Goal: Task Accomplishment & Management: Manage account settings

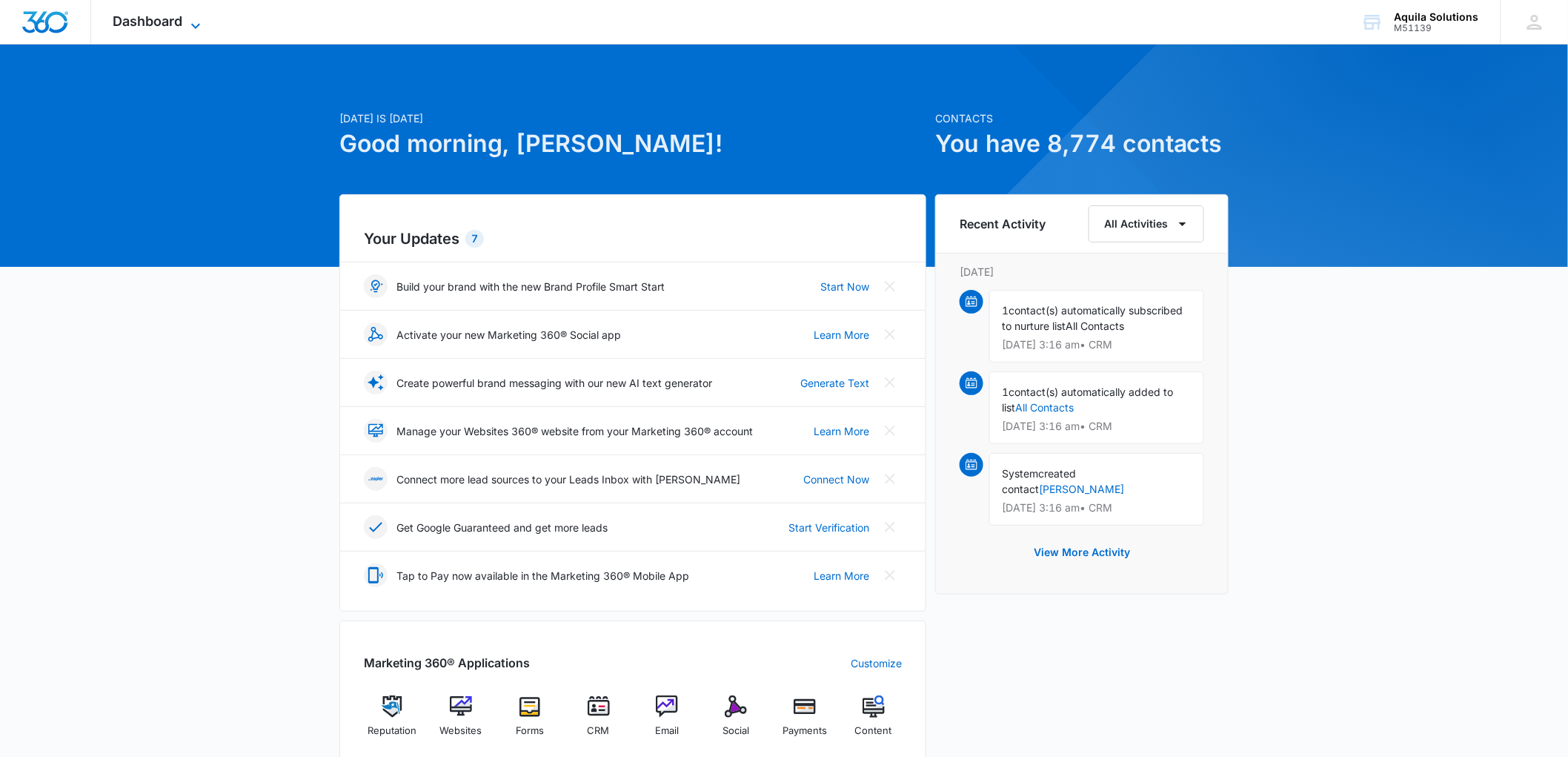
click at [136, 16] on span "Dashboard" at bounding box center [148, 21] width 69 height 16
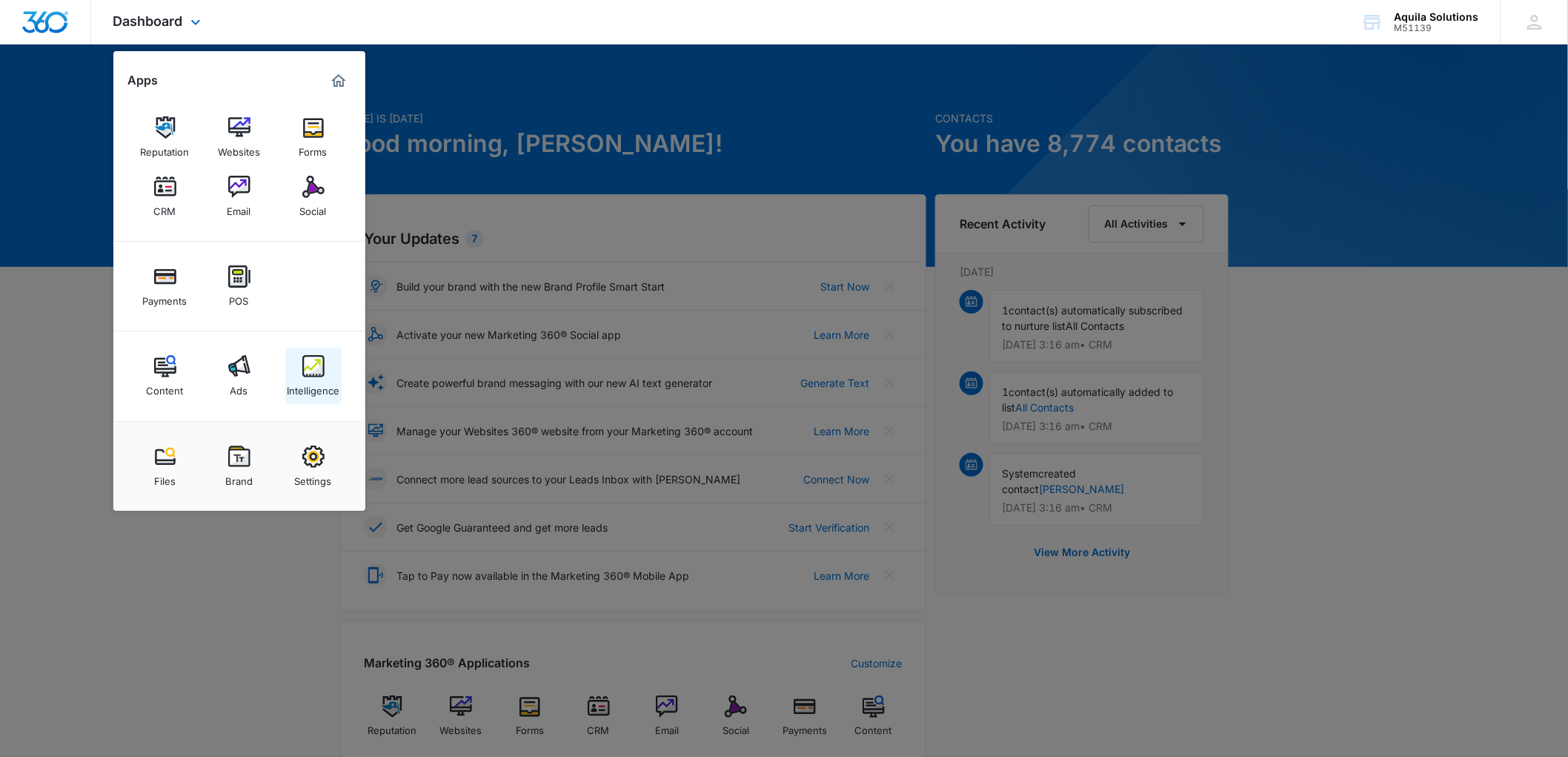
click at [312, 371] on img at bounding box center [314, 365] width 22 height 22
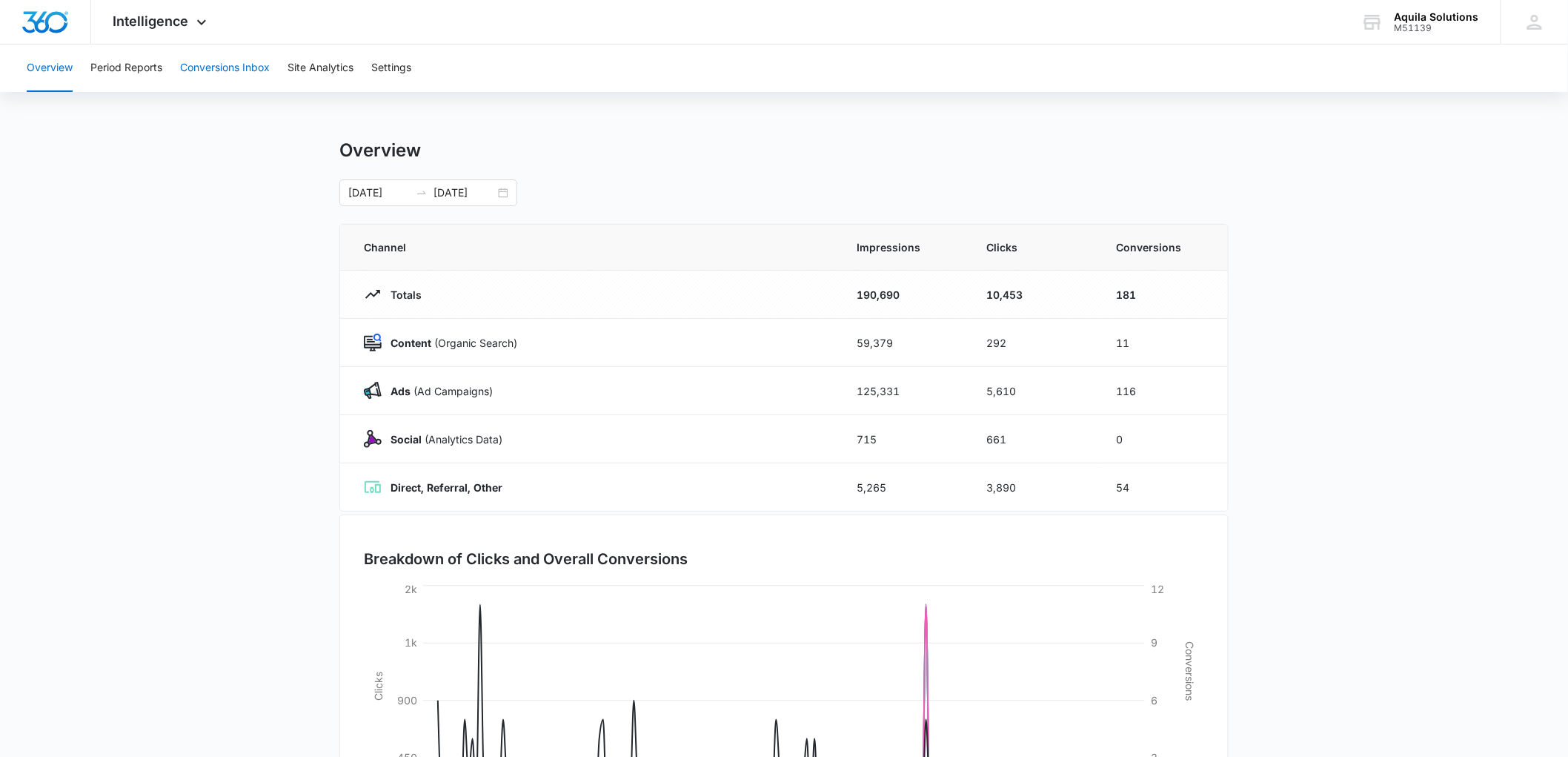
click at [215, 64] on button "Conversions Inbox" at bounding box center [225, 68] width 90 height 48
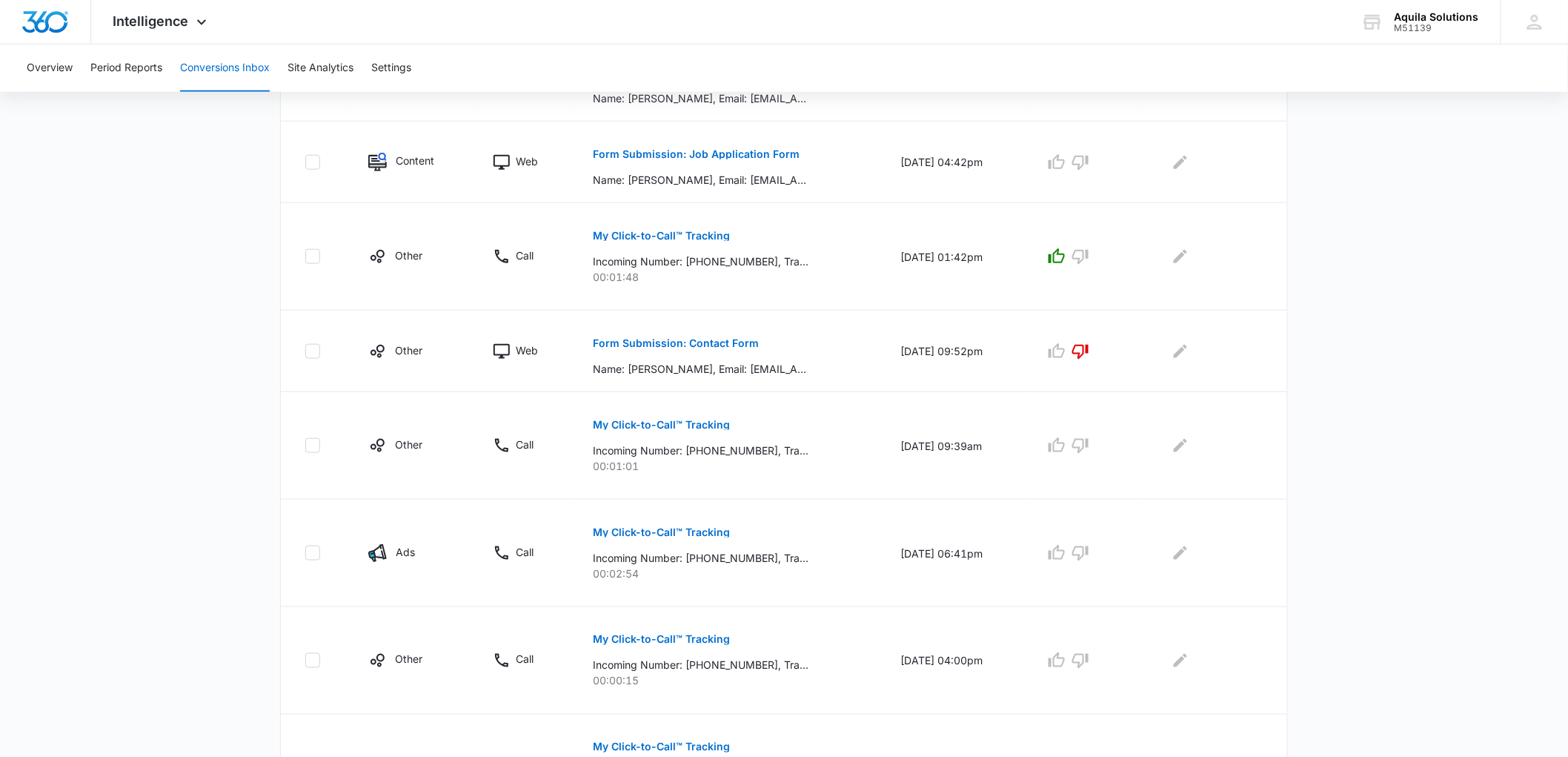
scroll to position [753, 0]
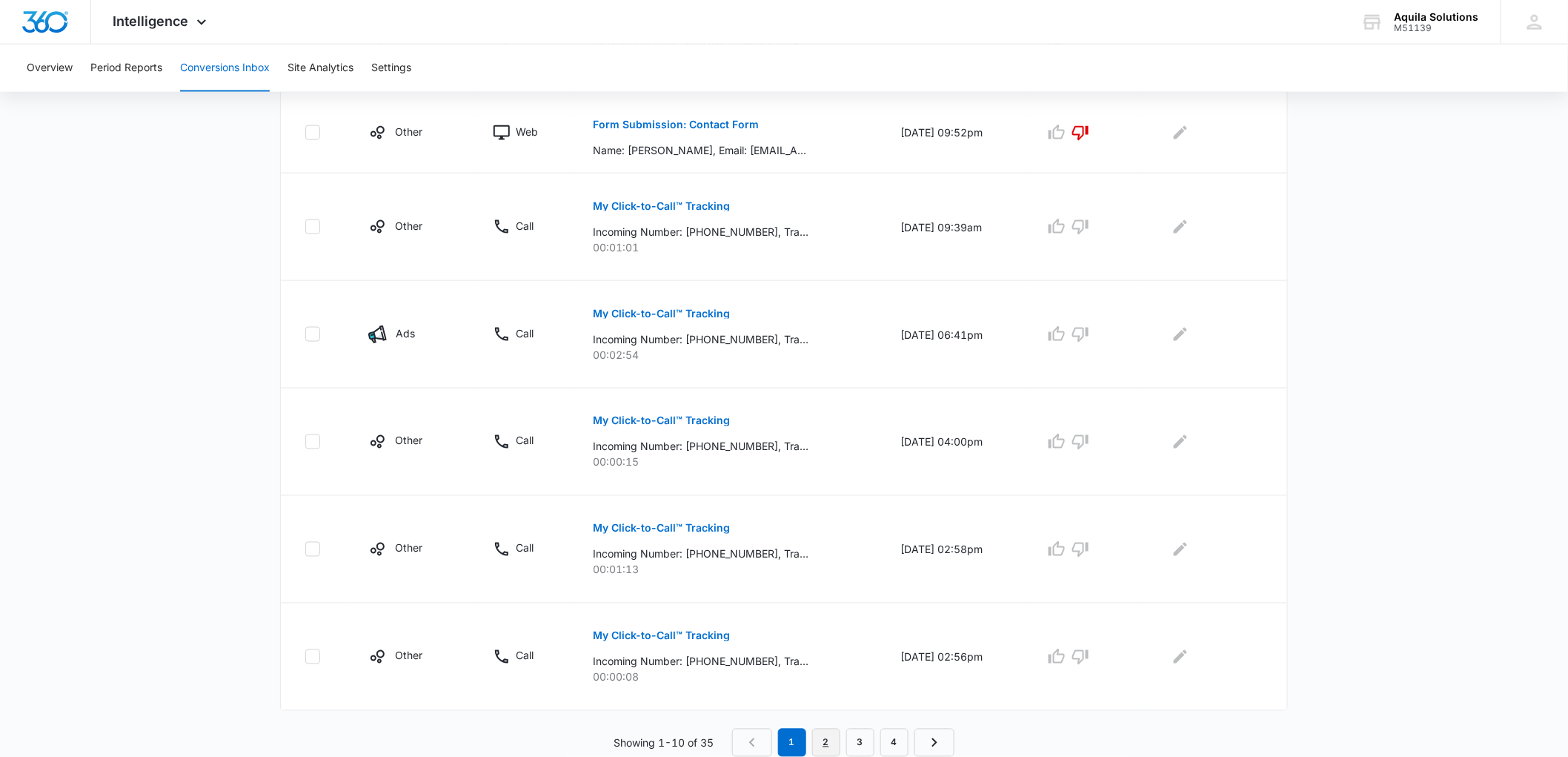
click at [823, 737] on link "2" at bounding box center [826, 742] width 28 height 28
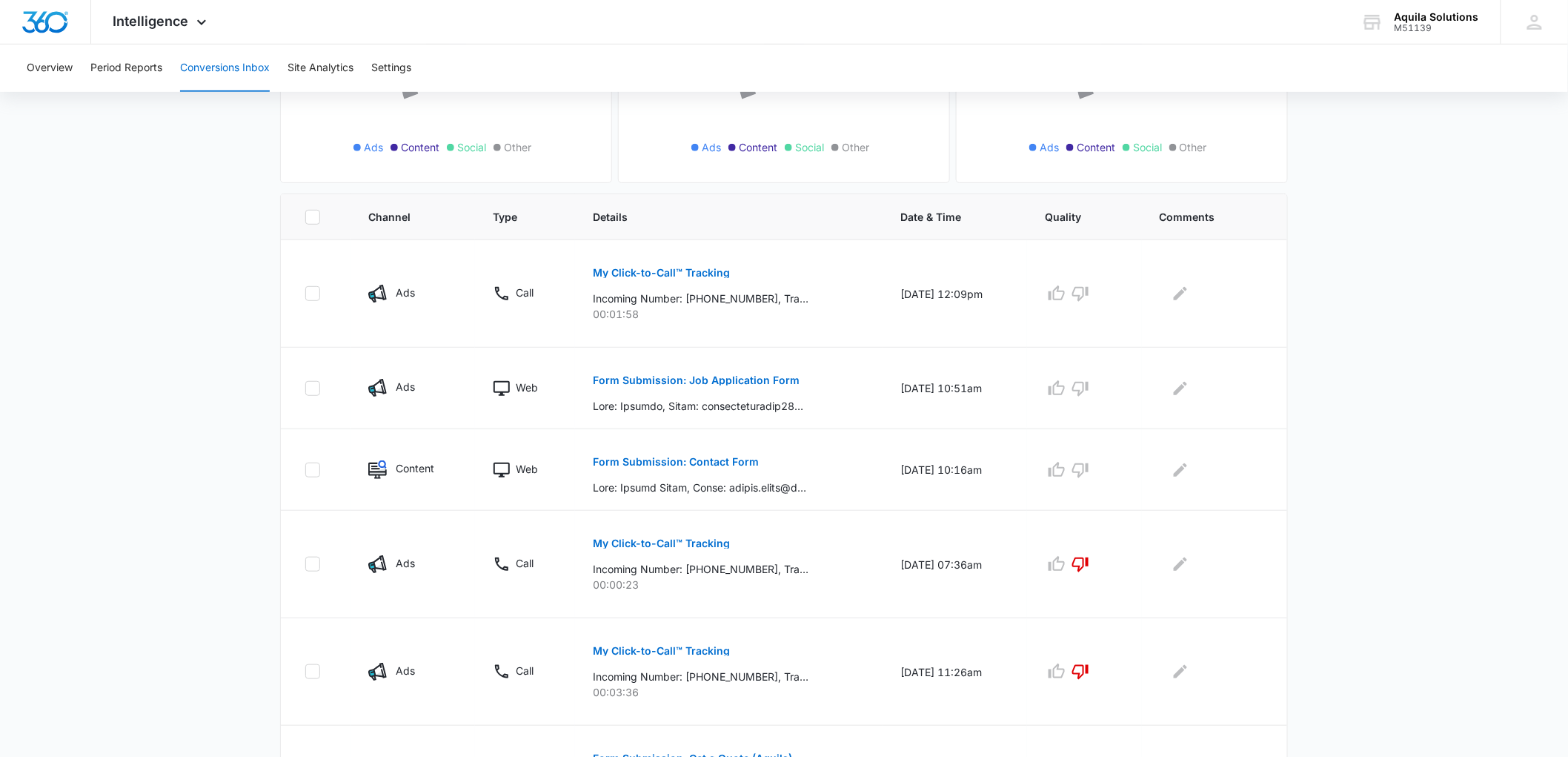
scroll to position [411, 0]
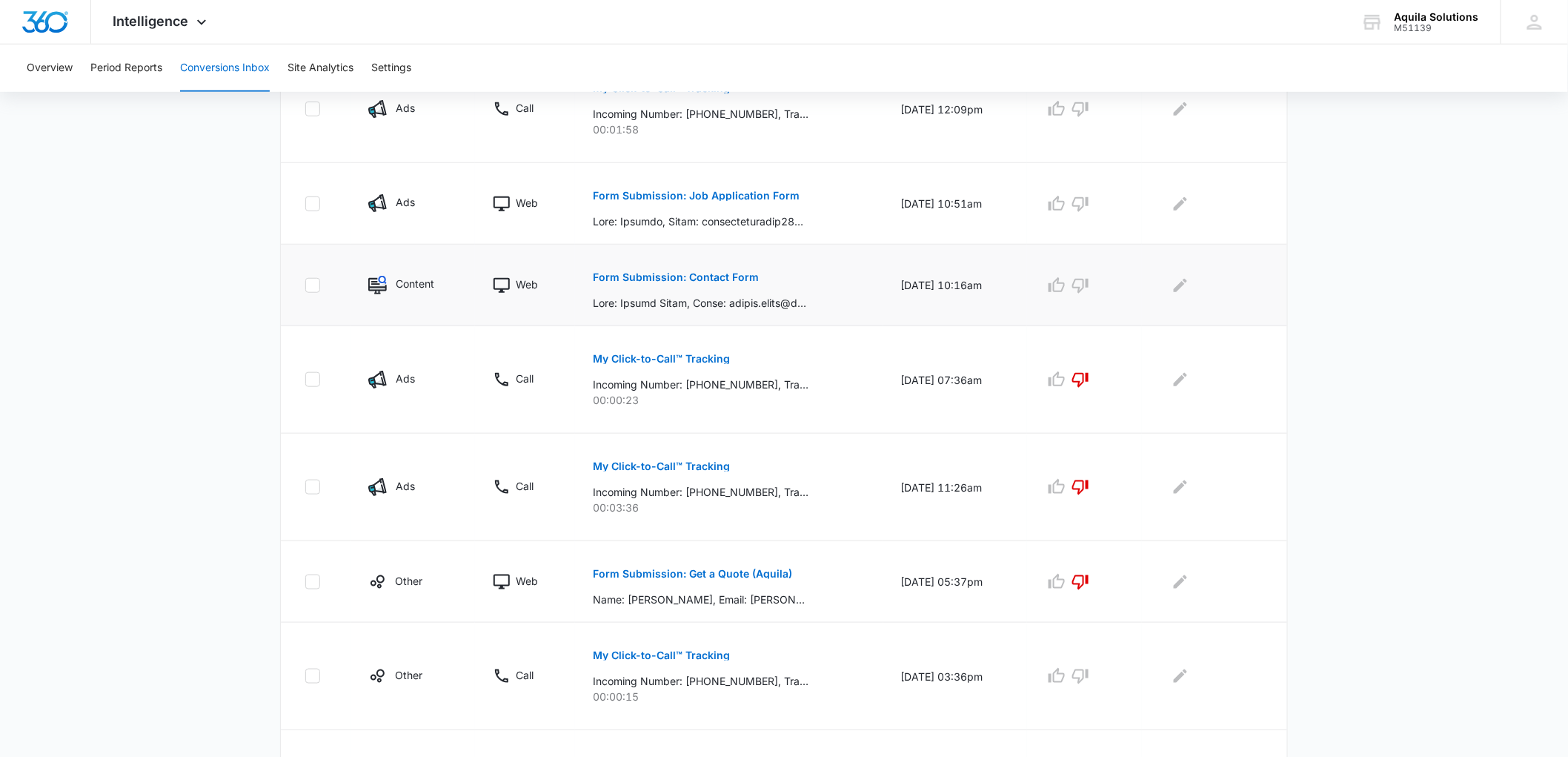
click at [627, 276] on p "Form Submission: Contact Form" at bounding box center [676, 276] width 166 height 11
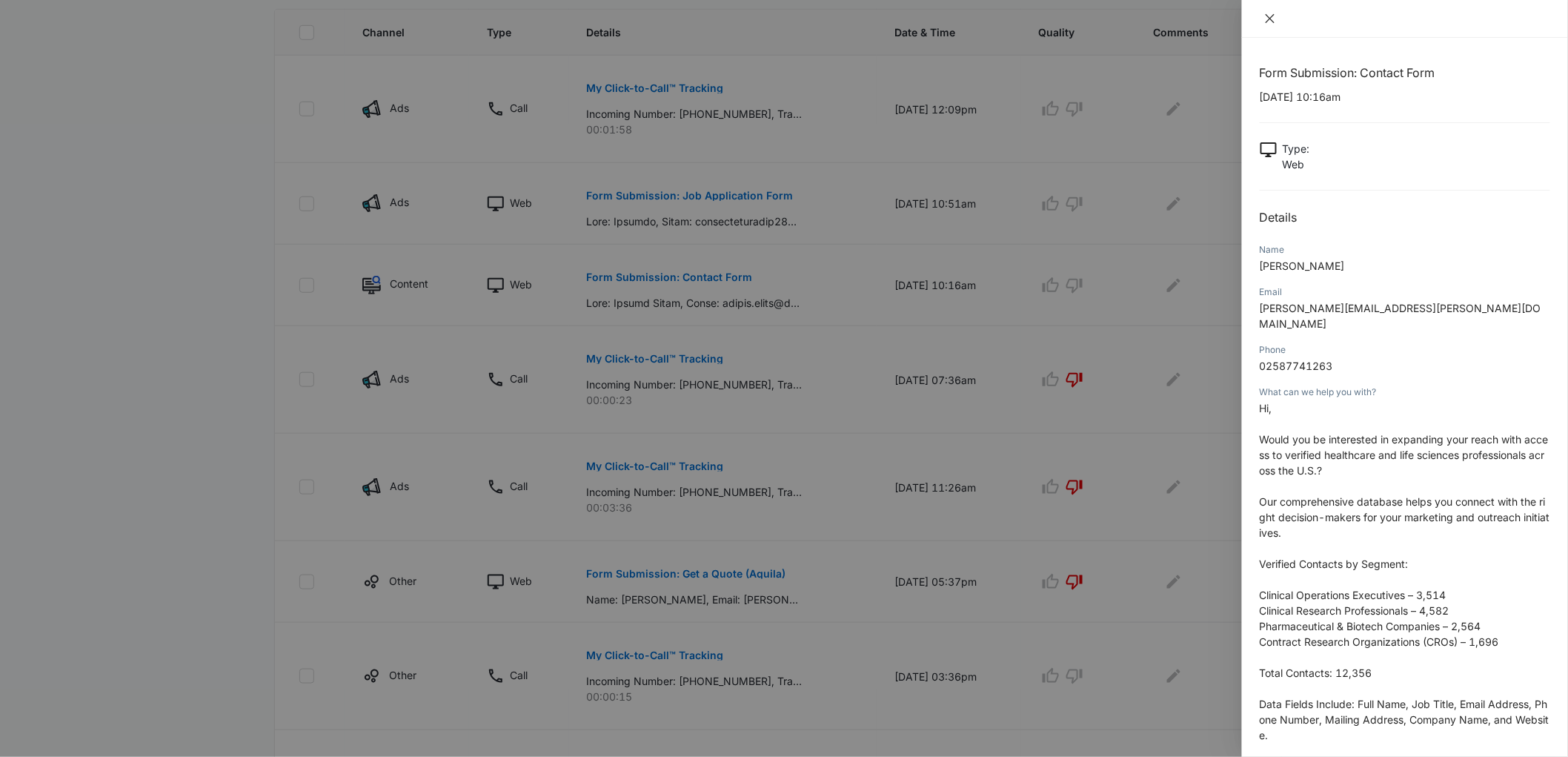
click at [1268, 21] on icon "close" at bounding box center [1270, 18] width 9 height 9
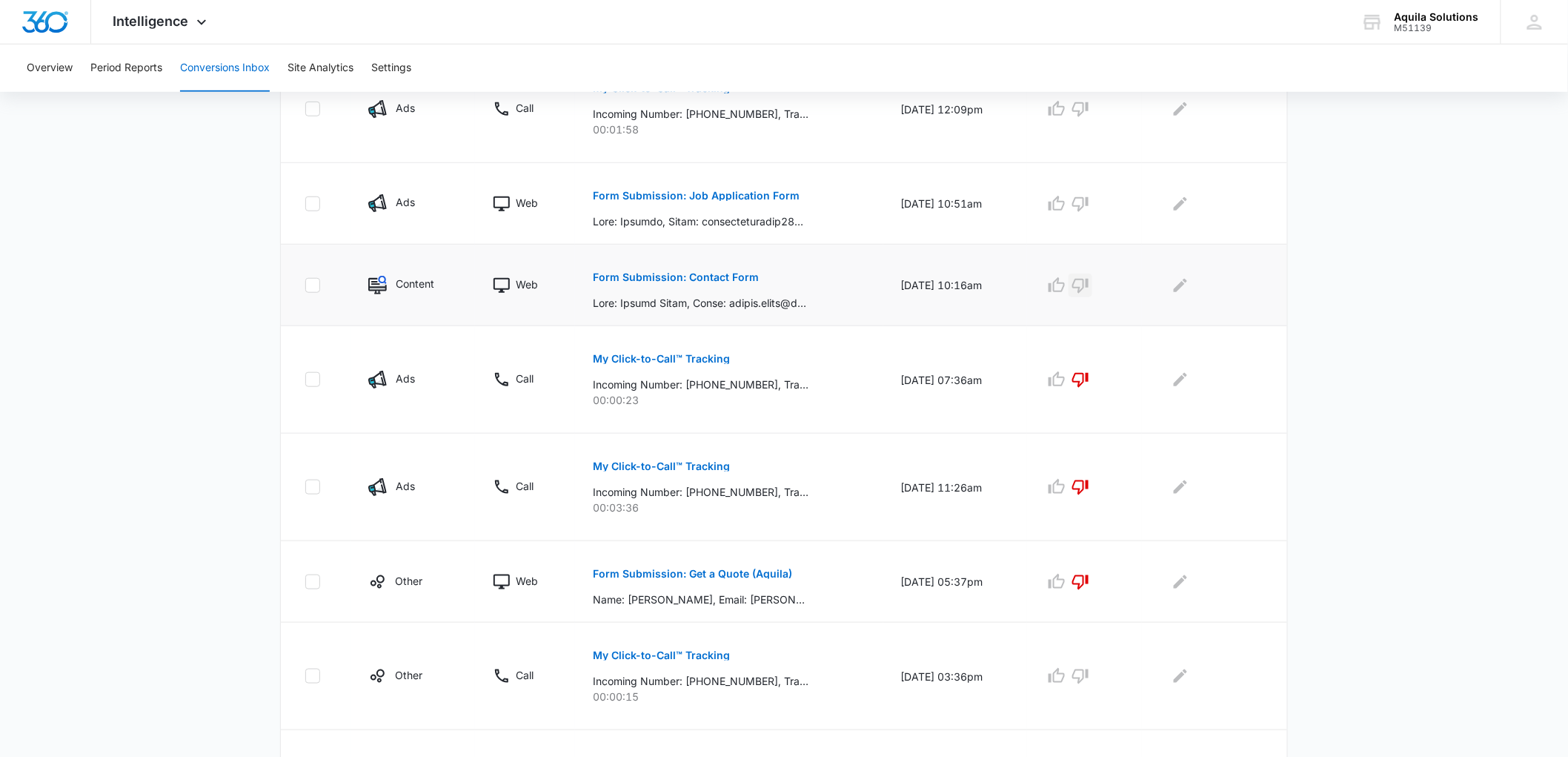
click at [1089, 283] on icon "button" at bounding box center [1081, 285] width 18 height 18
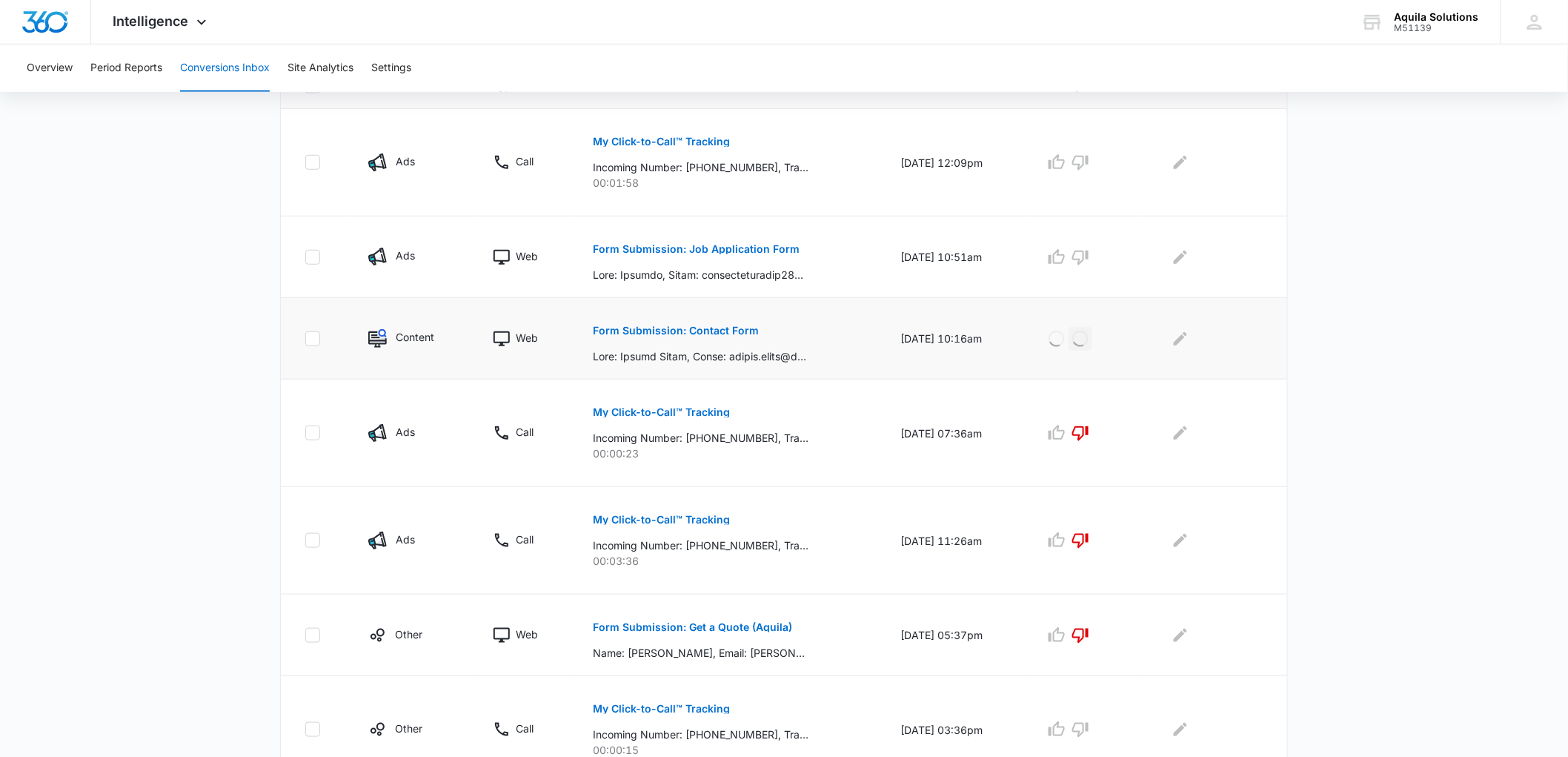
scroll to position [329, 0]
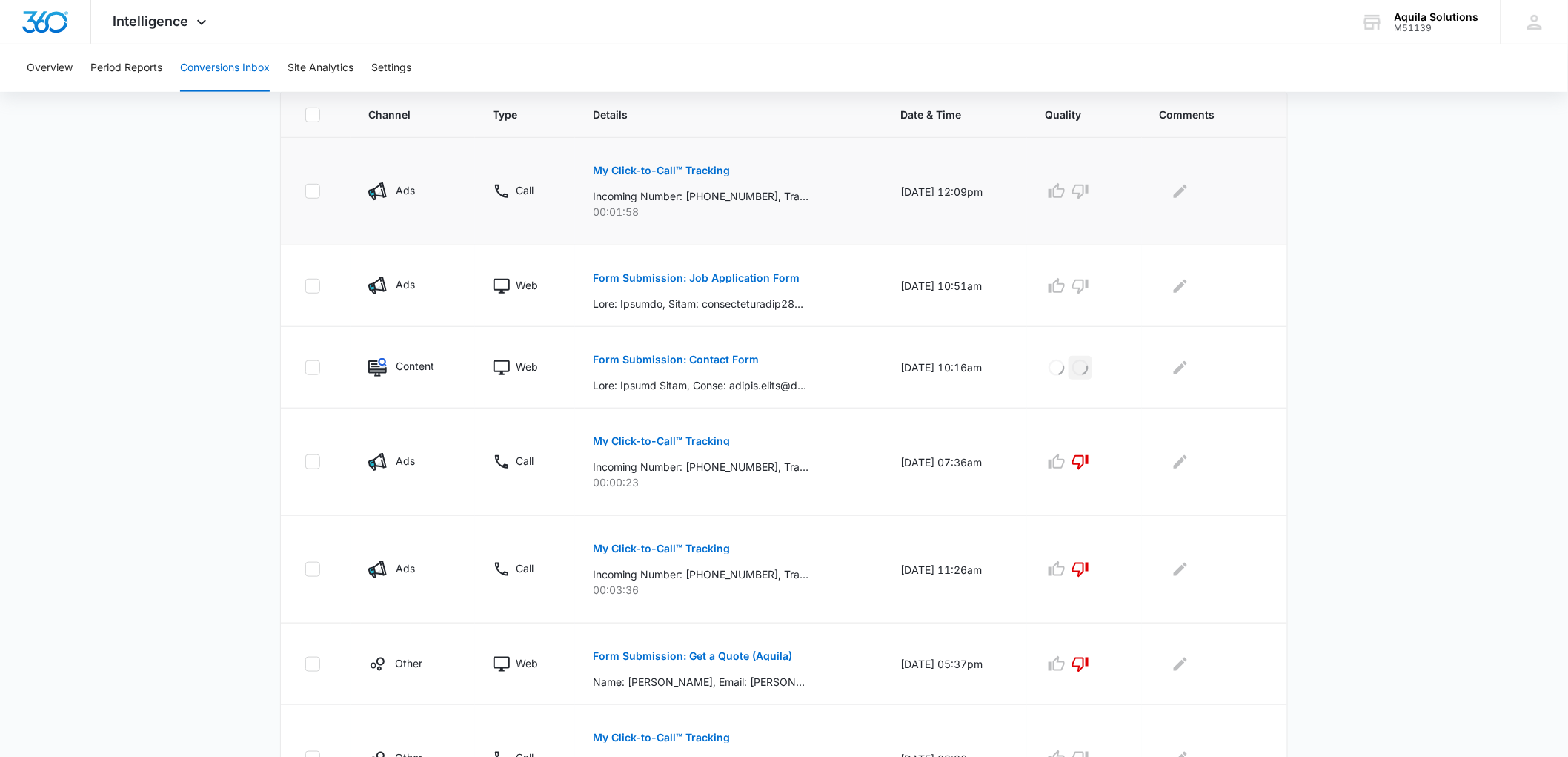
click at [689, 168] on p "My Click-to-Call™ Tracking" at bounding box center [661, 170] width 137 height 11
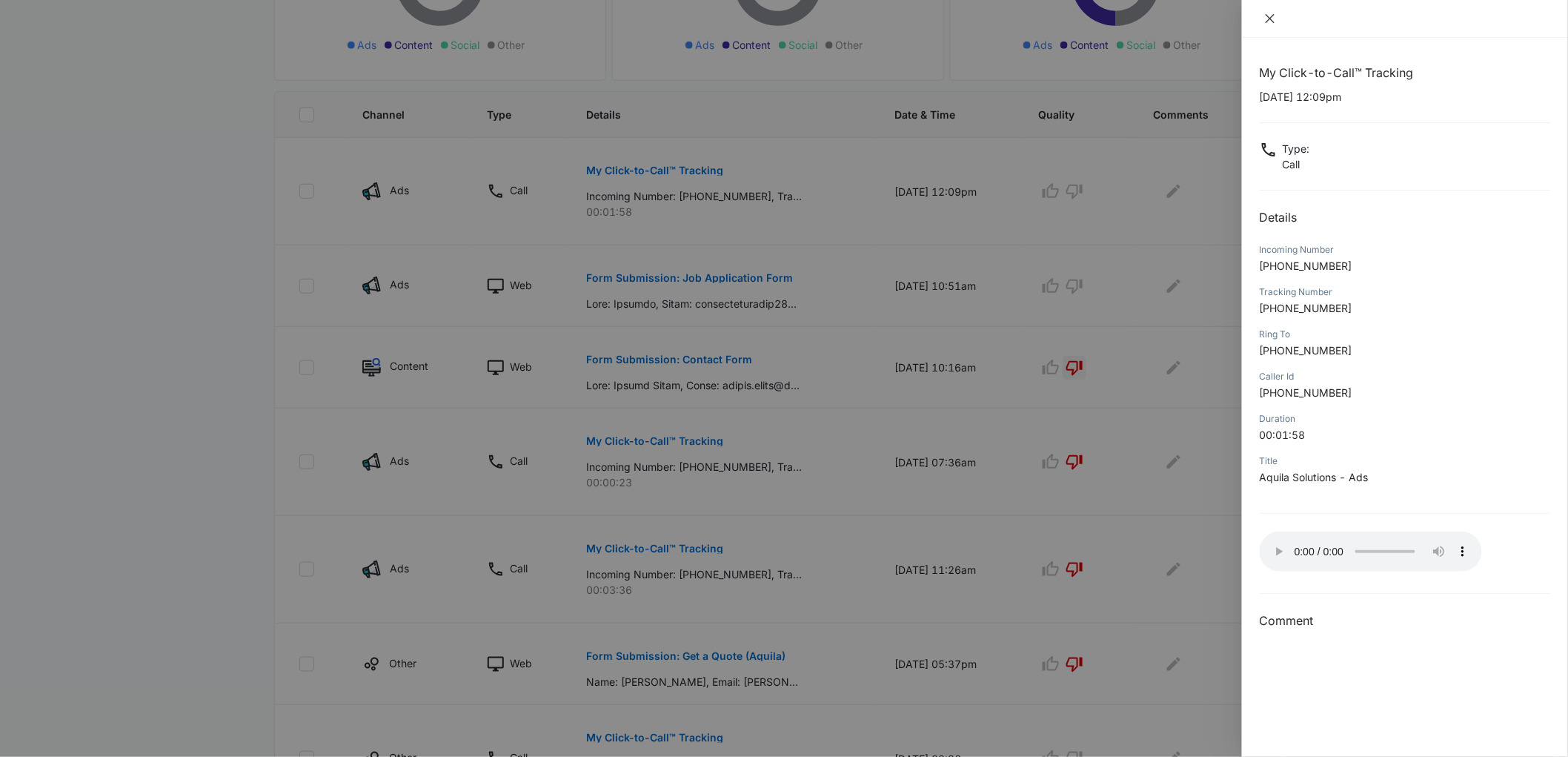
click at [1266, 17] on icon "close" at bounding box center [1270, 19] width 12 height 12
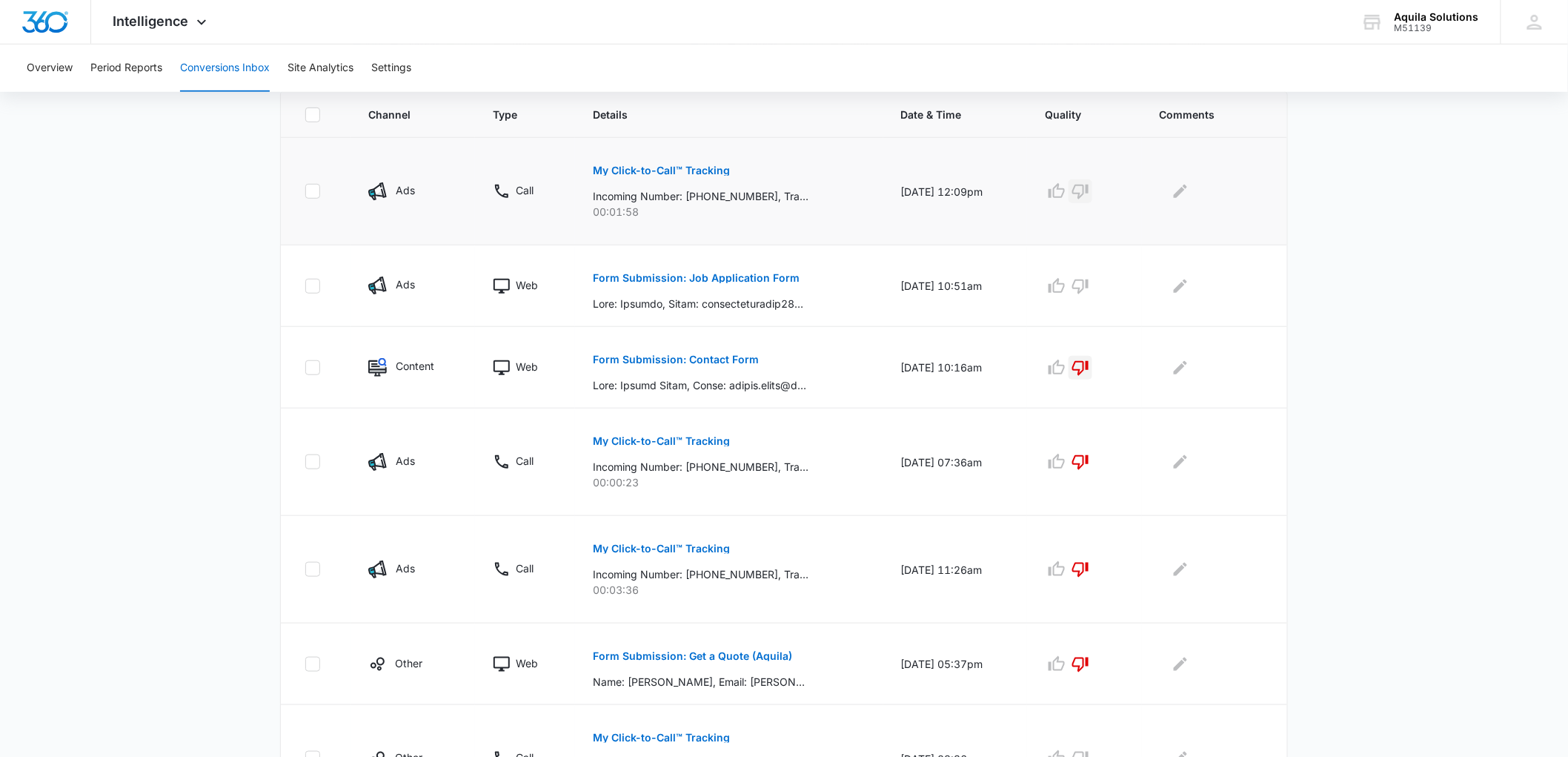
click at [1088, 190] on icon "button" at bounding box center [1081, 191] width 18 height 18
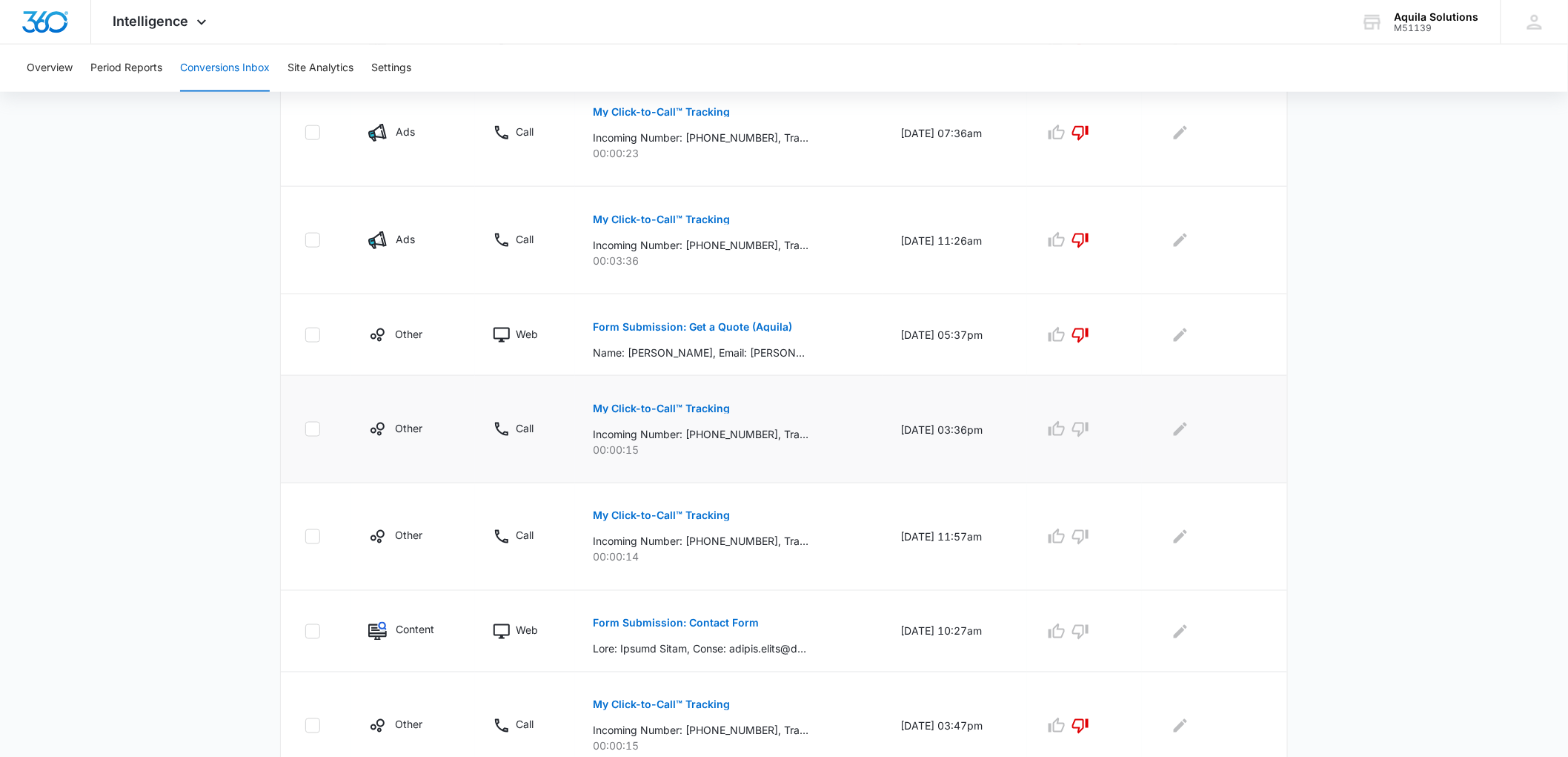
scroll to position [728, 0]
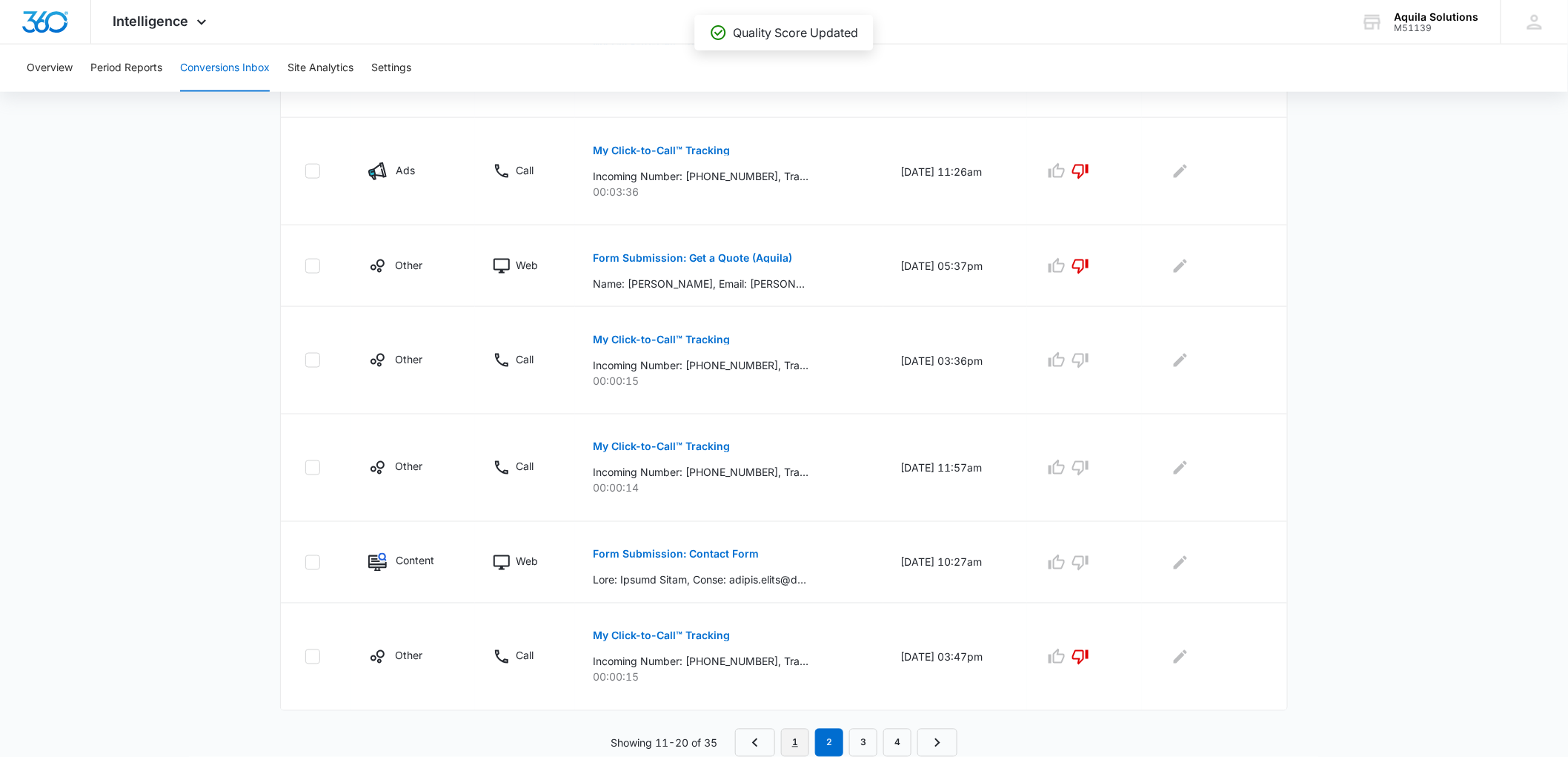
click at [802, 739] on link "1" at bounding box center [795, 742] width 28 height 28
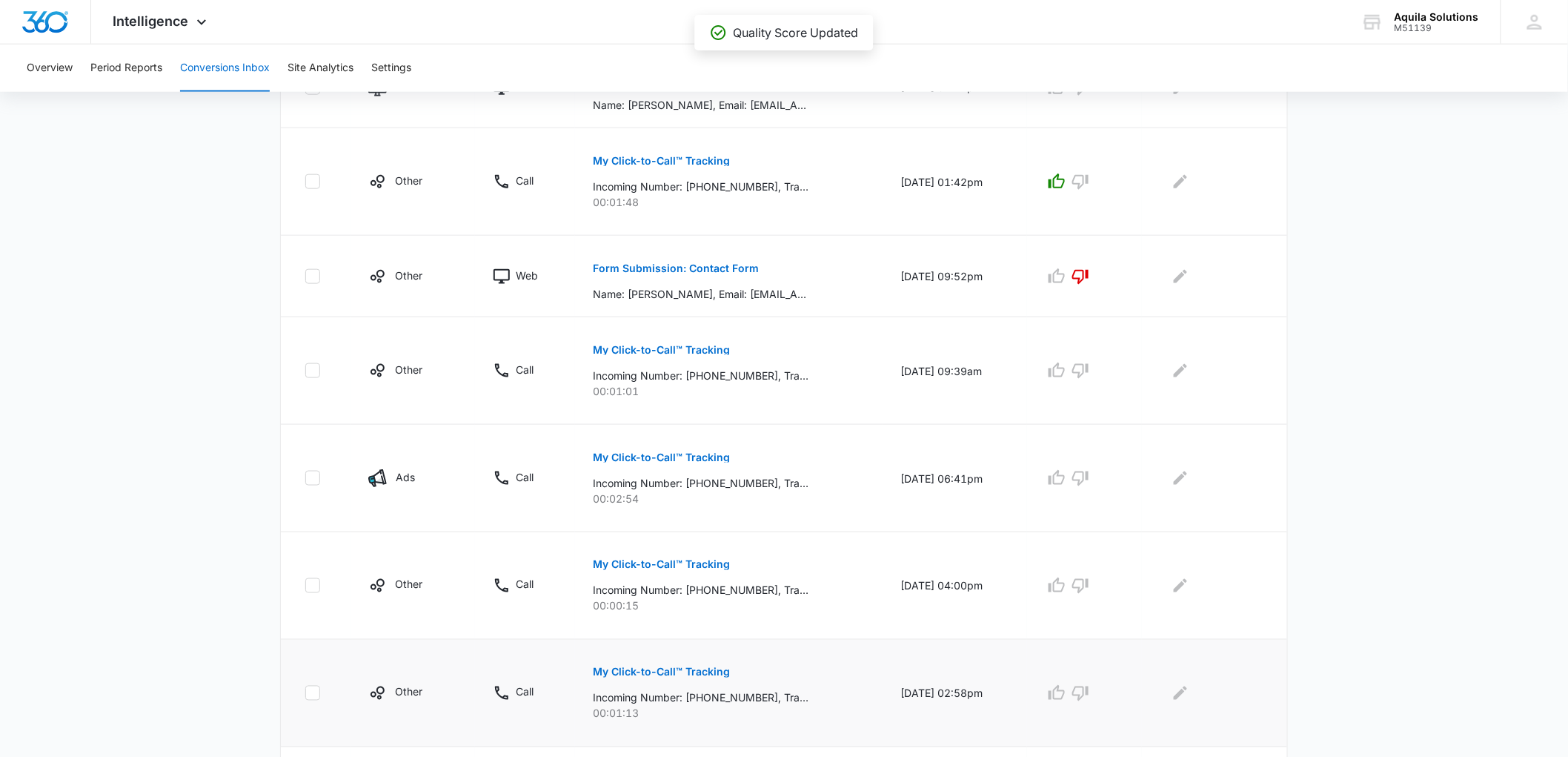
scroll to position [753, 0]
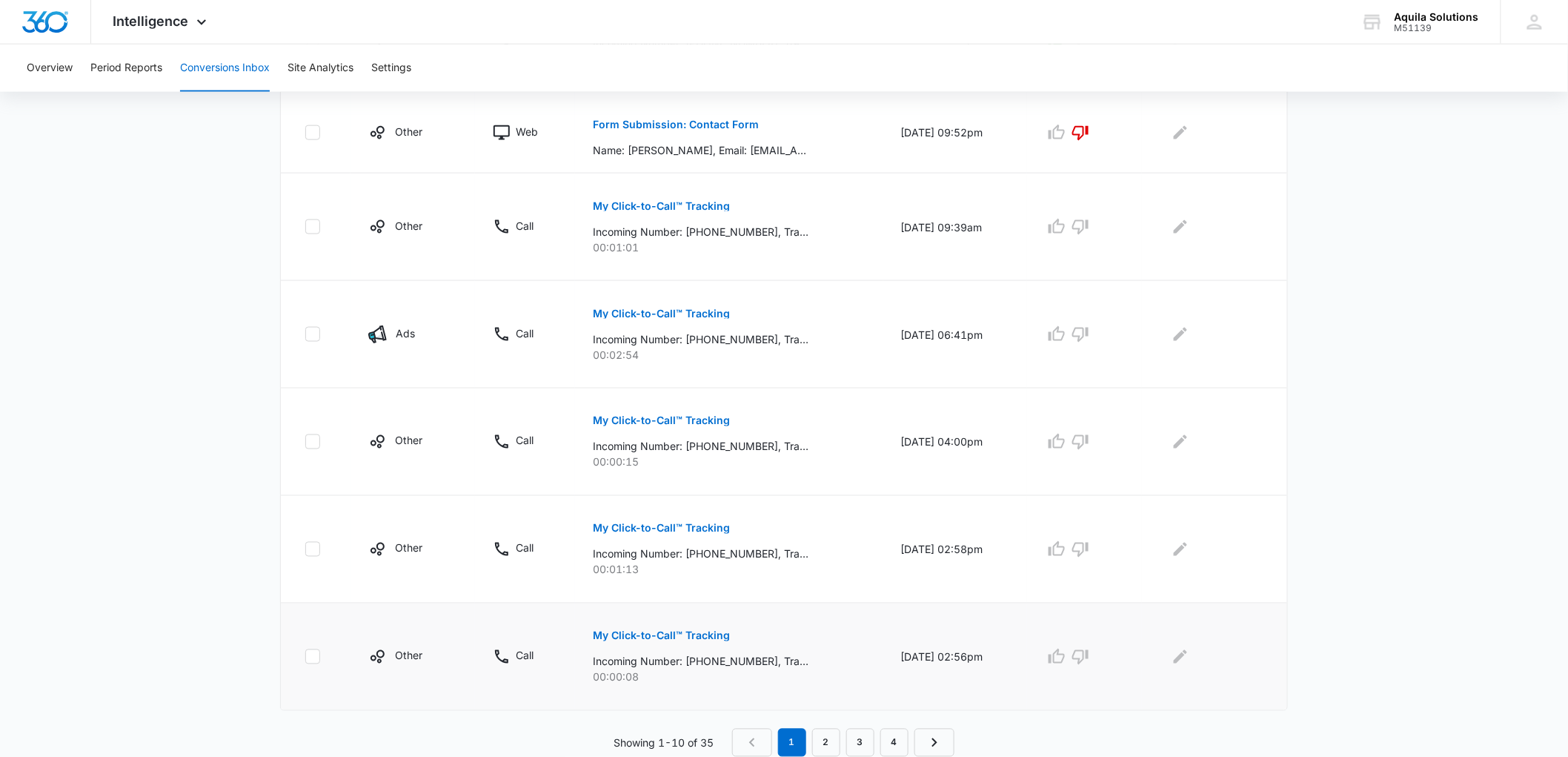
click at [653, 632] on p "My Click-to-Call™ Tracking" at bounding box center [661, 636] width 137 height 11
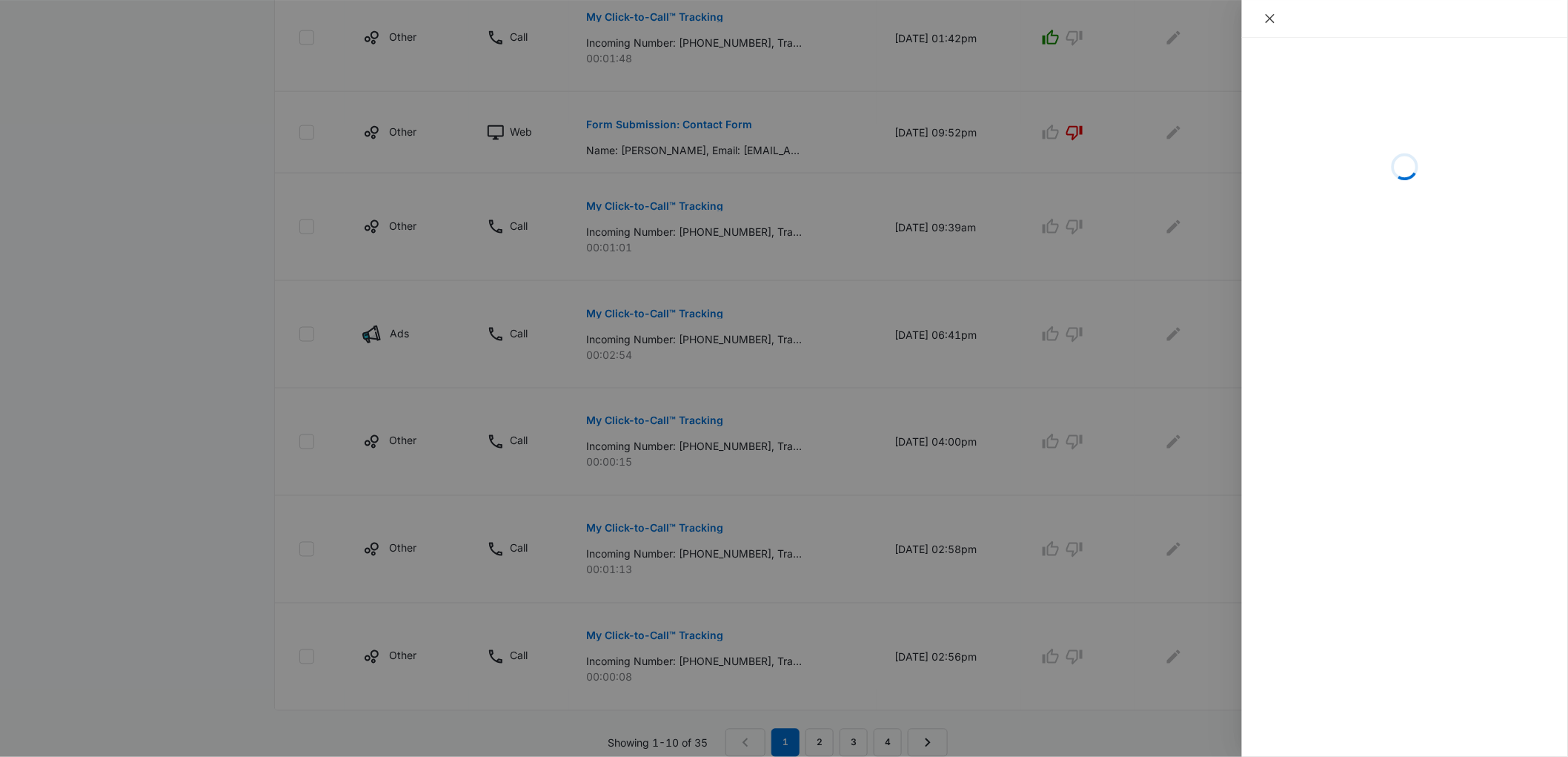
click at [1264, 18] on icon "close" at bounding box center [1270, 19] width 12 height 12
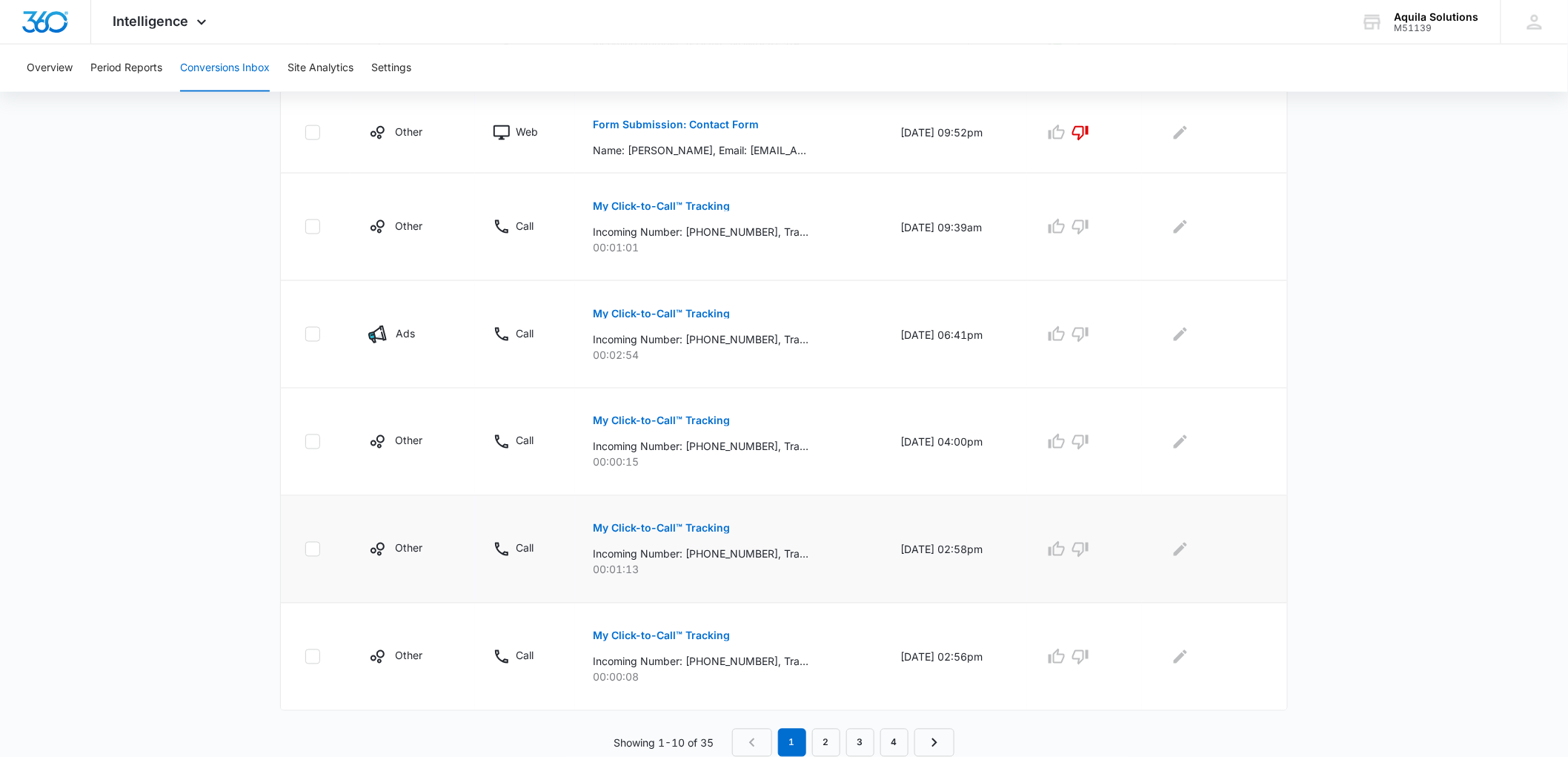
click at [678, 525] on p "My Click-to-Call™ Tracking" at bounding box center [661, 528] width 137 height 11
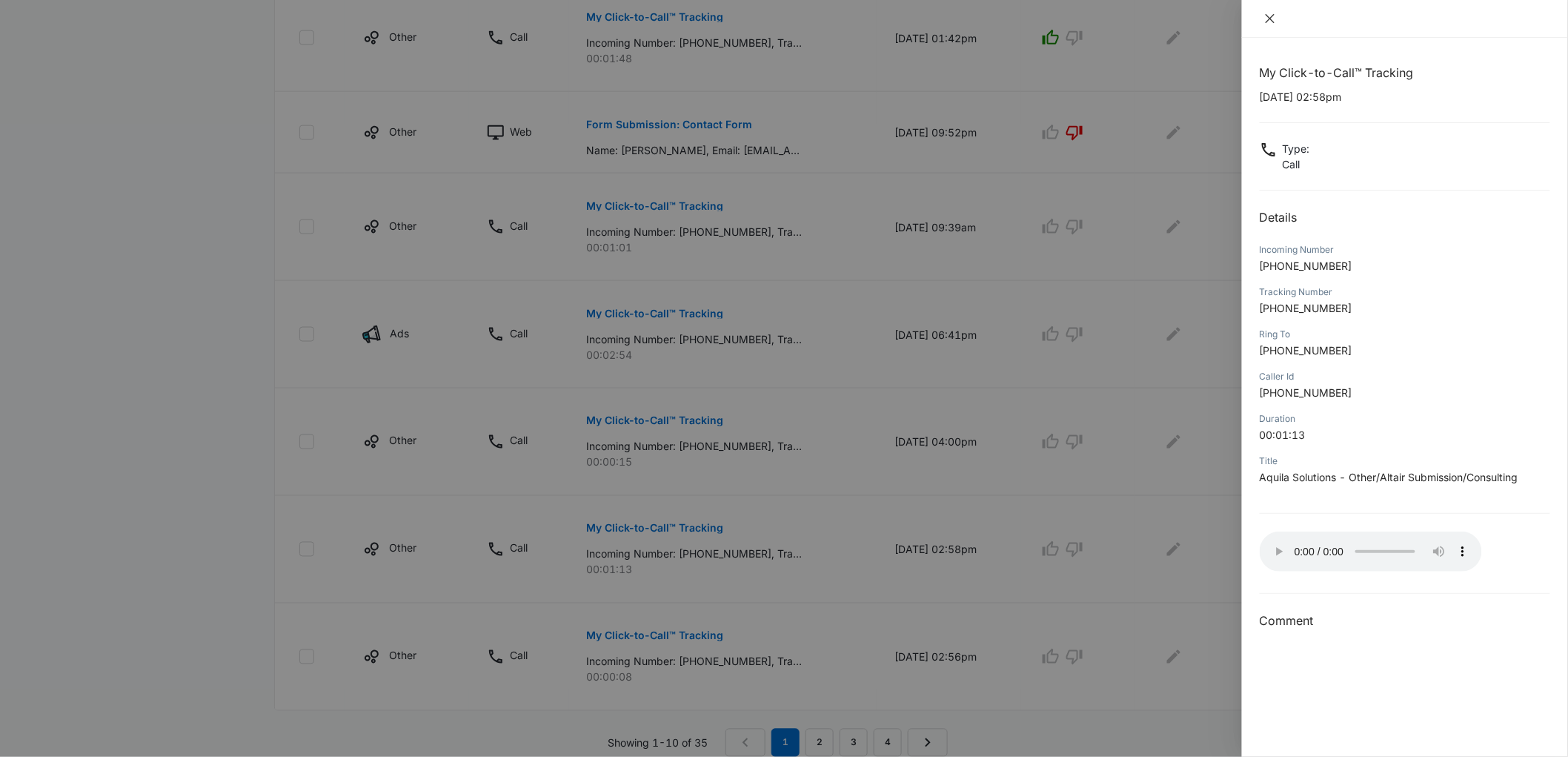
click at [1270, 21] on icon "close" at bounding box center [1270, 19] width 12 height 12
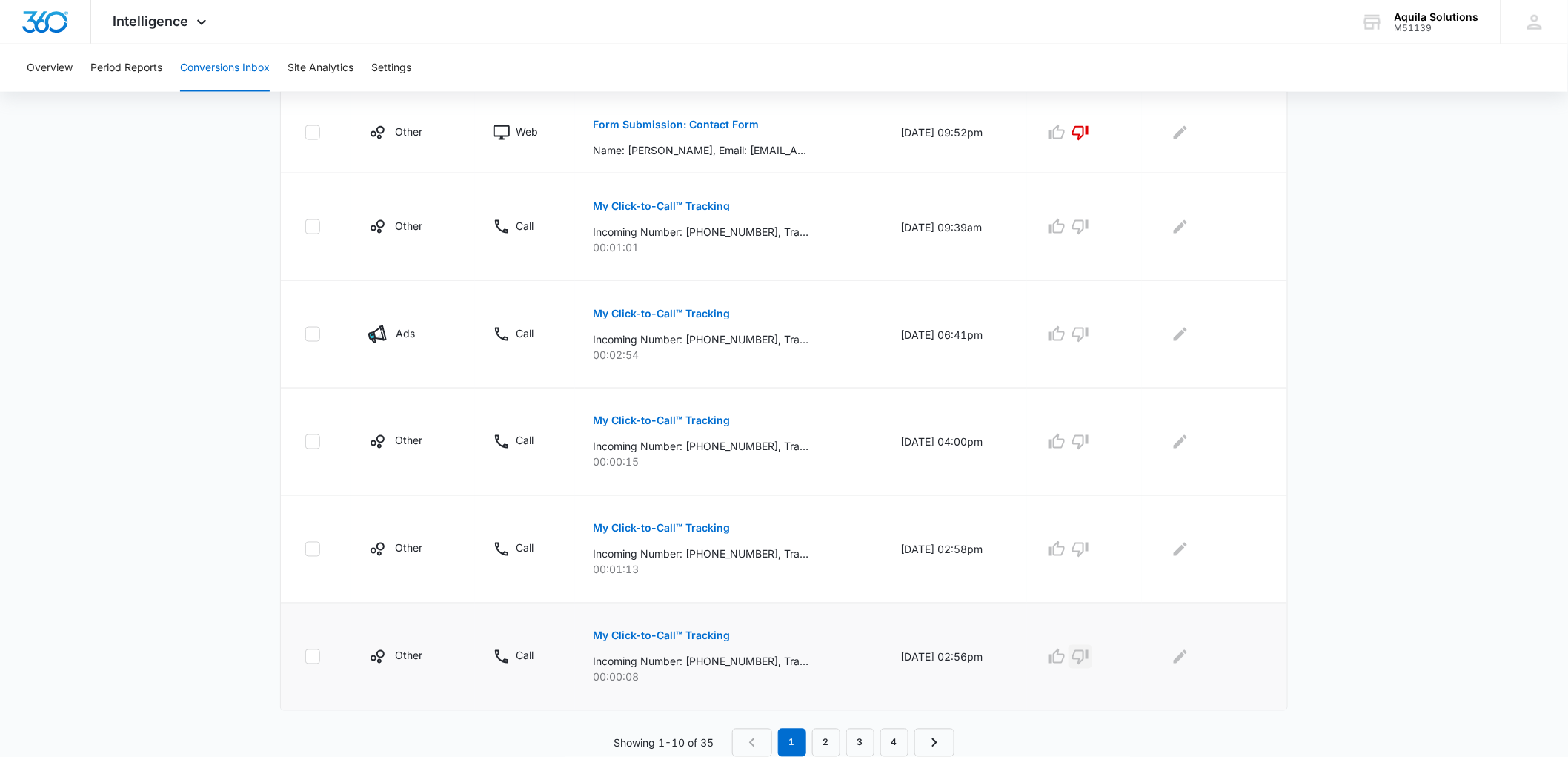
click at [1082, 656] on icon "button" at bounding box center [1081, 656] width 17 height 15
click at [1088, 548] on icon "button" at bounding box center [1081, 549] width 17 height 15
click at [674, 419] on p "My Click-to-Call™ Tracking" at bounding box center [661, 421] width 137 height 11
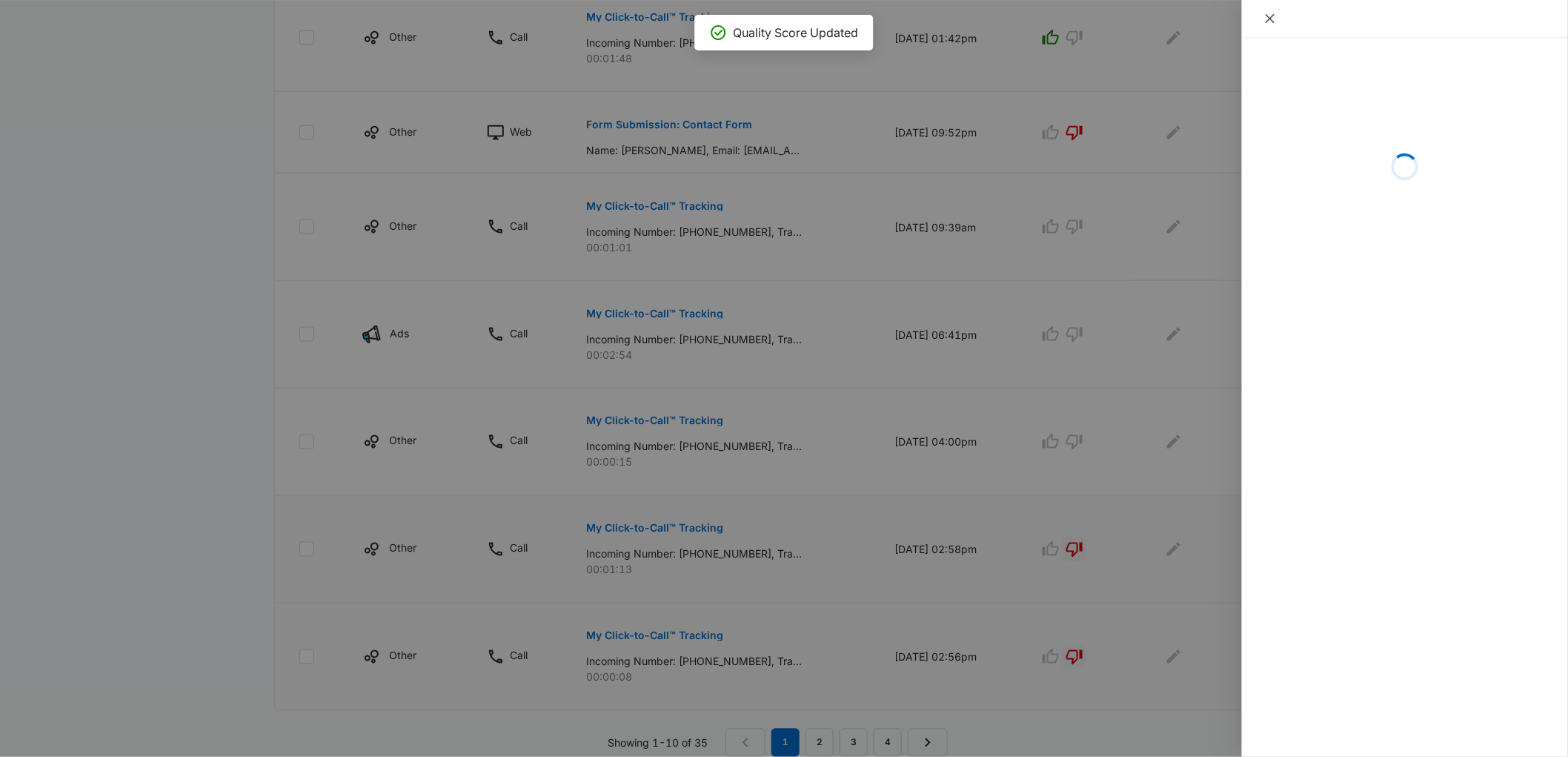
click at [1269, 17] on icon "close" at bounding box center [1270, 18] width 9 height 9
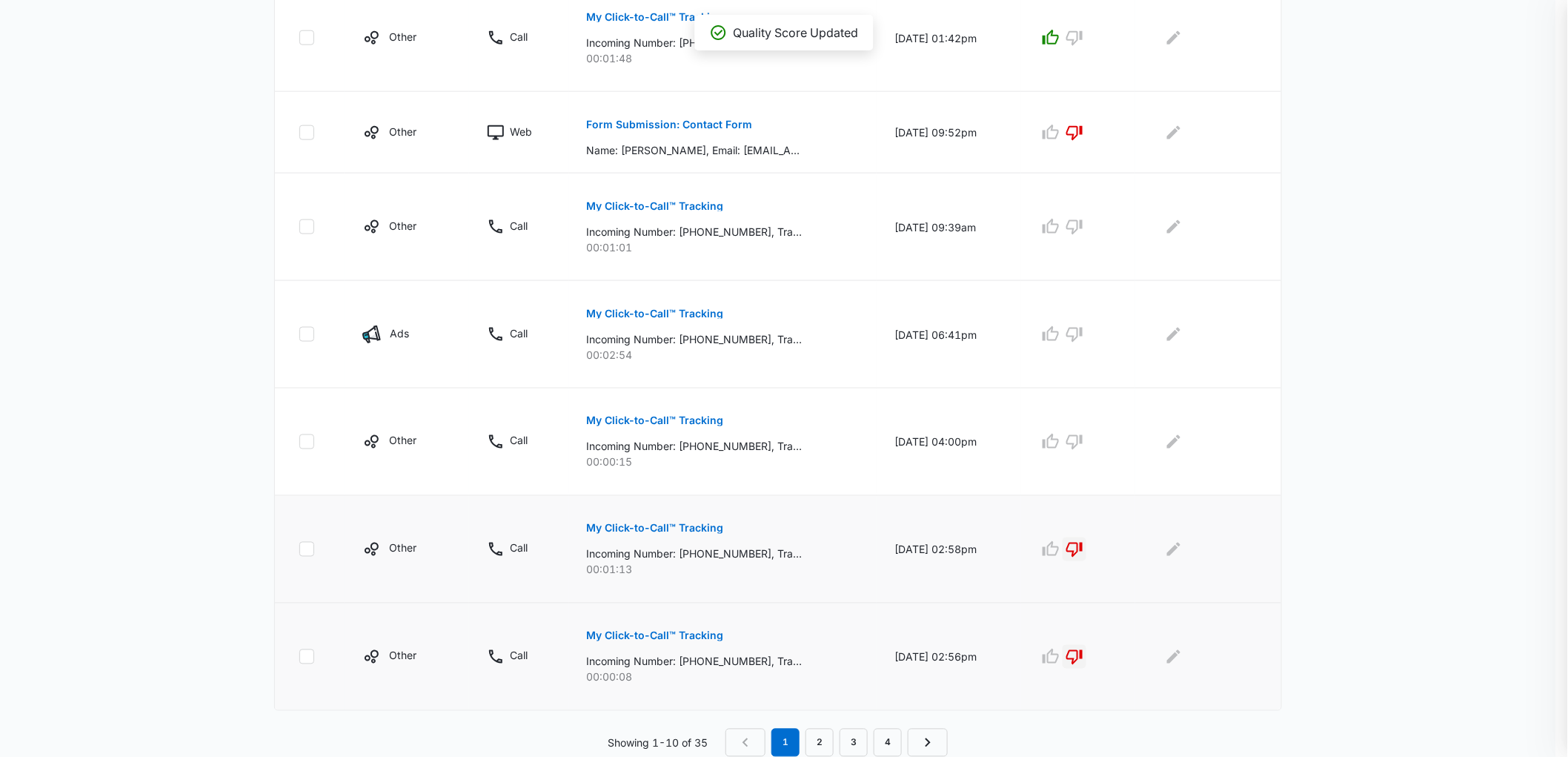
click at [1567, 17] on icon "close" at bounding box center [1595, 18] width 9 height 9
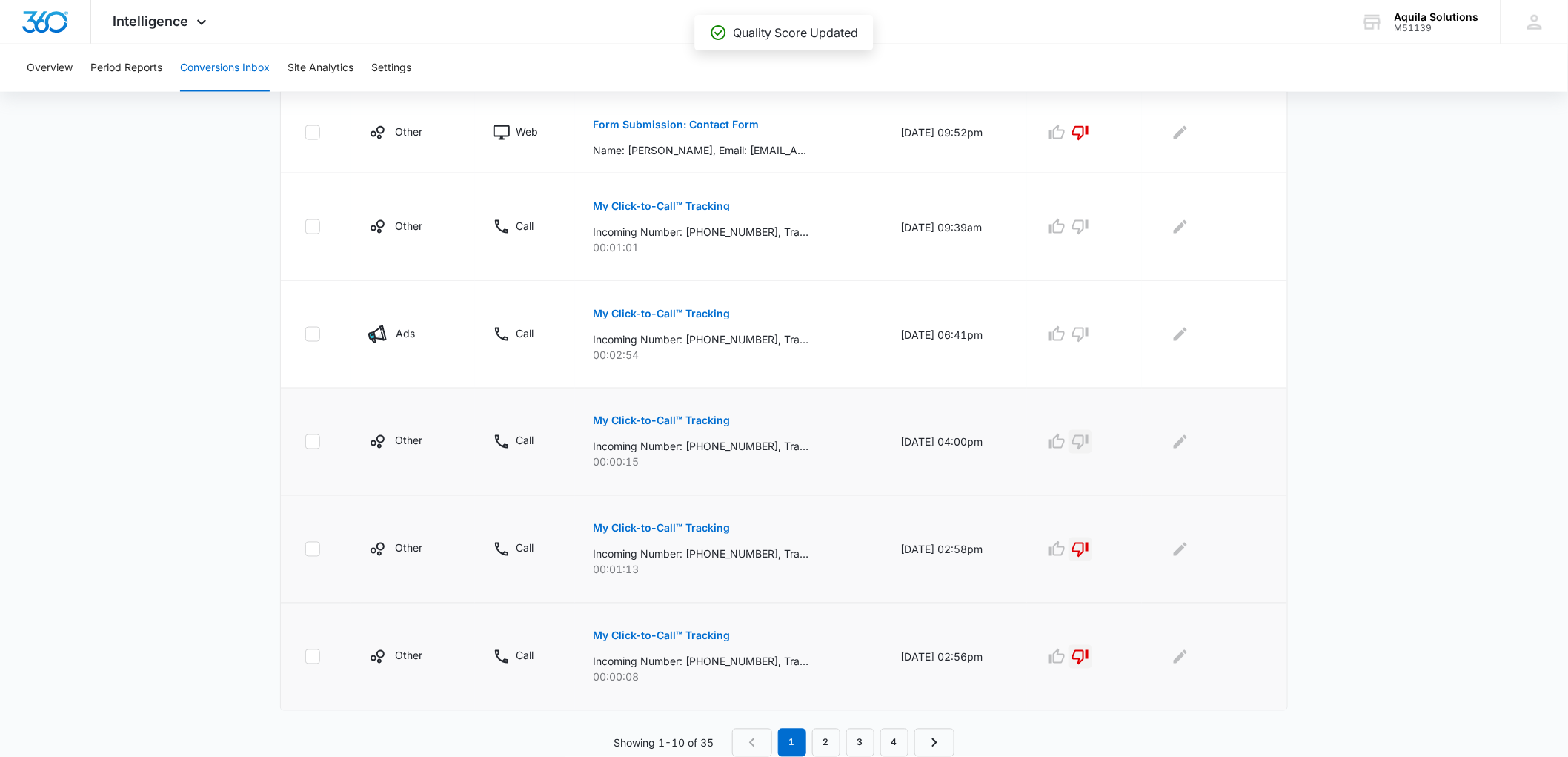
click at [1088, 446] on icon "button" at bounding box center [1081, 442] width 17 height 15
click at [695, 312] on p "My Click-to-Call™ Tracking" at bounding box center [661, 314] width 137 height 11
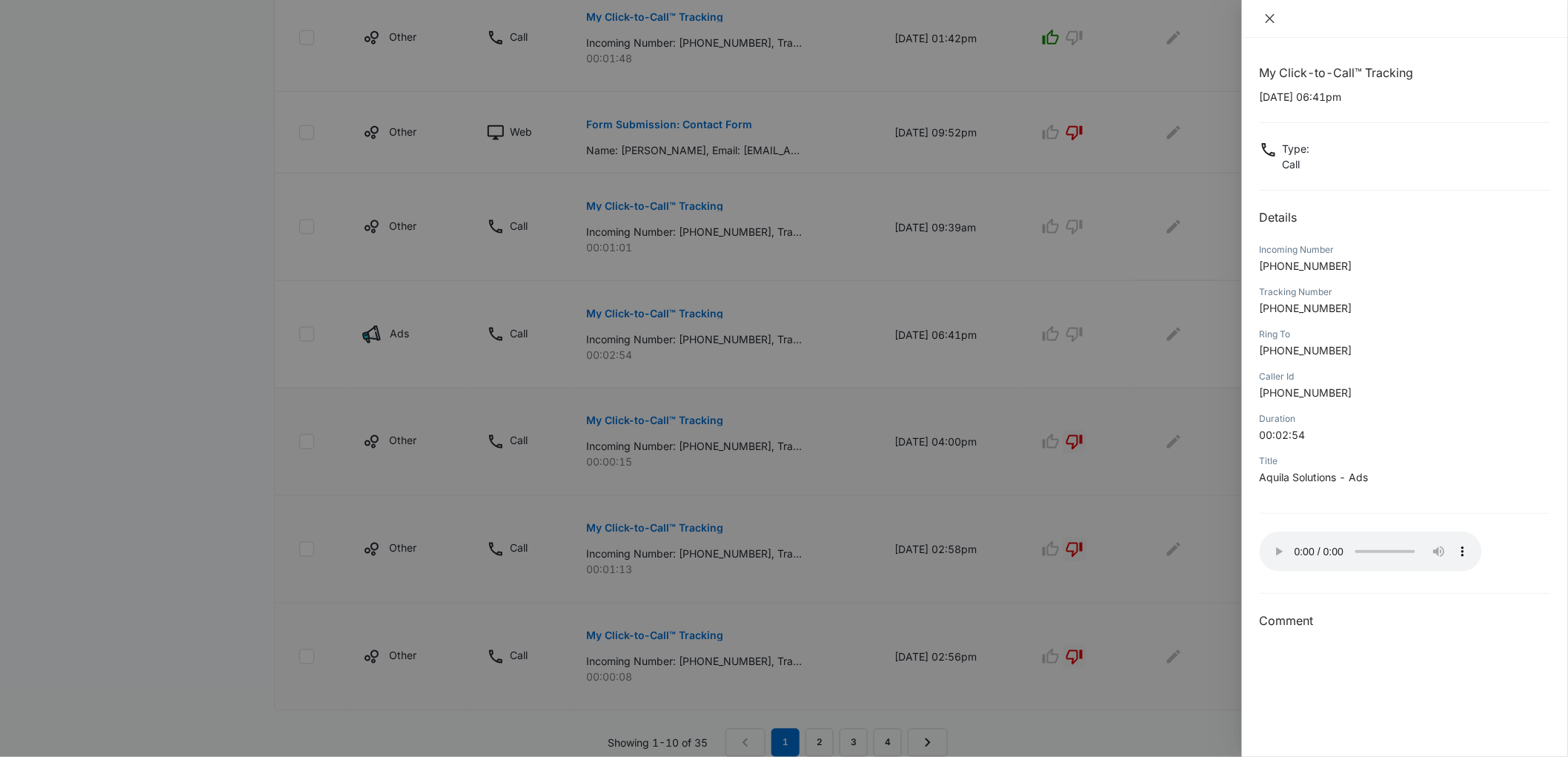
click at [1271, 24] on button "Close" at bounding box center [1270, 19] width 21 height 14
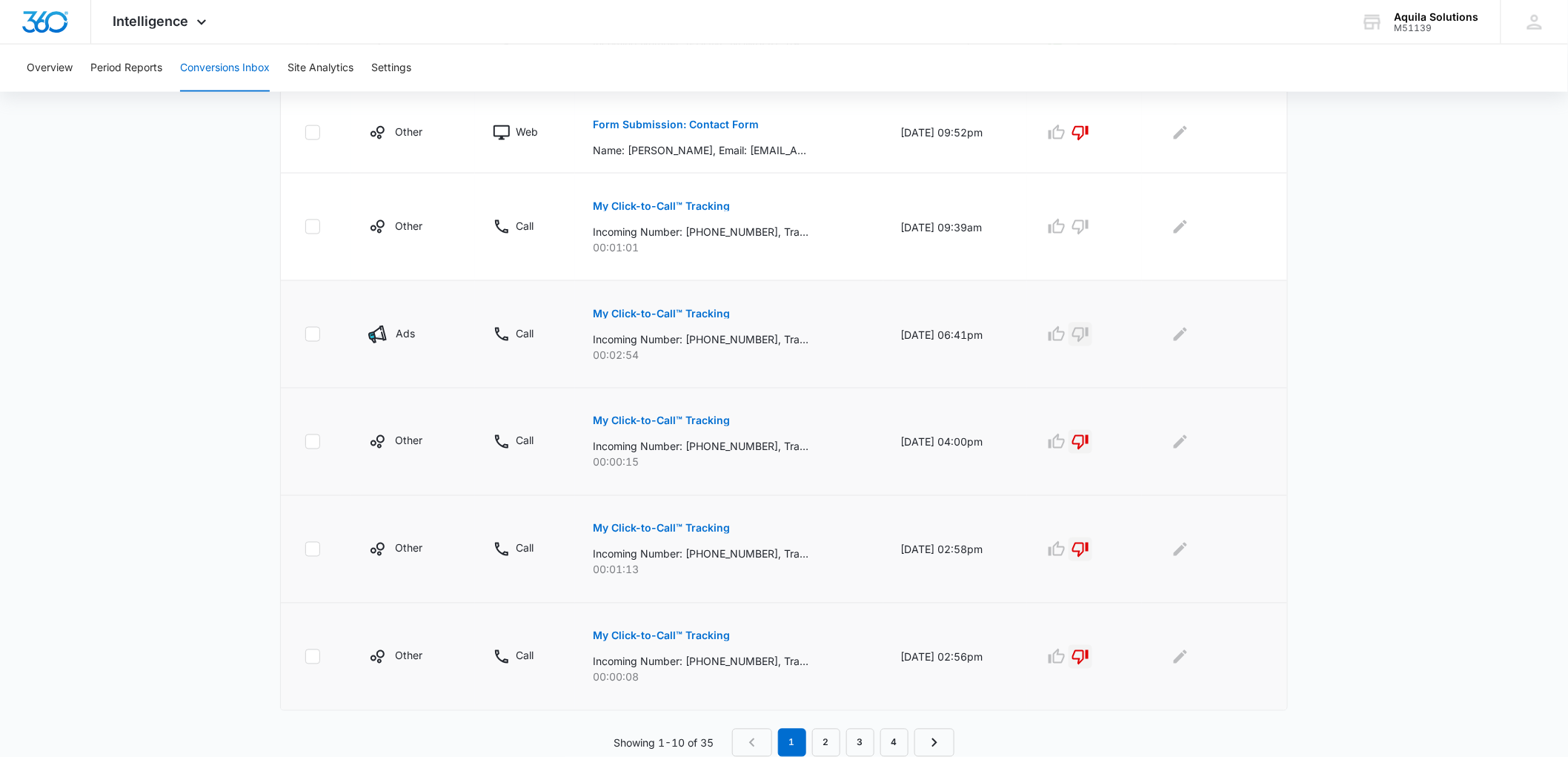
click at [1087, 335] on icon "button" at bounding box center [1081, 334] width 18 height 18
click at [623, 207] on p "My Click-to-Call™ Tracking" at bounding box center [661, 206] width 137 height 11
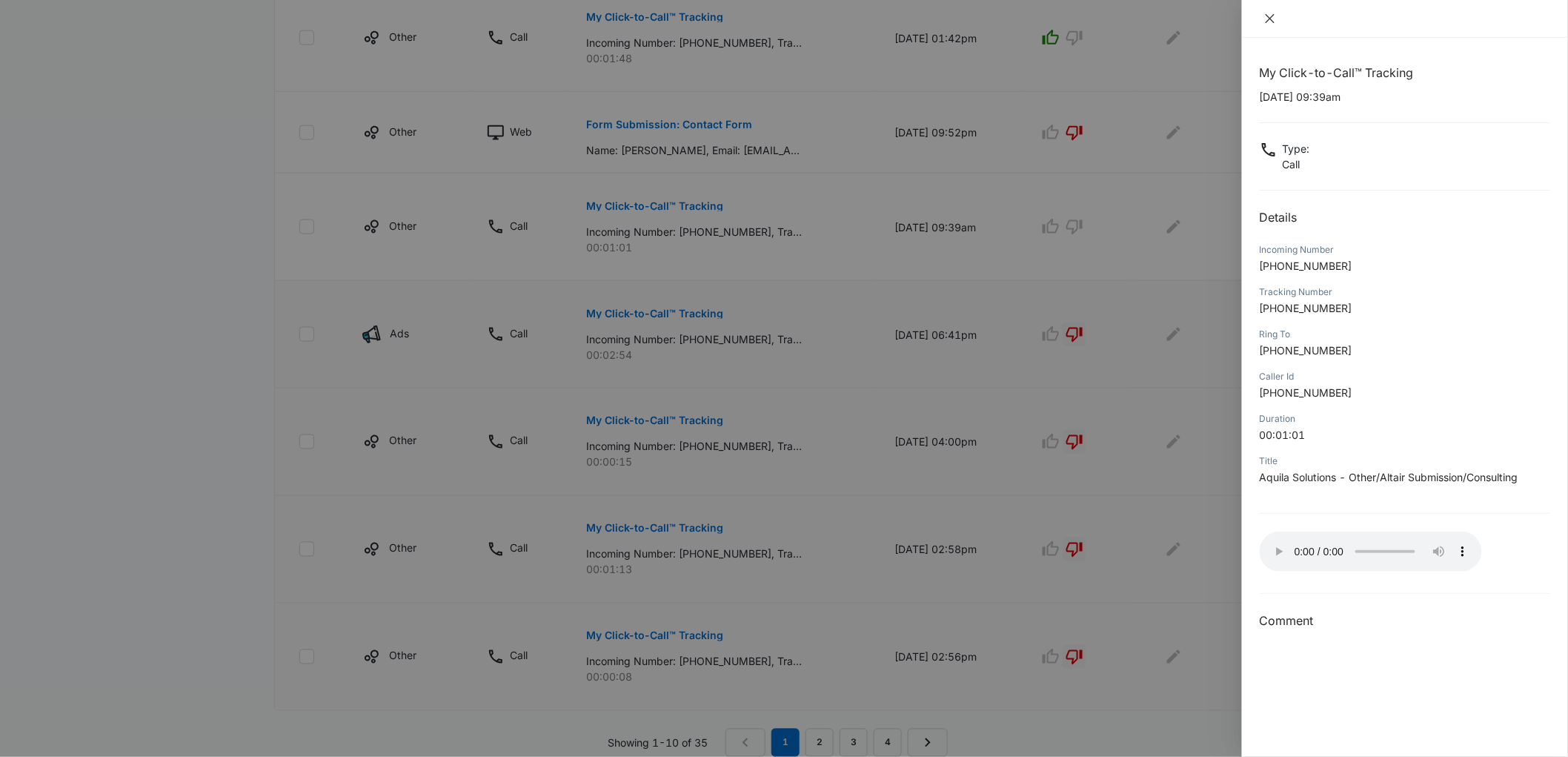
click at [1275, 20] on icon "close" at bounding box center [1270, 19] width 12 height 12
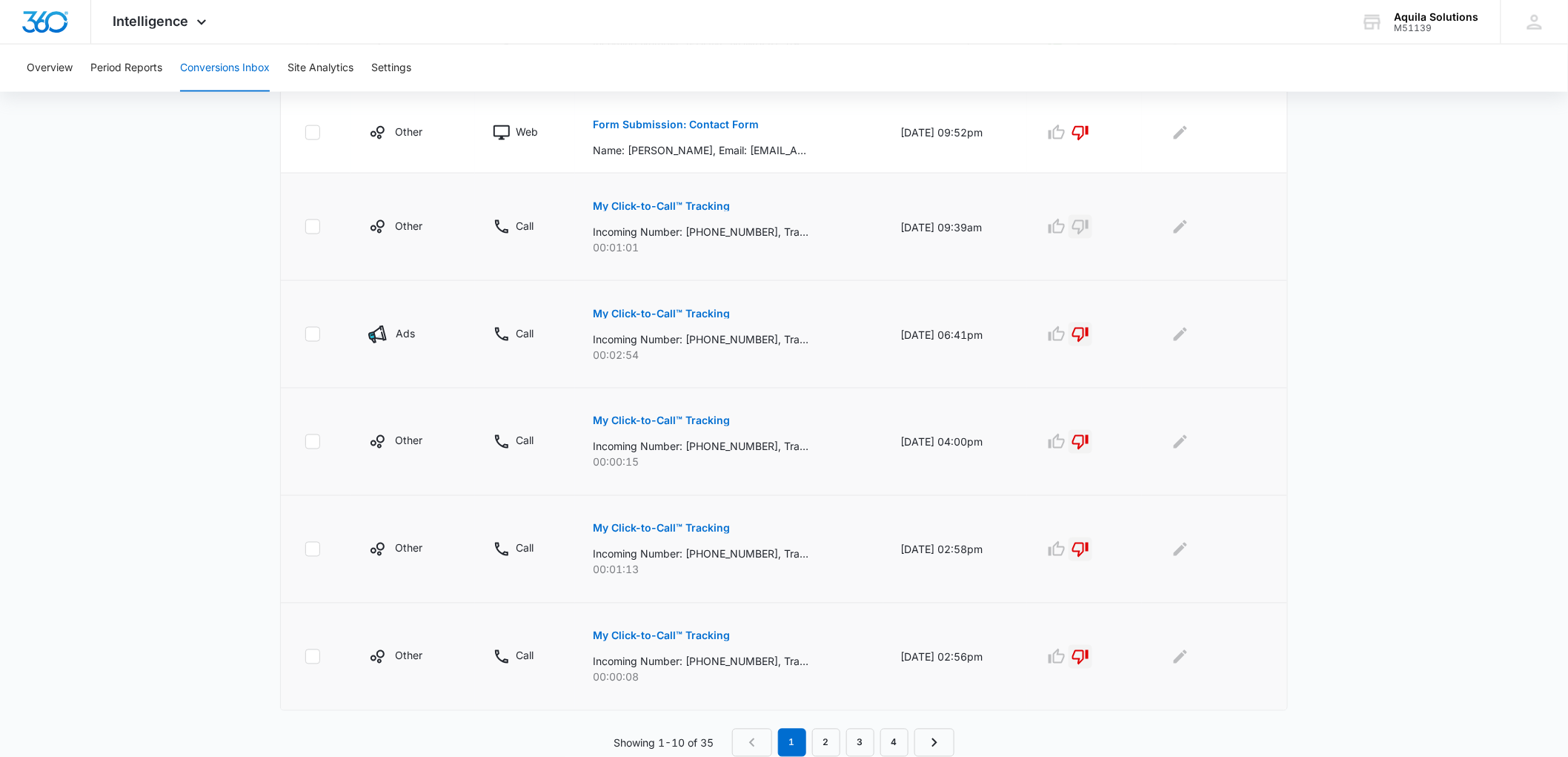
click at [1089, 232] on icon "button" at bounding box center [1081, 227] width 18 height 18
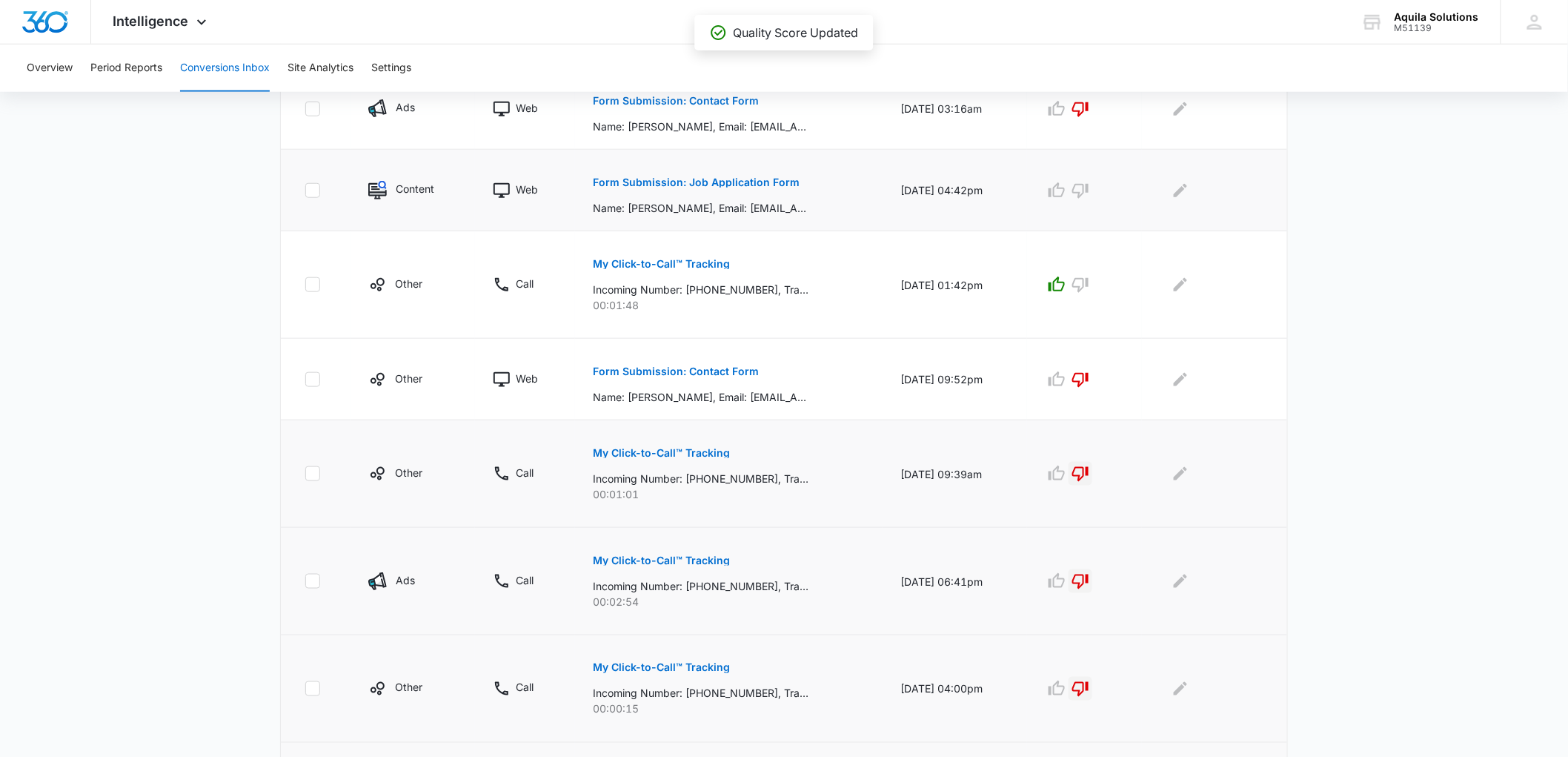
scroll to position [177, 0]
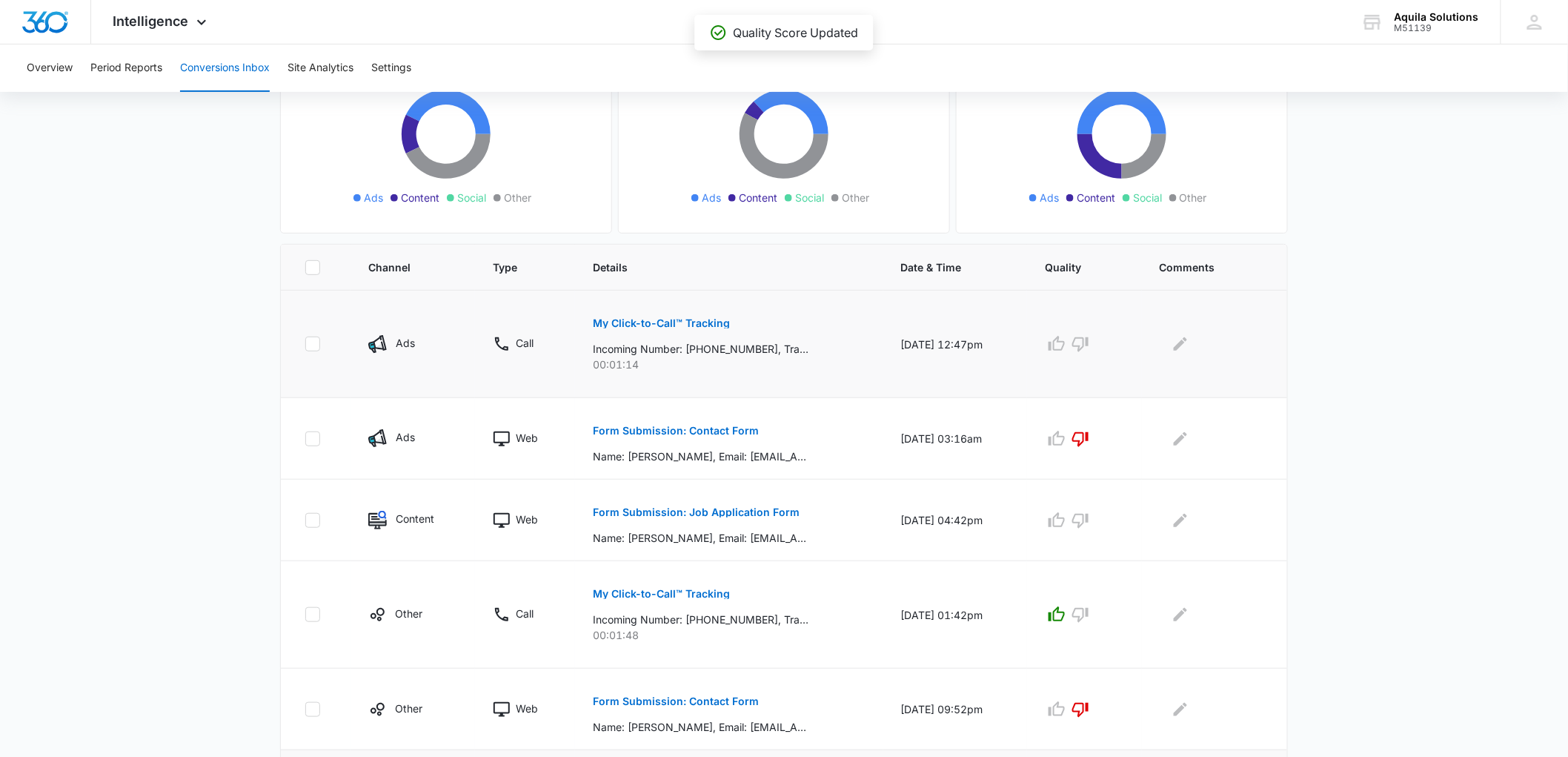
click at [678, 317] on p "My Click-to-Call™ Tracking" at bounding box center [661, 322] width 137 height 11
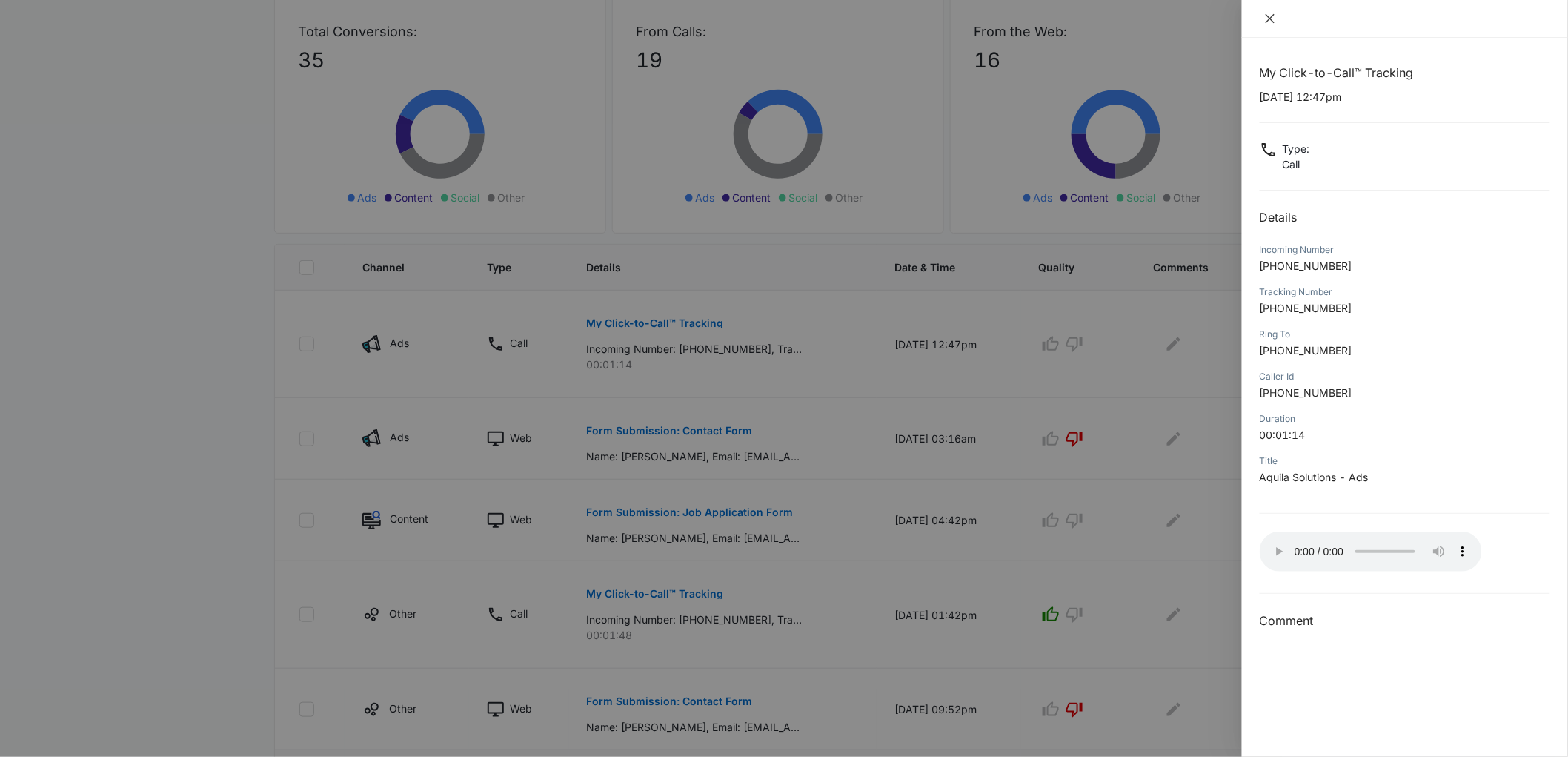
click at [1265, 20] on icon "close" at bounding box center [1270, 19] width 12 height 12
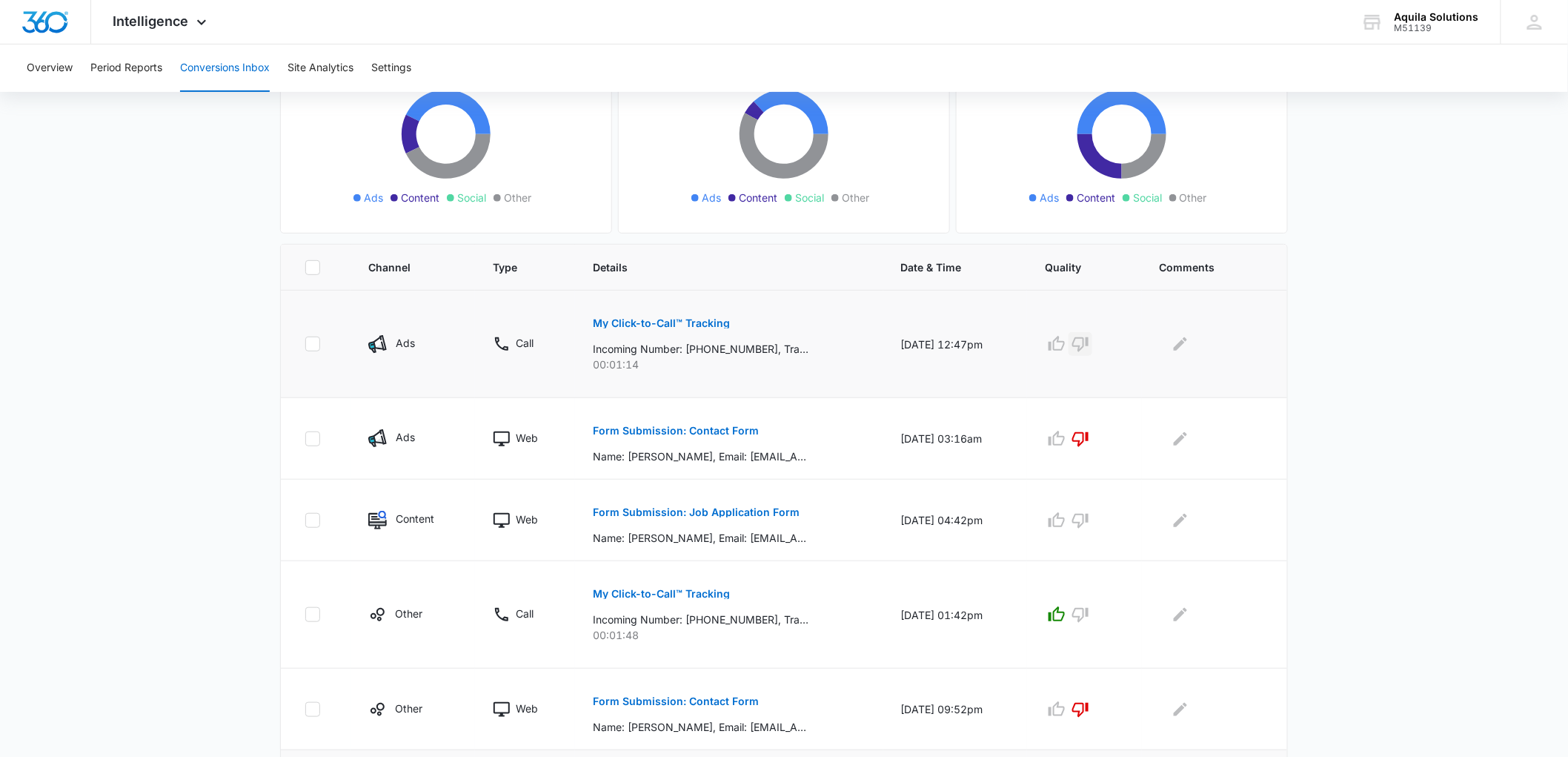
click at [1087, 351] on icon "button" at bounding box center [1081, 344] width 18 height 18
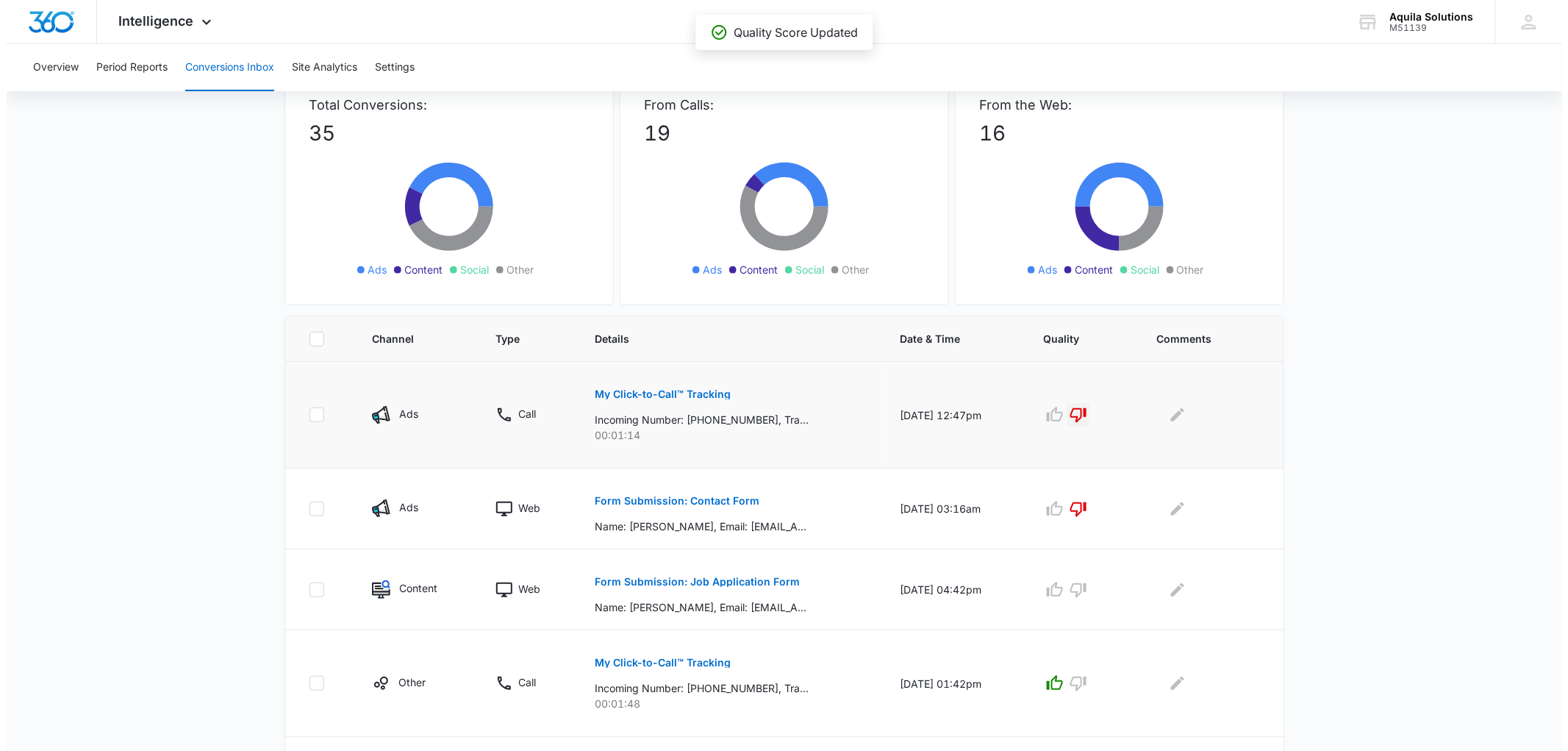
scroll to position [0, 0]
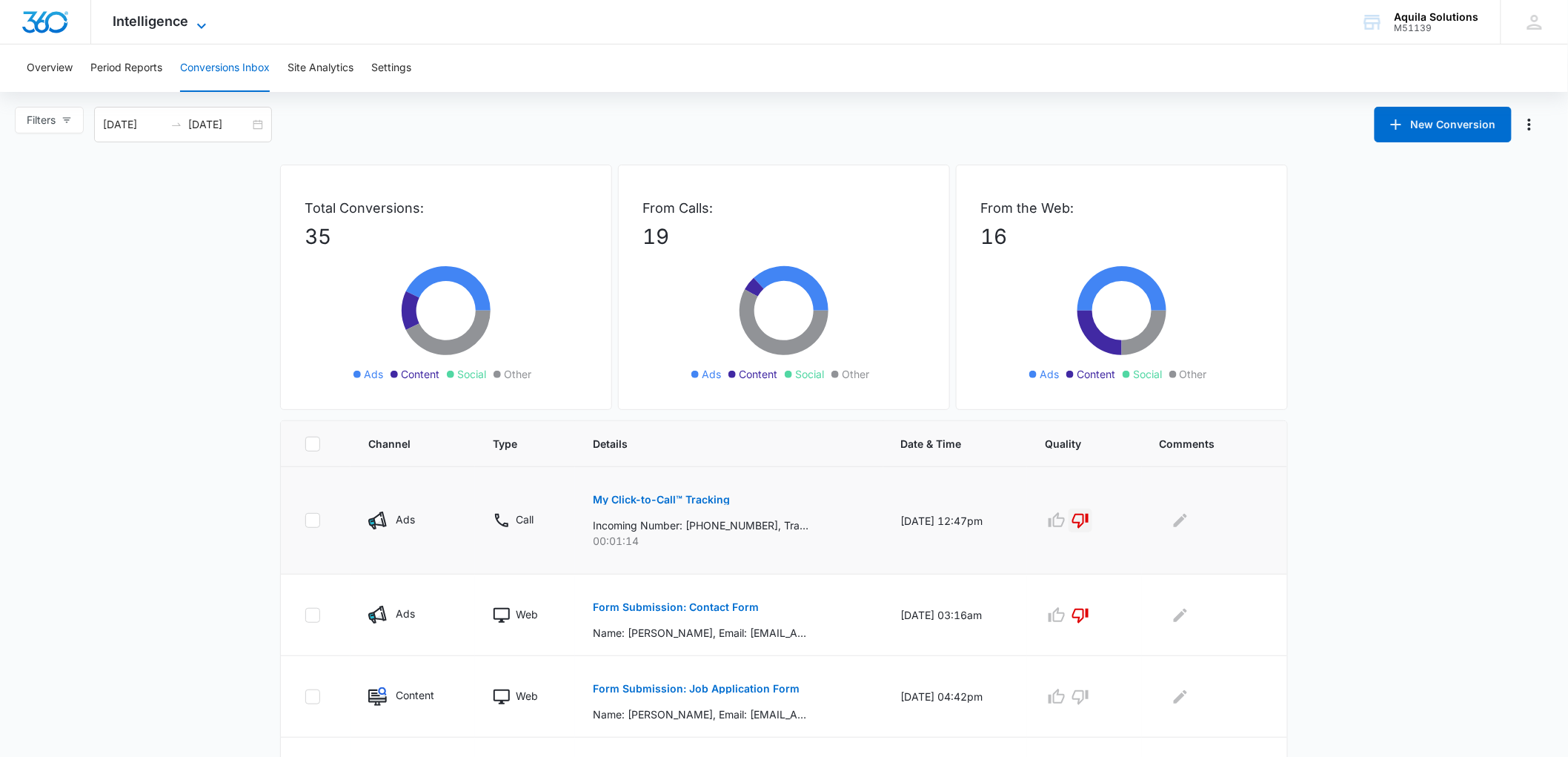
click at [151, 21] on span "Intelligence" at bounding box center [150, 21] width 75 height 16
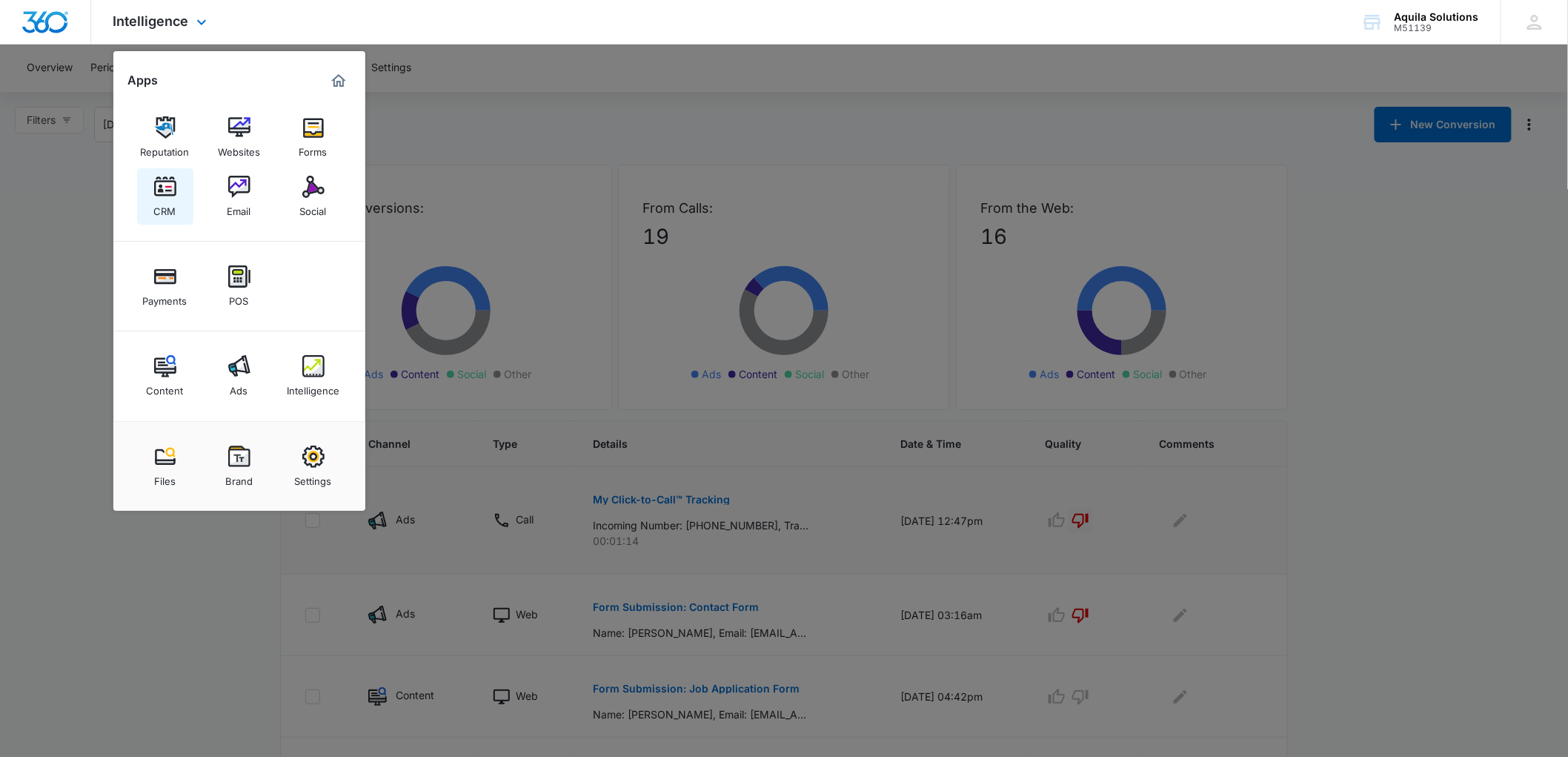
click at [187, 192] on link "CRM" at bounding box center [165, 196] width 57 height 57
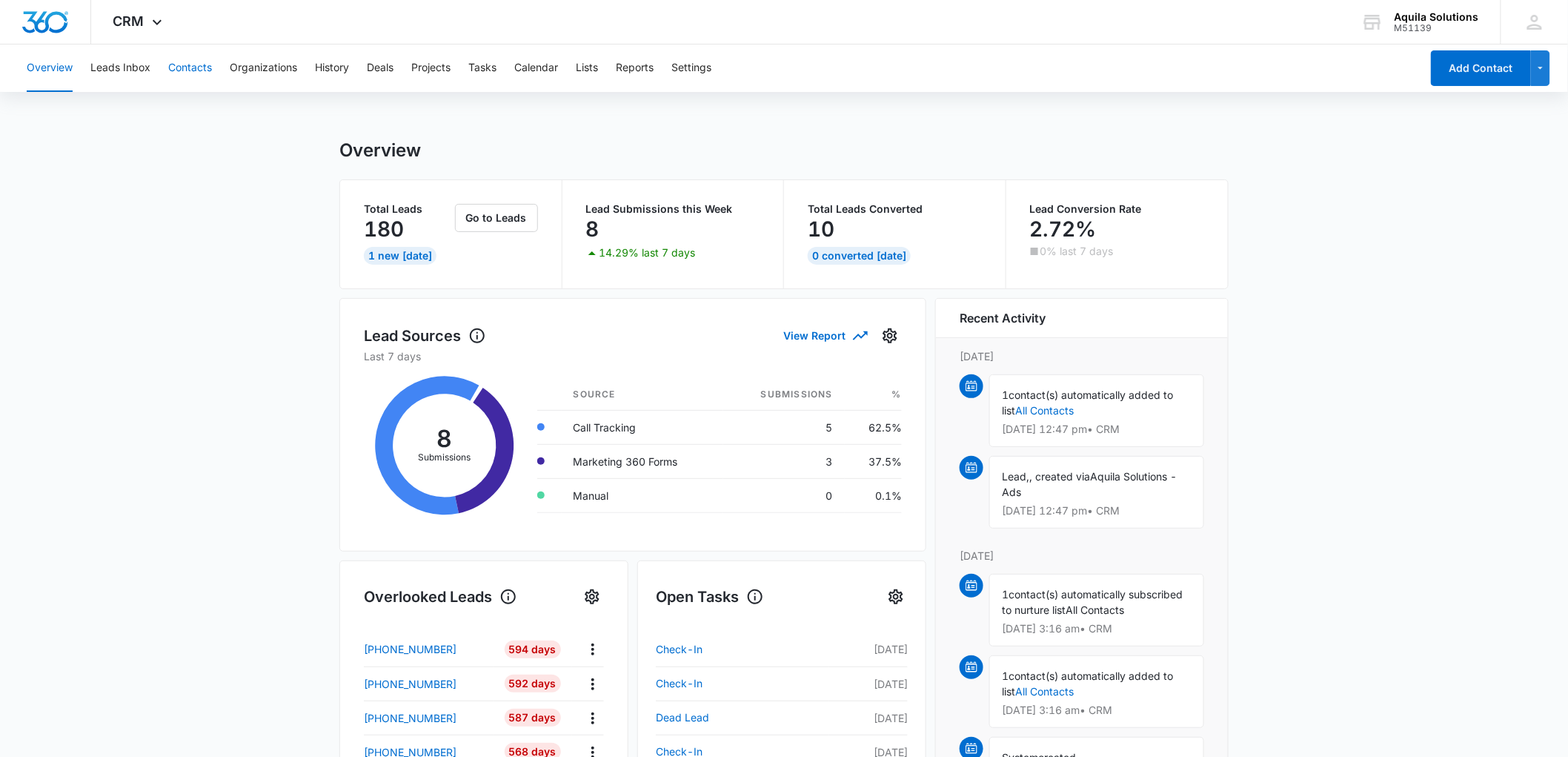
click at [197, 67] on button "Contacts" at bounding box center [190, 68] width 44 height 48
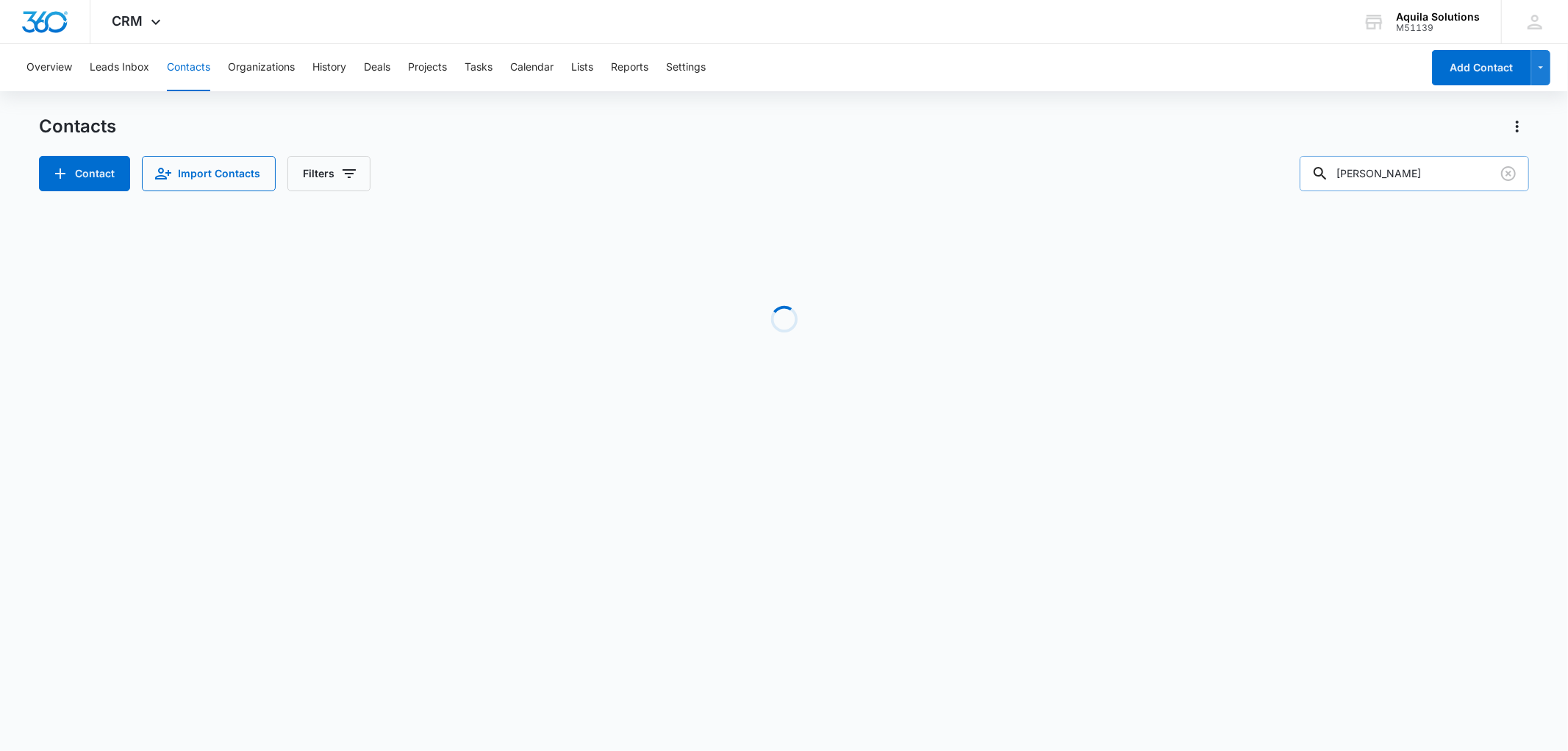
click at [1372, 173] on input "[PERSON_NAME]" at bounding box center [1414, 173] width 230 height 35
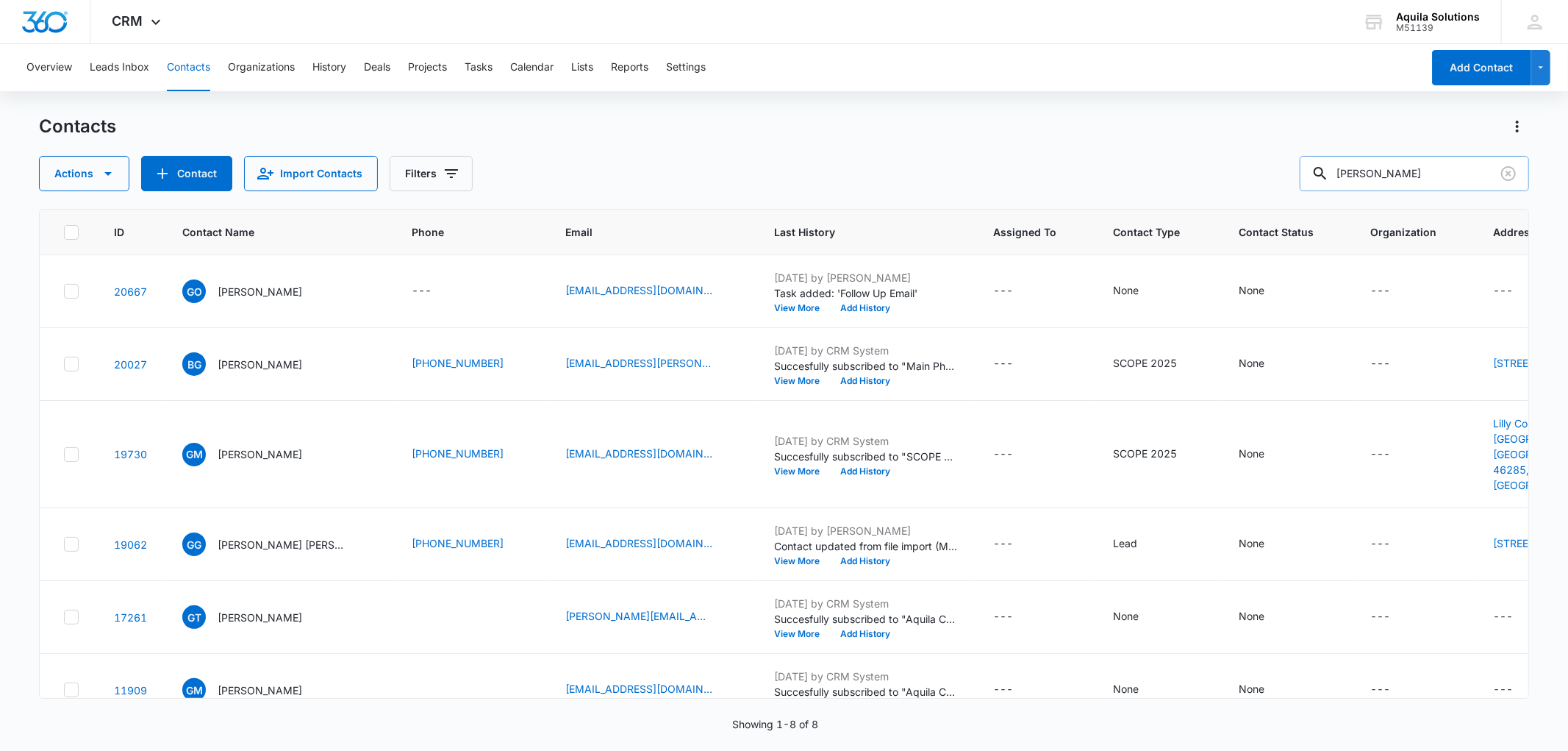
type input "[PERSON_NAME]"
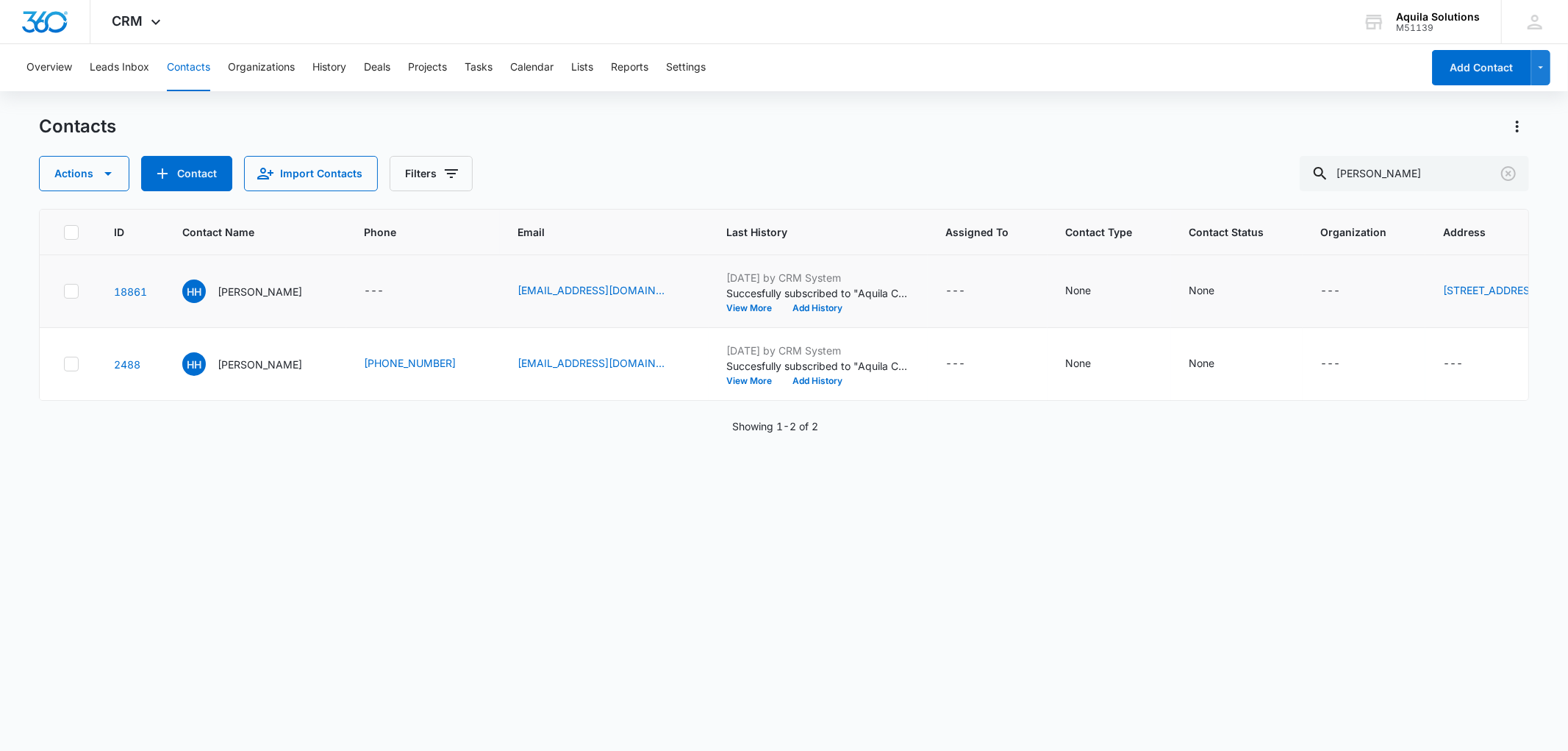
click at [65, 297] on icon at bounding box center [72, 292] width 14 height 14
click at [64, 292] on input "checkbox" at bounding box center [63, 291] width 1 height 1
click at [71, 367] on icon at bounding box center [71, 363] width 9 height 7
click at [64, 364] on input "checkbox" at bounding box center [63, 364] width 1 height 1
click at [96, 176] on button "Actions" at bounding box center [83, 173] width 90 height 35
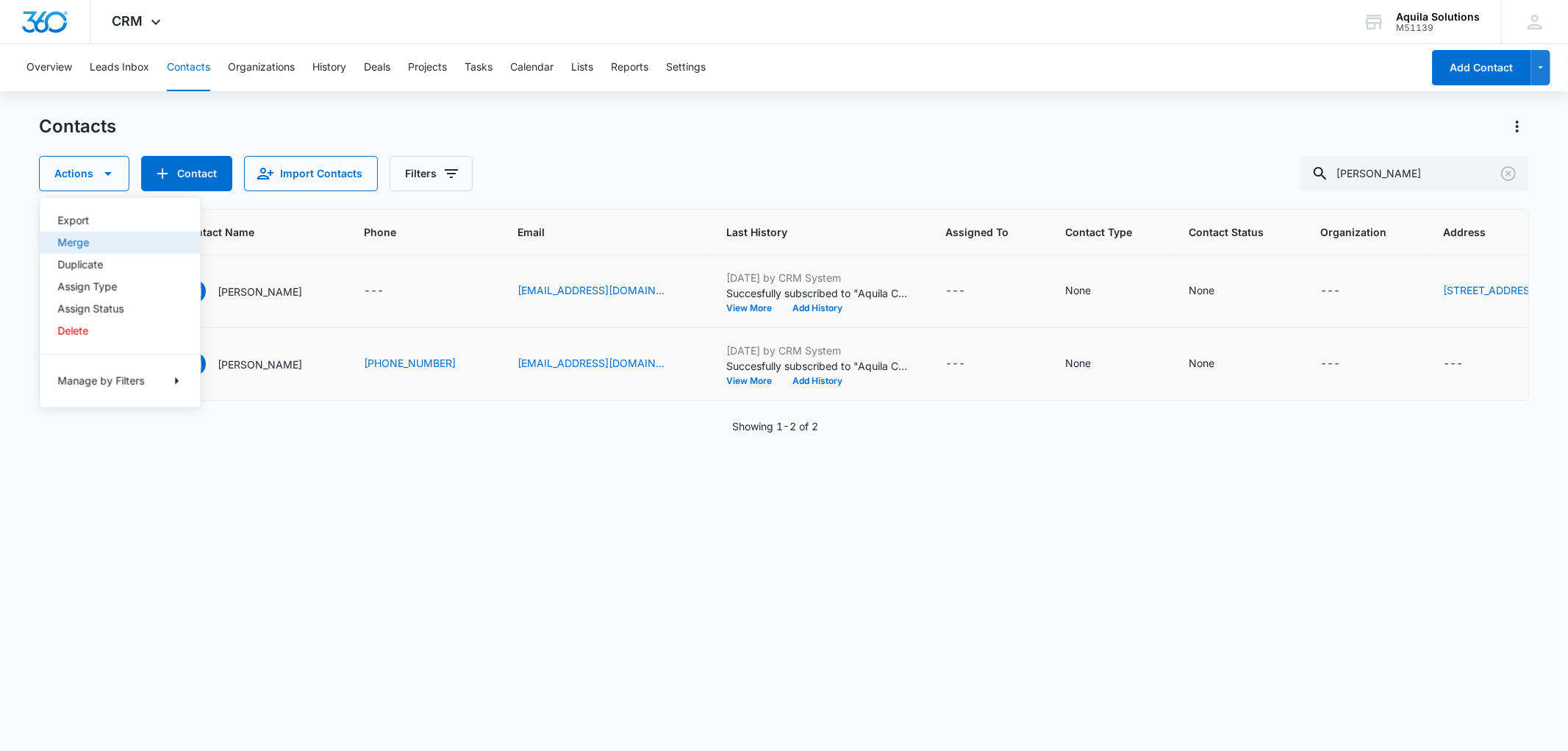
click at [97, 243] on div "Merge" at bounding box center [110, 242] width 108 height 11
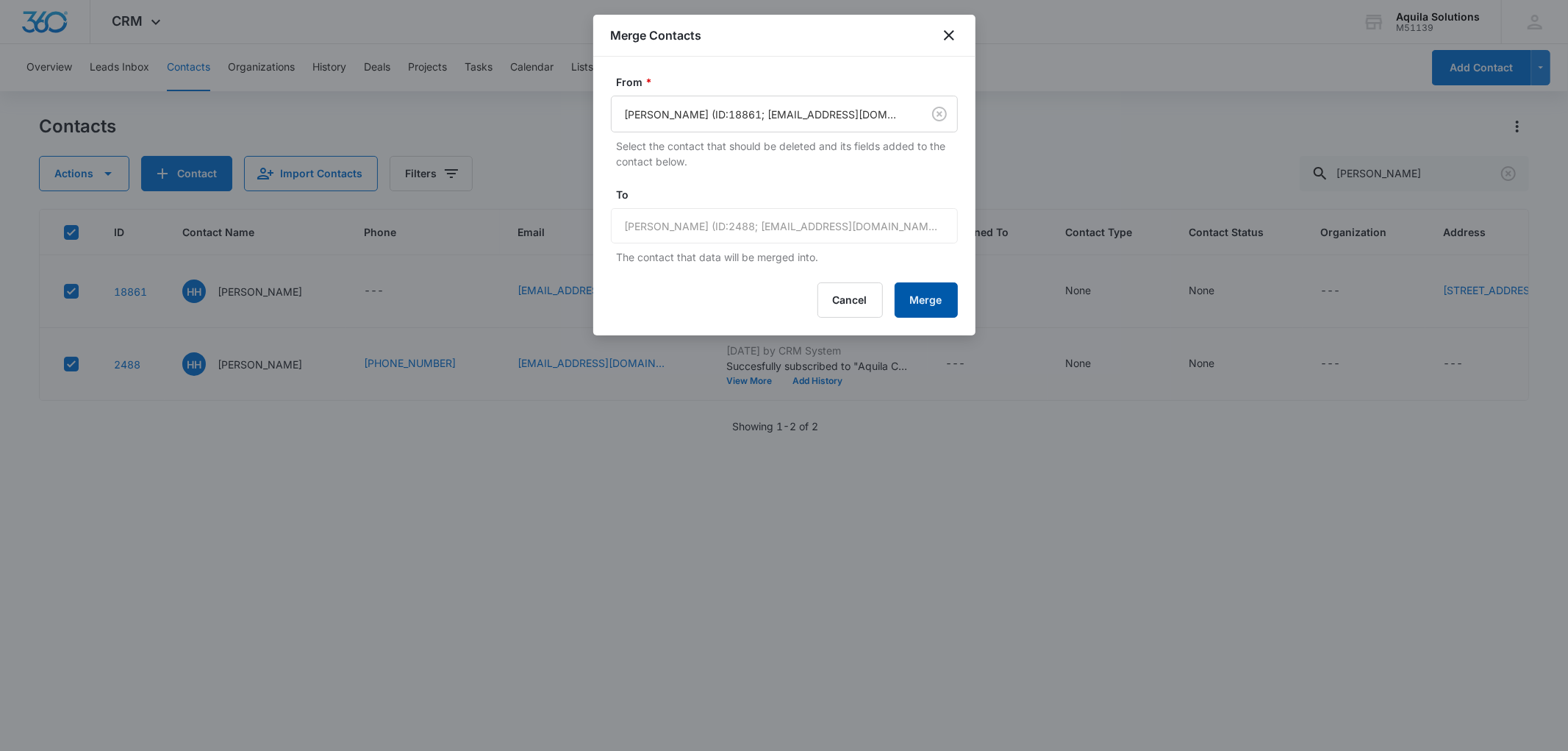
click at [932, 302] on button "Merge" at bounding box center [925, 299] width 63 height 35
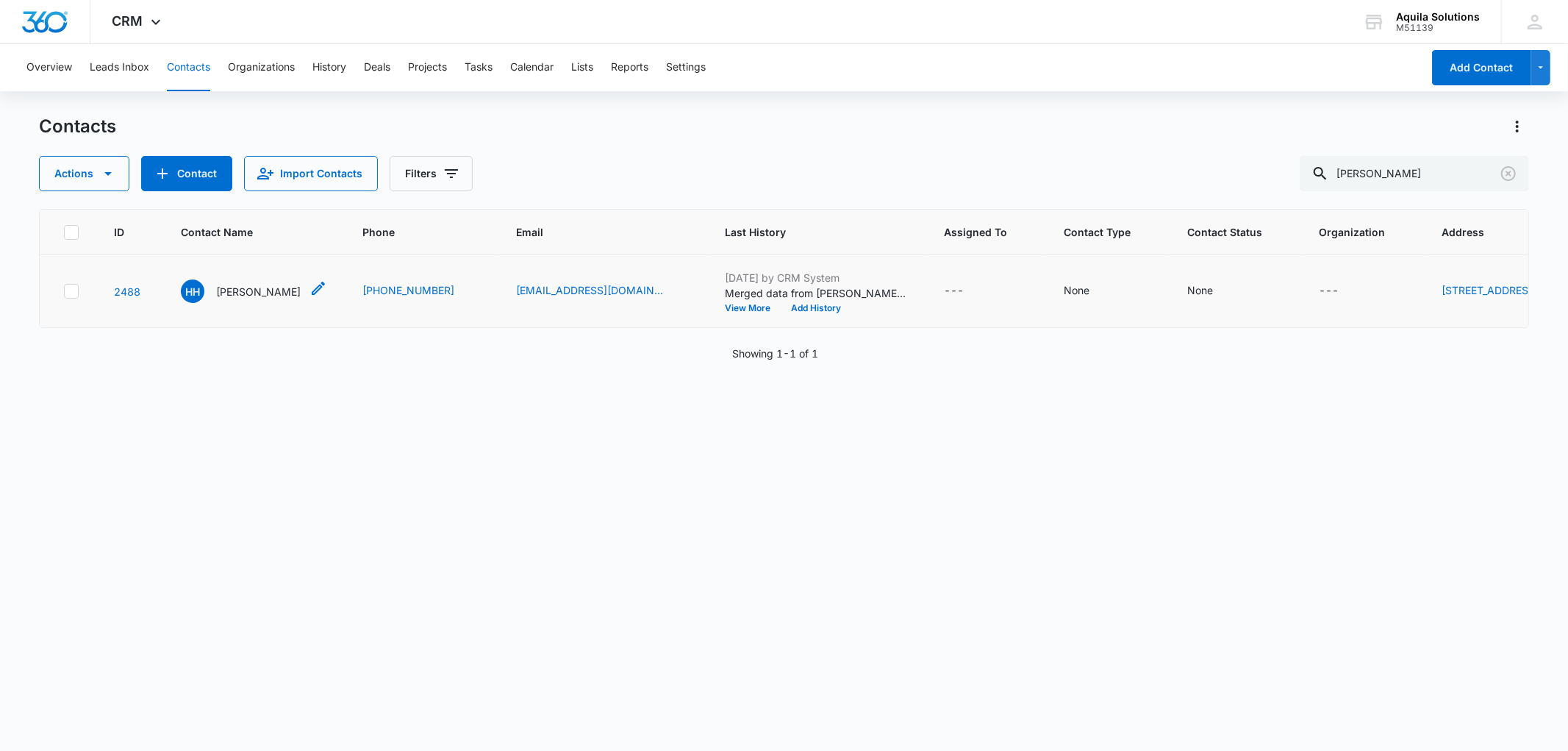
click at [233, 291] on p "[PERSON_NAME]" at bounding box center [258, 292] width 84 height 16
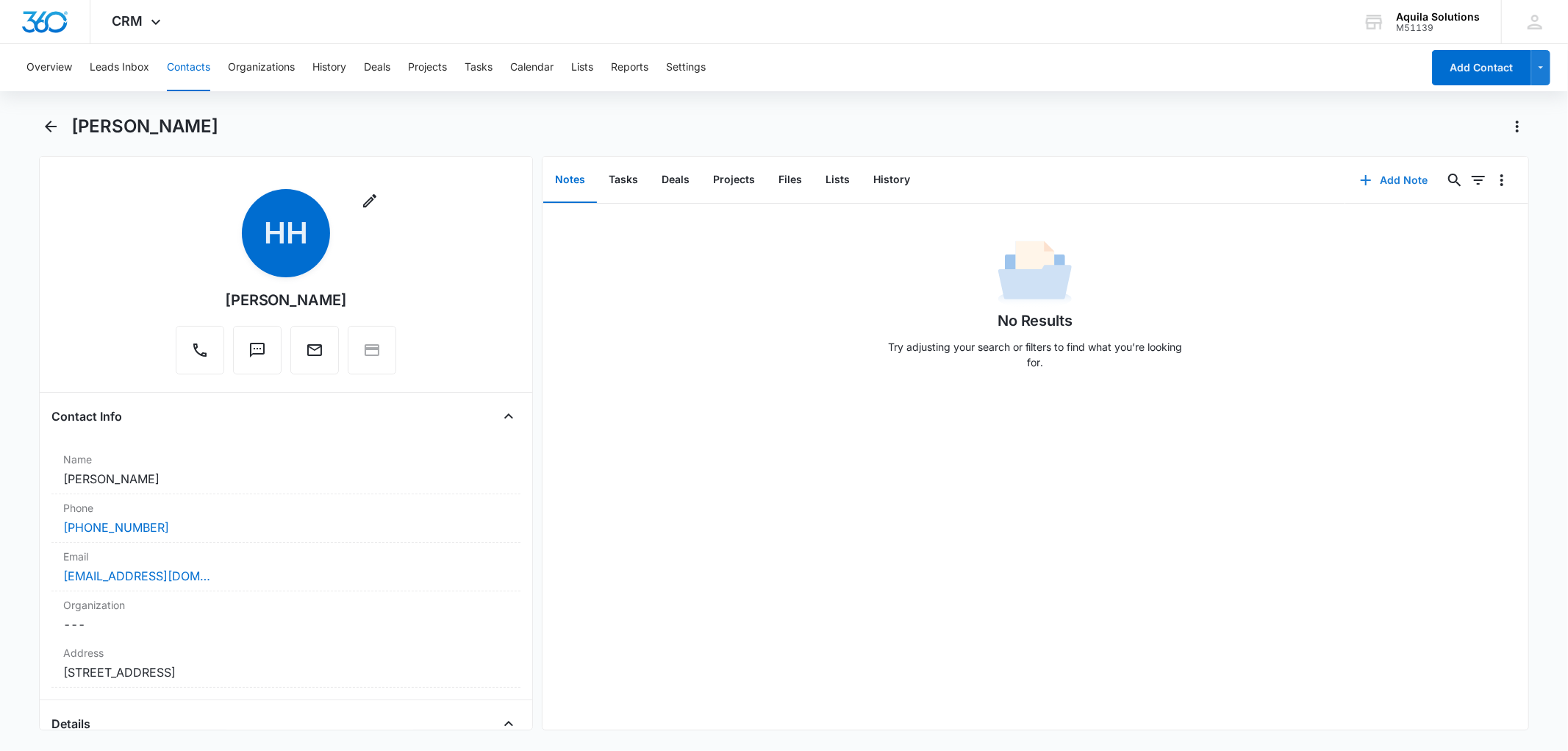
click at [1360, 178] on icon "button" at bounding box center [1365, 180] width 17 height 17
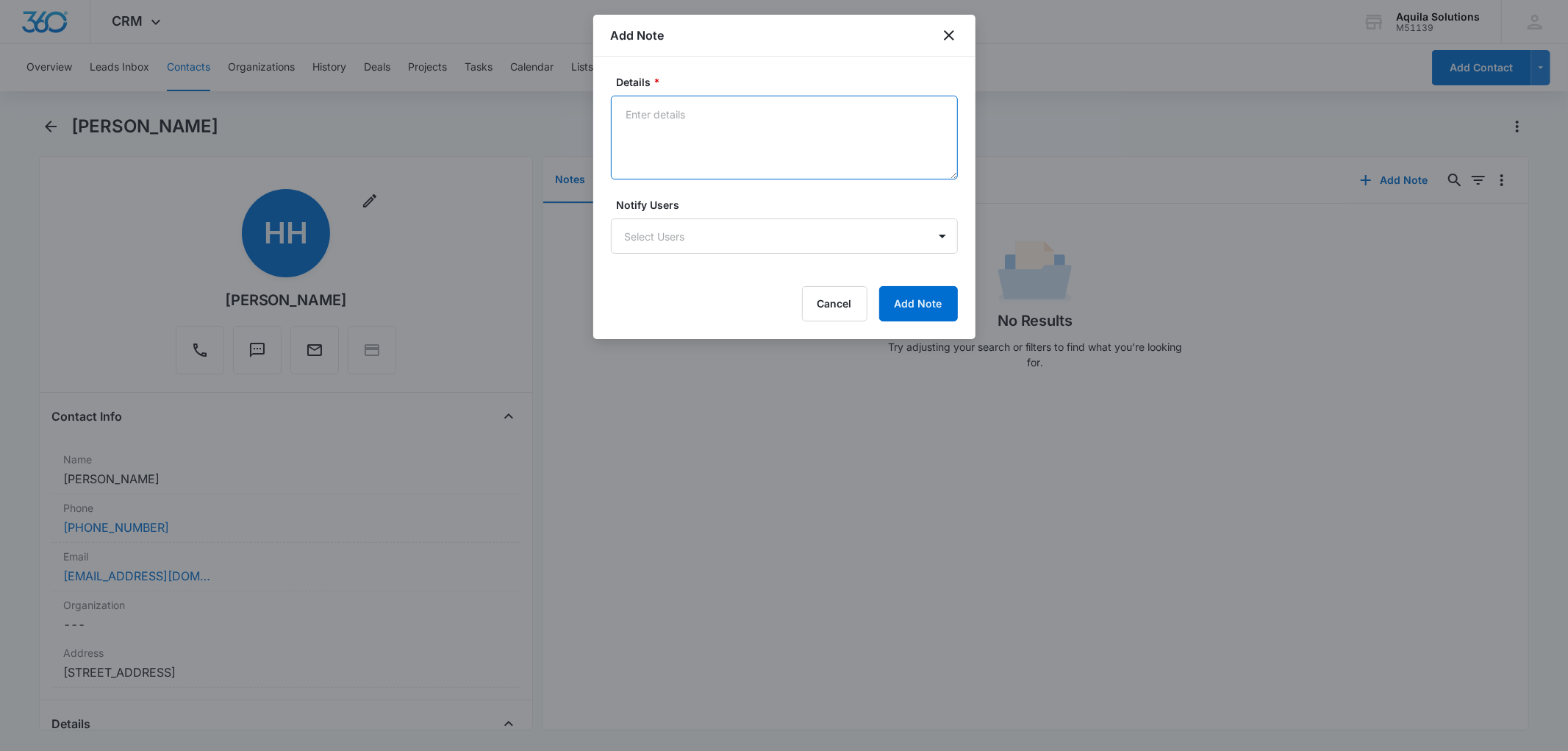
click at [637, 116] on textarea "Details *" at bounding box center [784, 138] width 347 height 83
type textarea "w"
click at [667, 115] on textarea "Was in FDA Registration Email Campaign, and the contact responded [DATE] ([DATE…" at bounding box center [784, 138] width 347 height 83
click at [689, 149] on textarea "Was in FDA Registration Email Campaign, and the contact responded [DATE] ([DATE…" at bounding box center [784, 138] width 347 height 83
paste textarea "The Critical Path Institute does not have any established facilities to registe…"
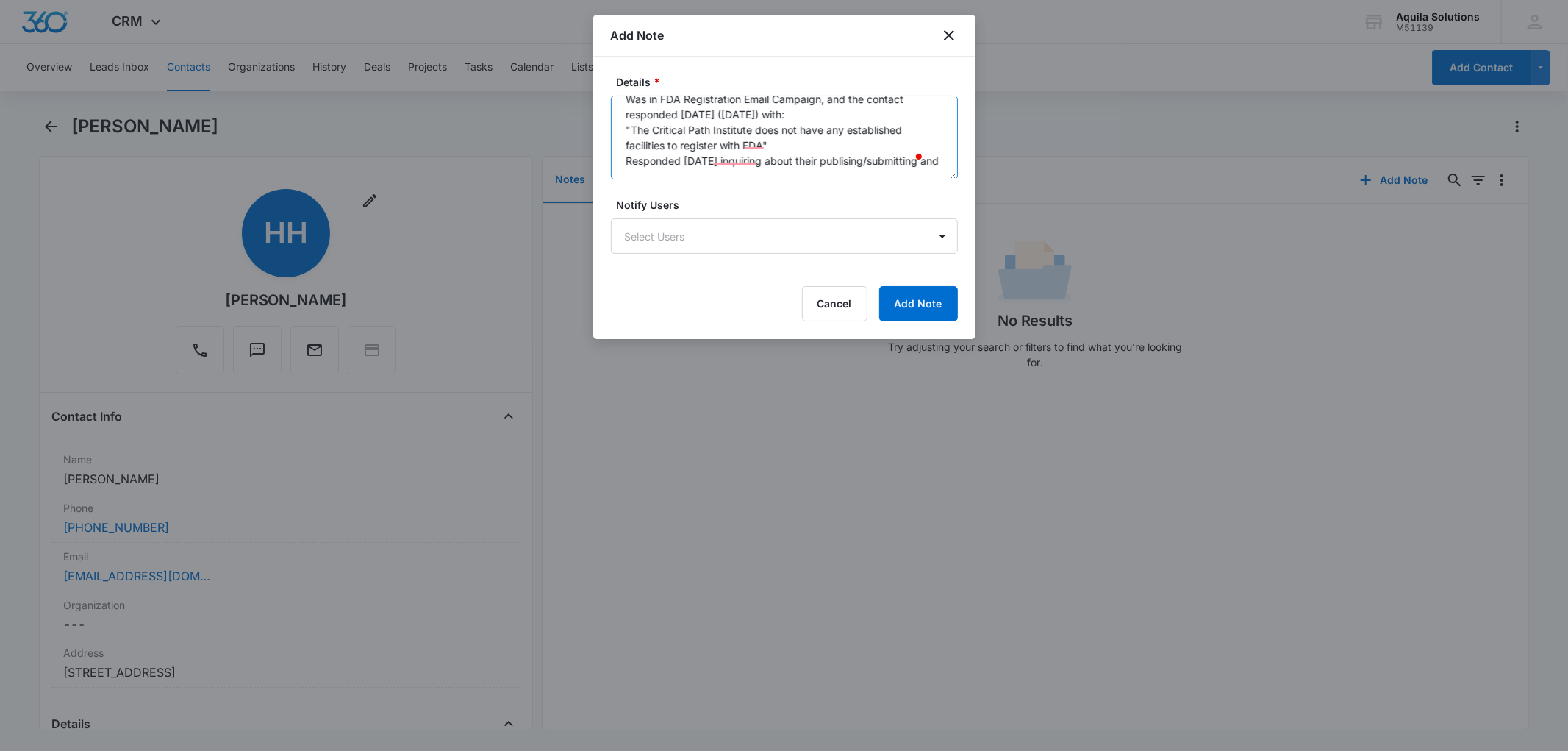
scroll to position [18, 0]
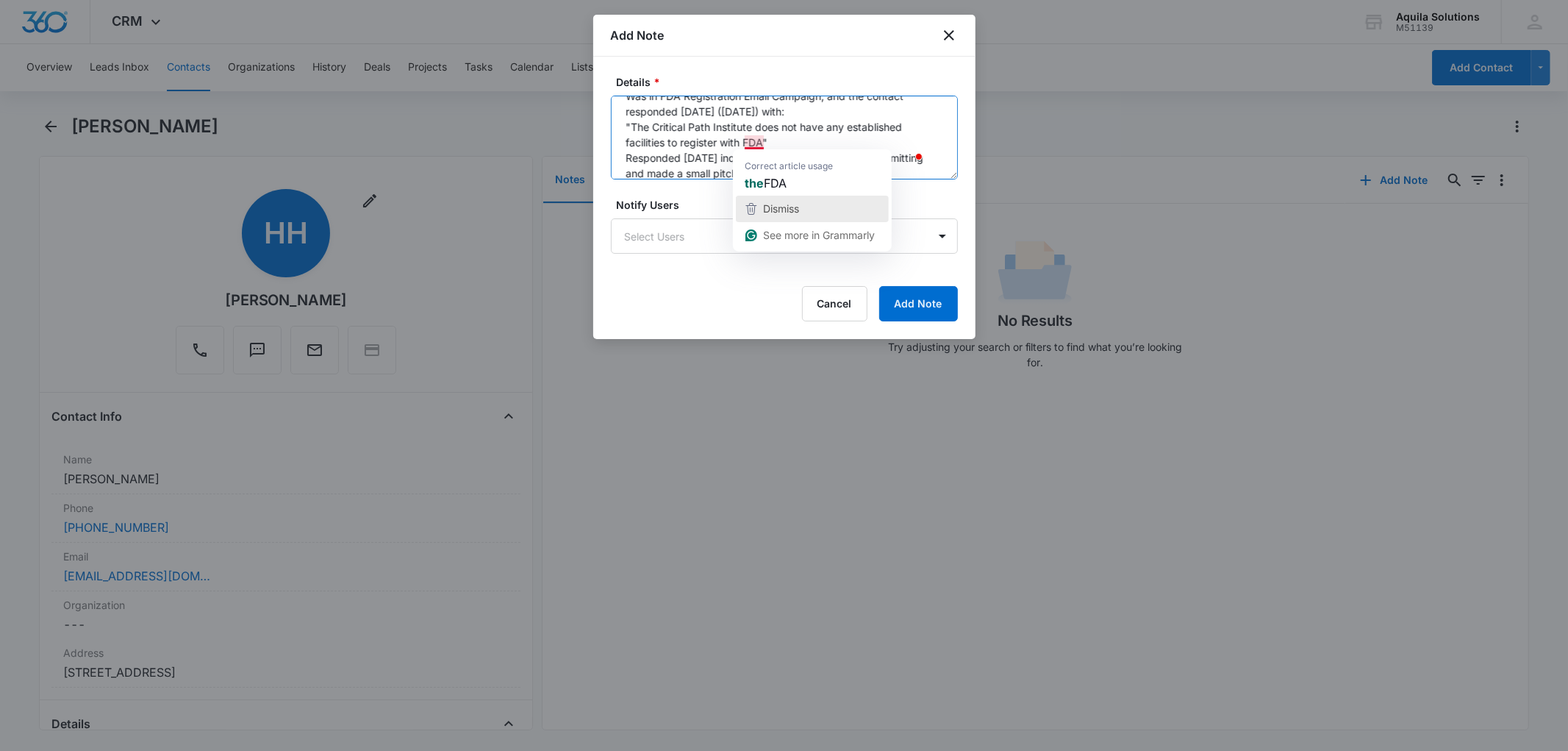
click at [776, 211] on span "Dismiss" at bounding box center [780, 208] width 36 height 13
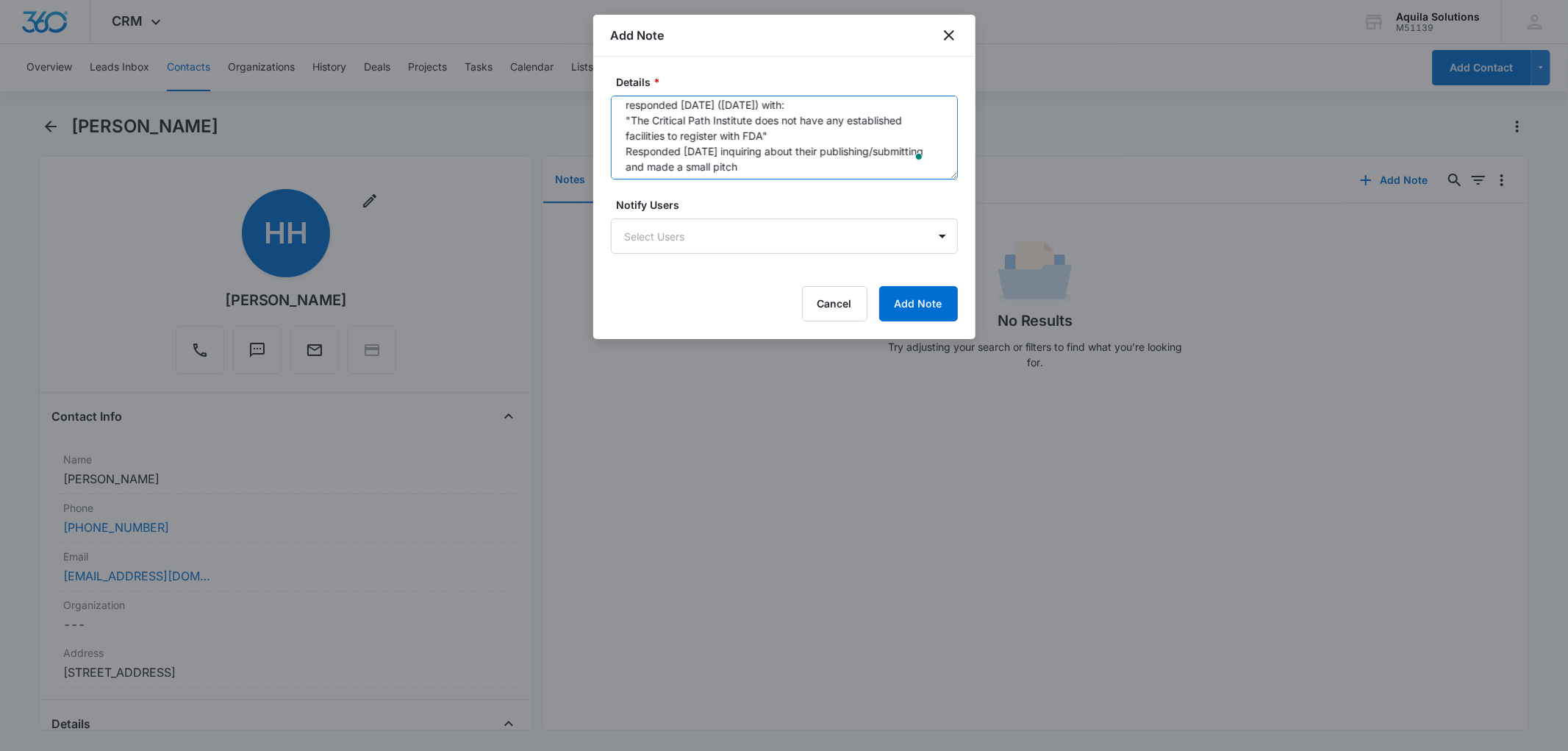
scroll to position [31, 0]
click at [656, 201] on label "Notify Users" at bounding box center [790, 204] width 347 height 16
type textarea "Was in FDA Registration Email Campaign, and the contact responded [DATE] ([DATE…"
click at [933, 298] on button "Add Note" at bounding box center [918, 303] width 78 height 35
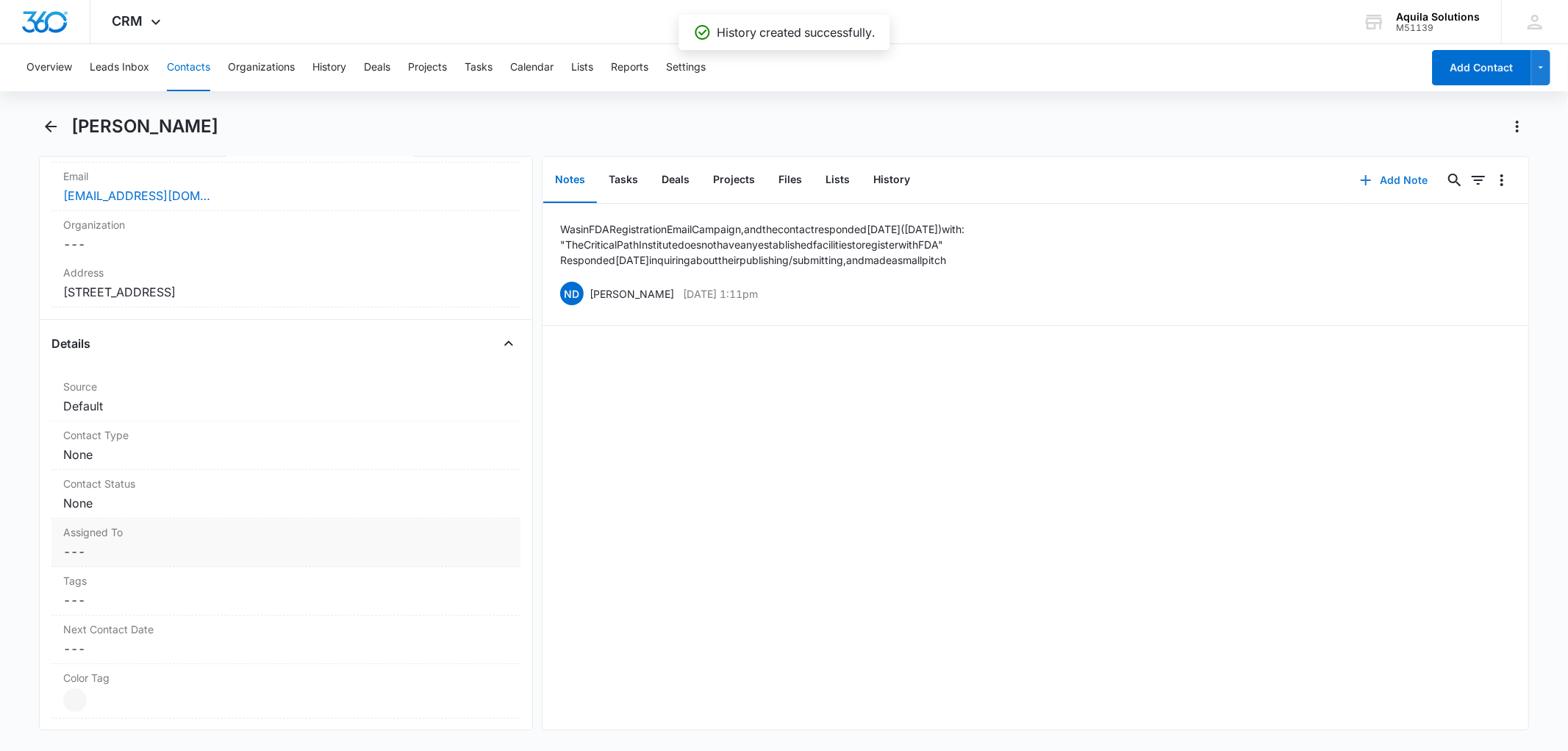
scroll to position [408, 0]
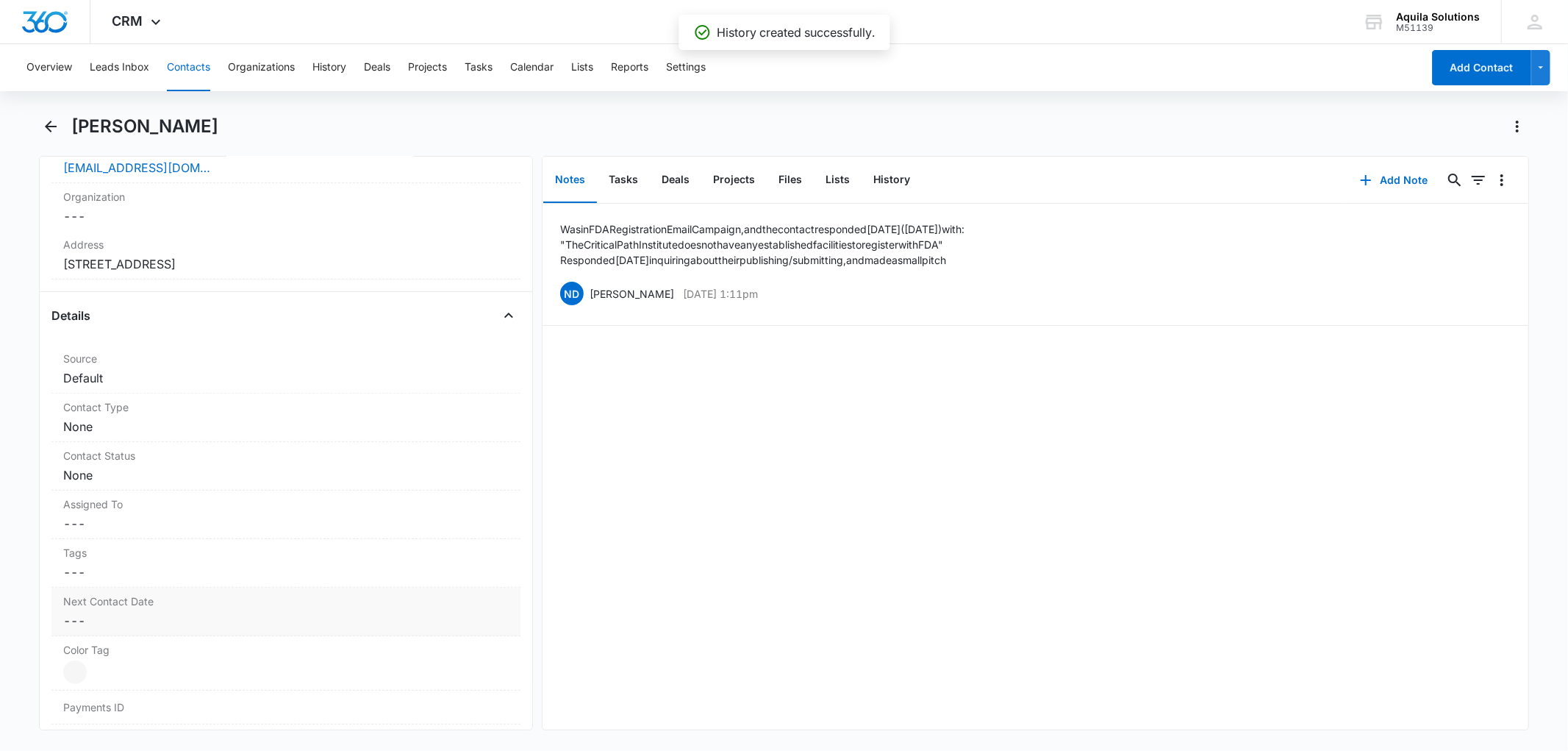
click at [78, 616] on dd "Cancel Save Changes ---" at bounding box center [285, 620] width 445 height 17
click at [172, 656] on input at bounding box center [139, 650] width 109 height 16
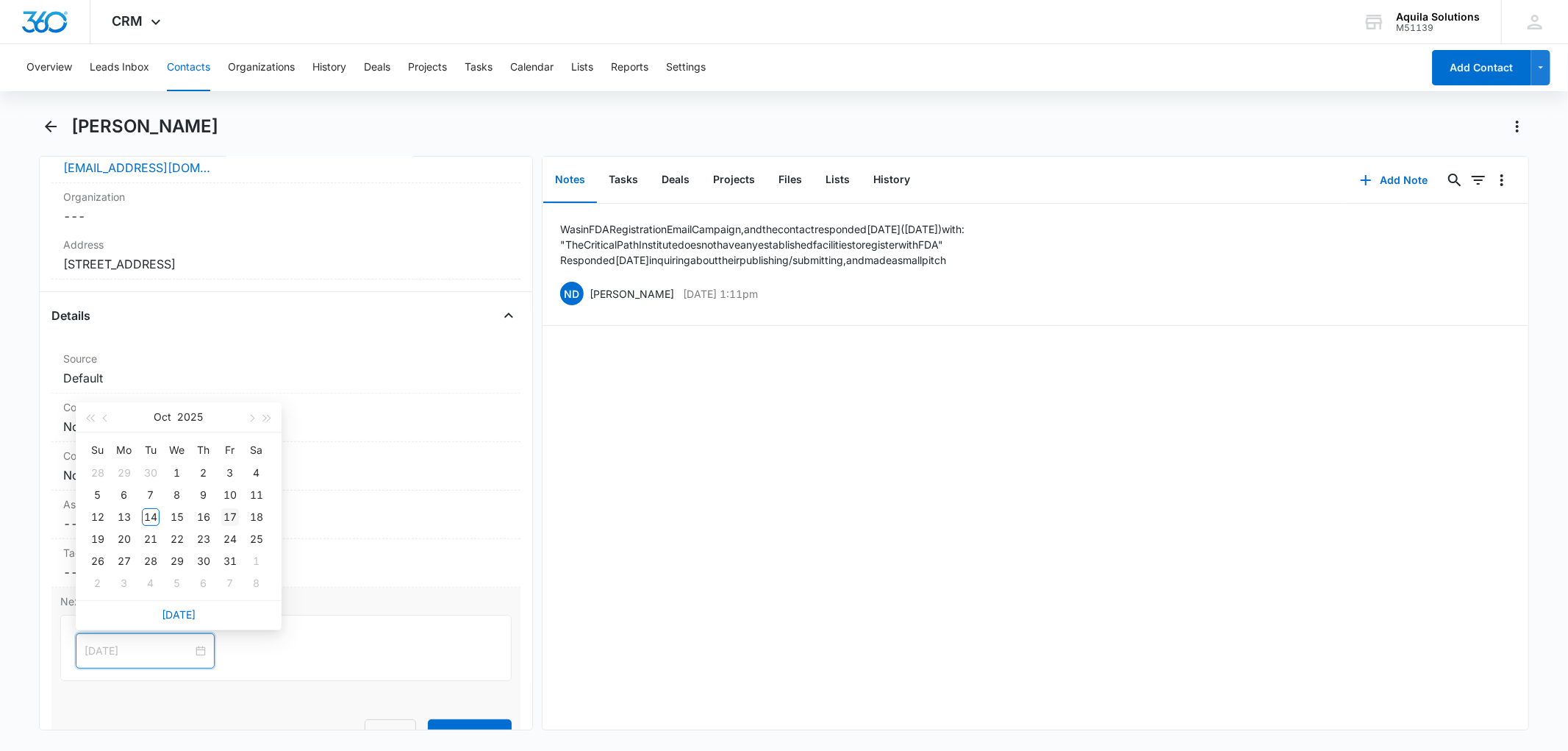
type input "[DATE]"
click at [234, 518] on div "17" at bounding box center [230, 516] width 17 height 17
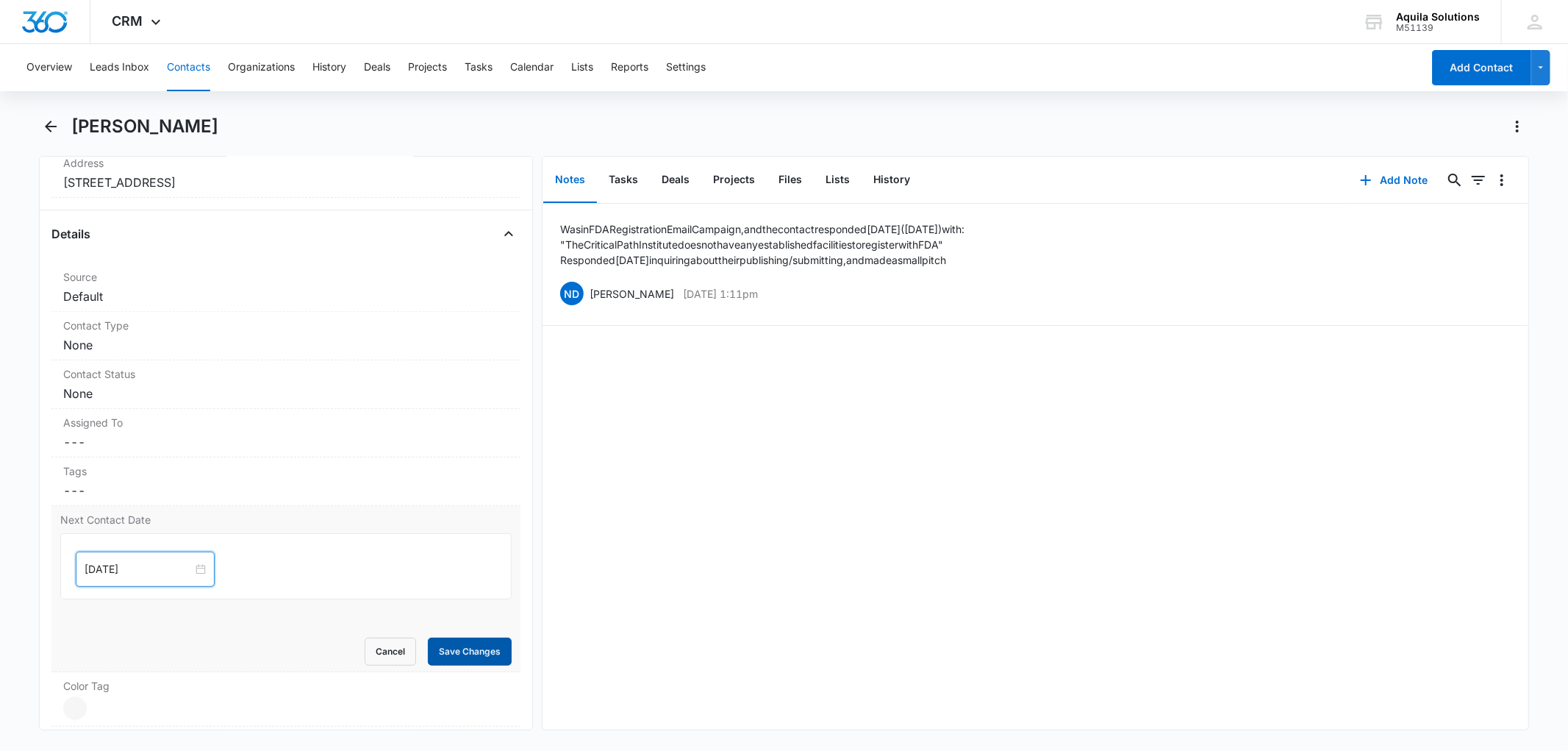
click at [446, 644] on button "Save Changes" at bounding box center [470, 651] width 83 height 28
click at [623, 176] on button "Tasks" at bounding box center [623, 179] width 53 height 46
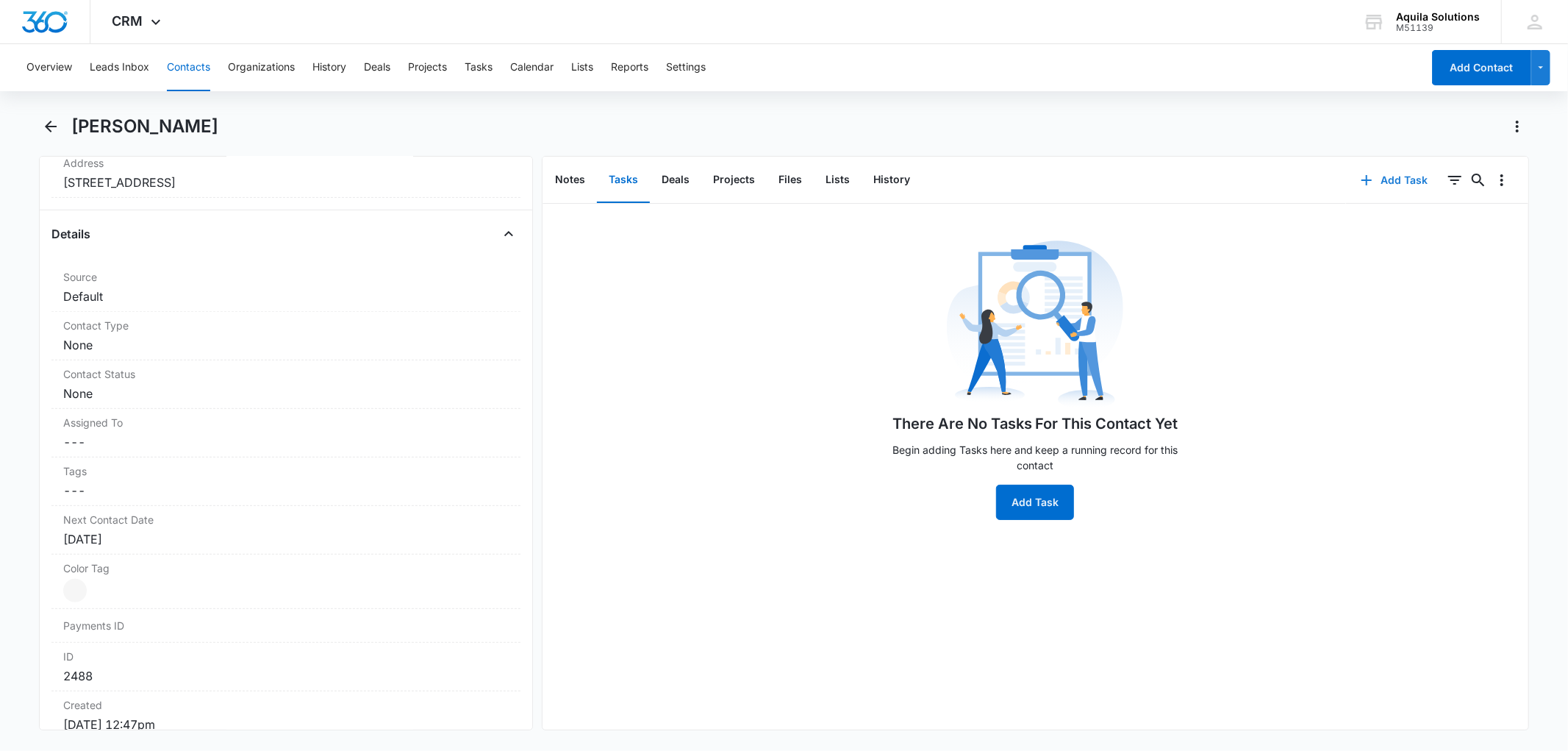
click at [1359, 181] on icon "button" at bounding box center [1366, 180] width 17 height 17
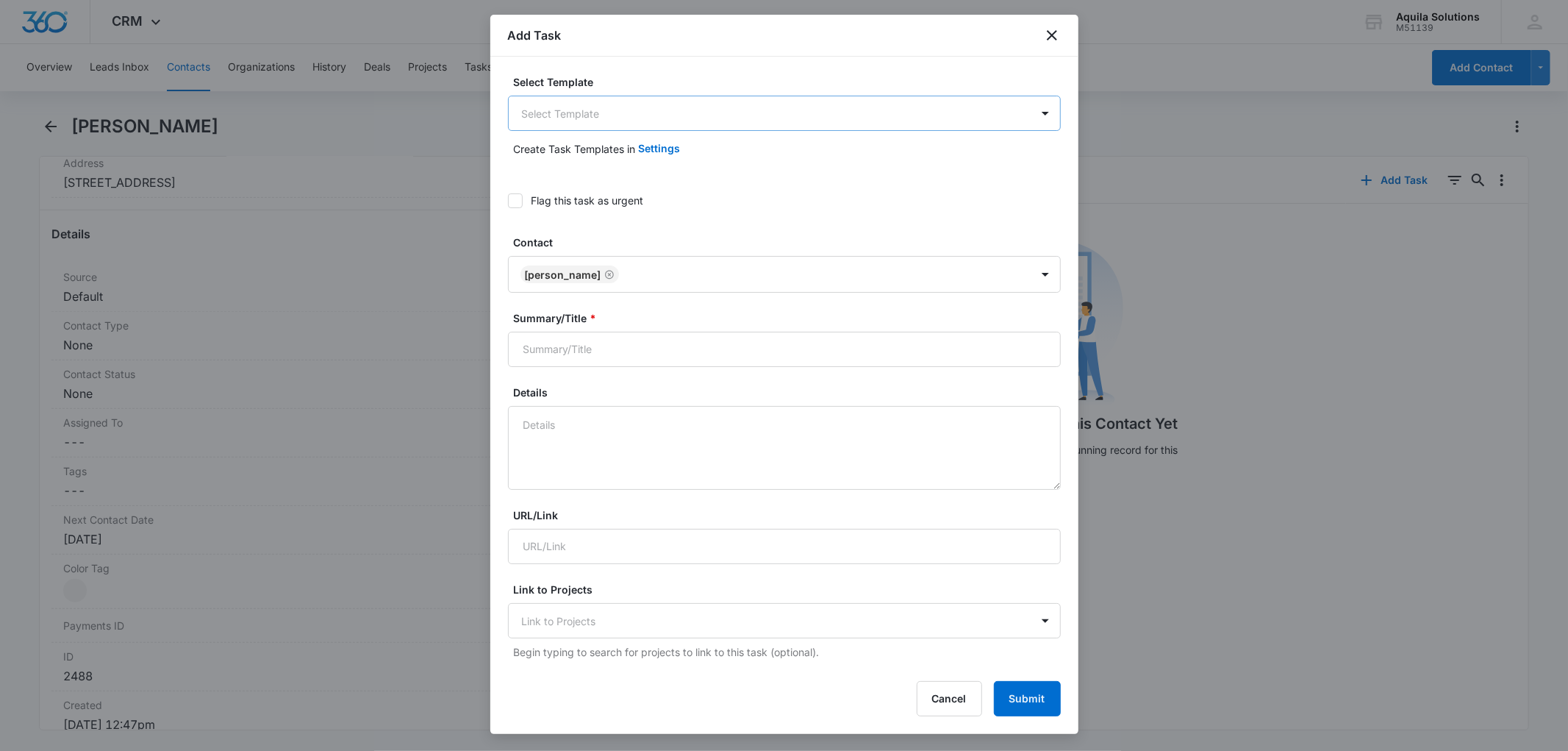
click at [572, 114] on body "CRM Apps Reputation Websites Forms CRM Email Social Payments POS Content Ads In…" at bounding box center [784, 375] width 1568 height 751
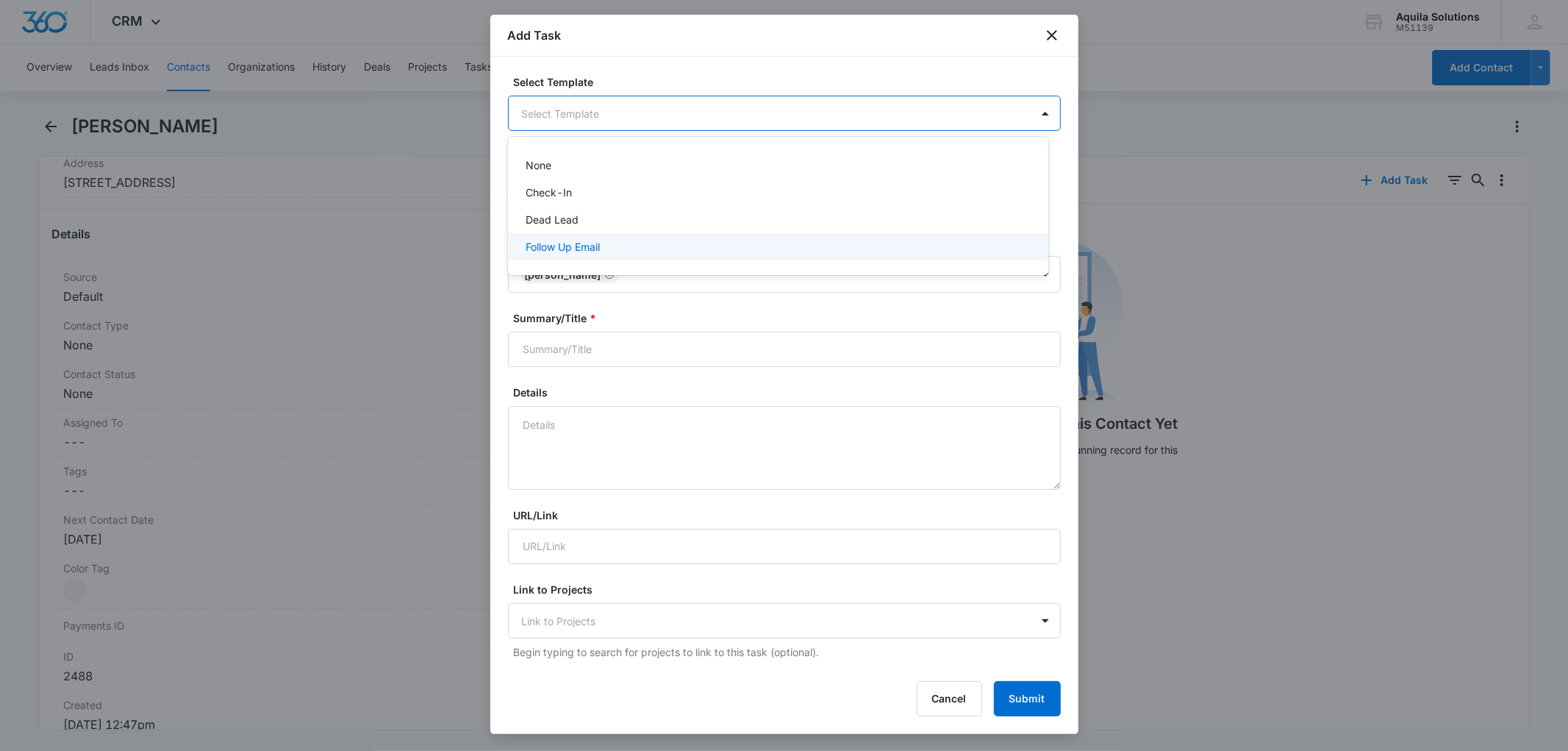
click at [574, 254] on p "Follow Up Email" at bounding box center [562, 247] width 75 height 16
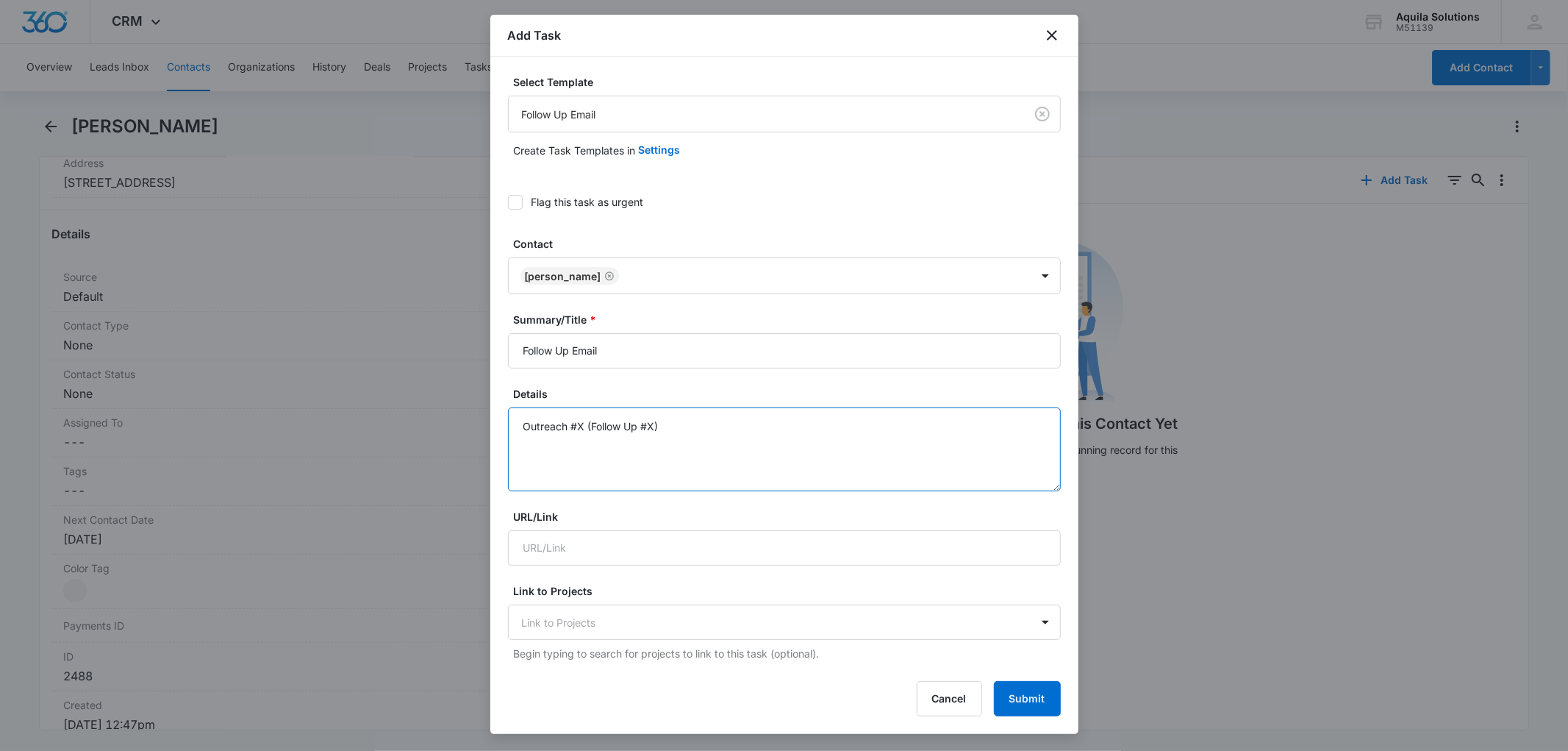
click at [583, 424] on textarea "Outreach #X (Follow Up #X)" at bounding box center [784, 449] width 552 height 83
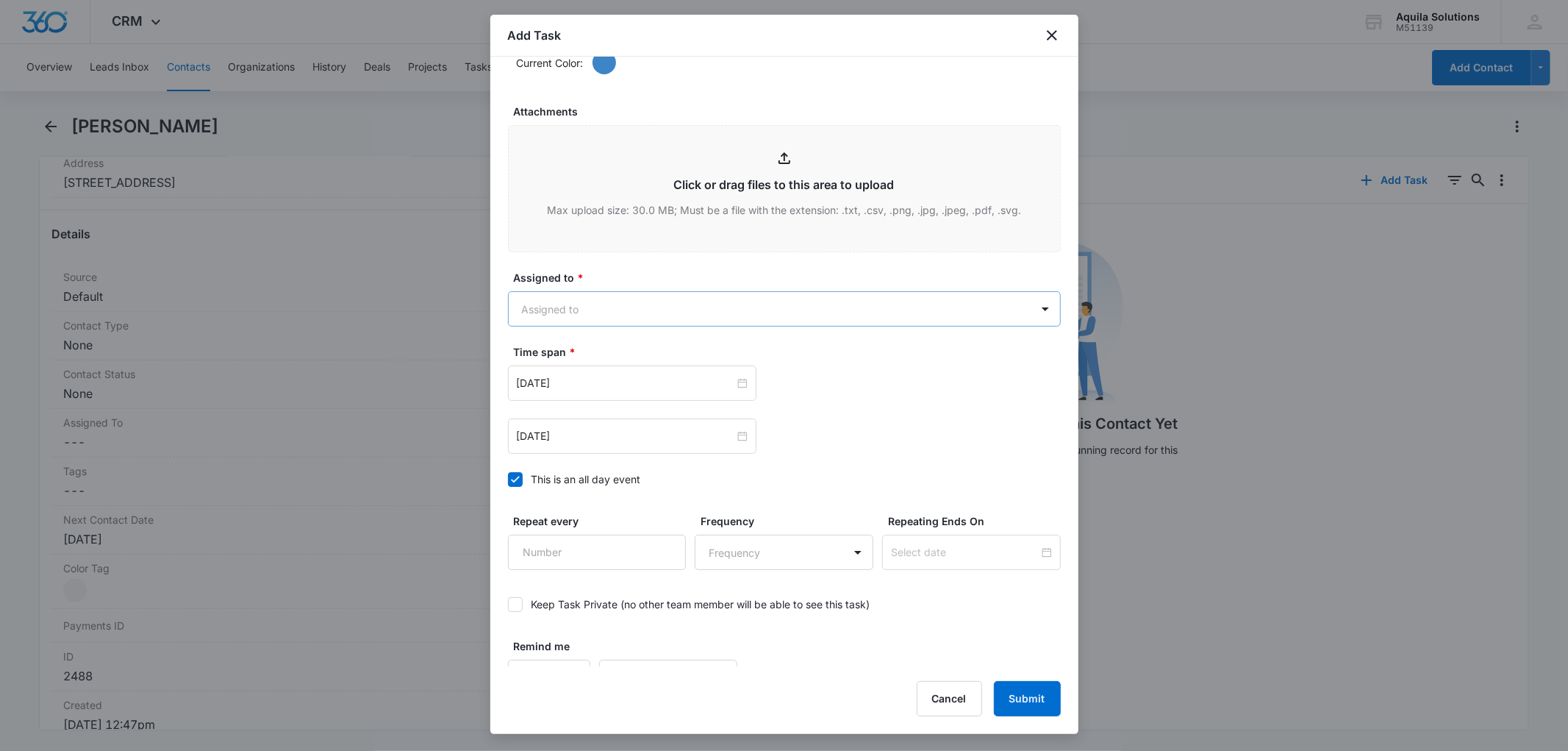
type textarea "Outreach #2 (Follow Up #1)"
click at [565, 322] on body "CRM Apps Reputation Websites Forms CRM Email Social Payments POS Content Ads In…" at bounding box center [784, 375] width 1568 height 751
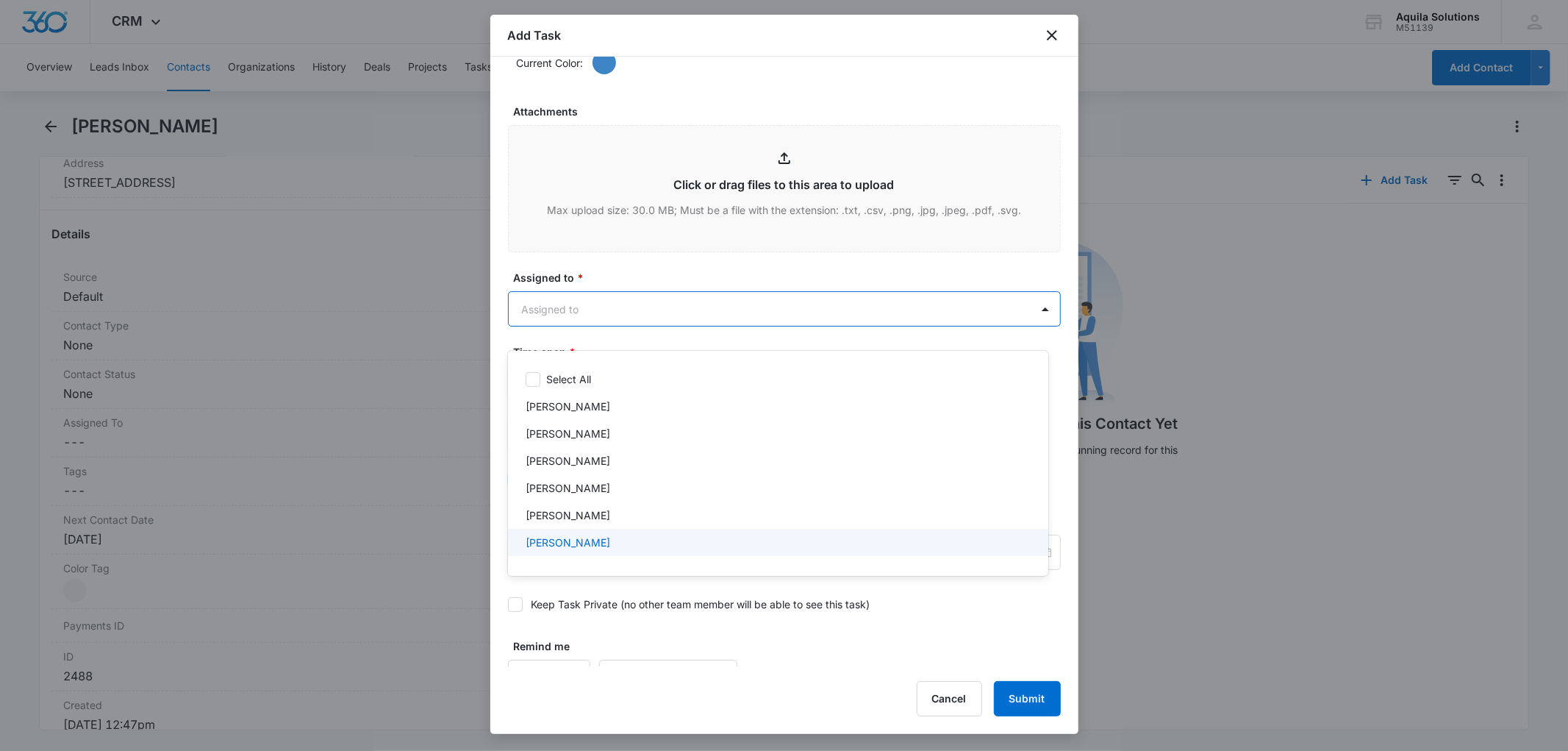
scroll to position [48, 0]
click at [579, 544] on p "[PERSON_NAME]" at bounding box center [567, 548] width 84 height 16
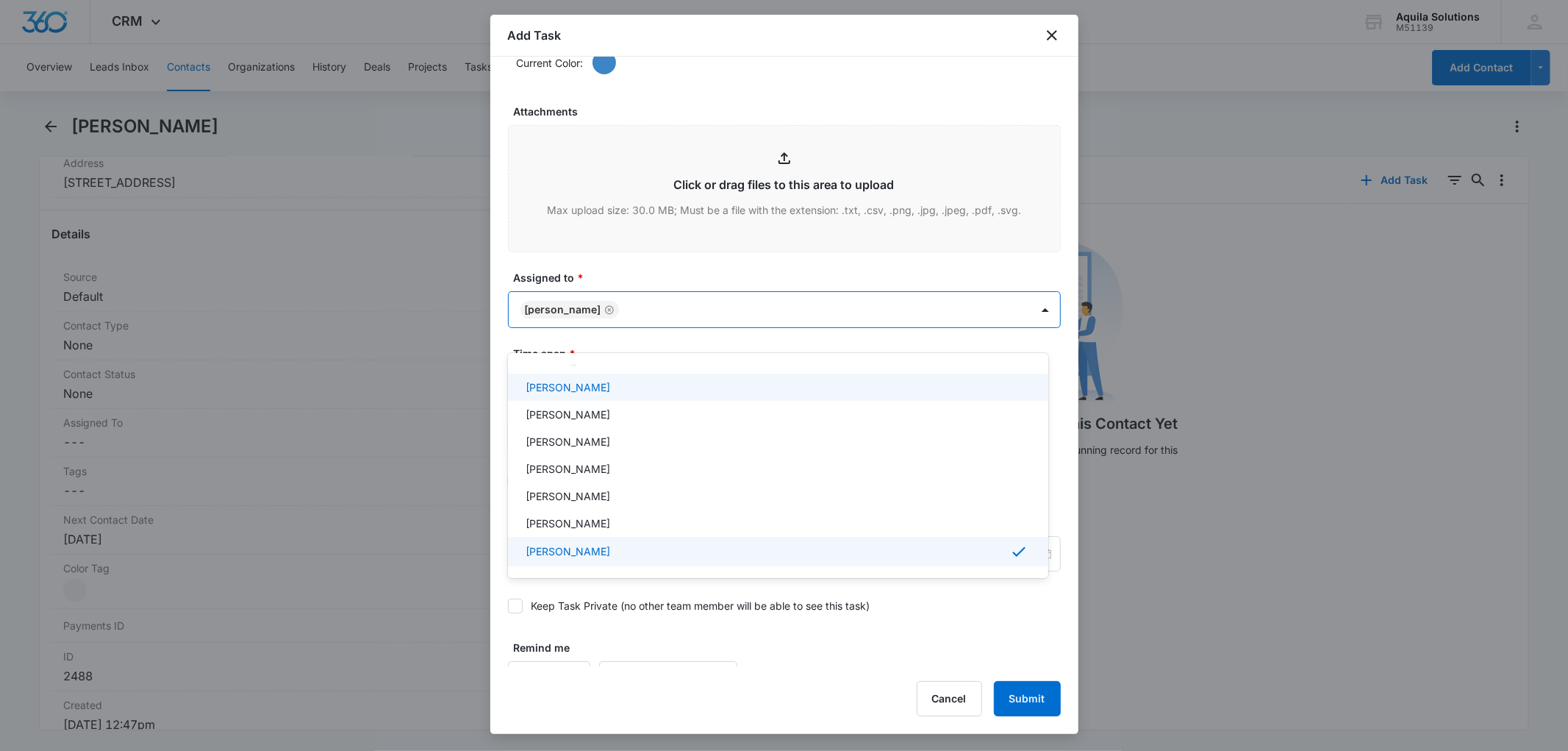
click at [598, 288] on div at bounding box center [784, 375] width 1568 height 751
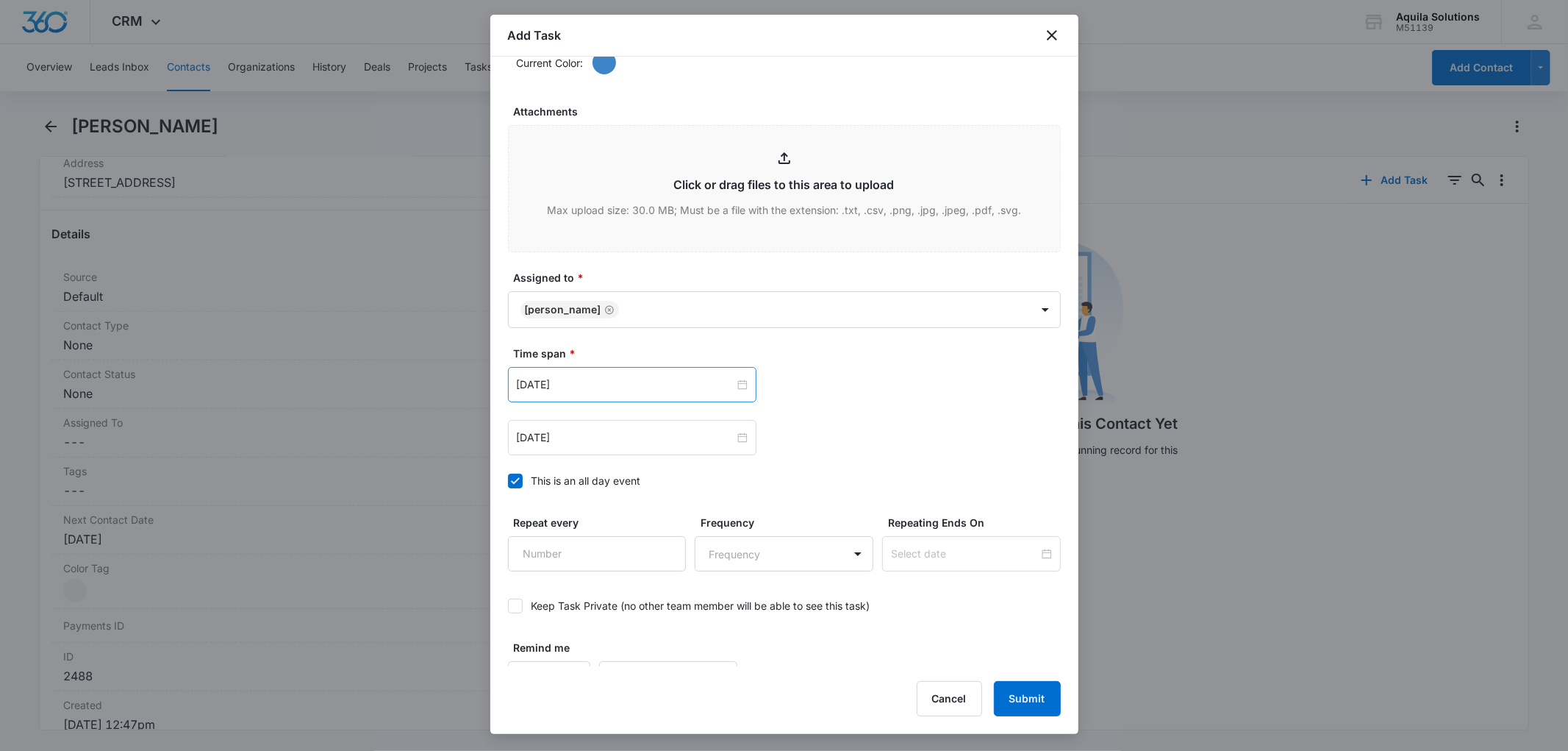
click at [687, 393] on div "[DATE]" at bounding box center [632, 385] width 248 height 35
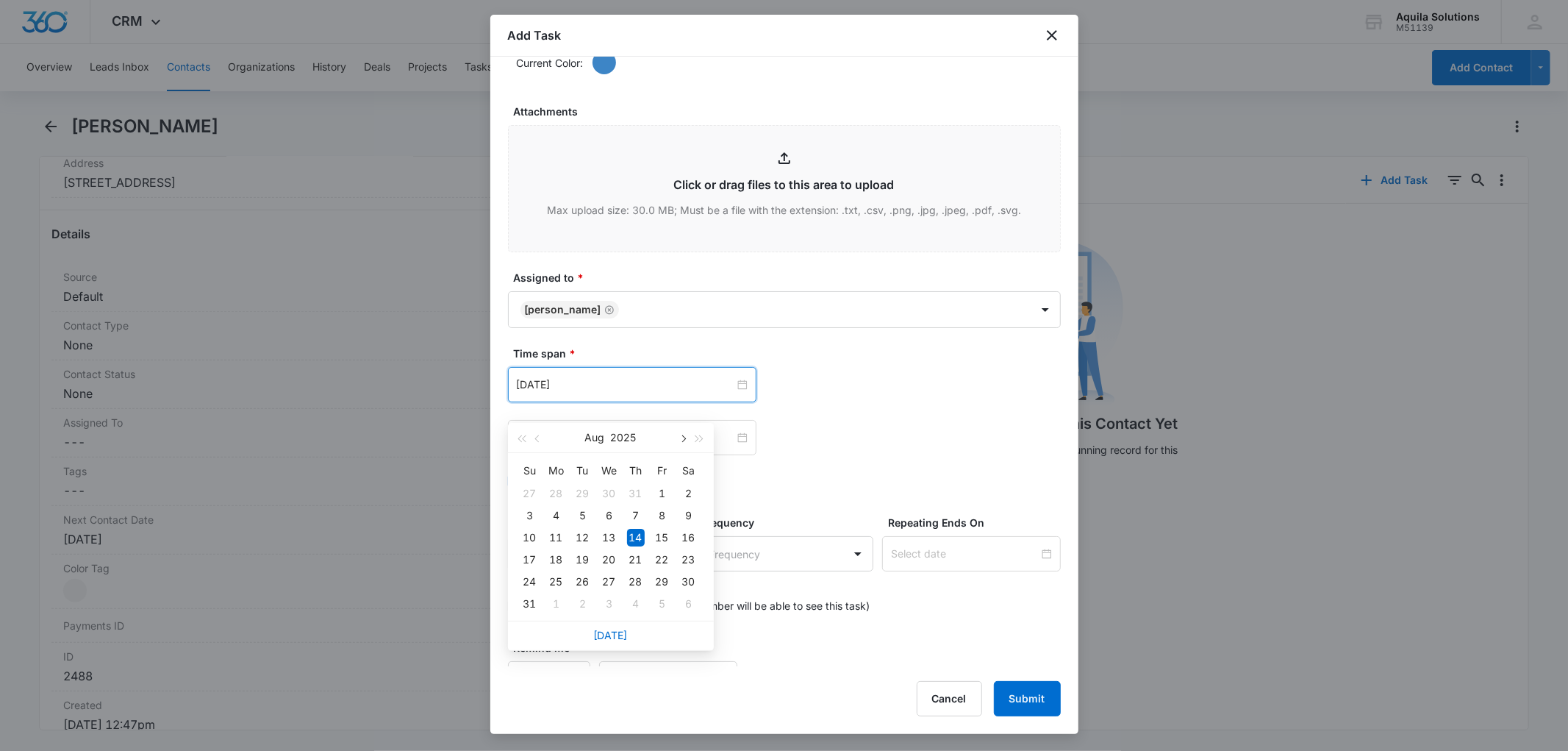
click at [685, 436] on span "button" at bounding box center [683, 439] width 8 height 8
type input "[DATE]"
drag, startPoint x: 657, startPoint y: 531, endPoint x: 662, endPoint y: 538, distance: 8.6
click at [664, 538] on div "17" at bounding box center [662, 537] width 17 height 17
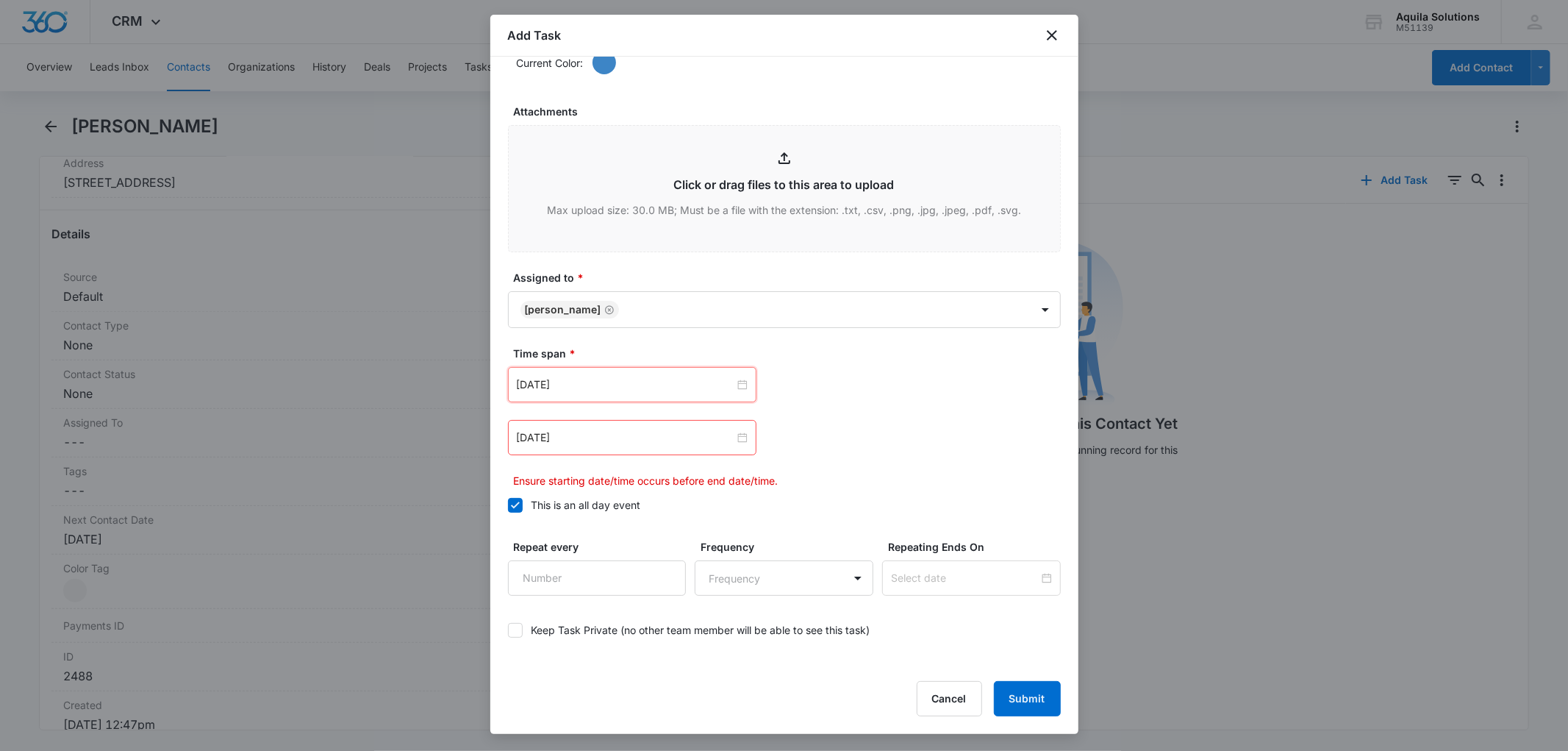
click at [677, 446] on div "[DATE]" at bounding box center [632, 437] width 248 height 35
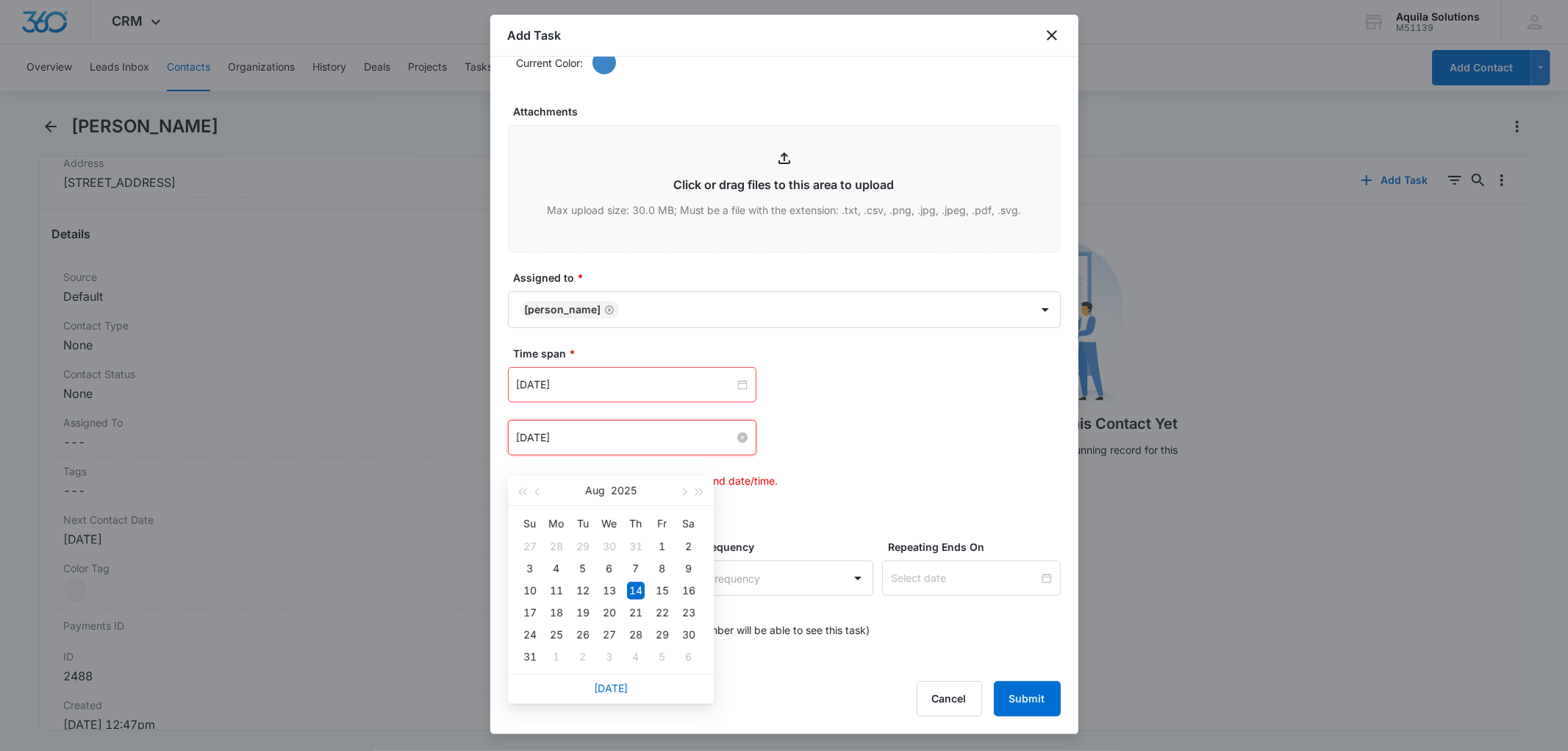
click at [694, 446] on input "[DATE]" at bounding box center [625, 437] width 218 height 16
click at [678, 492] on button "button" at bounding box center [682, 490] width 16 height 29
type input "[DATE]"
click at [660, 583] on div "17" at bounding box center [662, 590] width 17 height 17
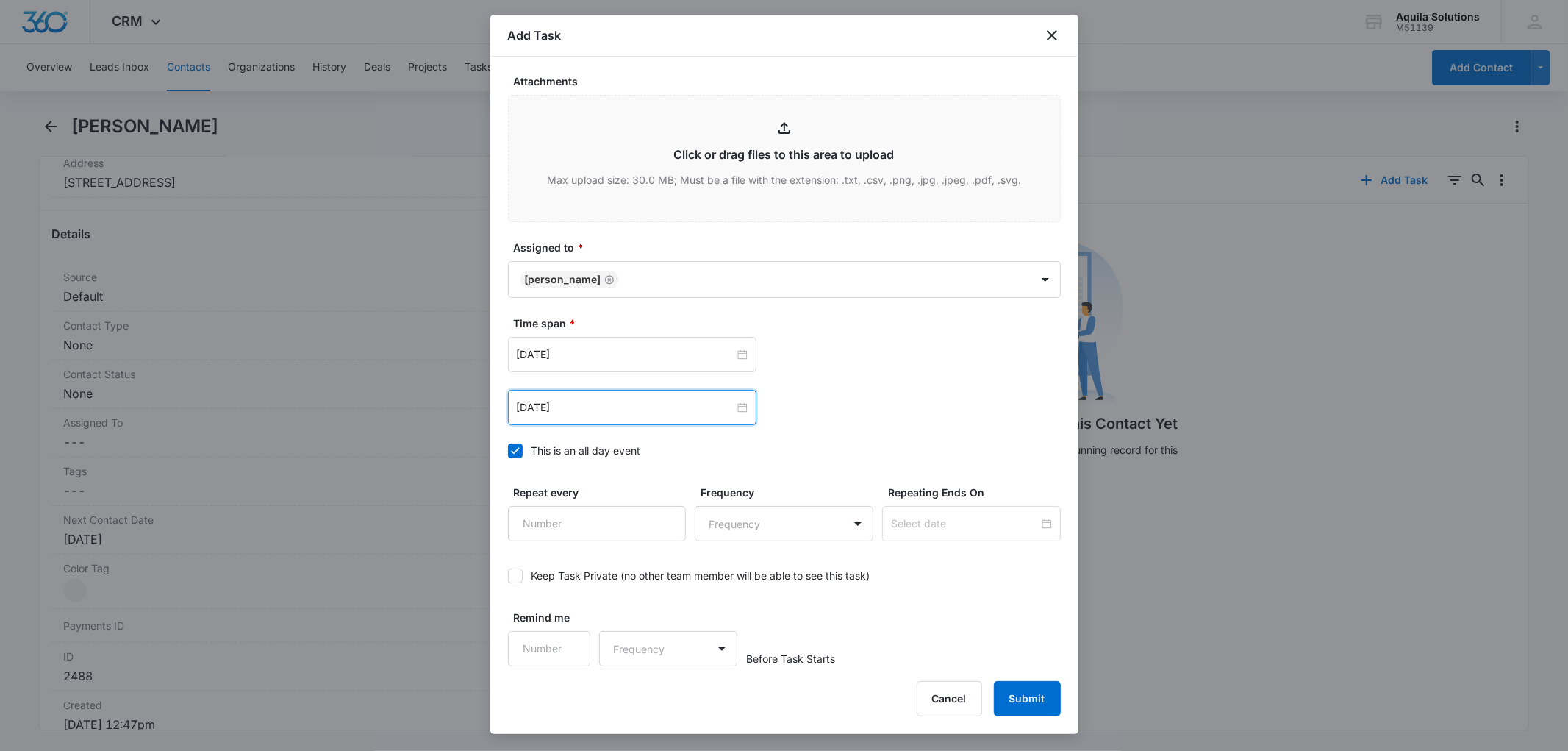
scroll to position [864, 0]
click at [564, 641] on input "Remind me" at bounding box center [549, 648] width 83 height 35
type input "1"
click at [567, 642] on input "1" at bounding box center [549, 648] width 83 height 35
click at [670, 647] on body "CRM Apps Reputation Websites Forms CRM Email Social Payments POS Content Ads In…" at bounding box center [784, 375] width 1568 height 751
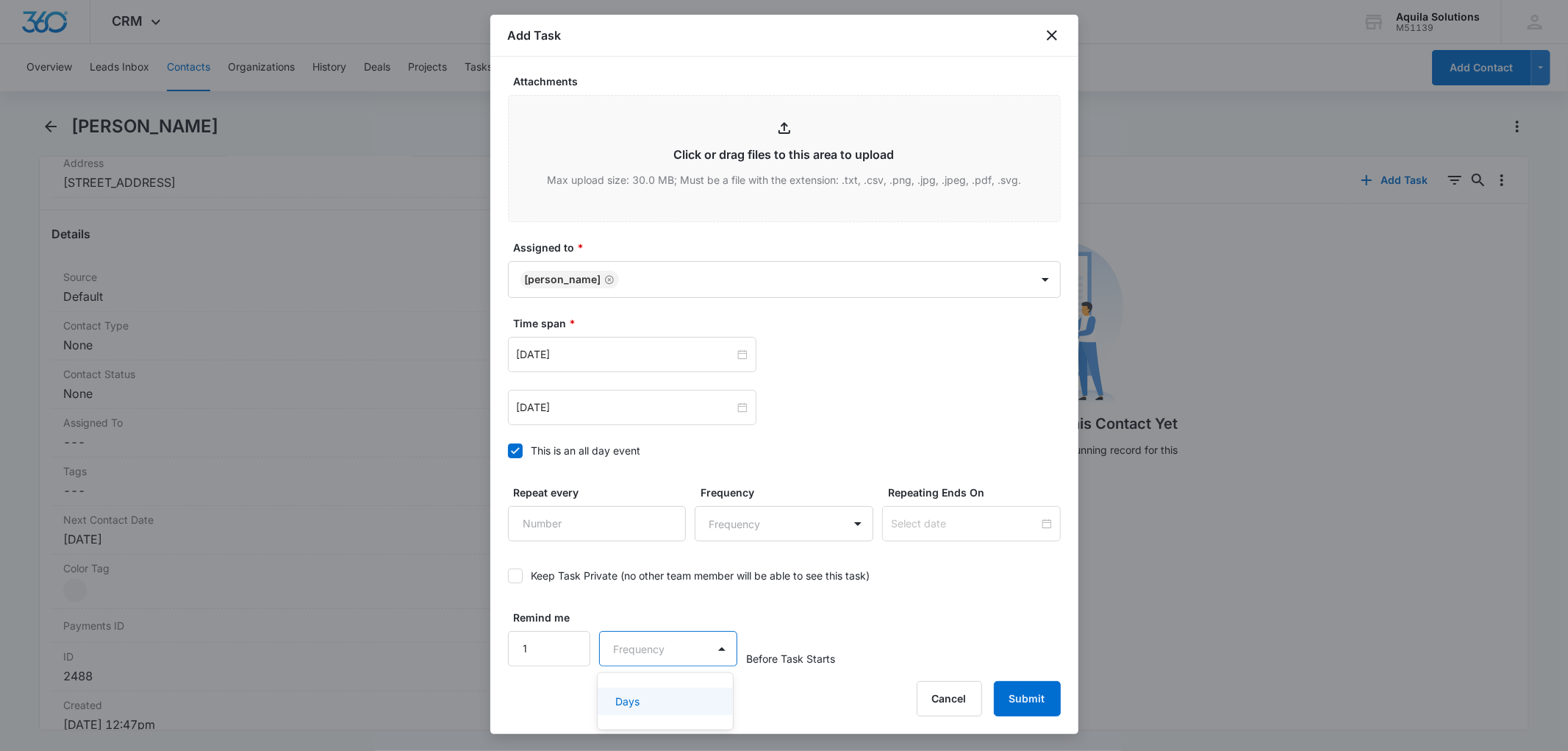
click at [648, 697] on div "Days" at bounding box center [664, 701] width 97 height 16
click at [1033, 699] on button "Submit" at bounding box center [1027, 698] width 67 height 35
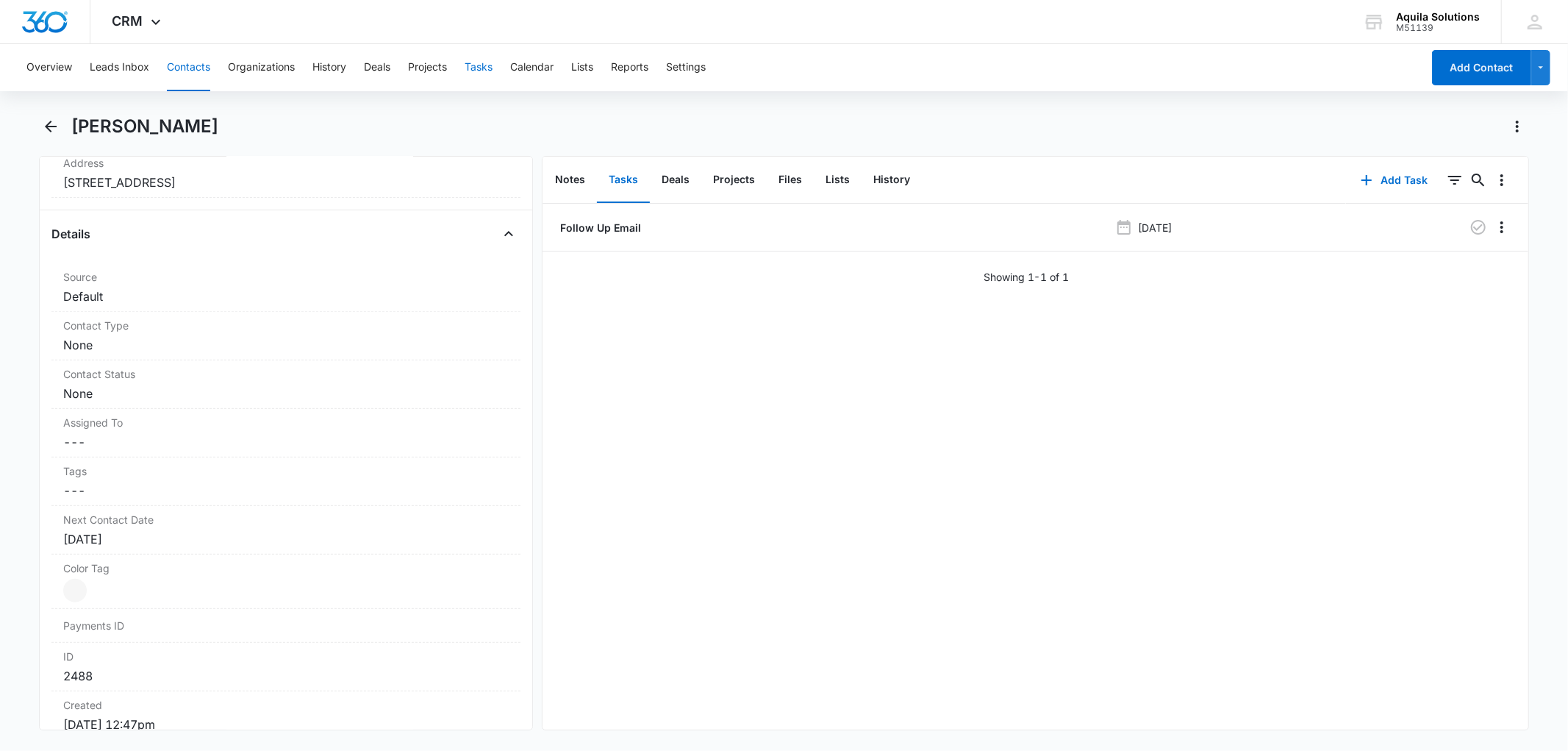
click at [477, 68] on button "Tasks" at bounding box center [478, 68] width 28 height 47
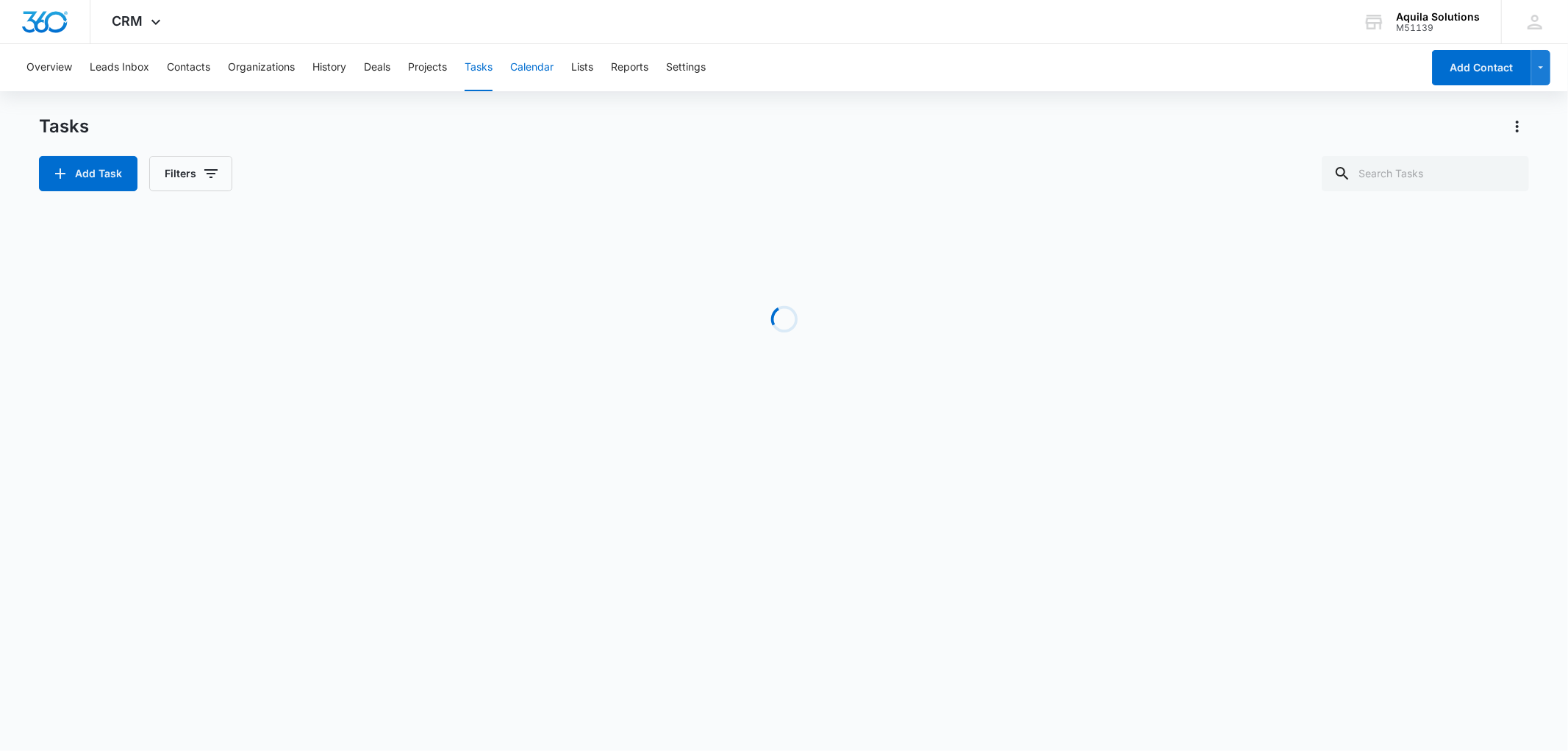
click at [532, 67] on button "Calendar" at bounding box center [531, 68] width 44 height 47
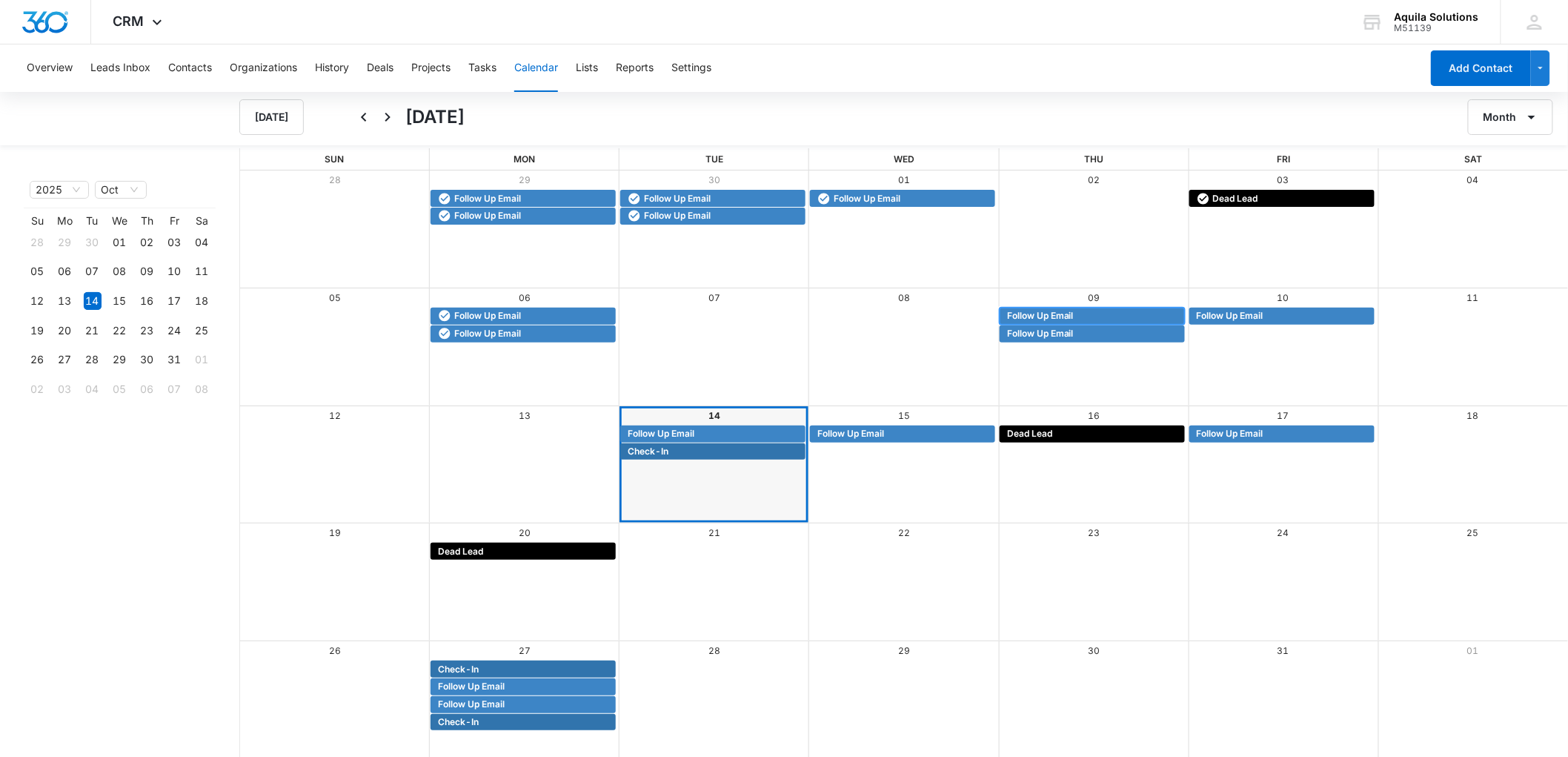
click at [1063, 313] on span "Follow Up Email" at bounding box center [1040, 315] width 66 height 14
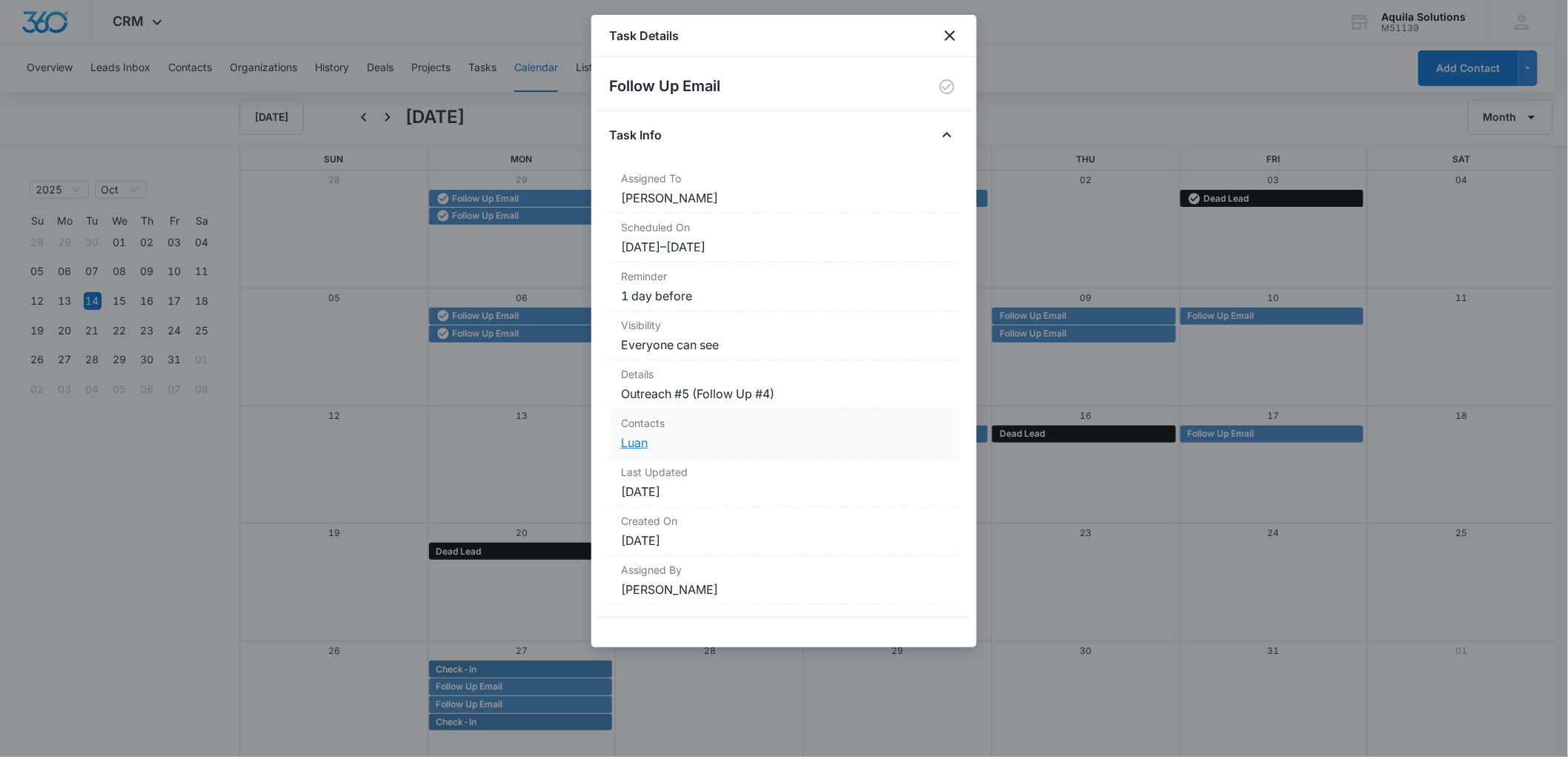
click at [635, 446] on link "Luan" at bounding box center [634, 442] width 26 height 15
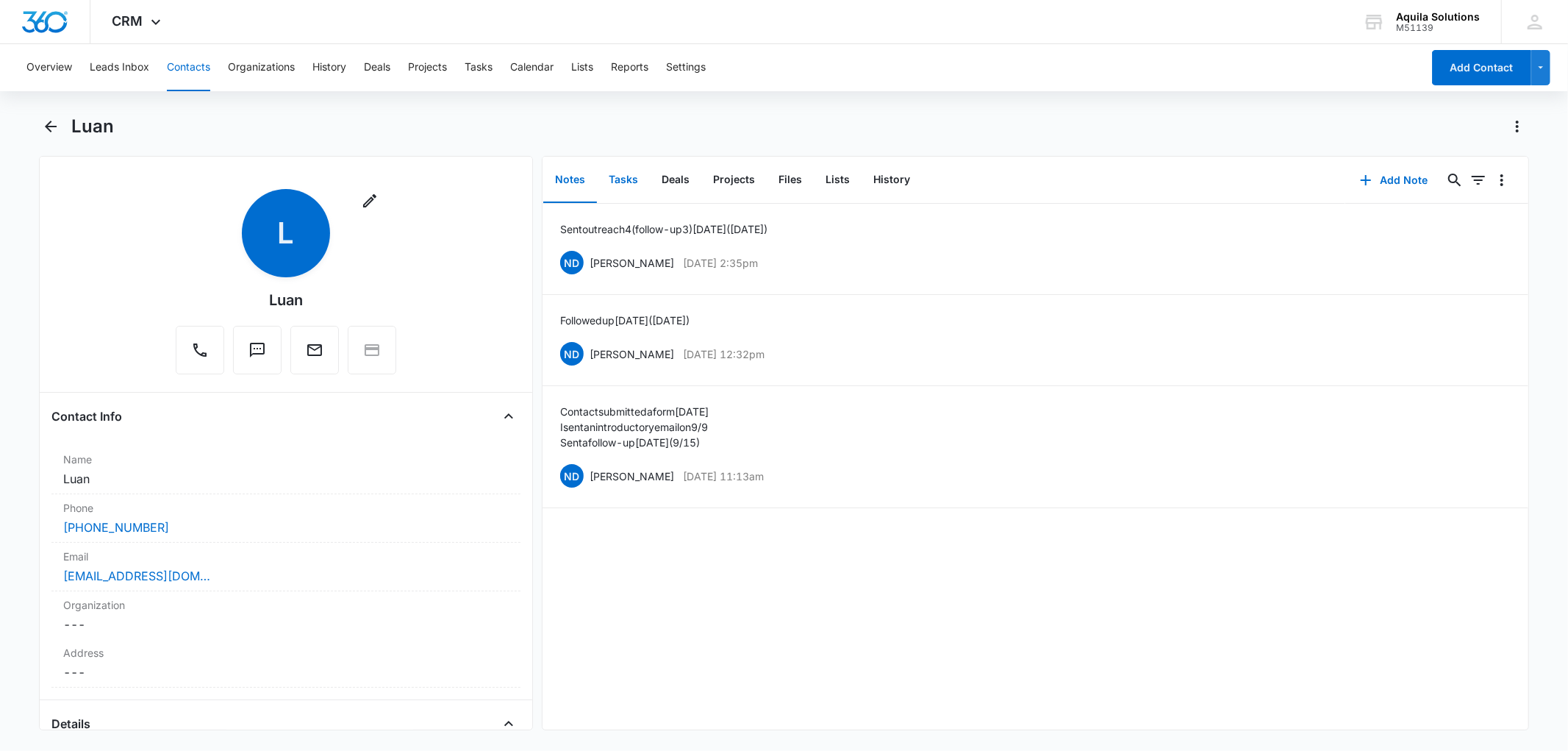
click at [617, 175] on button "Tasks" at bounding box center [623, 179] width 53 height 46
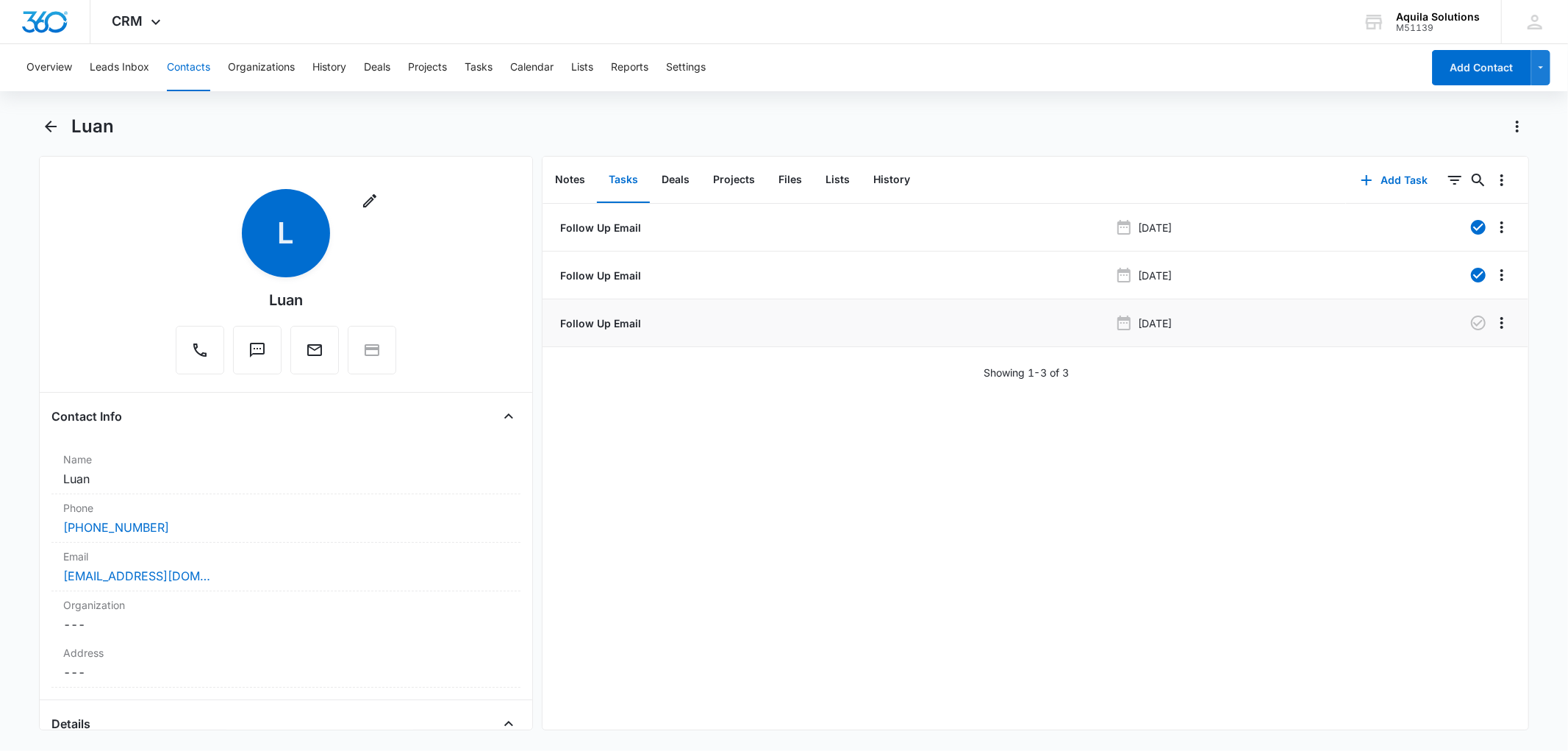
click at [613, 325] on p "Follow Up Email" at bounding box center [599, 323] width 83 height 16
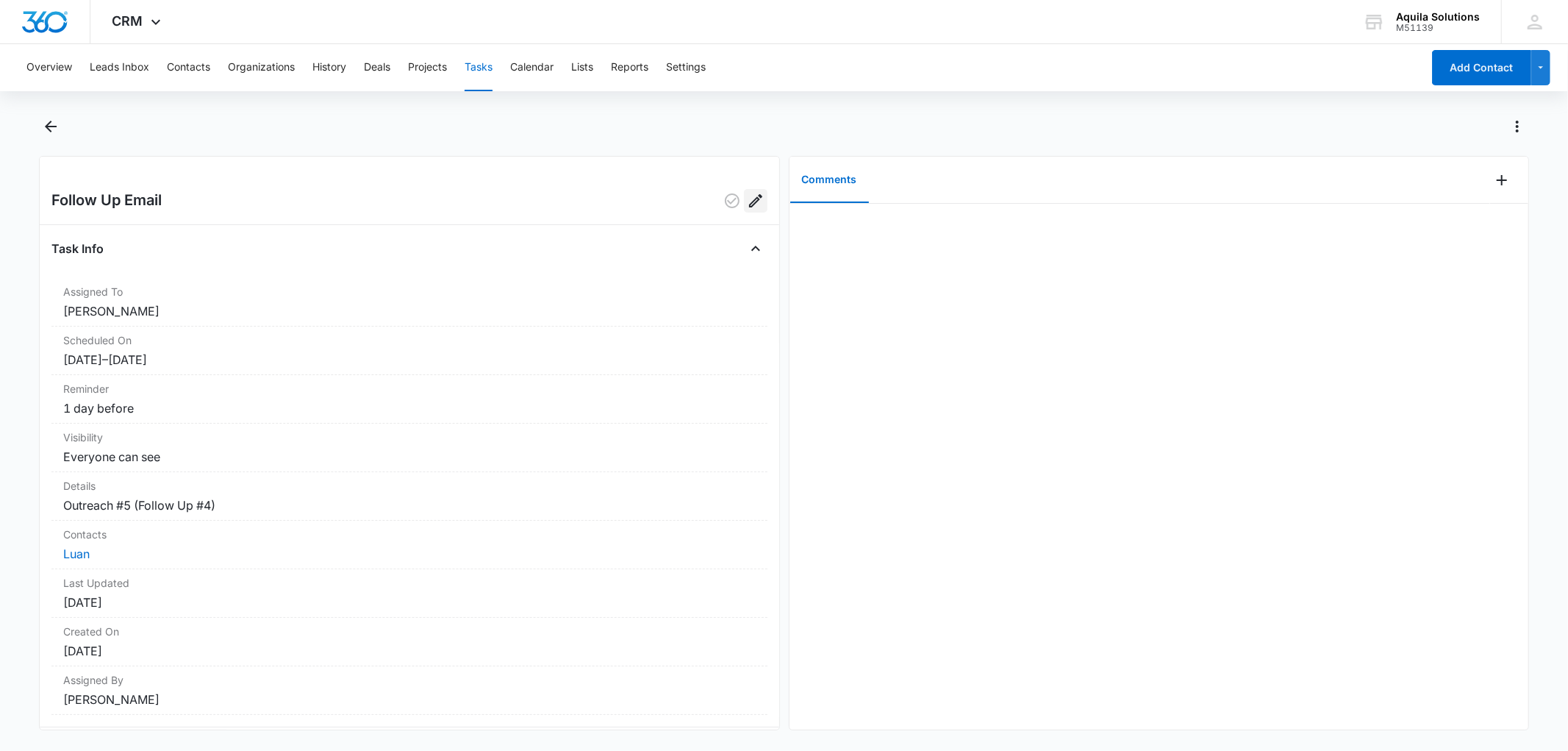
click at [747, 202] on icon "Edit" at bounding box center [756, 201] width 17 height 17
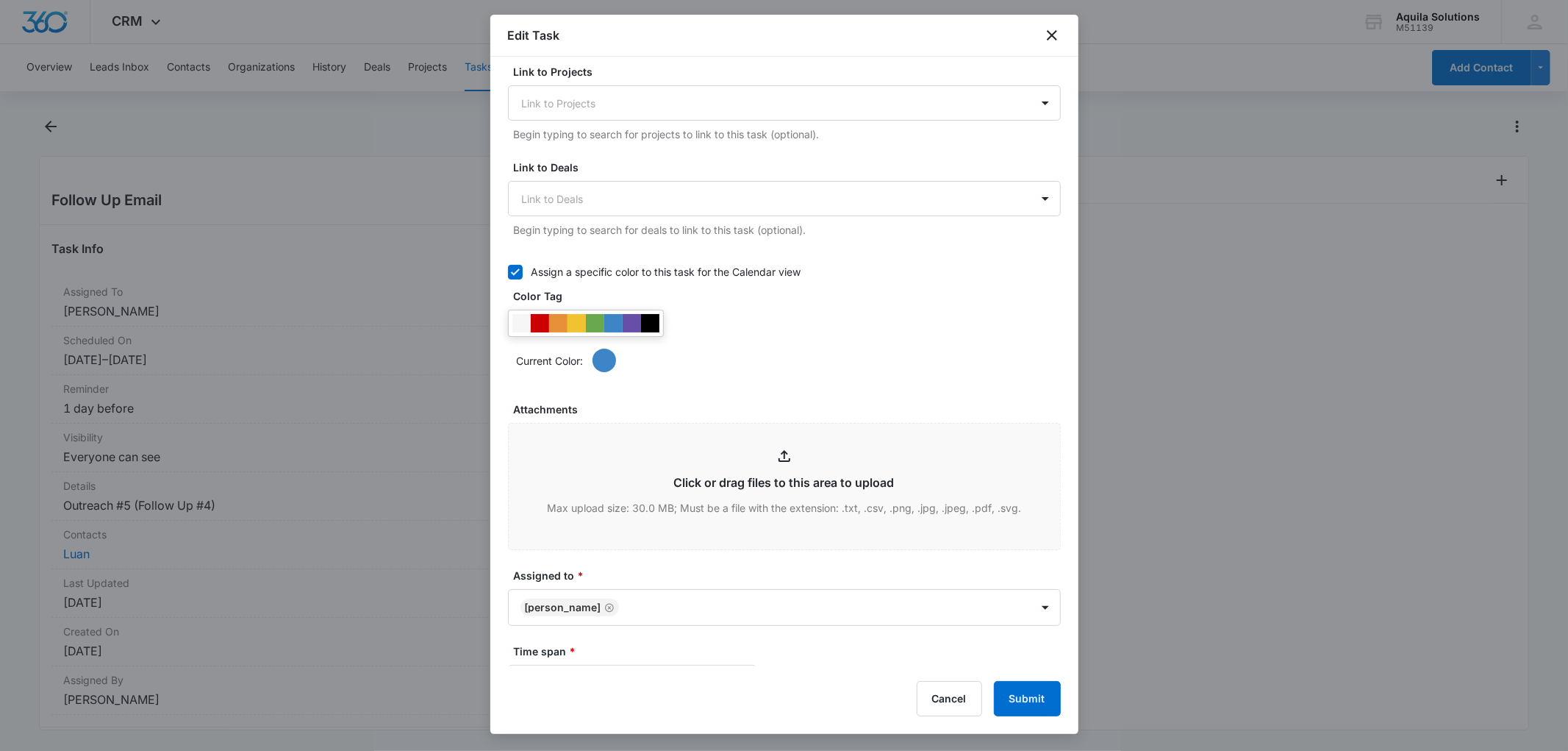
scroll to position [754, 0]
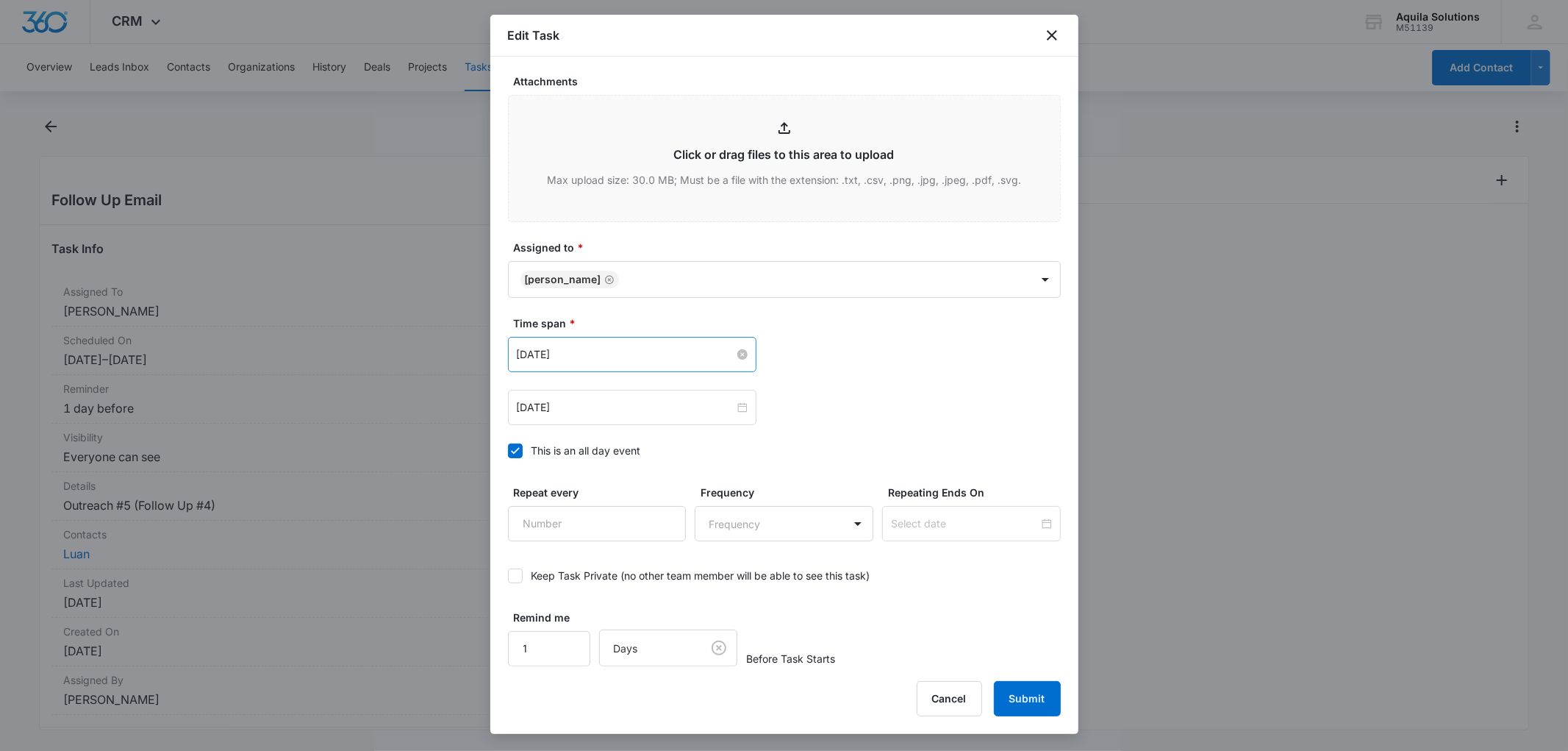
click at [601, 358] on input "[DATE]" at bounding box center [625, 354] width 218 height 16
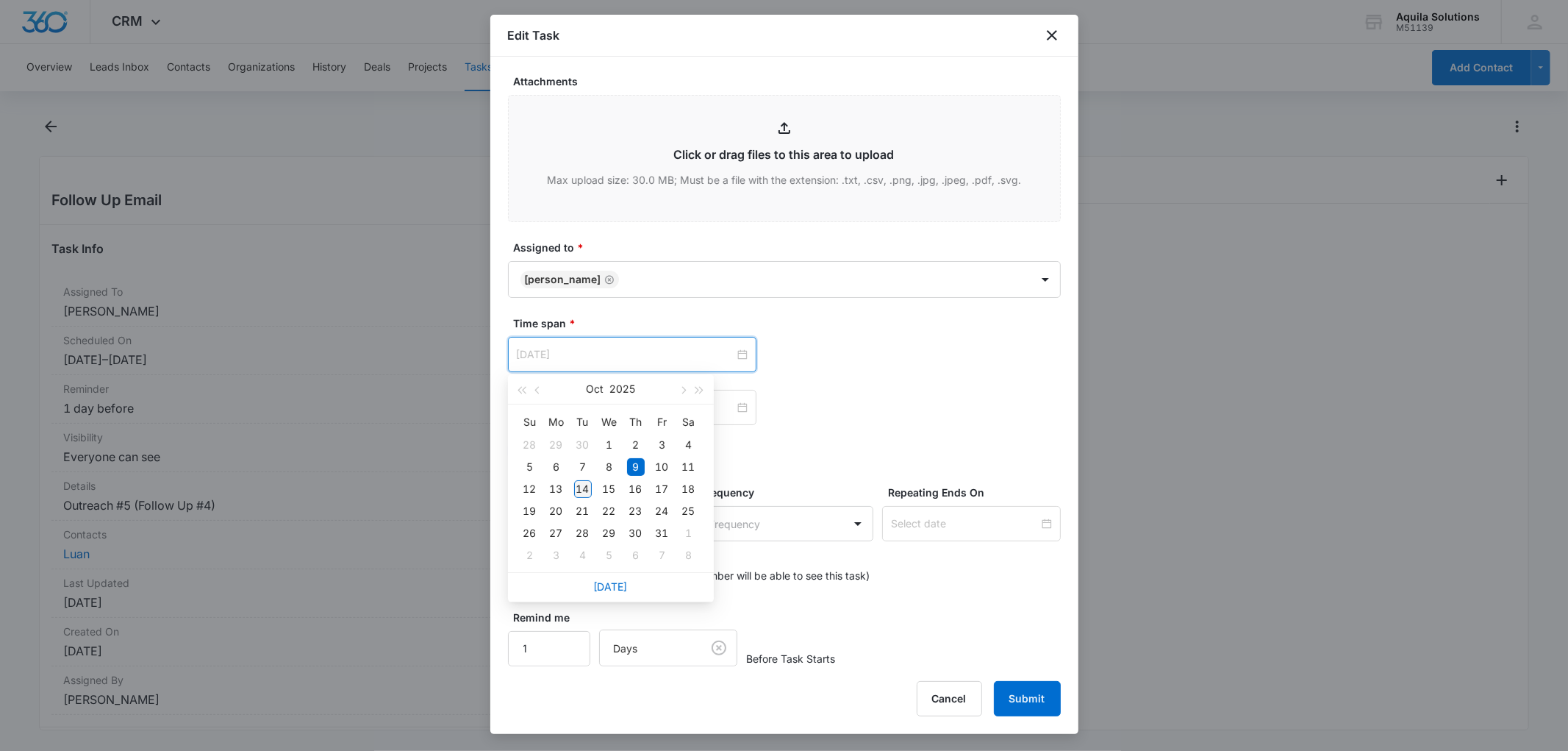
type input "[DATE]"
click at [577, 488] on div "14" at bounding box center [582, 488] width 17 height 17
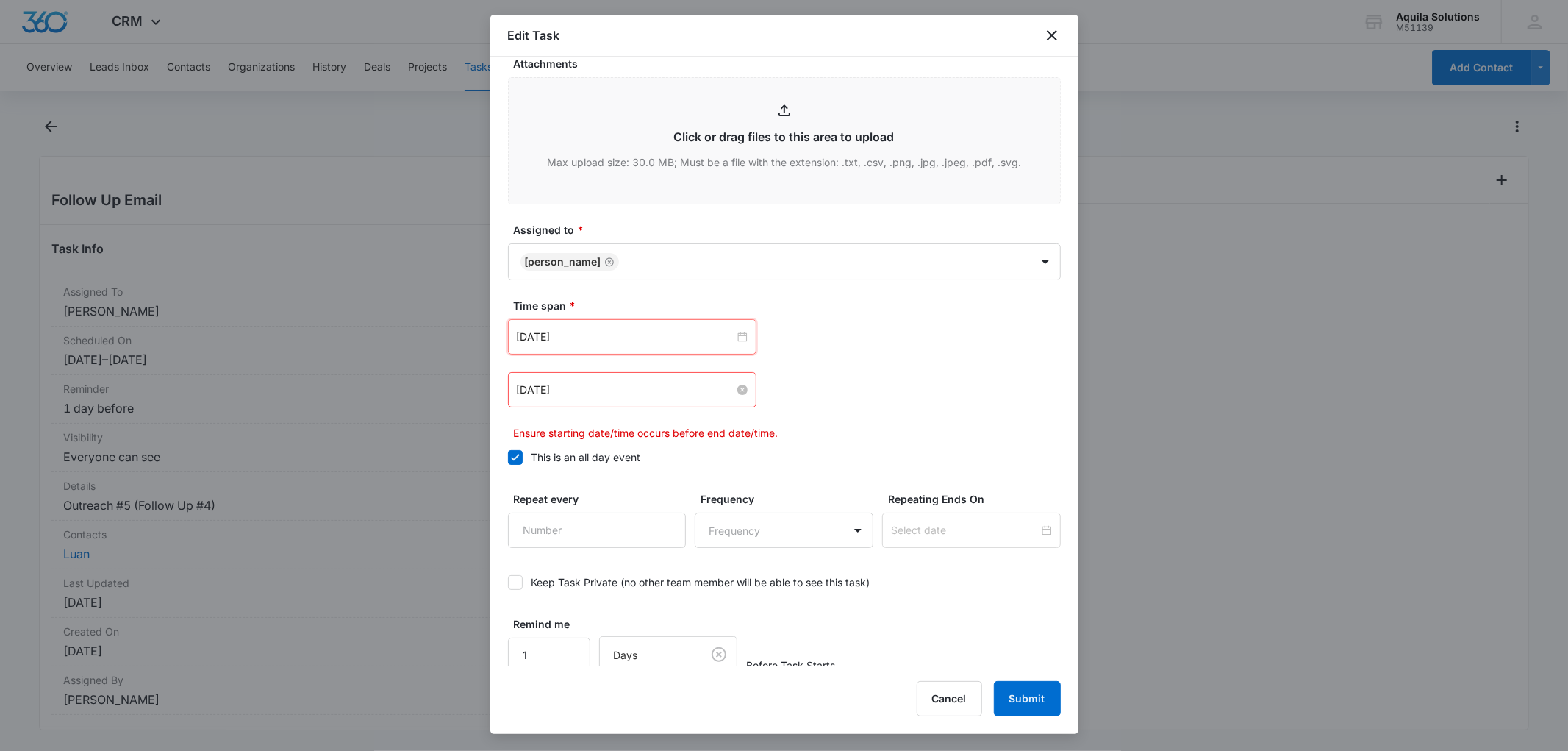
click at [613, 397] on input "[DATE]" at bounding box center [625, 390] width 218 height 16
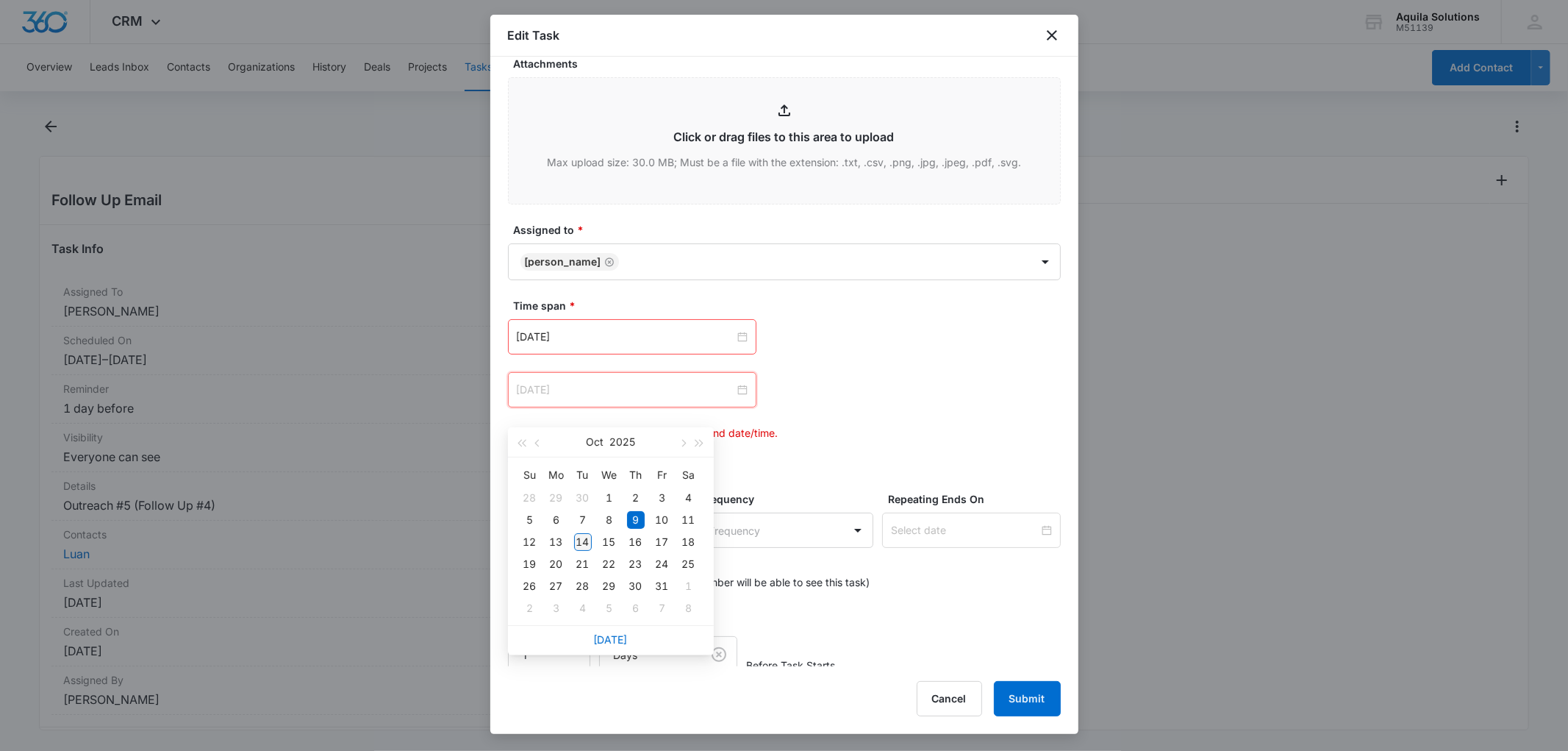
type input "[DATE]"
click at [580, 541] on div "14" at bounding box center [582, 542] width 17 height 17
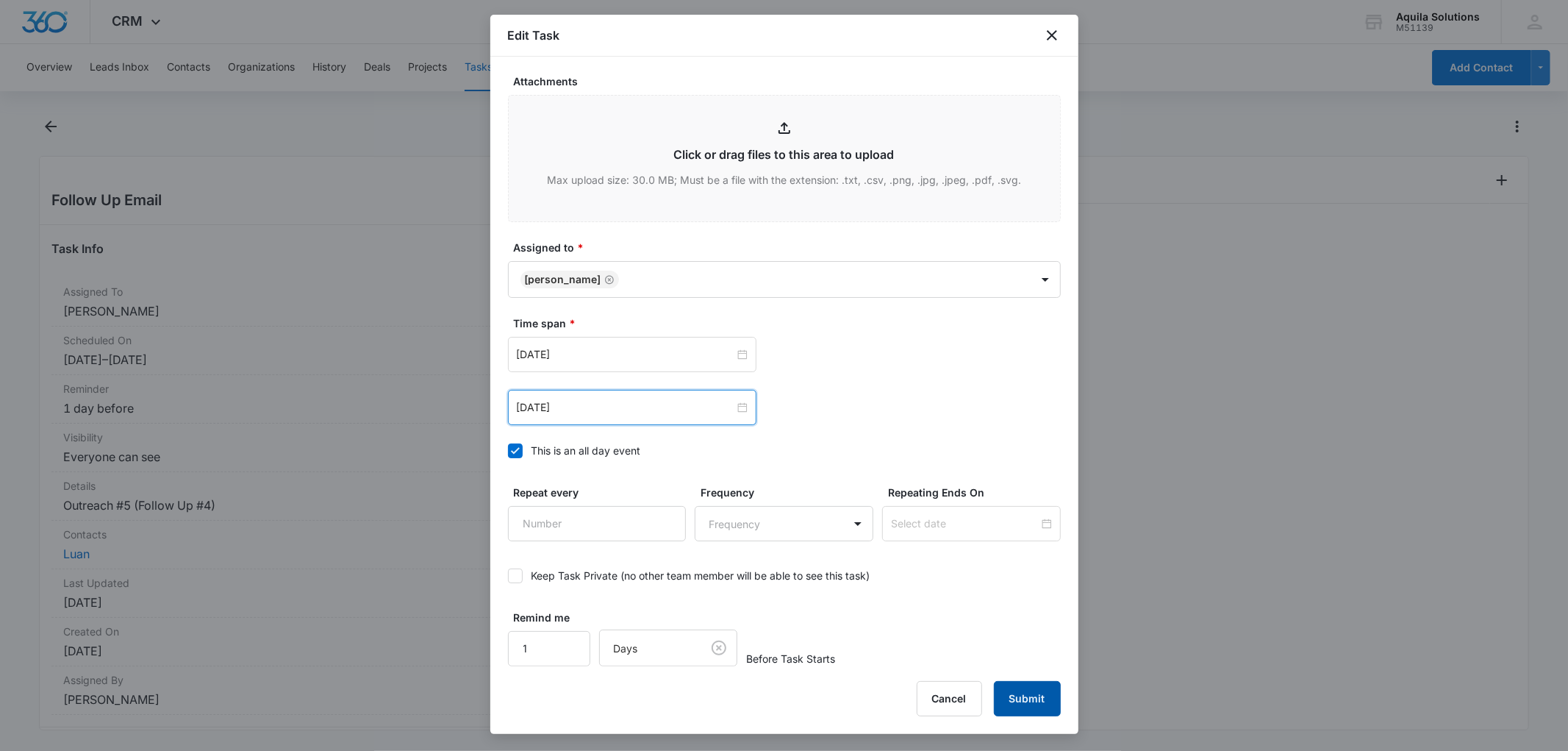
click at [1031, 690] on button "Submit" at bounding box center [1027, 698] width 67 height 35
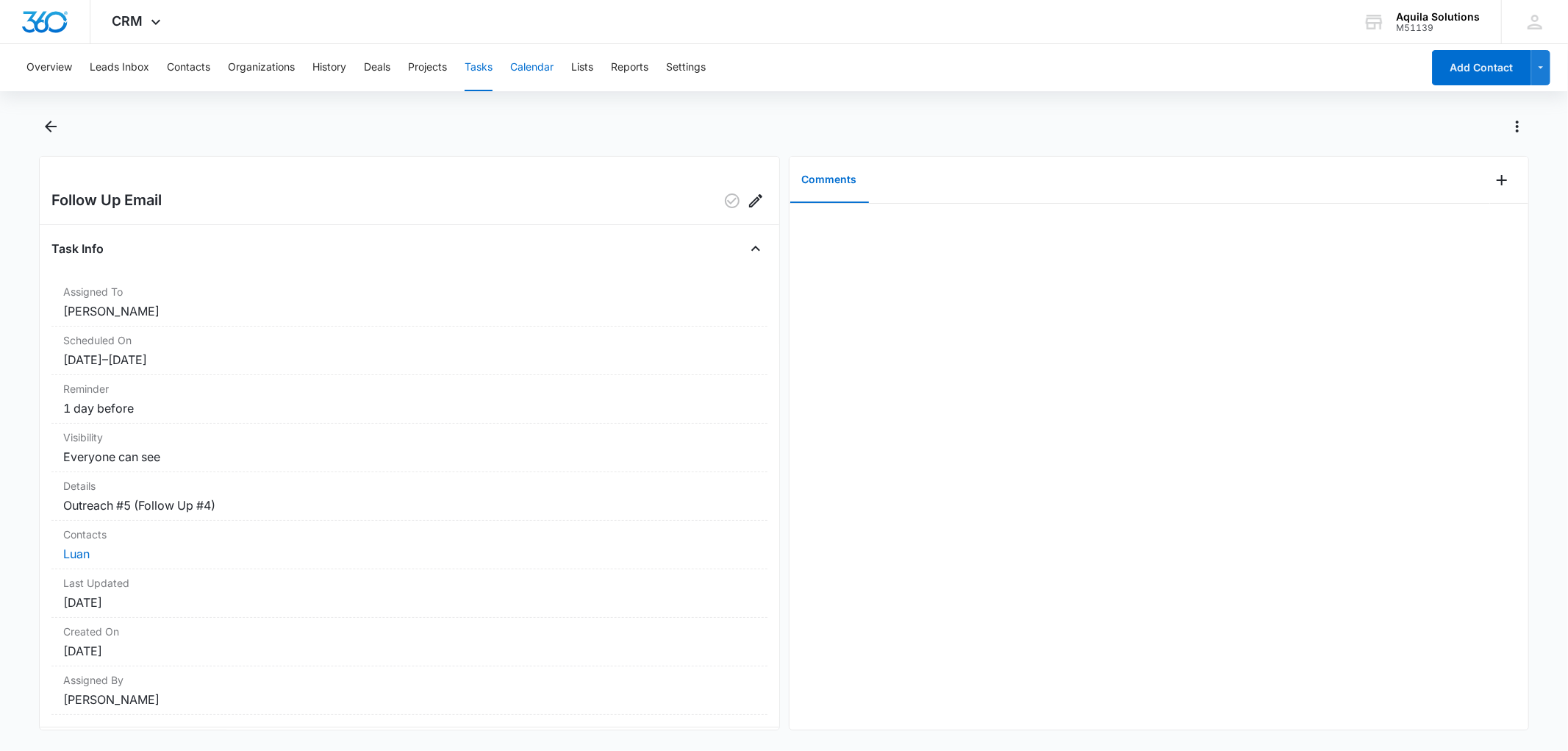
click at [539, 69] on button "Calendar" at bounding box center [531, 68] width 44 height 47
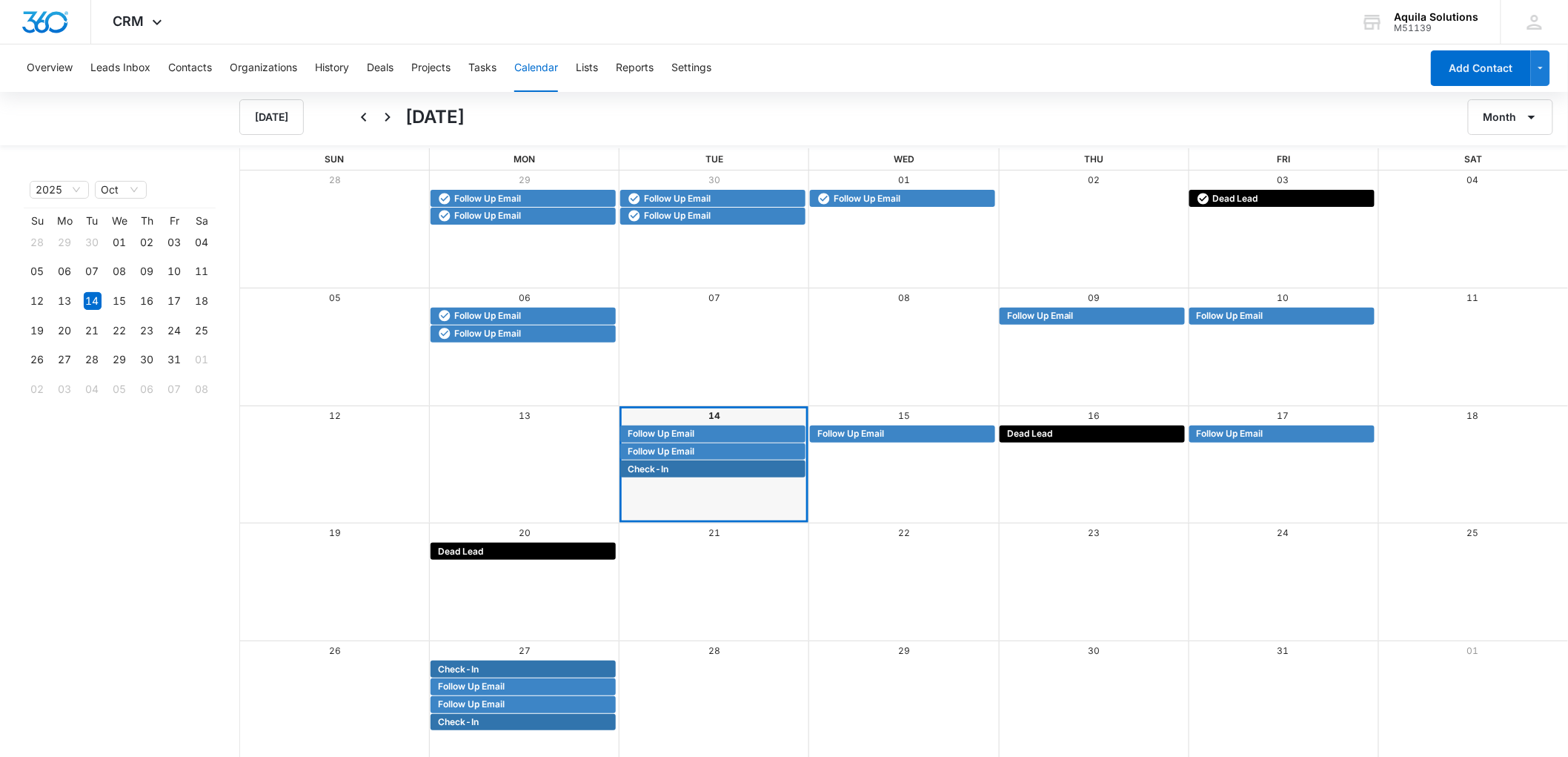
click at [672, 424] on div "14" at bounding box center [714, 416] width 190 height 20
click at [674, 431] on span "Follow Up Email" at bounding box center [661, 434] width 66 height 14
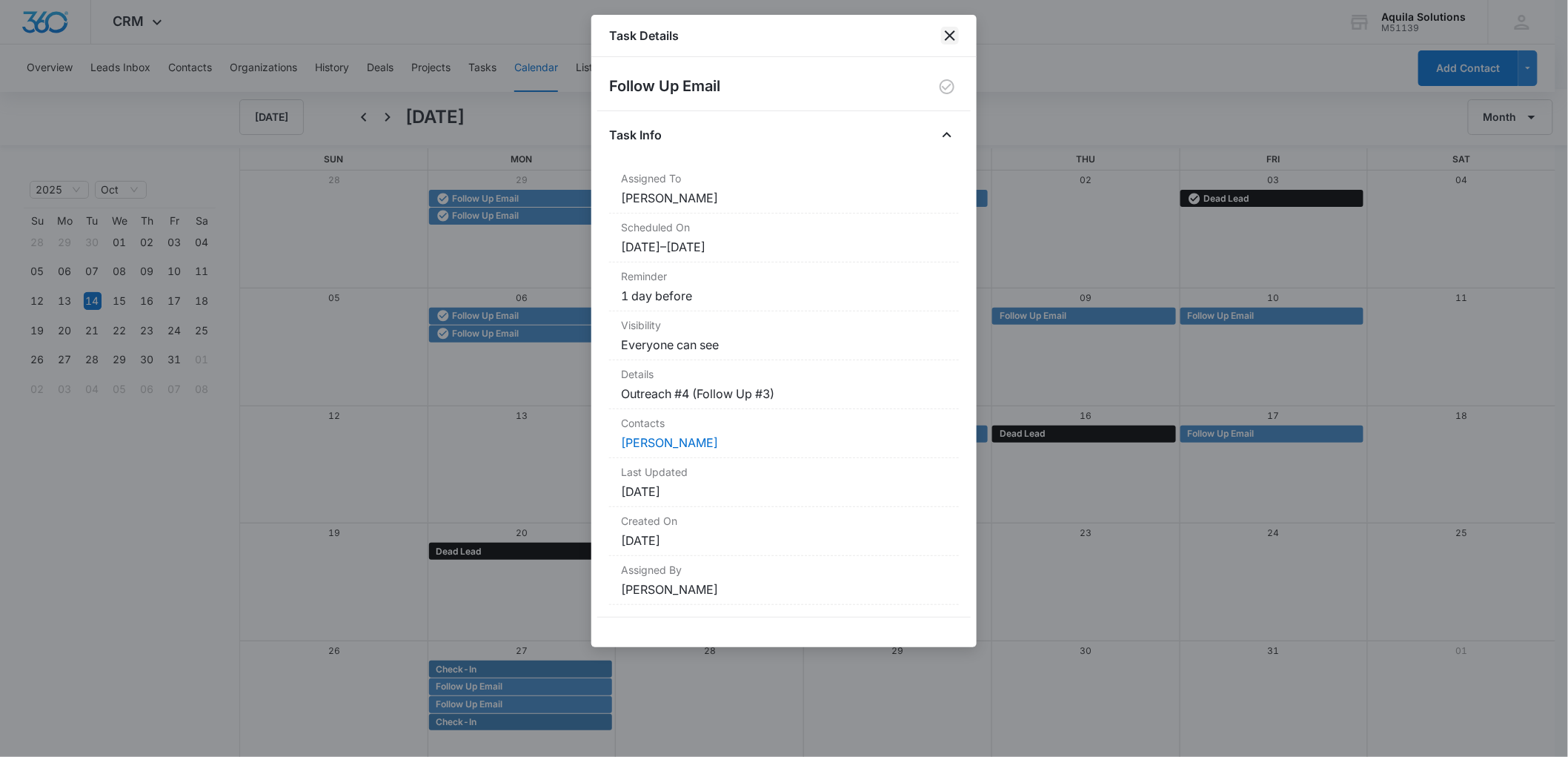
click at [949, 34] on icon "close" at bounding box center [950, 35] width 11 height 11
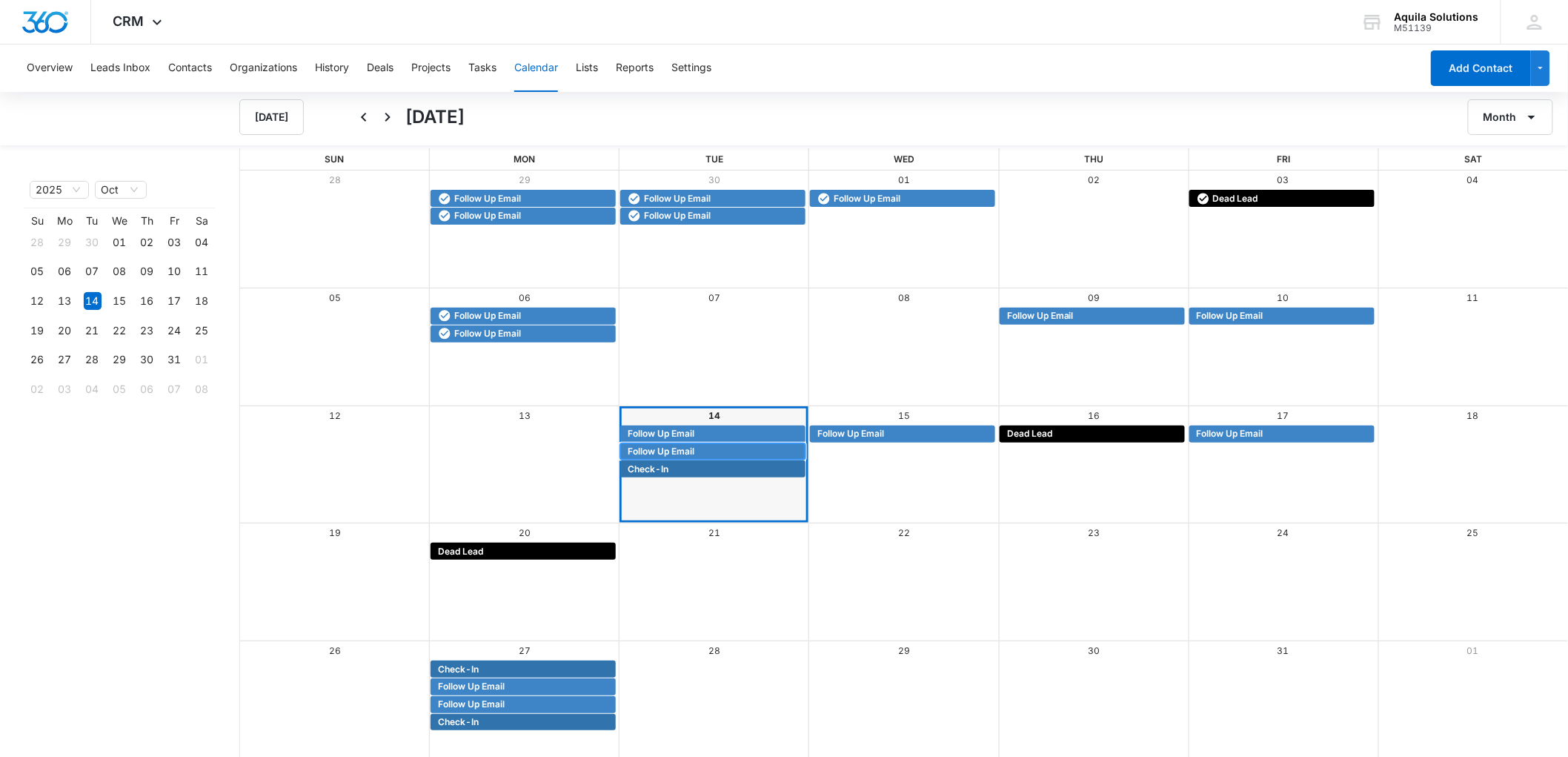
click at [698, 448] on span "Follow Up Email" at bounding box center [715, 451] width 174 height 14
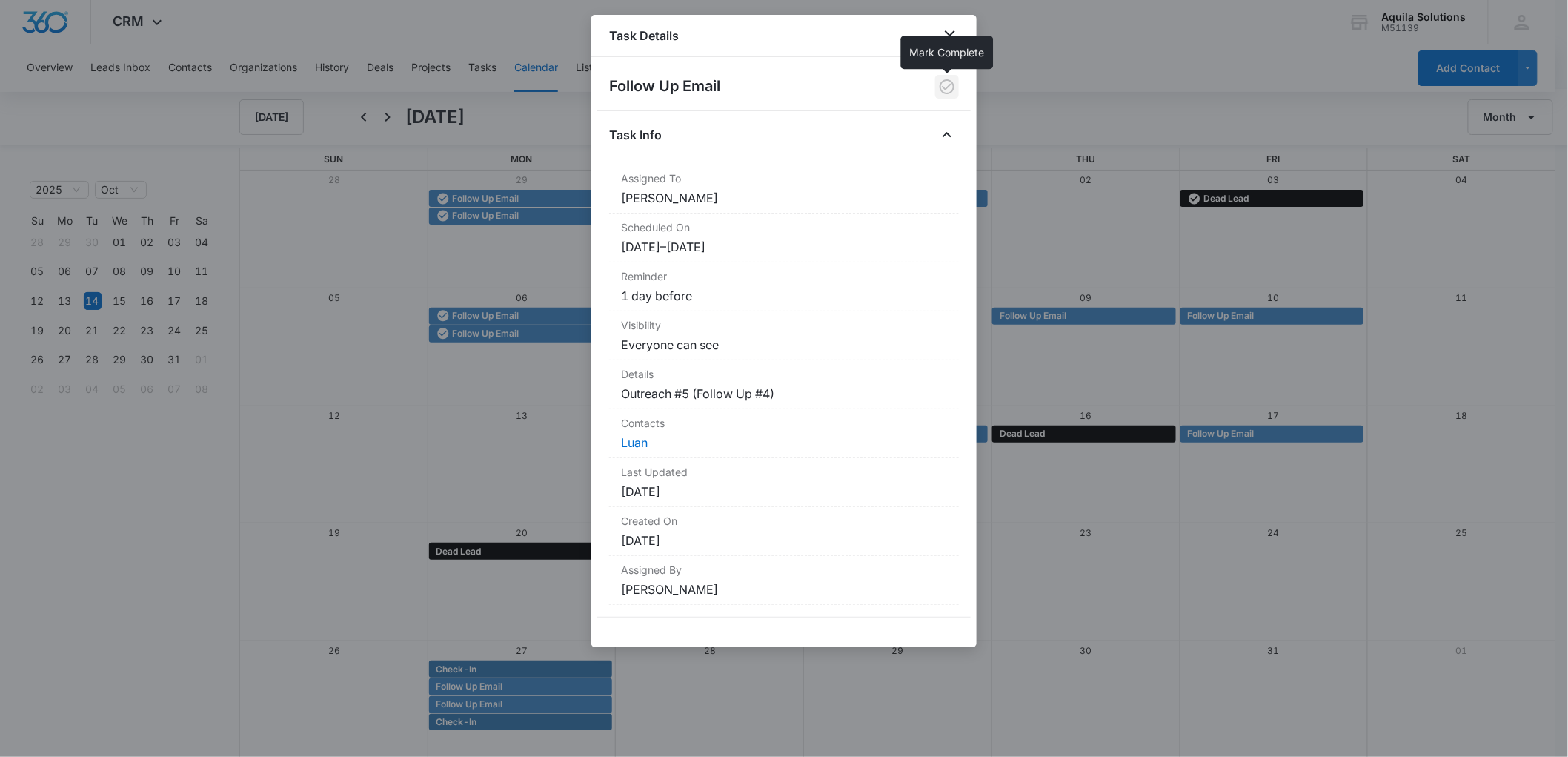
click at [938, 90] on icon "button" at bounding box center [947, 87] width 18 height 18
click at [634, 442] on link "Luan" at bounding box center [634, 442] width 26 height 15
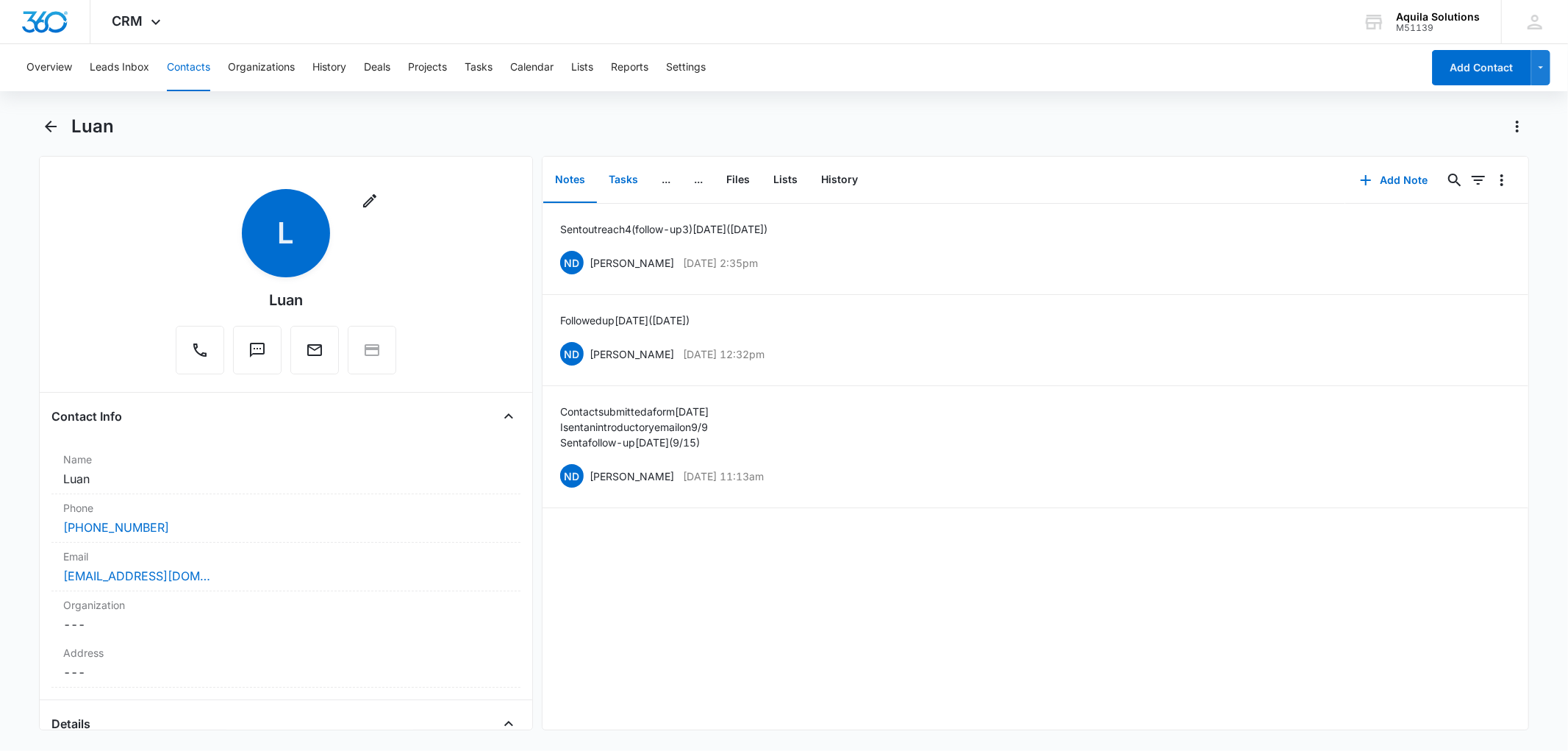
click at [626, 180] on button "Tasks" at bounding box center [623, 179] width 53 height 46
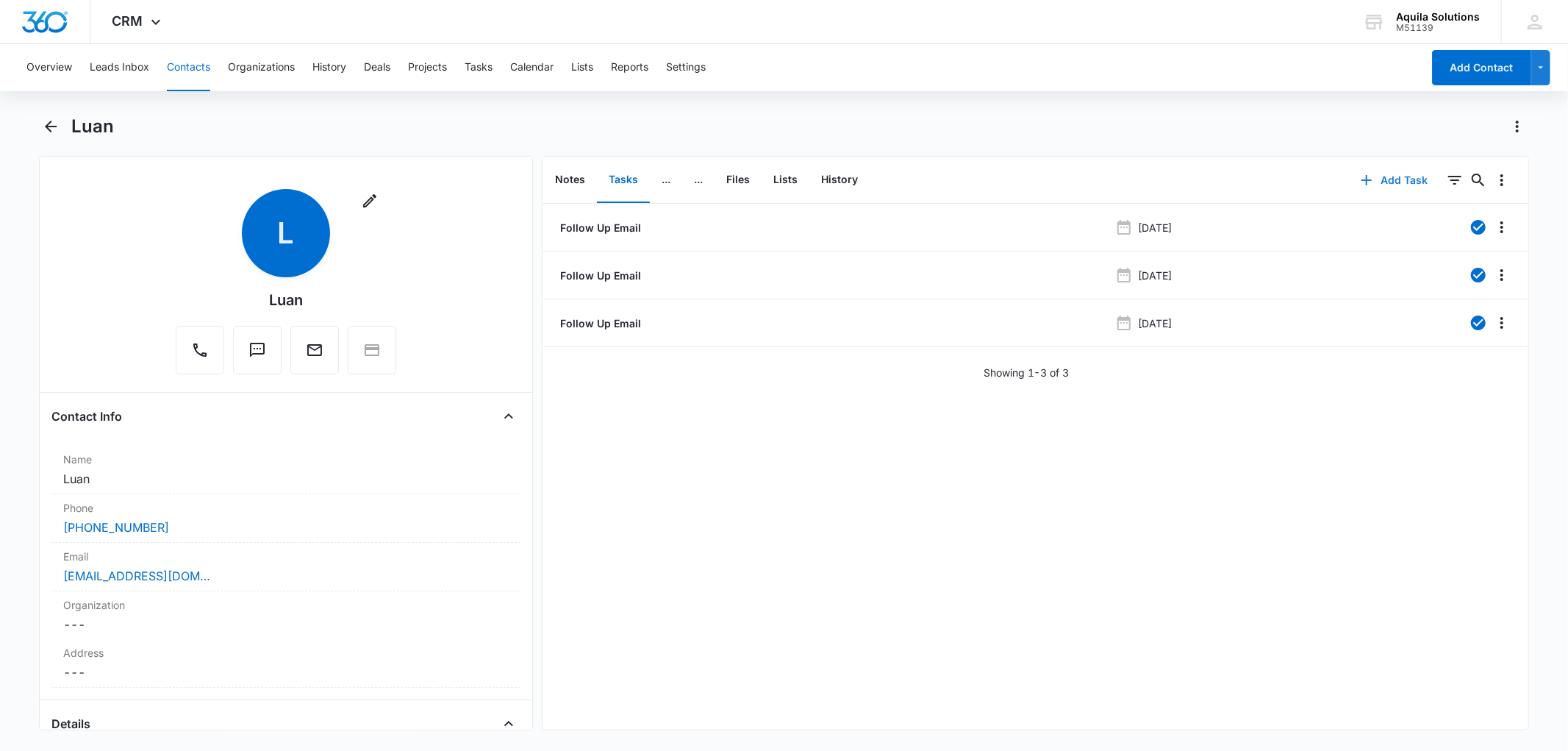
click at [1361, 173] on icon "button" at bounding box center [1366, 180] width 17 height 17
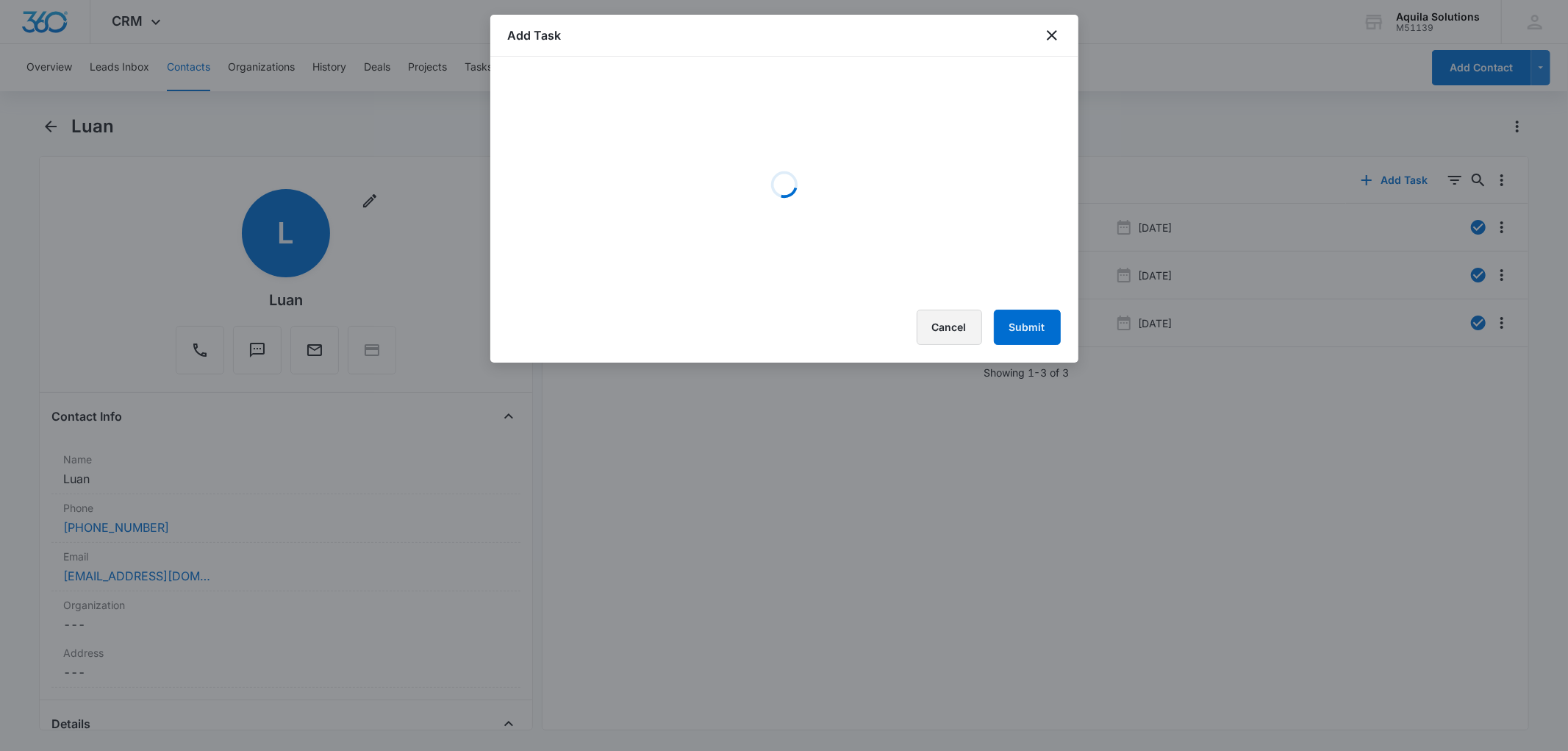
click at [957, 316] on button "Cancel" at bounding box center [950, 327] width 66 height 35
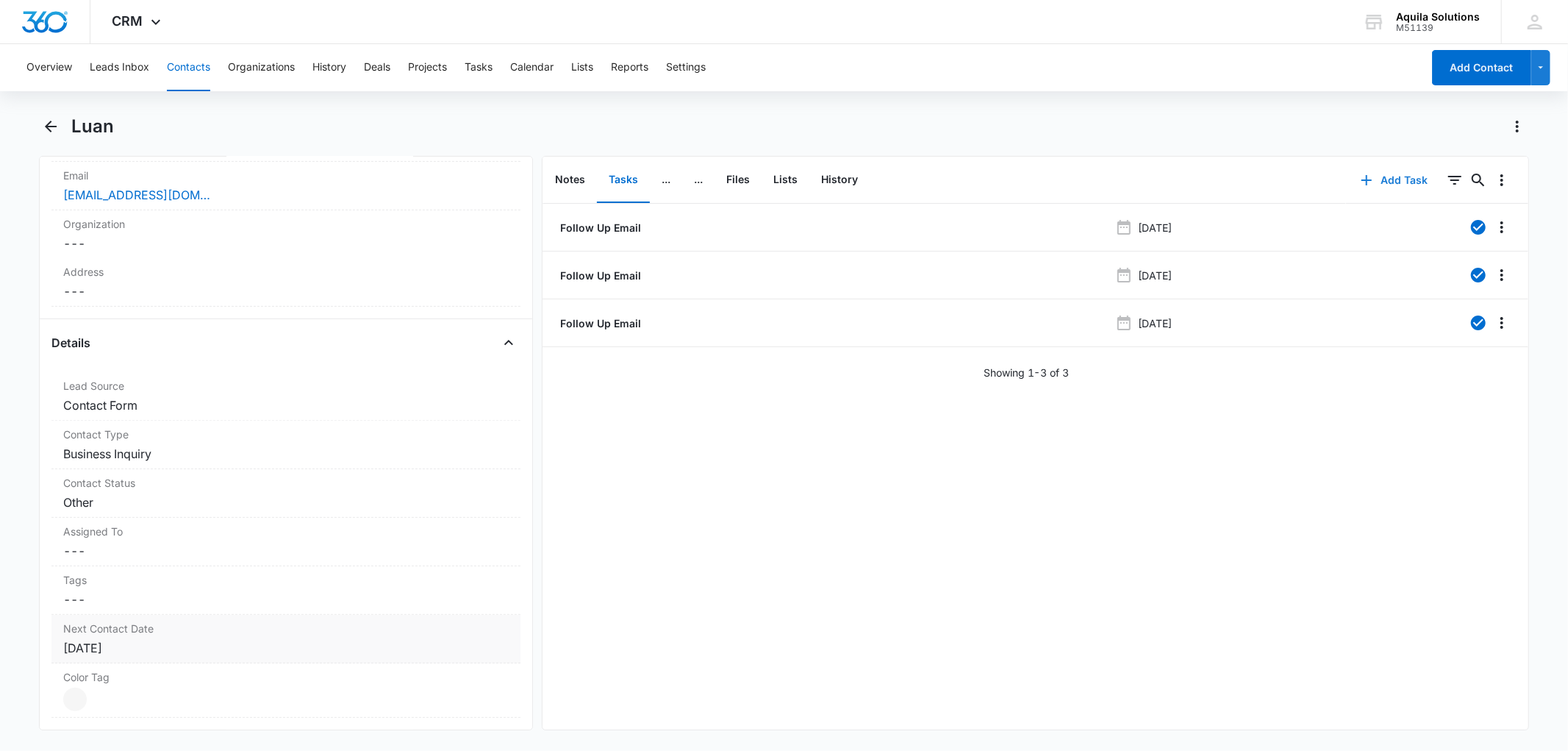
scroll to position [408, 0]
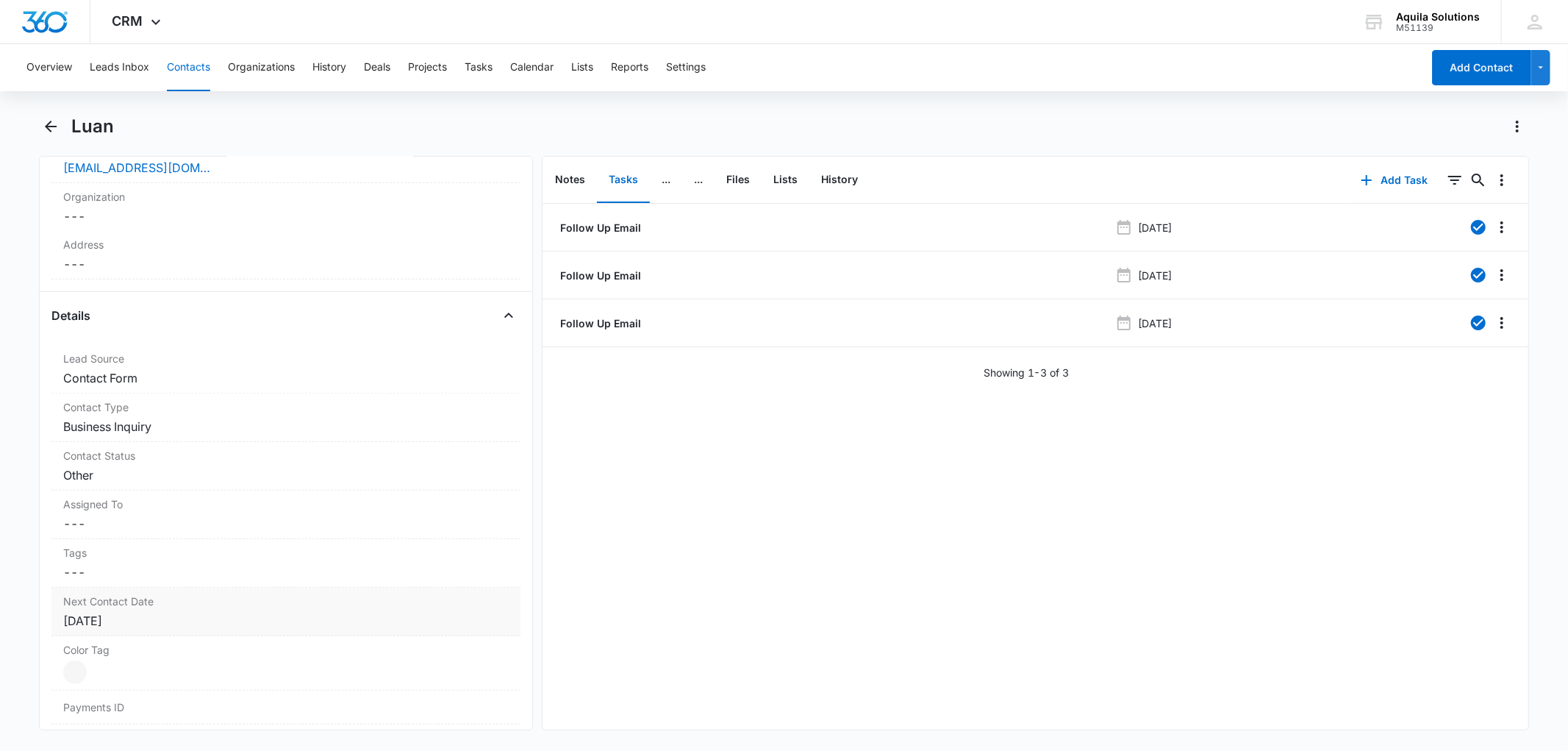
click at [78, 623] on div "[DATE]" at bounding box center [285, 620] width 445 height 17
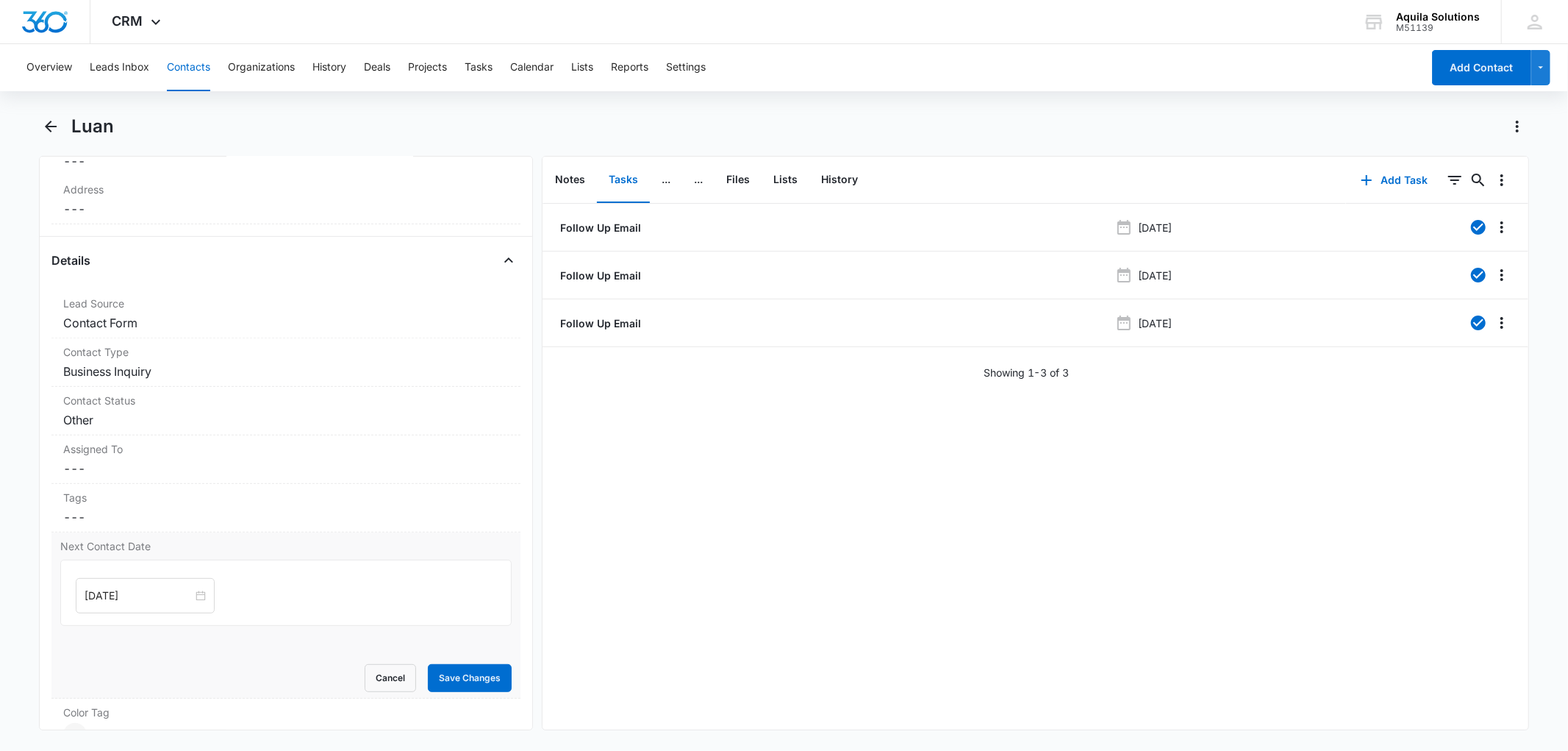
scroll to position [489, 0]
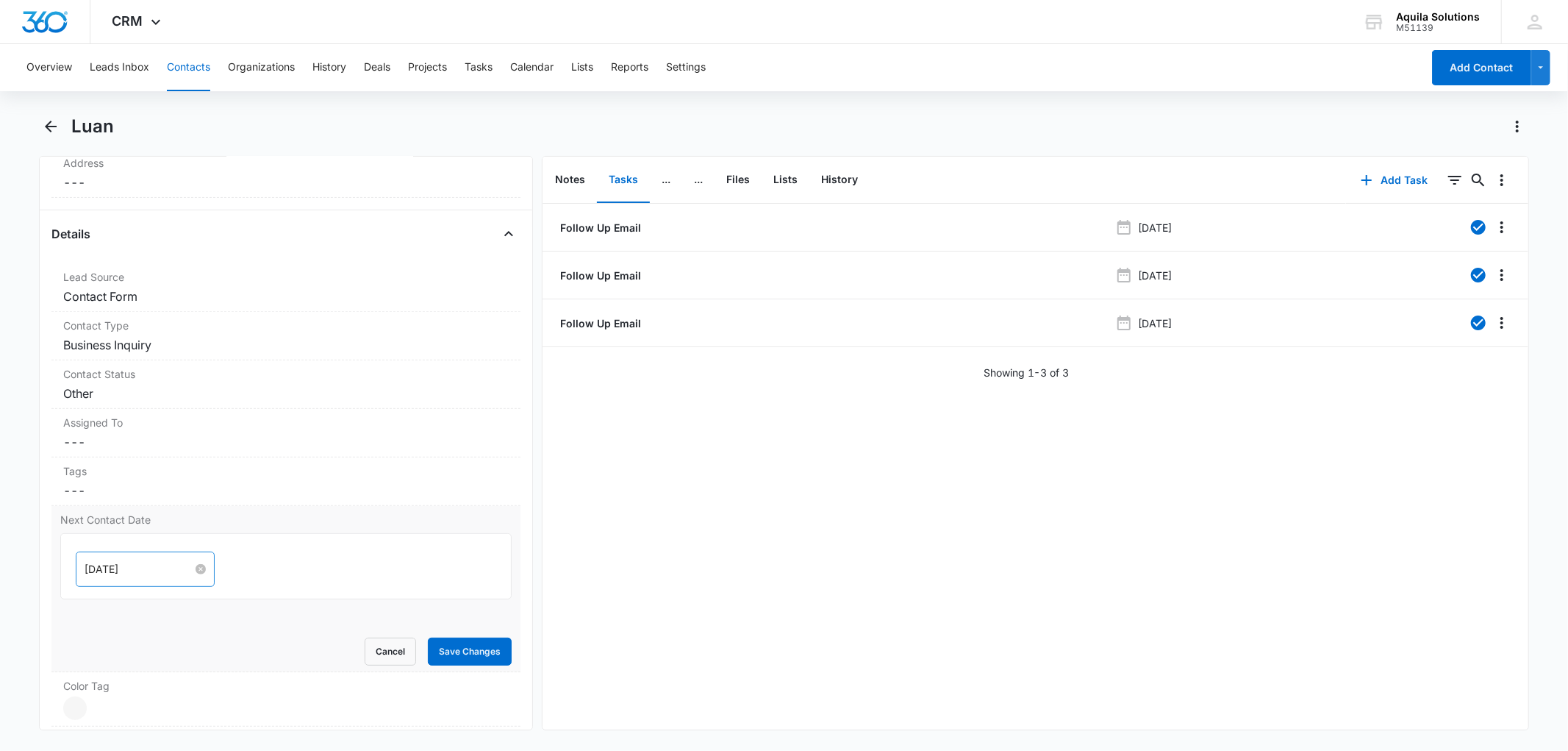
click at [153, 571] on input "[DATE]" at bounding box center [139, 569] width 109 height 16
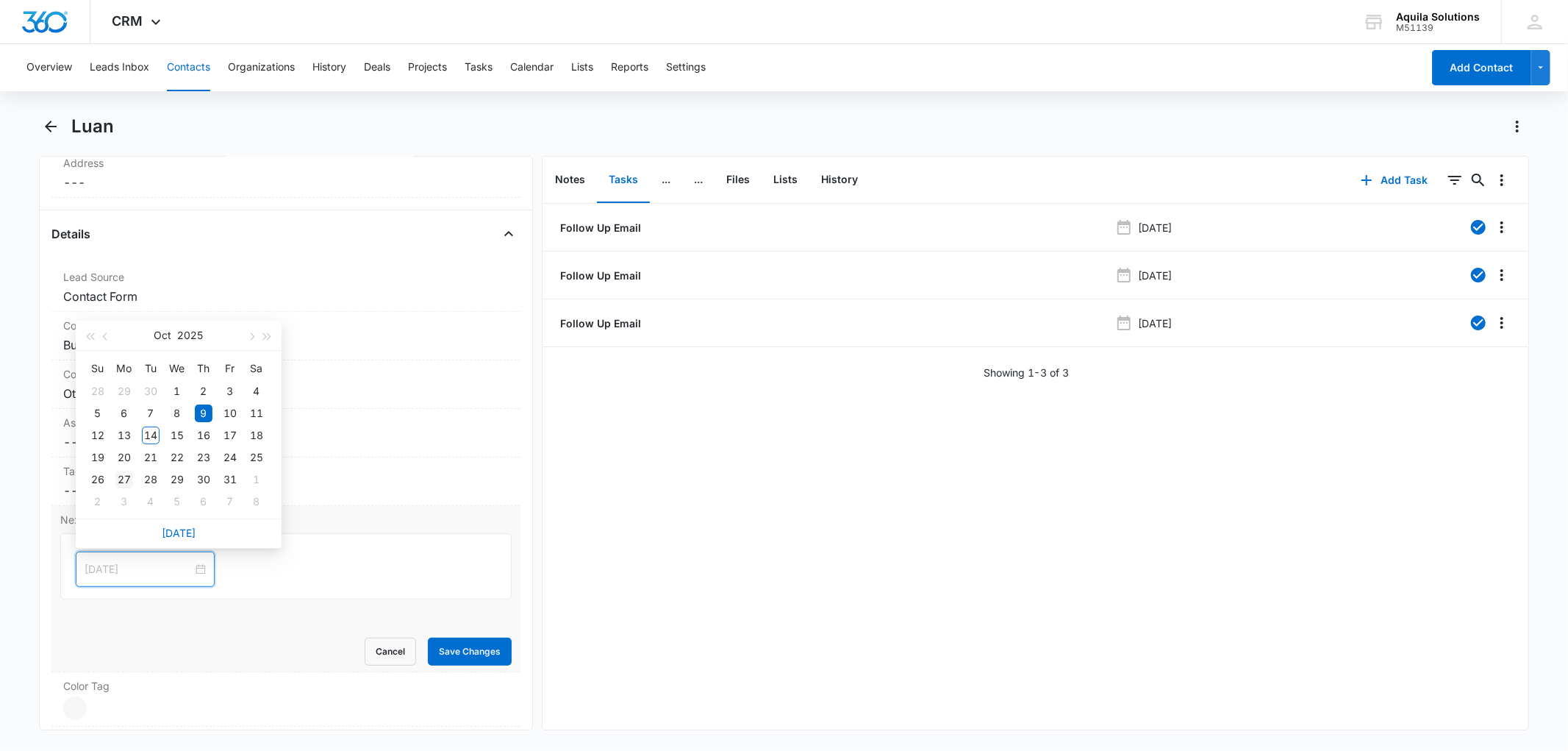
type input "[DATE]"
click at [127, 475] on div "27" at bounding box center [124, 480] width 17 height 17
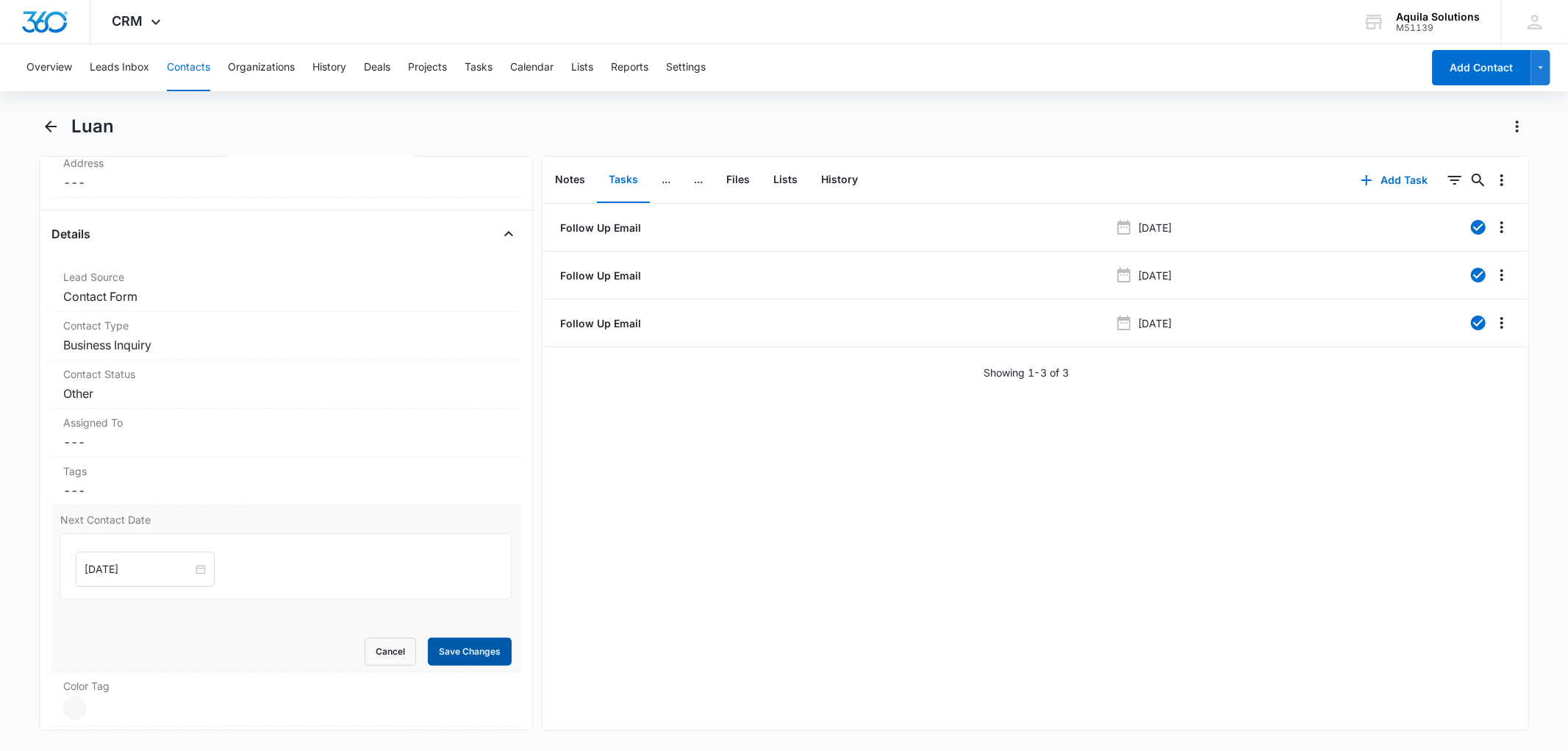
click at [453, 644] on button "Save Changes" at bounding box center [470, 651] width 83 height 28
click at [1358, 178] on icon "button" at bounding box center [1366, 180] width 17 height 17
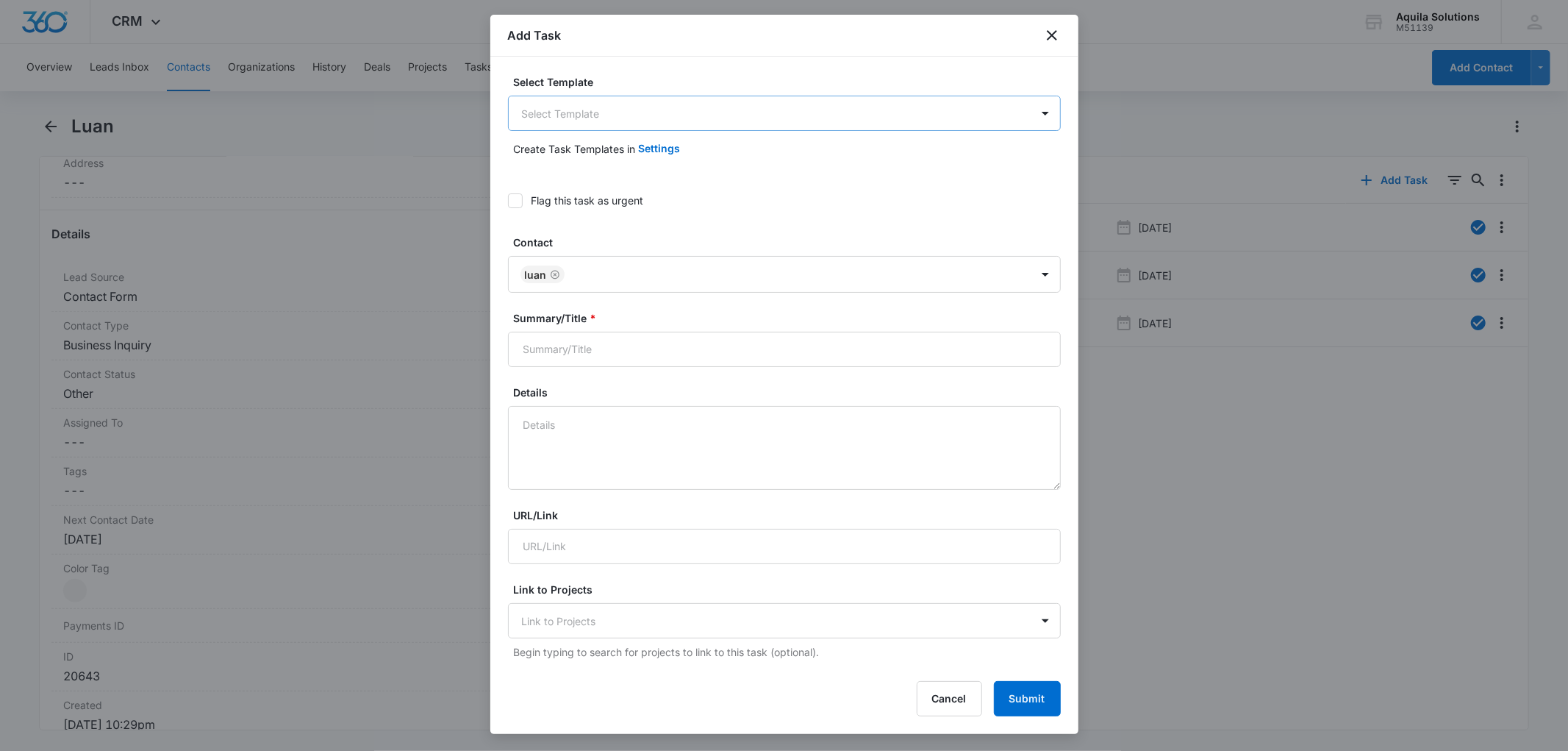
click at [607, 115] on body "CRM Apps Reputation Websites Forms CRM Email Social Payments POS Content Ads In…" at bounding box center [784, 375] width 1568 height 751
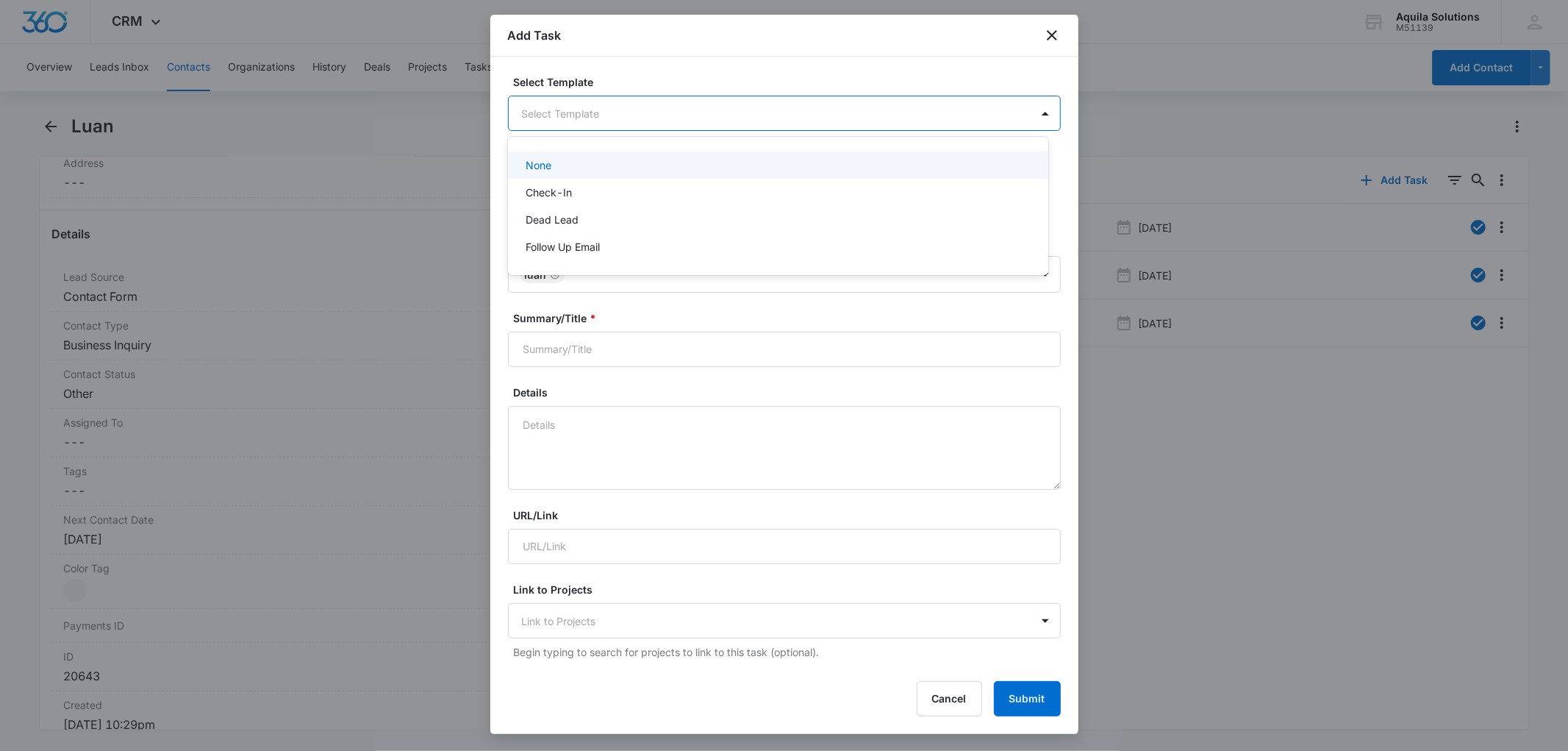
click at [586, 108] on body "CRM Apps Reputation Websites Forms CRM Email Social Payments POS Content Ads In…" at bounding box center [784, 375] width 1568 height 751
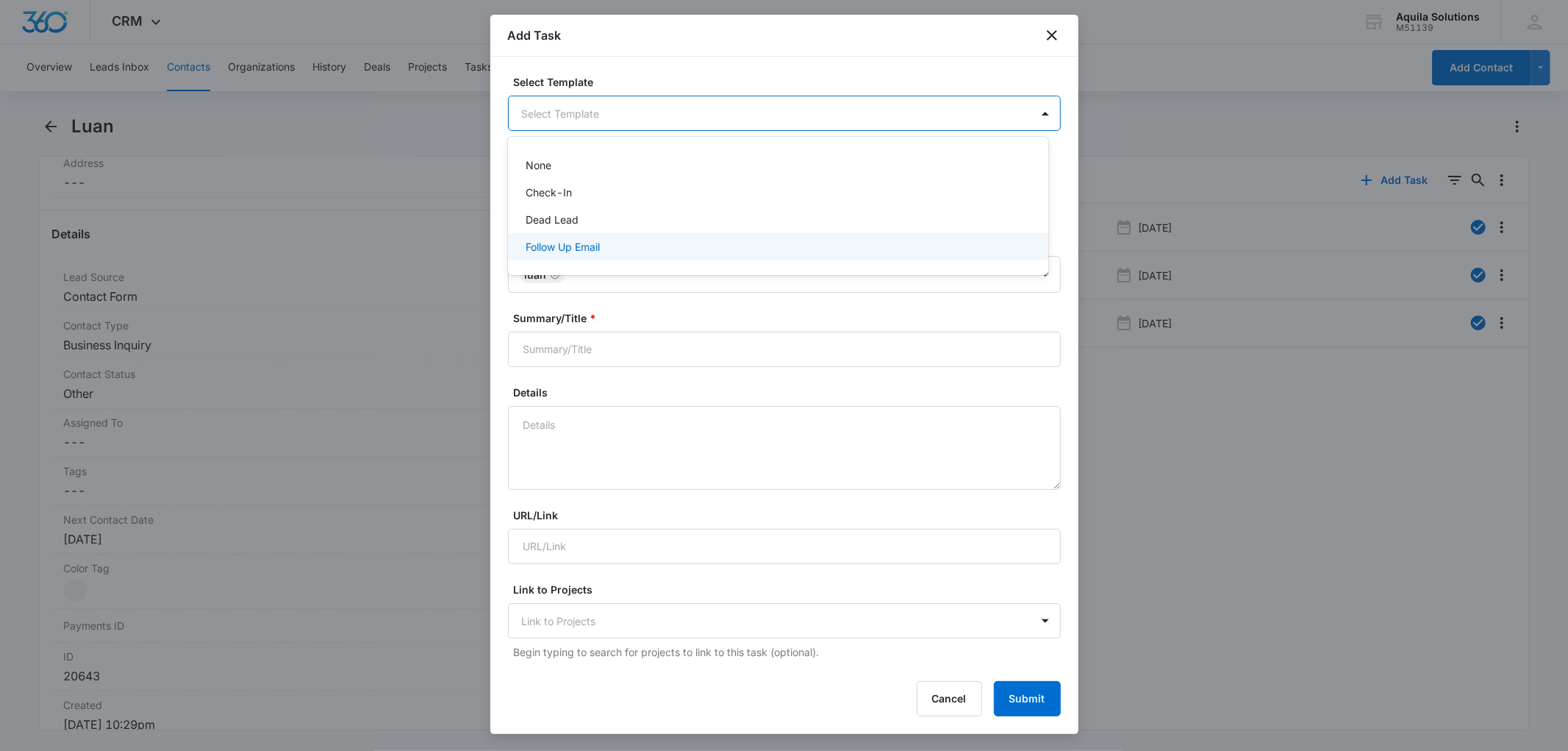
click at [586, 252] on p "Follow Up Email" at bounding box center [562, 247] width 75 height 16
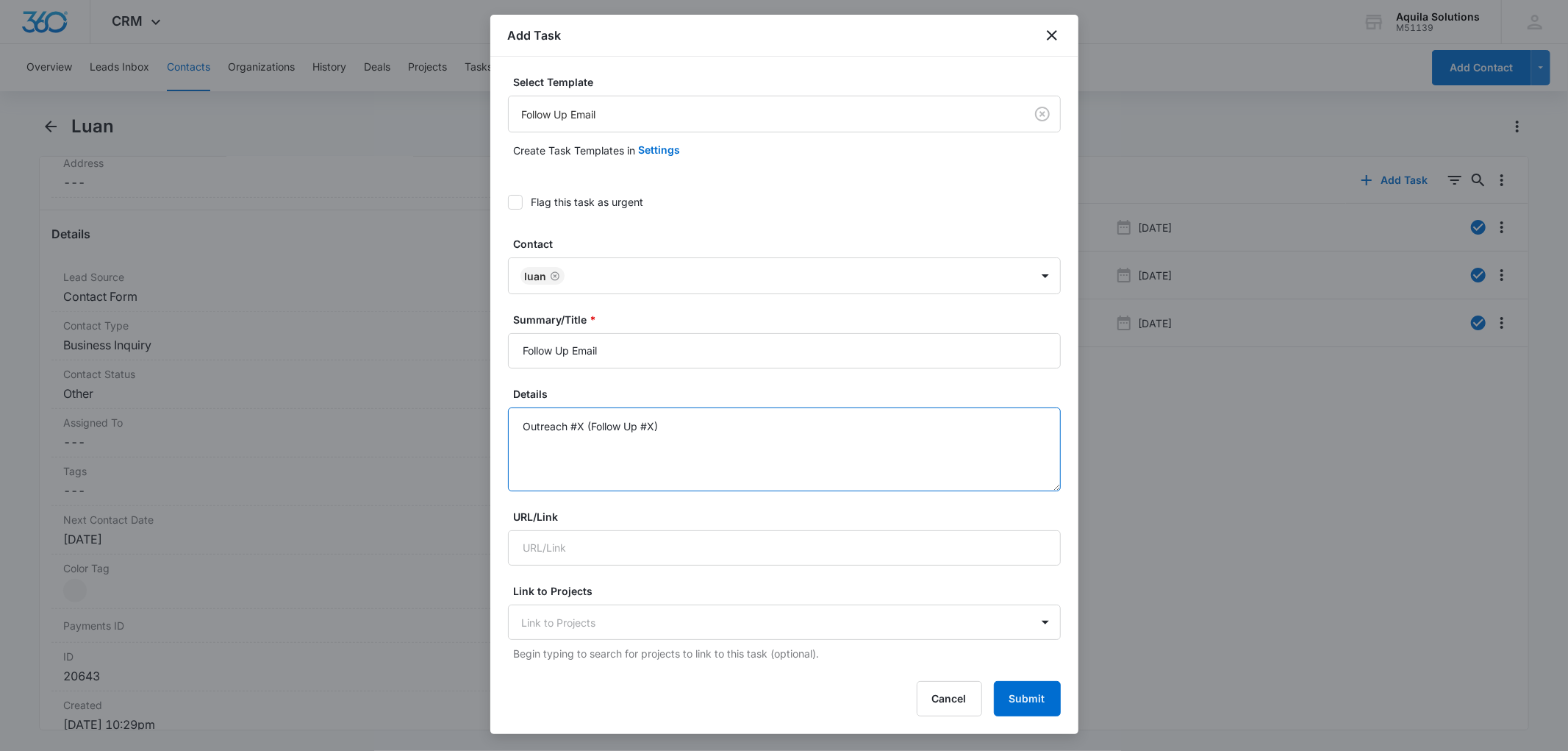
click at [581, 423] on textarea "Outreach #X (Follow Up #X)" at bounding box center [784, 449] width 552 height 83
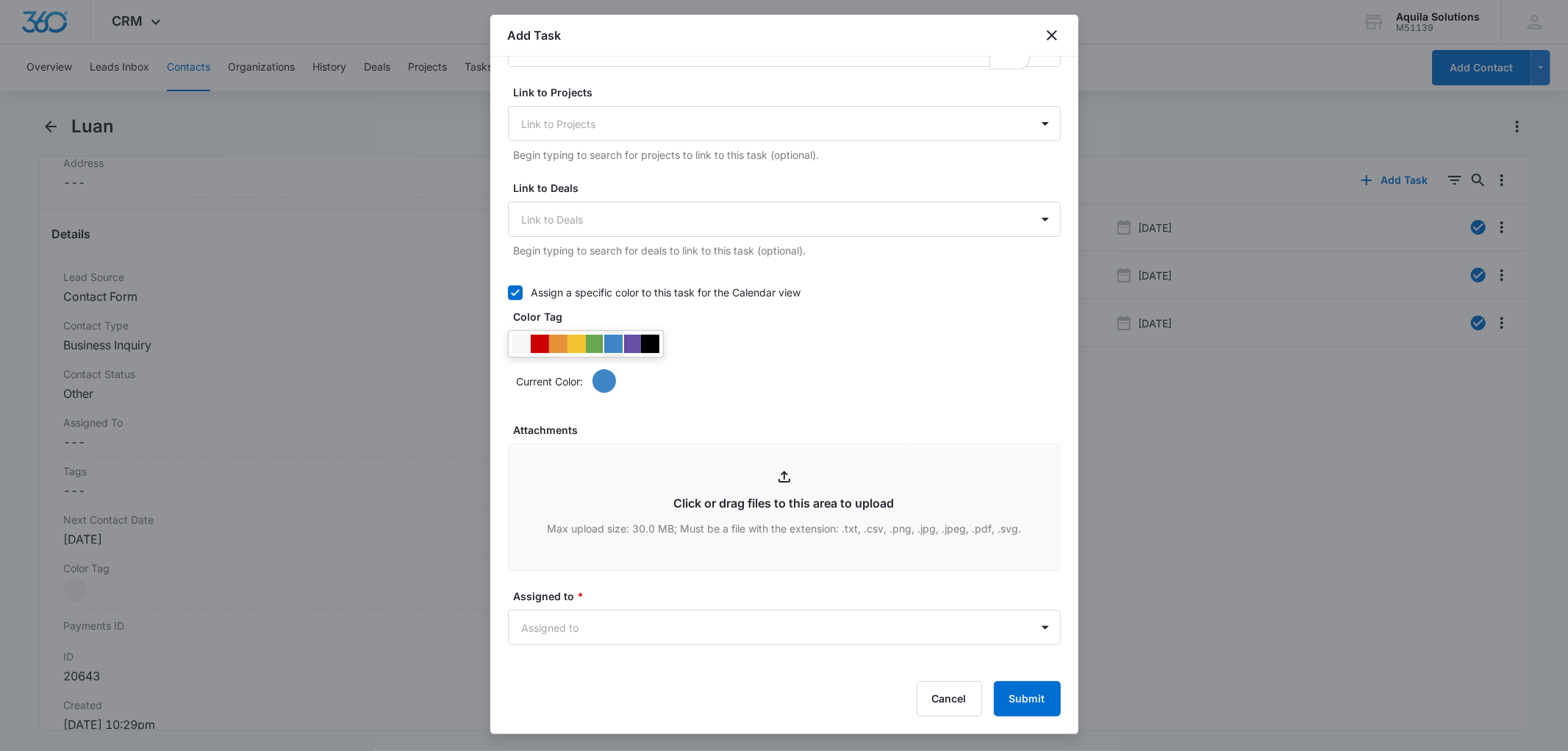
scroll to position [498, 0]
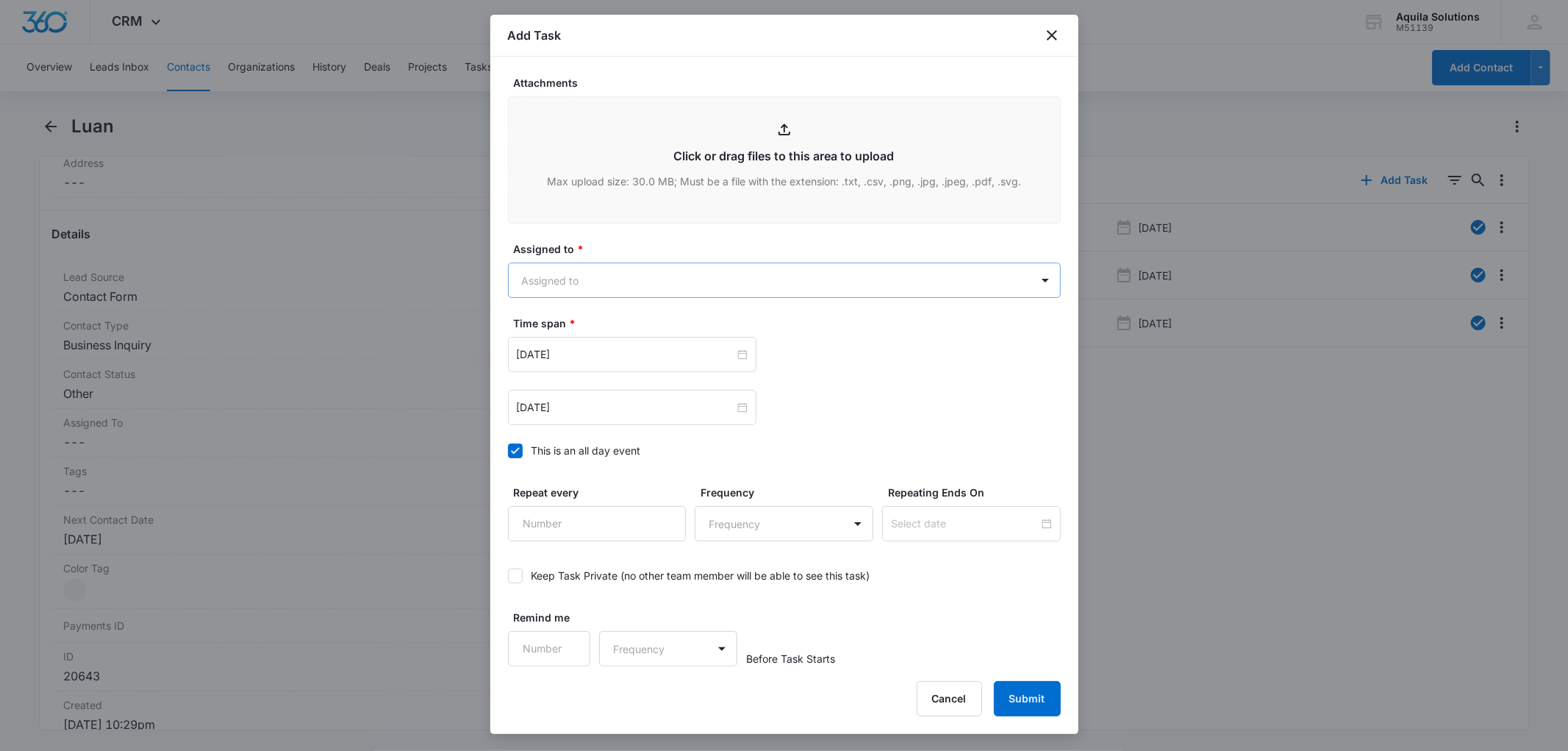
type textarea "Outreach #6 (Follow Up #5)"
click at [574, 276] on body "CRM Apps Reputation Websites Forms CRM Email Social Payments POS Content Ads In…" at bounding box center [784, 375] width 1568 height 751
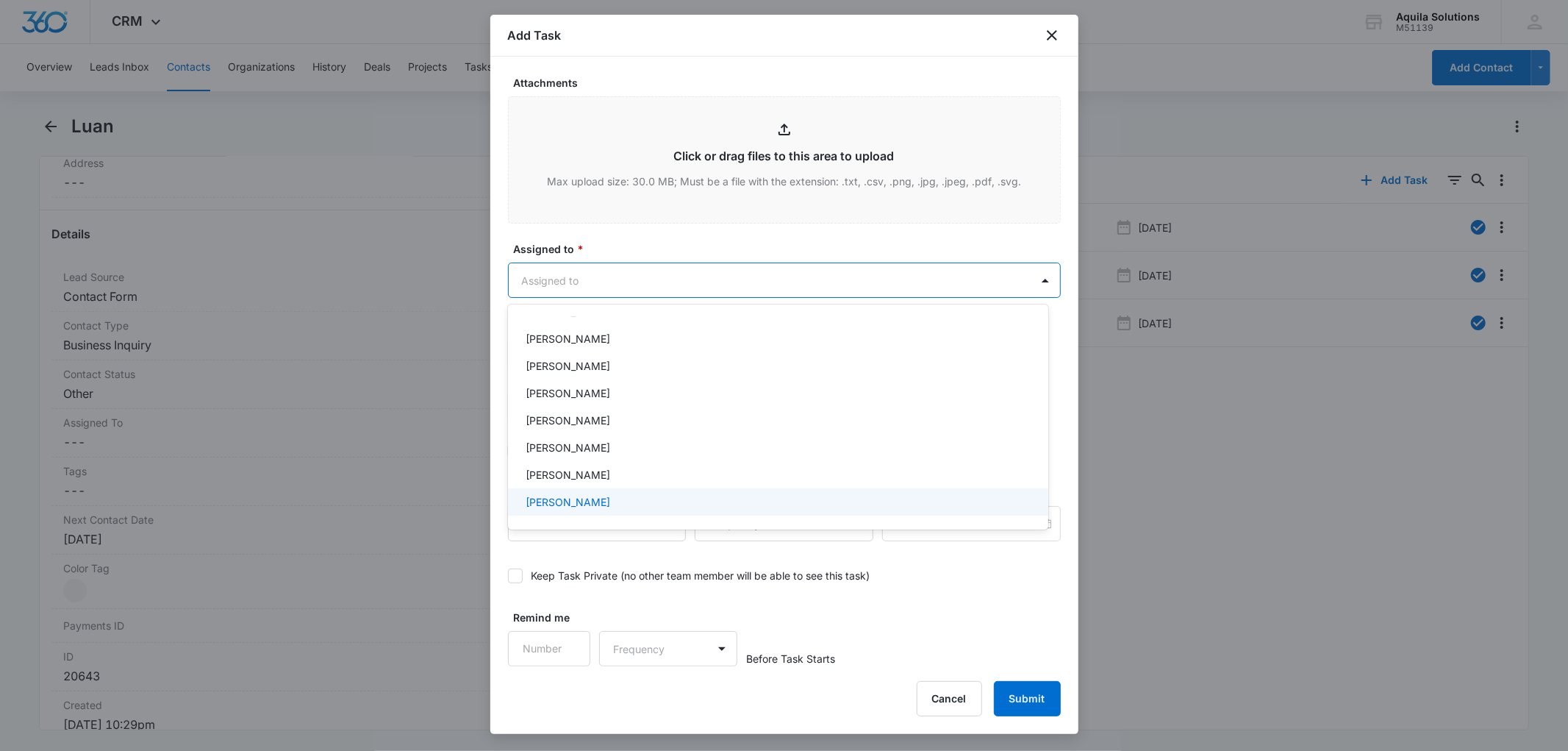
click at [578, 497] on p "[PERSON_NAME]" at bounding box center [567, 502] width 84 height 16
click at [645, 230] on div at bounding box center [784, 375] width 1568 height 751
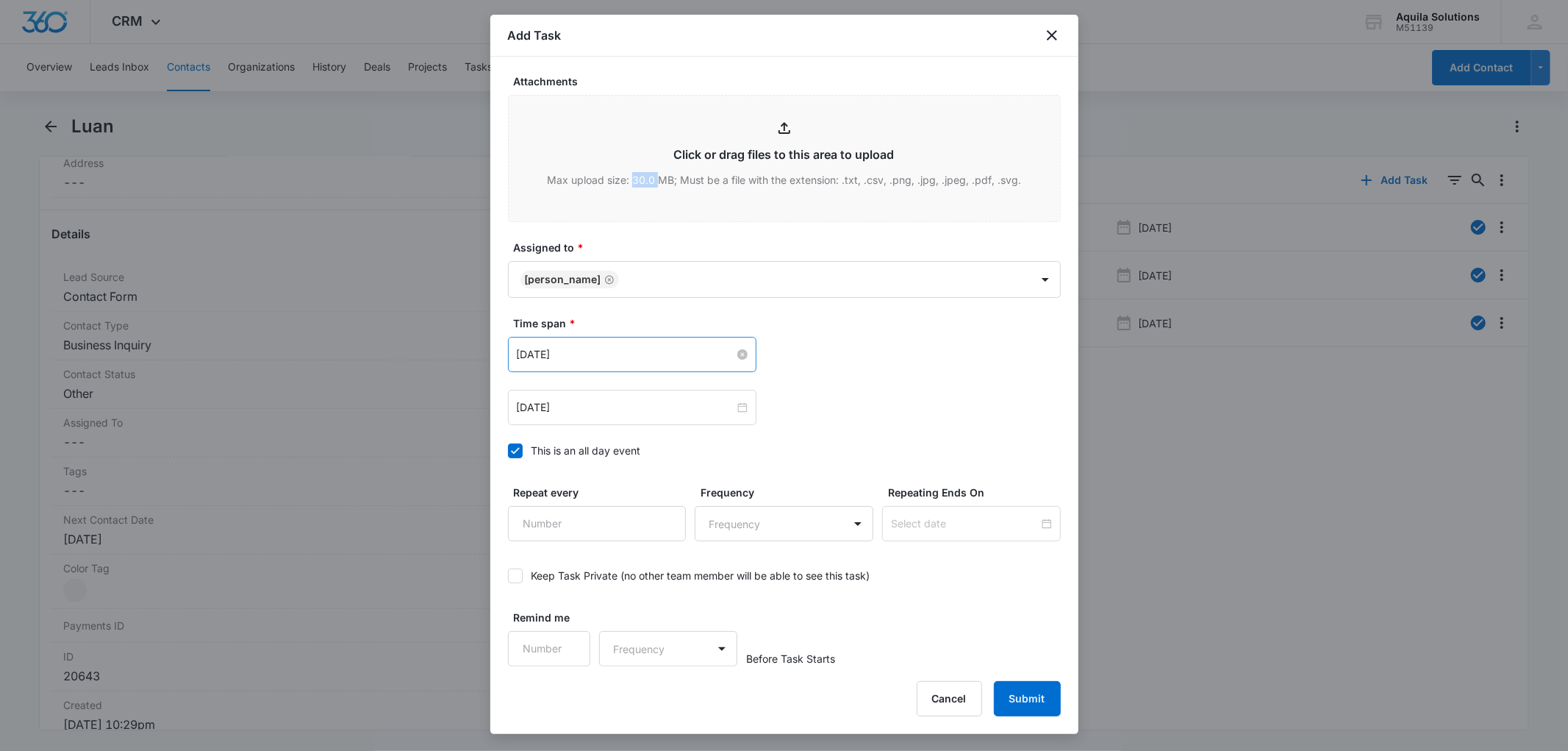
click at [600, 357] on input "[DATE]" at bounding box center [625, 354] width 218 height 16
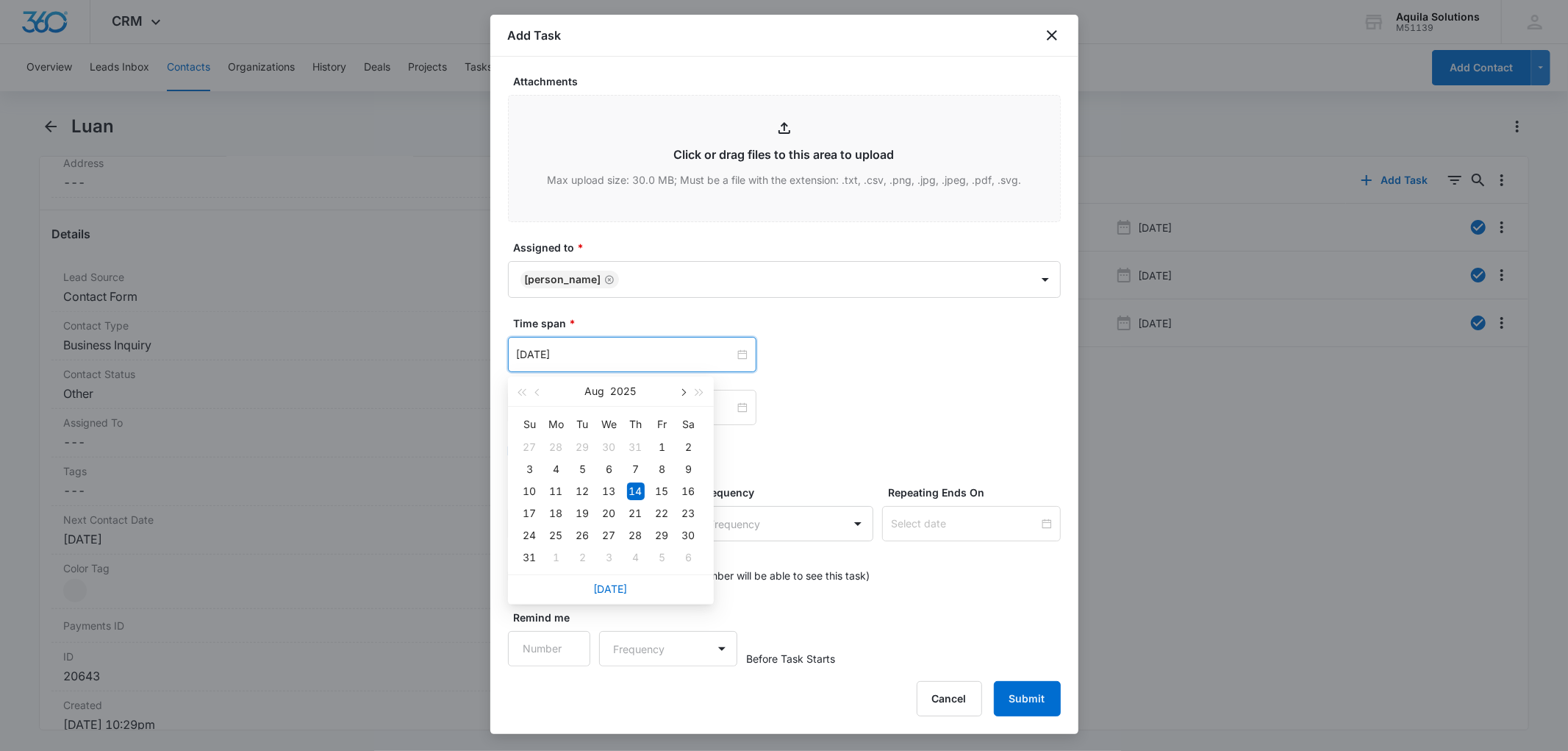
click at [685, 391] on span "button" at bounding box center [683, 392] width 8 height 8
type input "[DATE]"
click at [555, 532] on div "27" at bounding box center [556, 535] width 17 height 17
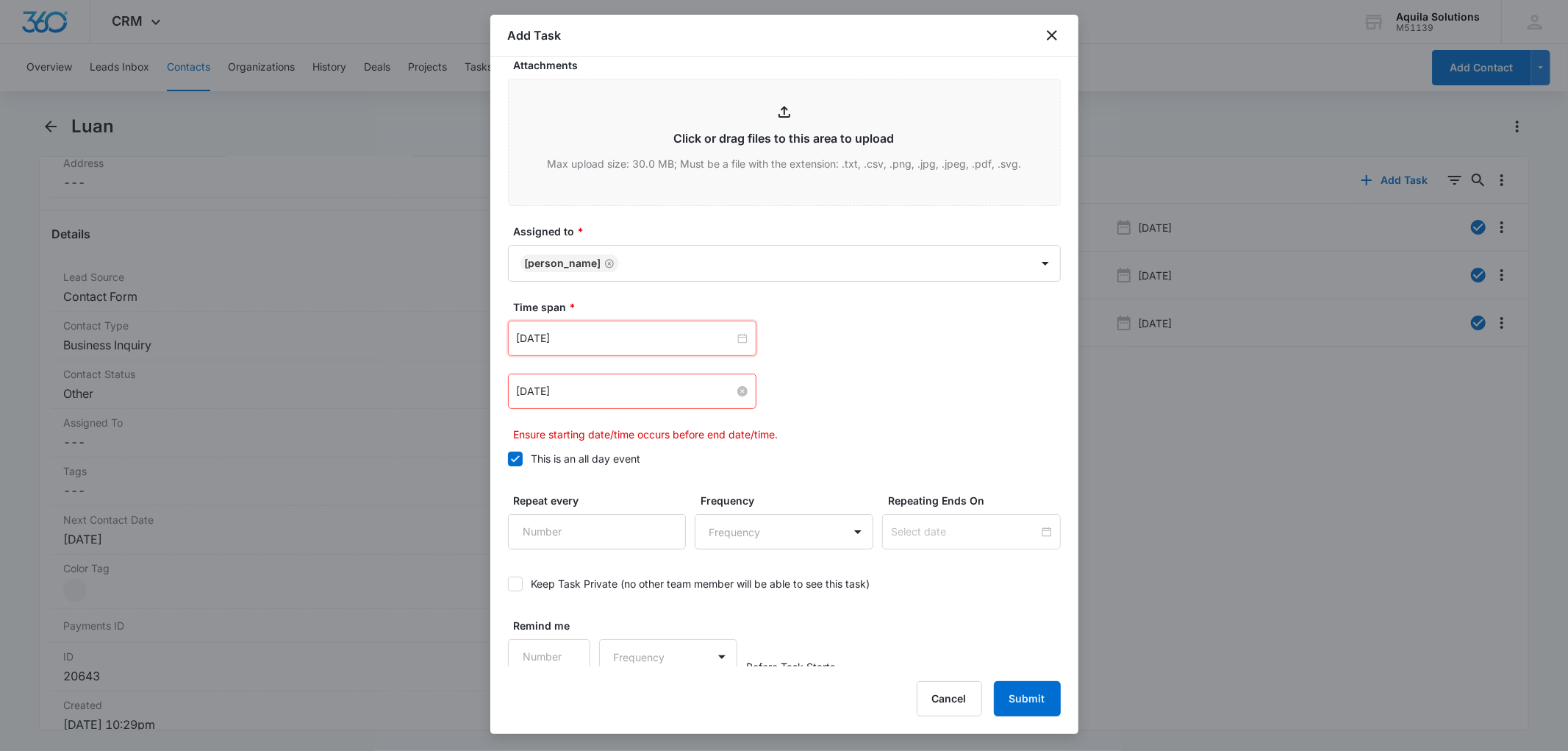
click at [620, 399] on input "[DATE]" at bounding box center [625, 391] width 218 height 16
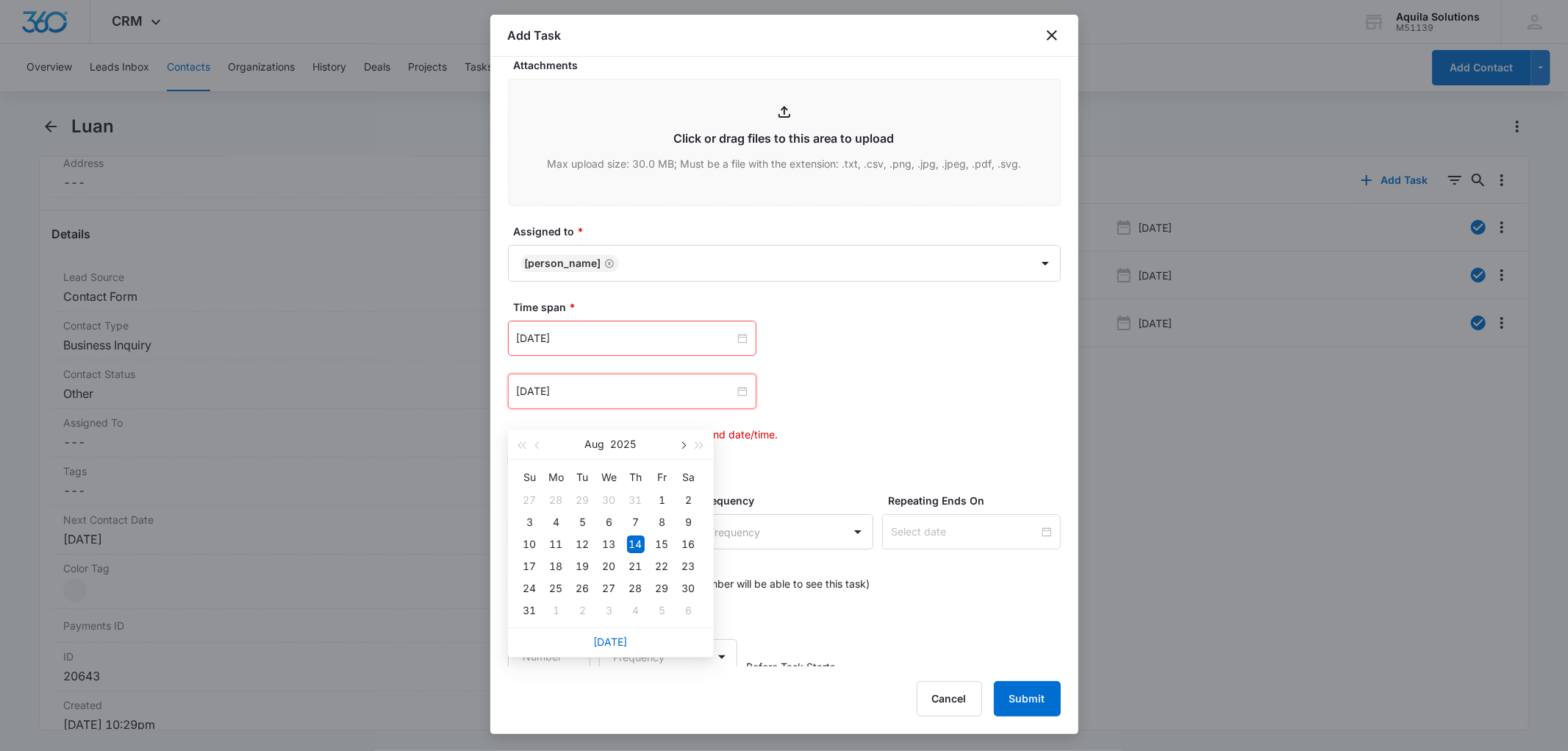
click at [684, 441] on button "button" at bounding box center [682, 444] width 16 height 29
type input "[DATE]"
click at [549, 586] on div "27" at bounding box center [556, 588] width 17 height 17
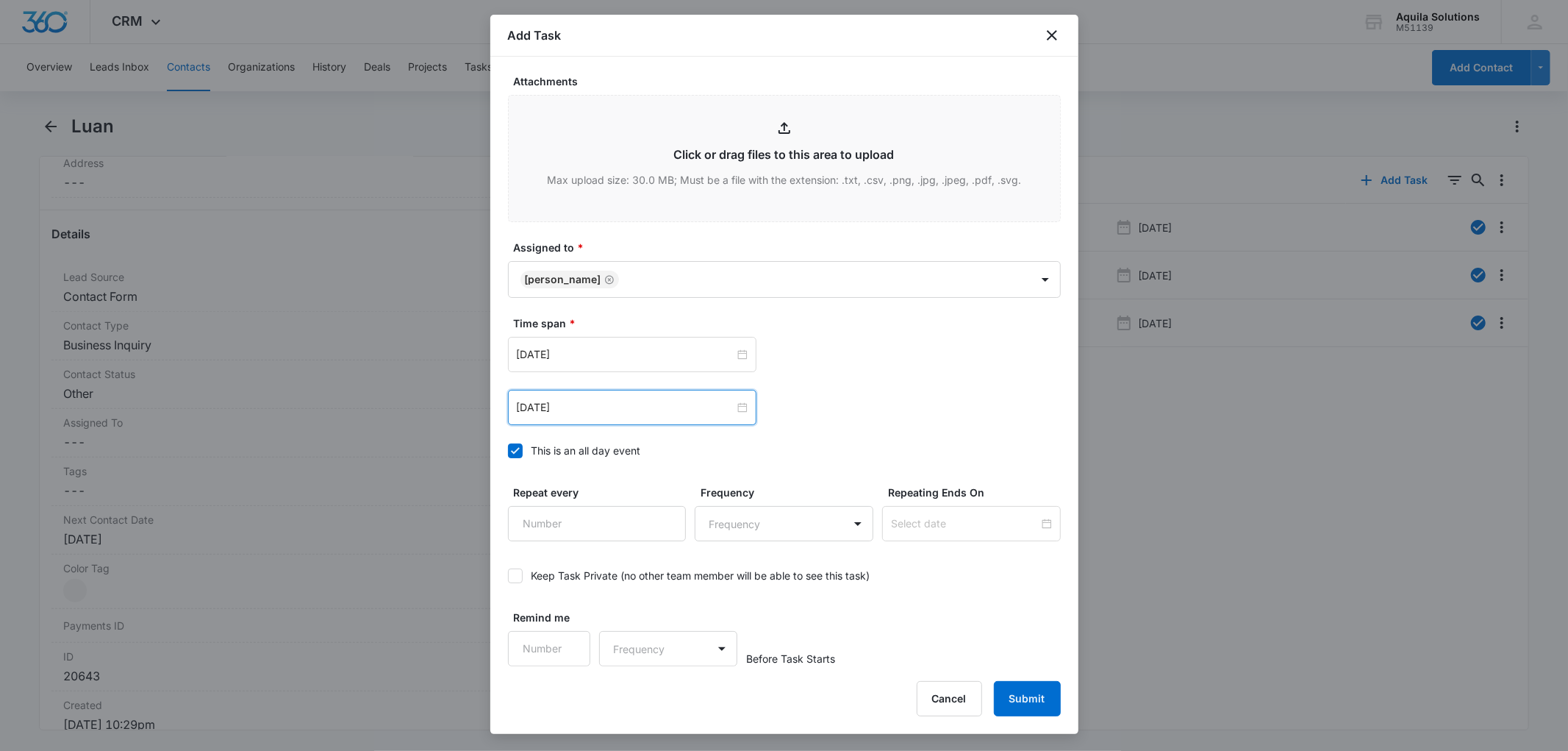
click at [818, 404] on div "[DATE] [DATE] Su Mo Tu We Th Fr Sa 28 29 30 1 2 3 4 5 6 7 8 9 10 11 12 13 14 15…" at bounding box center [784, 407] width 552 height 35
click at [564, 641] on input "Remind me" at bounding box center [549, 648] width 83 height 35
type input "1"
click at [568, 650] on input "1" at bounding box center [549, 648] width 83 height 35
click at [641, 658] on body "CRM Apps Reputation Websites Forms CRM Email Social Payments POS Content Ads In…" at bounding box center [784, 375] width 1568 height 751
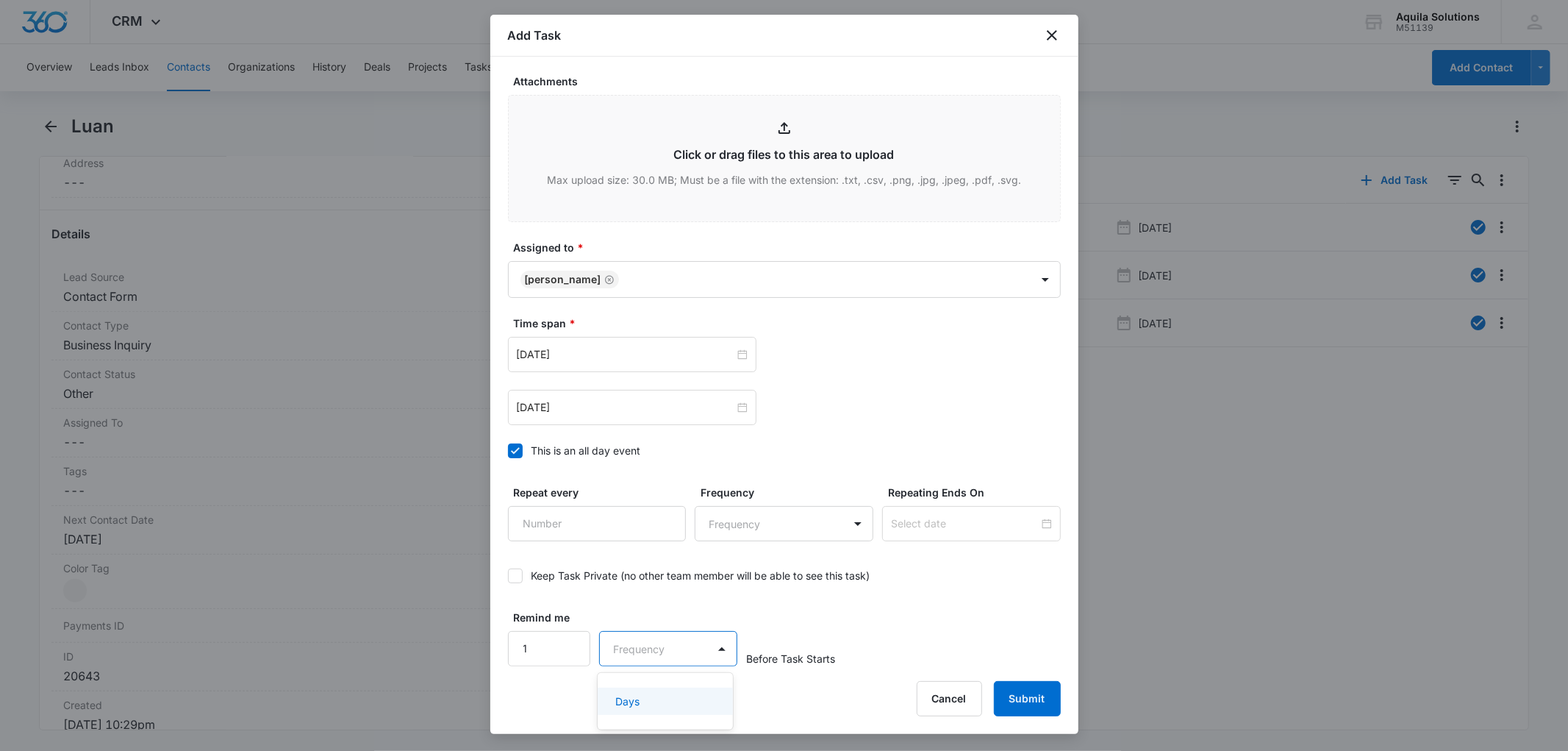
click at [641, 691] on div "Days" at bounding box center [666, 701] width 136 height 27
click at [1037, 699] on button "Submit" at bounding box center [1027, 698] width 67 height 35
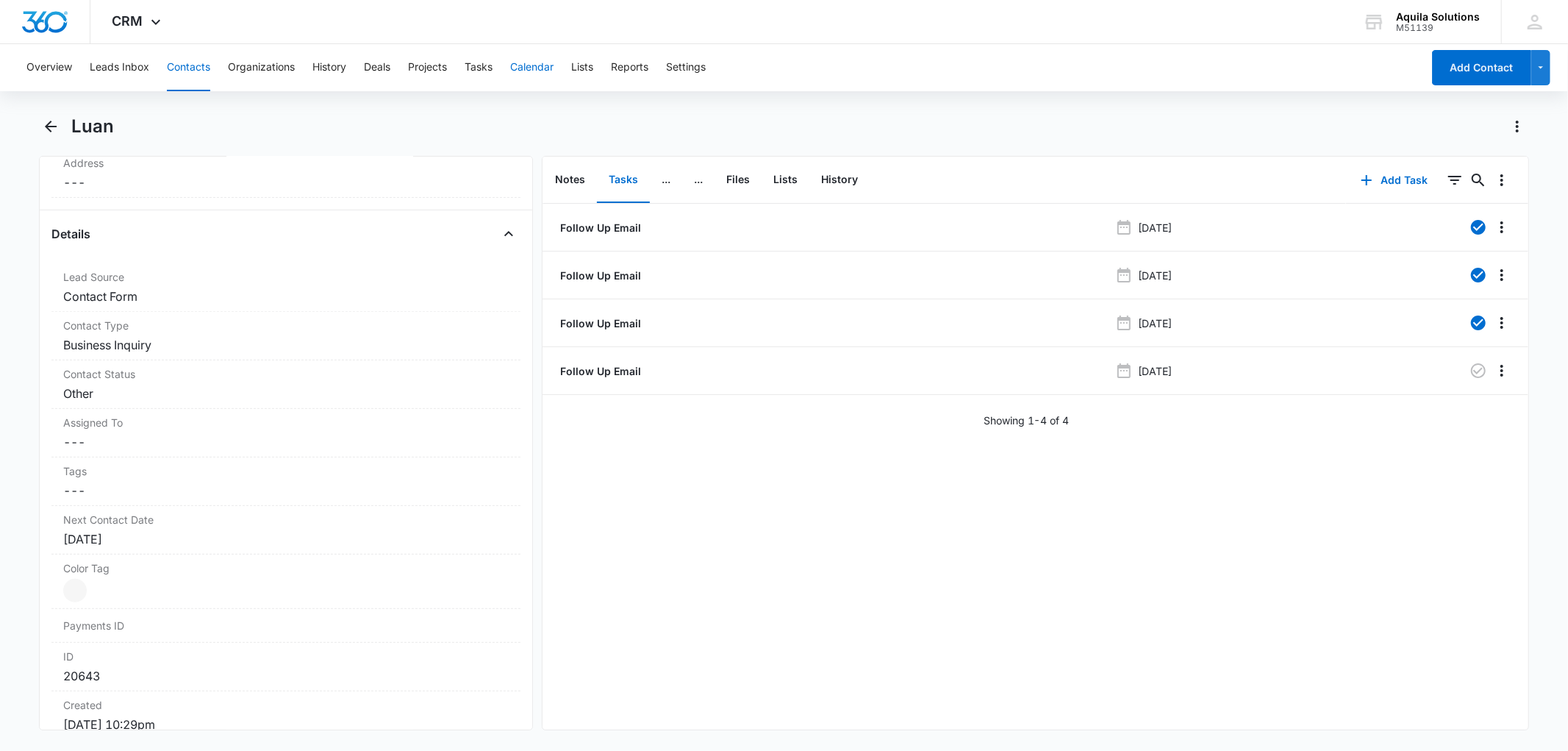
click at [528, 68] on button "Calendar" at bounding box center [531, 68] width 44 height 47
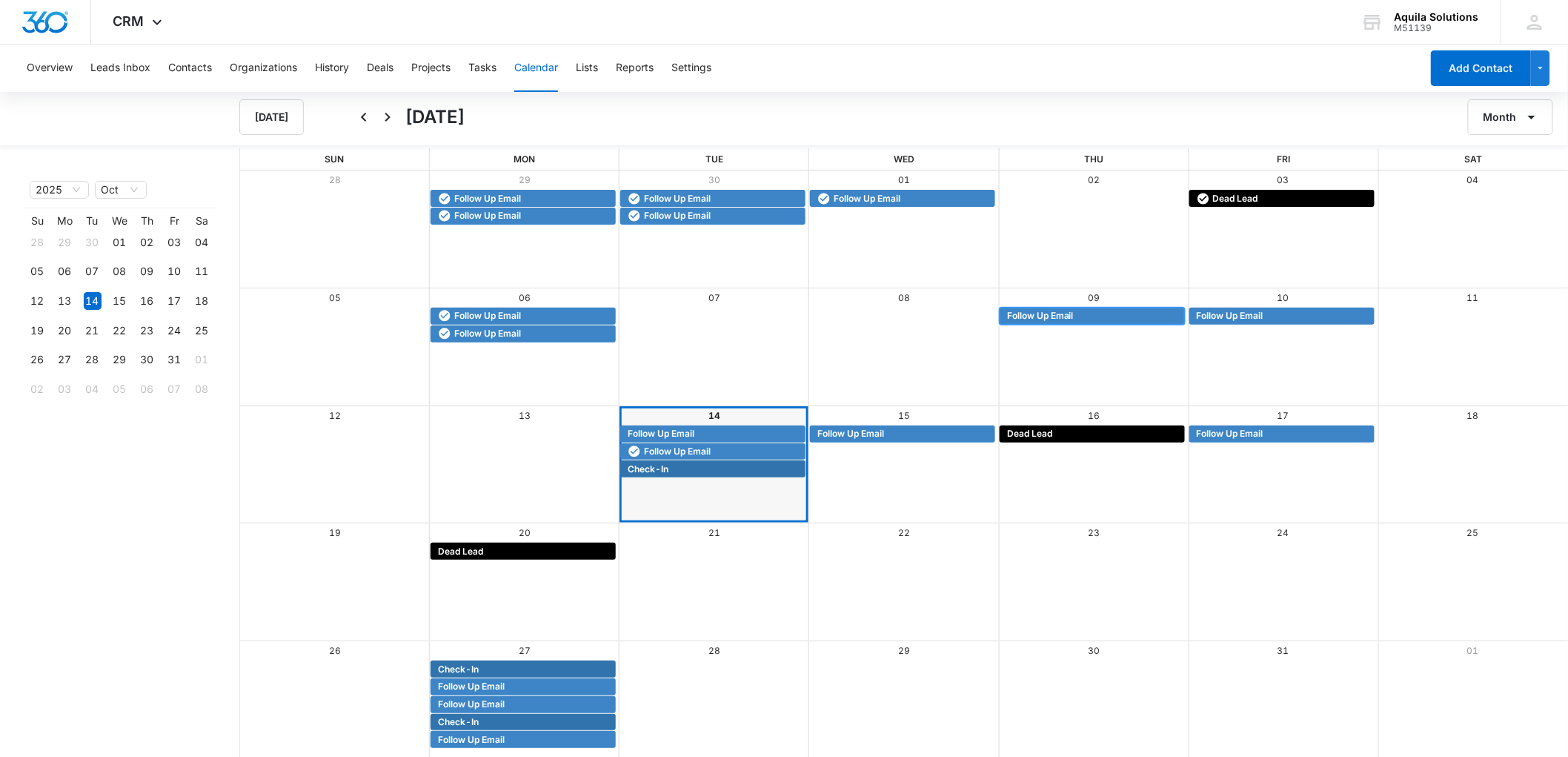
click at [1040, 310] on span "Follow Up Email" at bounding box center [1040, 315] width 66 height 14
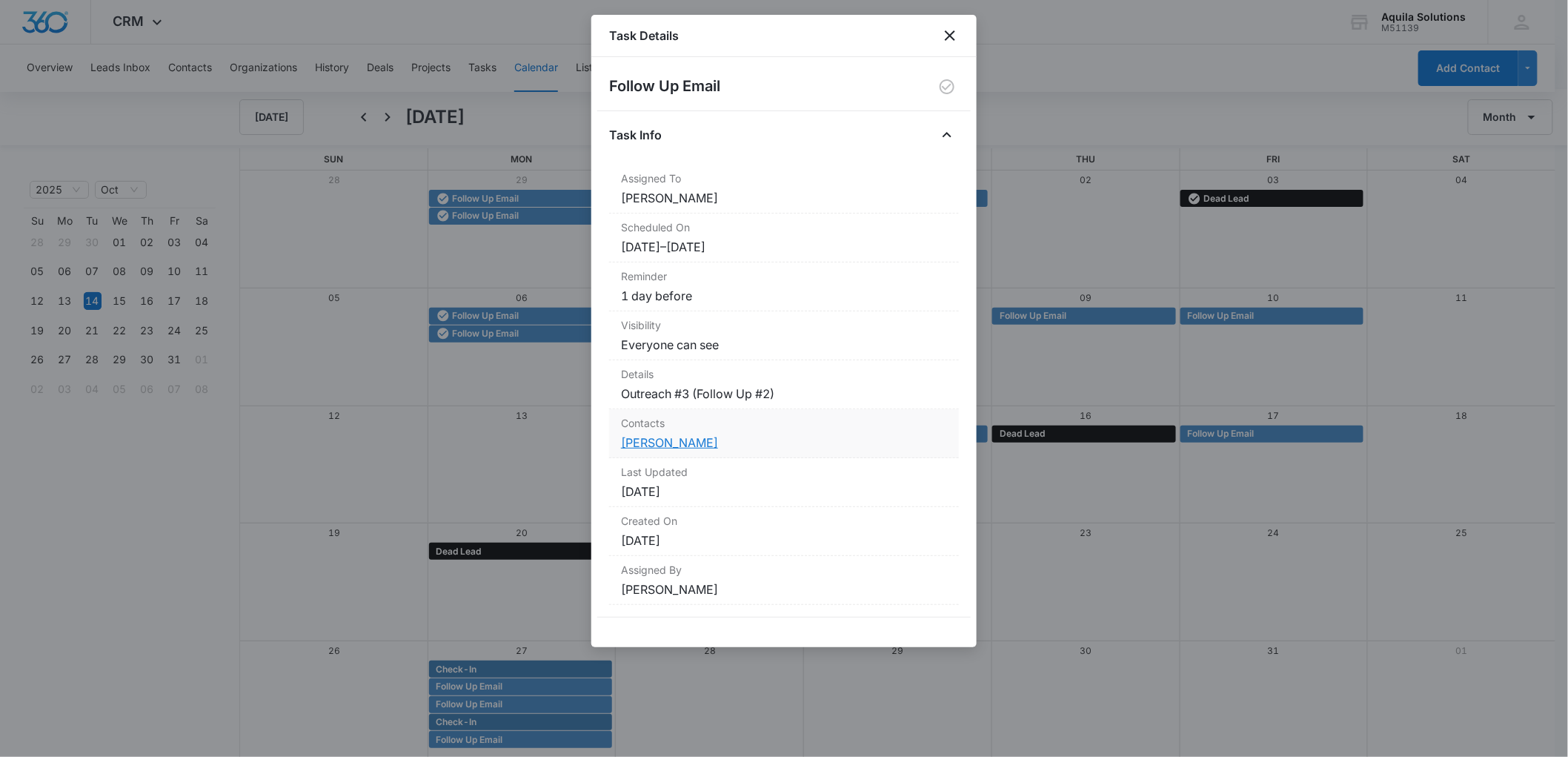
click at [654, 444] on link "[PERSON_NAME]" at bounding box center [669, 442] width 97 height 15
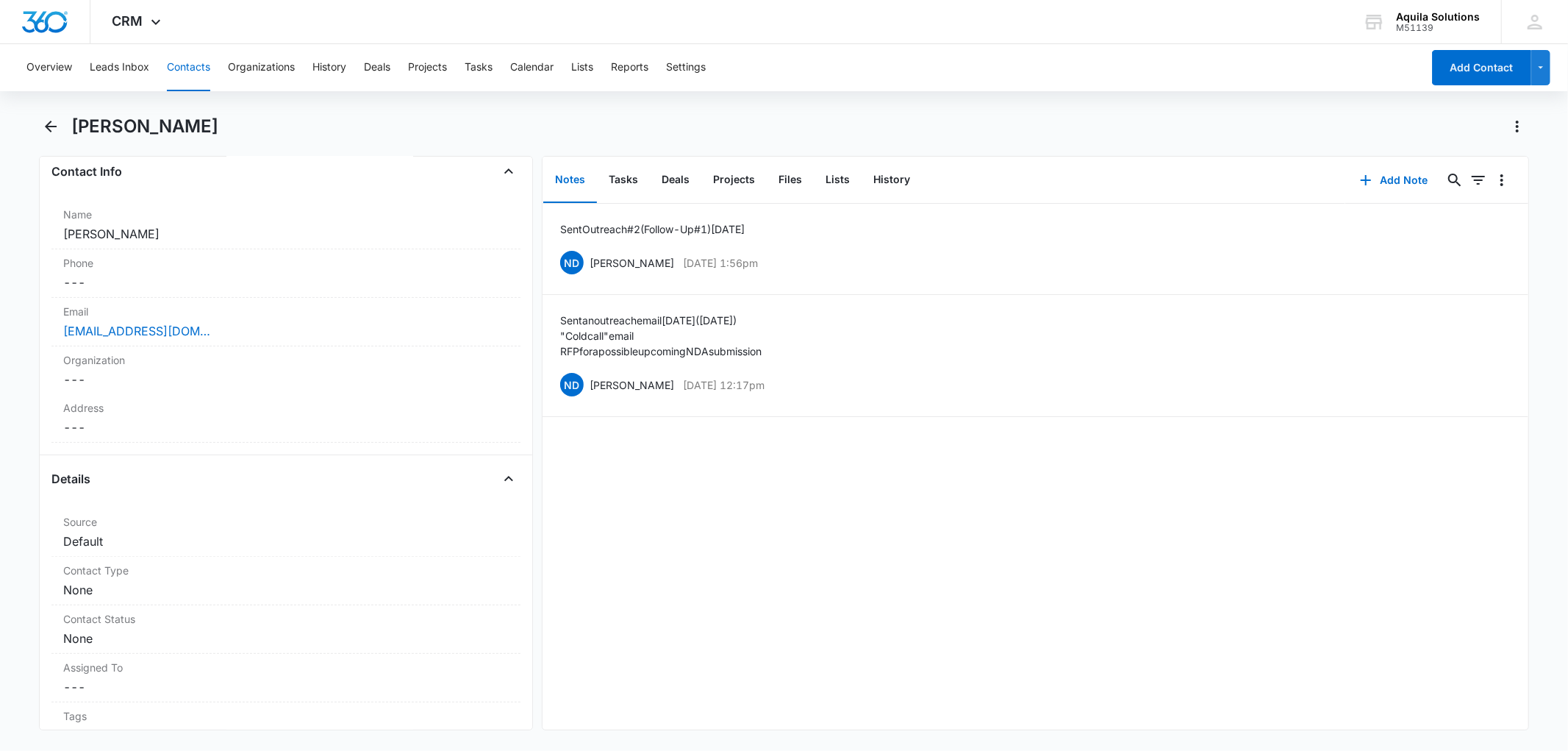
click at [192, 70] on button "Contacts" at bounding box center [188, 68] width 44 height 47
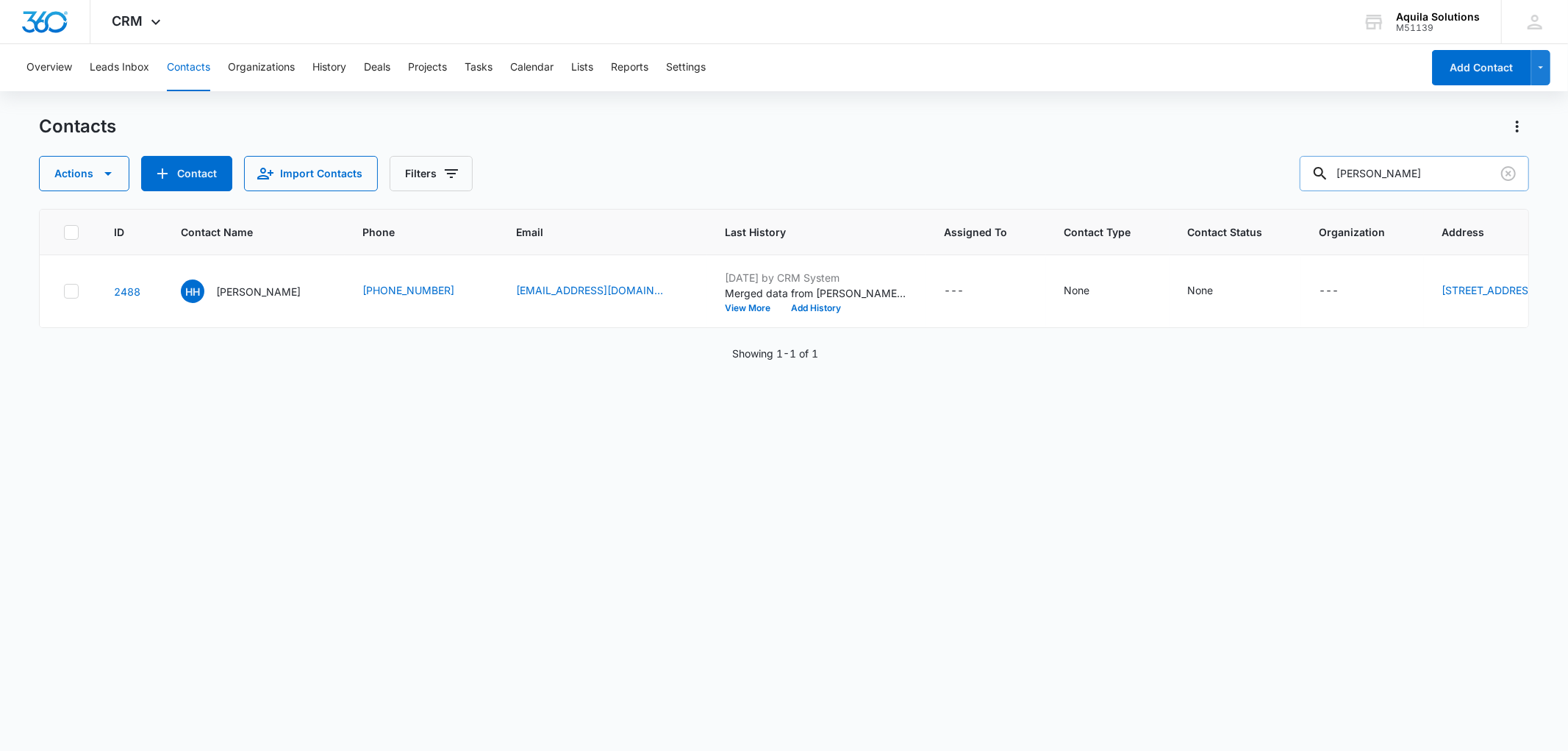
click at [1385, 172] on input "[PERSON_NAME]" at bounding box center [1414, 173] width 230 height 35
type input "sue"
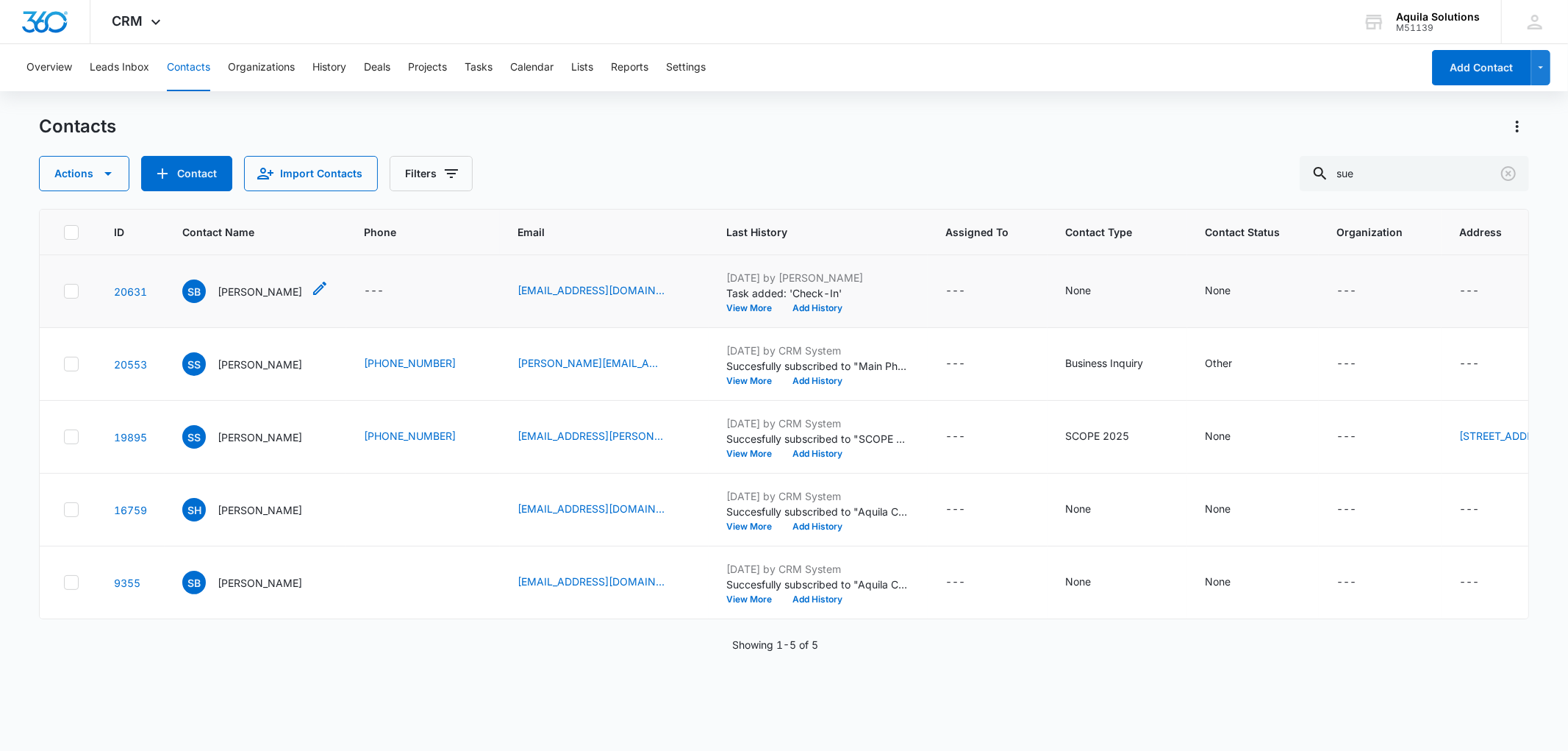
click at [266, 291] on p "[PERSON_NAME]" at bounding box center [260, 292] width 84 height 16
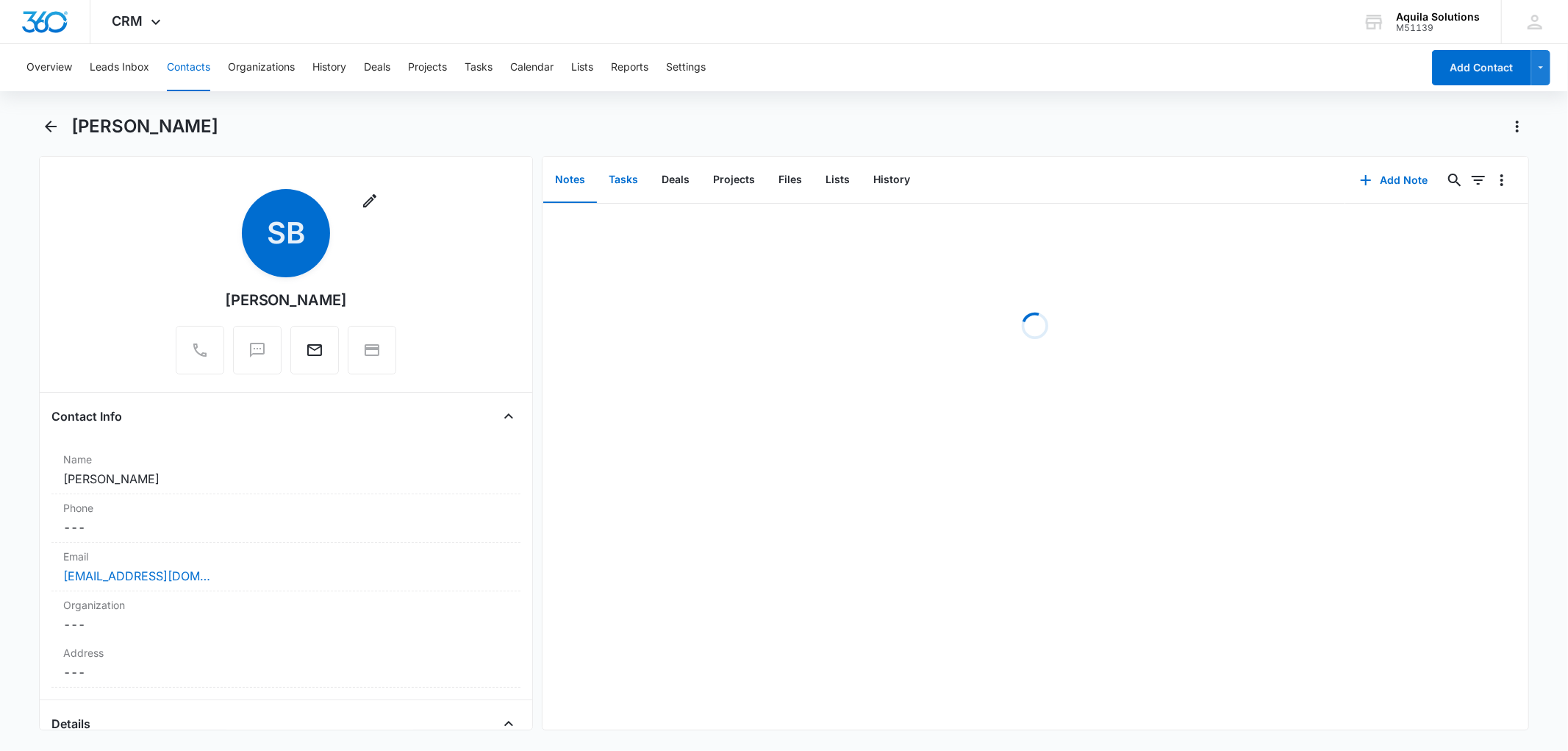
click at [630, 186] on button "Tasks" at bounding box center [623, 179] width 53 height 46
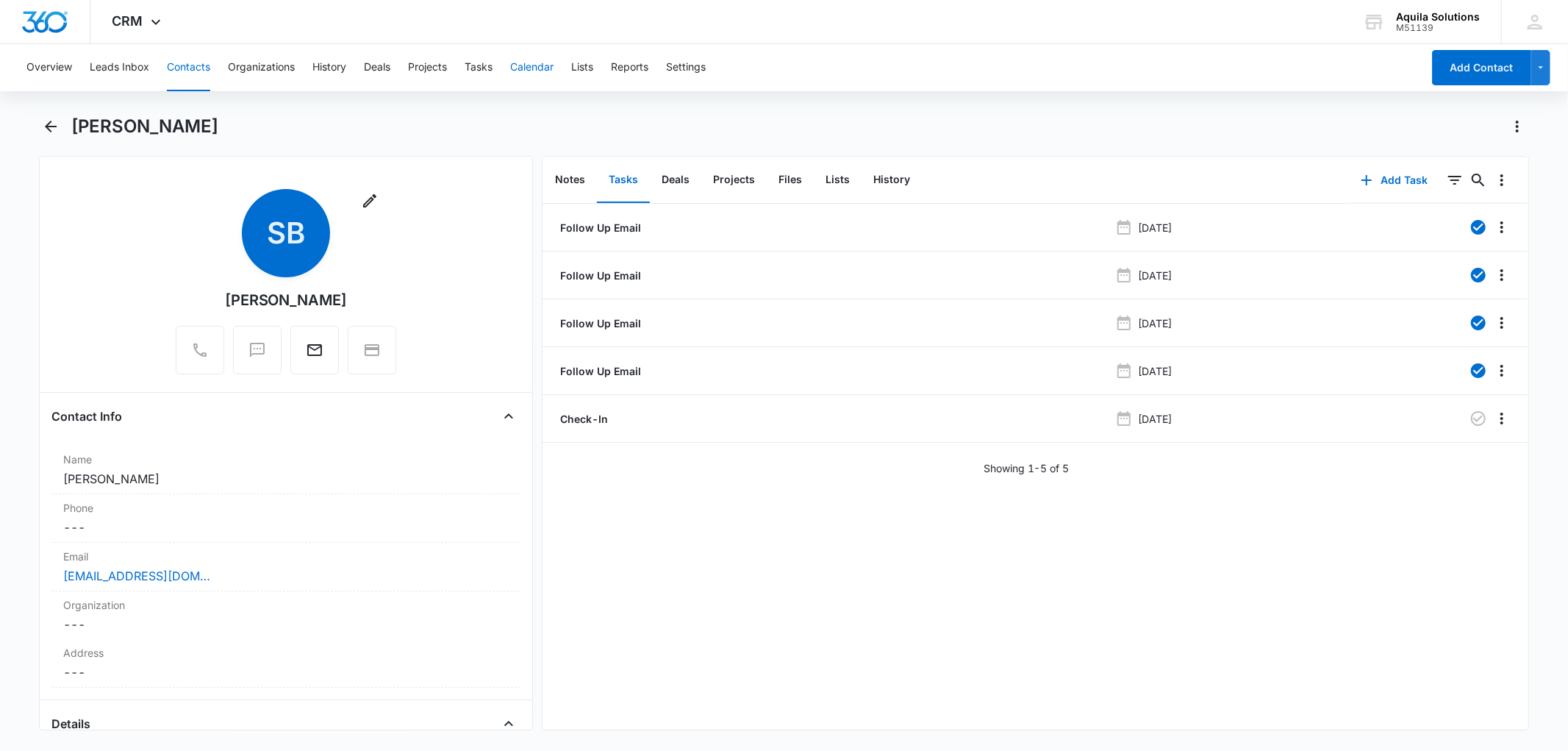
click at [526, 68] on button "Calendar" at bounding box center [531, 68] width 44 height 47
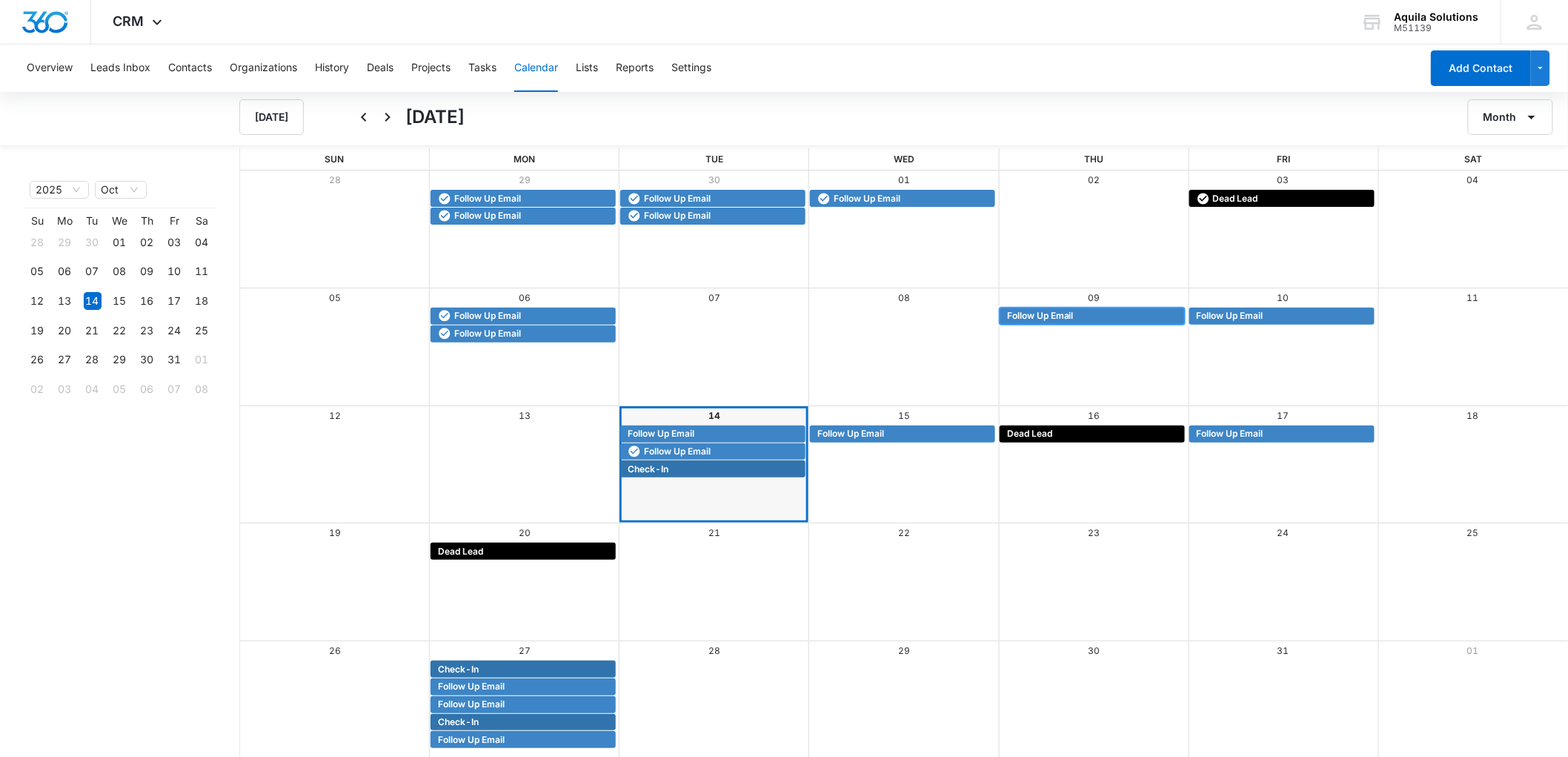
click at [1064, 316] on span "Follow Up Email" at bounding box center [1040, 315] width 66 height 14
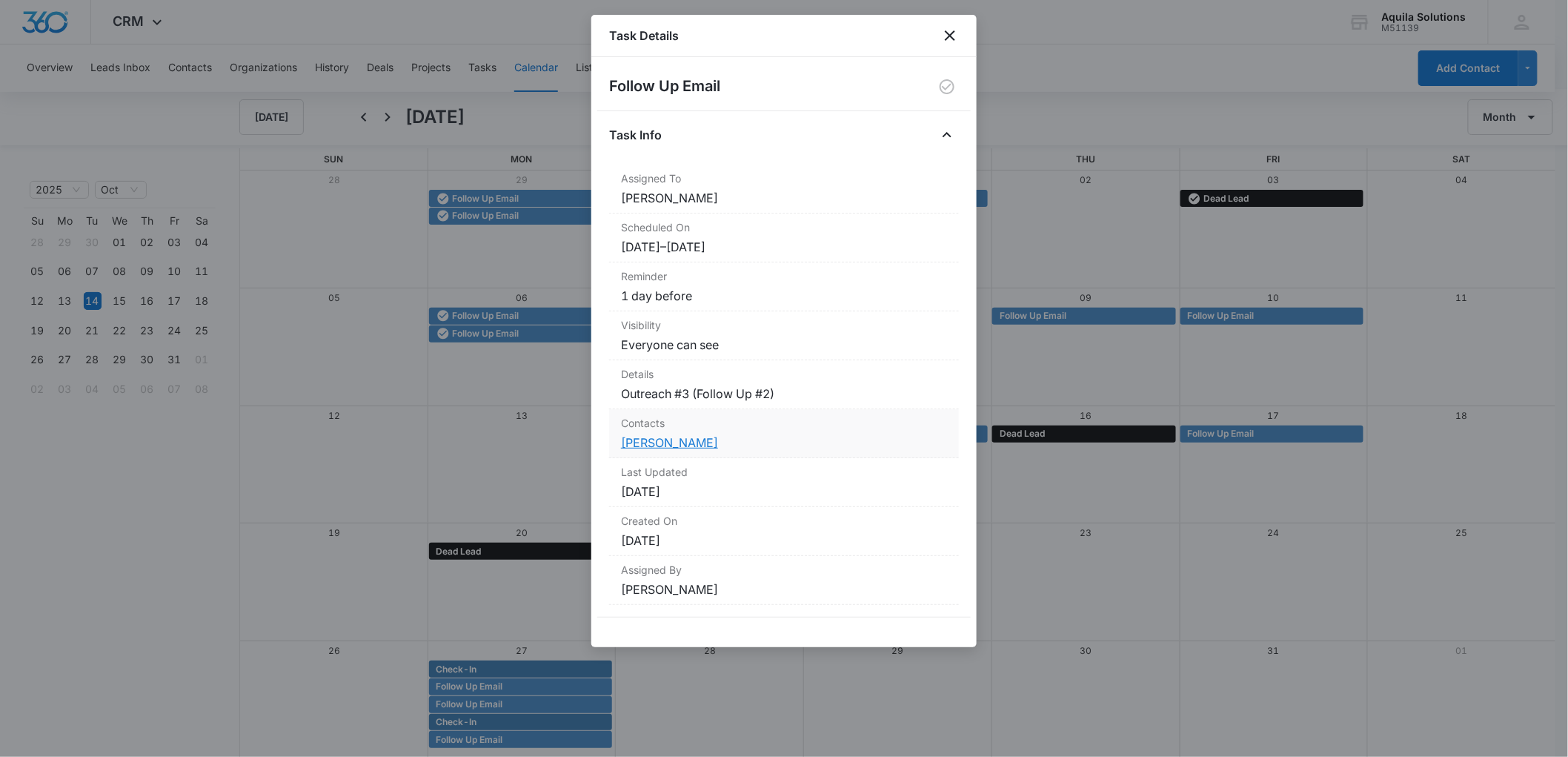
click at [699, 442] on link "[PERSON_NAME]" at bounding box center [669, 442] width 97 height 15
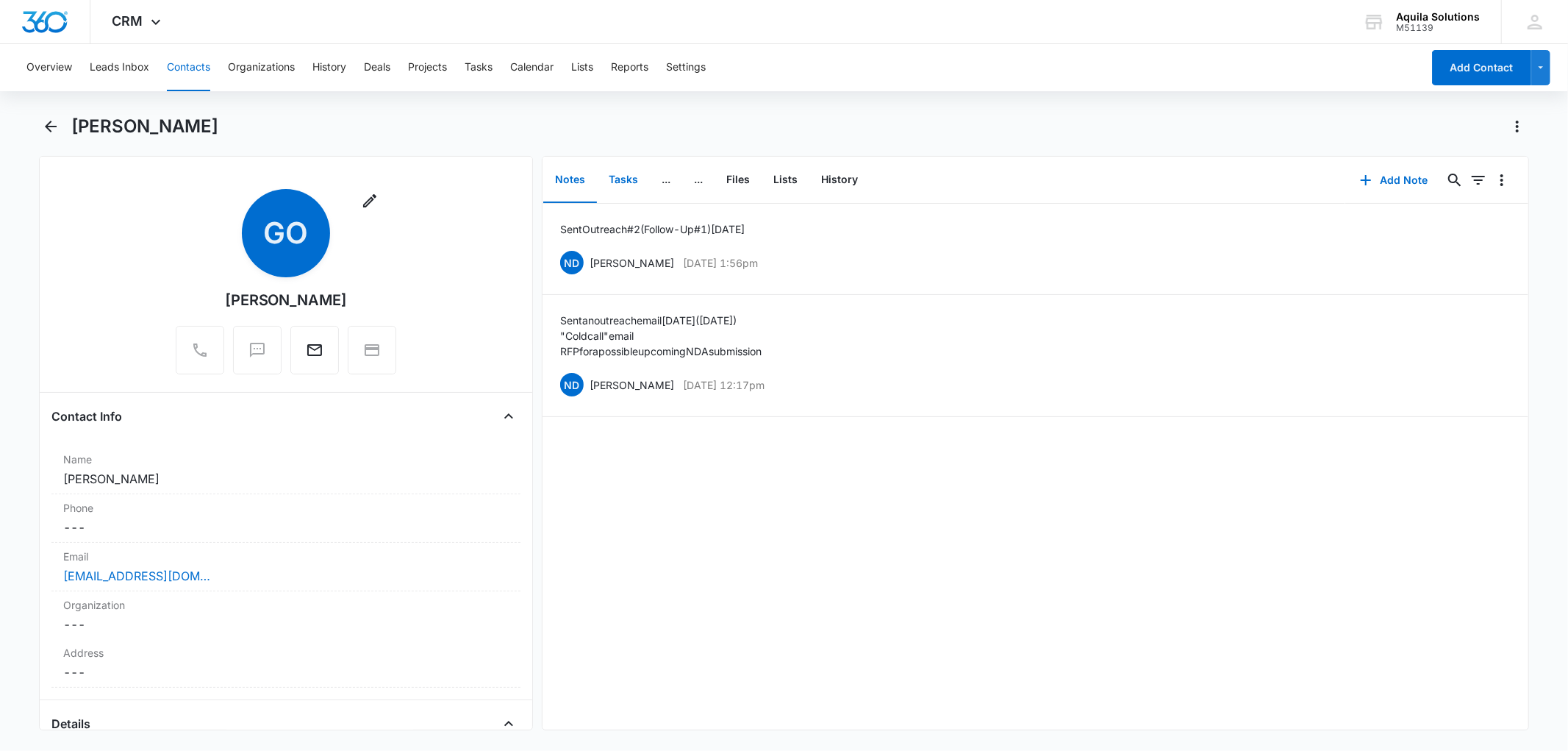
click at [632, 179] on button "Tasks" at bounding box center [623, 179] width 53 height 46
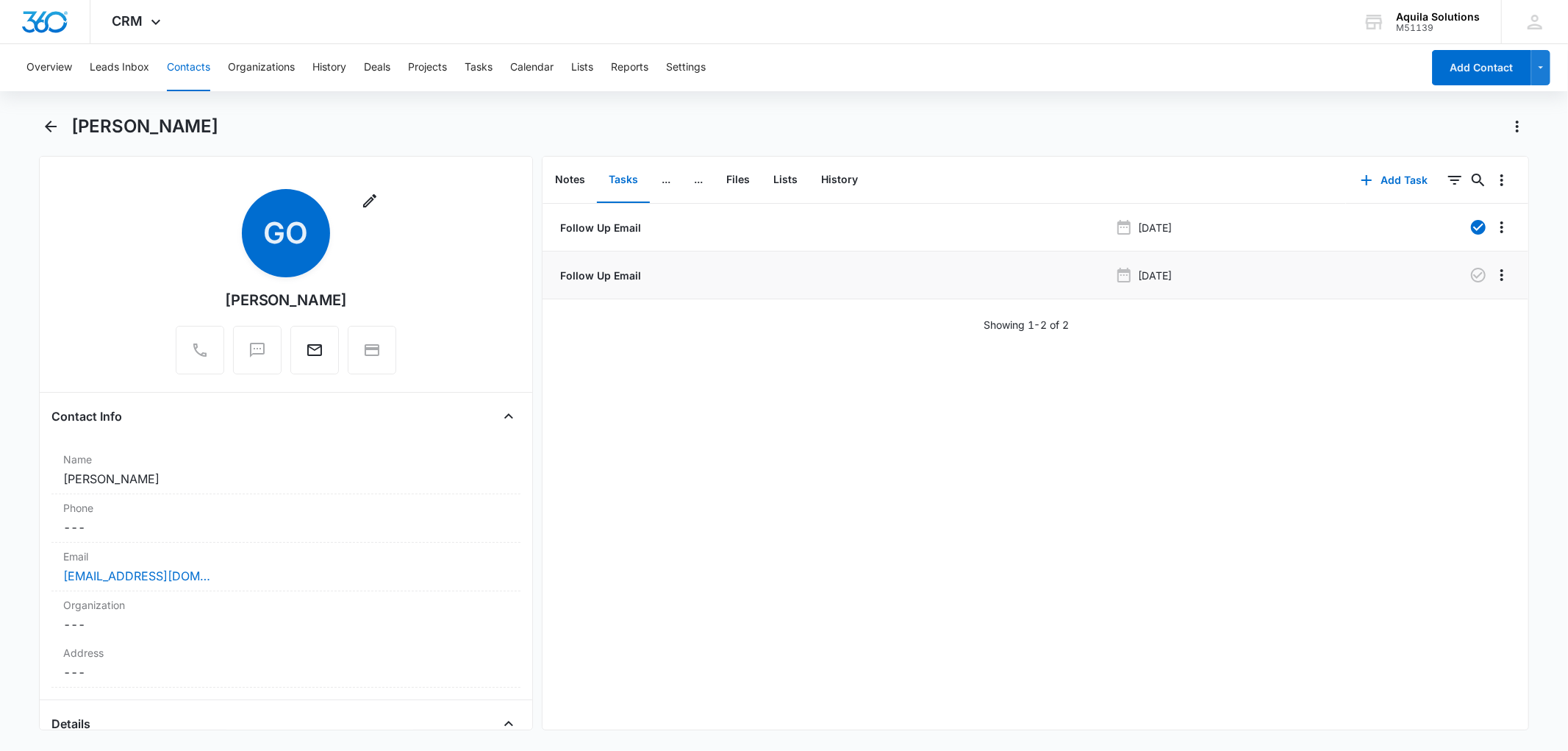
click at [611, 278] on p "Follow Up Email" at bounding box center [599, 275] width 83 height 16
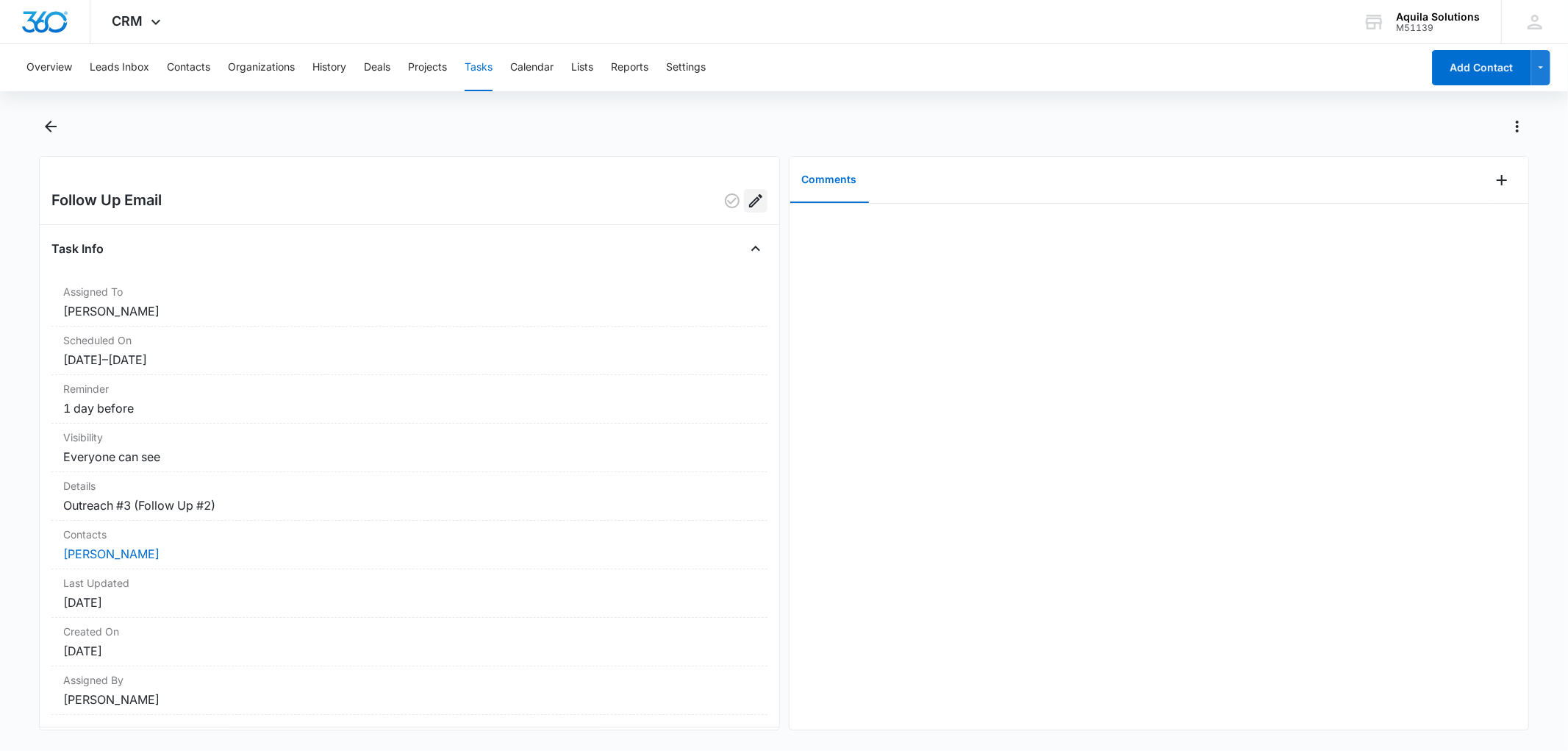
click at [749, 200] on icon "Edit" at bounding box center [756, 201] width 14 height 14
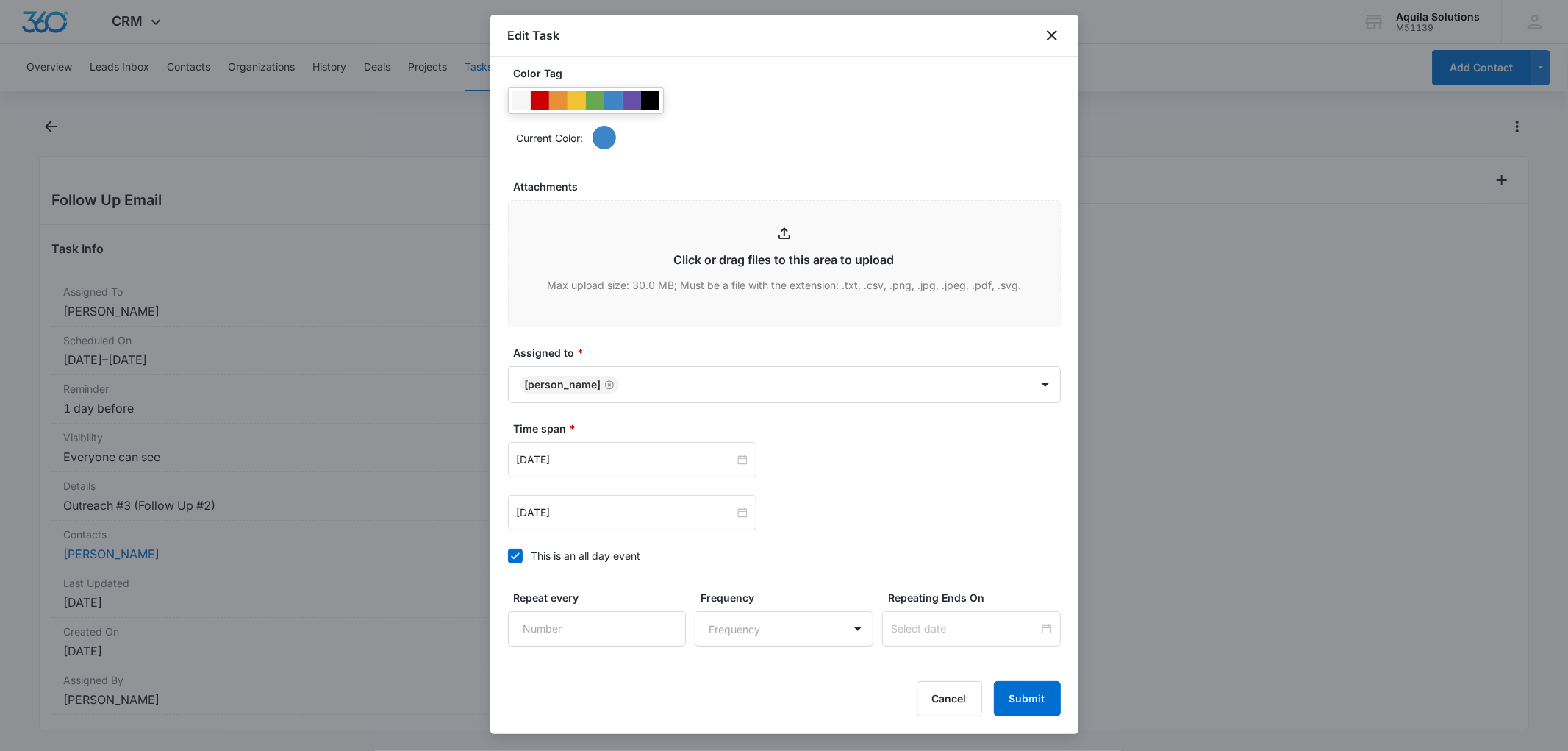
scroll to position [754, 0]
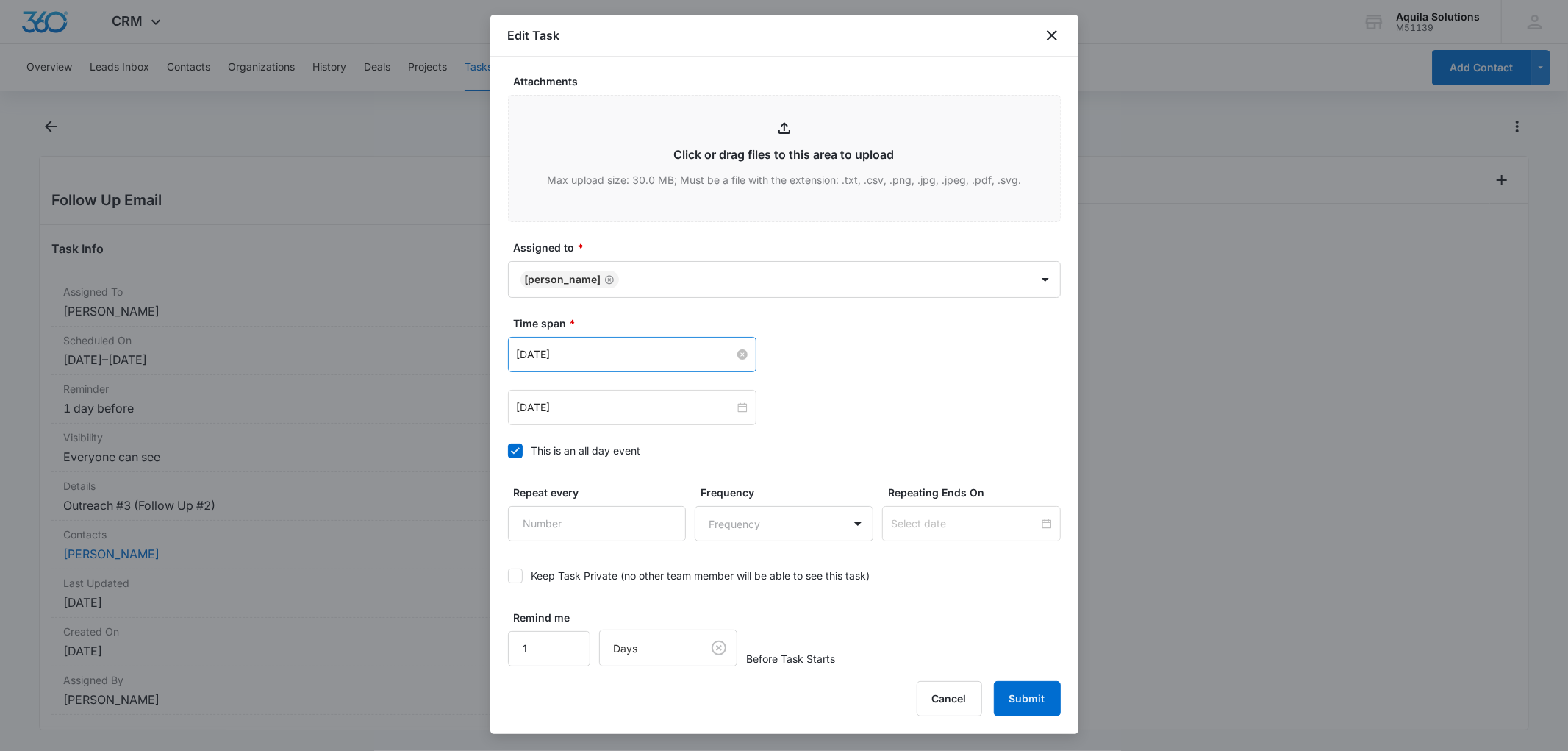
click at [611, 358] on input "[DATE]" at bounding box center [625, 354] width 218 height 16
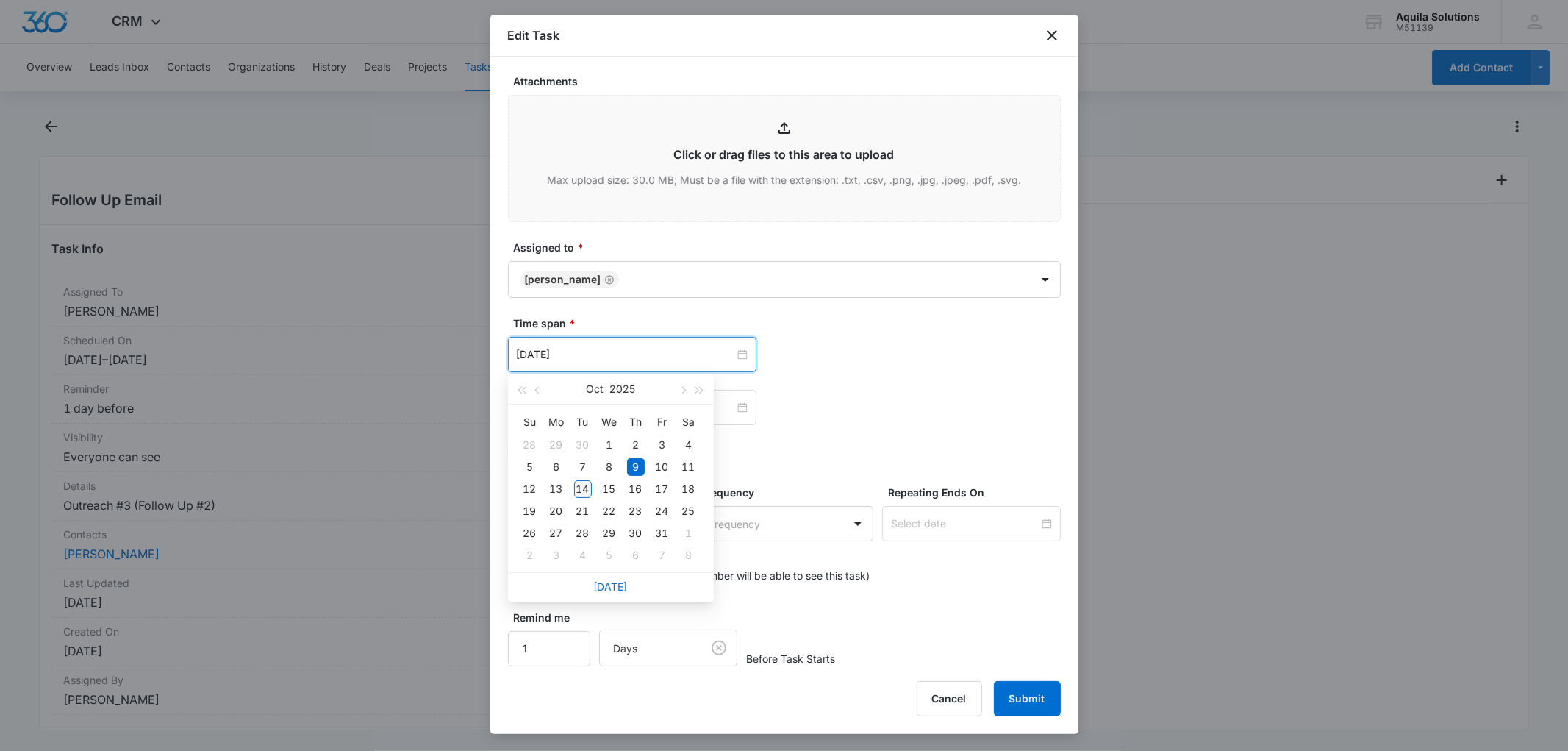
type input "[DATE]"
click at [581, 484] on div "14" at bounding box center [582, 488] width 17 height 17
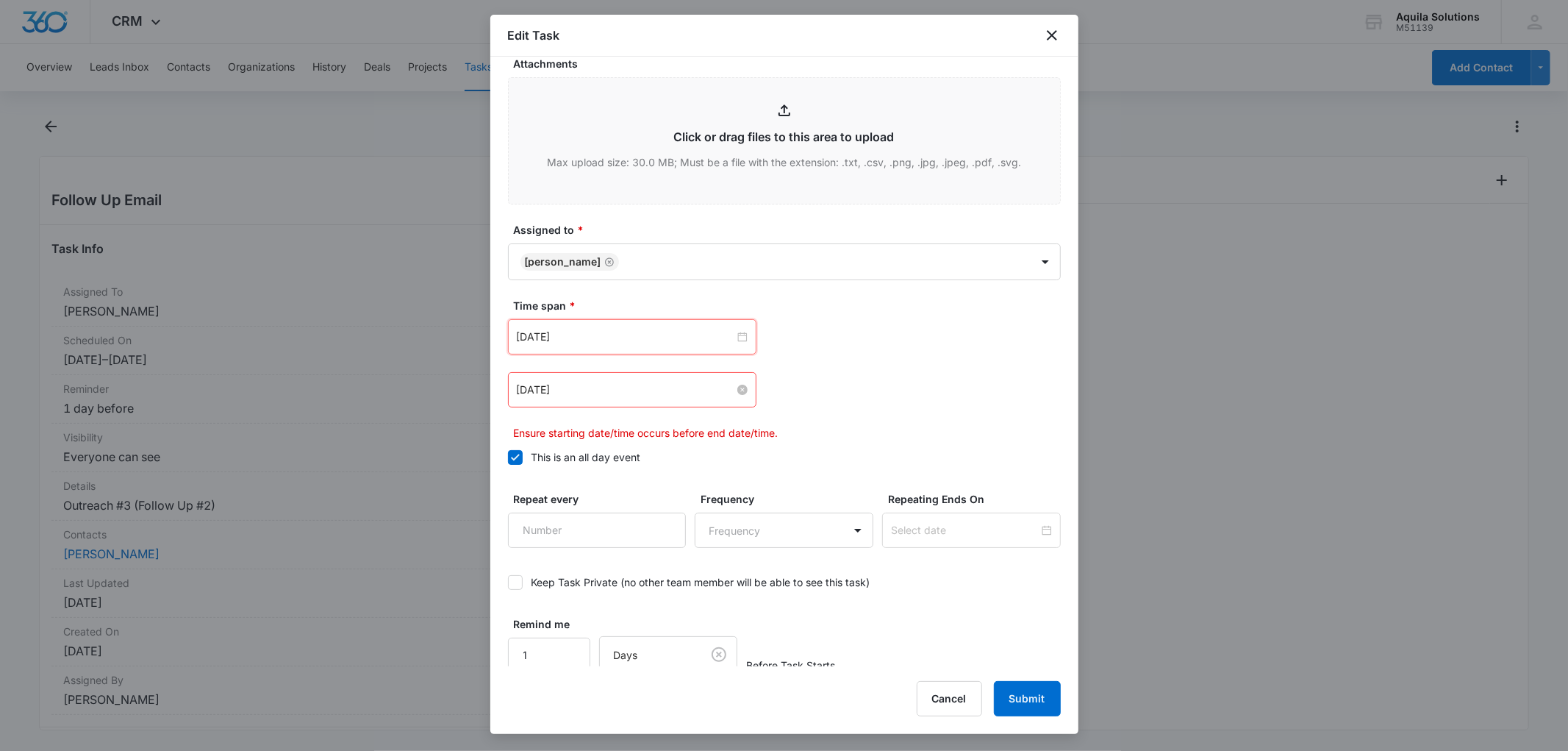
click at [585, 397] on input "[DATE]" at bounding box center [625, 390] width 218 height 16
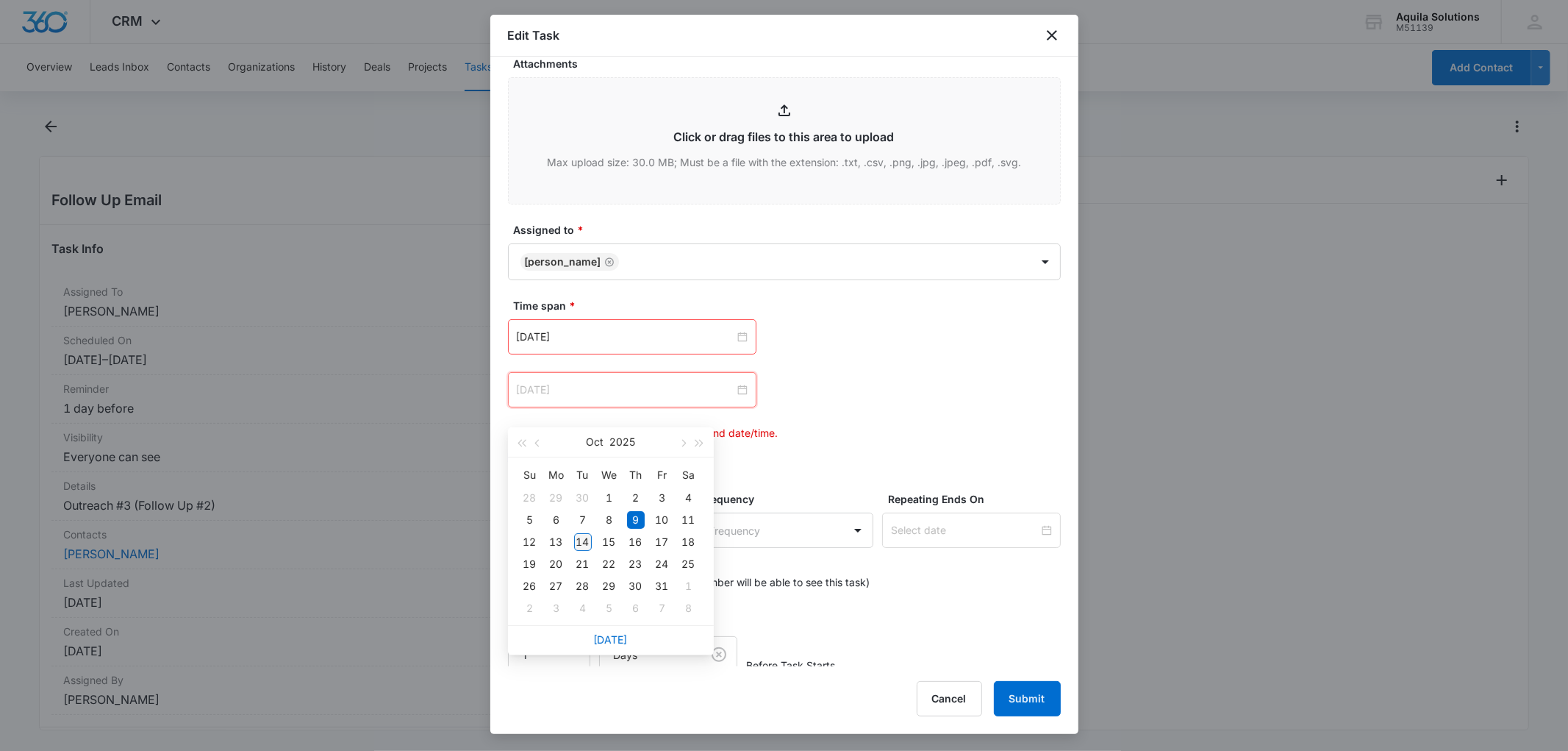
type input "[DATE]"
click at [580, 540] on div "14" at bounding box center [582, 542] width 17 height 17
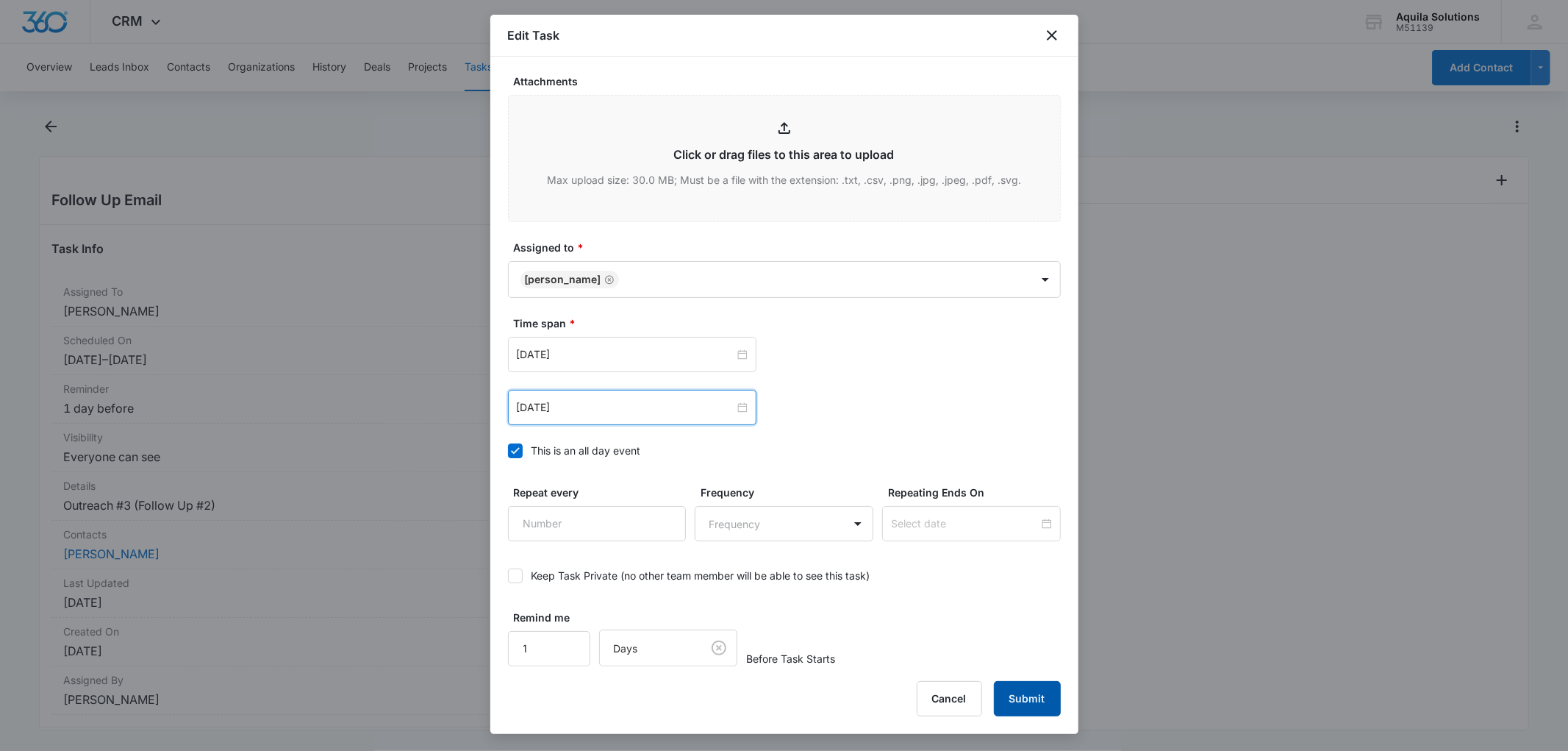
click at [1020, 699] on button "Submit" at bounding box center [1027, 698] width 67 height 35
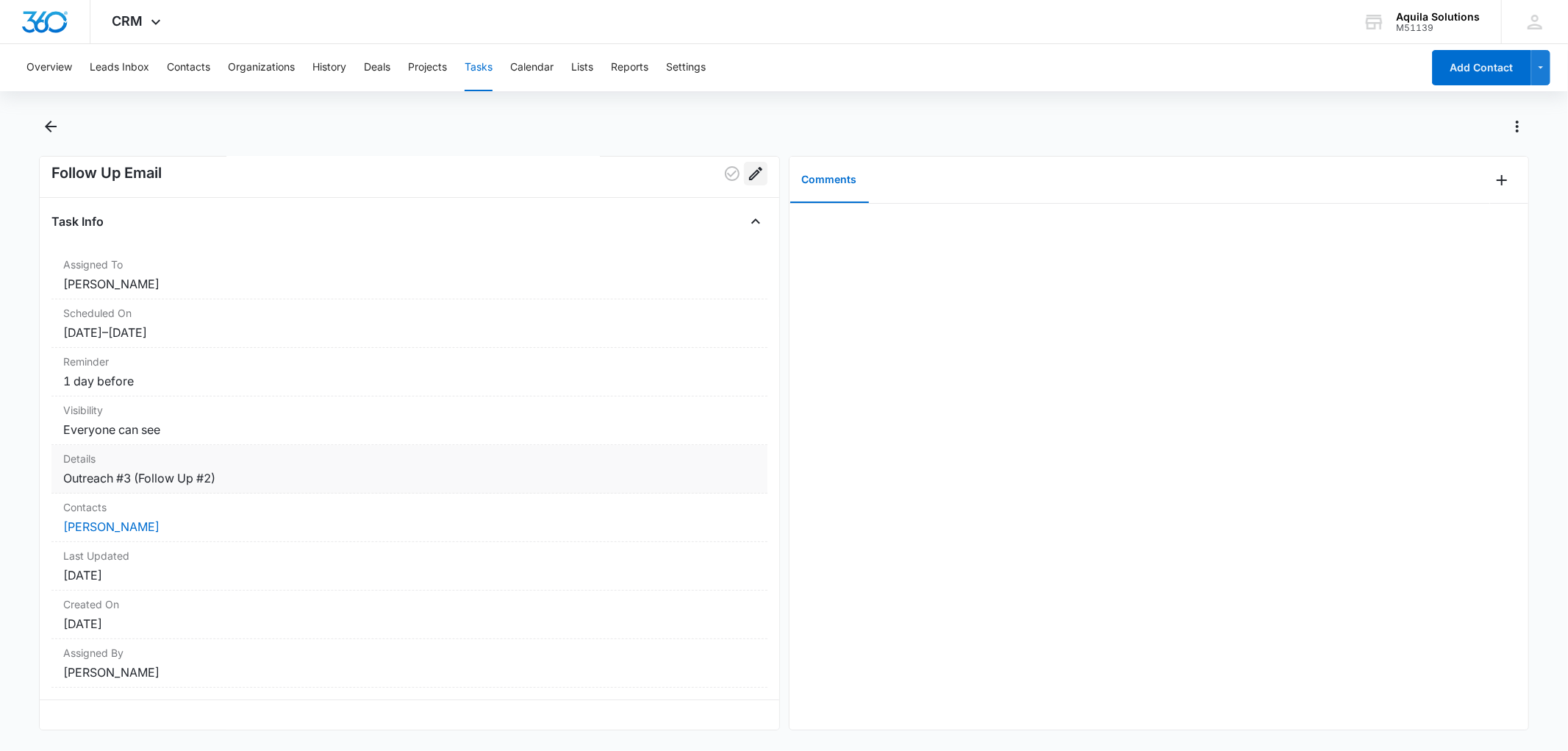
scroll to position [0, 0]
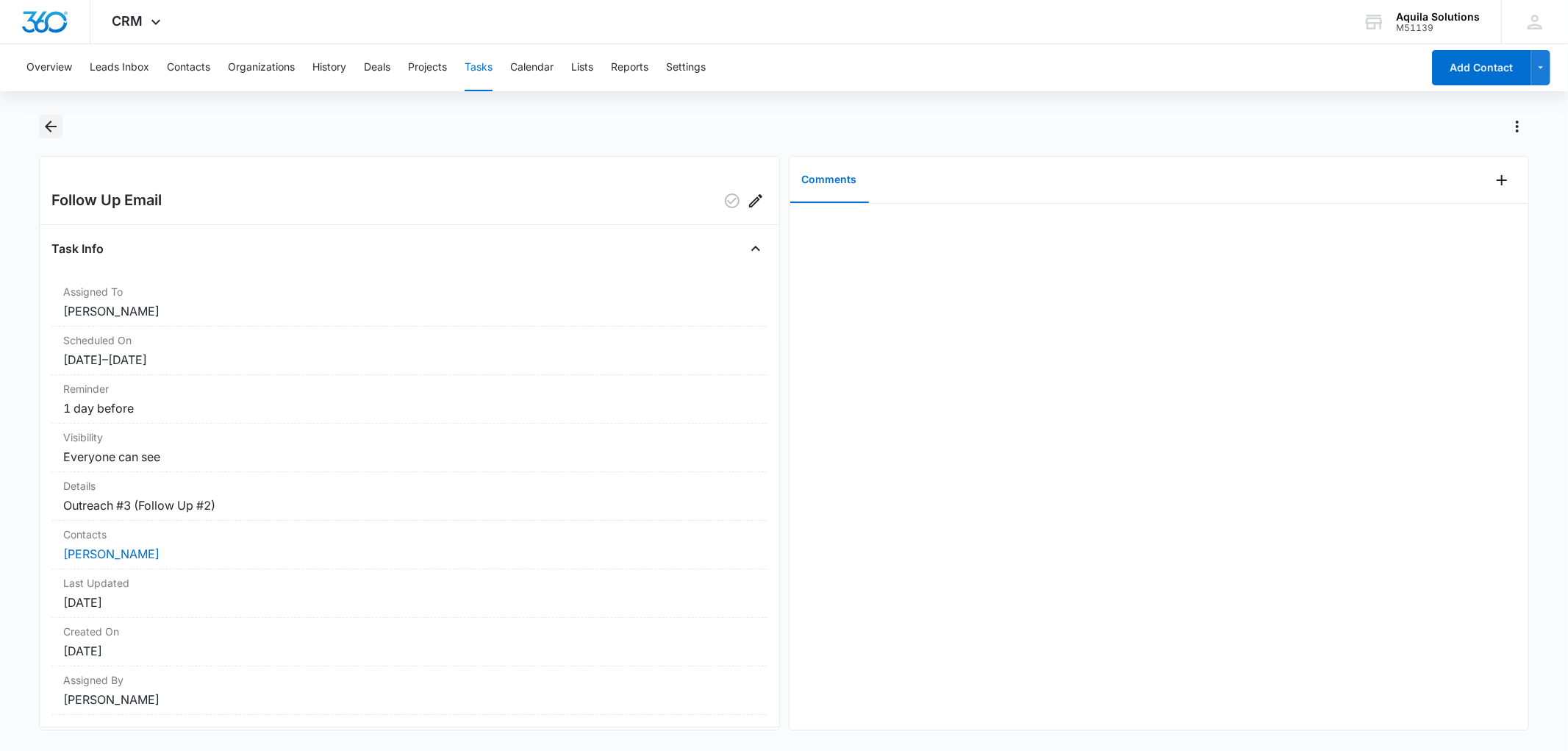
click at [52, 130] on icon "Back" at bounding box center [50, 126] width 17 height 17
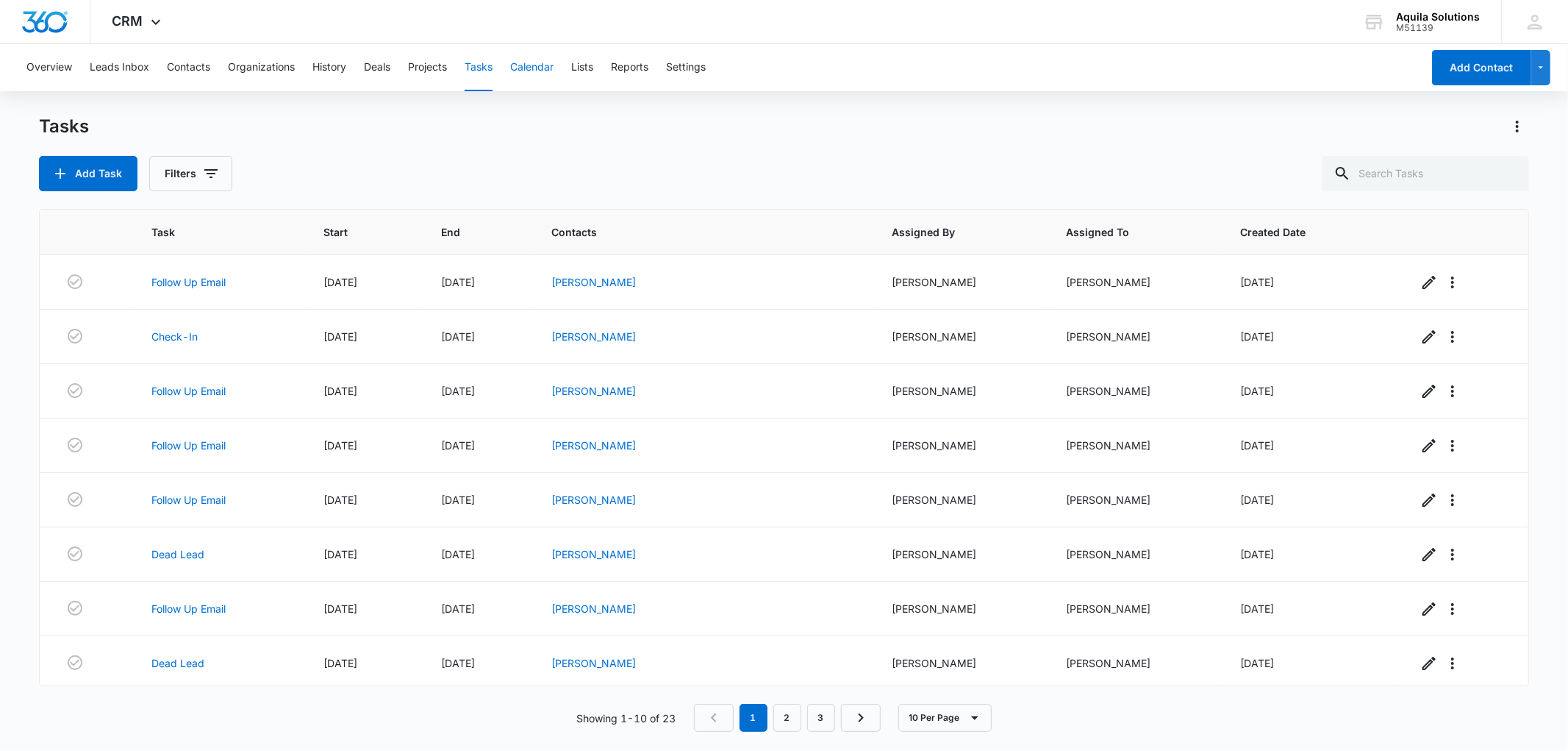
click at [529, 69] on button "Calendar" at bounding box center [531, 68] width 44 height 47
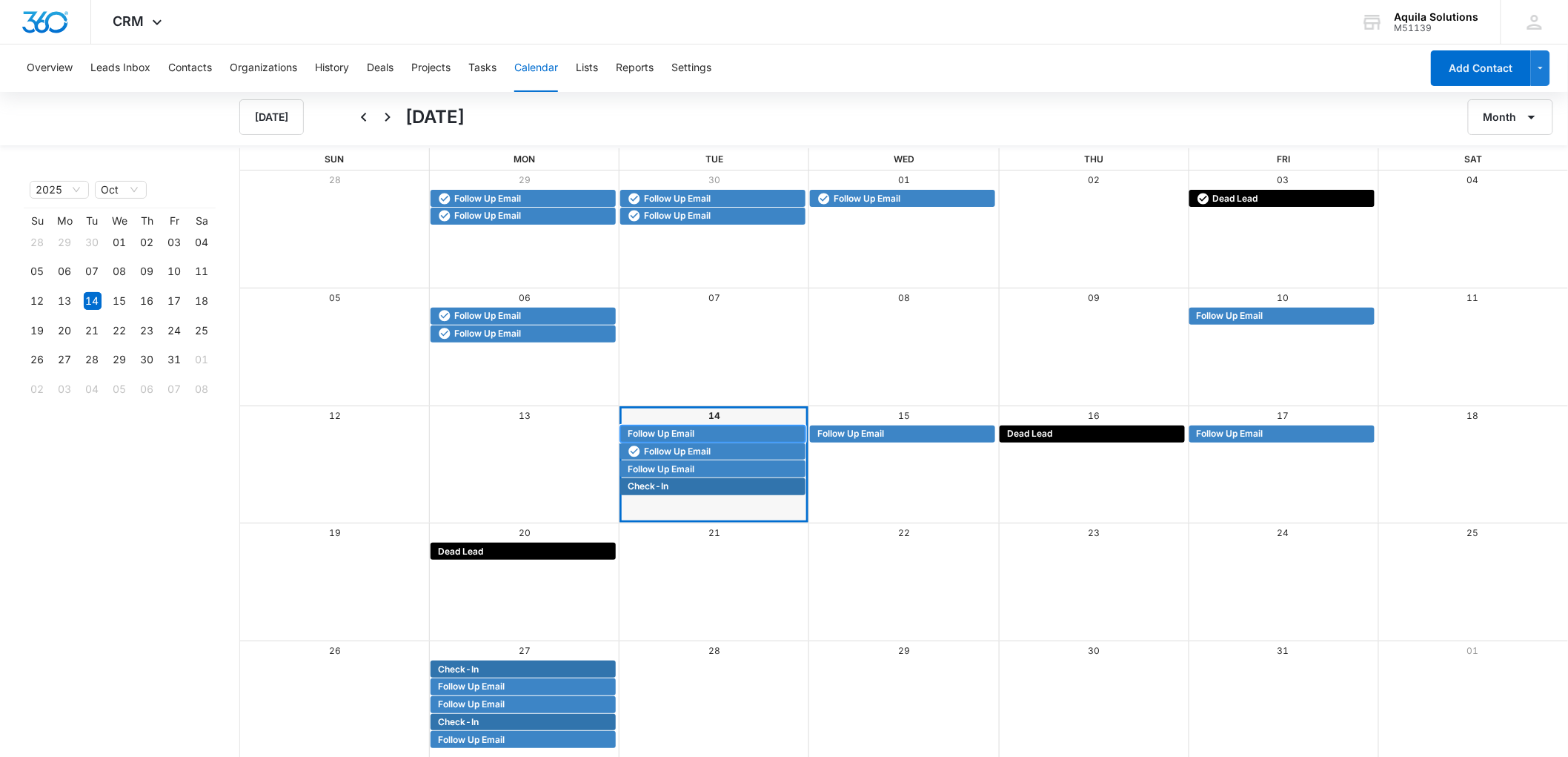
click at [655, 431] on span "Follow Up Email" at bounding box center [661, 434] width 66 height 14
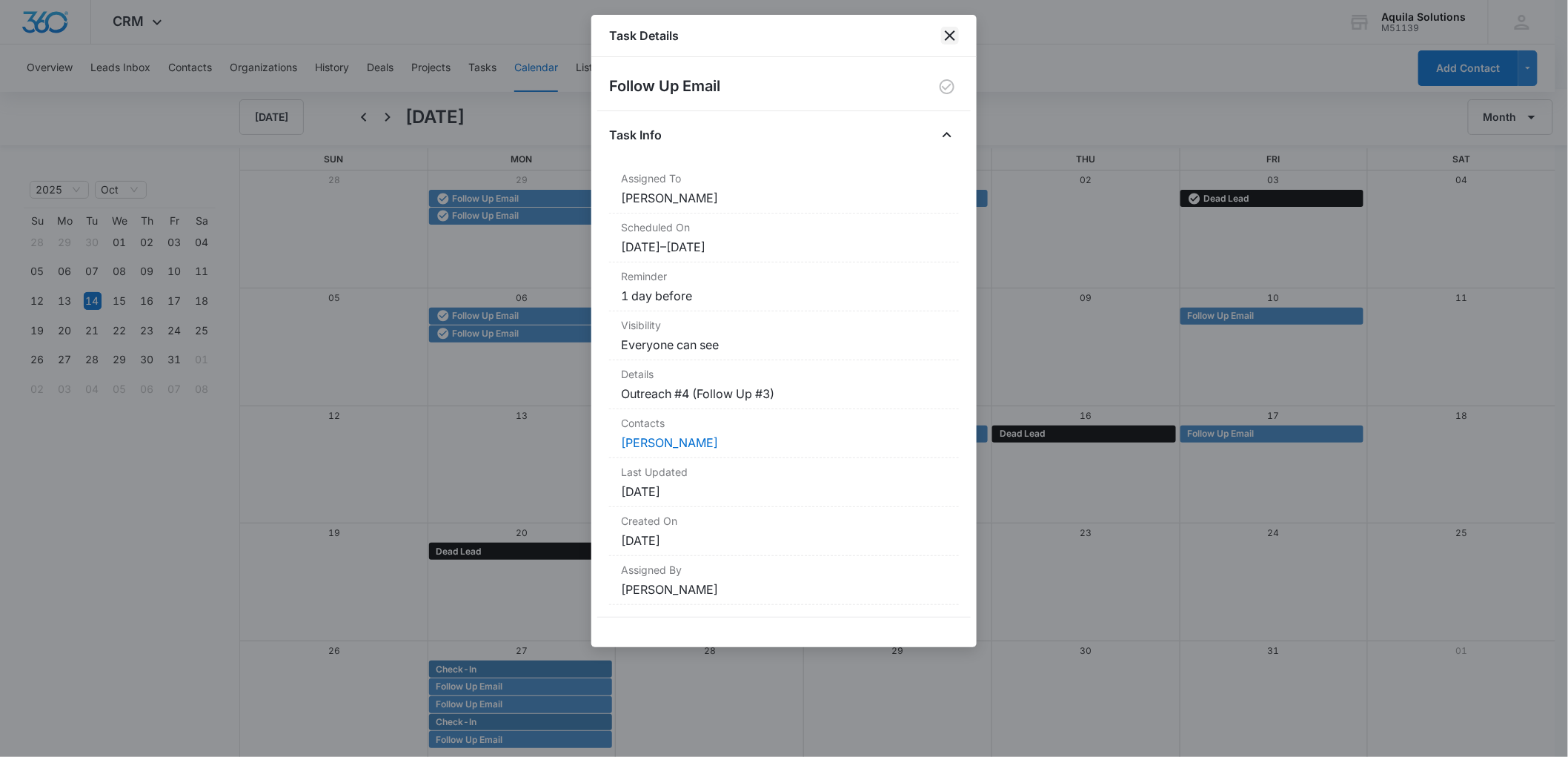
click at [941, 38] on icon "close" at bounding box center [950, 35] width 18 height 18
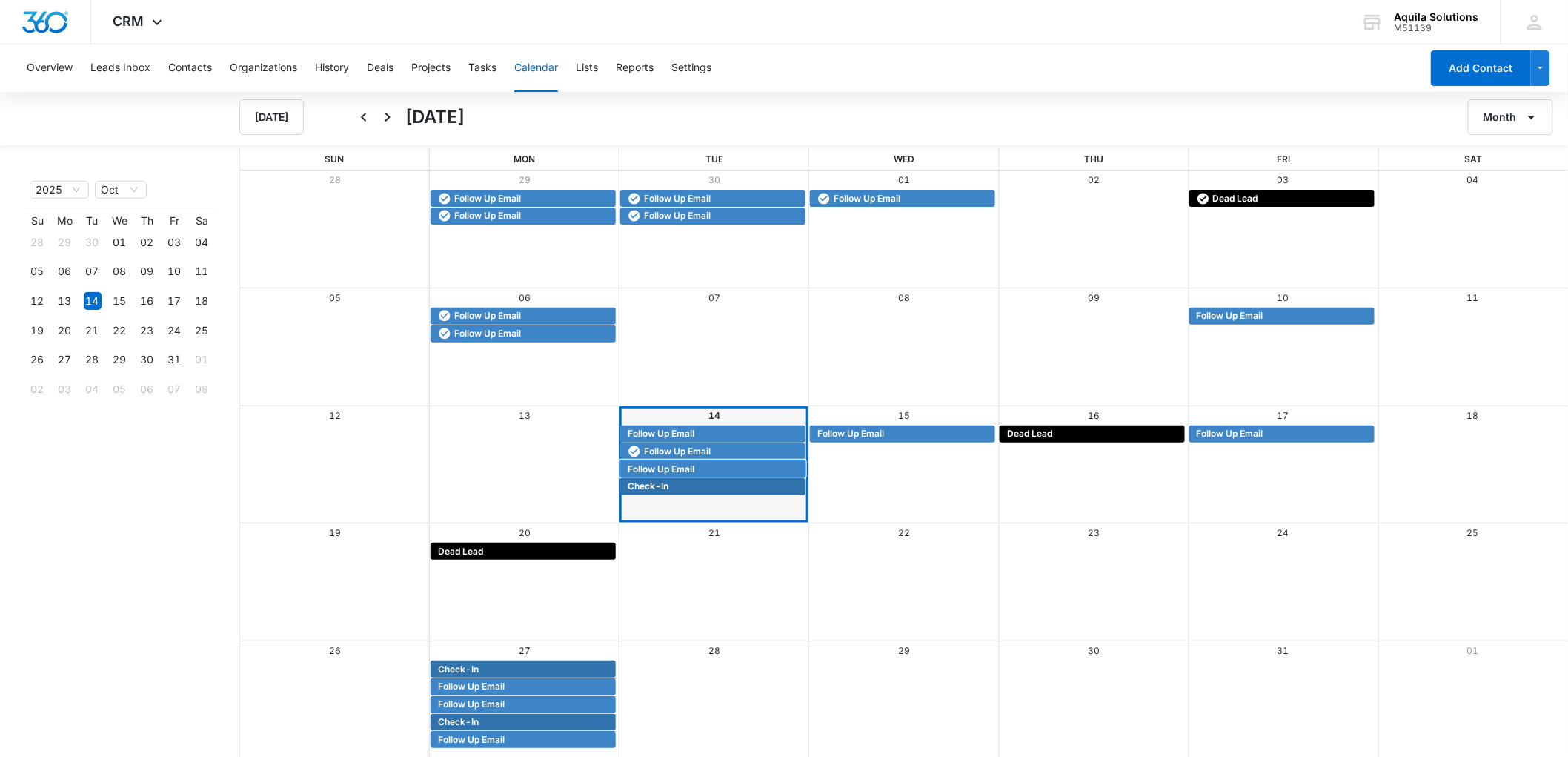
click at [682, 460] on div "Follow Up Email" at bounding box center [713, 468] width 186 height 17
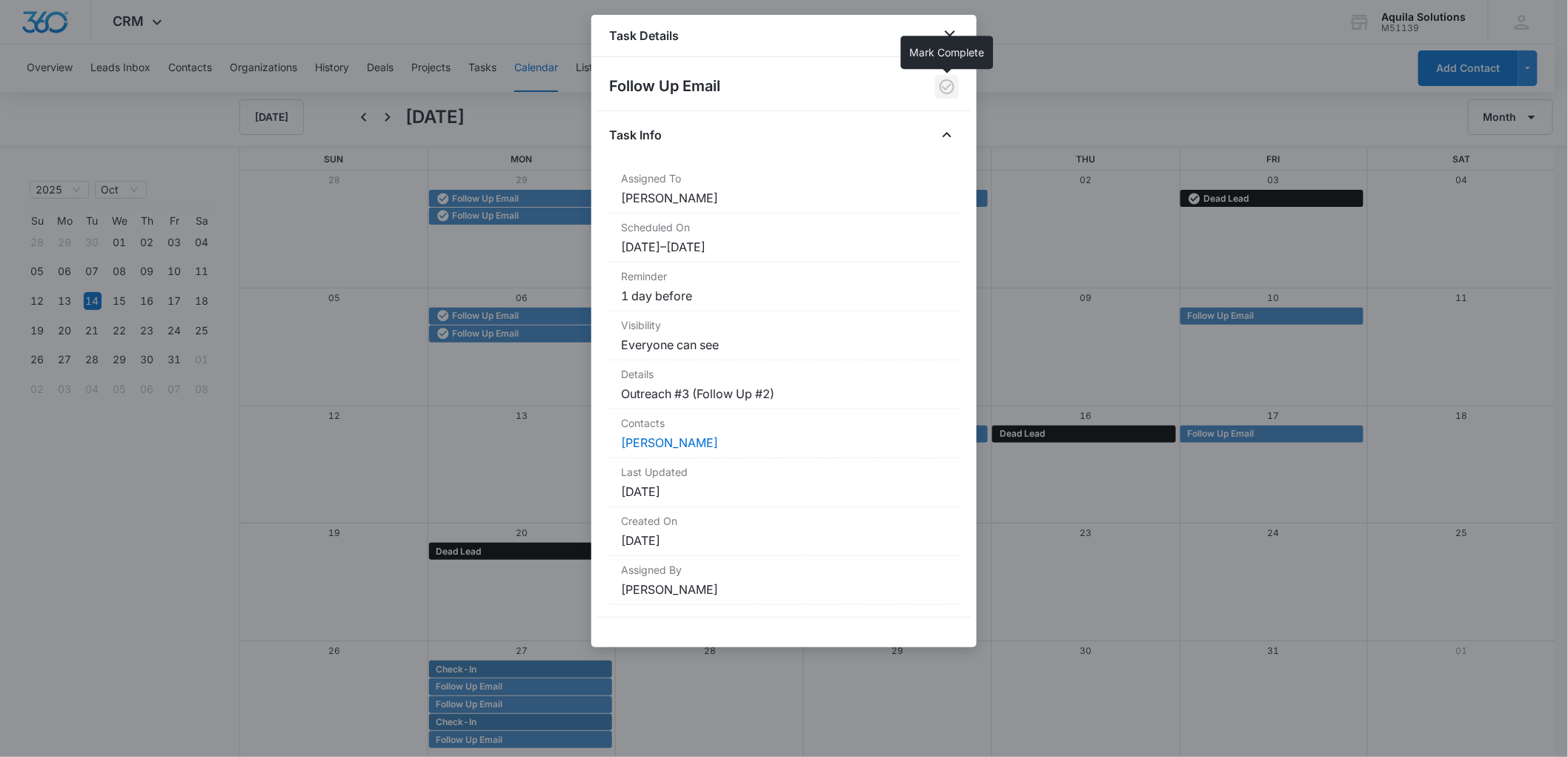
click at [949, 89] on icon "button" at bounding box center [947, 87] width 18 height 18
click at [676, 442] on link "[PERSON_NAME]" at bounding box center [669, 442] width 97 height 15
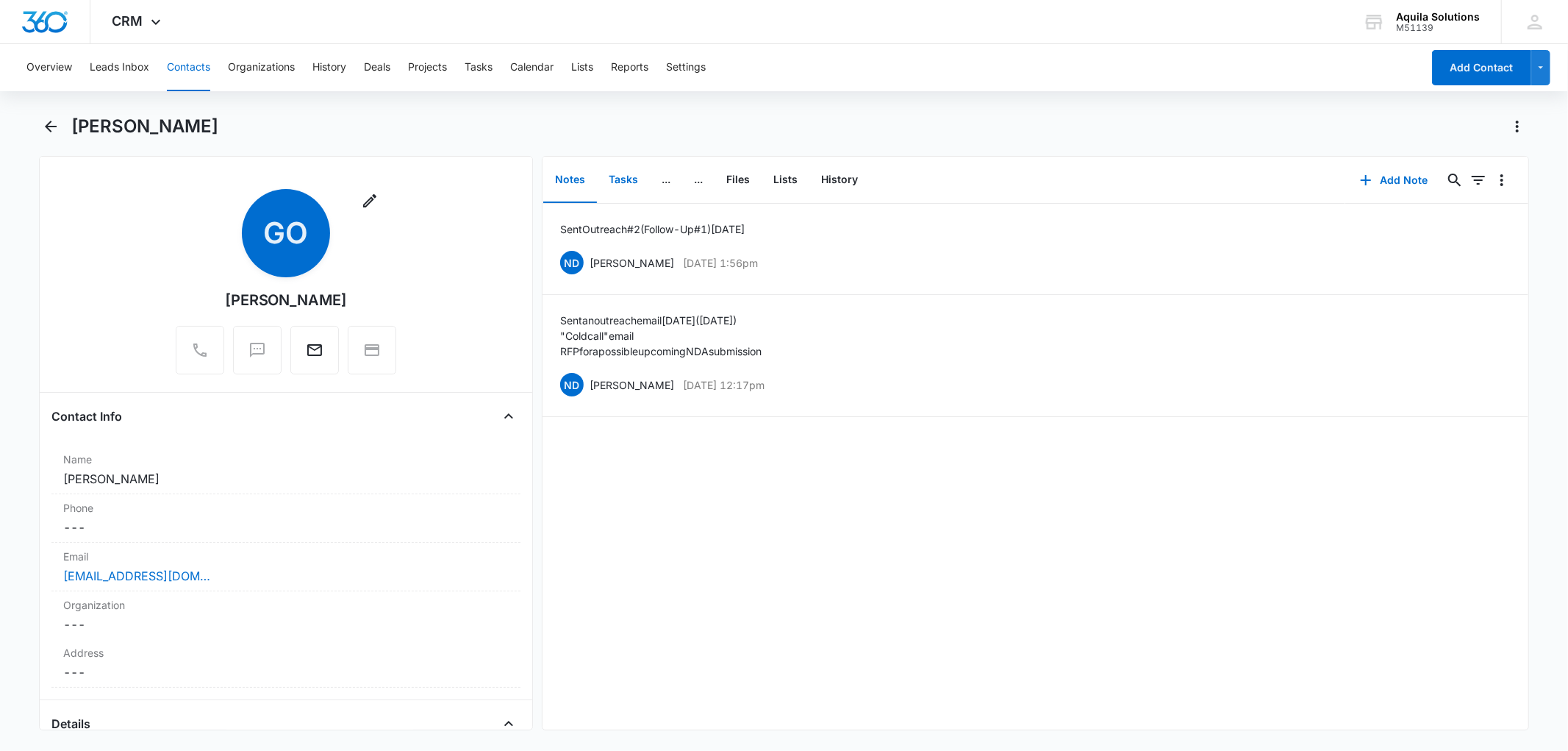
click at [623, 181] on button "Tasks" at bounding box center [623, 179] width 53 height 46
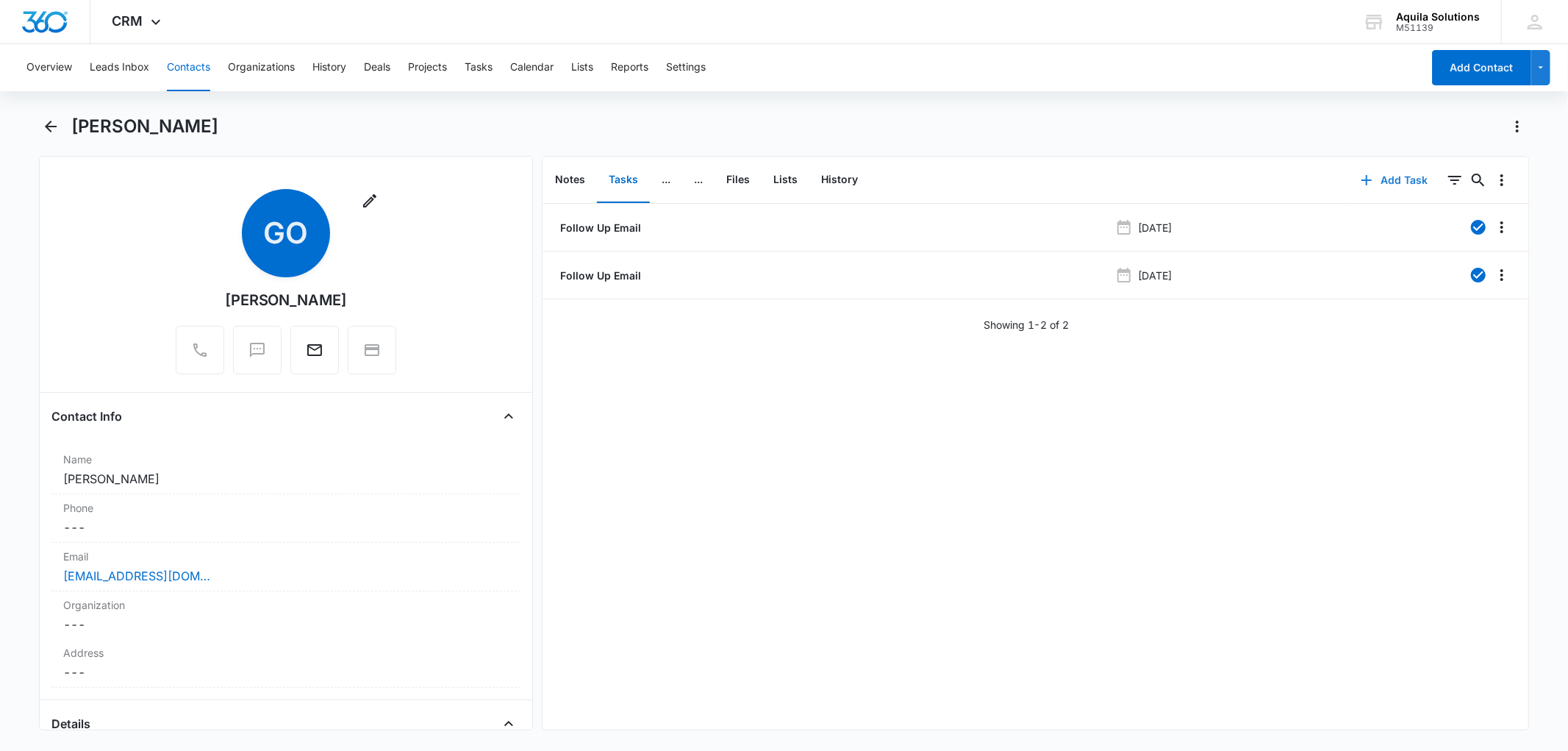
click at [1363, 175] on icon "button" at bounding box center [1366, 180] width 17 height 17
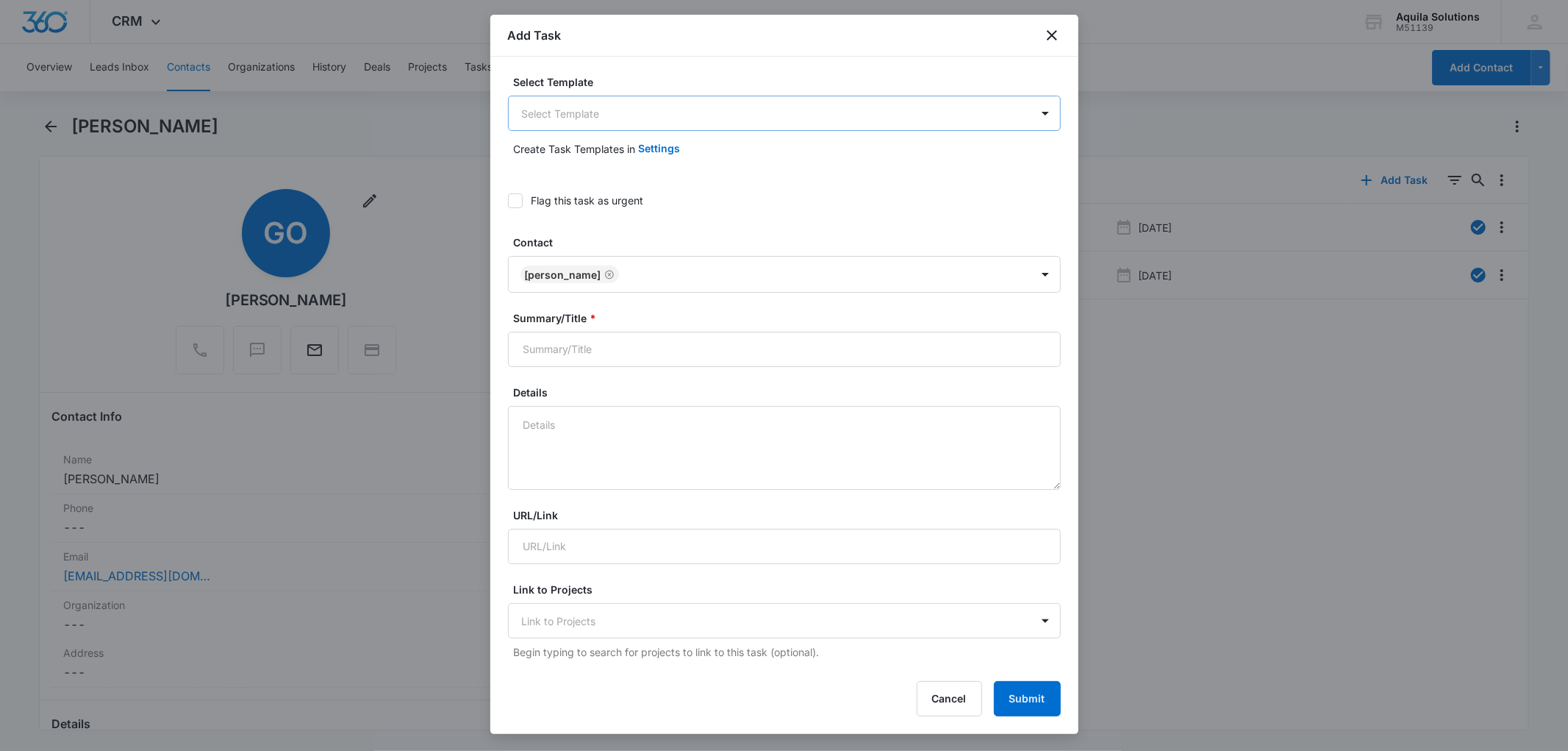
click at [575, 122] on body "CRM Apps Reputation Websites Forms CRM Email Social Payments POS Content Ads In…" at bounding box center [784, 375] width 1568 height 751
click at [569, 100] on body "CRM Apps Reputation Websites Forms CRM Email Social Payments POS Content Ads In…" at bounding box center [784, 375] width 1568 height 751
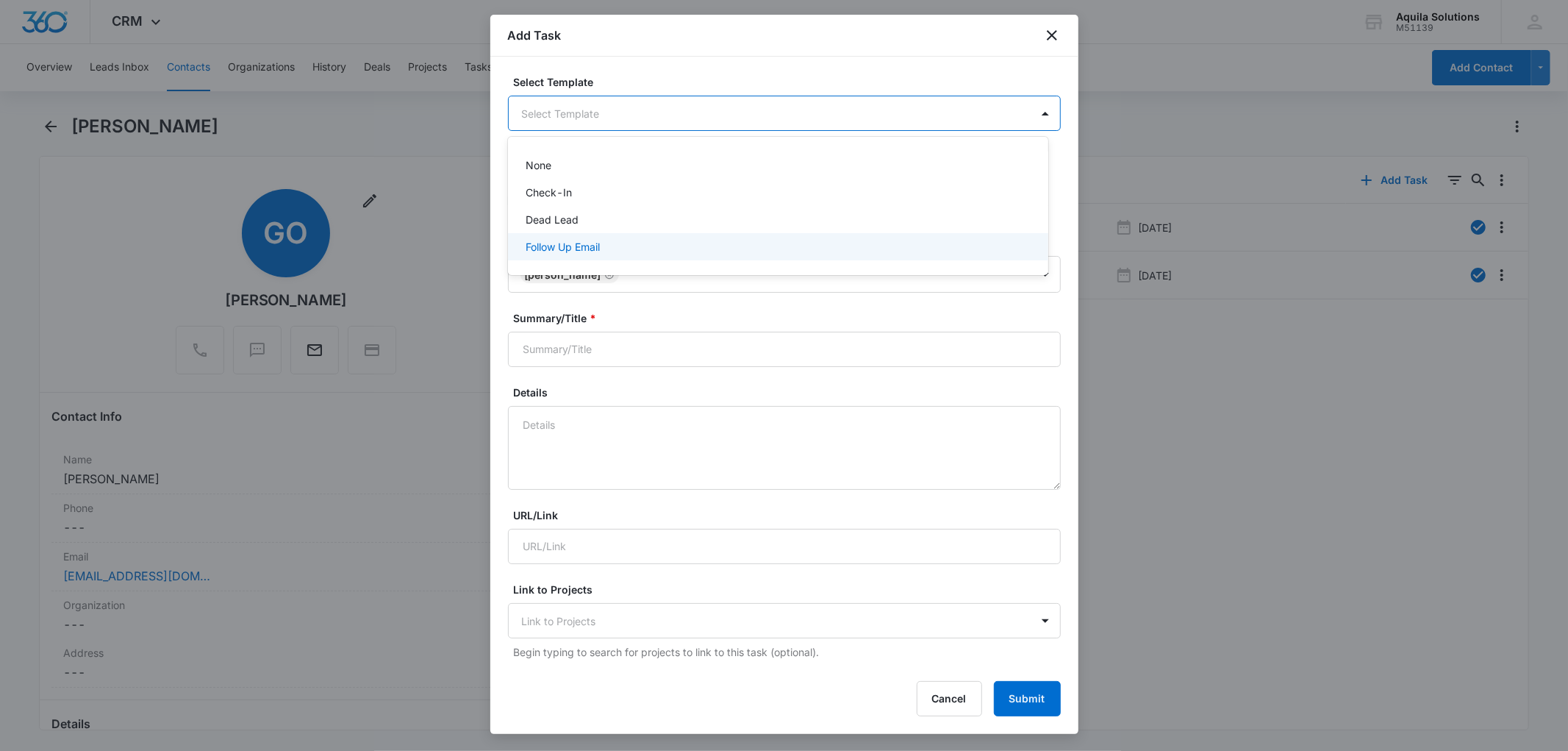
click at [583, 254] on p "Follow Up Email" at bounding box center [562, 247] width 75 height 16
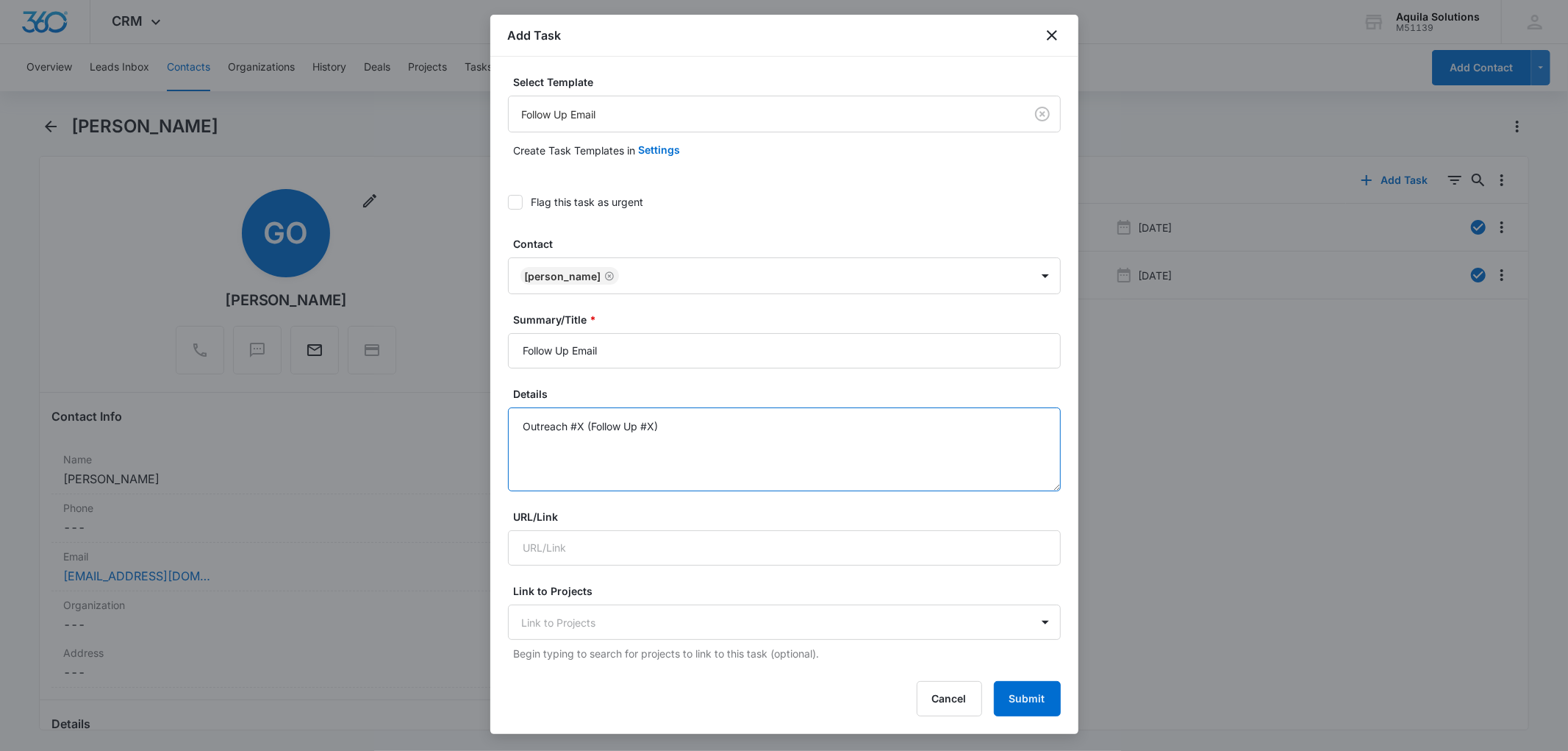
click at [583, 423] on textarea "Outreach #X (Follow Up #X)" at bounding box center [784, 449] width 552 height 83
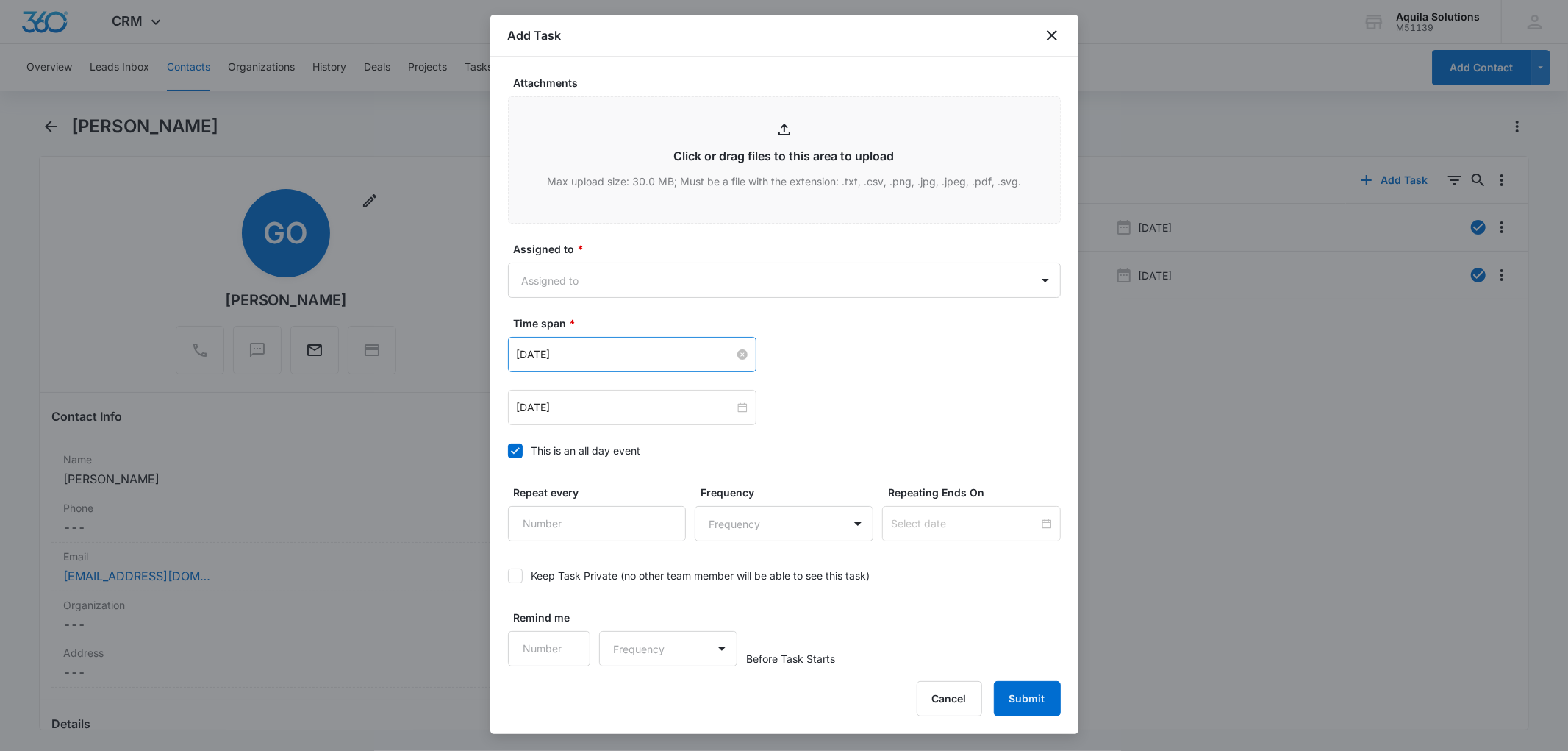
scroll to position [863, 0]
type textarea "Outreach #4 (Follow Up #3)"
click at [577, 280] on body "CRM Apps Reputation Websites Forms CRM Email Social Payments POS Content Ads In…" at bounding box center [784, 375] width 1568 height 751
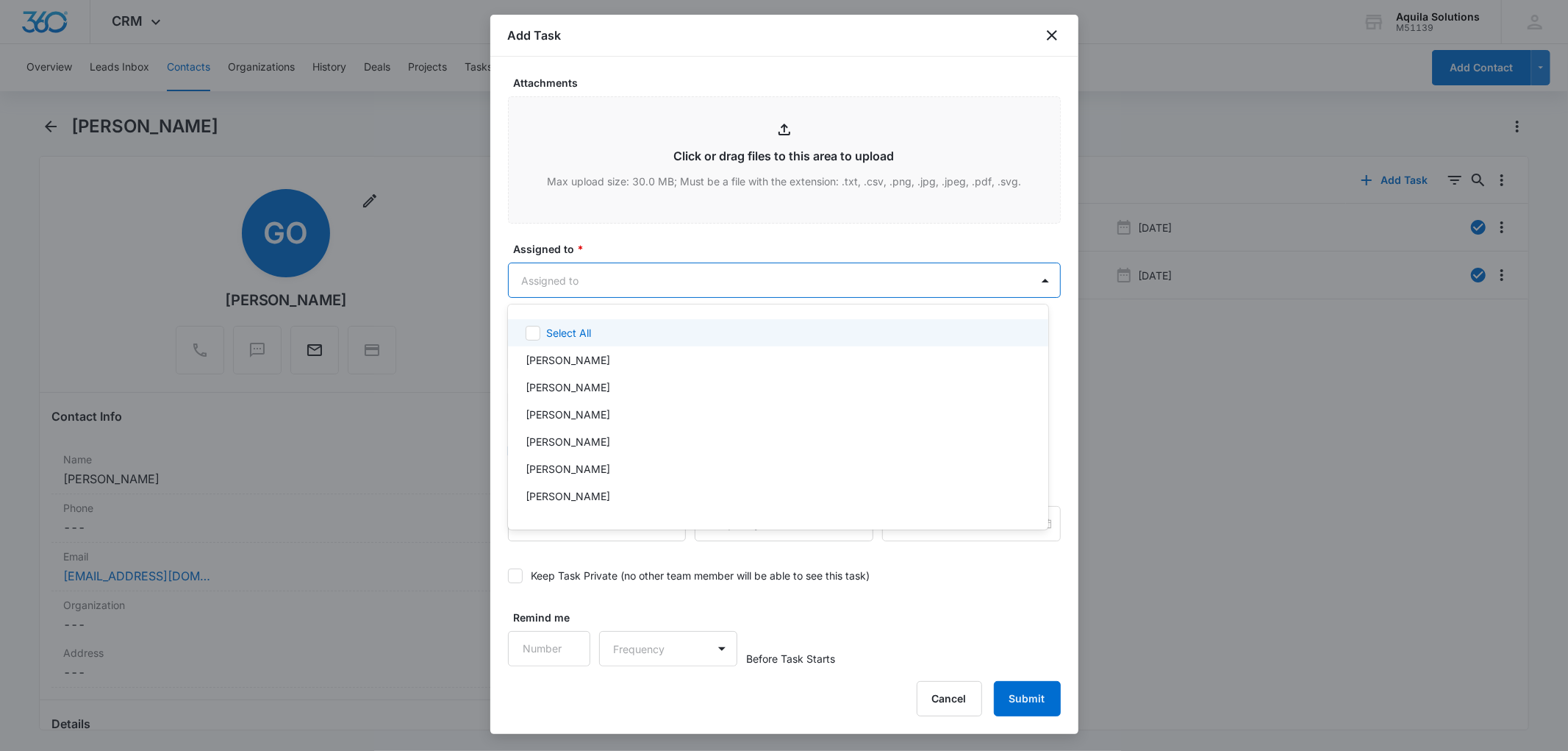
click at [586, 272] on body "CRM Apps Reputation Websites Forms CRM Email Social Payments POS Content Ads In…" at bounding box center [784, 375] width 1568 height 751
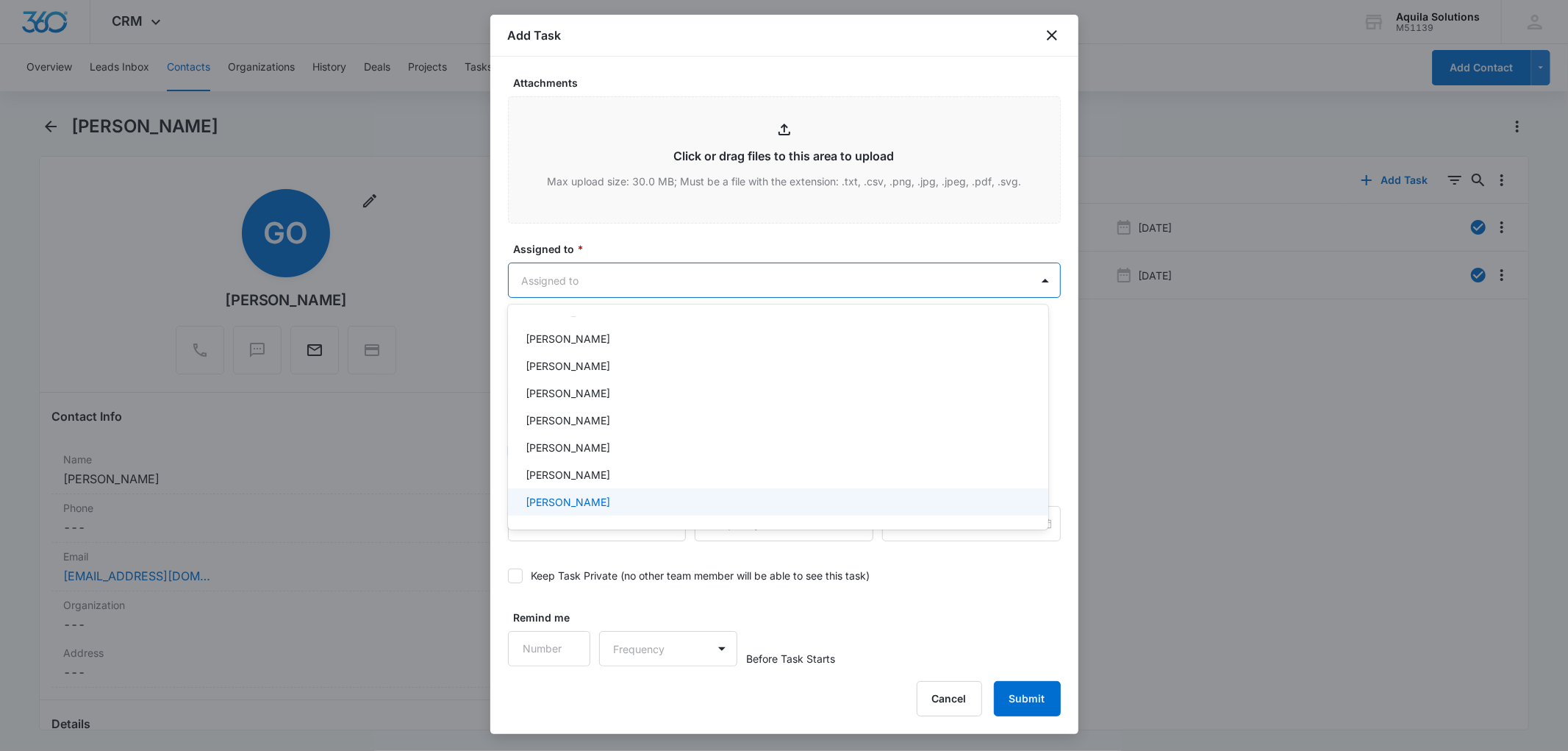
click at [589, 502] on p "[PERSON_NAME]" at bounding box center [567, 502] width 84 height 16
click at [594, 237] on div at bounding box center [784, 375] width 1568 height 751
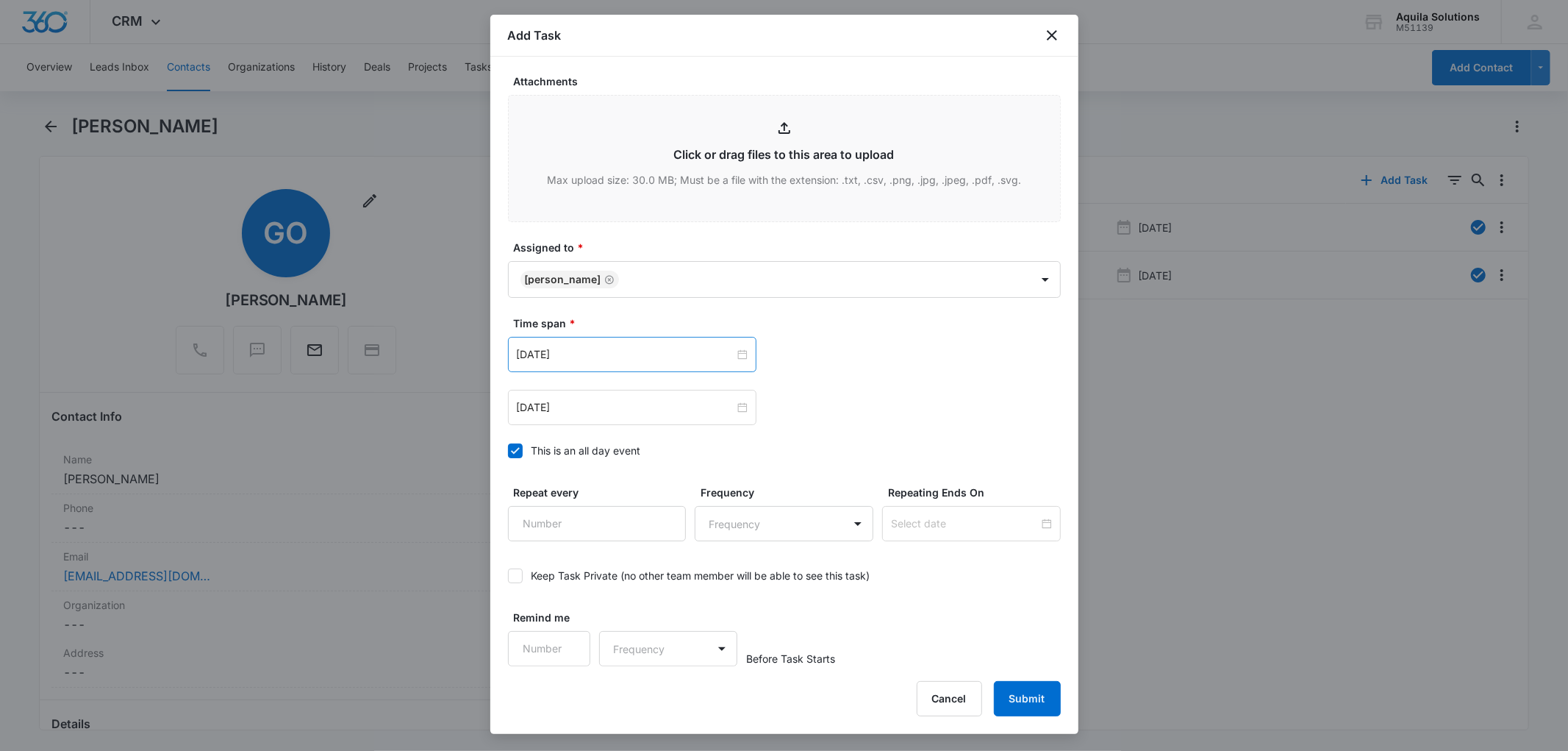
click at [588, 365] on div "[DATE]" at bounding box center [632, 354] width 248 height 35
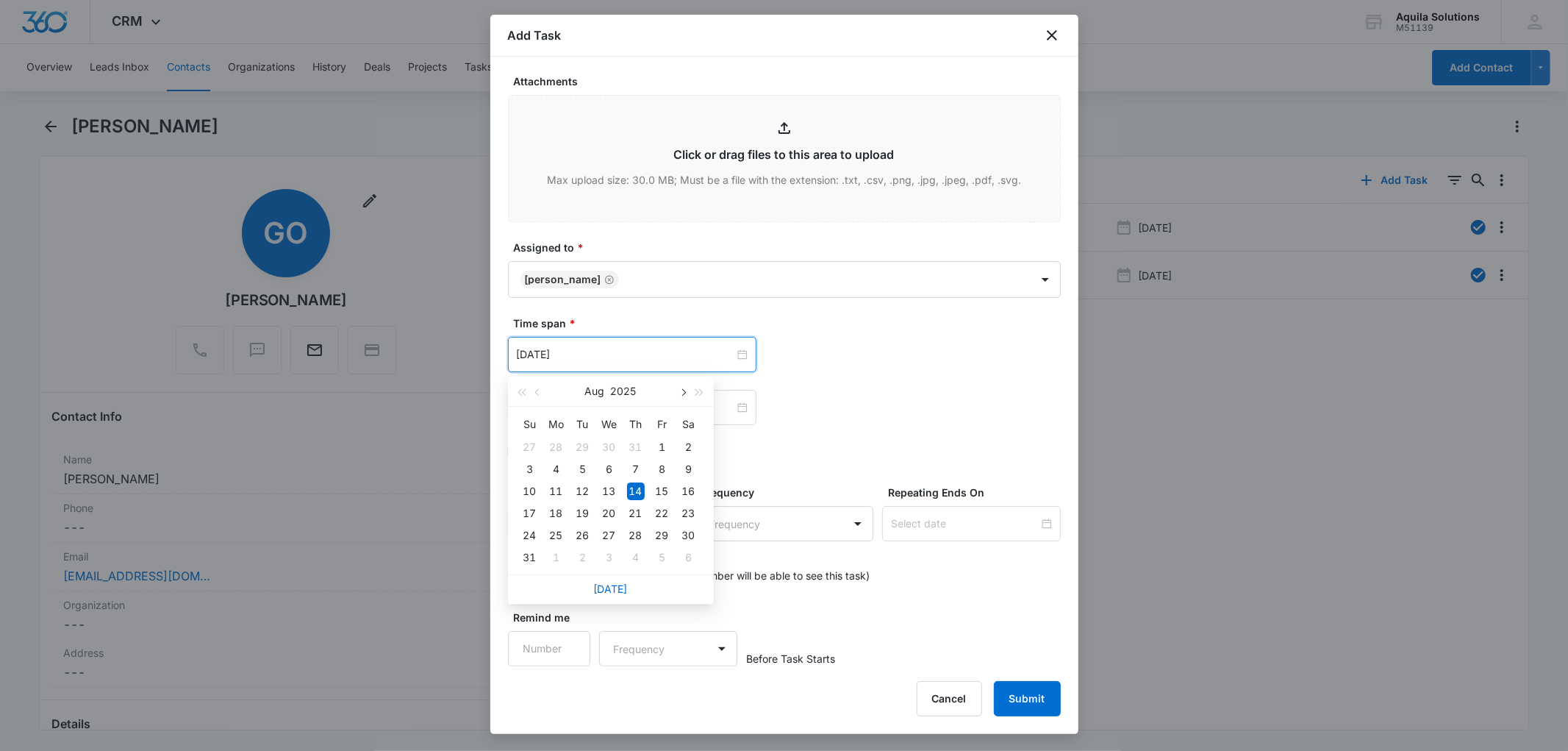
click at [683, 393] on span "button" at bounding box center [683, 392] width 8 height 8
type input "[DATE]"
click at [608, 512] on div "22" at bounding box center [610, 513] width 17 height 17
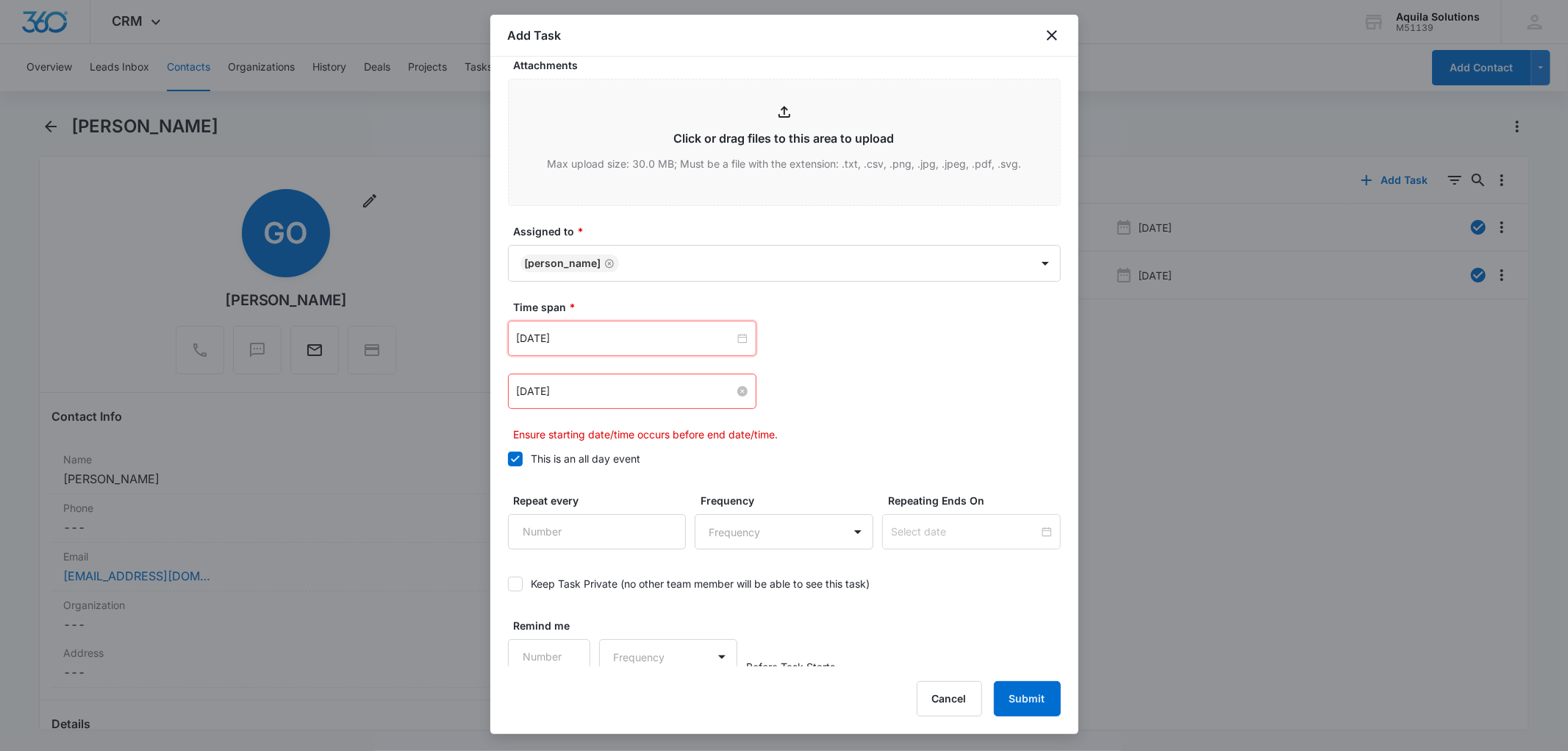
click at [612, 399] on input "[DATE]" at bounding box center [625, 391] width 218 height 16
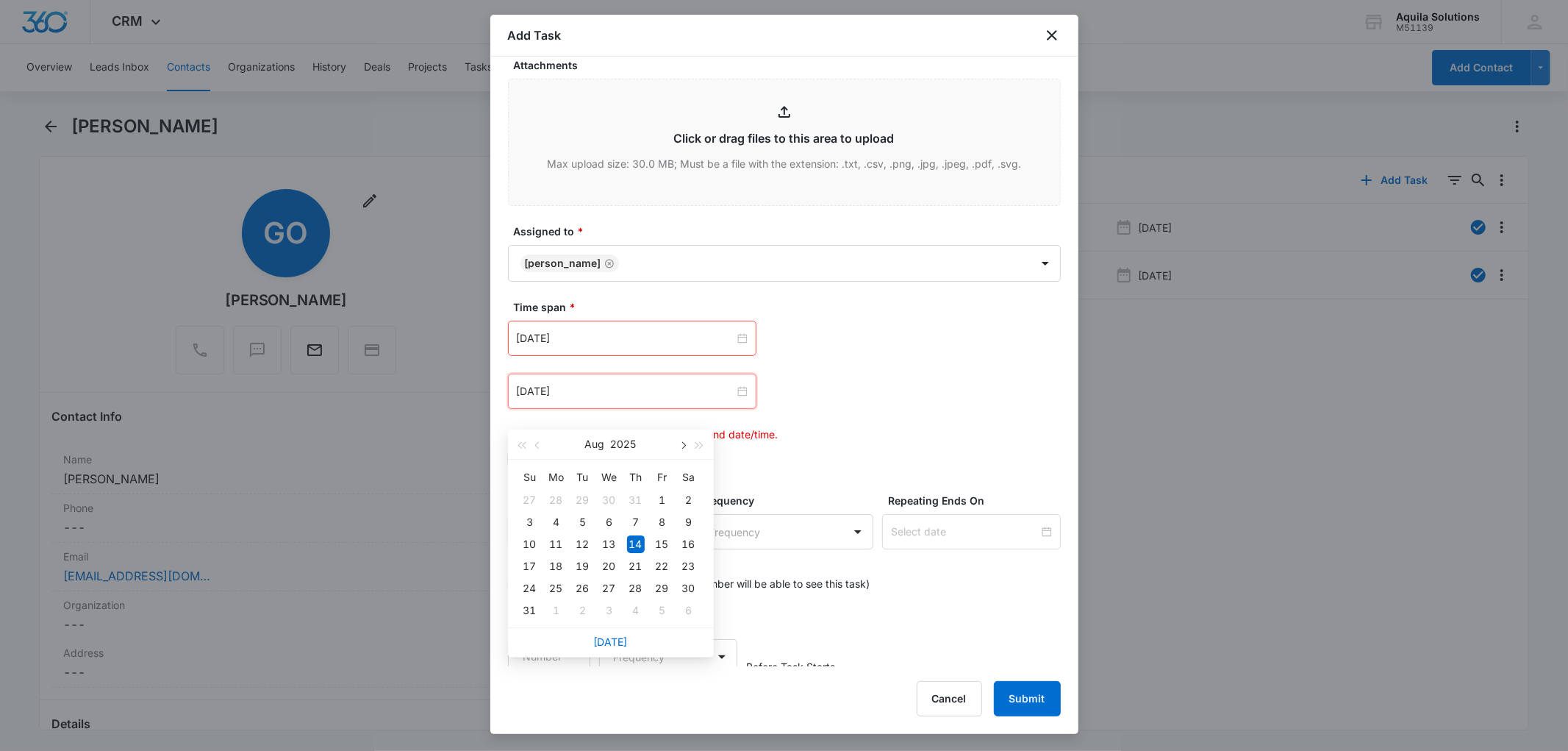
click at [677, 446] on button "button" at bounding box center [682, 444] width 16 height 29
type input "[DATE]"
click at [611, 563] on div "22" at bounding box center [610, 566] width 17 height 17
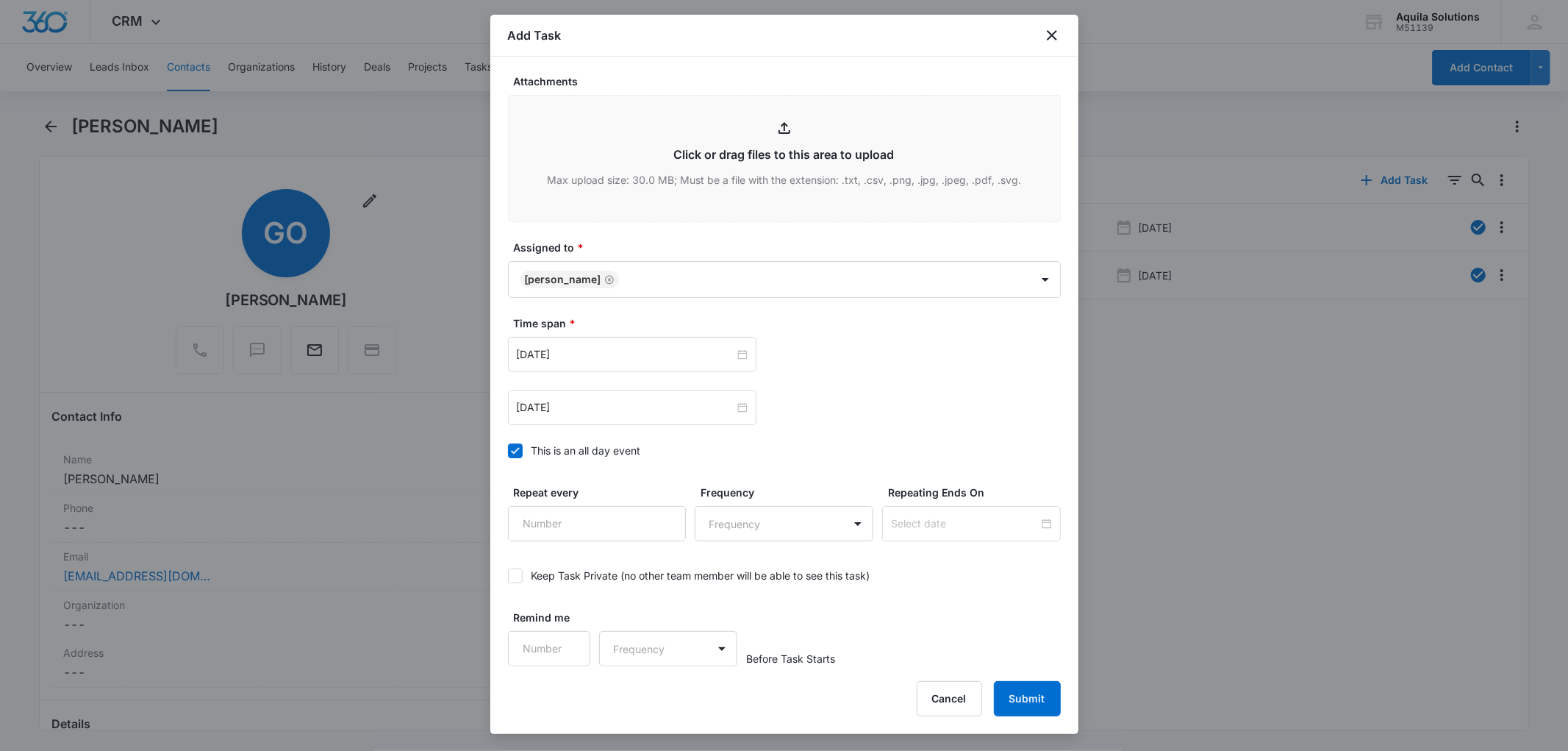
click at [817, 414] on div "[DATE] [DATE] Su Mo Tu We Th Fr Sa 28 29 30 1 2 3 4 5 6 7 8 9 10 11 12 13 14 15…" at bounding box center [784, 407] width 552 height 35
type input "1"
click at [566, 647] on input "1" at bounding box center [549, 648] width 83 height 35
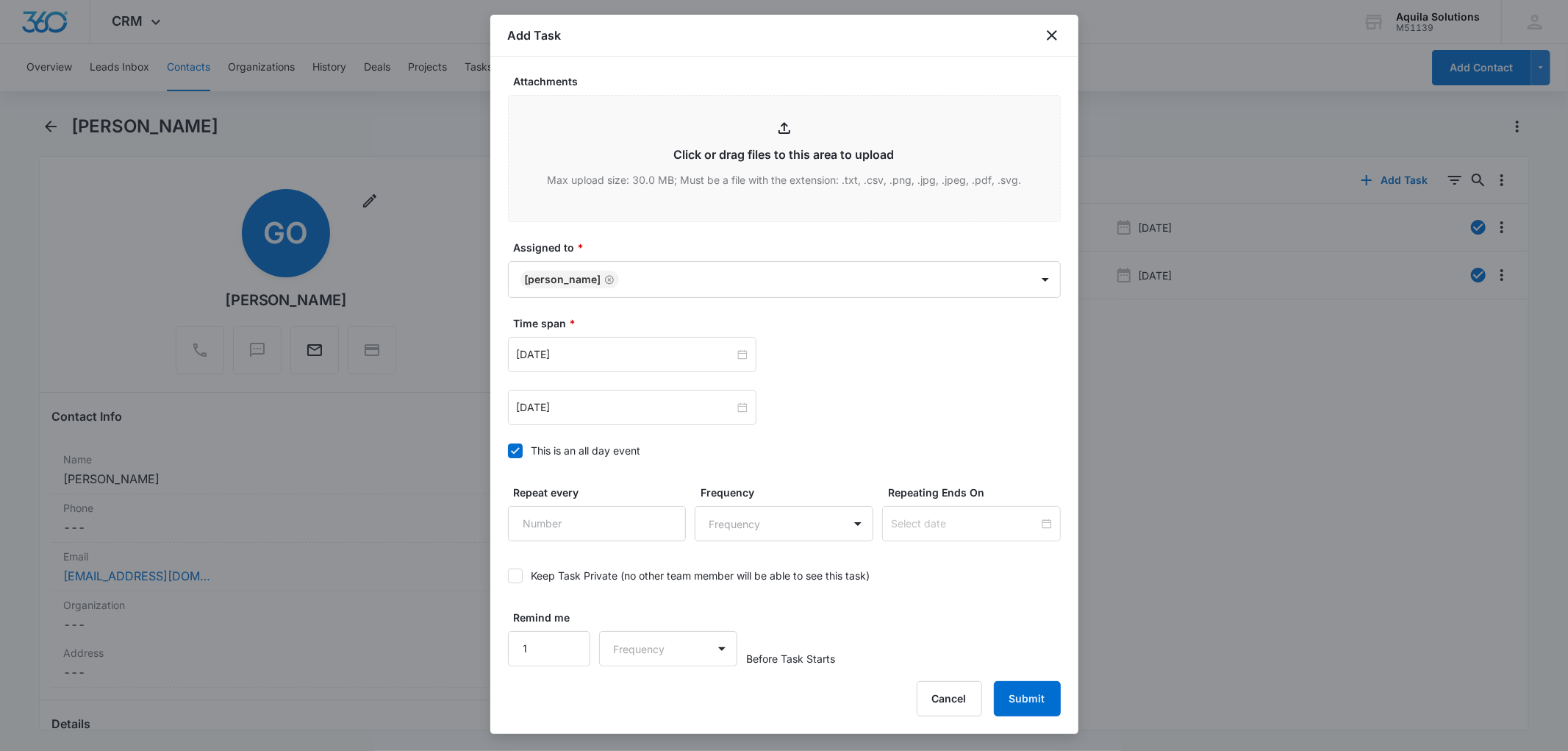
click at [691, 670] on div "Add Task Select Template Follow Up Email Create Task Templates in Settings Flag…" at bounding box center [784, 374] width 588 height 719
click at [666, 650] on body "CRM Apps Reputation Websites Forms CRM Email Social Payments POS Content Ads In…" at bounding box center [784, 375] width 1568 height 751
click at [647, 696] on div "Days" at bounding box center [664, 701] width 97 height 16
click at [1016, 693] on button "Submit" at bounding box center [1027, 698] width 67 height 35
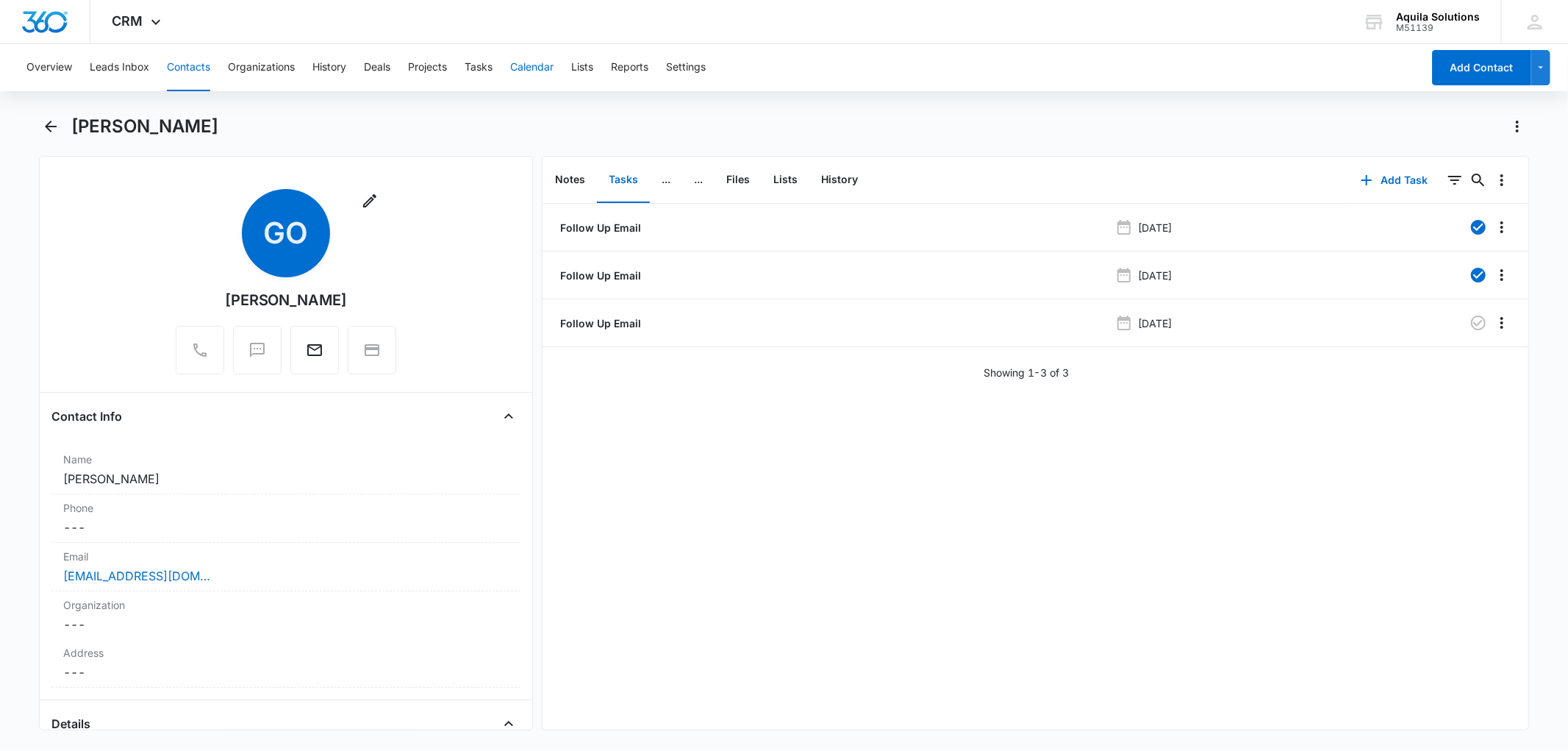
click at [549, 72] on button "Calendar" at bounding box center [531, 68] width 44 height 47
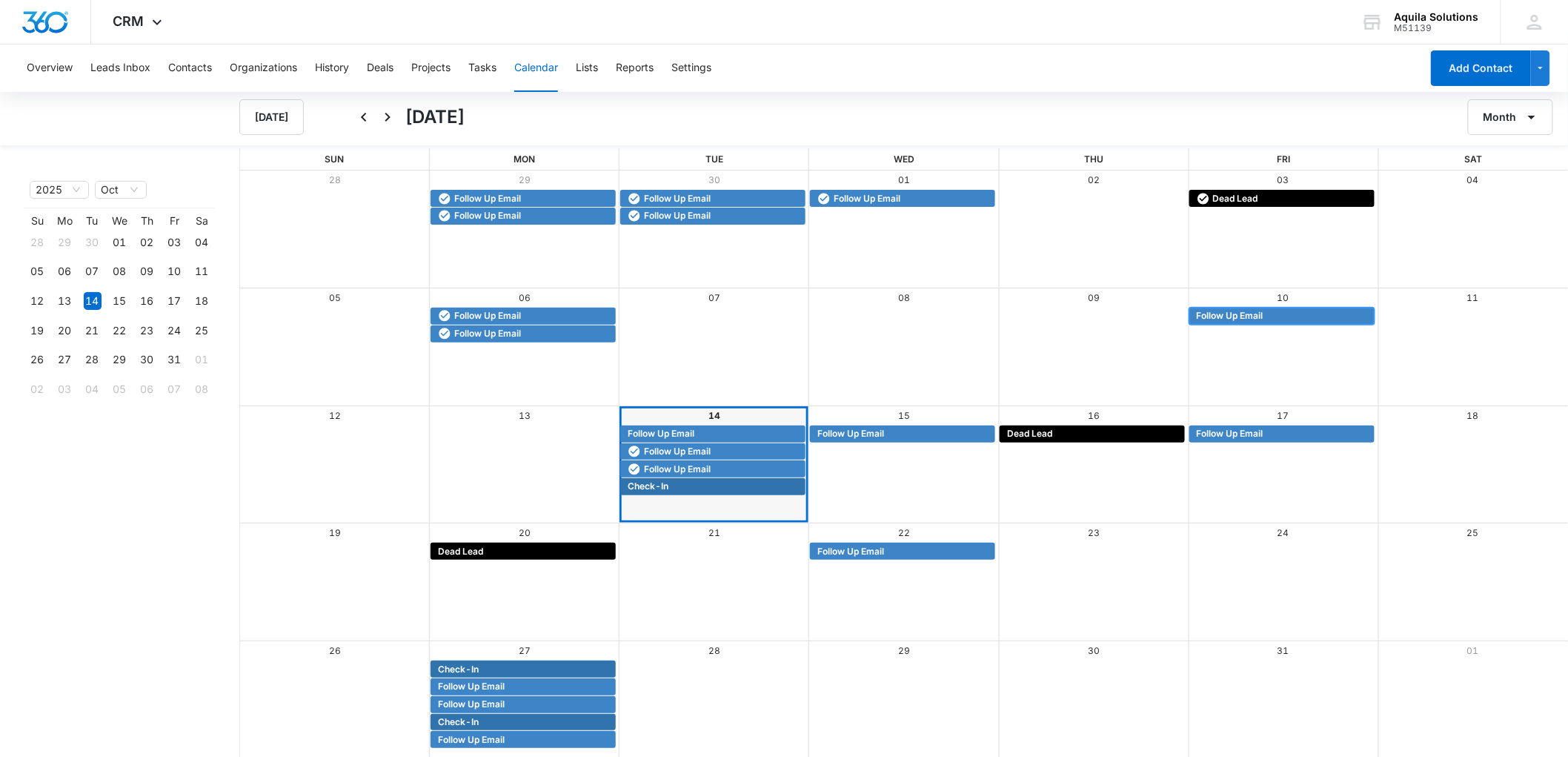
click at [1211, 317] on span "Follow Up Email" at bounding box center [1230, 315] width 66 height 14
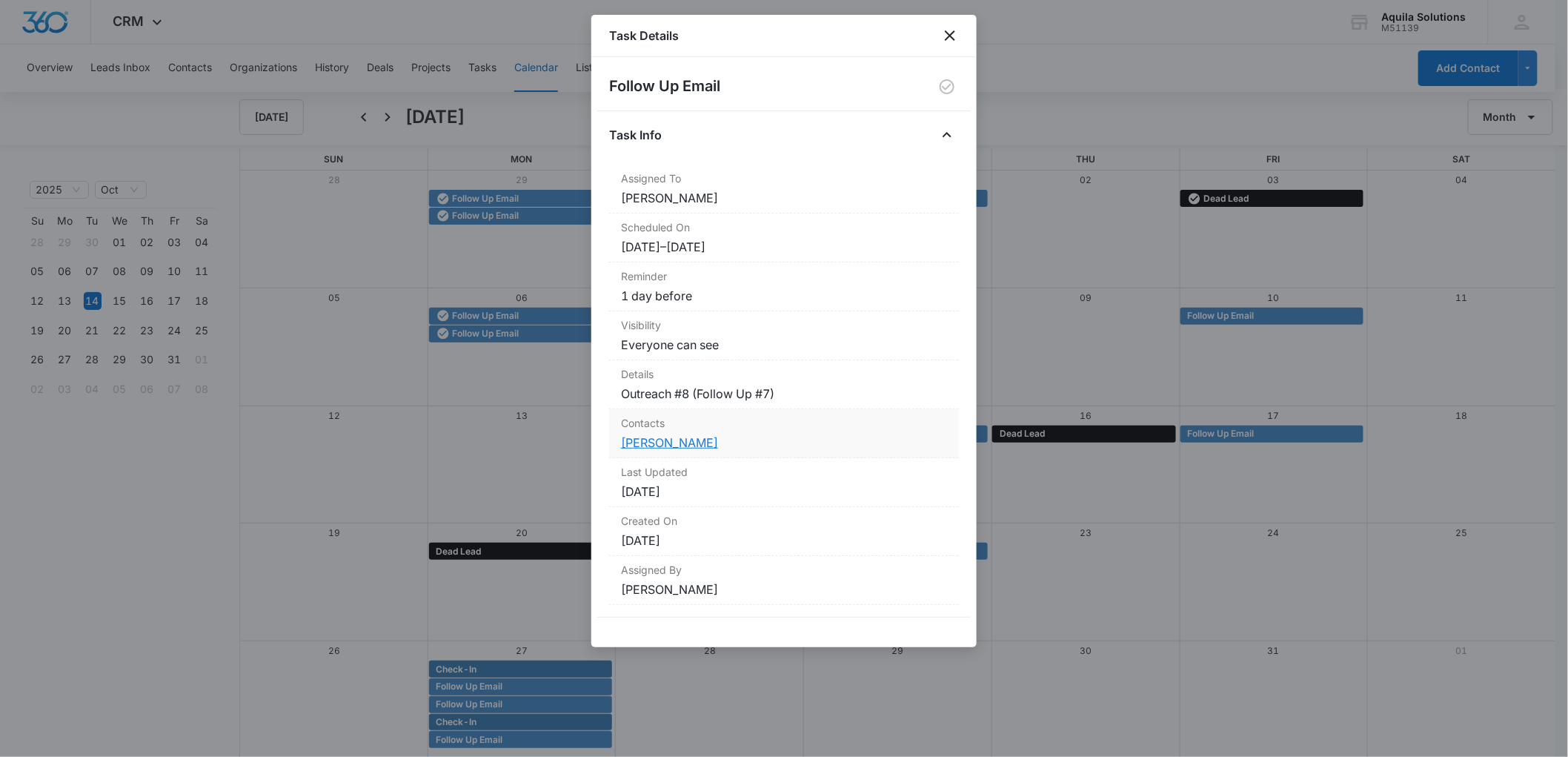
click at [671, 443] on link "[PERSON_NAME]" at bounding box center [669, 442] width 97 height 15
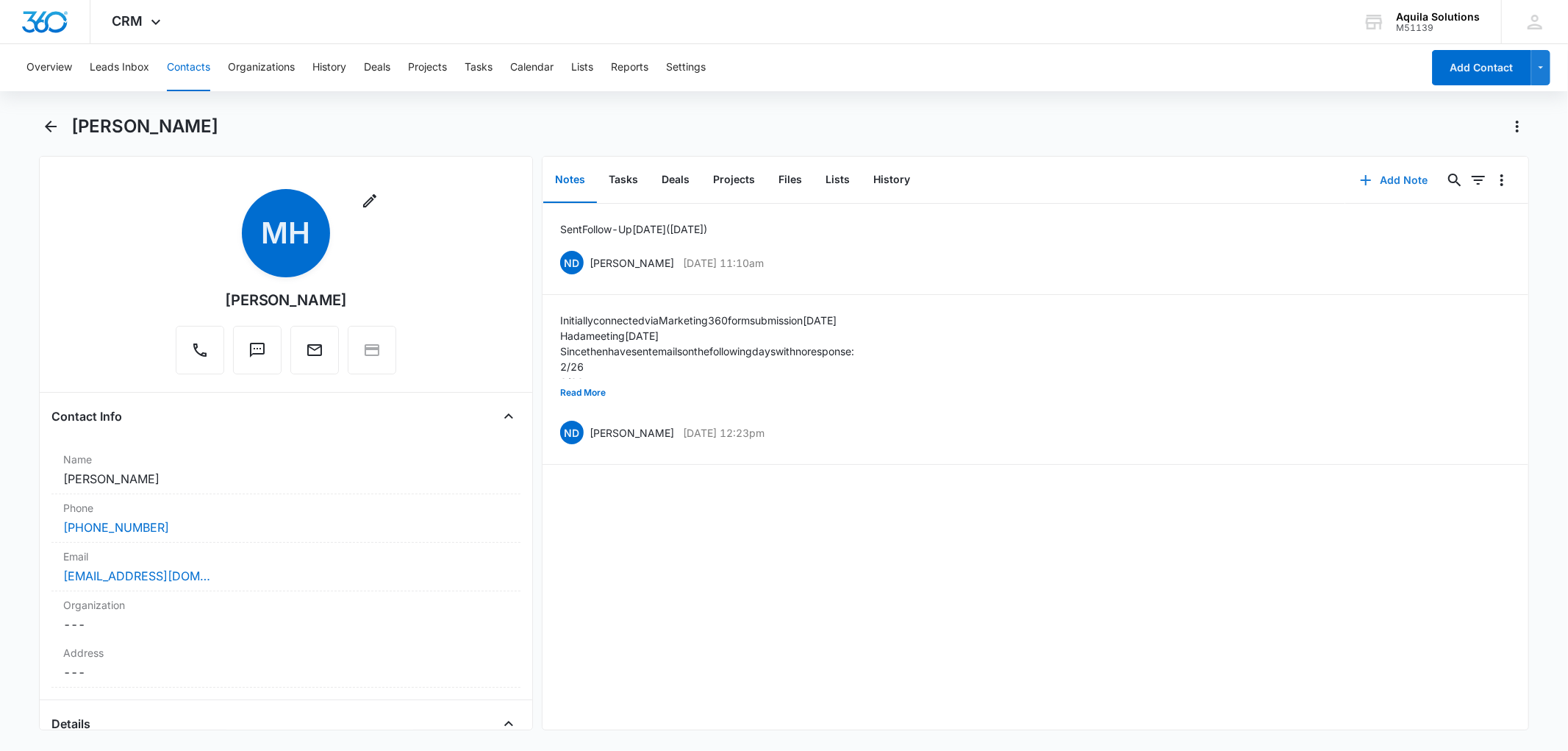
click at [1364, 176] on button "Add Note" at bounding box center [1394, 180] width 98 height 35
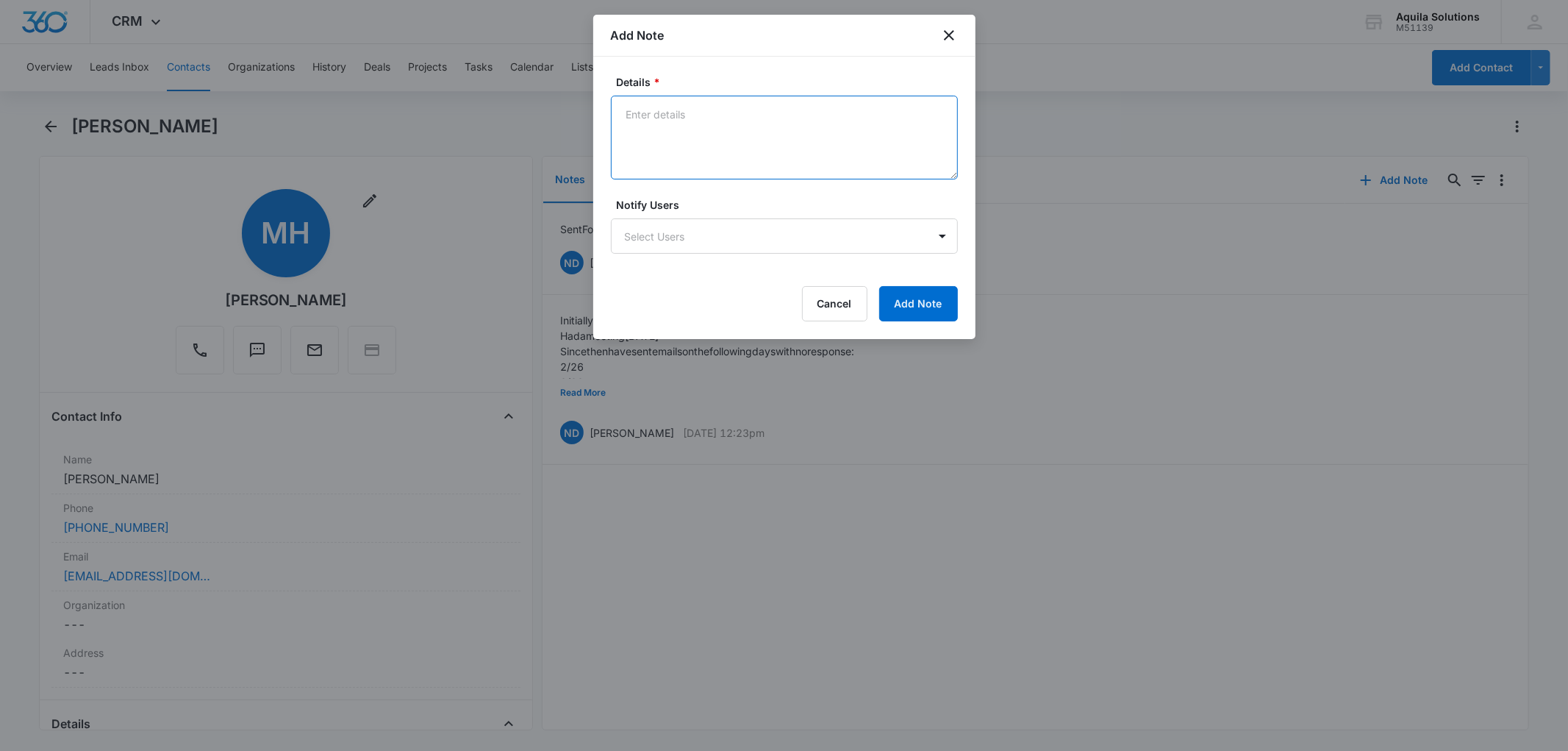
click at [644, 110] on textarea "Details *" at bounding box center [784, 138] width 347 height 83
type textarea "Sent follow-up [DATE] ([DATE]) If no respons"
type textarea "Sent follow-up today (10/14/25) If no response by 12/1, then contat qualifies a…"
click at [914, 294] on button "Add Note" at bounding box center [918, 303] width 78 height 35
click at [781, 136] on textarea "Sent follow-up today (10/14/25) If no response by 12/1, then contat qualifies a…" at bounding box center [784, 138] width 347 height 83
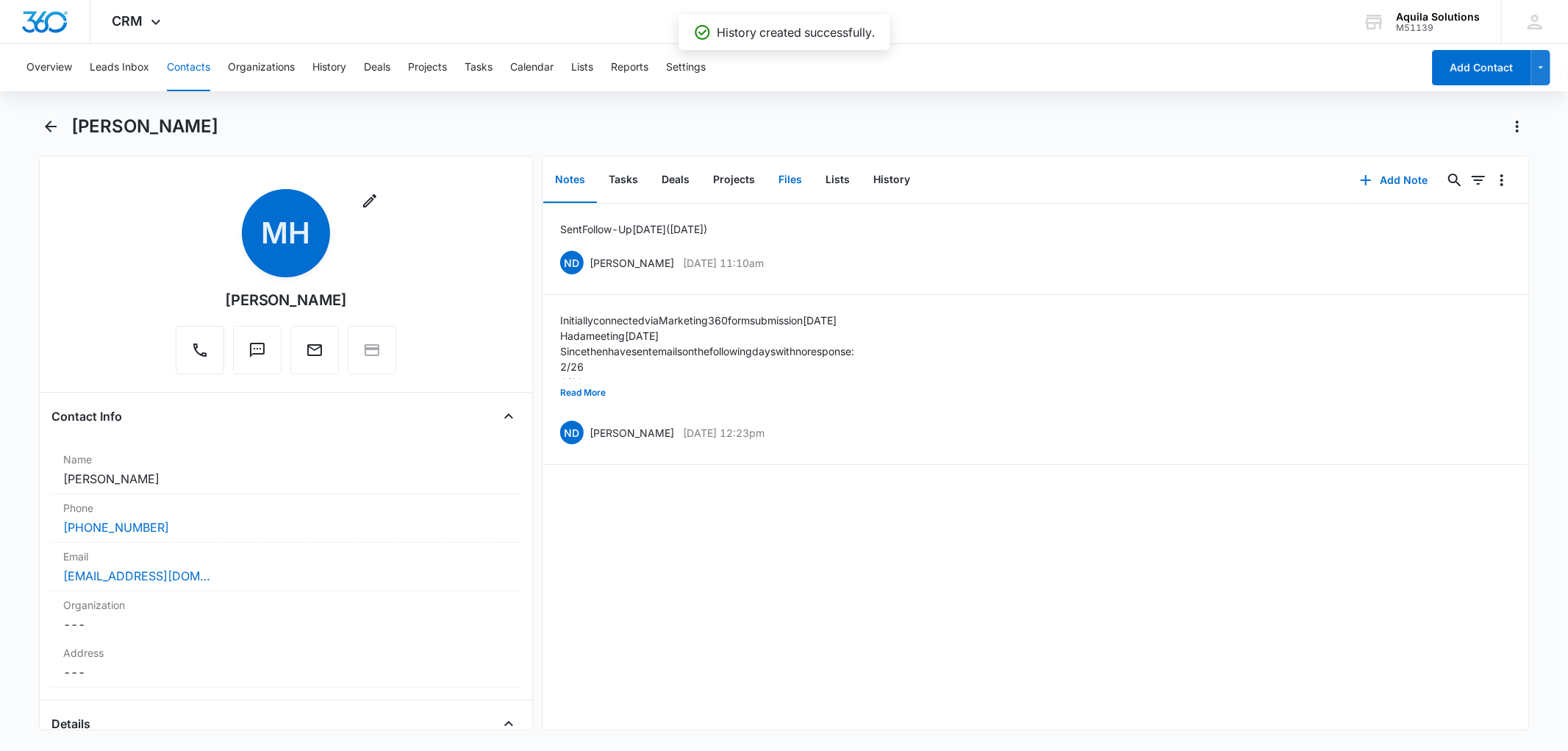
drag, startPoint x: 781, startPoint y: 130, endPoint x: 772, endPoint y: 166, distance: 37.1
click at [772, 166] on button "Files" at bounding box center [790, 179] width 47 height 46
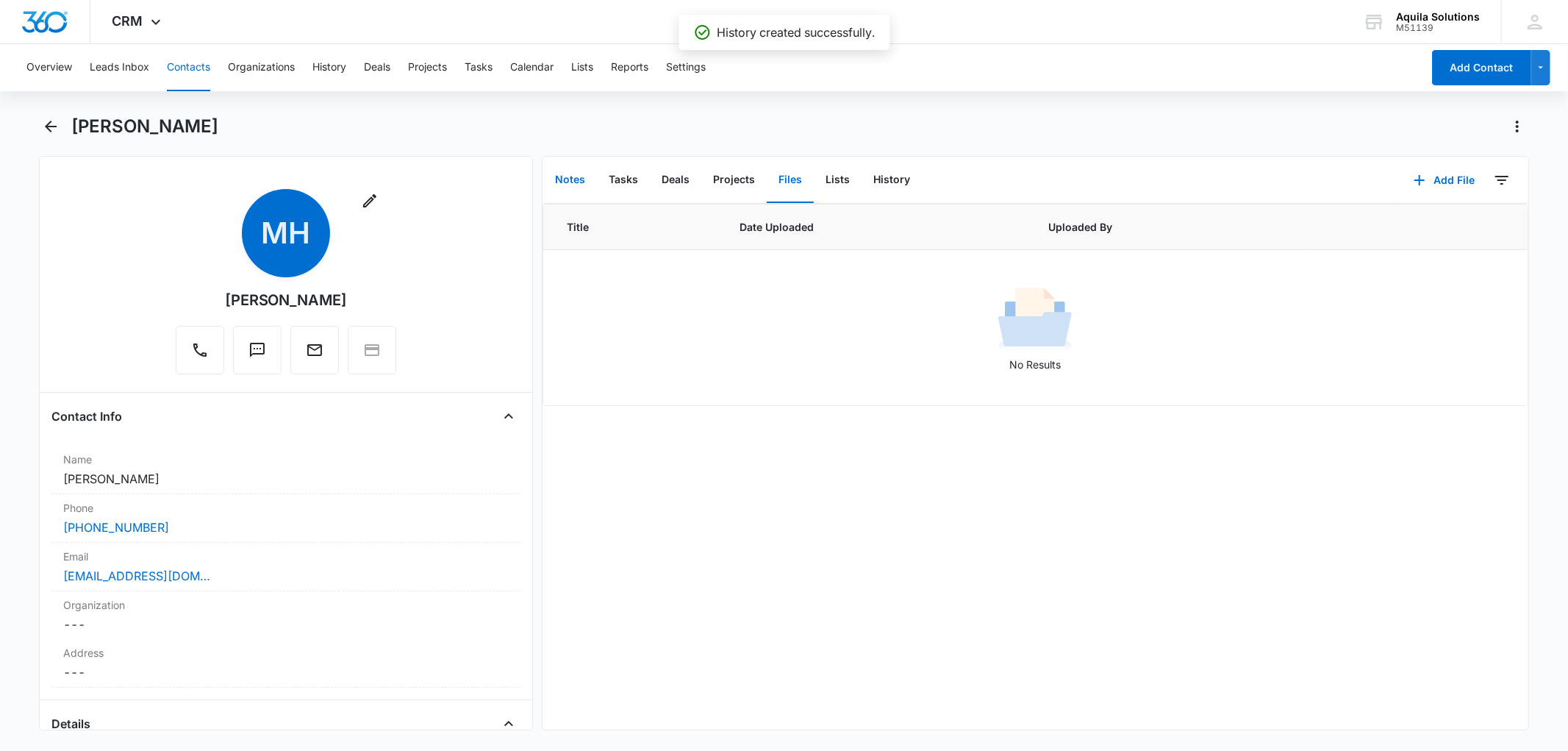
click at [570, 182] on button "Notes" at bounding box center [570, 179] width 53 height 46
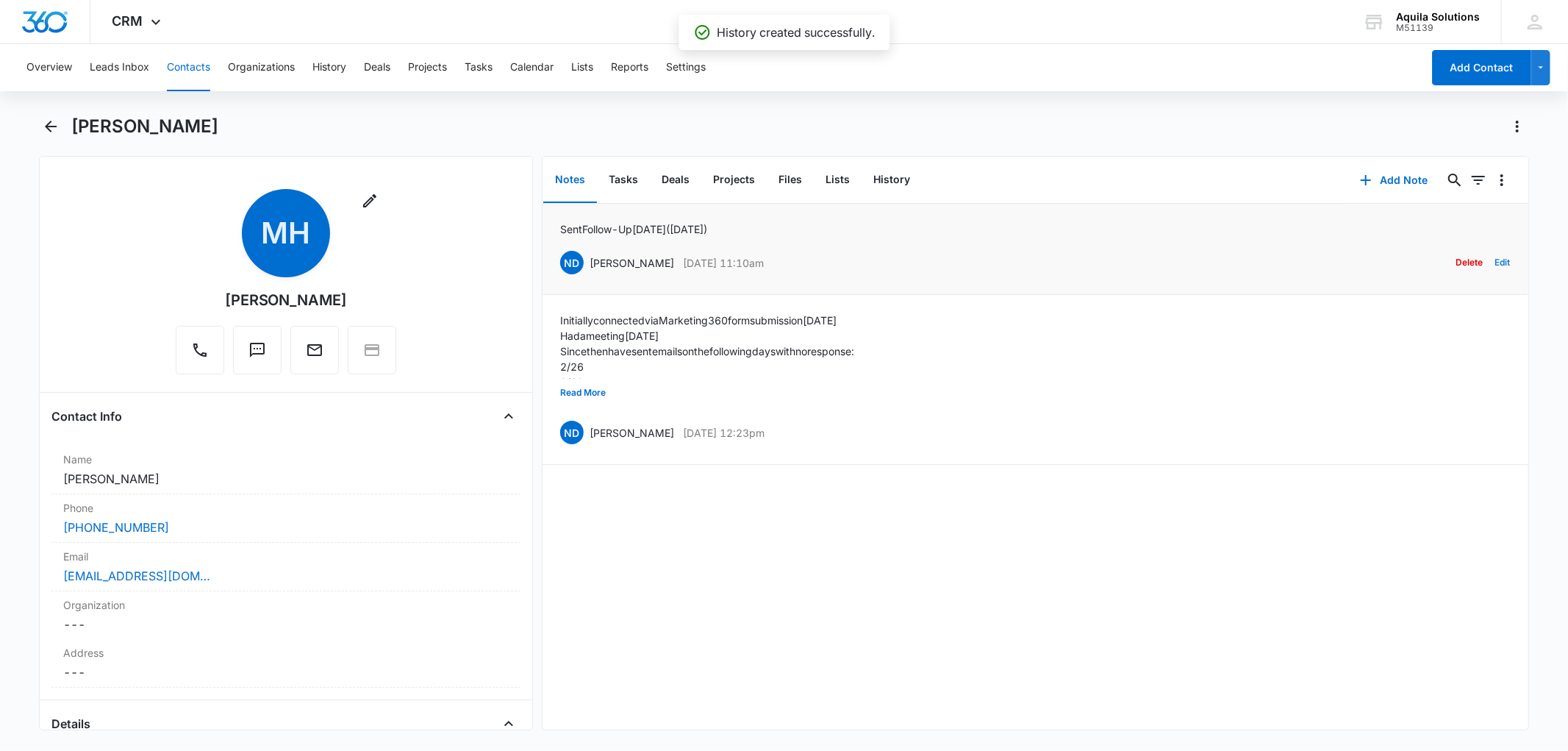
click at [1495, 259] on button "Edit" at bounding box center [1503, 262] width 16 height 28
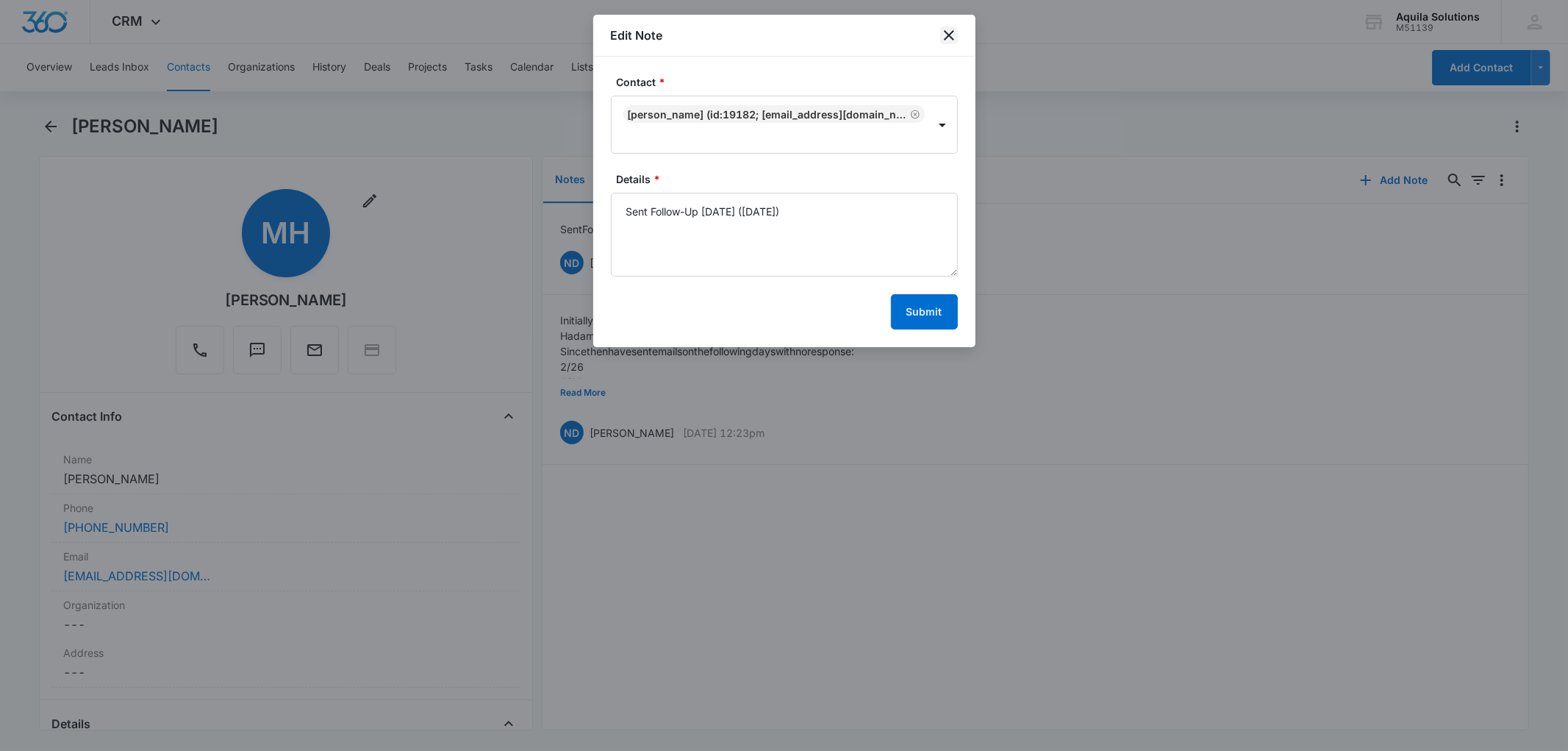
click at [953, 31] on icon "close" at bounding box center [949, 35] width 11 height 11
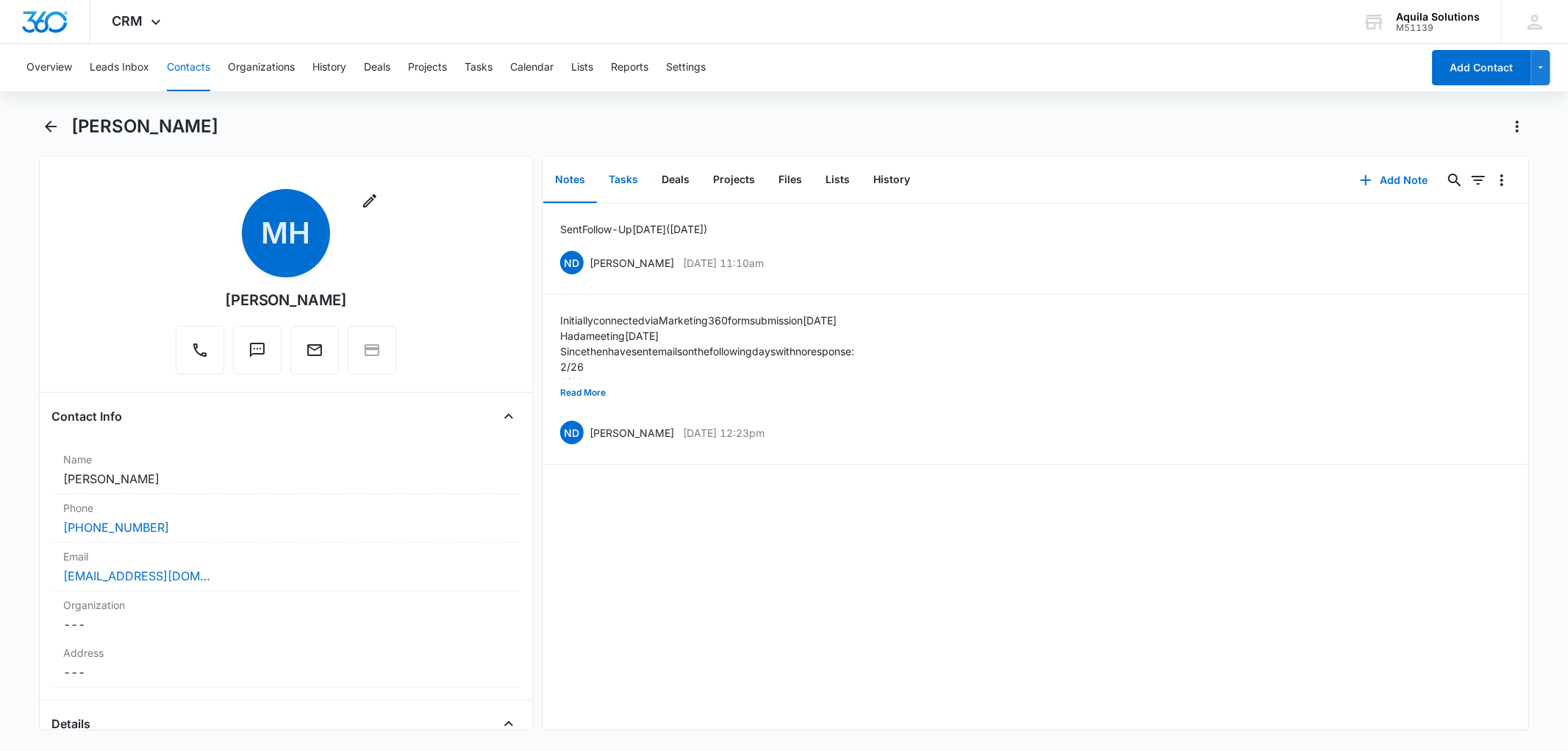
click at [613, 180] on button "Tasks" at bounding box center [623, 179] width 53 height 46
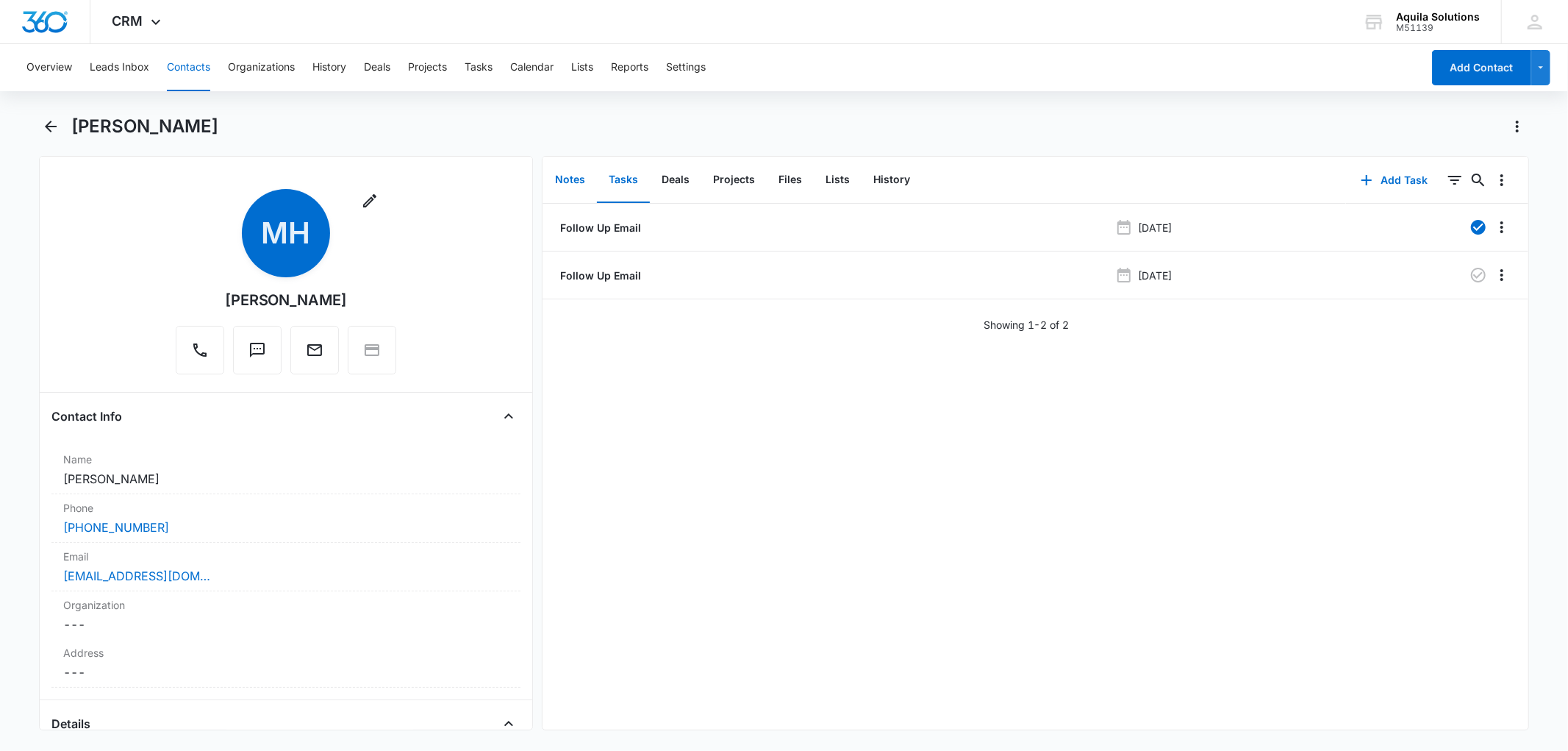
click at [577, 179] on button "Notes" at bounding box center [570, 179] width 53 height 46
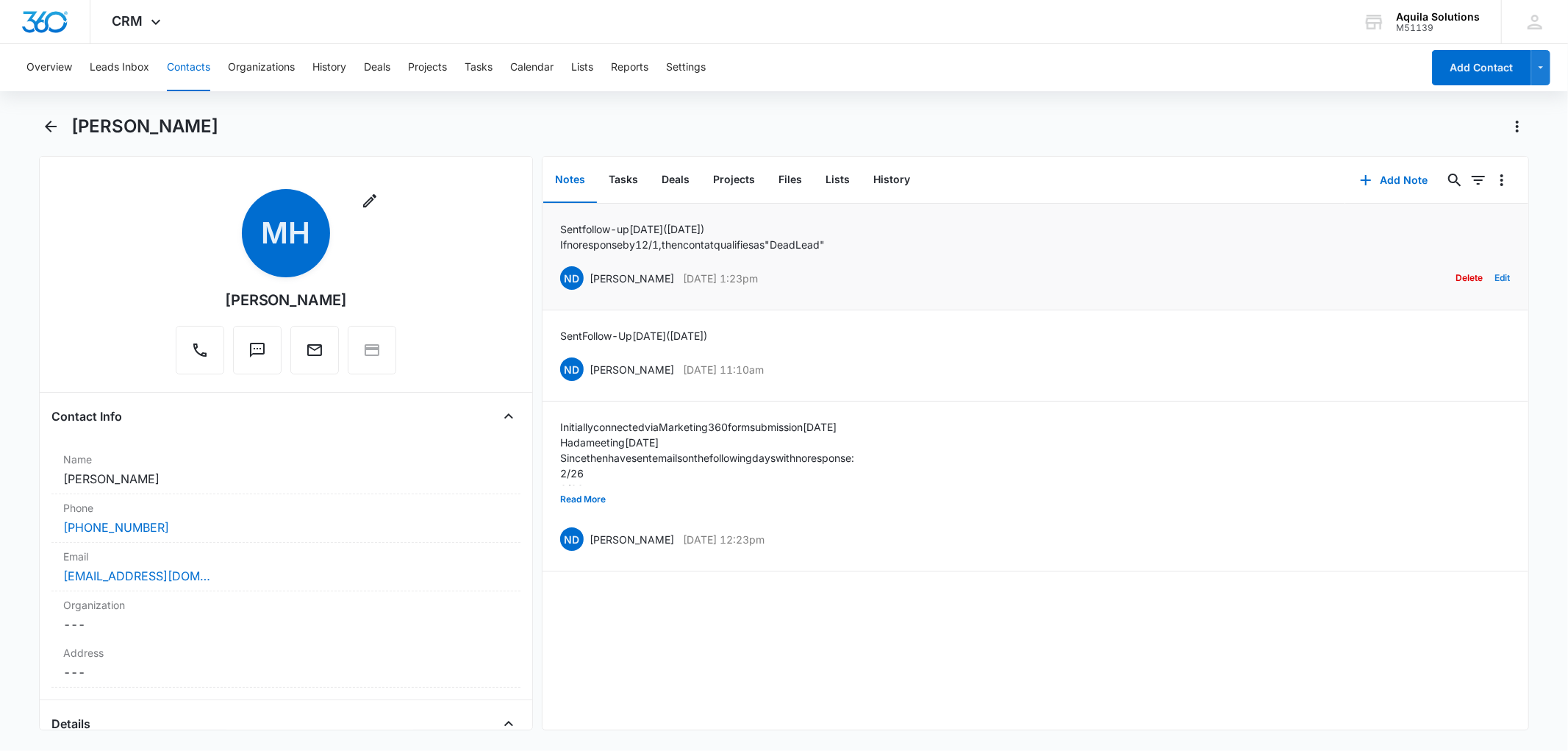
click at [1495, 275] on button "Edit" at bounding box center [1503, 277] width 16 height 28
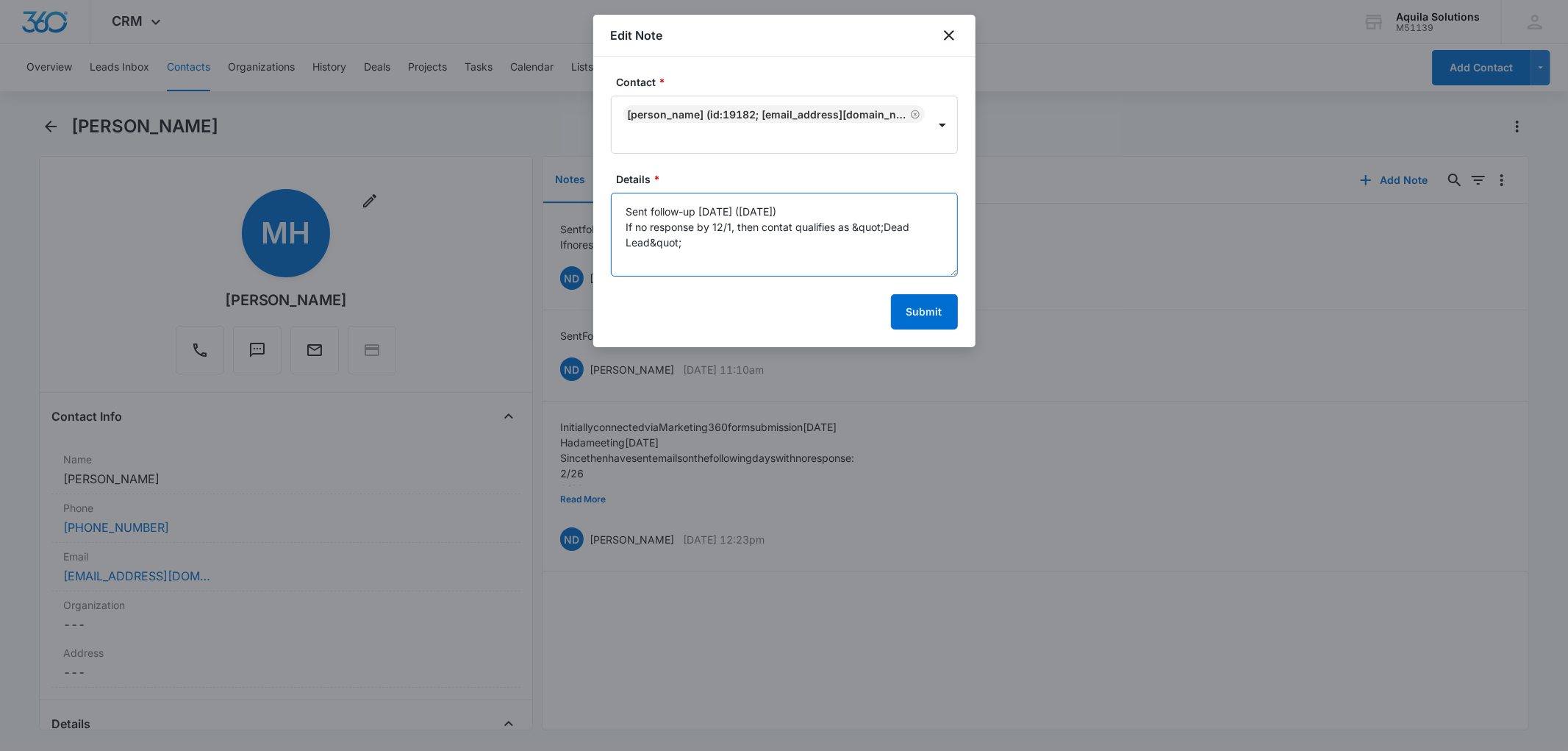
click at [787, 228] on textarea "Sent follow-up today (10/14/25) If no response by 12/1, then contat qualifies a…" at bounding box center [784, 235] width 347 height 83
type textarea "Sent follow-up today (10/14/25) If no response by 12/1, then contact qualifies …"
click at [928, 304] on button "Submit" at bounding box center [924, 311] width 67 height 35
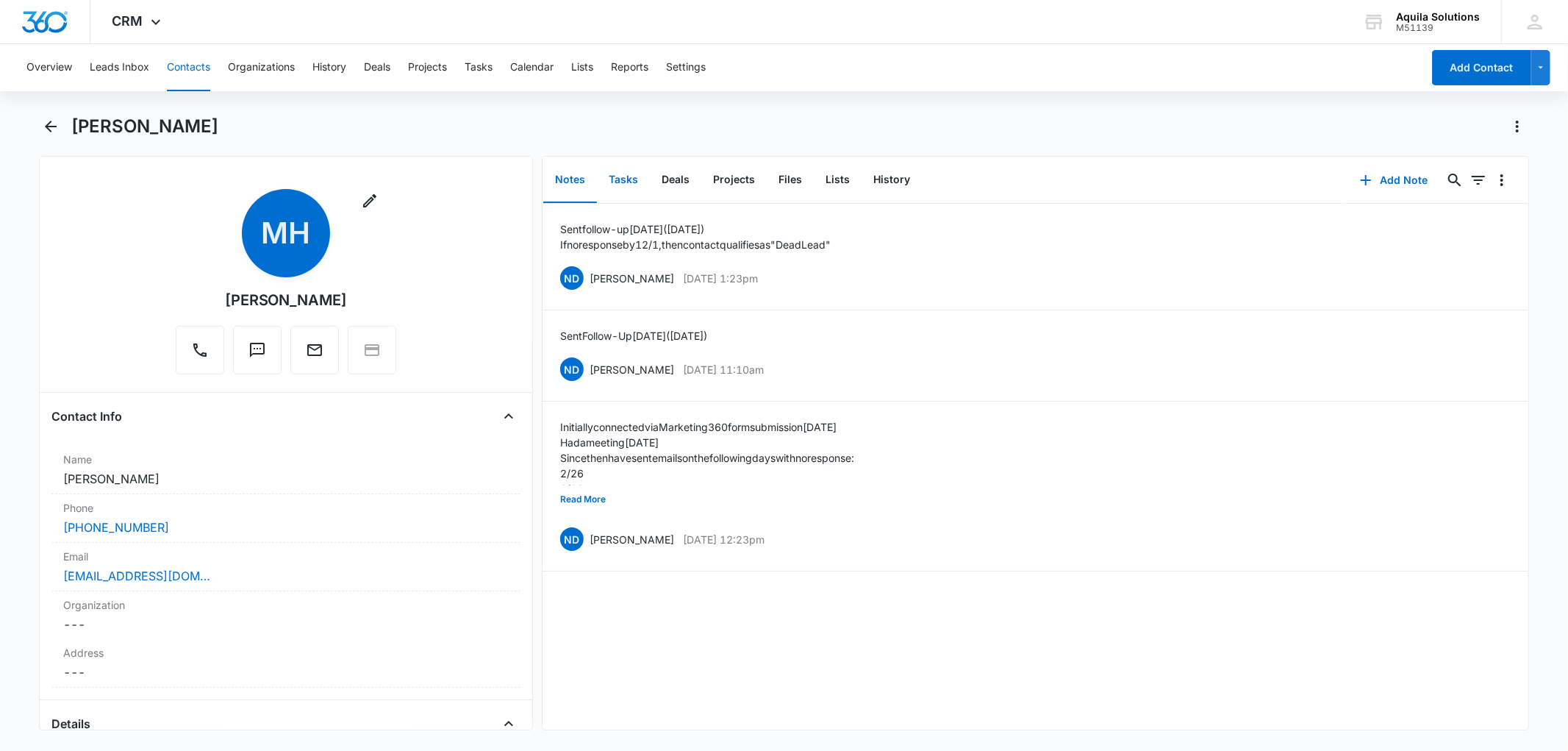
click at [616, 187] on button "Tasks" at bounding box center [623, 179] width 53 height 46
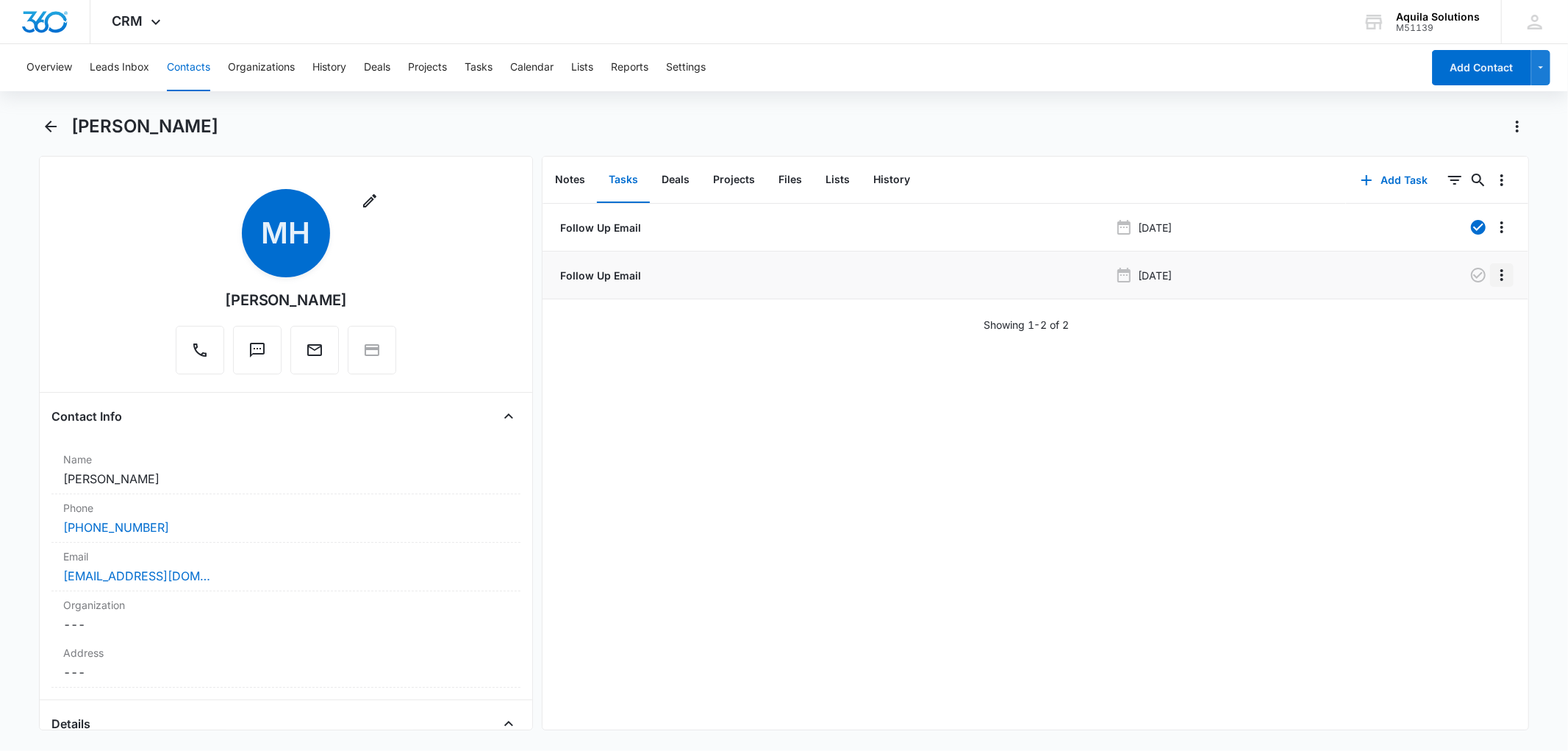
click at [1500, 278] on icon "Overflow Menu" at bounding box center [1501, 275] width 3 height 12
click at [1455, 315] on div "Edit" at bounding box center [1450, 316] width 31 height 11
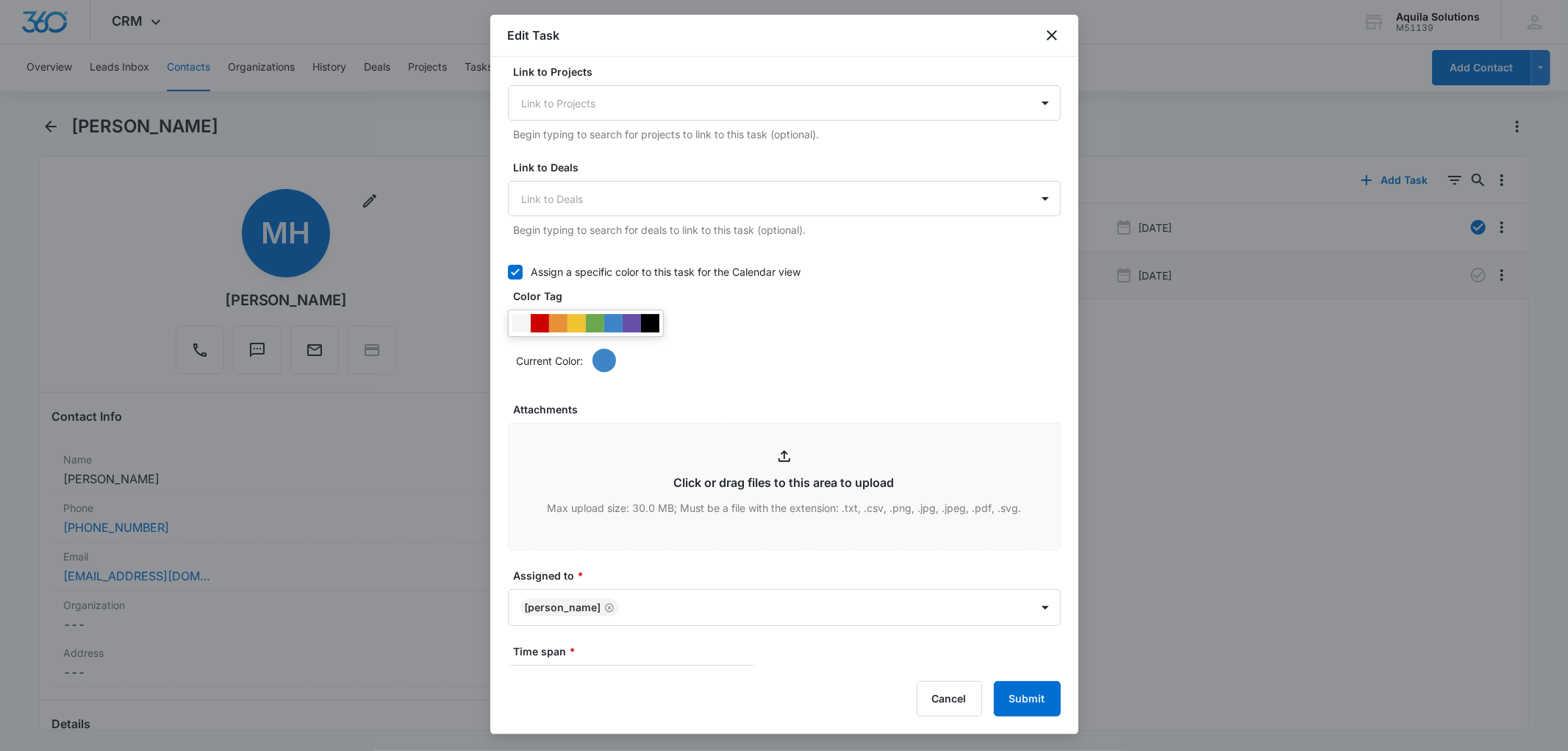
scroll to position [735, 0]
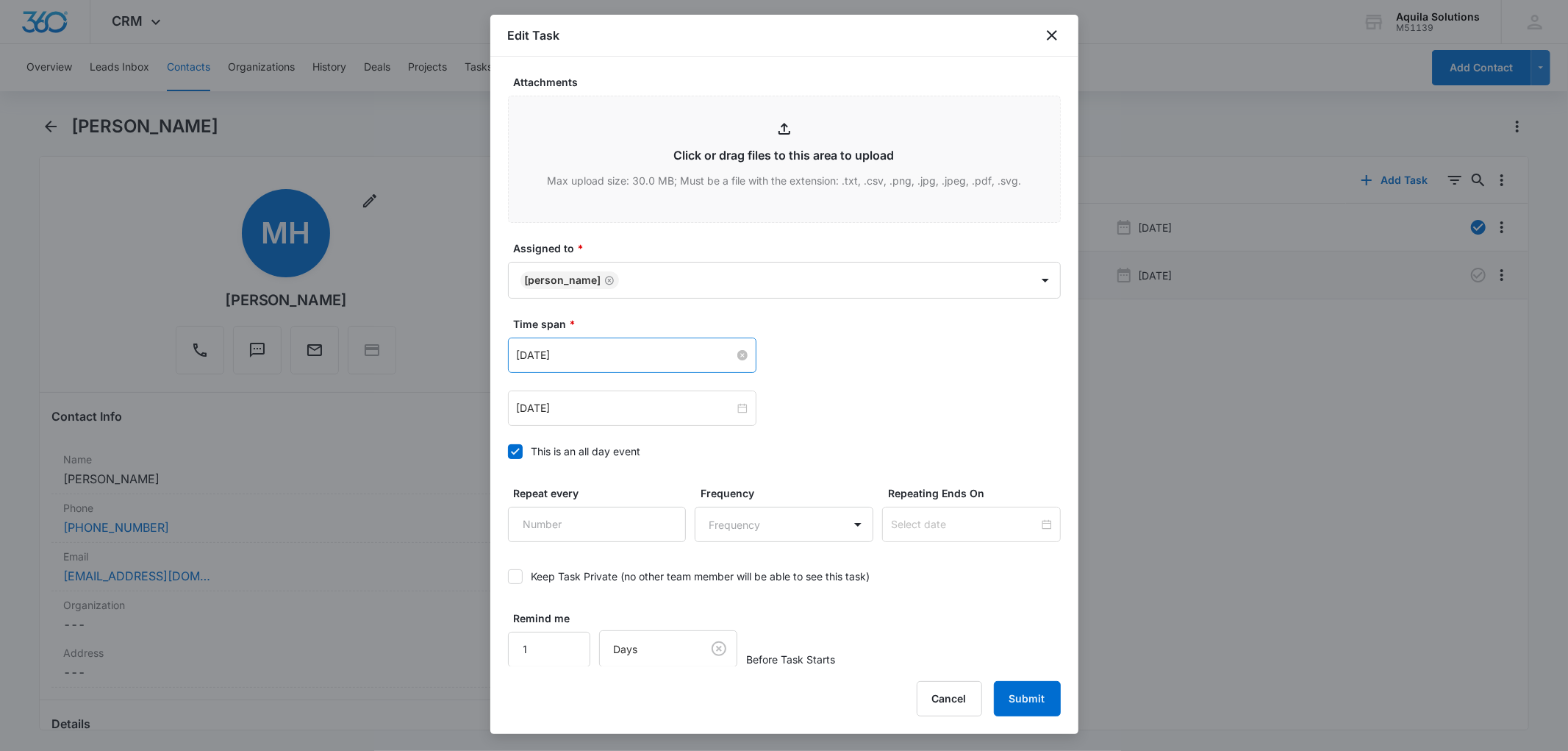
click at [608, 363] on input "[DATE]" at bounding box center [625, 355] width 218 height 16
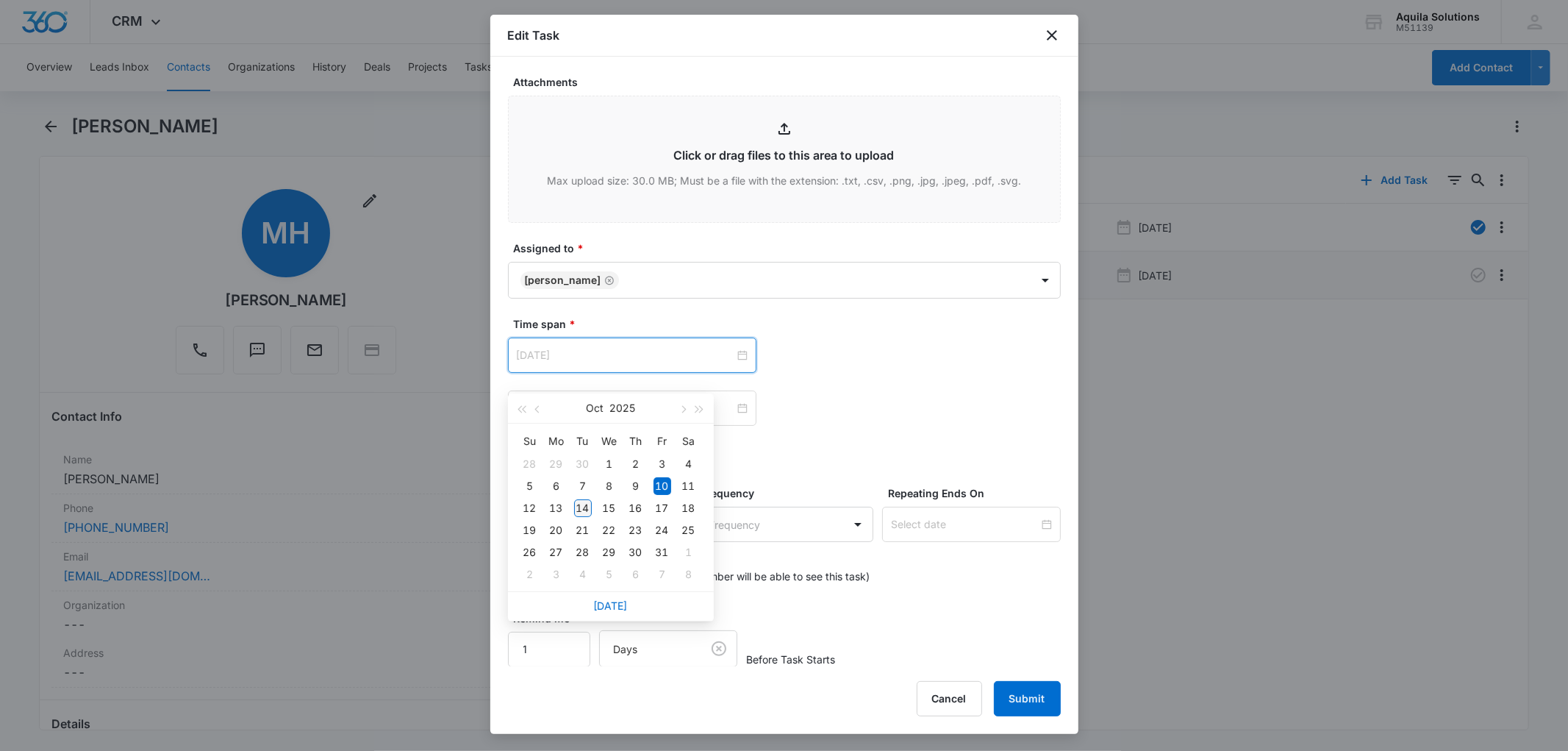
type input "[DATE]"
click at [580, 510] on div "14" at bounding box center [582, 508] width 17 height 17
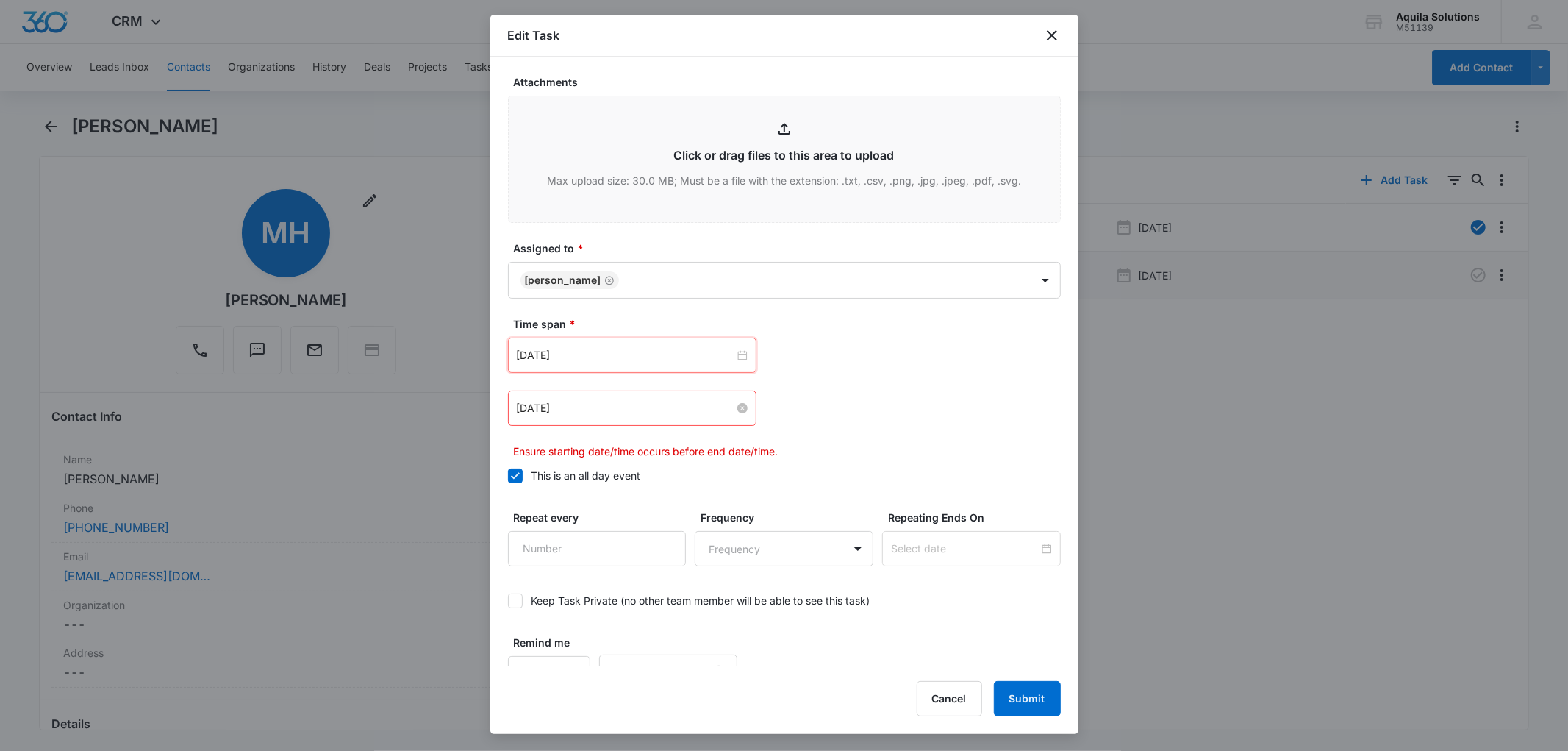
click at [584, 416] on input "[DATE]" at bounding box center [625, 408] width 218 height 16
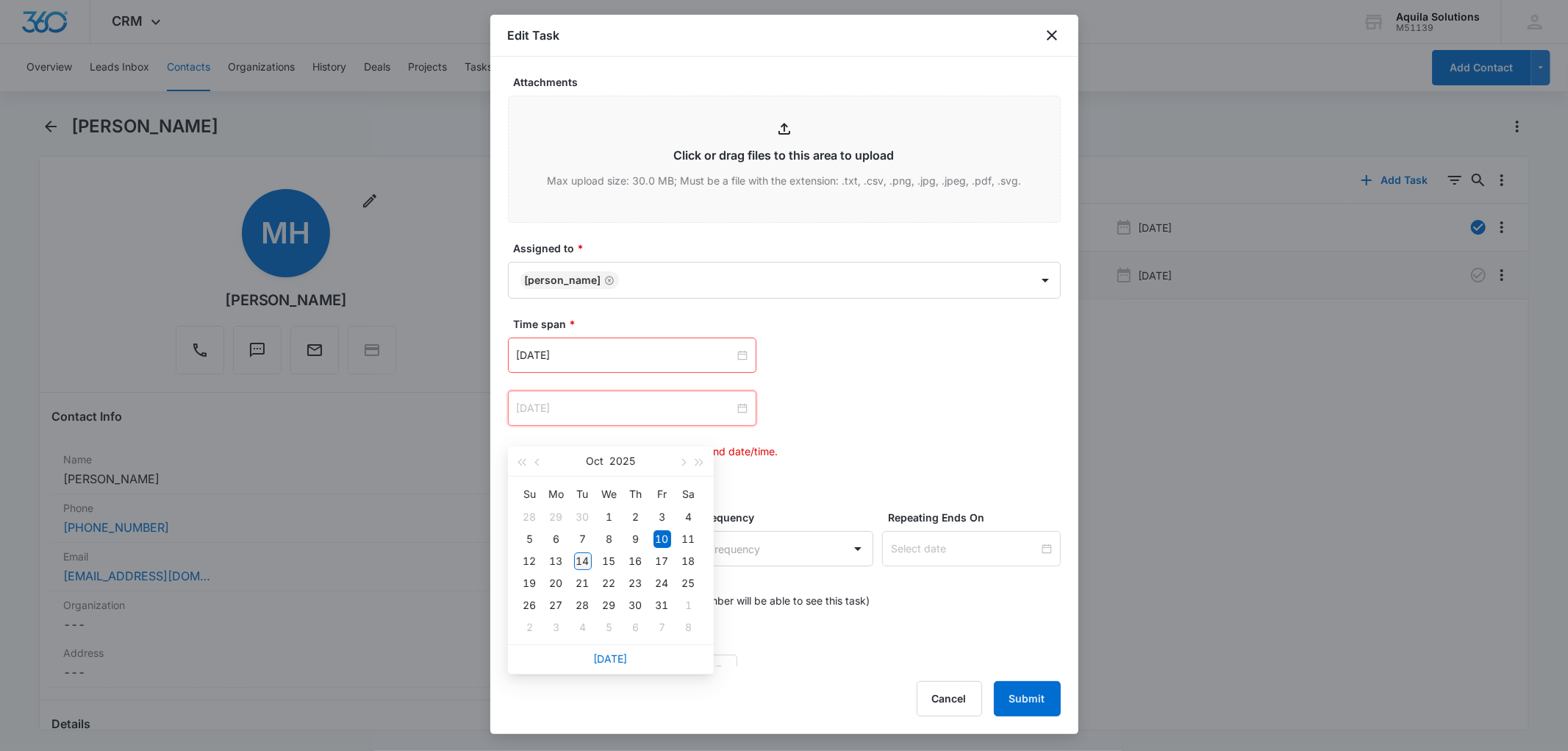
type input "[DATE]"
click at [582, 560] on div "14" at bounding box center [582, 561] width 17 height 17
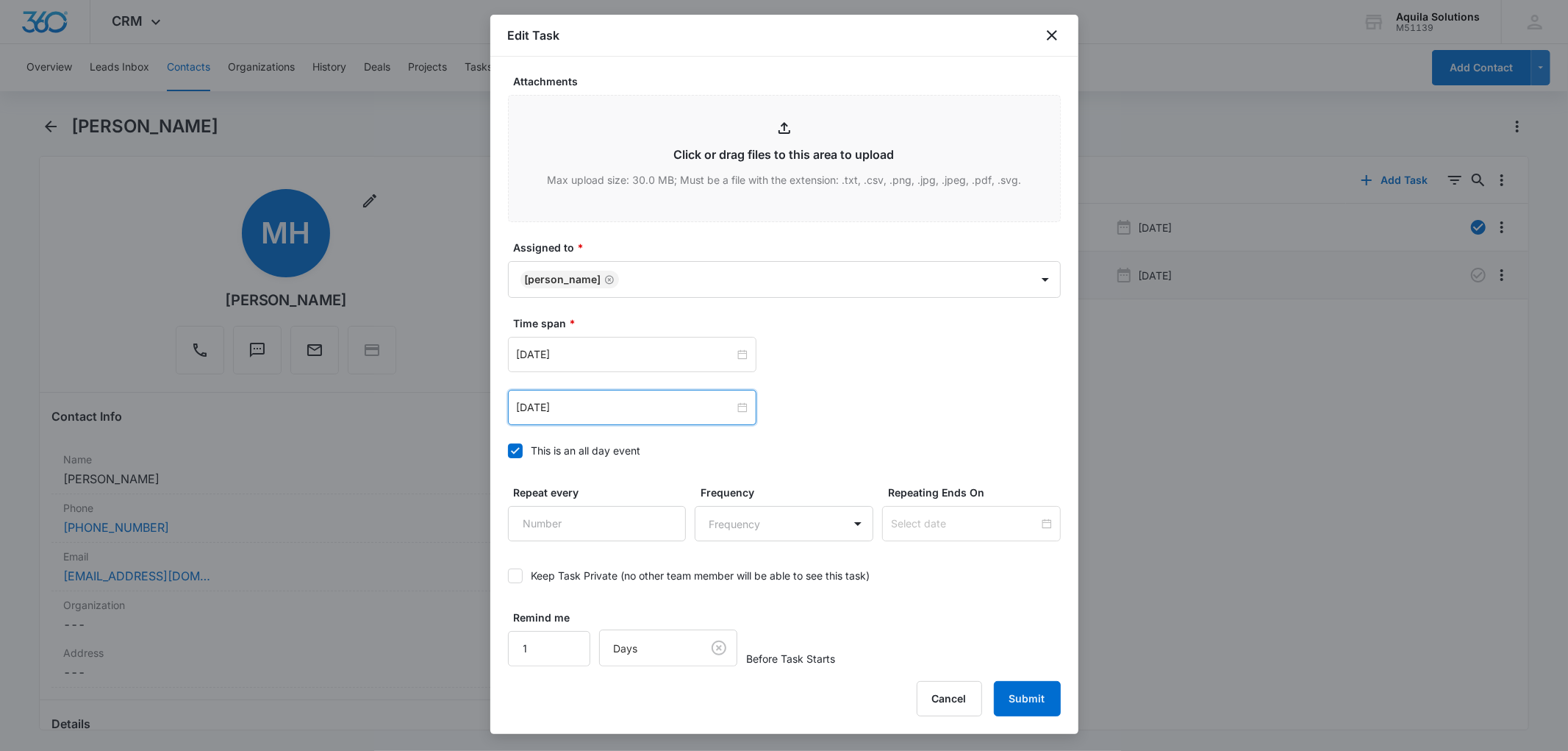
scroll to position [754, 0]
click at [1023, 693] on button "Submit" at bounding box center [1027, 698] width 67 height 35
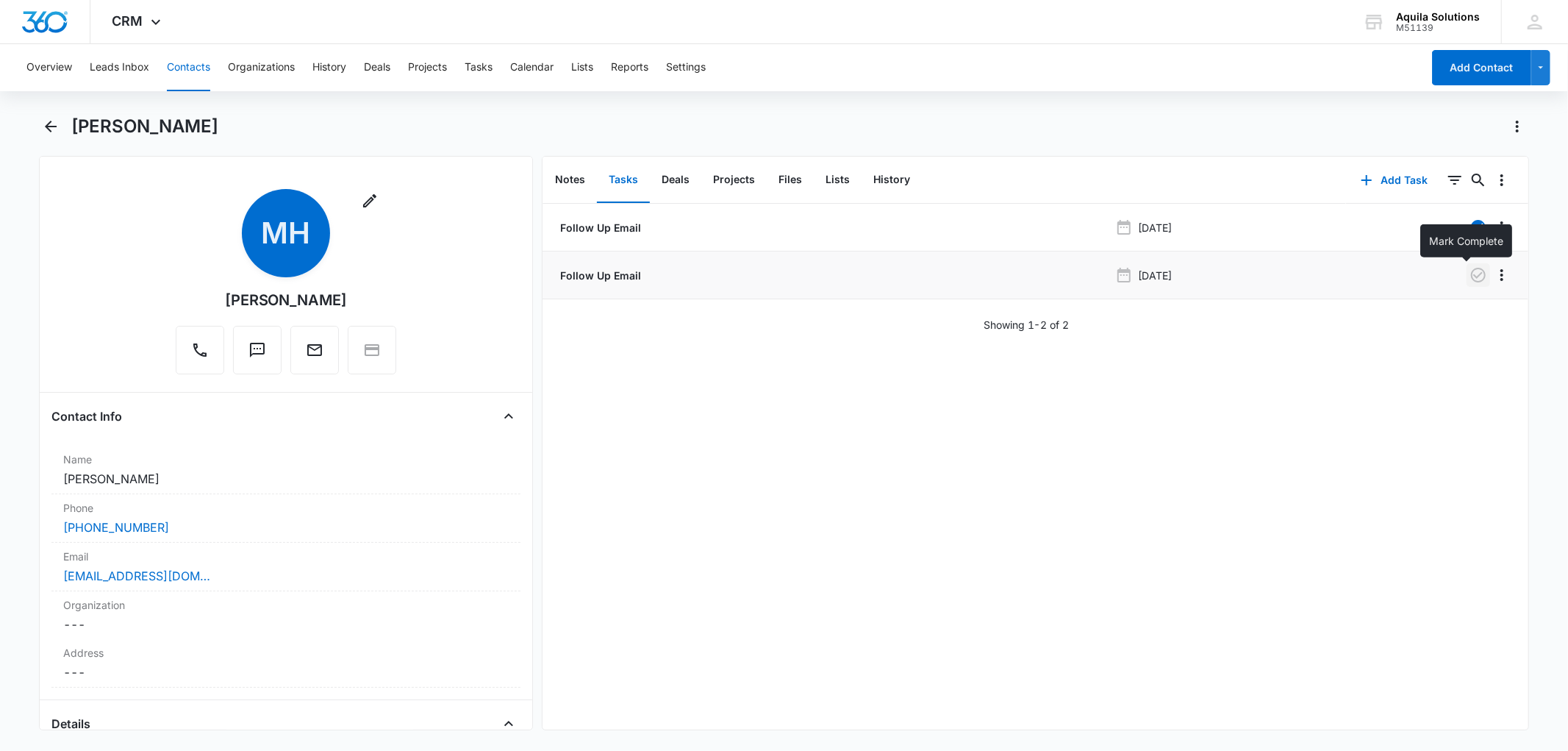
click at [1469, 275] on icon "button" at bounding box center [1478, 275] width 17 height 17
click at [1364, 181] on button "Add Task" at bounding box center [1395, 180] width 97 height 35
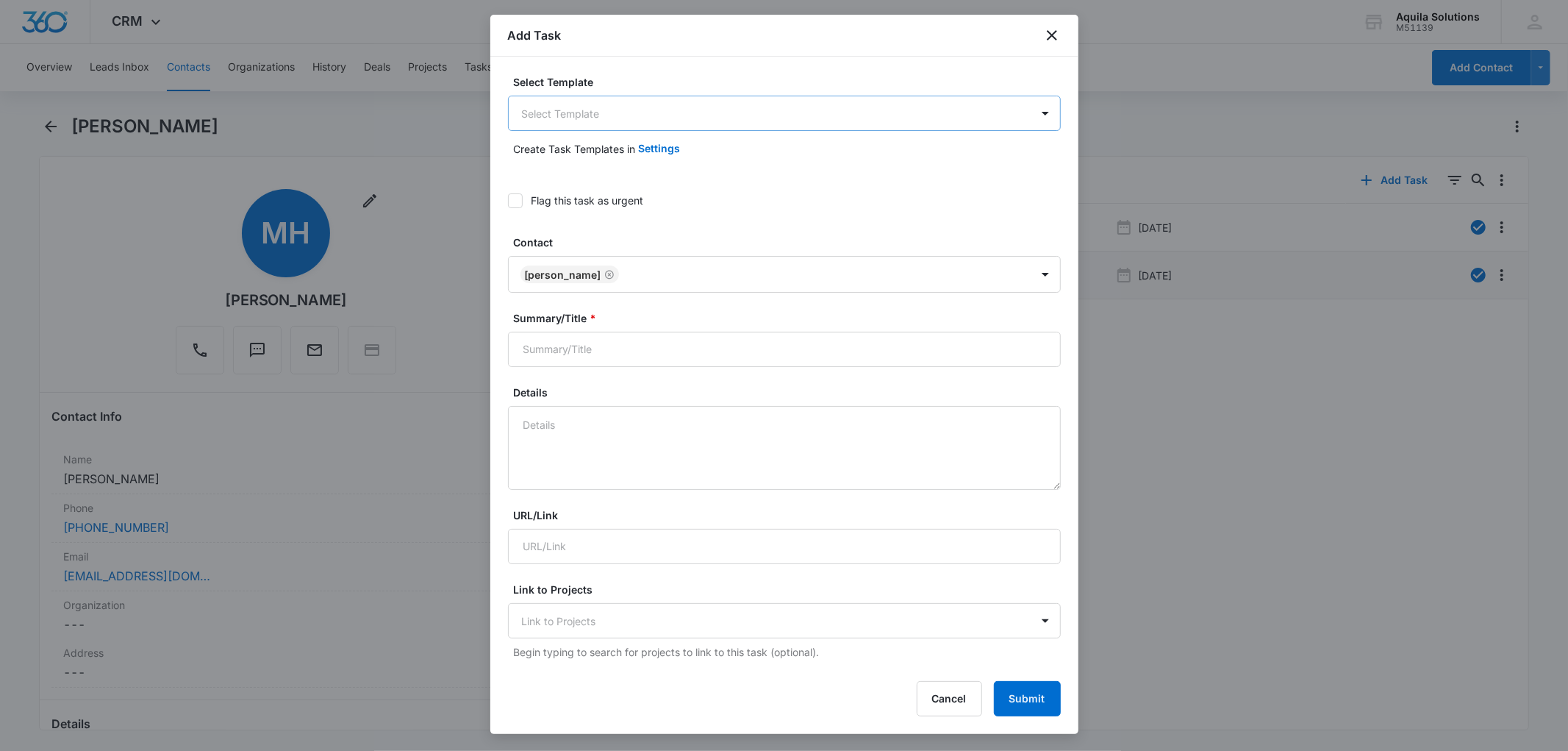
click at [602, 122] on body "CRM Apps Reputation Websites Forms CRM Email Social Payments POS Content Ads In…" at bounding box center [784, 375] width 1568 height 751
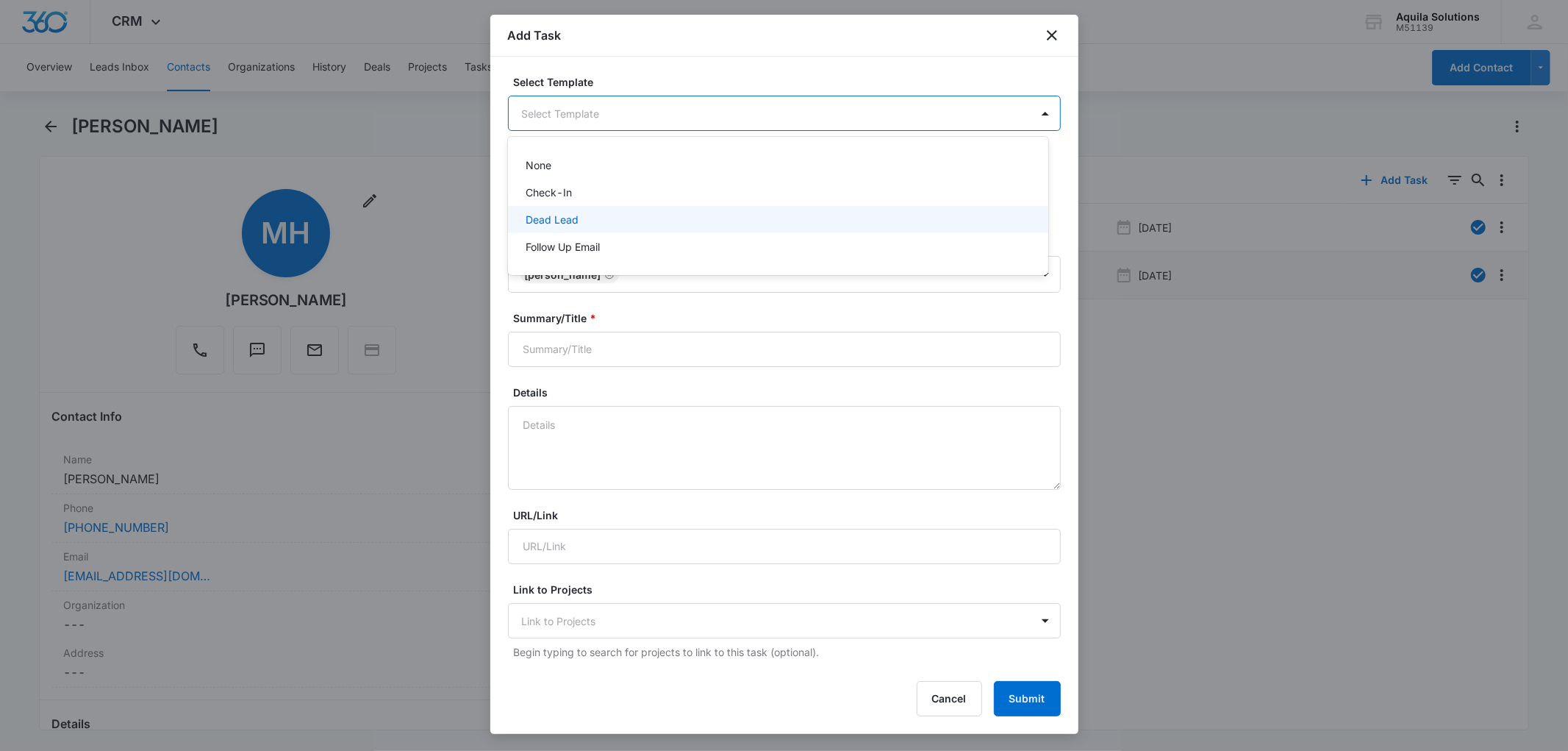
click at [592, 217] on div "Dead Lead" at bounding box center [776, 219] width 502 height 16
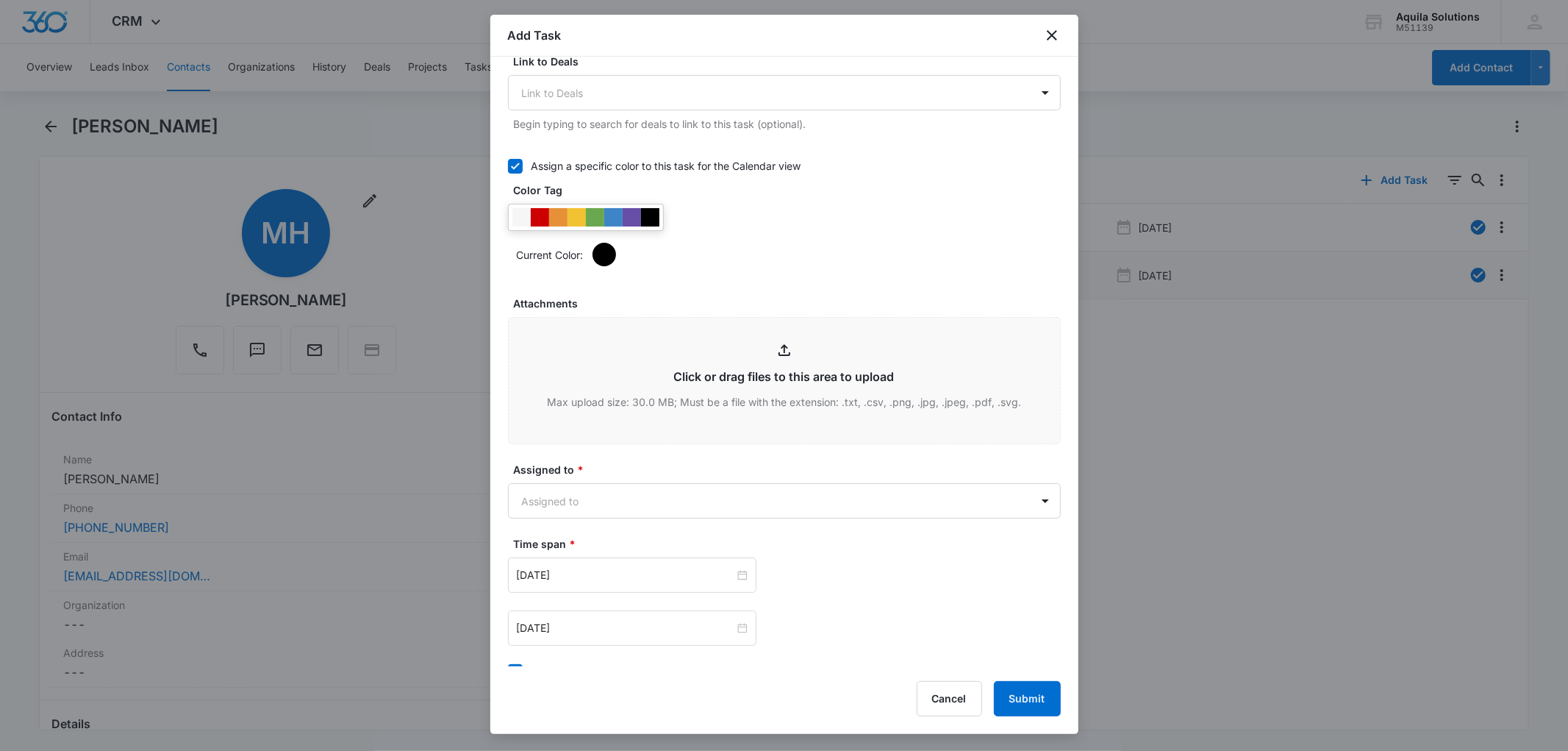
scroll to position [817, 0]
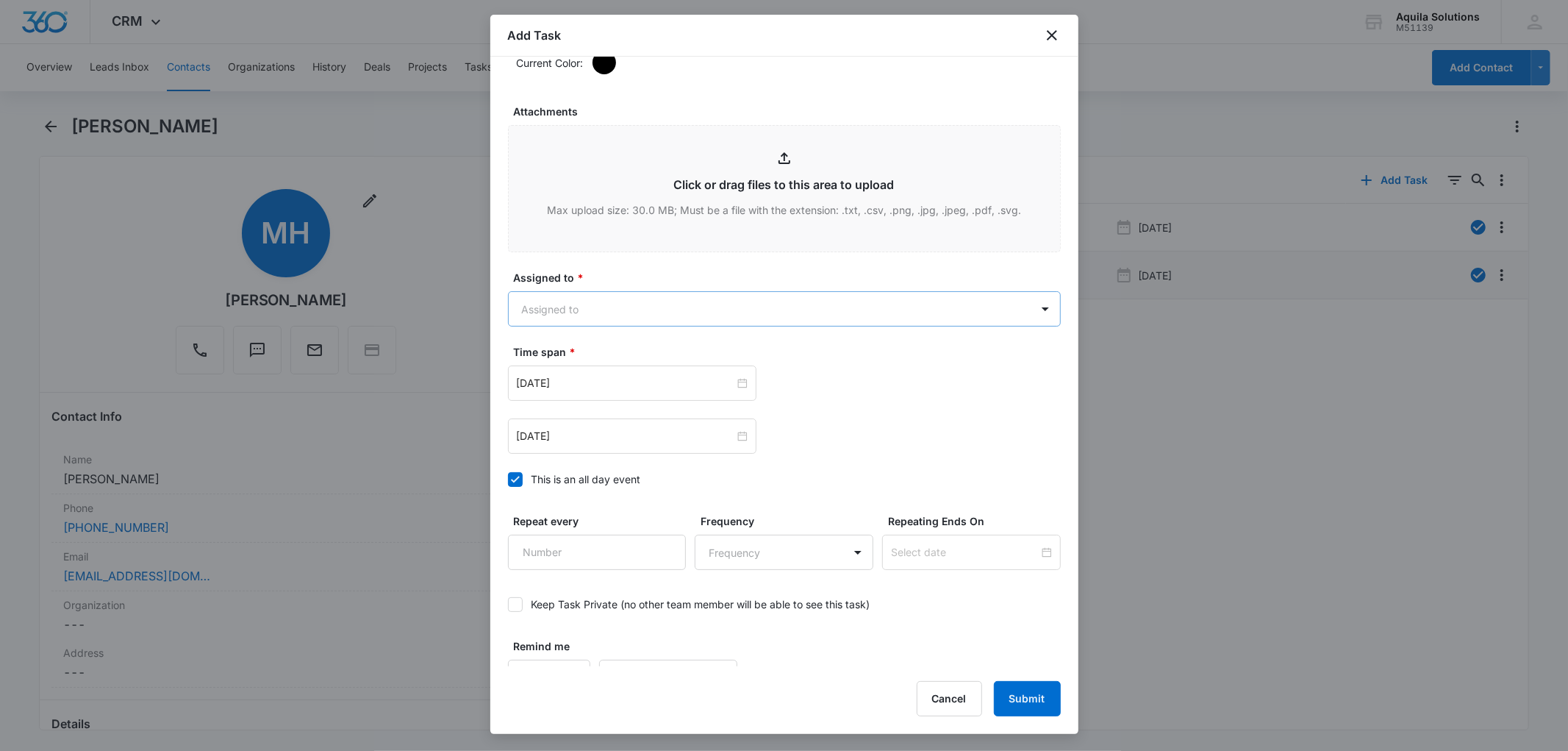
click at [613, 343] on body "CRM Apps Reputation Websites Forms CRM Email Social Payments POS Content Ads In…" at bounding box center [784, 375] width 1568 height 751
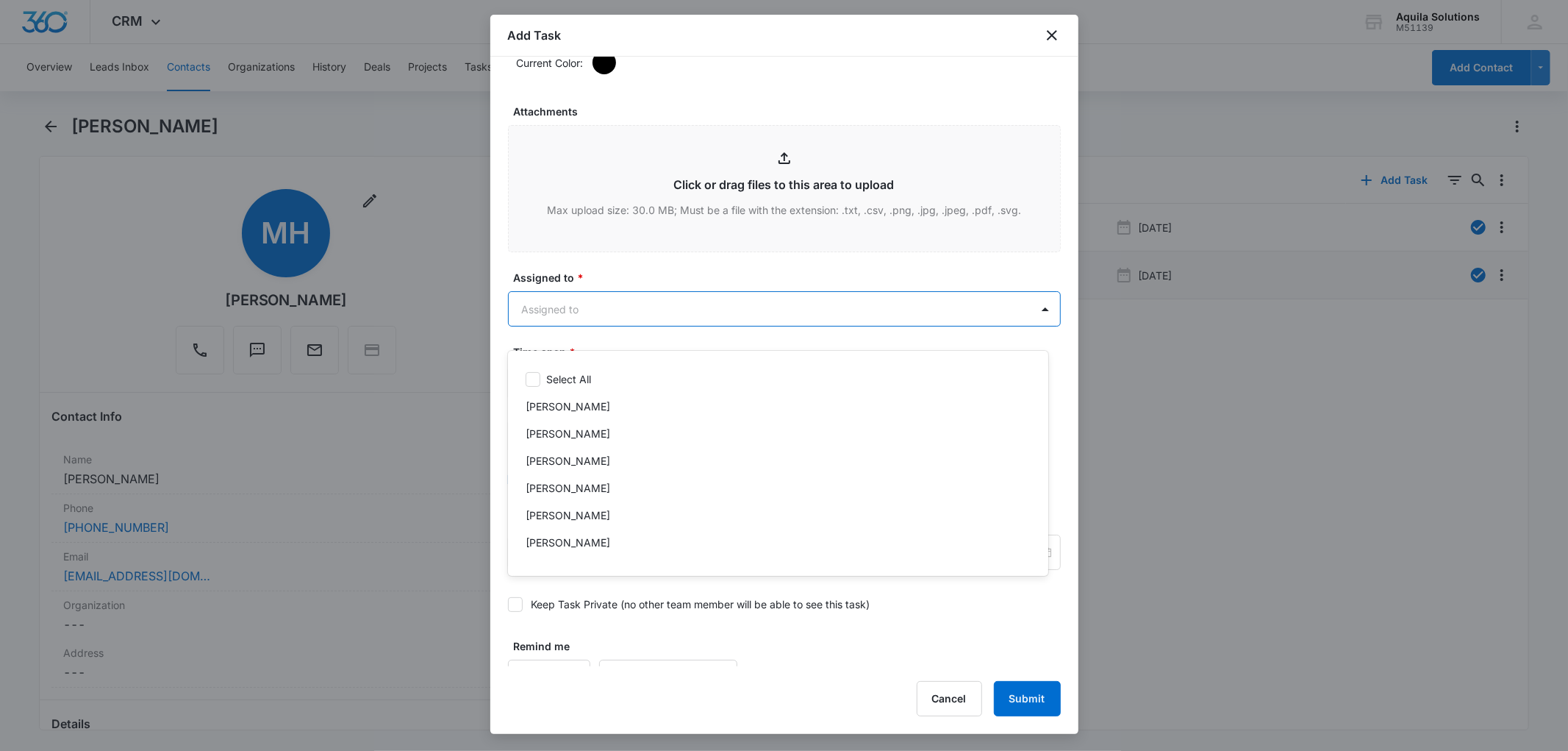
scroll to position [48, 0]
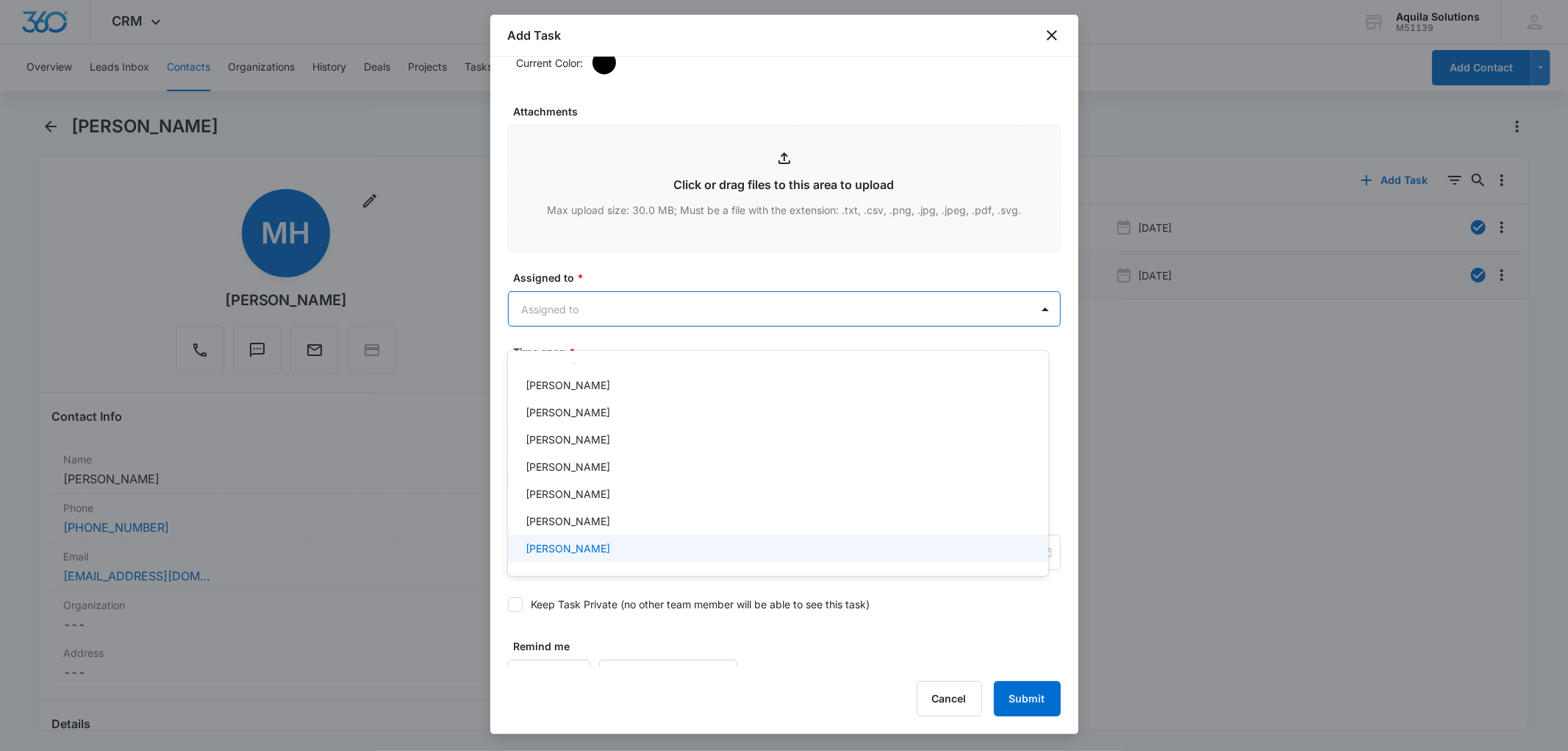
click at [612, 549] on div "[PERSON_NAME]" at bounding box center [776, 548] width 502 height 16
click at [623, 288] on div at bounding box center [784, 375] width 1568 height 751
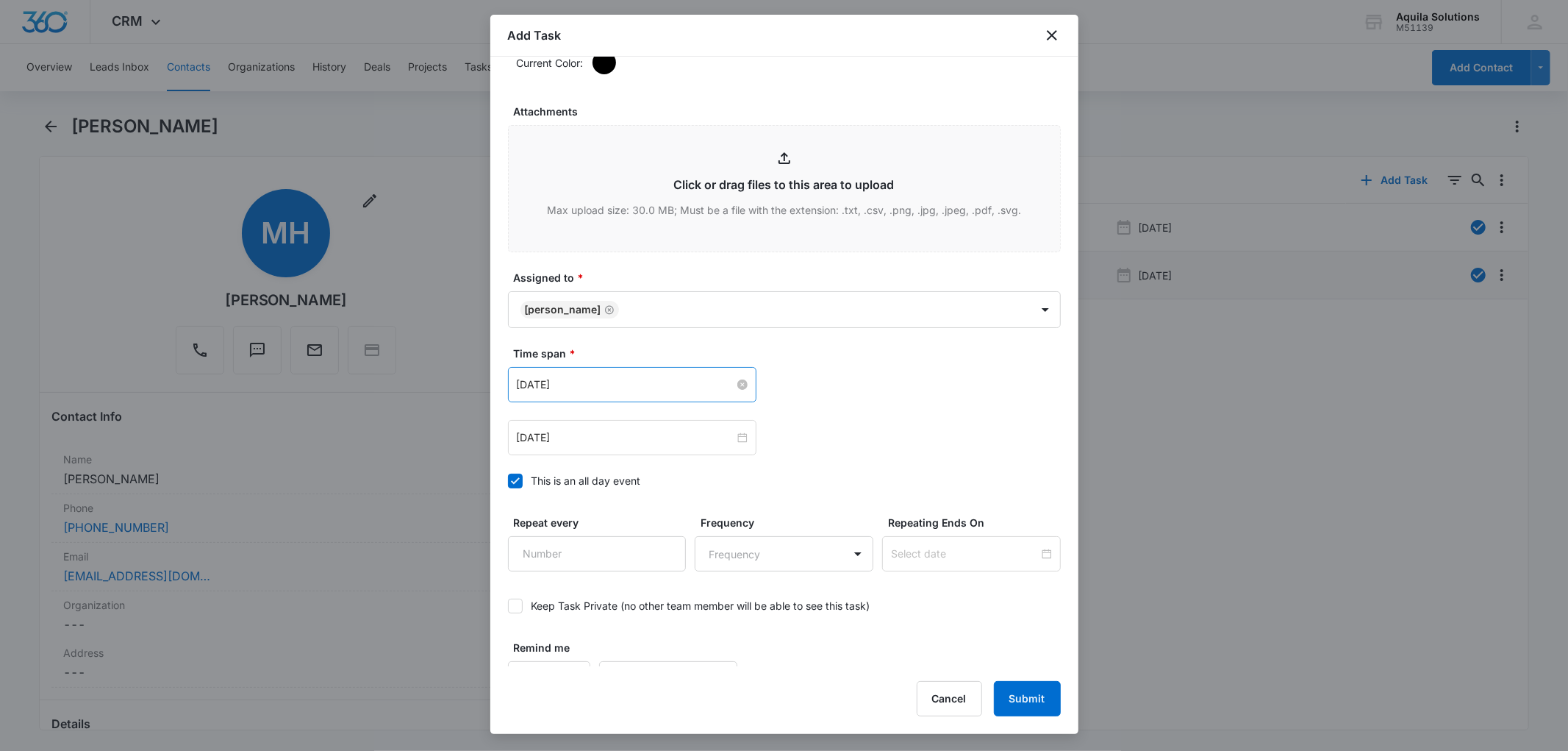
click at [596, 392] on input "Aug 21, 2025" at bounding box center [625, 384] width 218 height 16
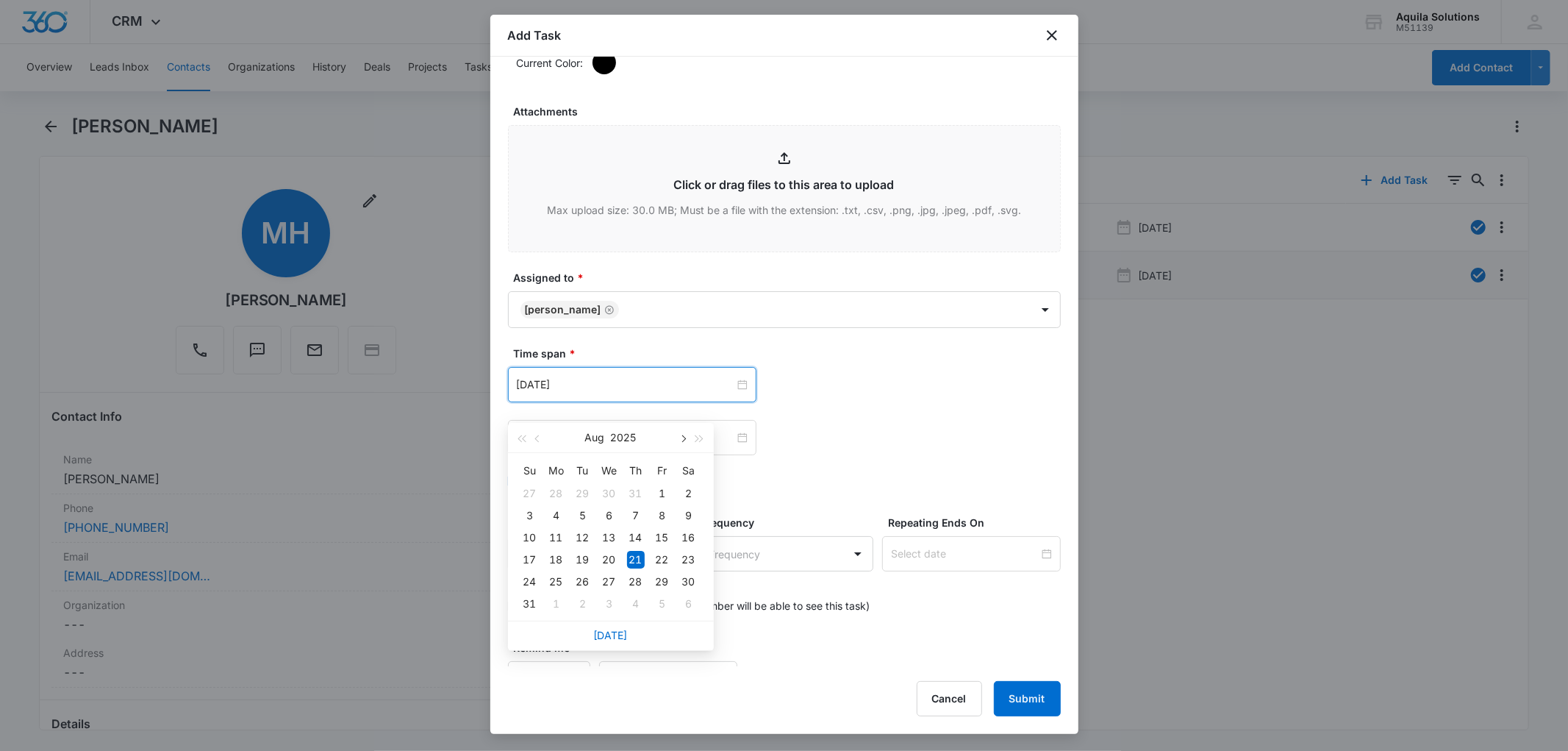
click at [681, 436] on span "button" at bounding box center [683, 439] width 8 height 8
type input "Dec 1, 2025"
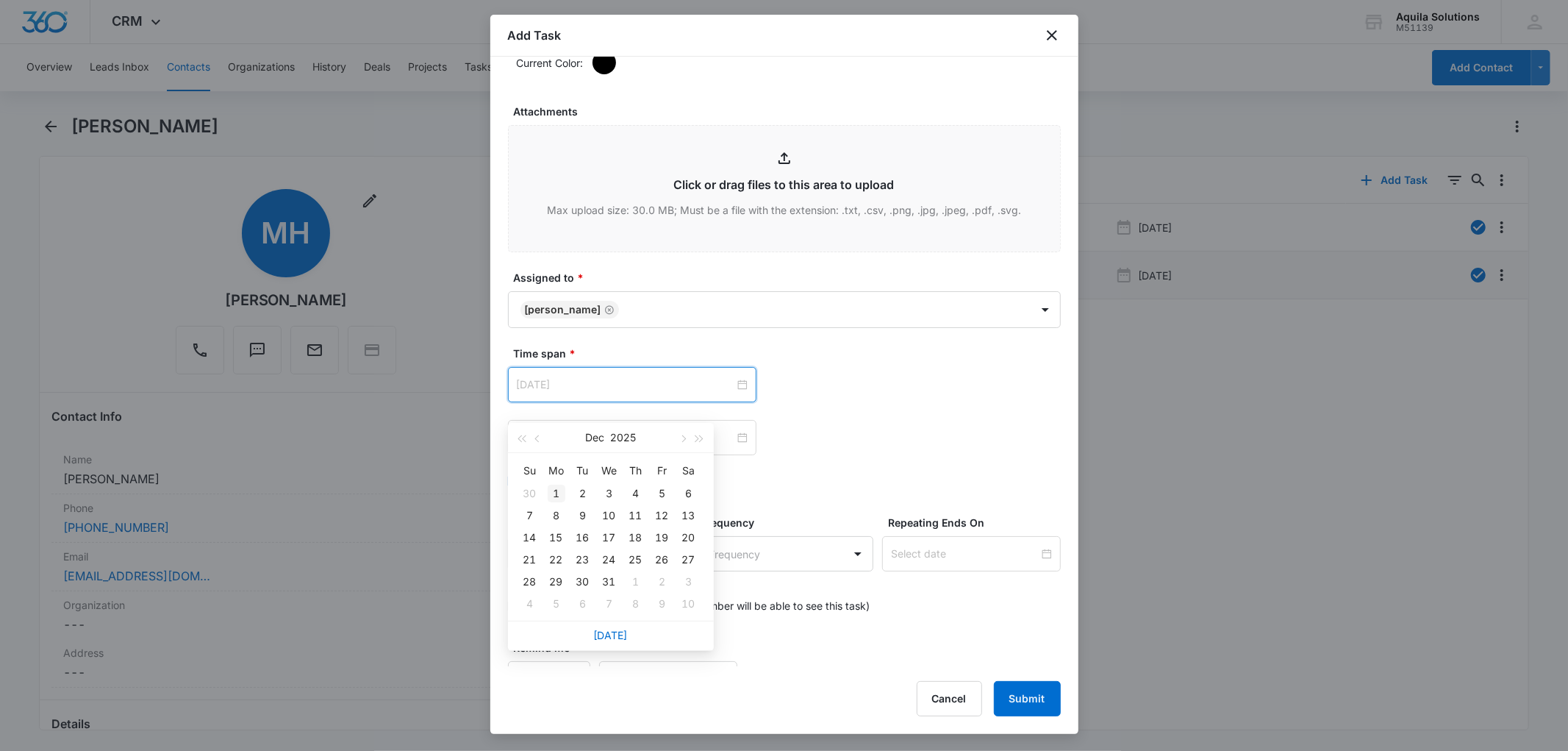
click at [557, 493] on div "1" at bounding box center [556, 493] width 17 height 17
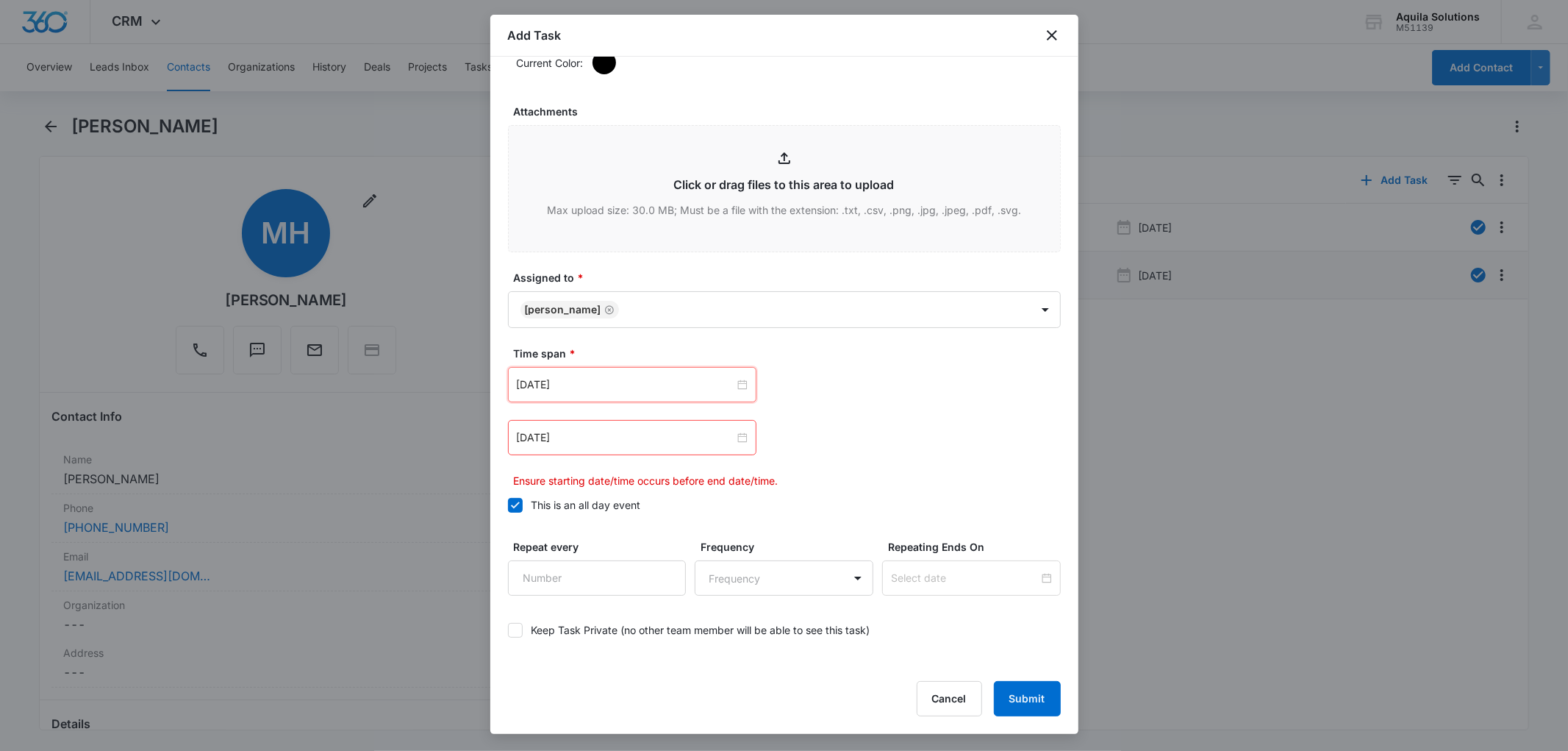
click at [619, 455] on div "Aug 21, 2025" at bounding box center [632, 437] width 248 height 35
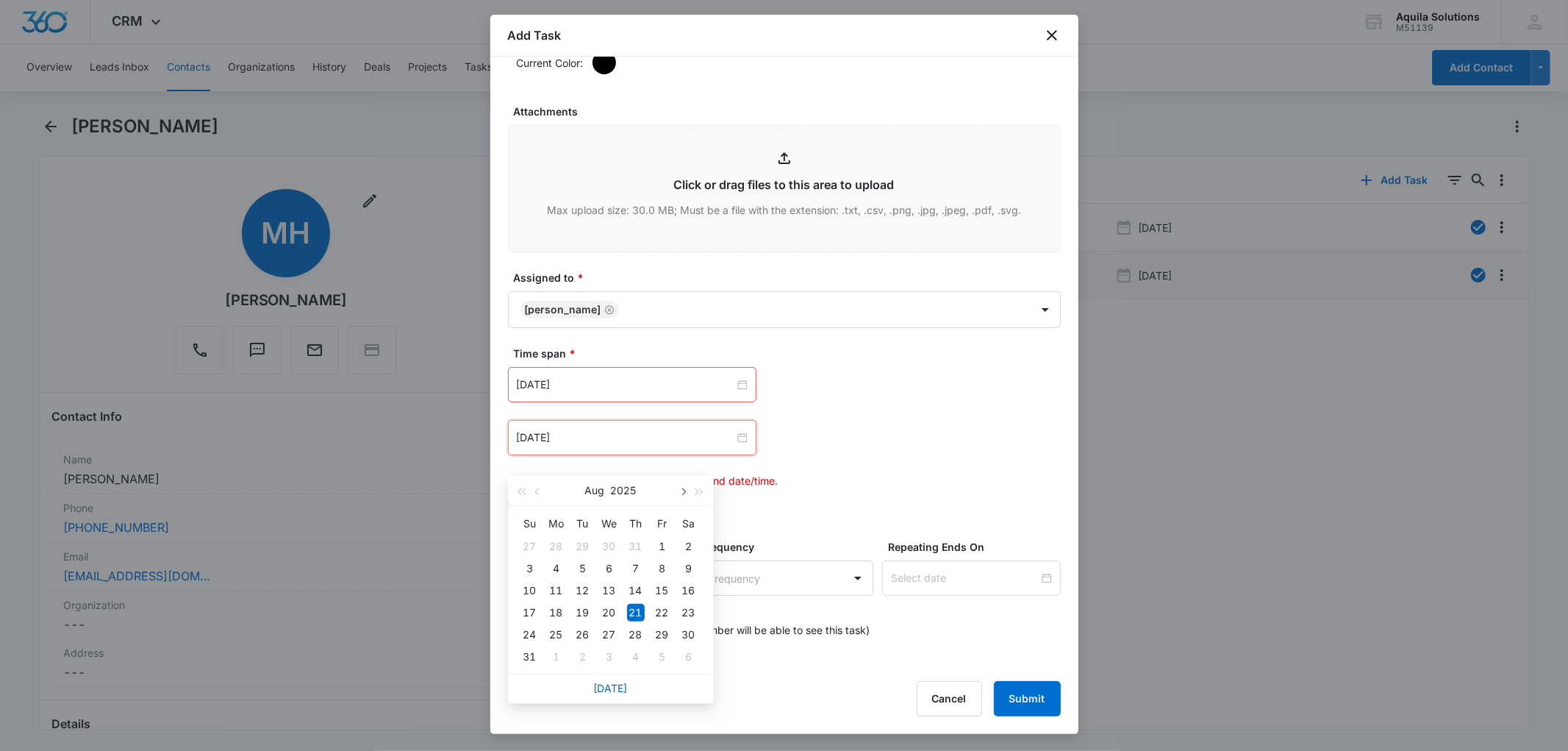
click at [680, 486] on button "button" at bounding box center [682, 490] width 16 height 29
type input "Dec 1, 2025"
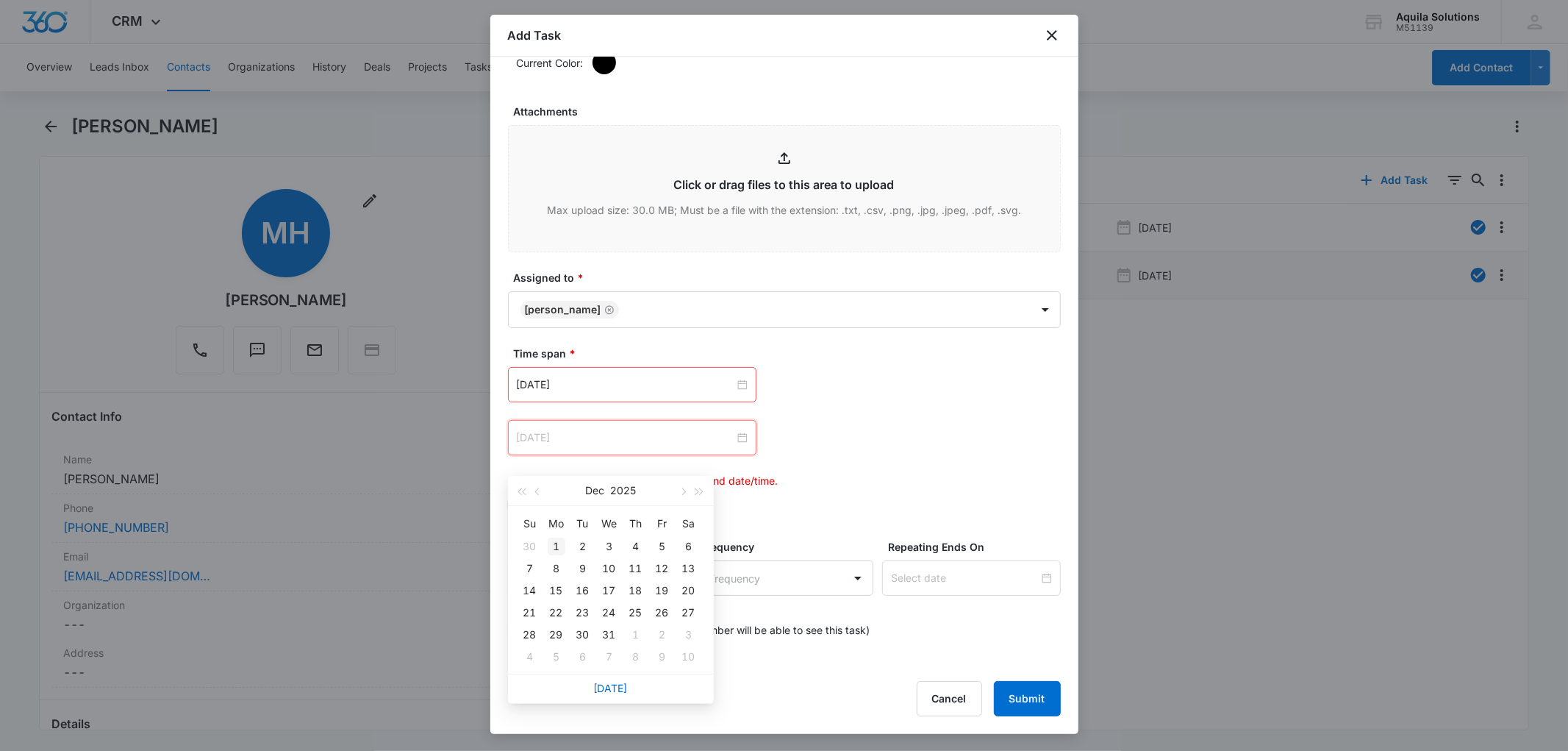
click at [560, 545] on div "1" at bounding box center [556, 547] width 17 height 17
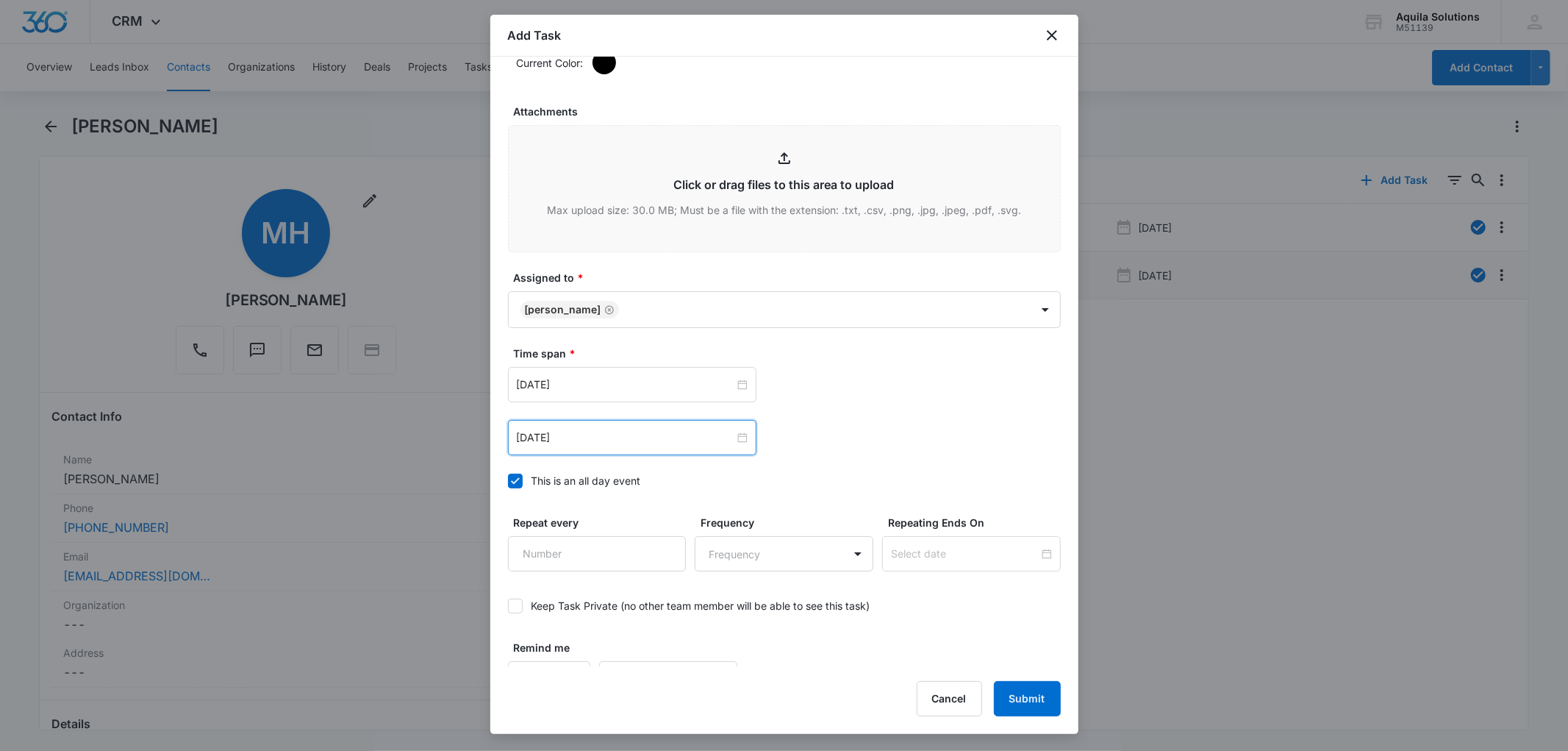
click at [784, 436] on div "Dec 1, 2025 Dec 2025 Su Mo Tu We Th Fr Sa 30 1 2 3 4 5 6 7 8 9 10 11 12 13 14 1…" at bounding box center [784, 411] width 552 height 88
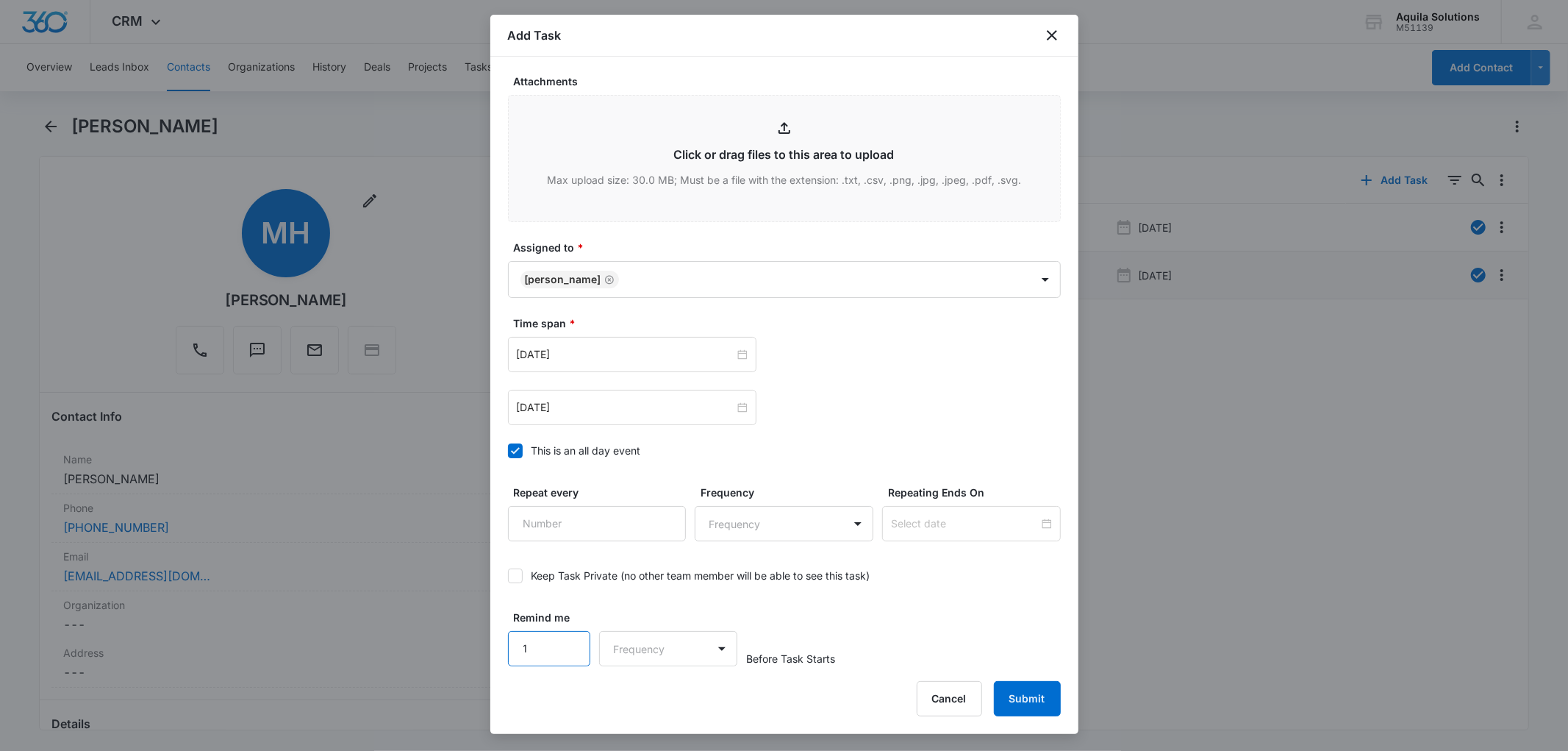
scroll to position [865, 0]
type input "1"
click at [570, 645] on input "1" at bounding box center [549, 648] width 83 height 35
click at [657, 637] on body "CRM Apps Reputation Websites Forms CRM Email Social Payments POS Content Ads In…" at bounding box center [784, 375] width 1568 height 751
click at [657, 700] on div "Days" at bounding box center [664, 701] width 97 height 16
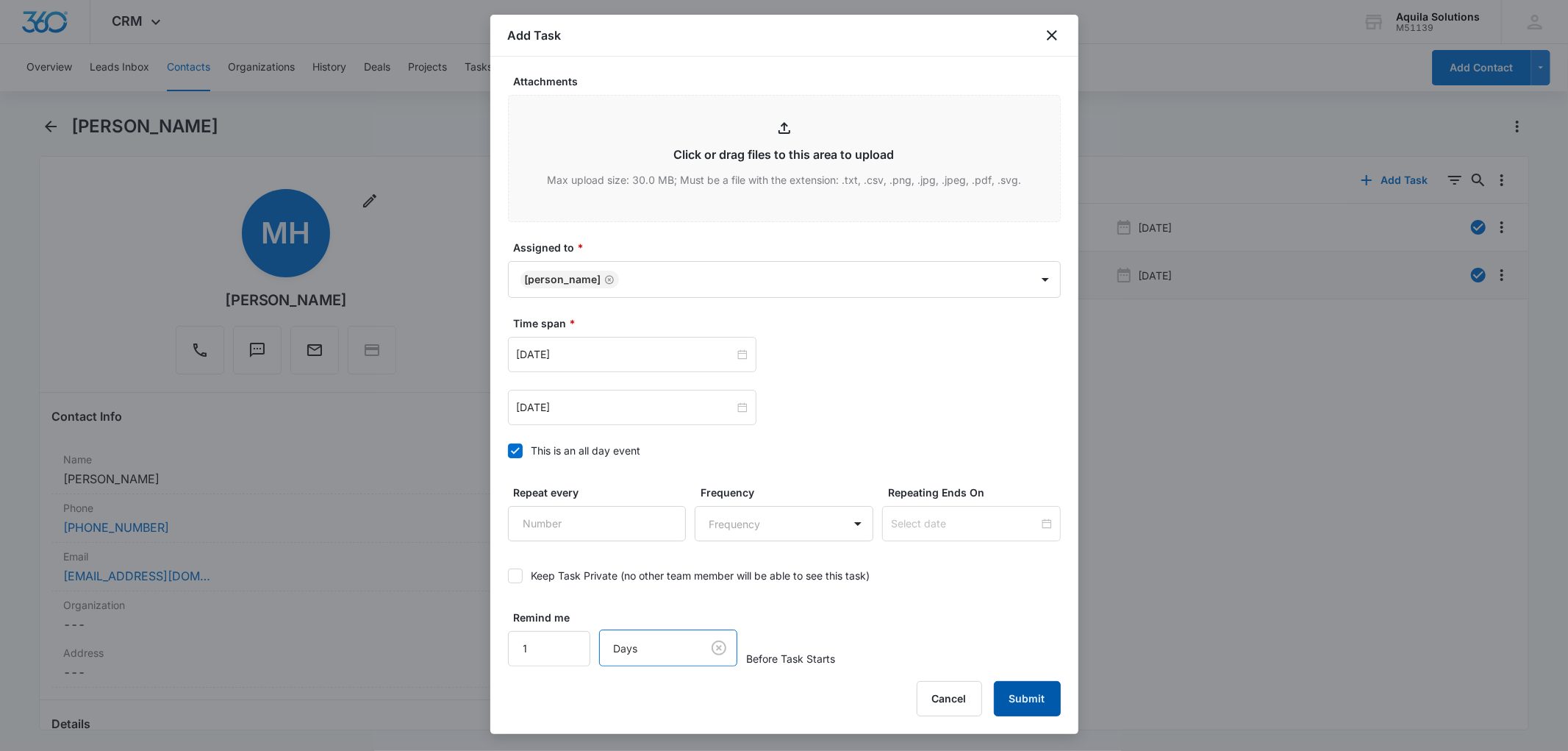
click at [1028, 699] on button "Submit" at bounding box center [1027, 698] width 67 height 35
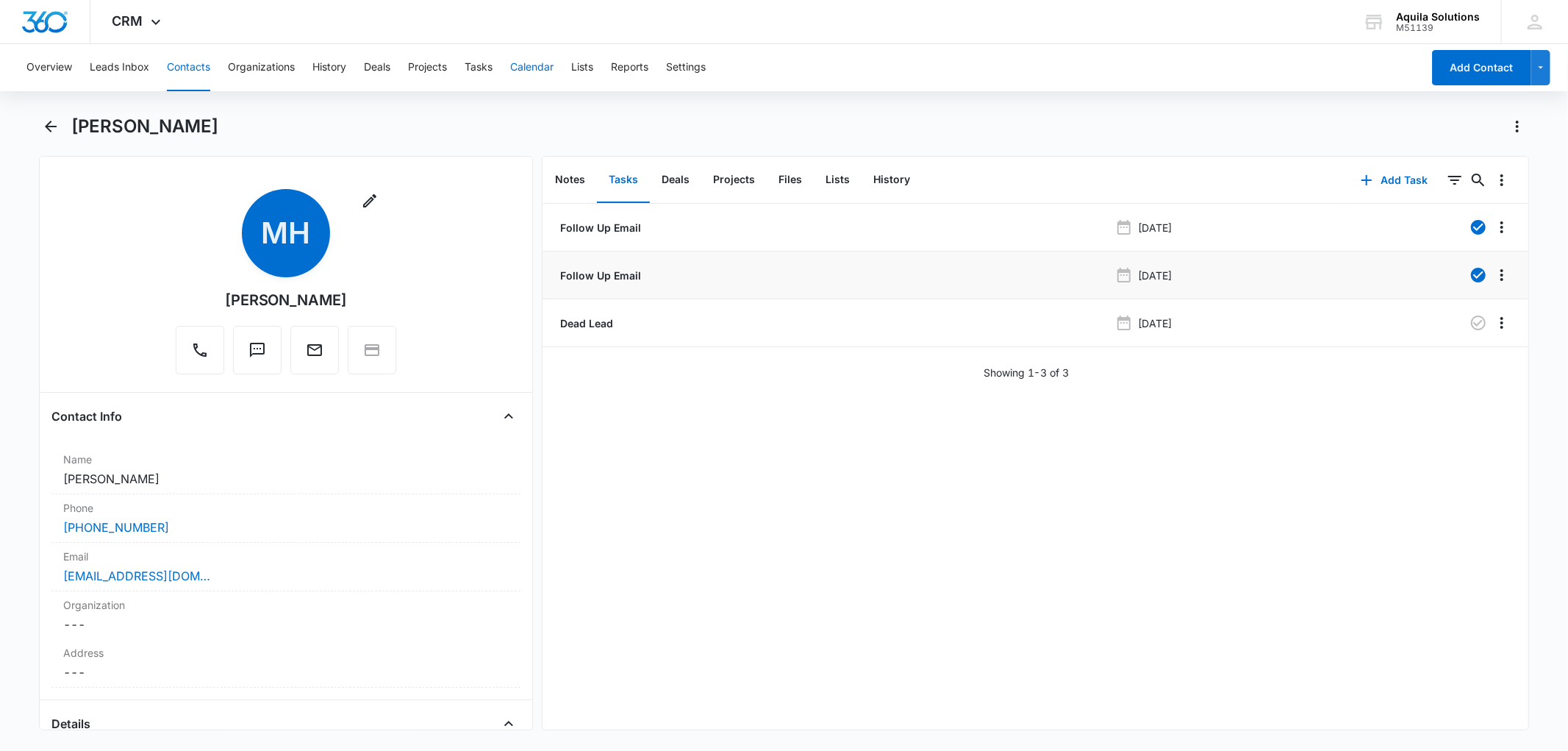
click at [520, 71] on button "Calendar" at bounding box center [531, 68] width 44 height 47
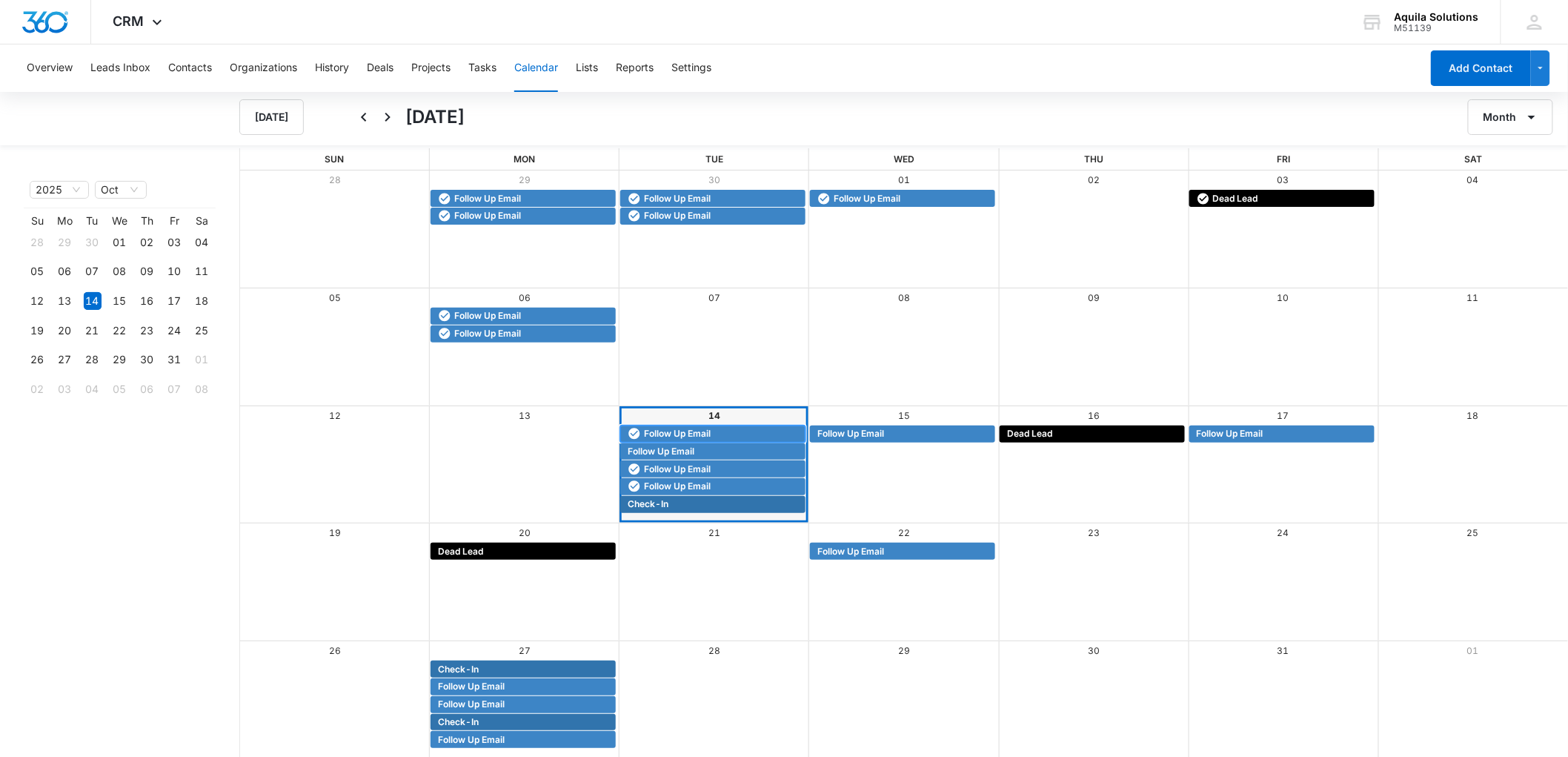
click at [688, 432] on span "Follow Up Email" at bounding box center [677, 434] width 66 height 14
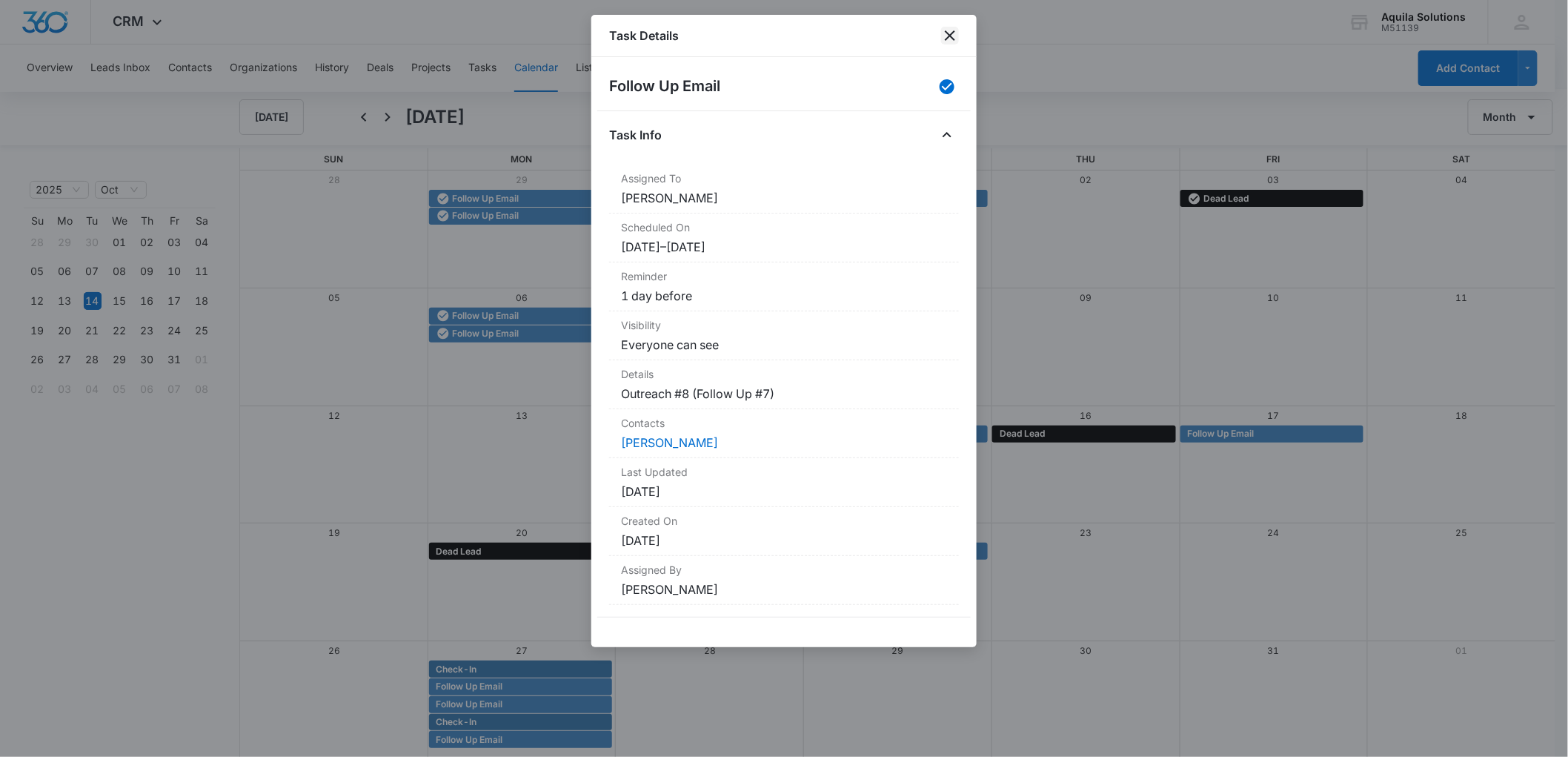
click at [949, 32] on icon "close" at bounding box center [950, 35] width 11 height 11
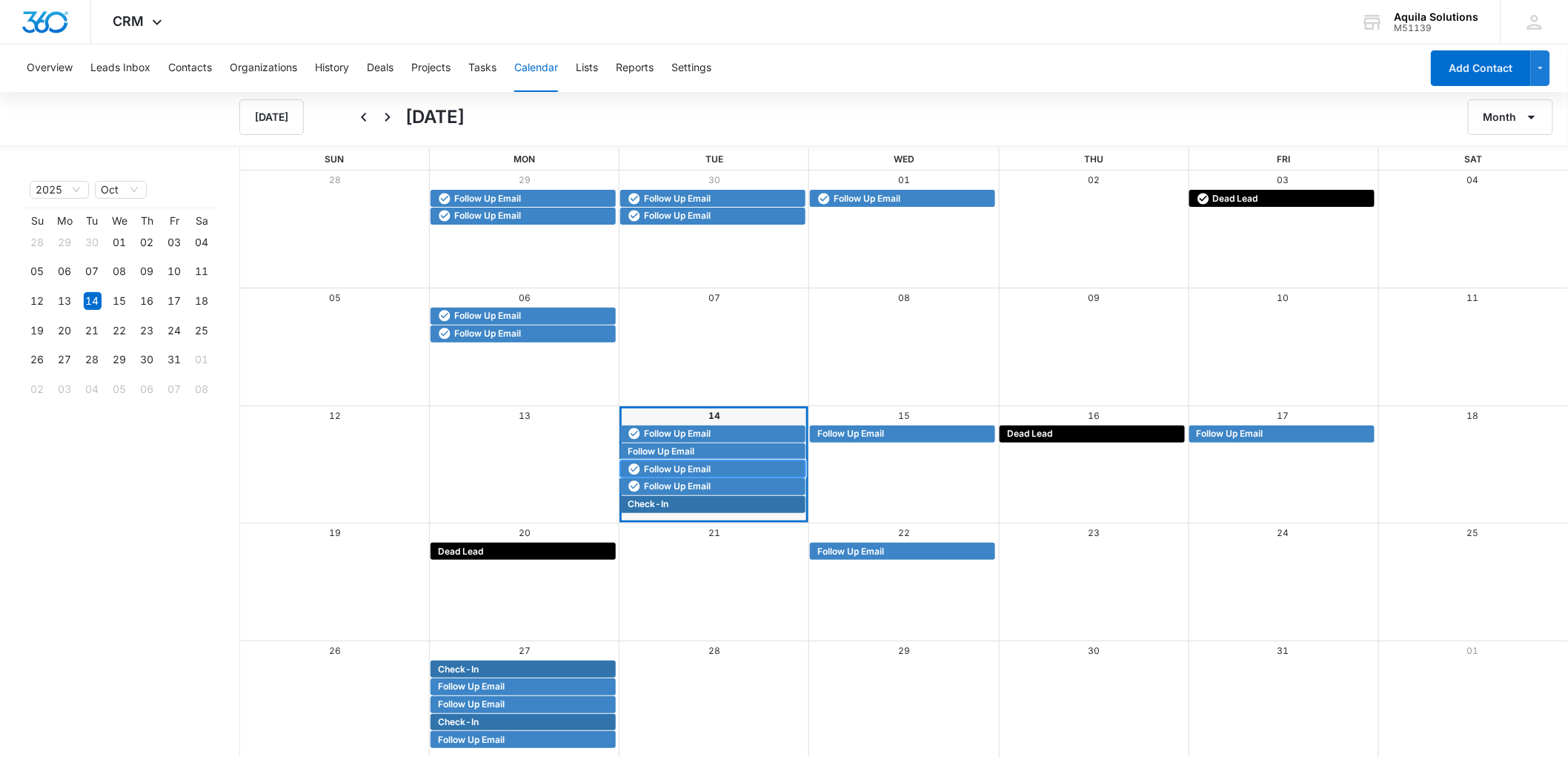
click at [693, 468] on span "Follow Up Email" at bounding box center [677, 469] width 66 height 14
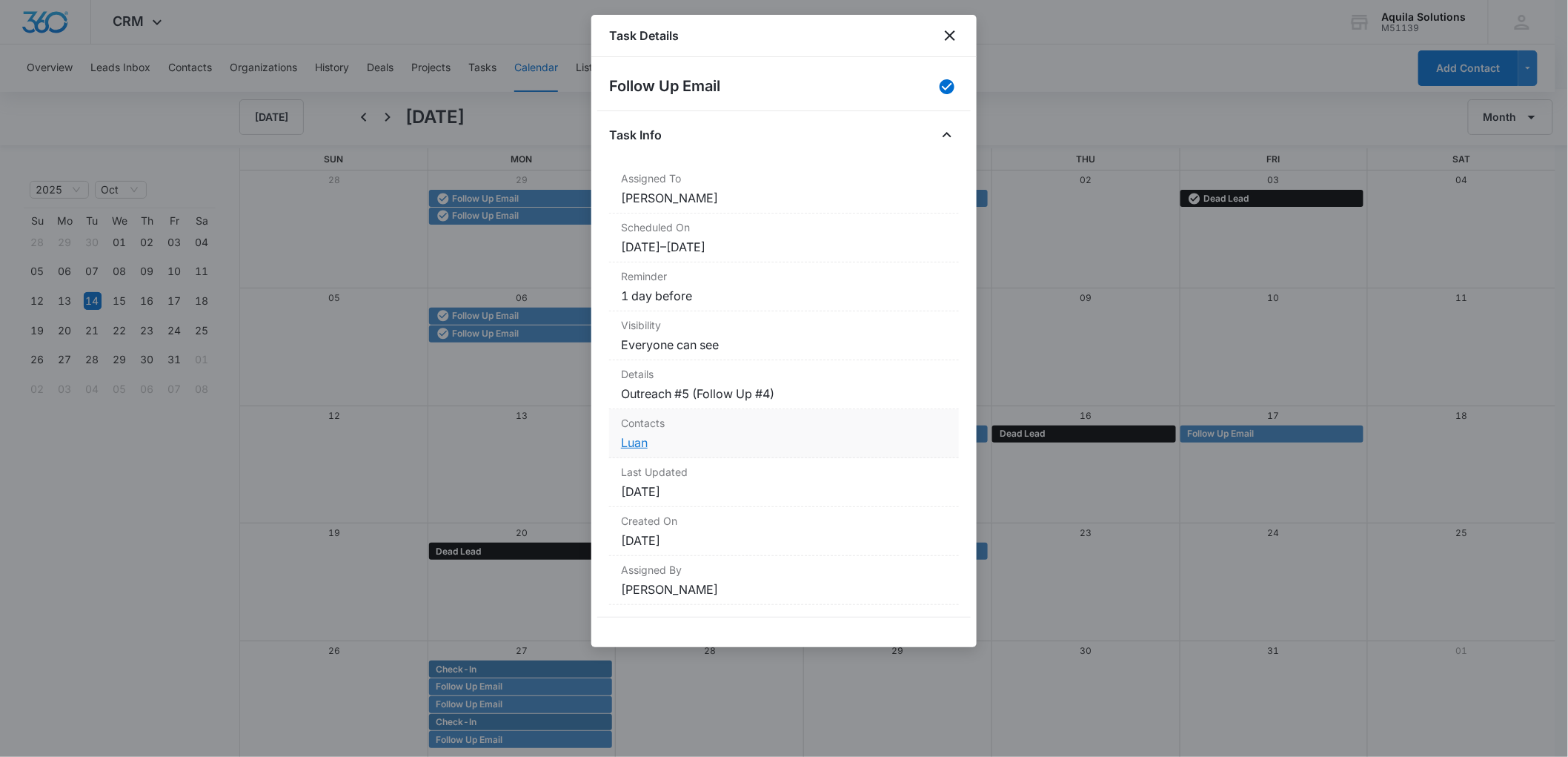
click at [628, 446] on link "Luan" at bounding box center [634, 442] width 26 height 15
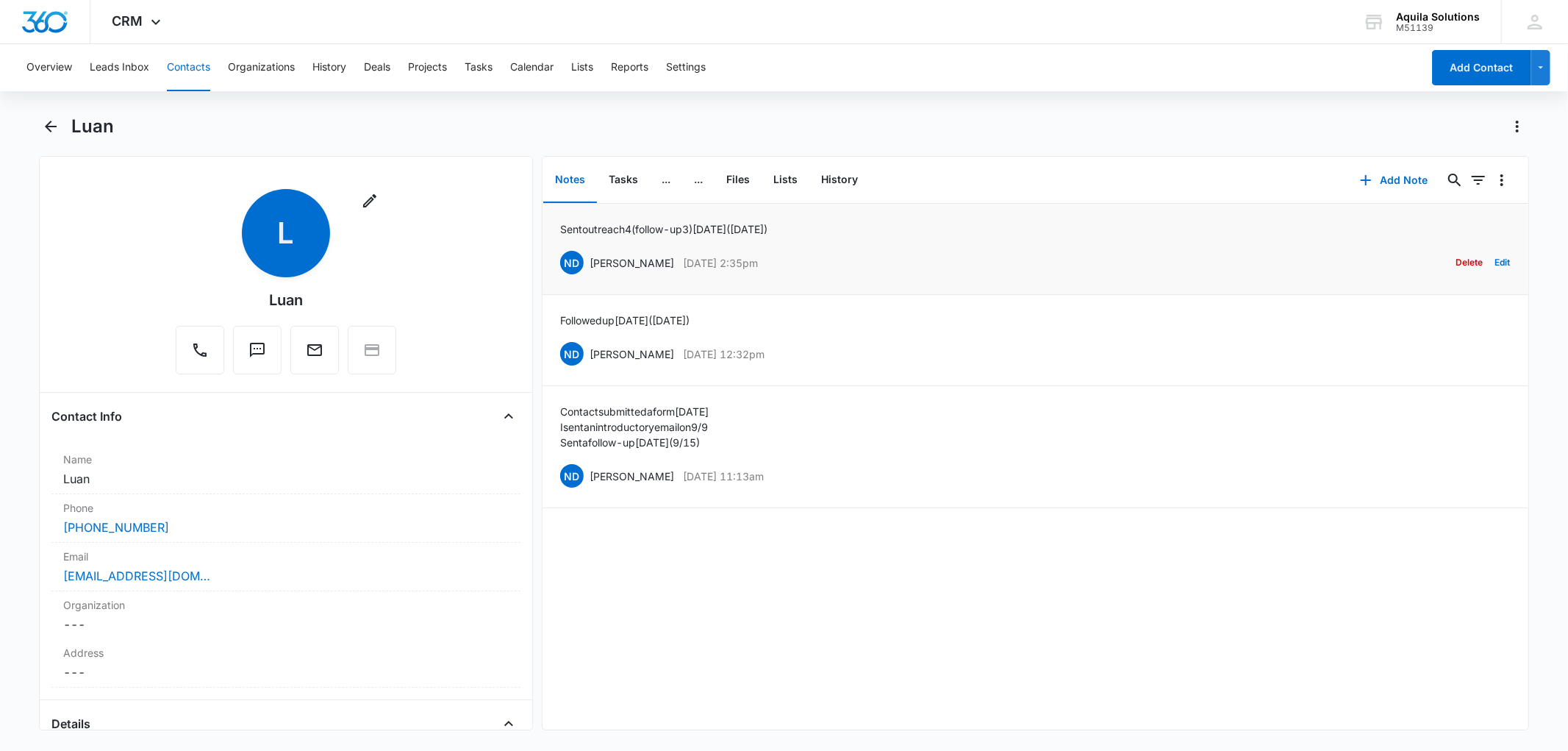
drag, startPoint x: 560, startPoint y: 229, endPoint x: 796, endPoint y: 224, distance: 236.1
click at [796, 224] on div "Sent outreach 4 (follow-up 3) today (9/30/25) ND Noah De Mers Sep 30, 2025 at 2…" at bounding box center [1035, 248] width 951 height 55
copy p "Sent outreach 4 (follow-up 3) today (9/30/25)"
click at [1357, 172] on icon "button" at bounding box center [1365, 180] width 17 height 17
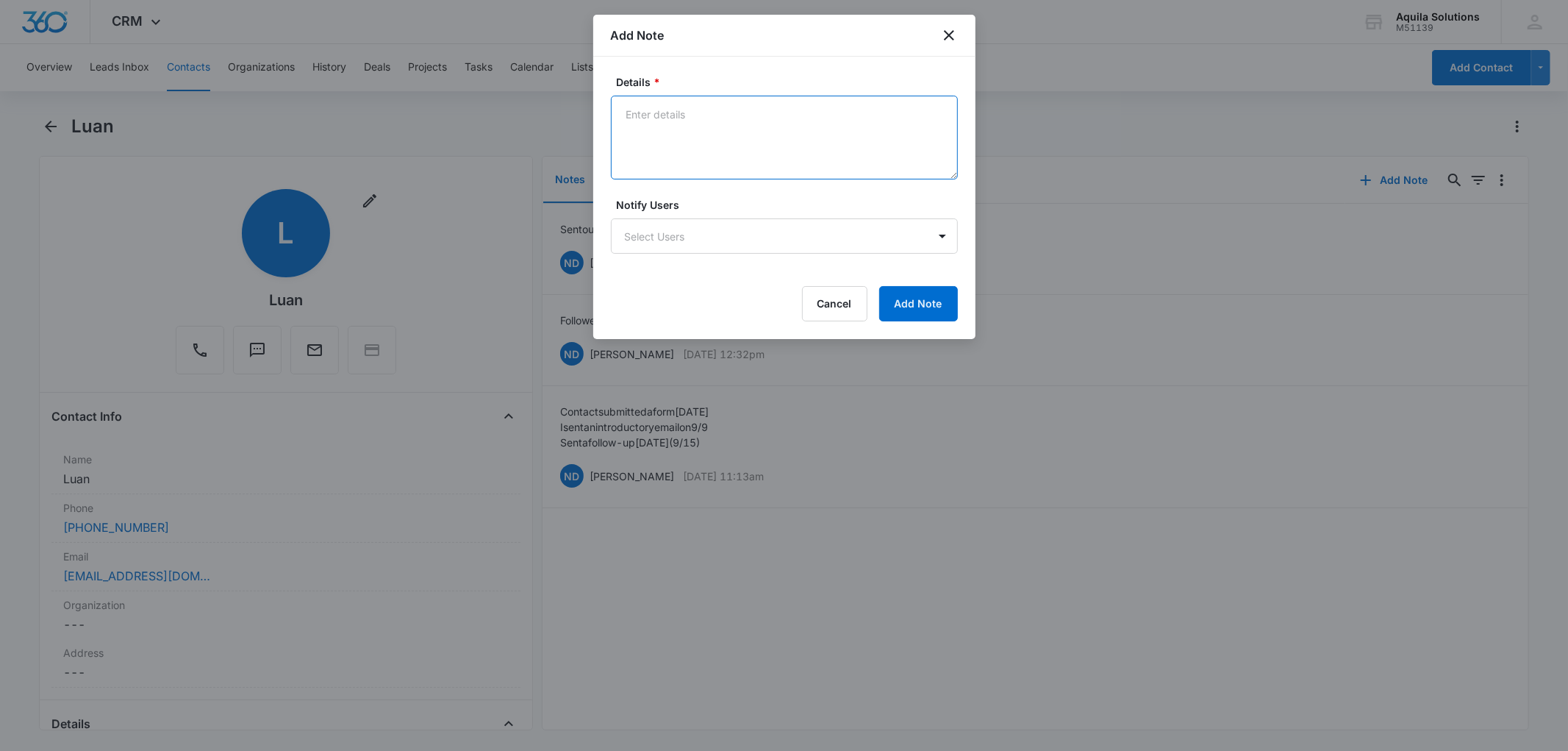
click at [652, 110] on textarea "Details *" at bounding box center [784, 138] width 347 height 83
paste textarea "Sent outreach 4 (follow-up 3) today (9/30/25)"
click at [701, 114] on textarea "Sent outreach 4 (follow-up 3) today (9/30/25)" at bounding box center [784, 138] width 347 height 83
type textarea "Sent outreach 5 (follow-up 4) today (10/14/25)"
click at [922, 309] on button "Add Note" at bounding box center [918, 303] width 78 height 35
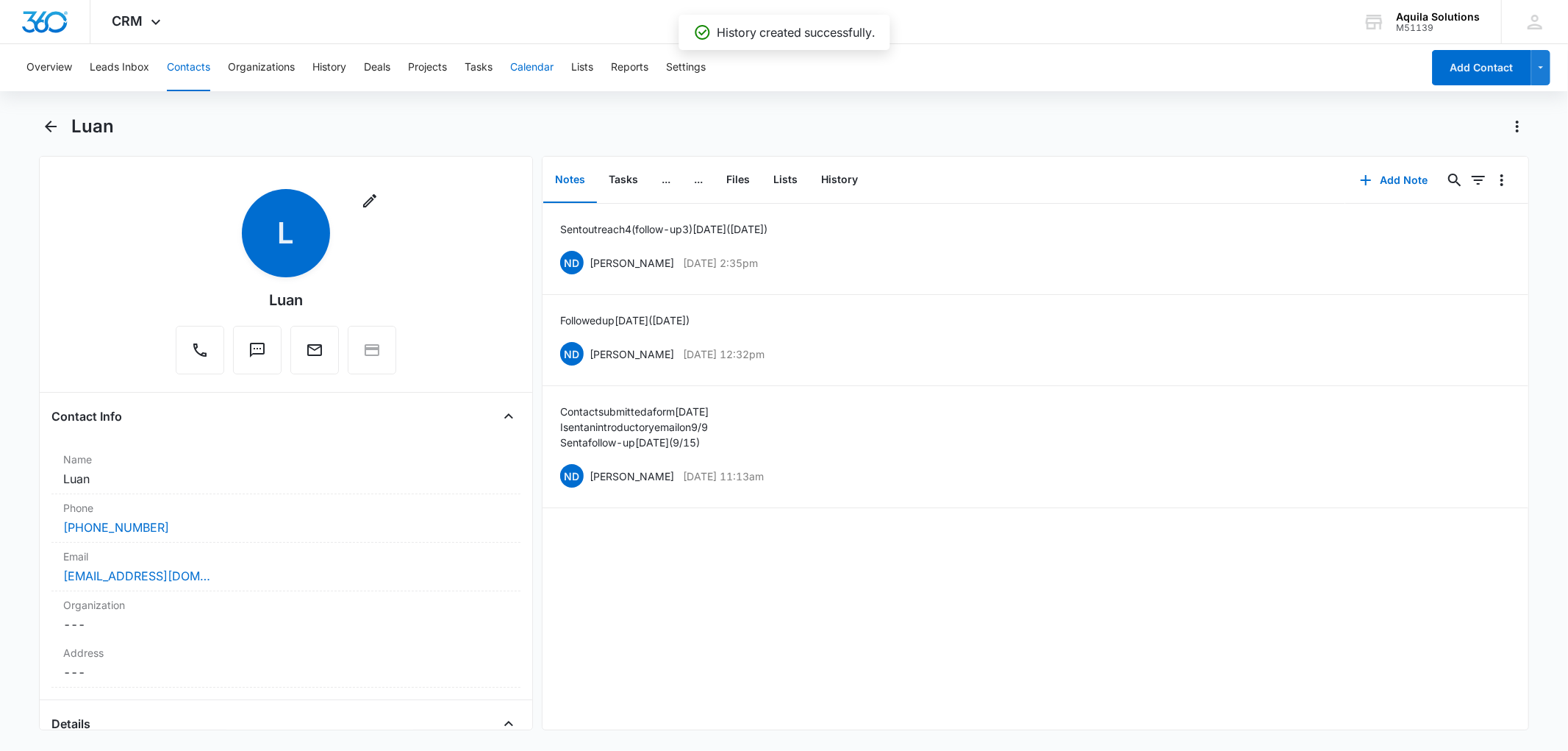
click at [534, 64] on button "Calendar" at bounding box center [531, 68] width 44 height 47
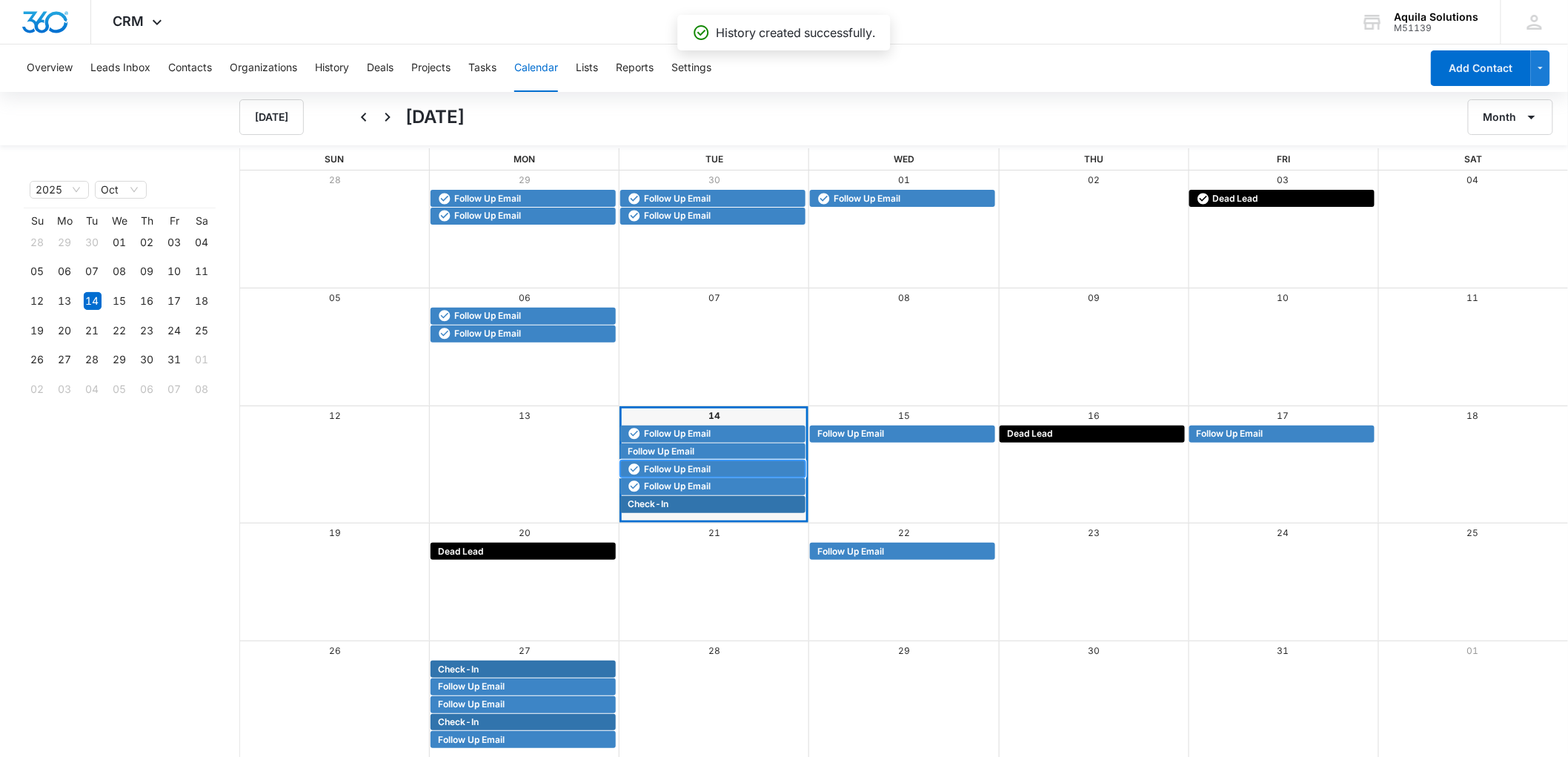
click at [663, 468] on span "Follow Up Email" at bounding box center [677, 469] width 66 height 14
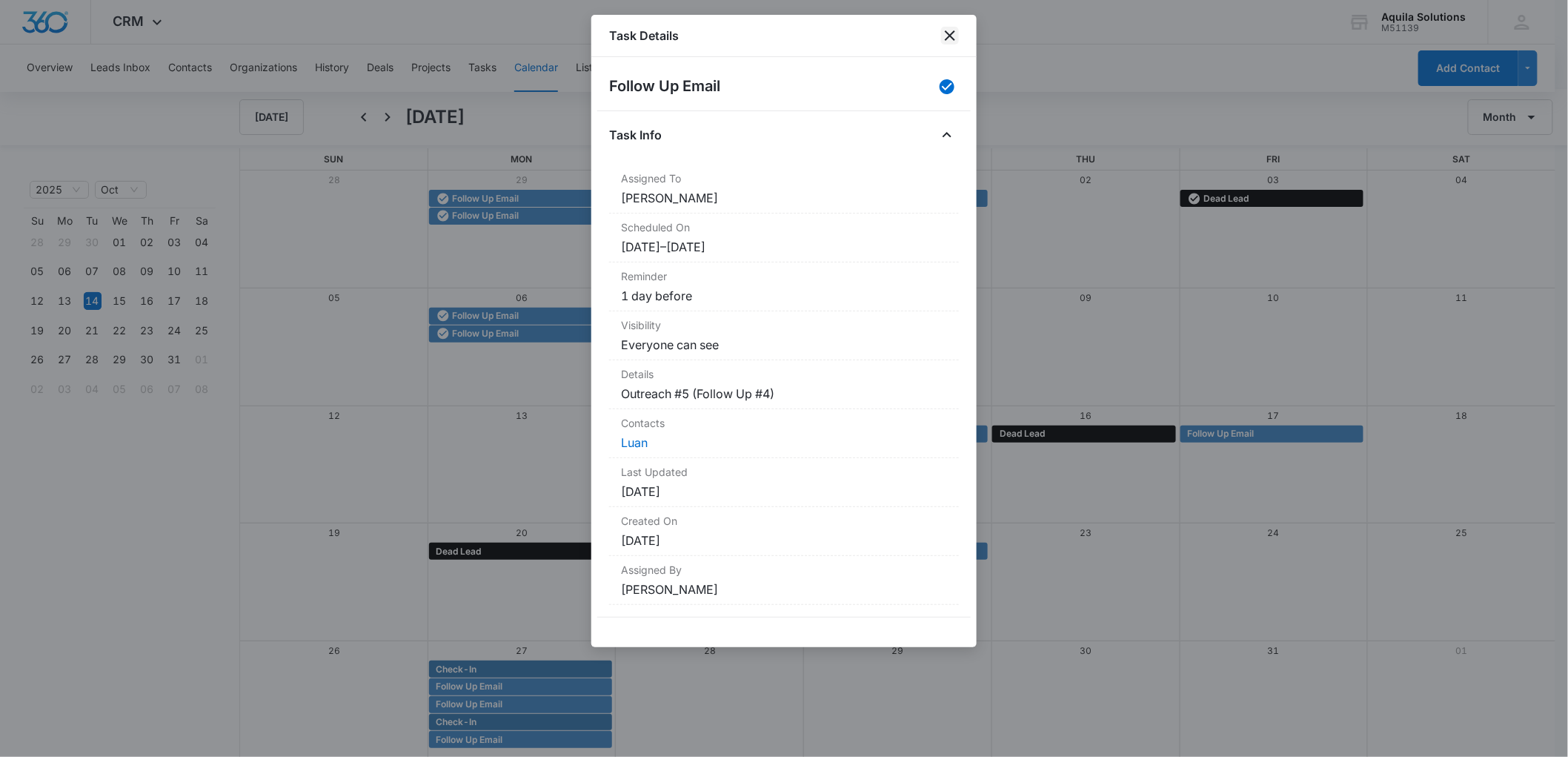
click at [945, 38] on icon "close" at bounding box center [950, 35] width 18 height 18
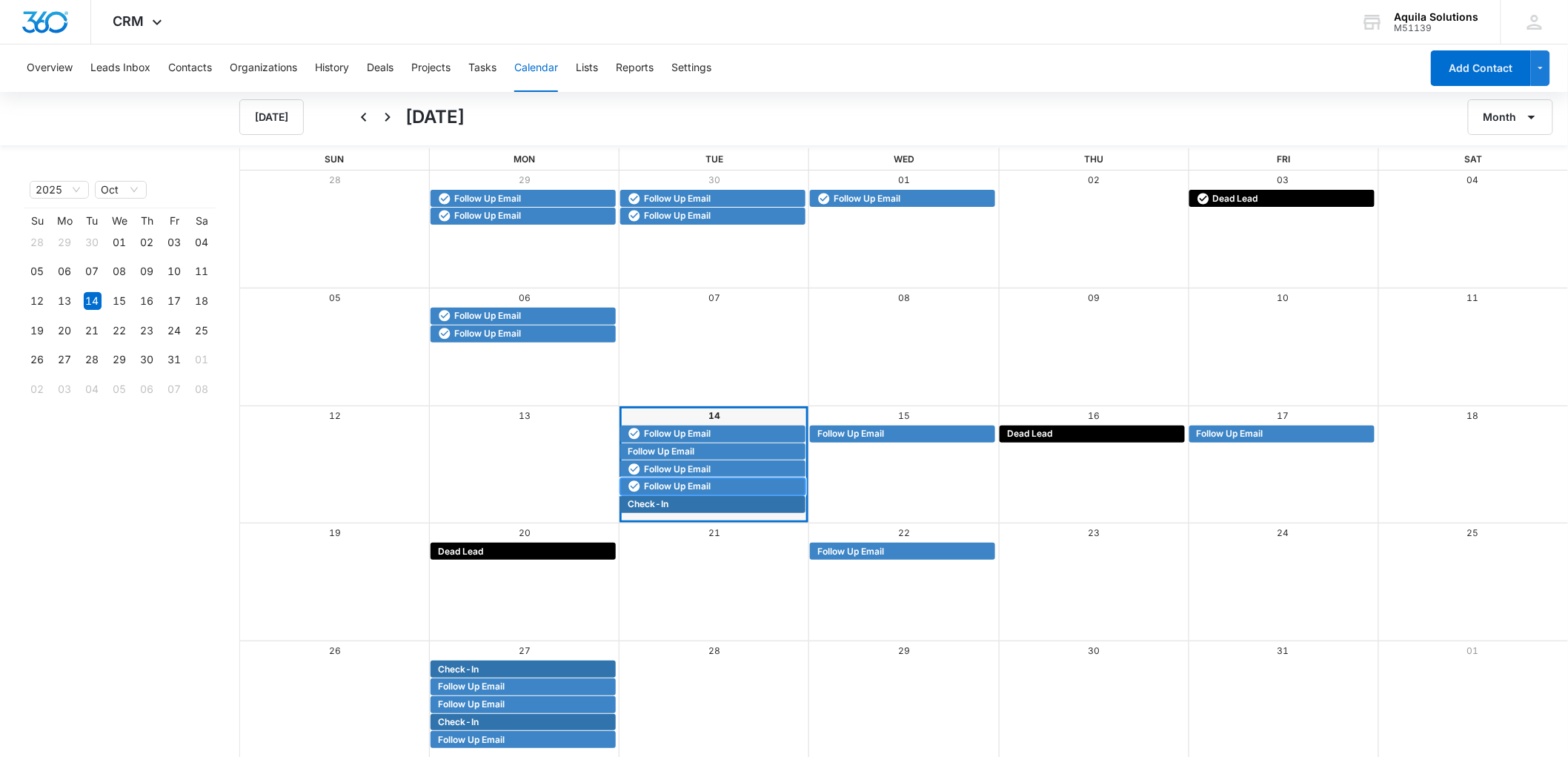
click at [667, 484] on span "Follow Up Email" at bounding box center [677, 486] width 66 height 14
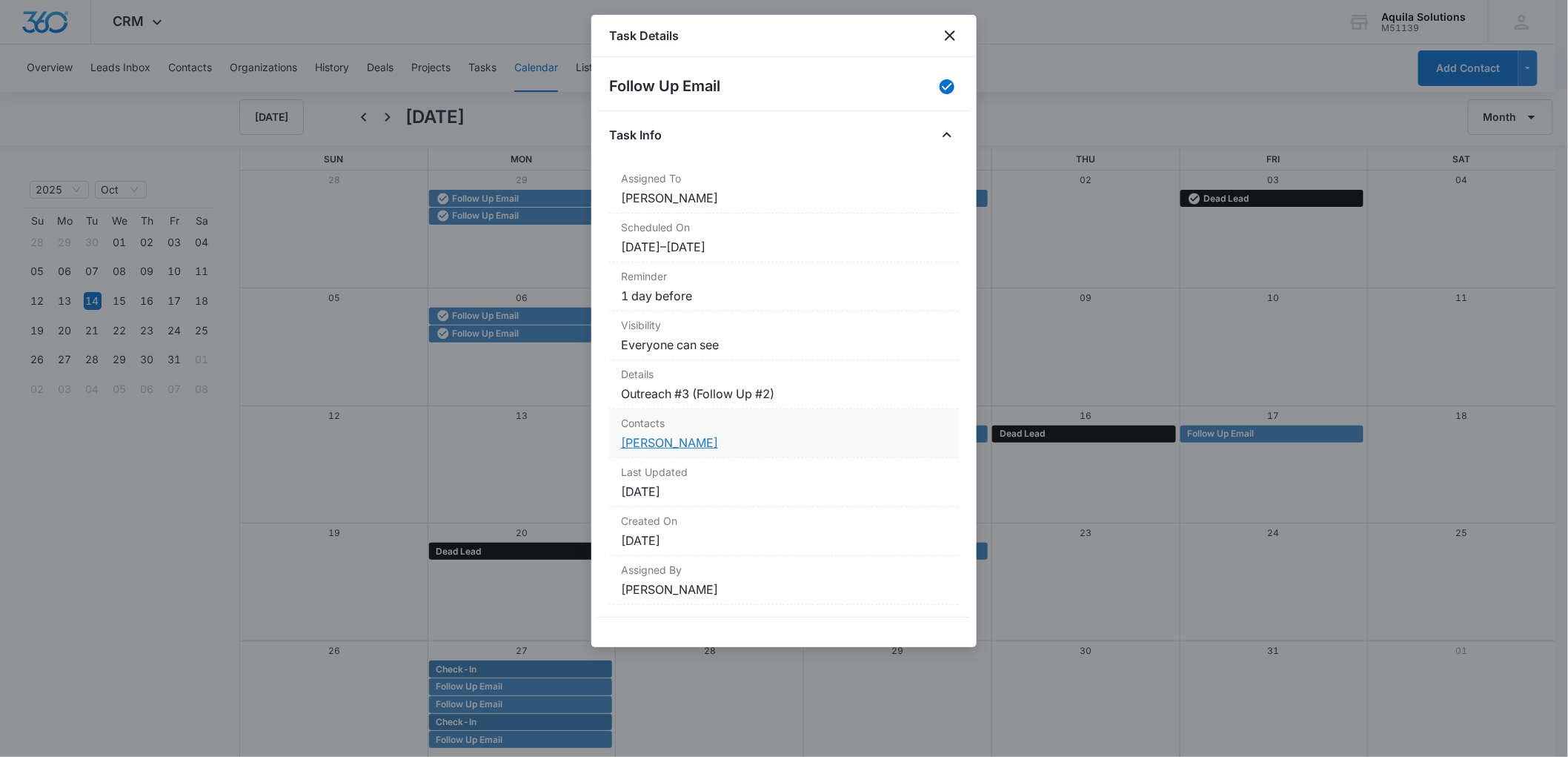
click at [660, 446] on link "[PERSON_NAME]" at bounding box center [669, 442] width 97 height 15
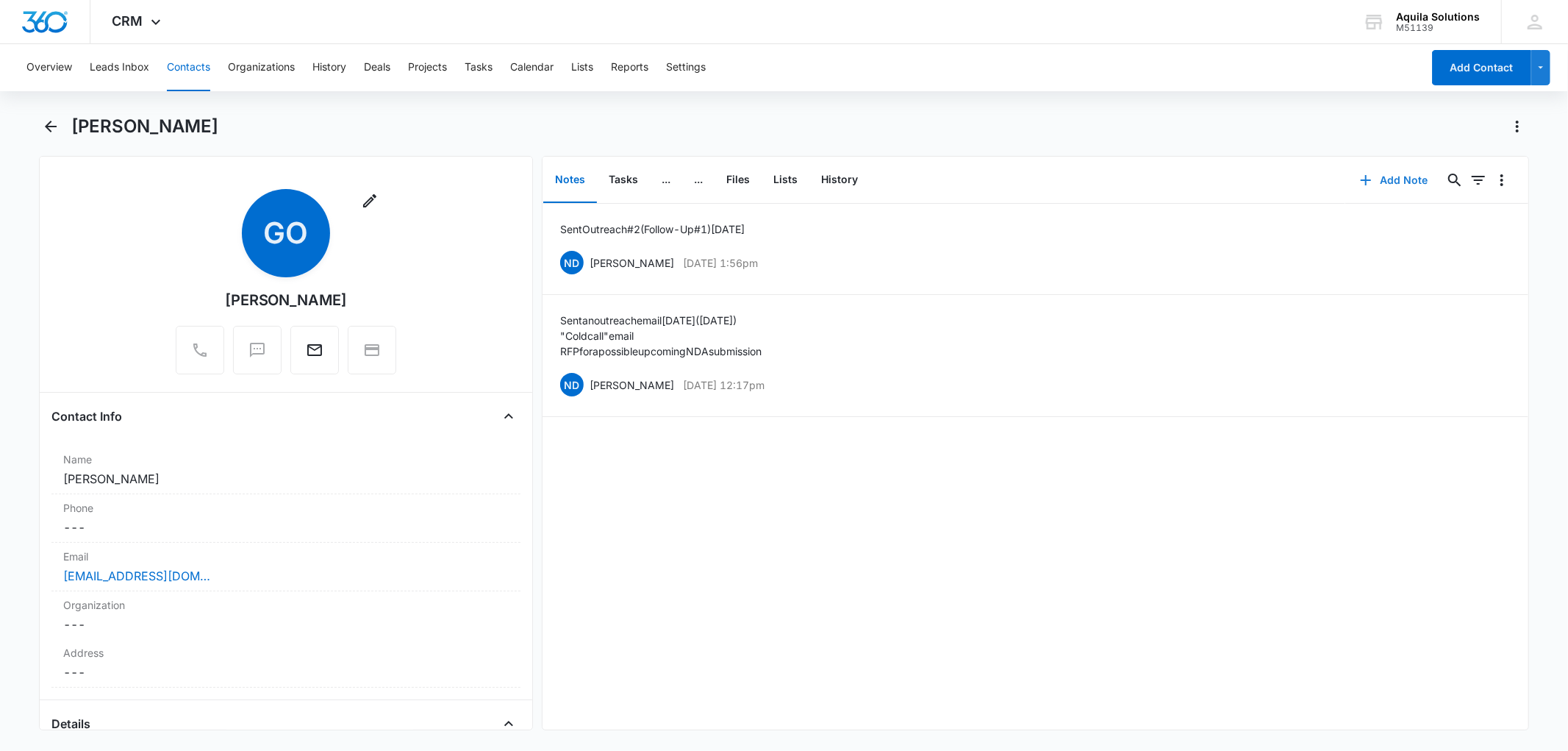
click at [1357, 173] on icon "button" at bounding box center [1365, 180] width 17 height 17
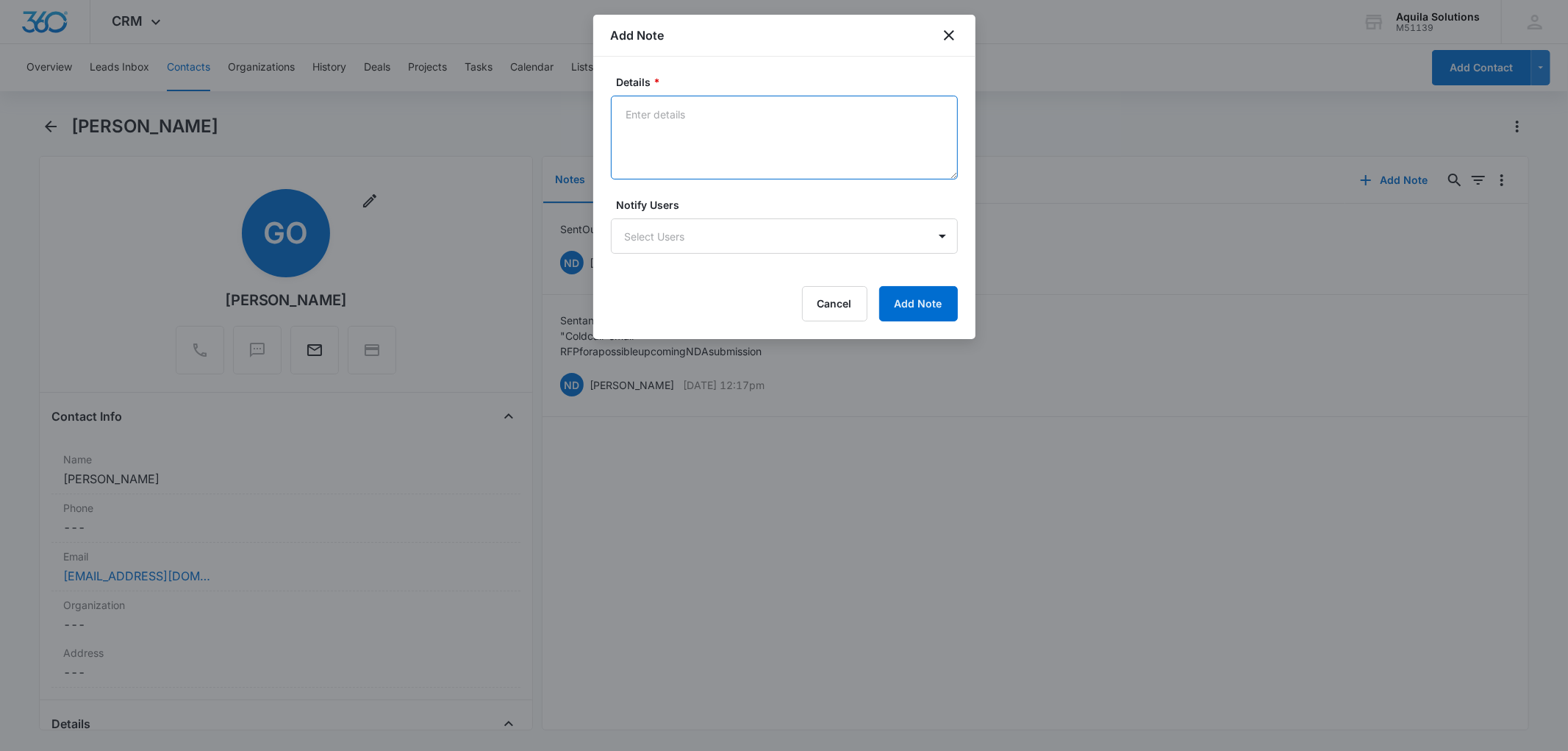
click at [687, 114] on textarea "Details *" at bounding box center [784, 138] width 347 height 83
paste textarea "Sent outreach 4 (follow-up 3) today (9/30/25)"
click at [701, 112] on textarea "Sent outreach 4 (follow-up 3) today (9/30/25)" at bounding box center [784, 138] width 347 height 83
type textarea "Sent outreach 4 (follow-up 3) today (9/30/25)"
click at [832, 300] on button "Cancel" at bounding box center [835, 303] width 66 height 35
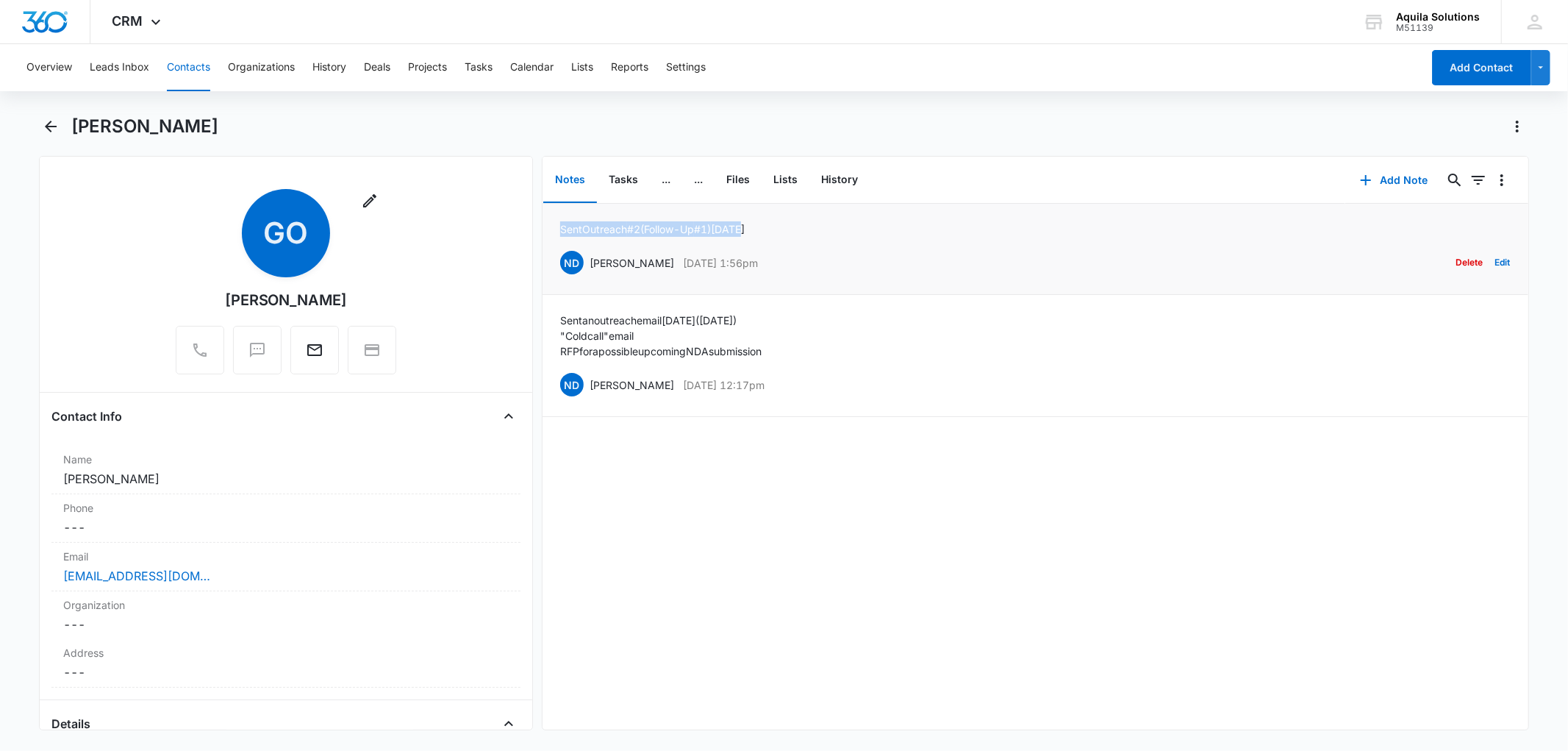
drag, startPoint x: 560, startPoint y: 226, endPoint x: 758, endPoint y: 225, distance: 198.0
click at [758, 225] on div "Sent Outreach #2 (Follow-Up #1) today ND Noah De Mers Oct 1, 2025 at 1:56pm Del…" at bounding box center [1035, 248] width 951 height 55
copy p "Sent Outreach #2 (Follow-Up #1) today"
click at [1365, 179] on button "Add Note" at bounding box center [1394, 180] width 98 height 35
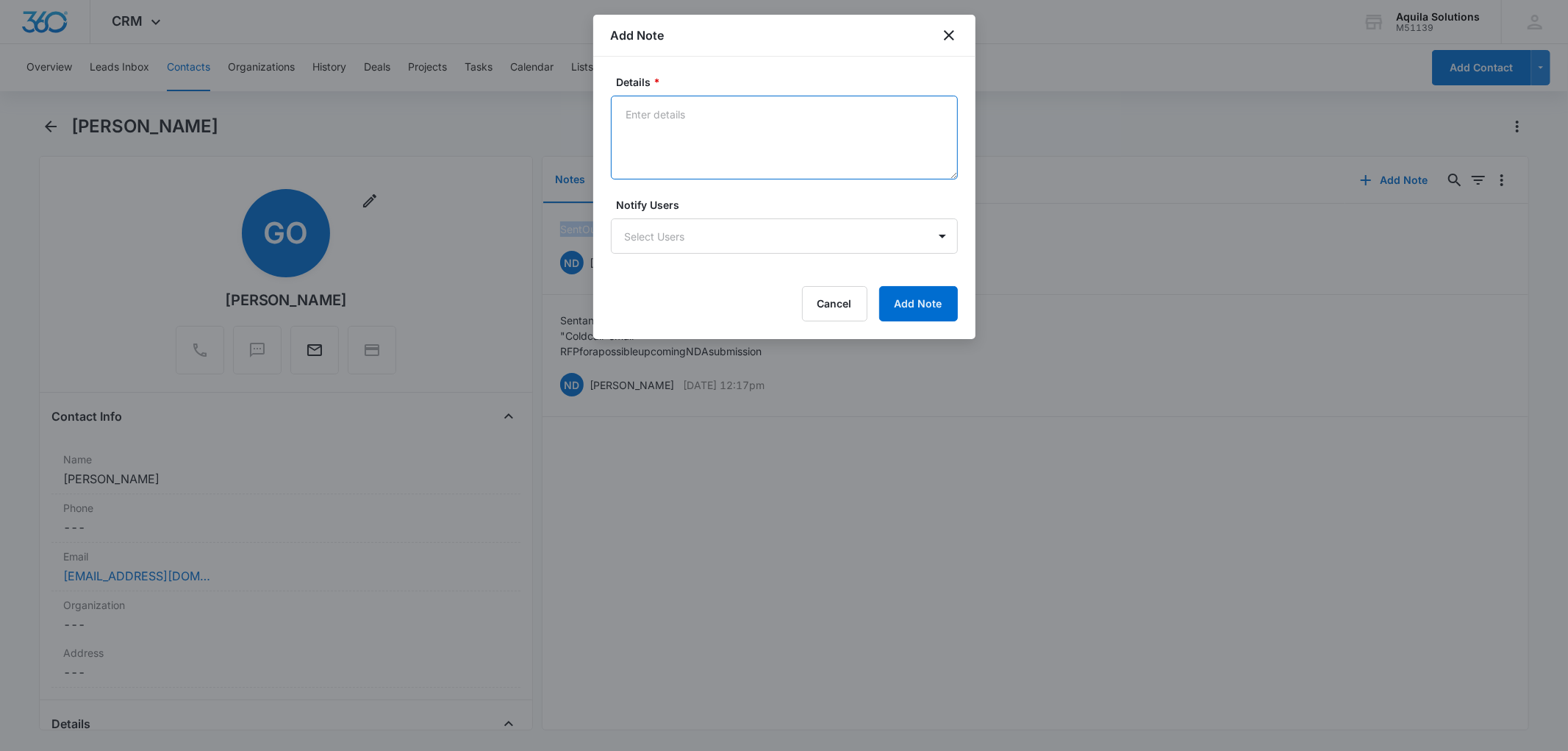
click at [674, 117] on textarea "Details *" at bounding box center [784, 138] width 347 height 83
paste textarea "Sent Outreach #2 (Follow-Up #1) today"
click at [708, 114] on textarea "Sent Outreach #2 (Follow-Up #1) today" at bounding box center [784, 138] width 347 height 83
type textarea "Sent Outreach #3 (Follow-Up #2) today (10/14/25)"
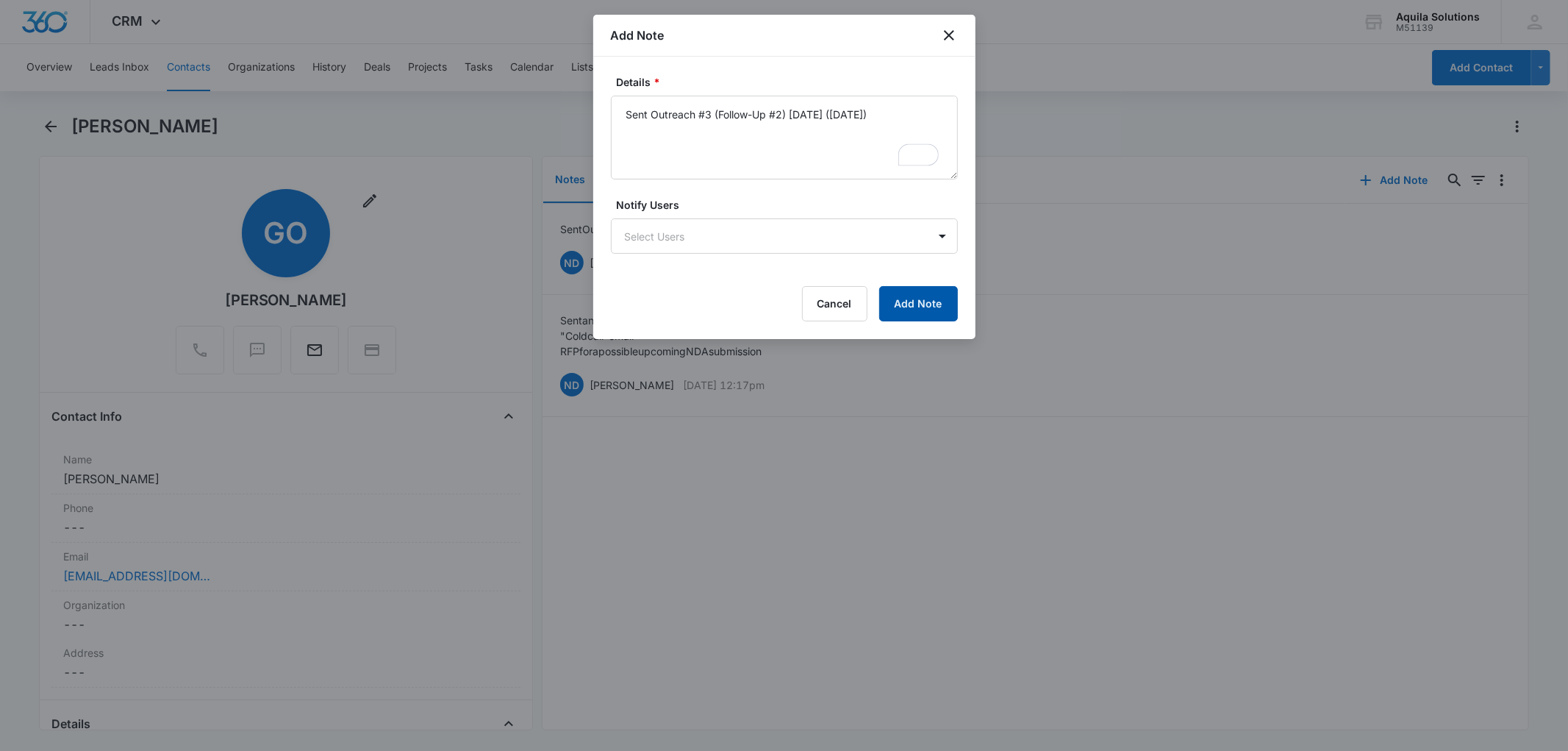
click at [927, 299] on button "Add Note" at bounding box center [918, 303] width 78 height 35
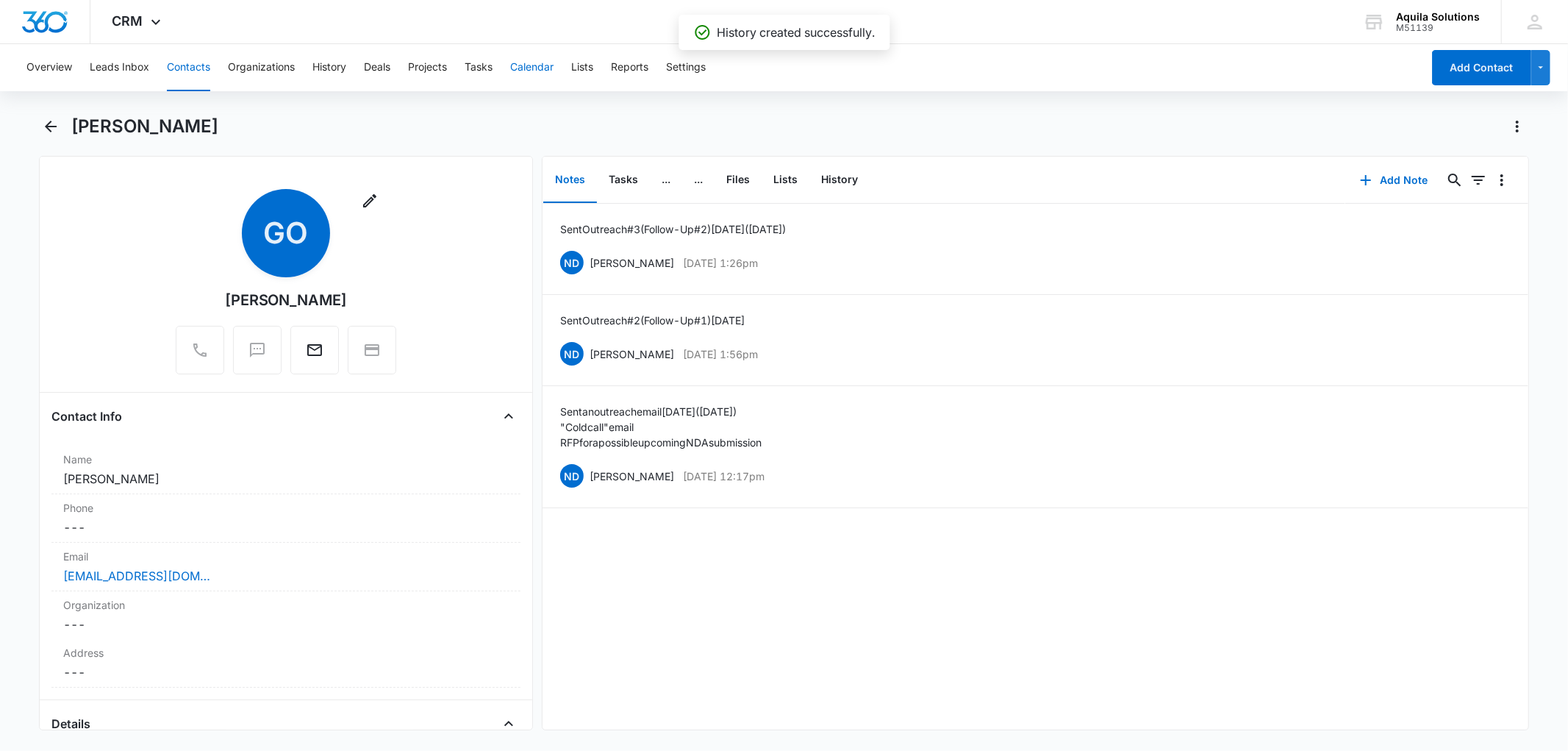
click at [540, 69] on button "Calendar" at bounding box center [531, 68] width 44 height 47
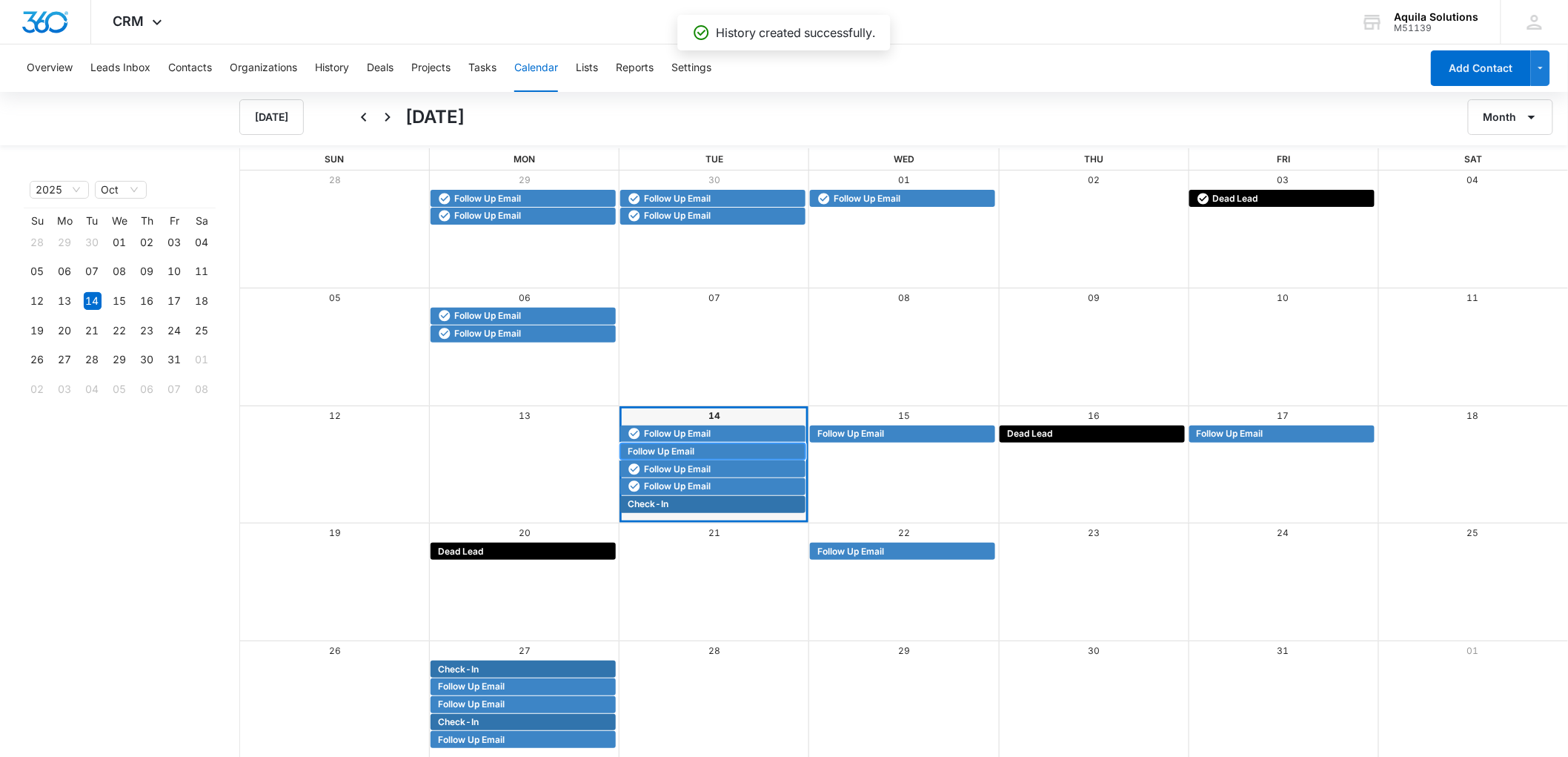
click at [673, 449] on span "Follow Up Email" at bounding box center [661, 451] width 66 height 14
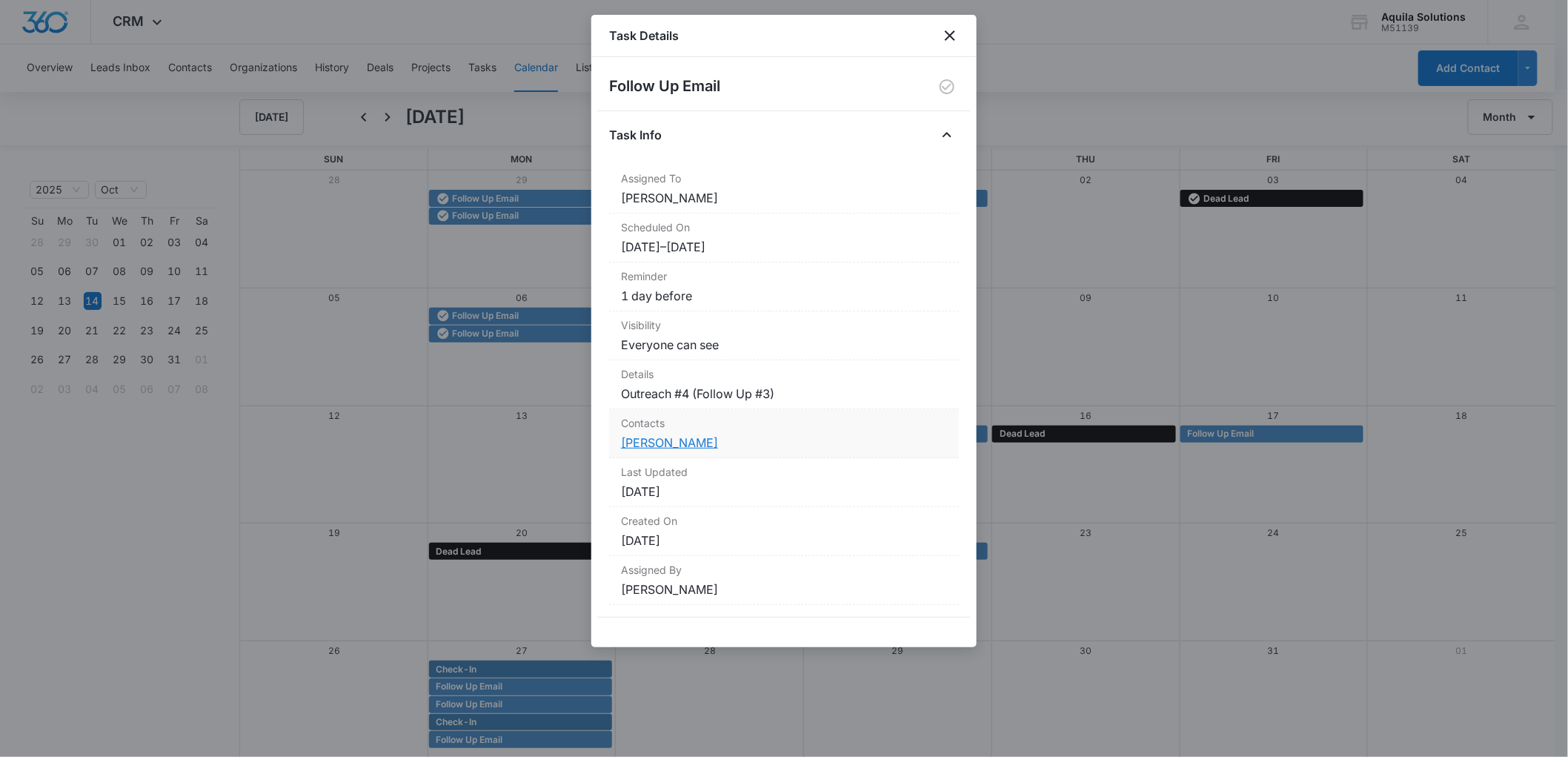
click at [660, 445] on link "[PERSON_NAME]" at bounding box center [669, 442] width 97 height 15
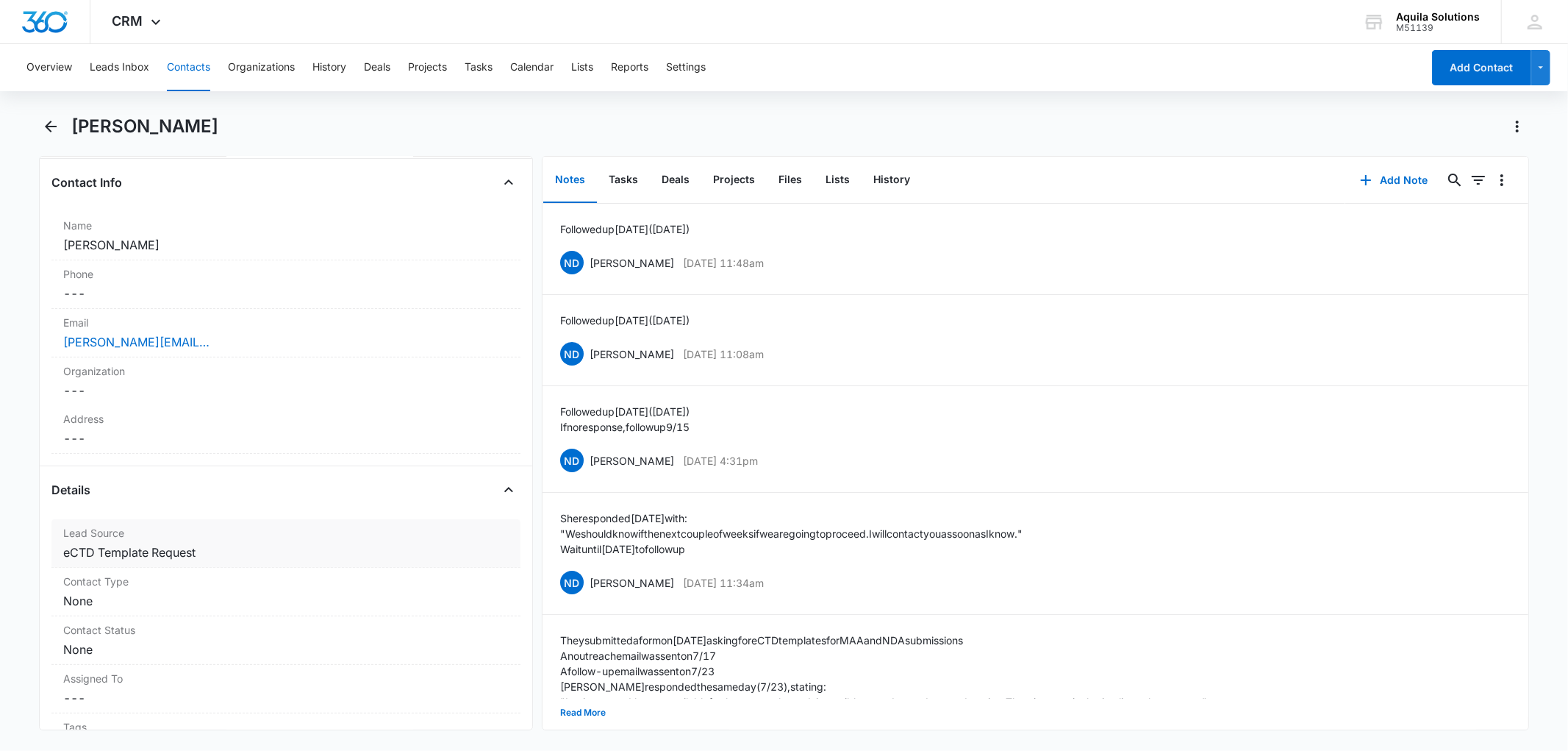
scroll to position [327, 0]
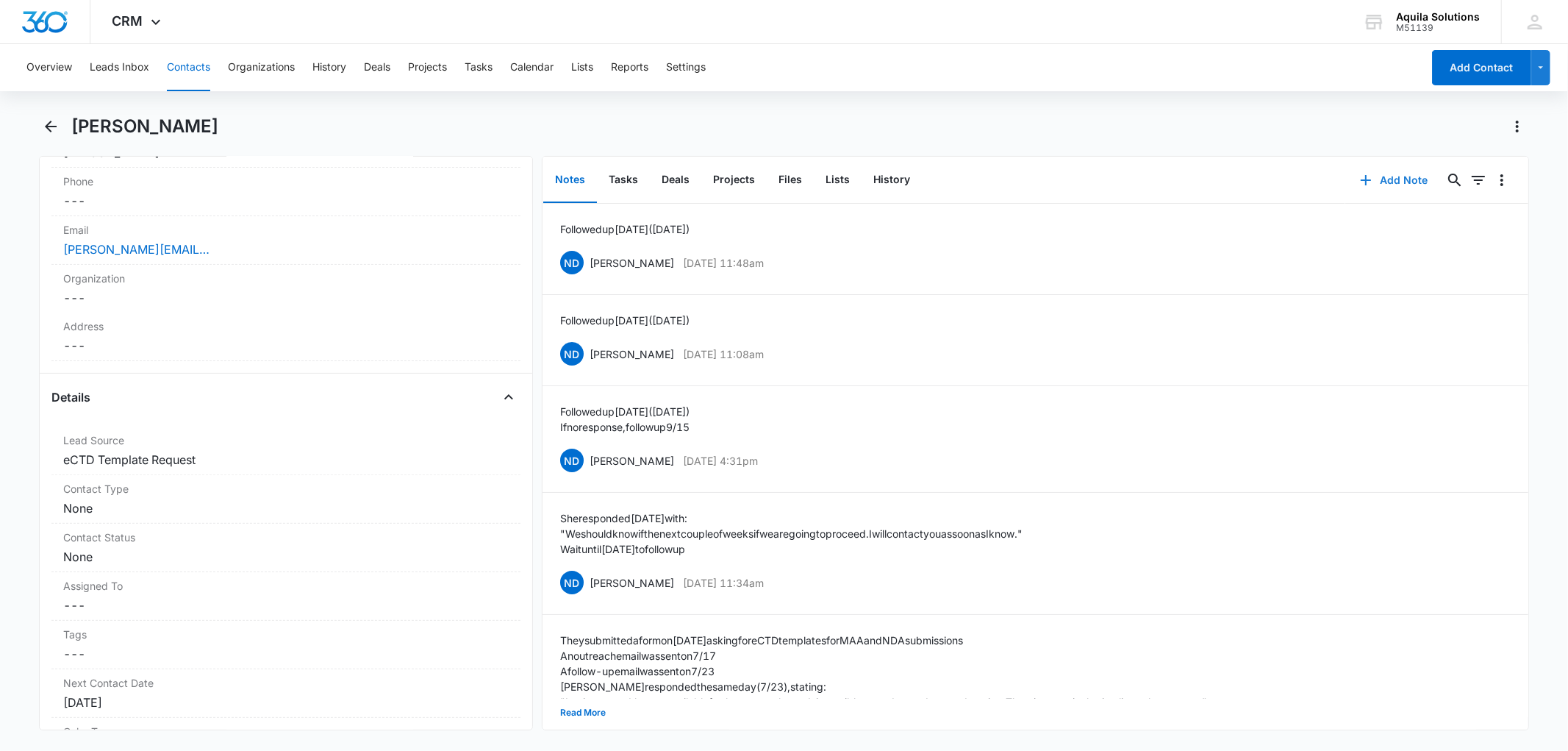
click at [1361, 174] on icon "button" at bounding box center [1365, 180] width 17 height 17
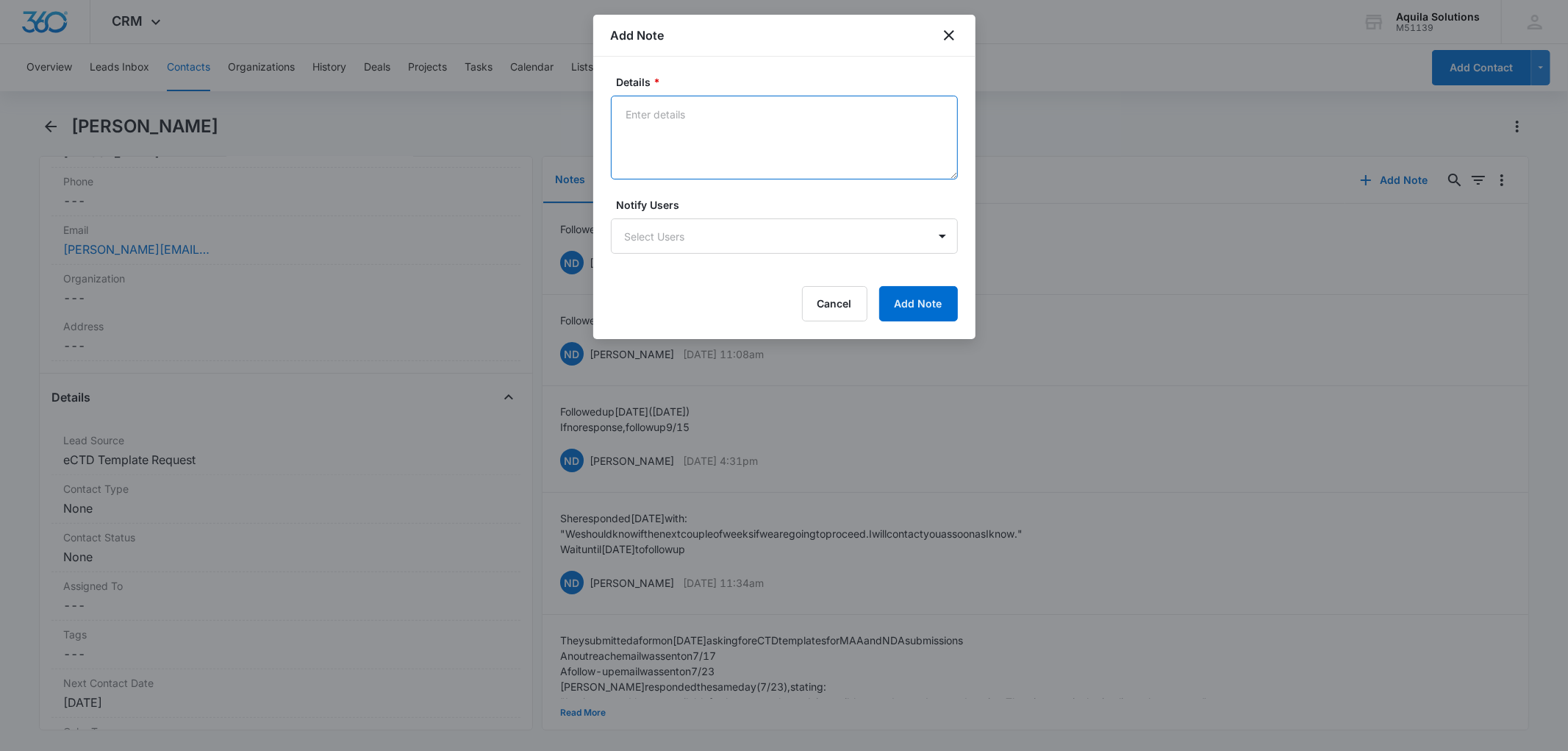
click at [636, 105] on textarea "Details *" at bounding box center [784, 138] width 347 height 83
paste textarea "Sent Outreach #2 (Follow-Up #1) today"
click at [709, 114] on textarea "Sent Outreach #2 (Follow-Up #1) today" at bounding box center [784, 138] width 347 height 83
click at [836, 112] on textarea "Sent Outreach #4 (Follow-Up #3) today" at bounding box center [784, 138] width 347 height 83
type textarea "Sent Outreach #4 (Follow-Up #3) today (10/14/25)"
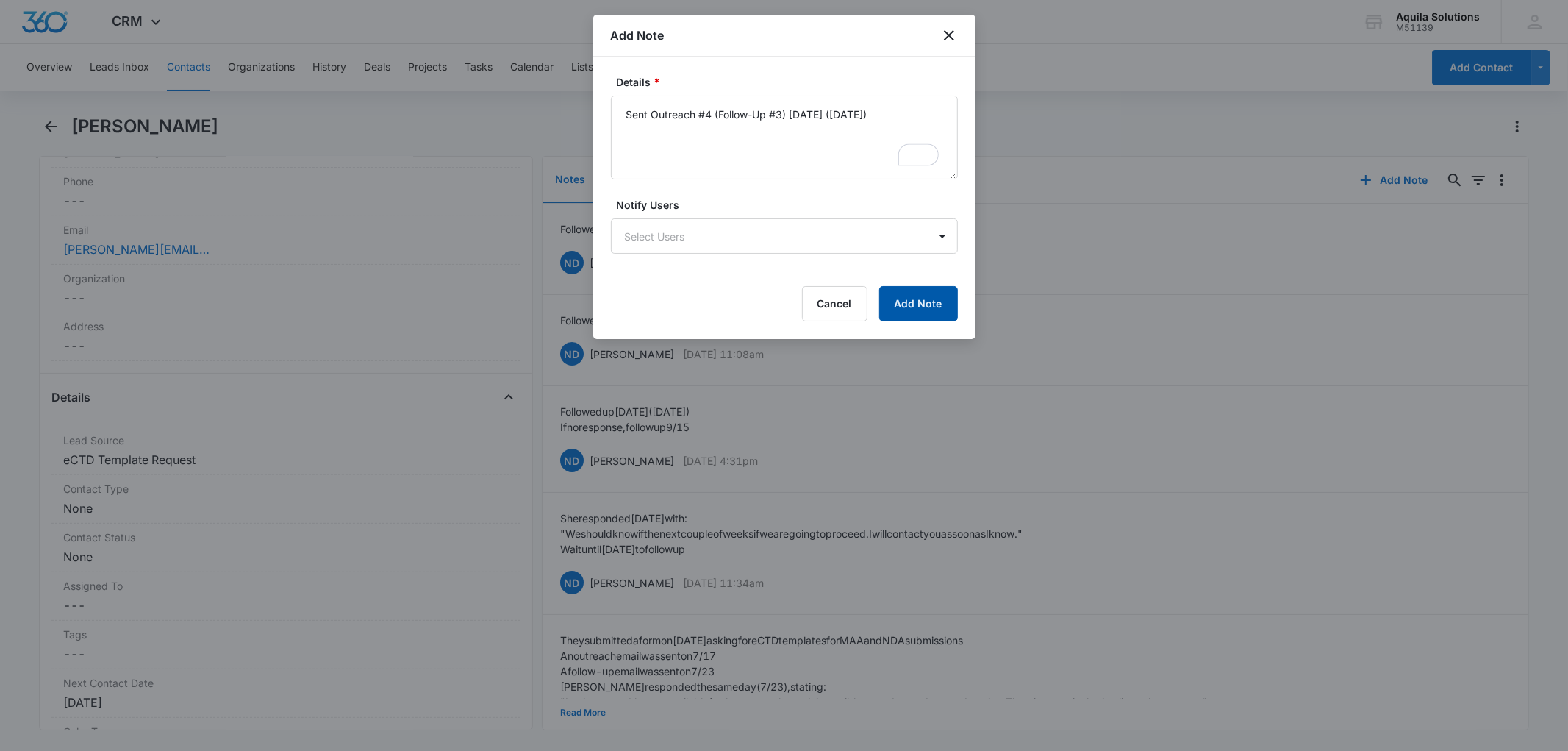
click at [915, 295] on button "Add Note" at bounding box center [918, 303] width 78 height 35
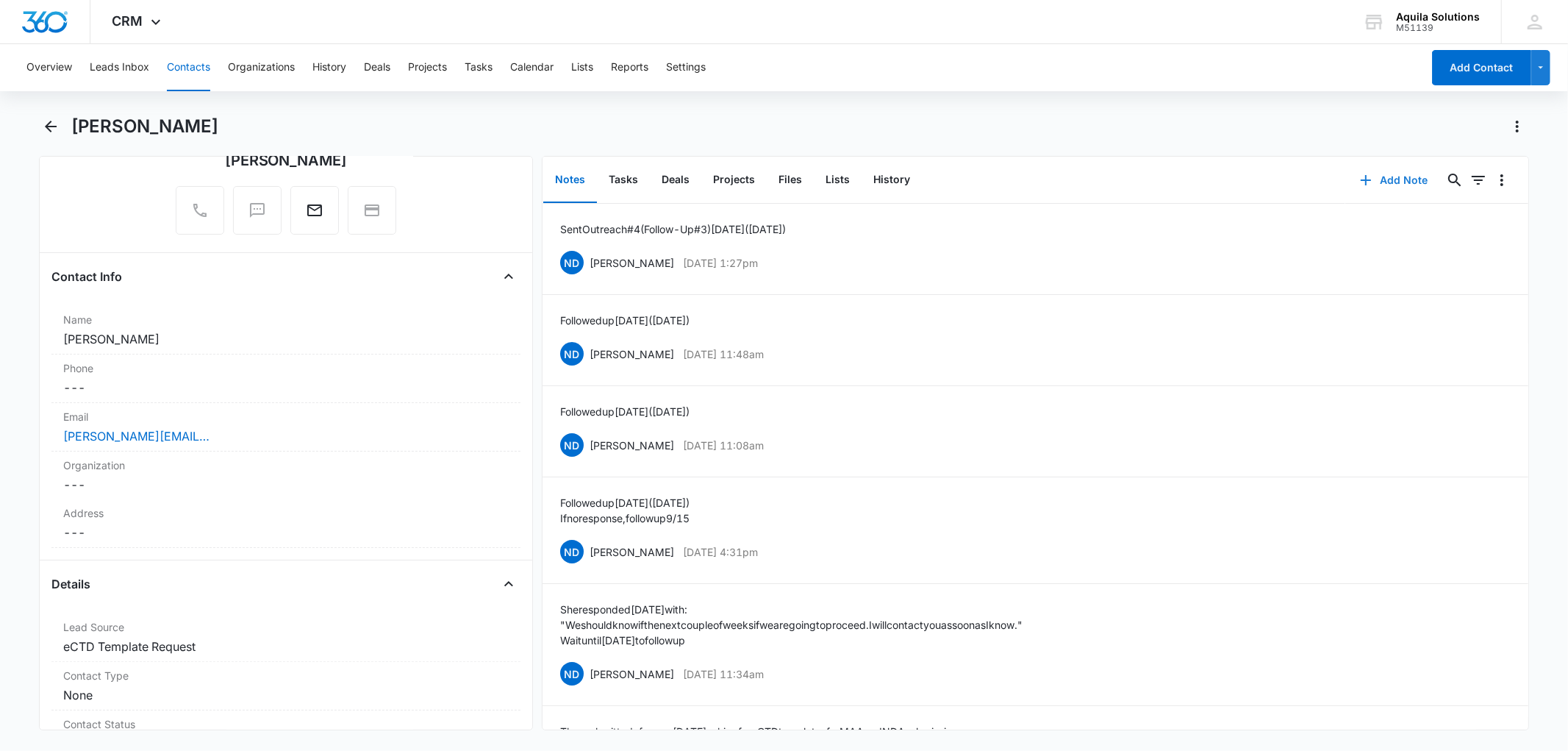
scroll to position [408, 0]
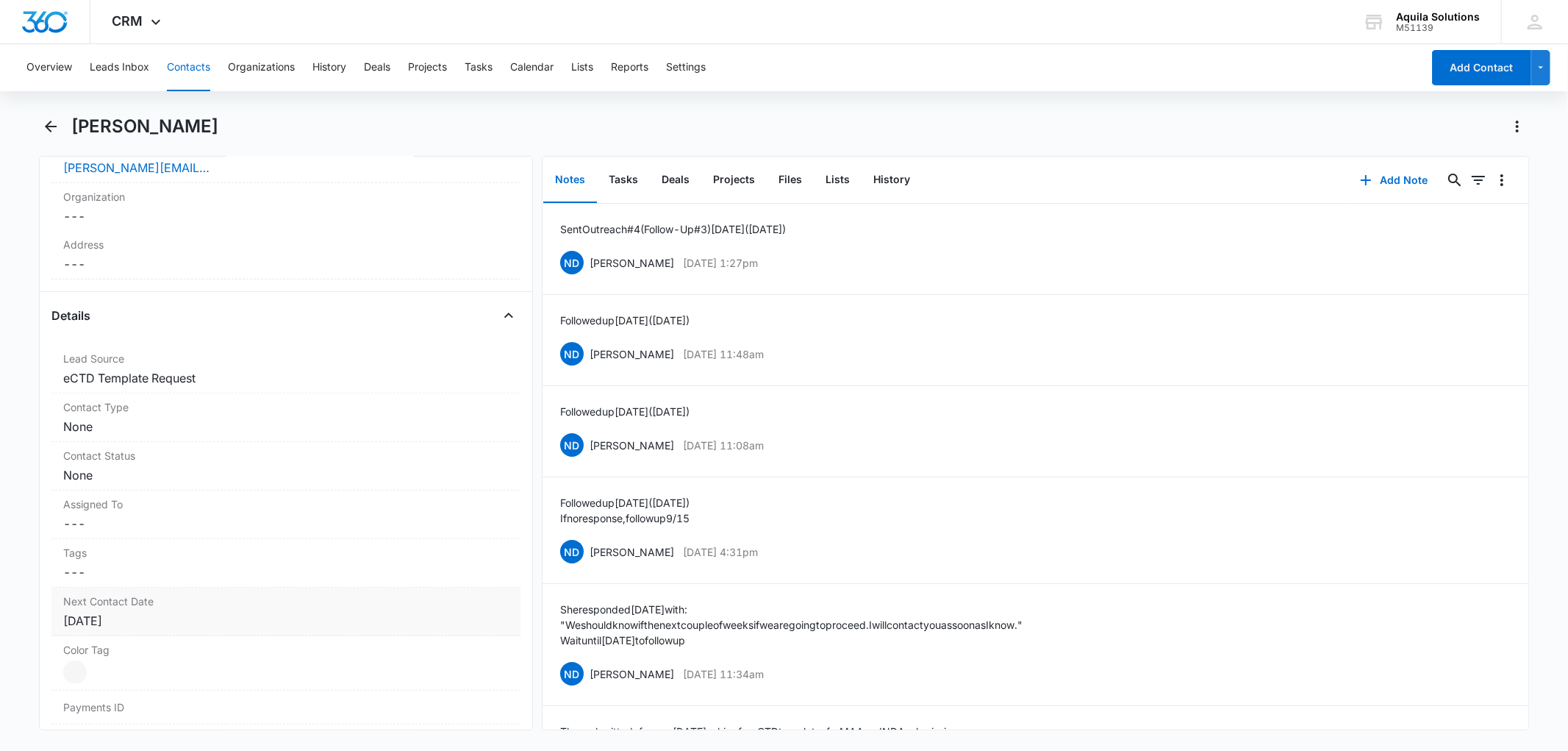
click at [93, 621] on div "[DATE]" at bounding box center [285, 620] width 445 height 17
click at [144, 638] on div "[DATE]" at bounding box center [144, 650] width 139 height 35
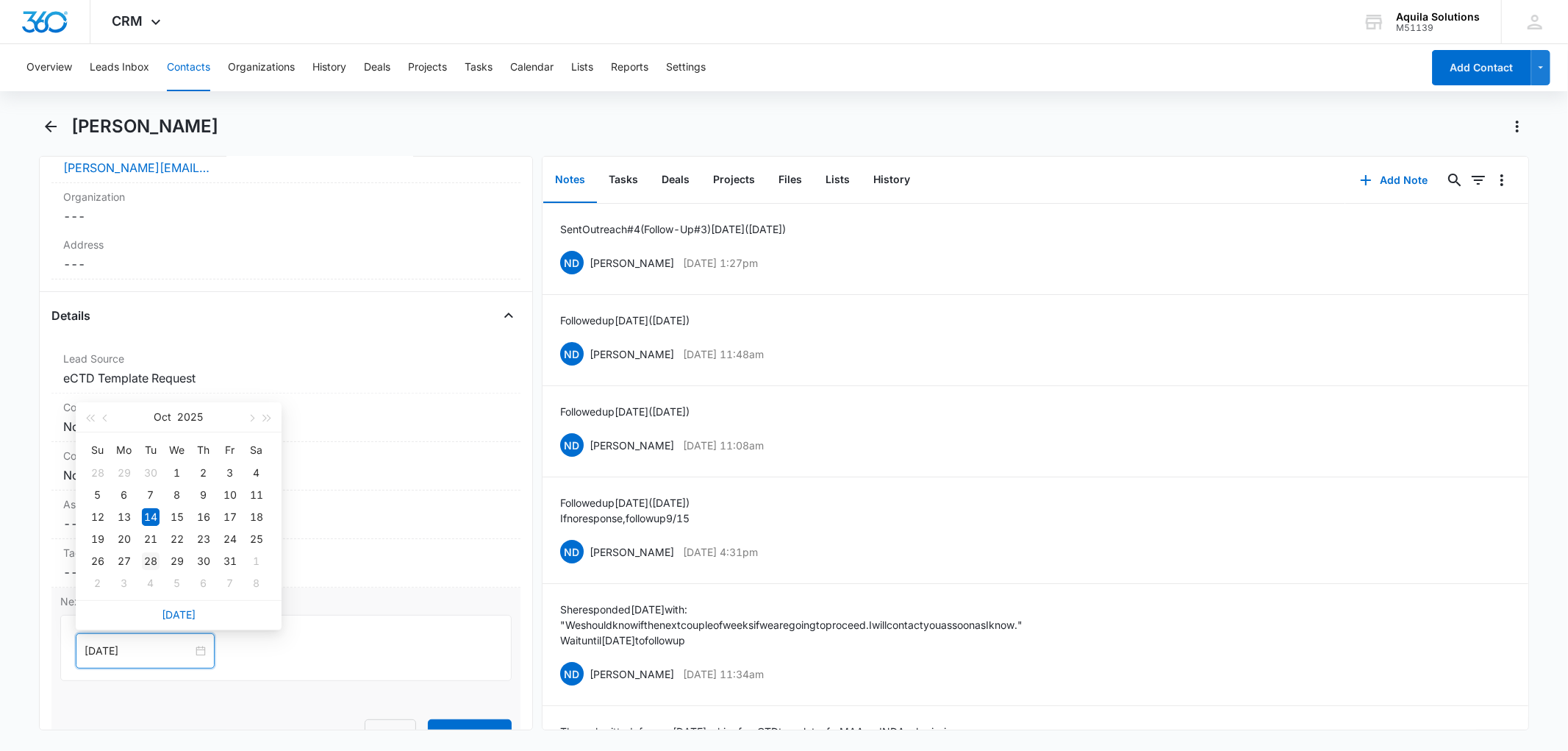
type input "[DATE]"
click at [152, 559] on div "28" at bounding box center [150, 561] width 17 height 17
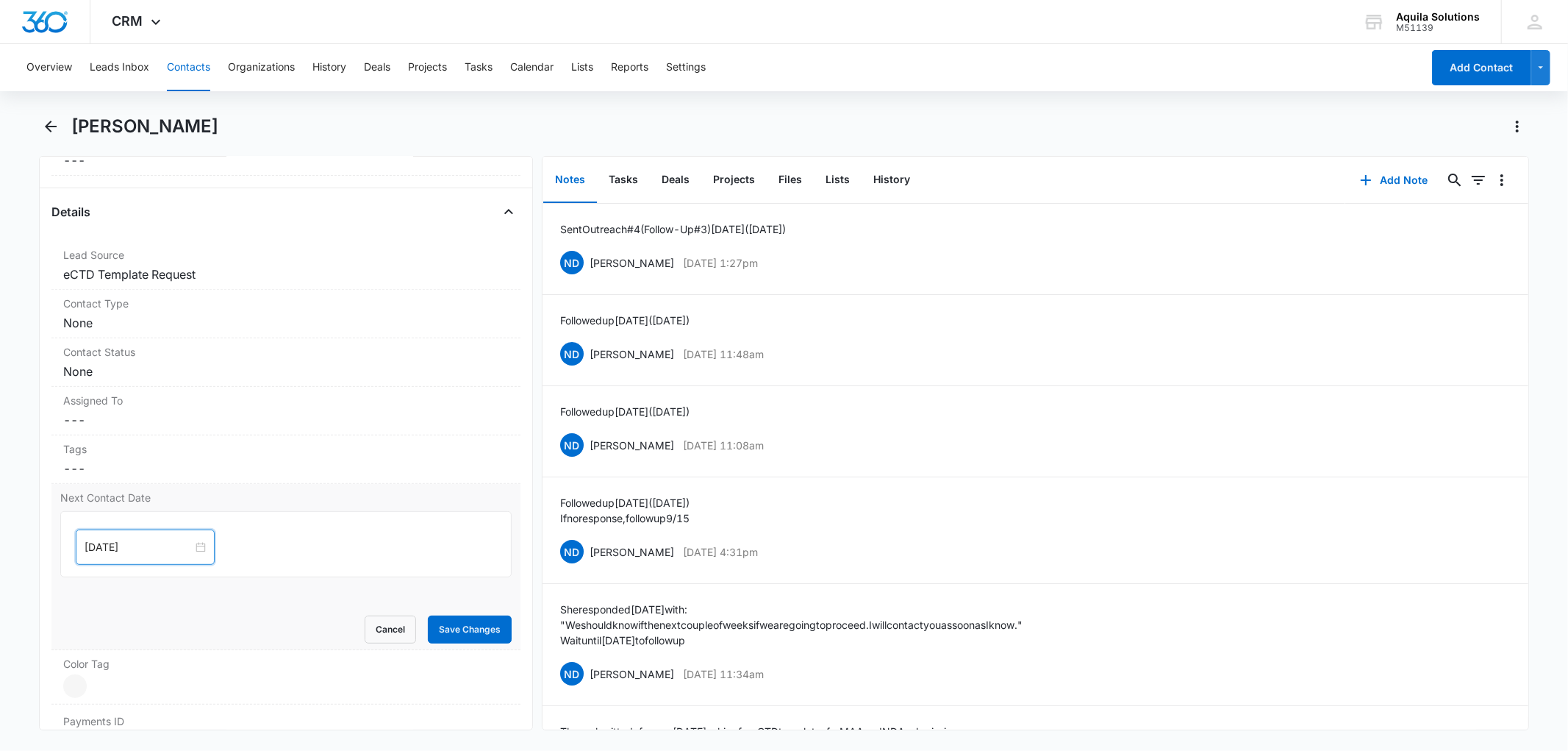
scroll to position [571, 0]
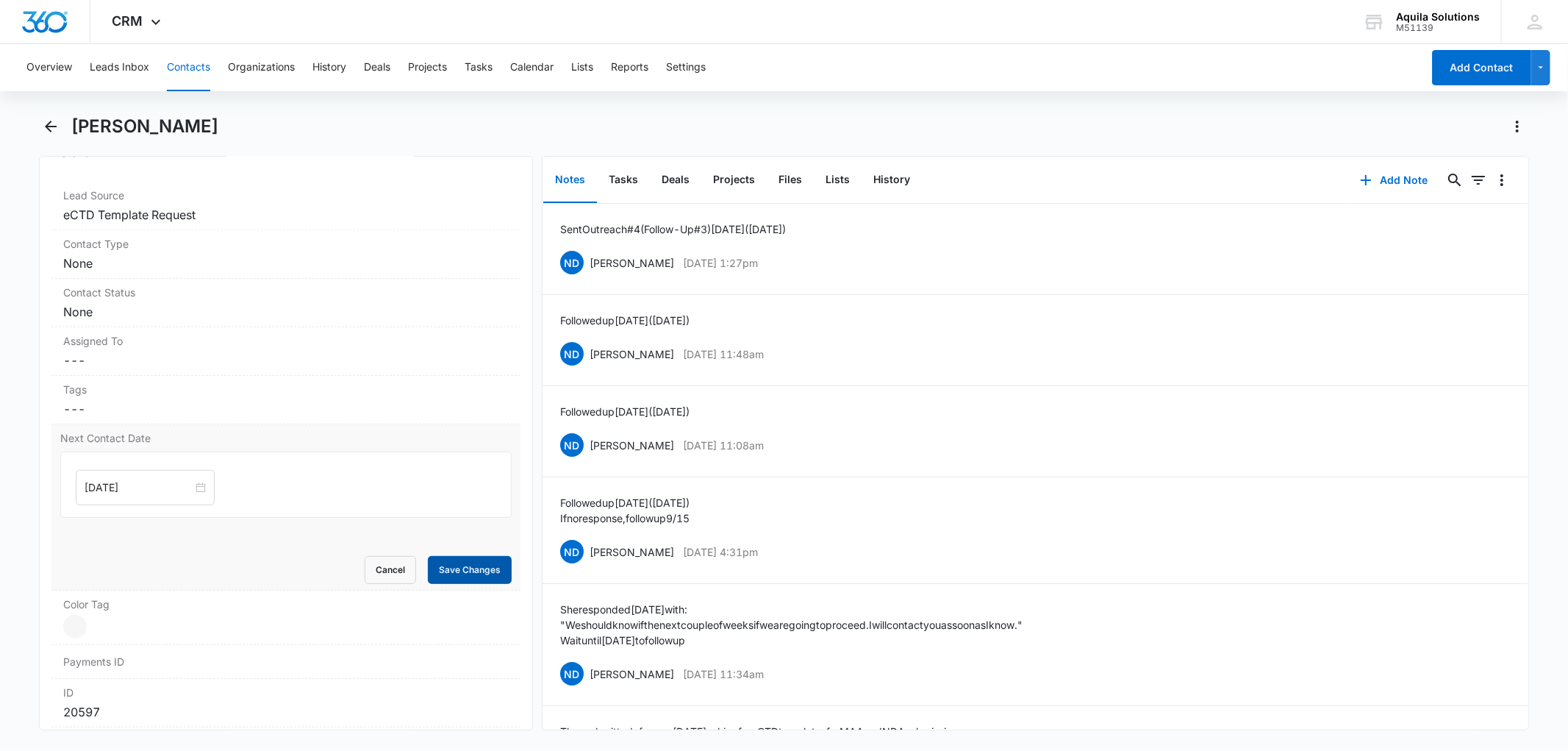
click at [450, 574] on button "Save Changes" at bounding box center [470, 569] width 83 height 28
click at [626, 184] on button "Tasks" at bounding box center [623, 179] width 53 height 46
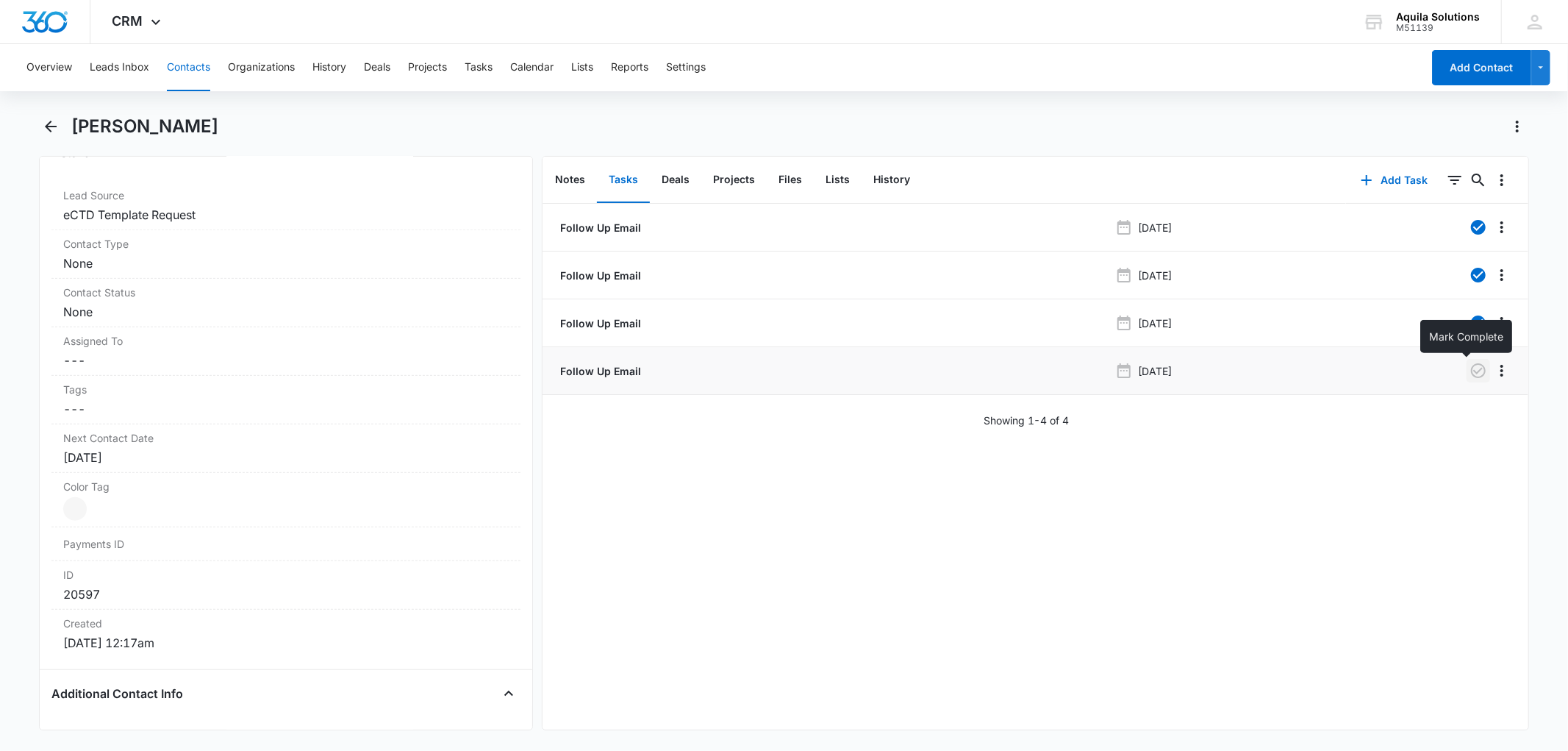
click at [1471, 369] on icon "button" at bounding box center [1478, 370] width 17 height 17
click at [1380, 175] on button "Add Task" at bounding box center [1395, 180] width 97 height 35
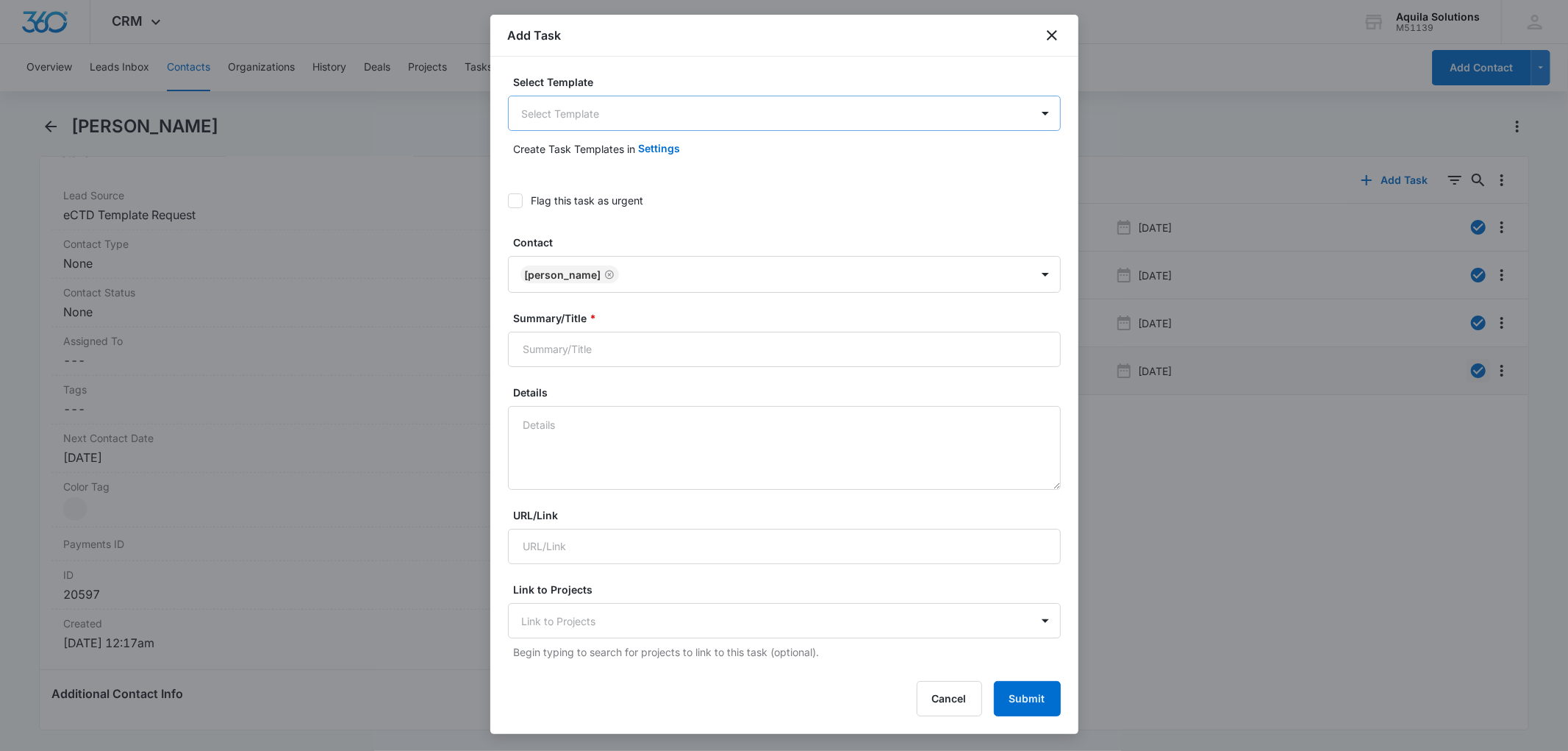
click at [572, 114] on body "CRM Apps Reputation Websites Forms CRM Email Social Payments POS Content Ads In…" at bounding box center [784, 375] width 1568 height 751
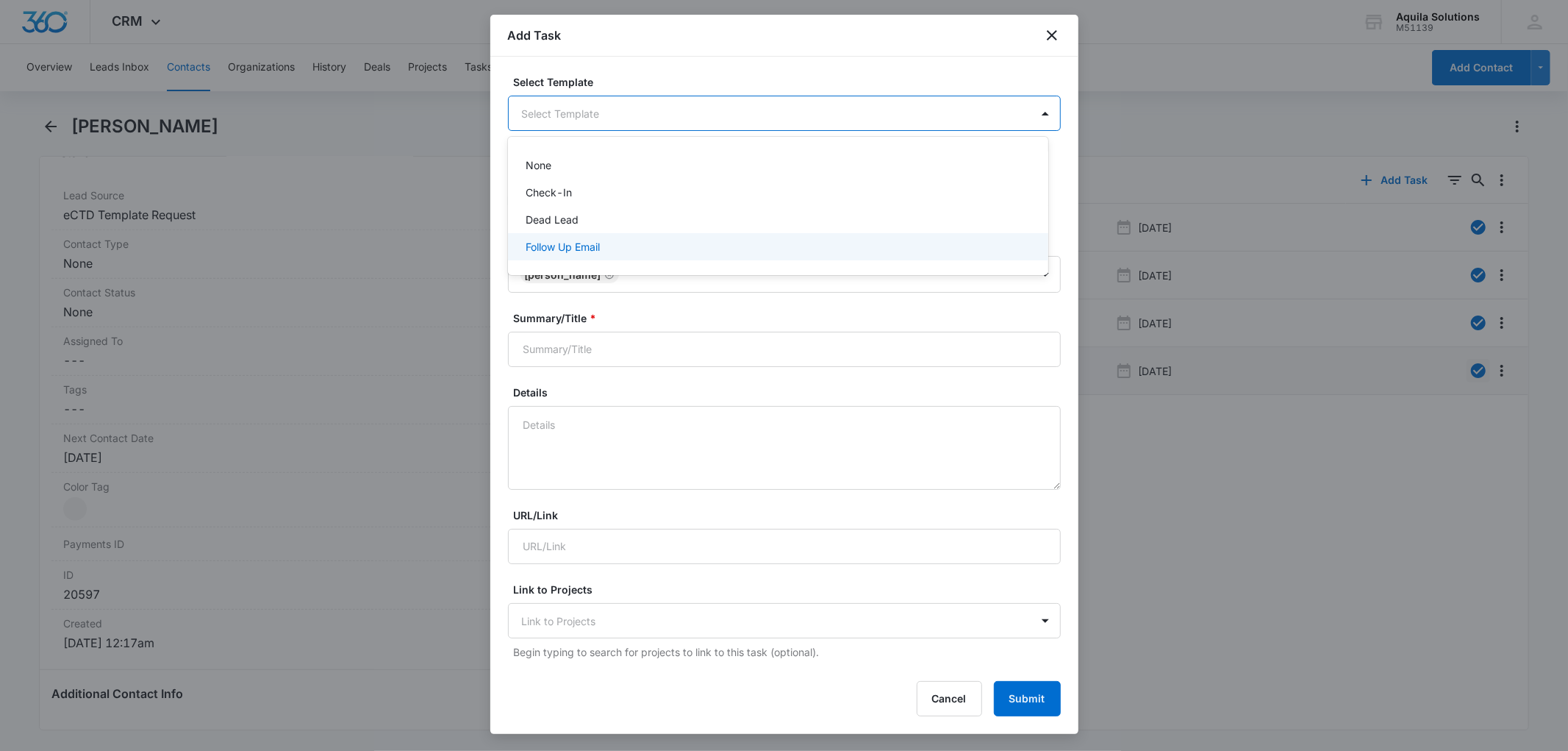
click at [586, 243] on p "Follow Up Email" at bounding box center [562, 247] width 75 height 16
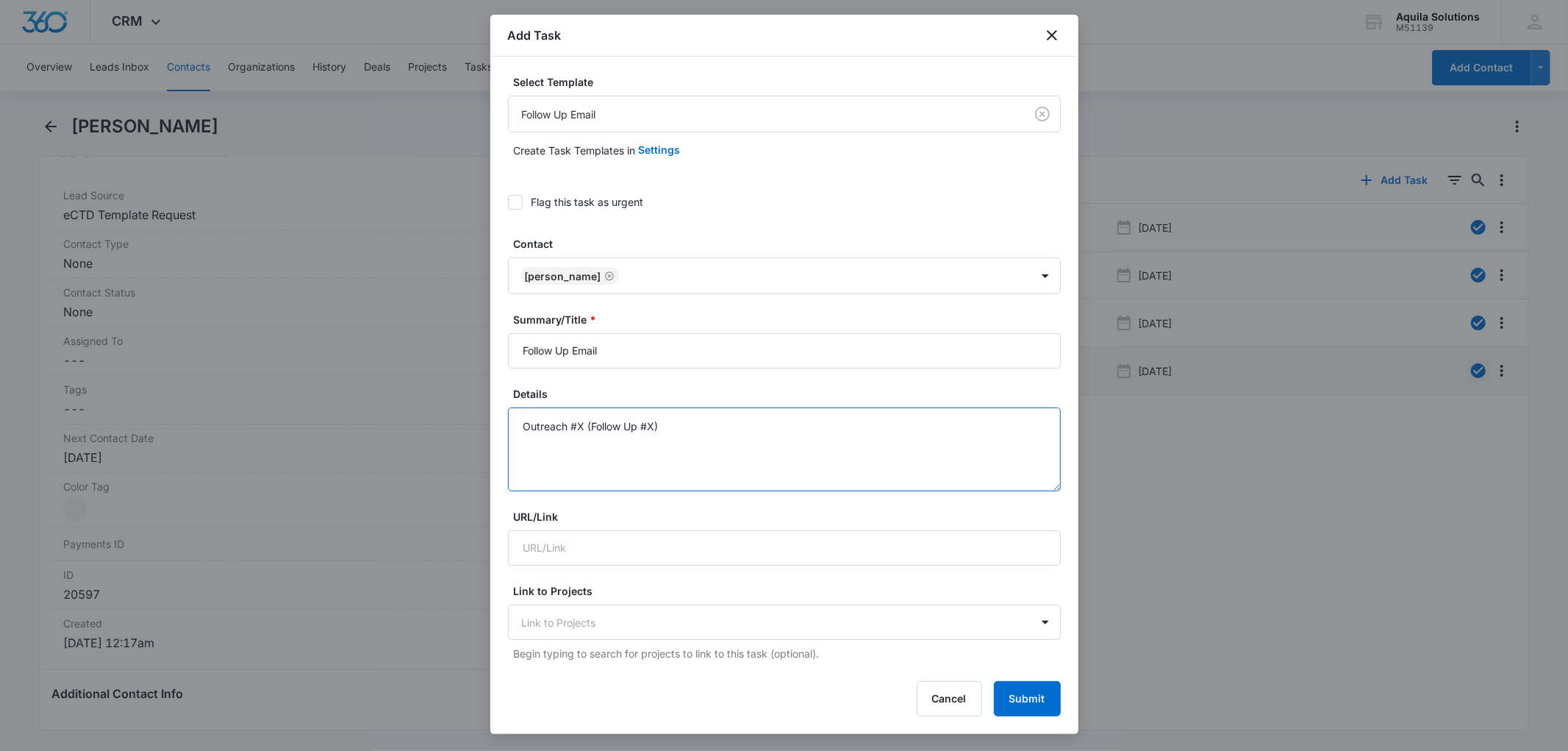
click at [583, 429] on textarea "Outreach #X (Follow Up #X)" at bounding box center [784, 449] width 552 height 83
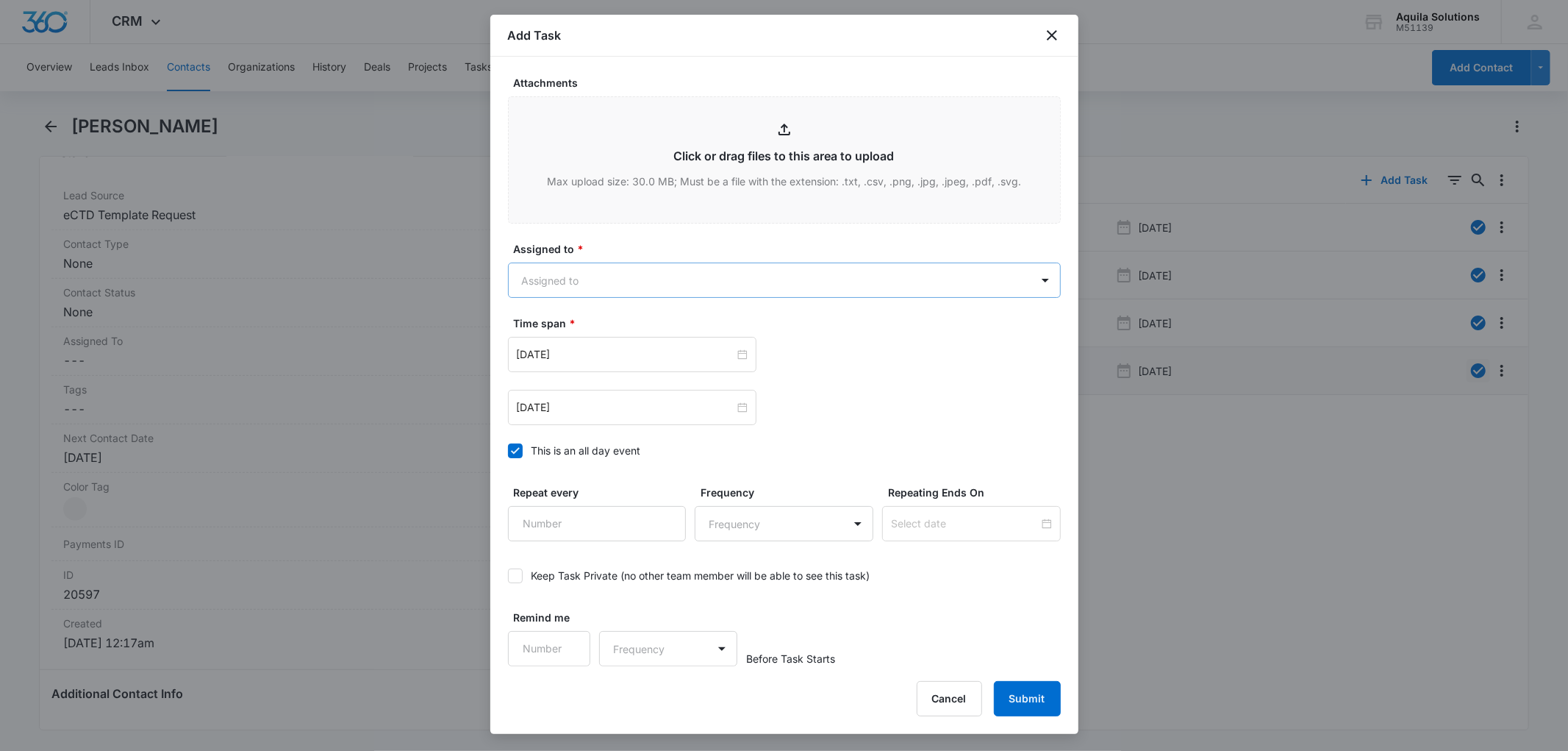
type textarea "Outreach #5 (Follow Up #4)"
click at [572, 273] on body "CRM Apps Reputation Websites Forms CRM Email Social Payments POS Content Ads In…" at bounding box center [784, 375] width 1568 height 751
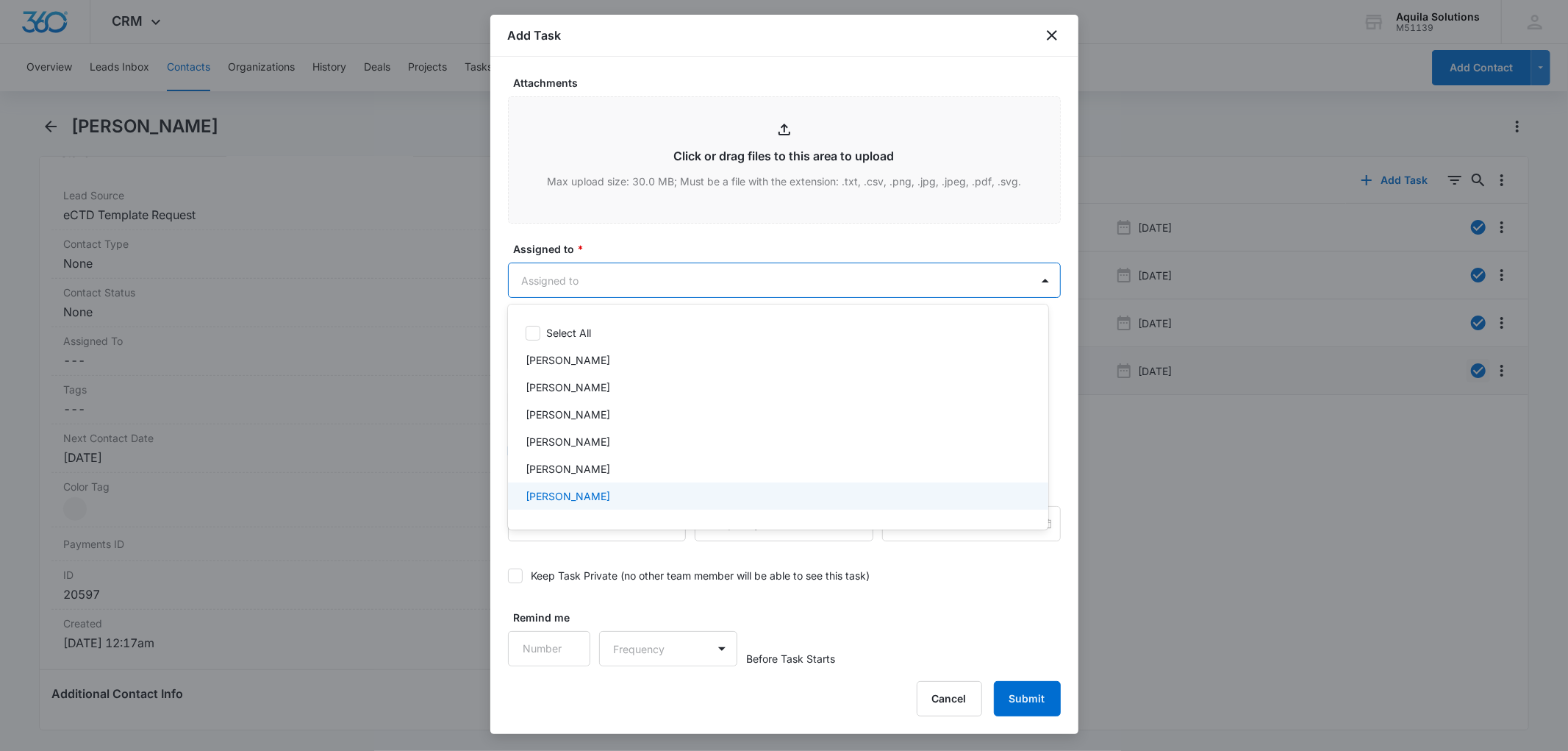
scroll to position [48, 0]
click at [578, 504] on p "[PERSON_NAME]" at bounding box center [567, 502] width 84 height 16
click at [636, 251] on div at bounding box center [784, 375] width 1568 height 751
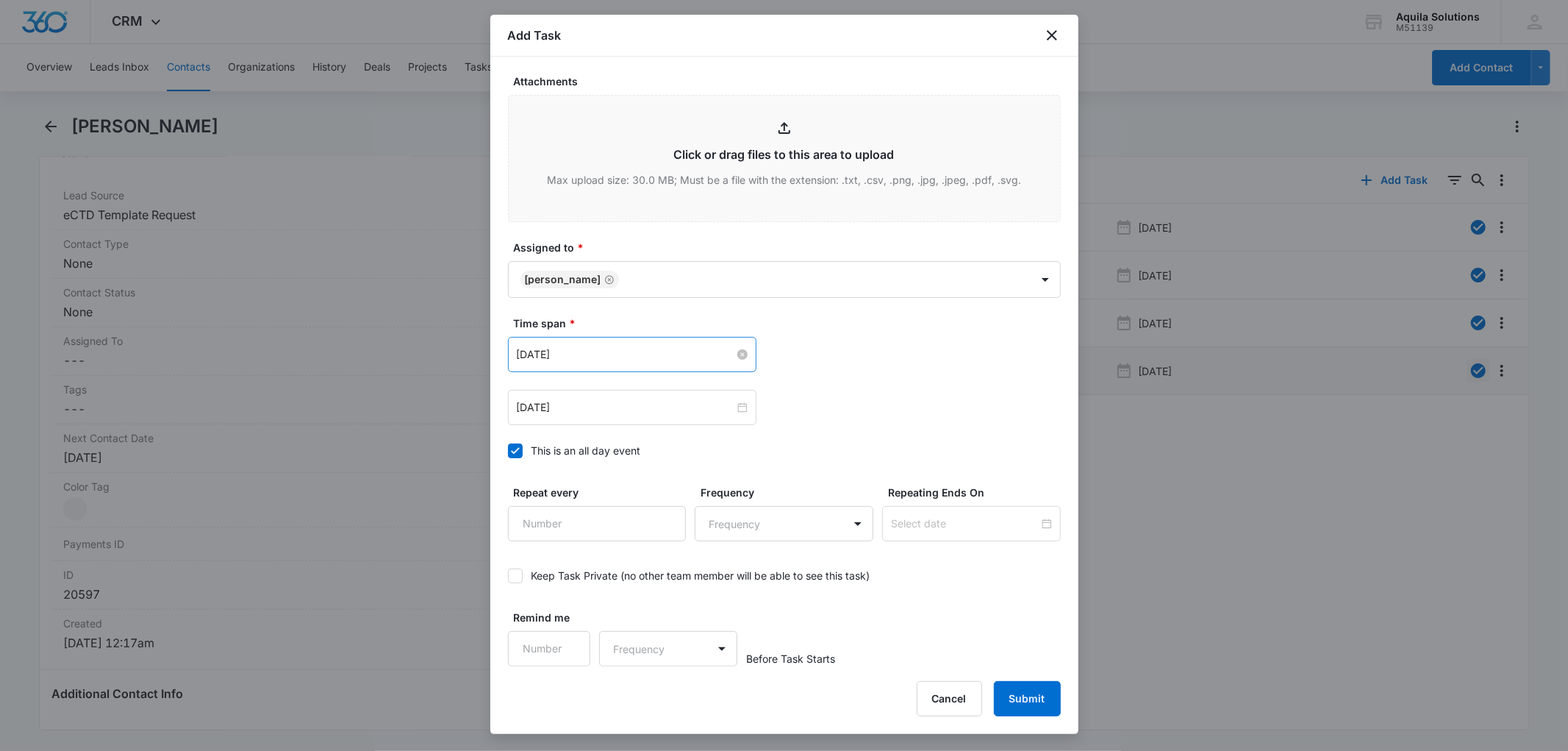
click at [608, 360] on input "[DATE]" at bounding box center [625, 354] width 218 height 16
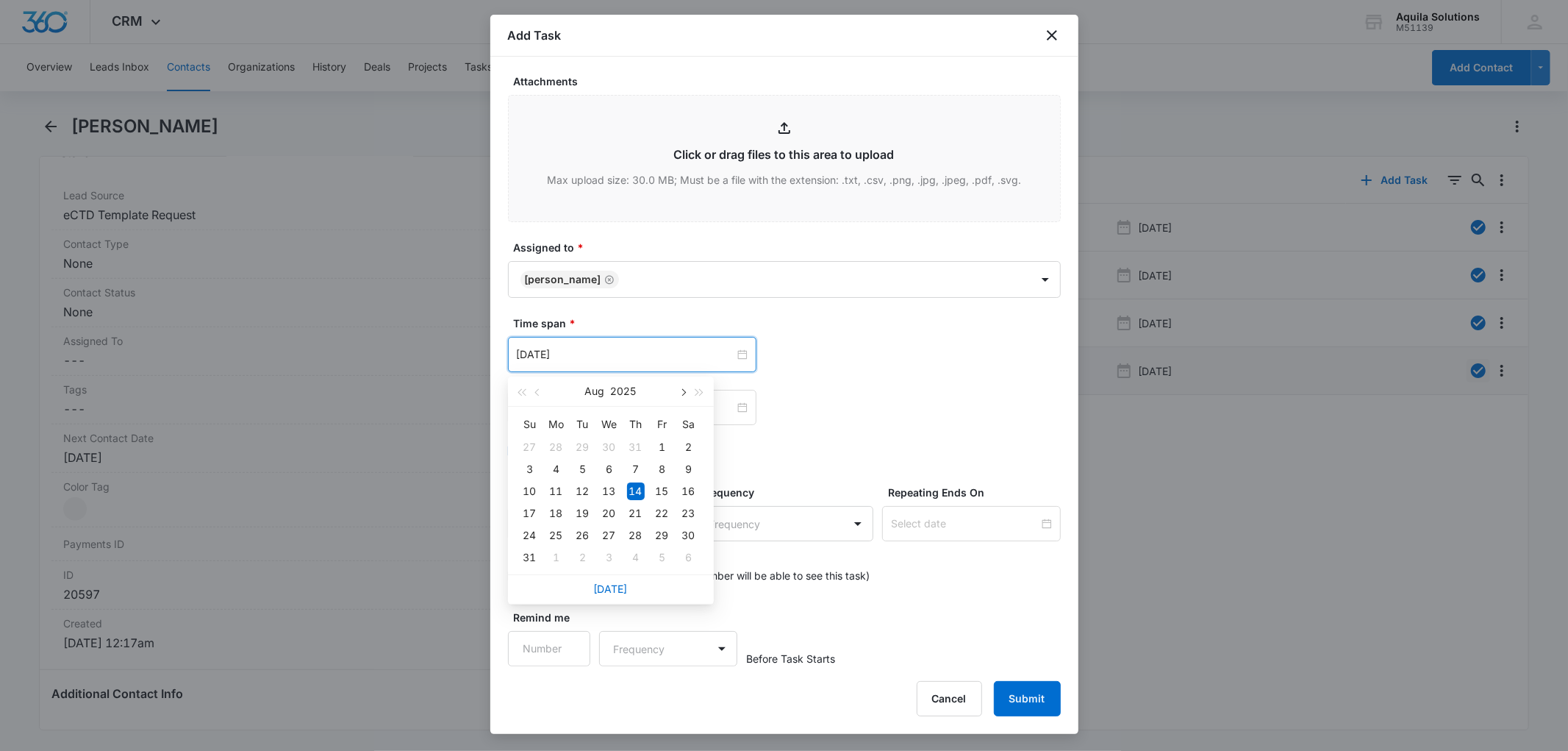
click at [682, 394] on span "button" at bounding box center [683, 392] width 8 height 8
click at [538, 390] on span "button" at bounding box center [538, 392] width 8 height 8
type input "[DATE]"
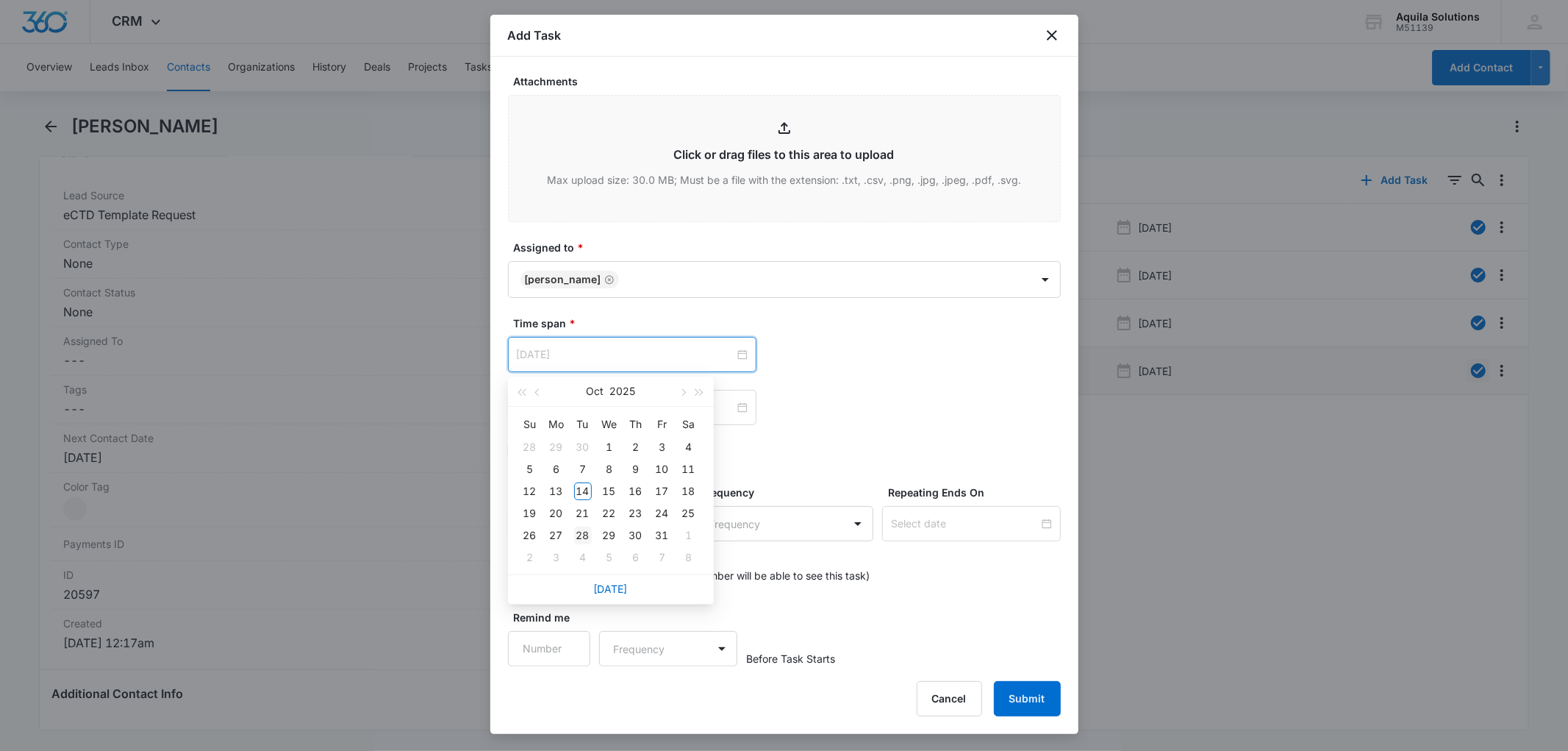
click at [584, 534] on div "28" at bounding box center [582, 535] width 17 height 17
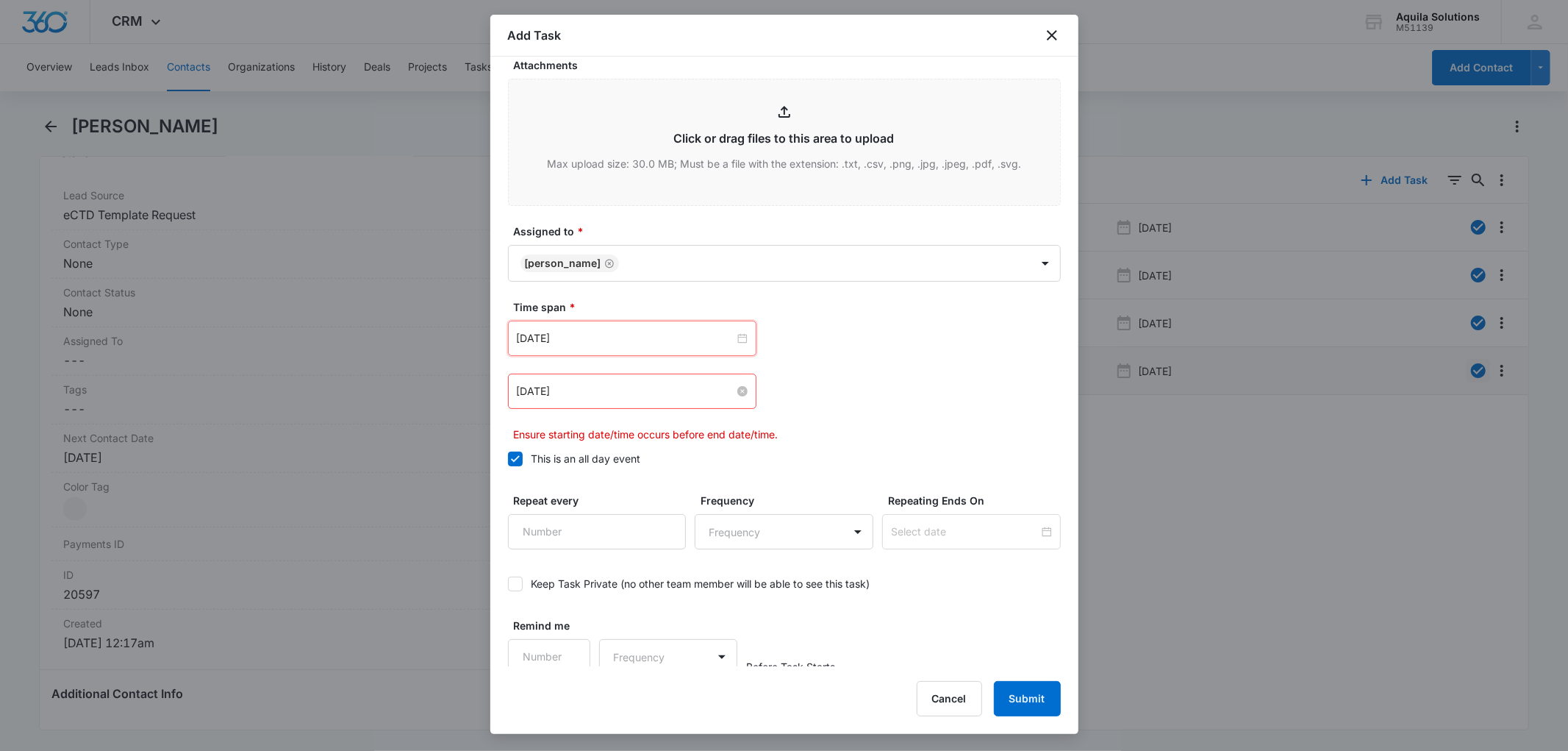
click at [643, 399] on input "[DATE]" at bounding box center [625, 391] width 218 height 16
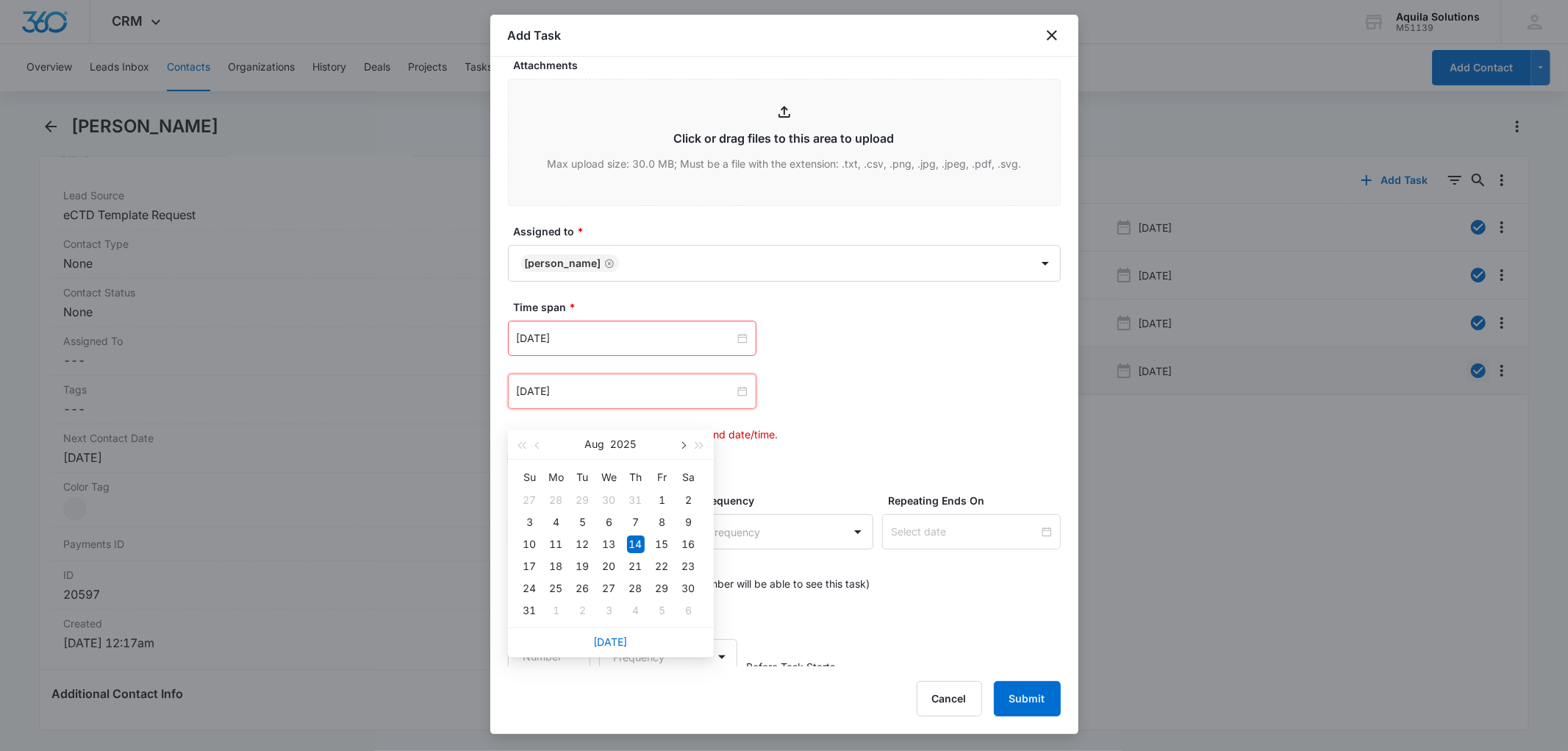
click at [681, 447] on span "button" at bounding box center [683, 446] width 8 height 8
click at [534, 445] on span "button" at bounding box center [538, 446] width 8 height 8
type input "[DATE]"
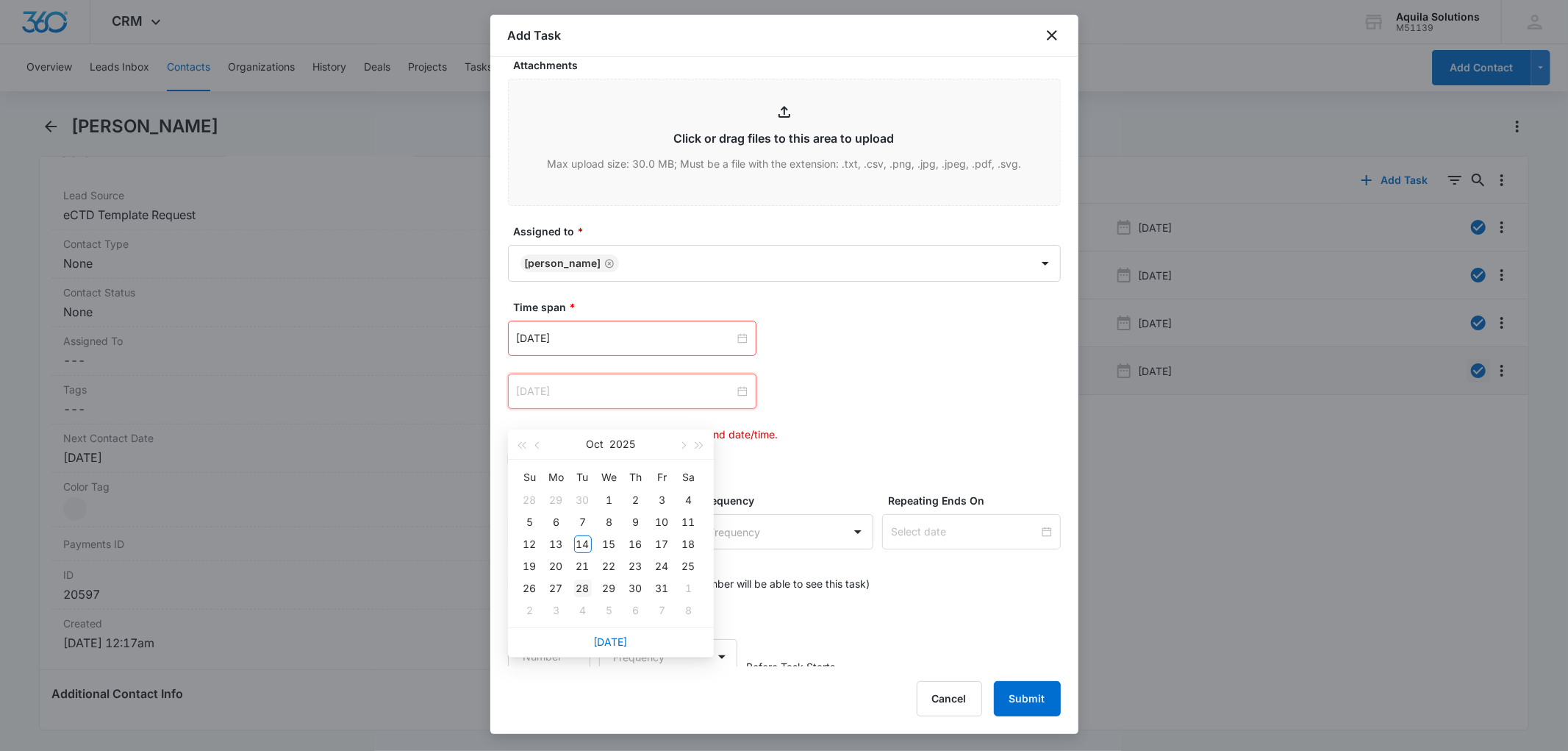
click at [580, 585] on div "28" at bounding box center [582, 588] width 17 height 17
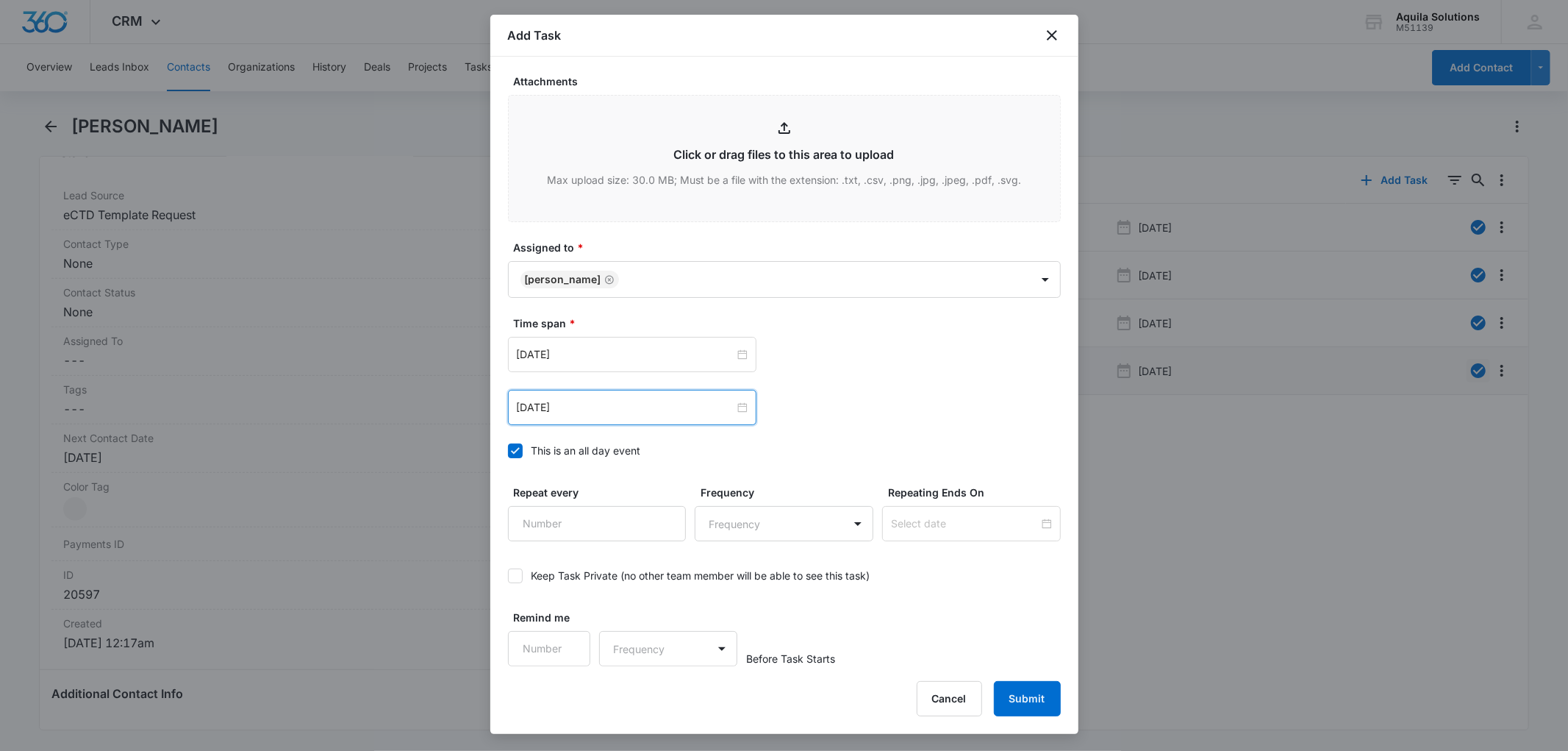
click at [845, 407] on div "Oct 28, 2025 Oct 2025 Su Mo Tu We Th Fr Sa 28 29 30 1 2 3 4 5 6 7 8 9 10 11 12 …" at bounding box center [784, 407] width 552 height 35
type input "1"
click at [565, 644] on input "1" at bounding box center [549, 648] width 83 height 35
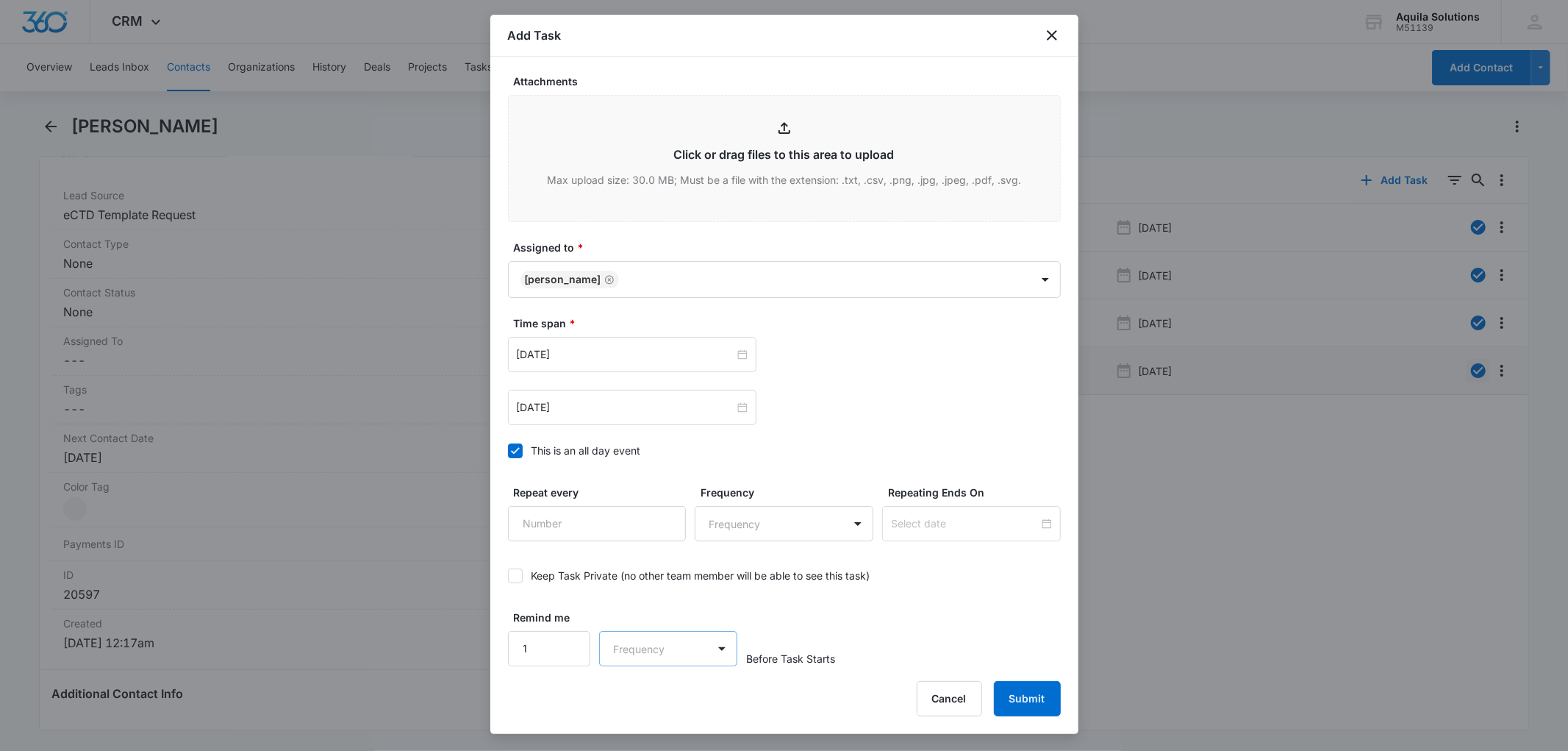
click at [651, 649] on body "CRM Apps Reputation Websites Forms CRM Email Social Payments POS Content Ads In…" at bounding box center [784, 375] width 1568 height 751
click at [644, 700] on div "Days" at bounding box center [664, 701] width 97 height 16
click at [1022, 694] on button "Submit" at bounding box center [1027, 698] width 67 height 35
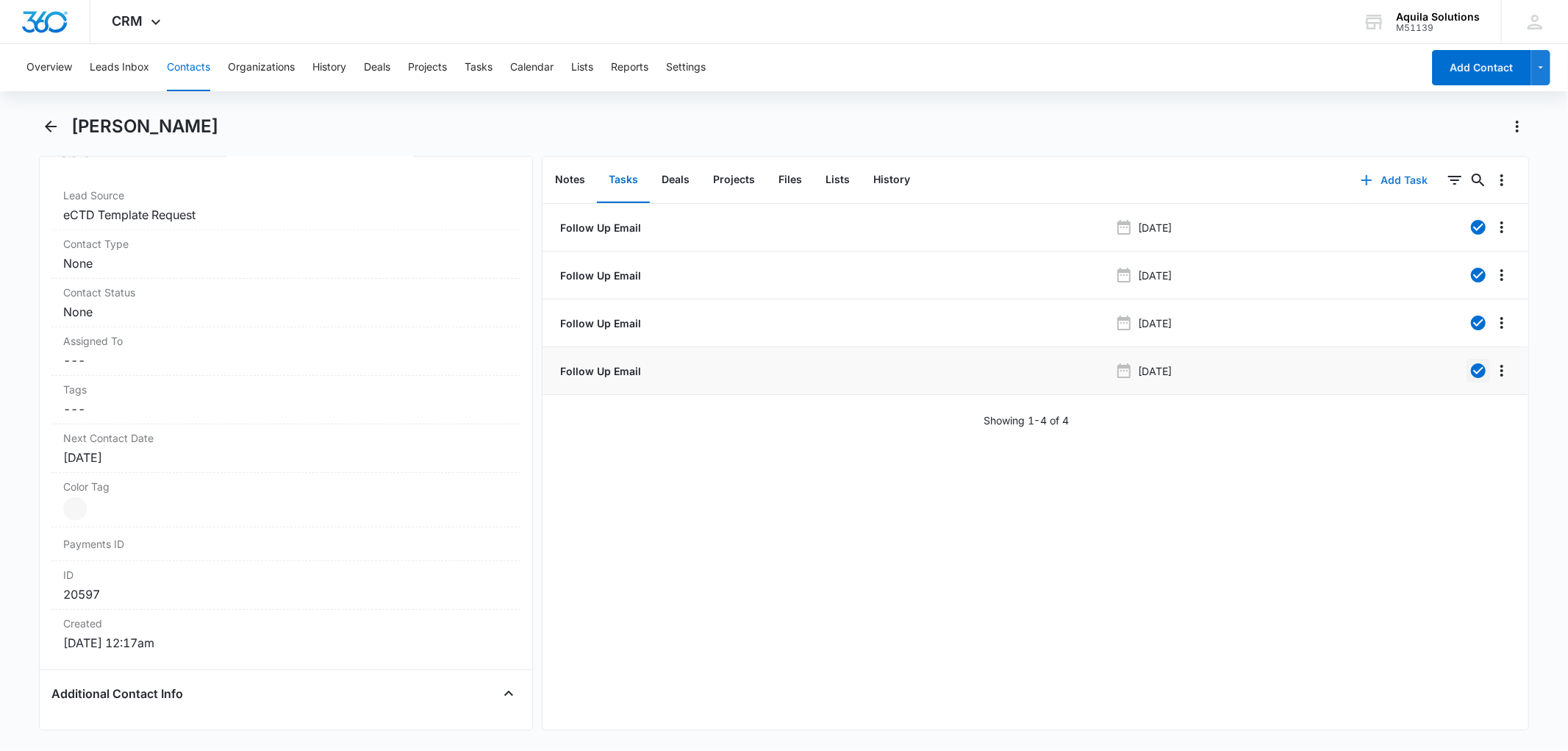
scroll to position [0, 0]
click at [538, 63] on button "Calendar" at bounding box center [531, 68] width 44 height 47
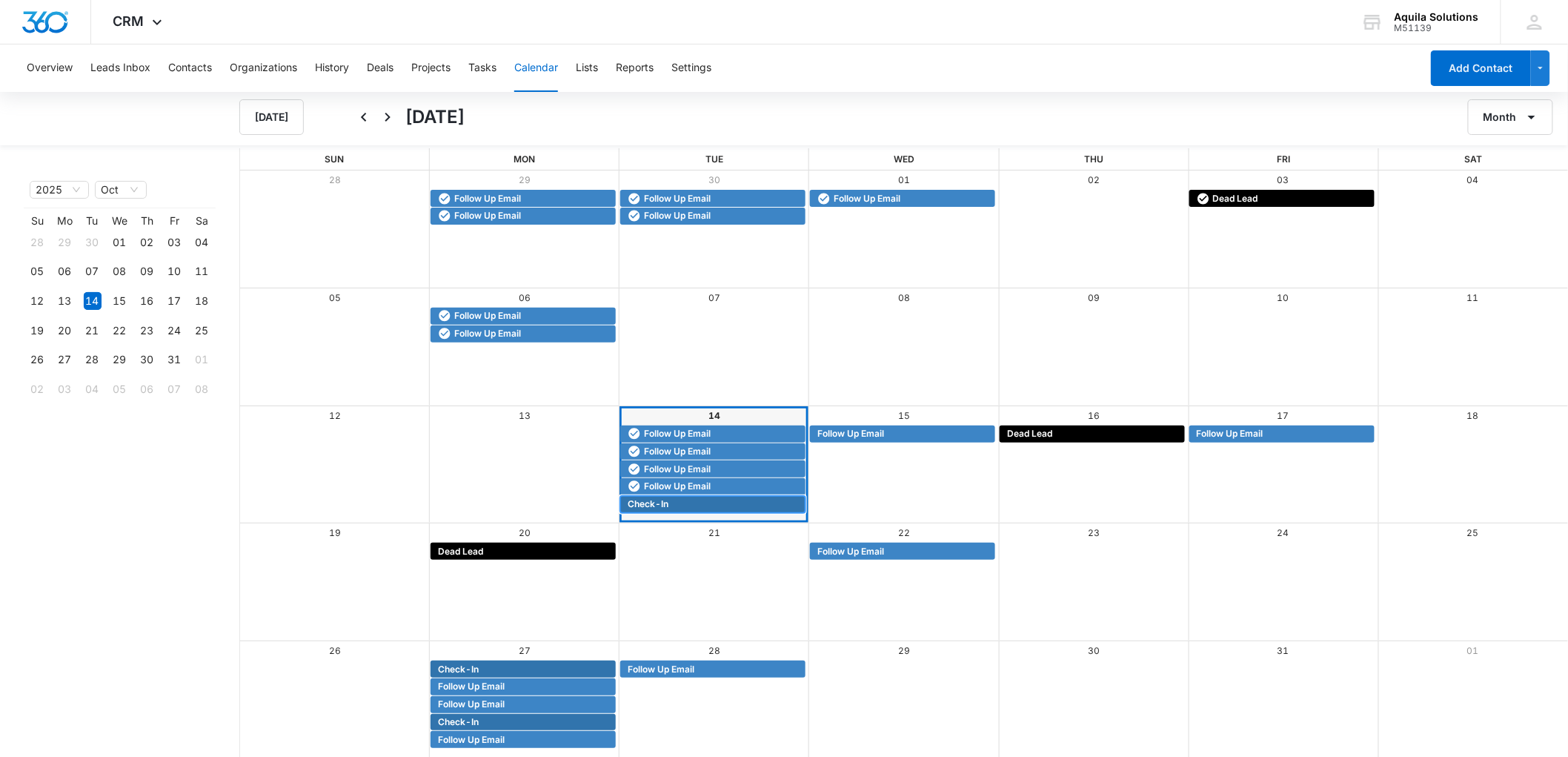
click at [662, 500] on span "Check-In" at bounding box center [649, 504] width 41 height 14
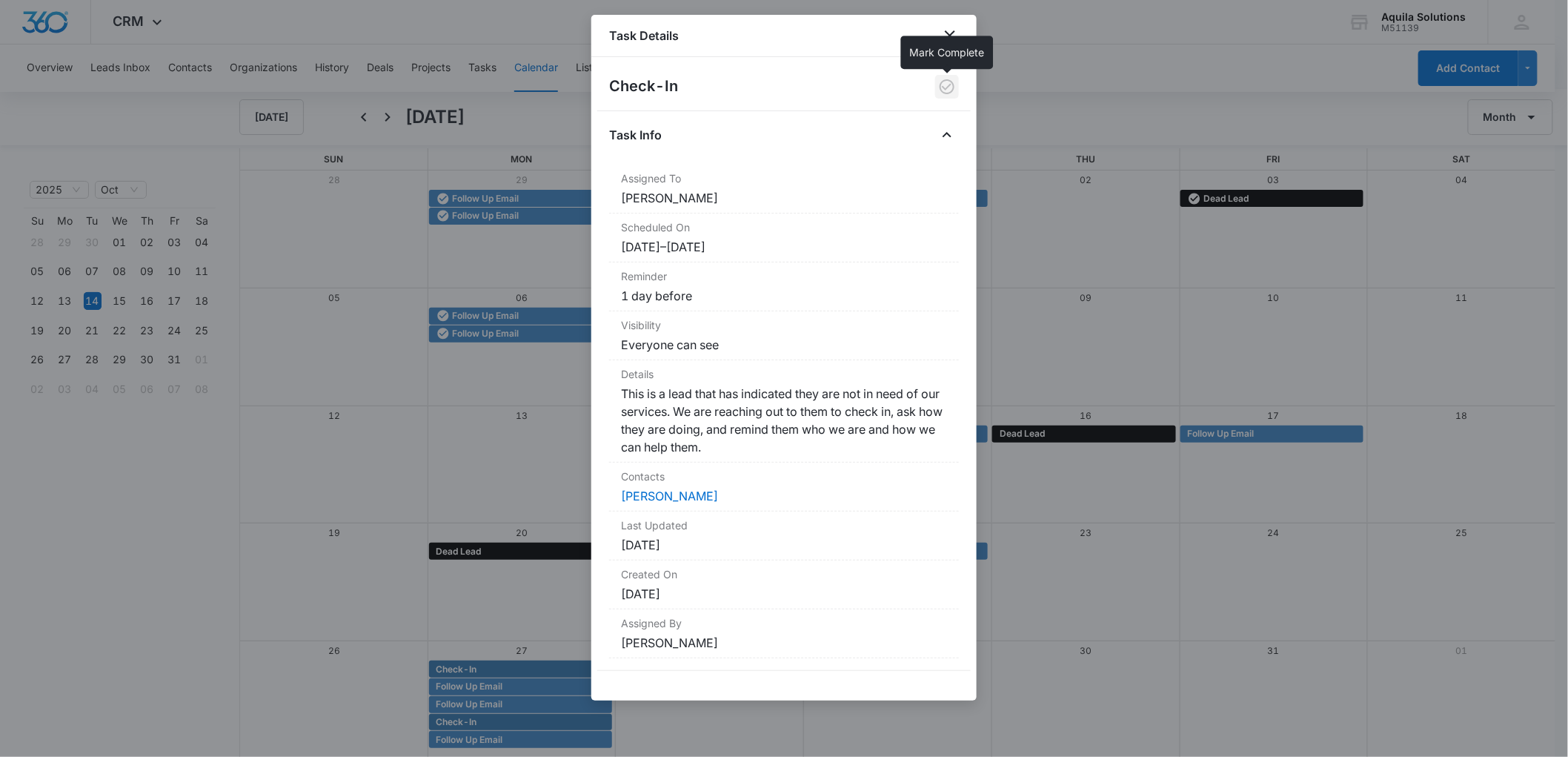
click at [949, 91] on icon "button" at bounding box center [947, 87] width 18 height 18
click at [660, 499] on link "[PERSON_NAME]" at bounding box center [669, 495] width 97 height 15
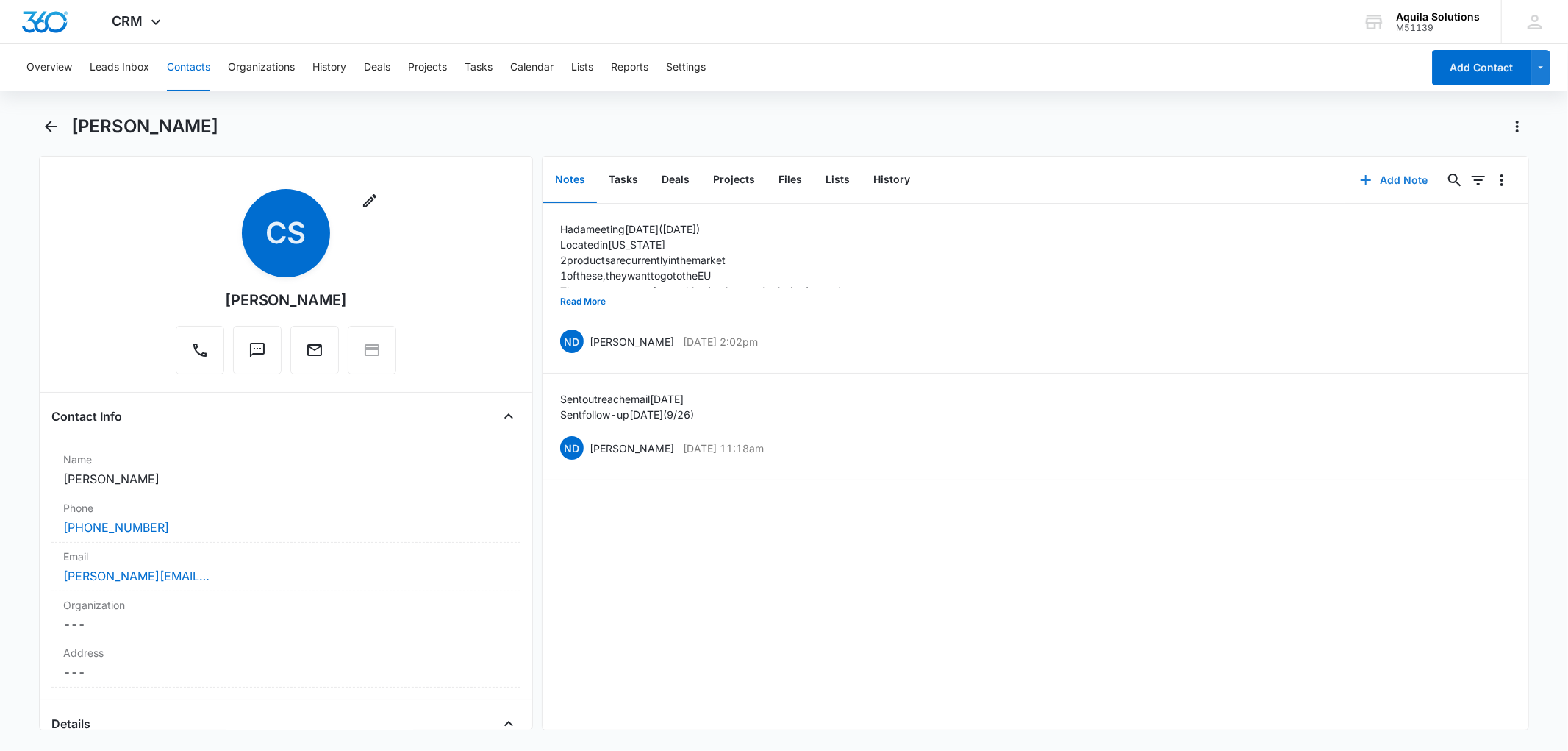
click at [1357, 181] on icon "button" at bounding box center [1365, 180] width 17 height 17
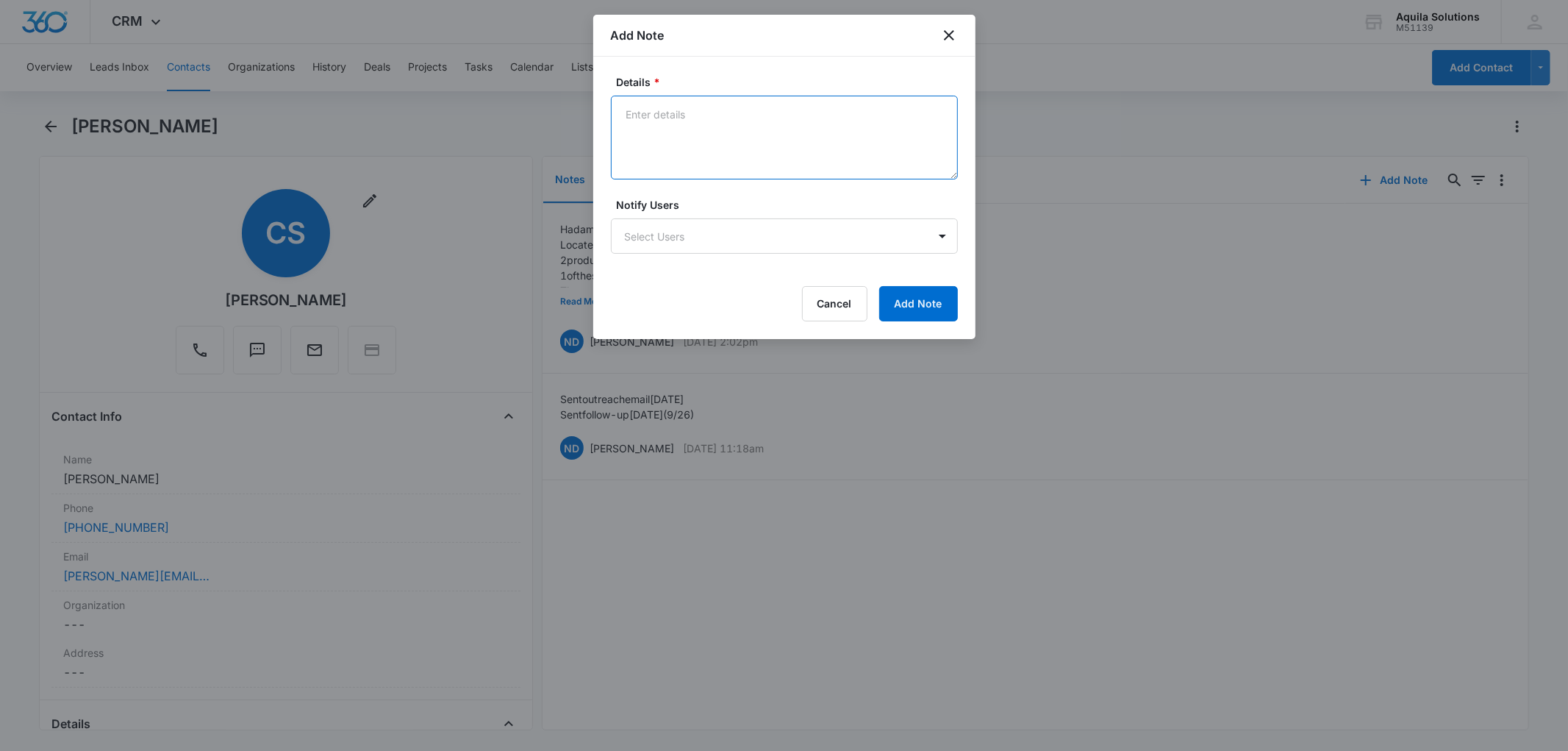
click at [672, 131] on textarea "Details *" at bounding box center [784, 138] width 347 height 83
click at [668, 123] on textarea "Details *" at bounding box center [784, 138] width 347 height 83
type textarea "Checked in today (10/14/25)"
click at [945, 304] on button "Add Note" at bounding box center [918, 303] width 78 height 35
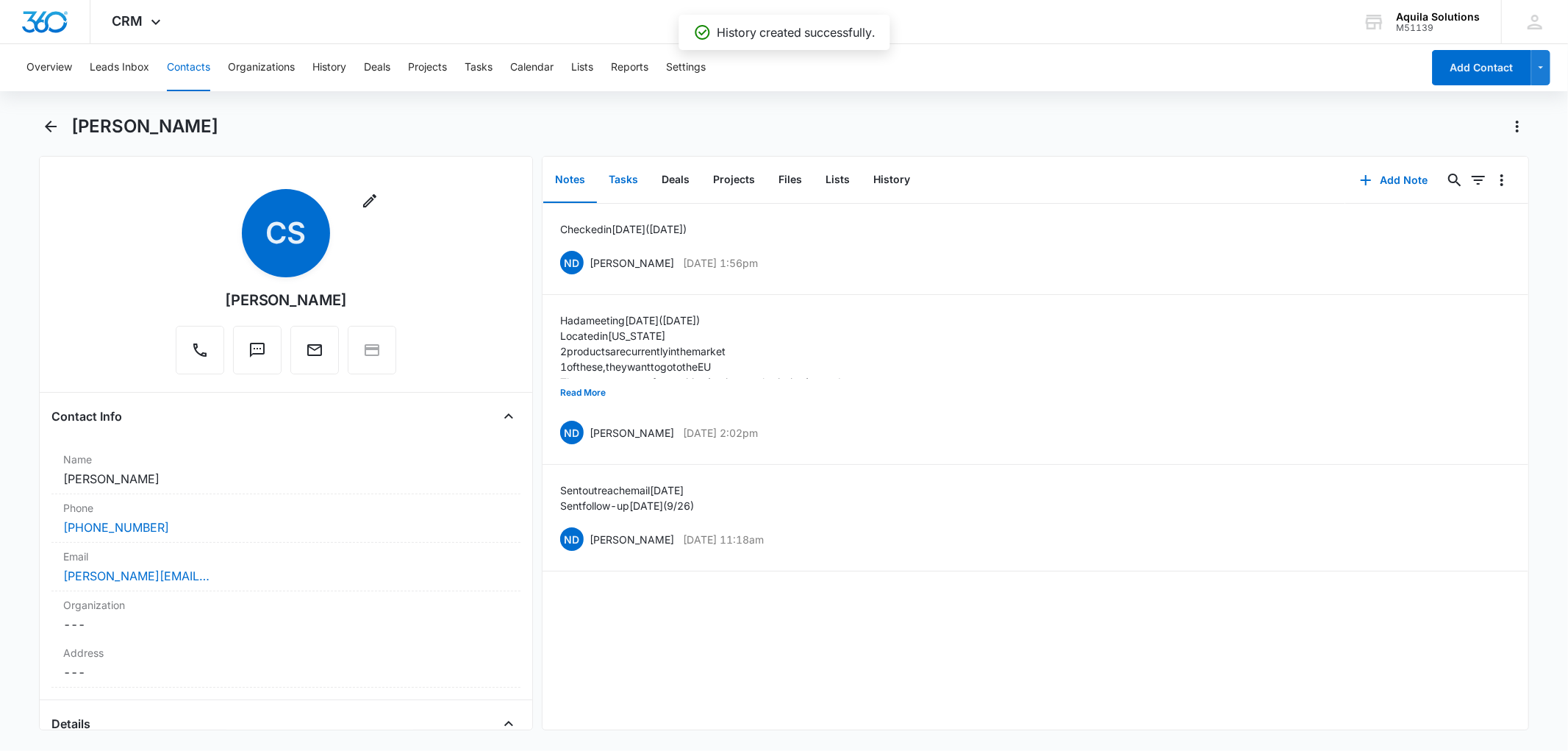
click at [627, 175] on button "Tasks" at bounding box center [623, 179] width 53 height 46
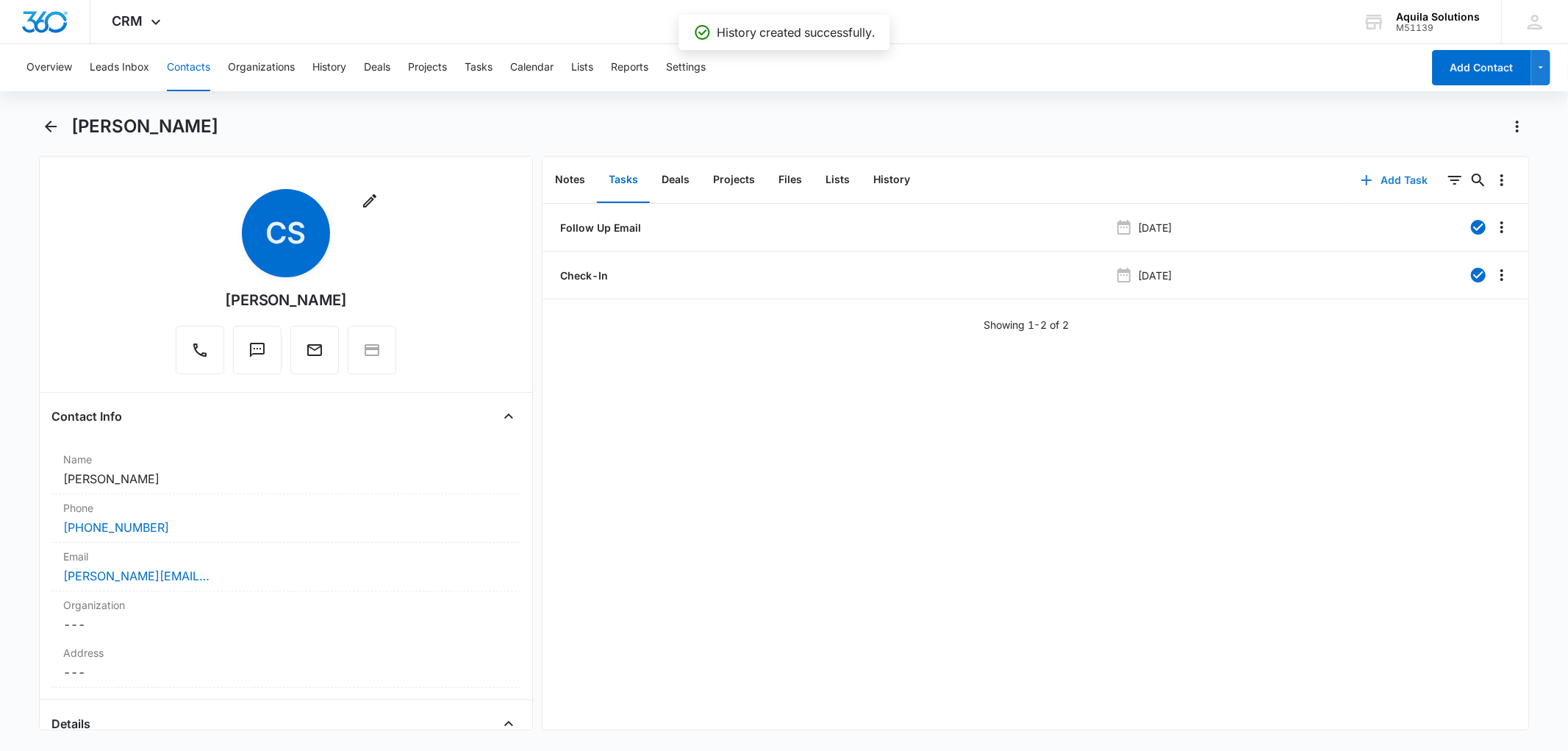
click at [1358, 178] on icon "button" at bounding box center [1366, 180] width 17 height 17
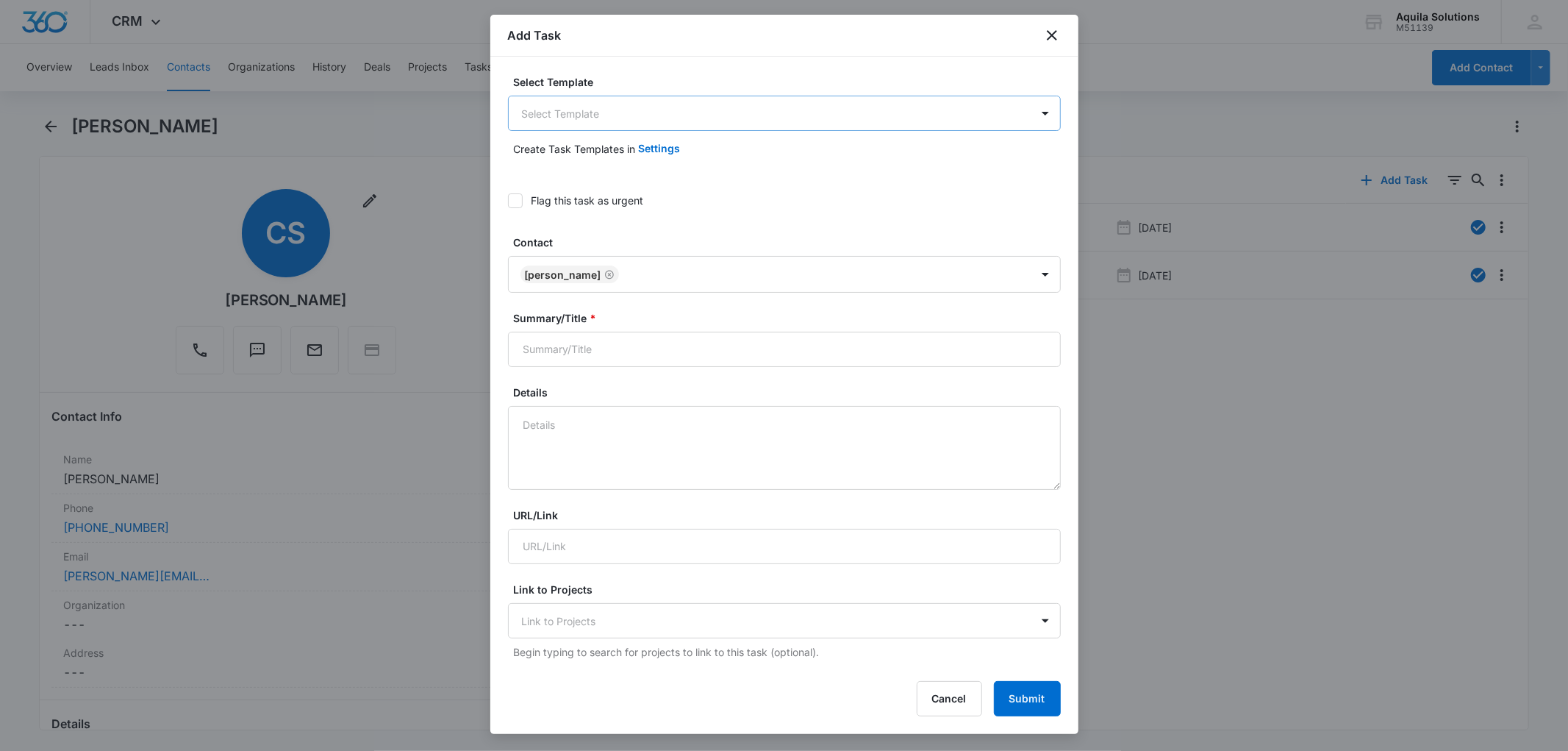
click at [583, 109] on body "CRM Apps Reputation Websites Forms CRM Email Social Payments POS Content Ads In…" at bounding box center [784, 375] width 1568 height 751
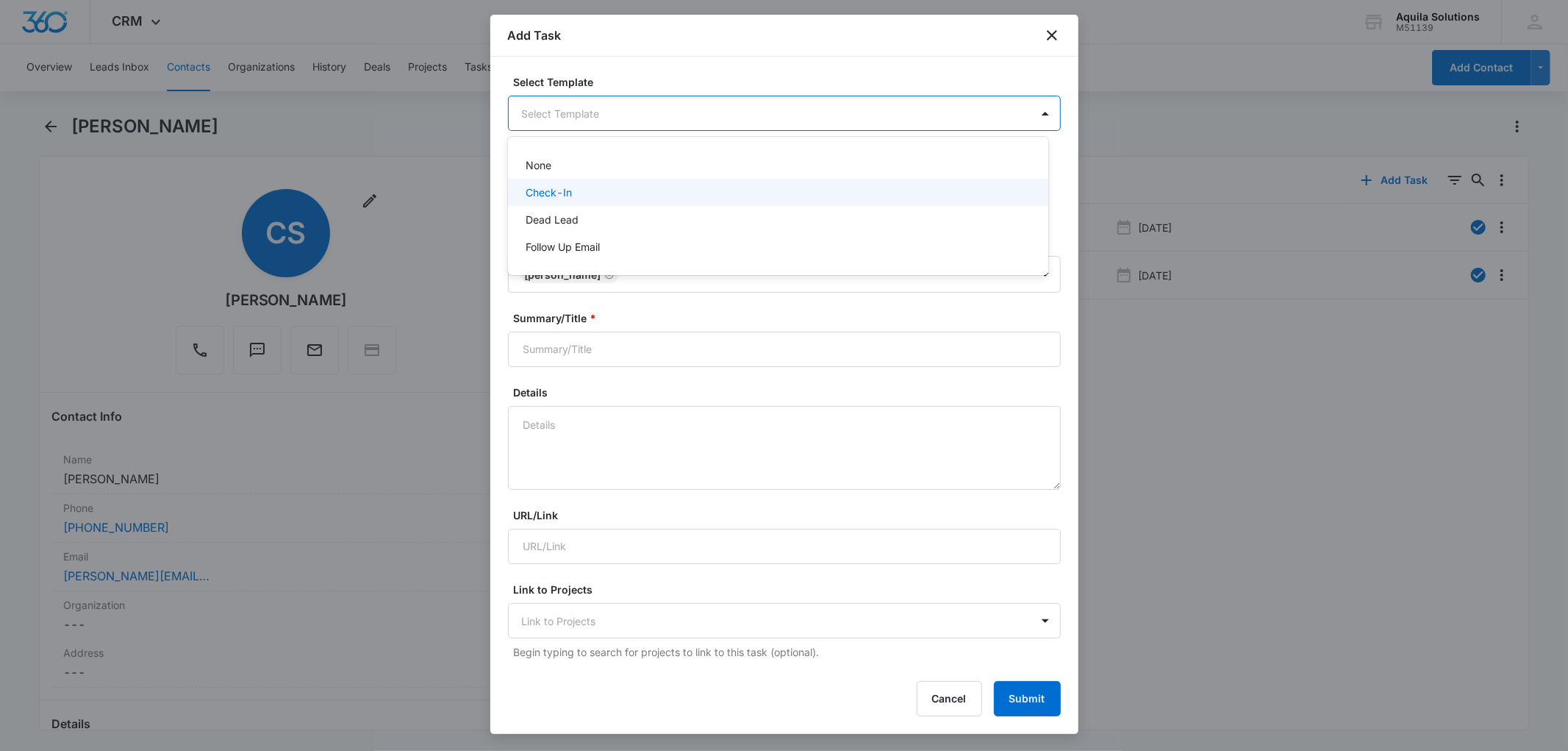
click at [589, 189] on div "Check-In" at bounding box center [776, 192] width 502 height 16
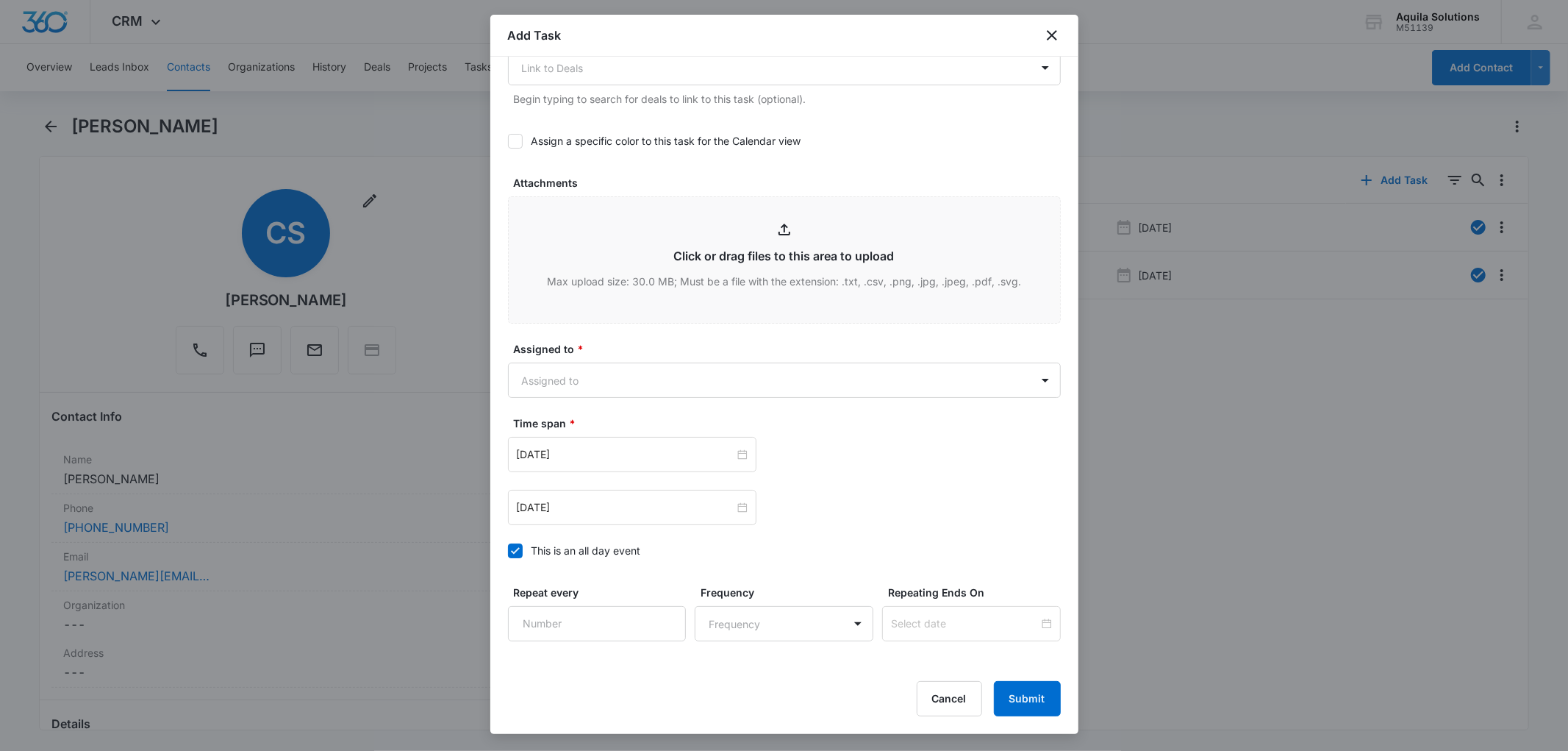
scroll to position [653, 0]
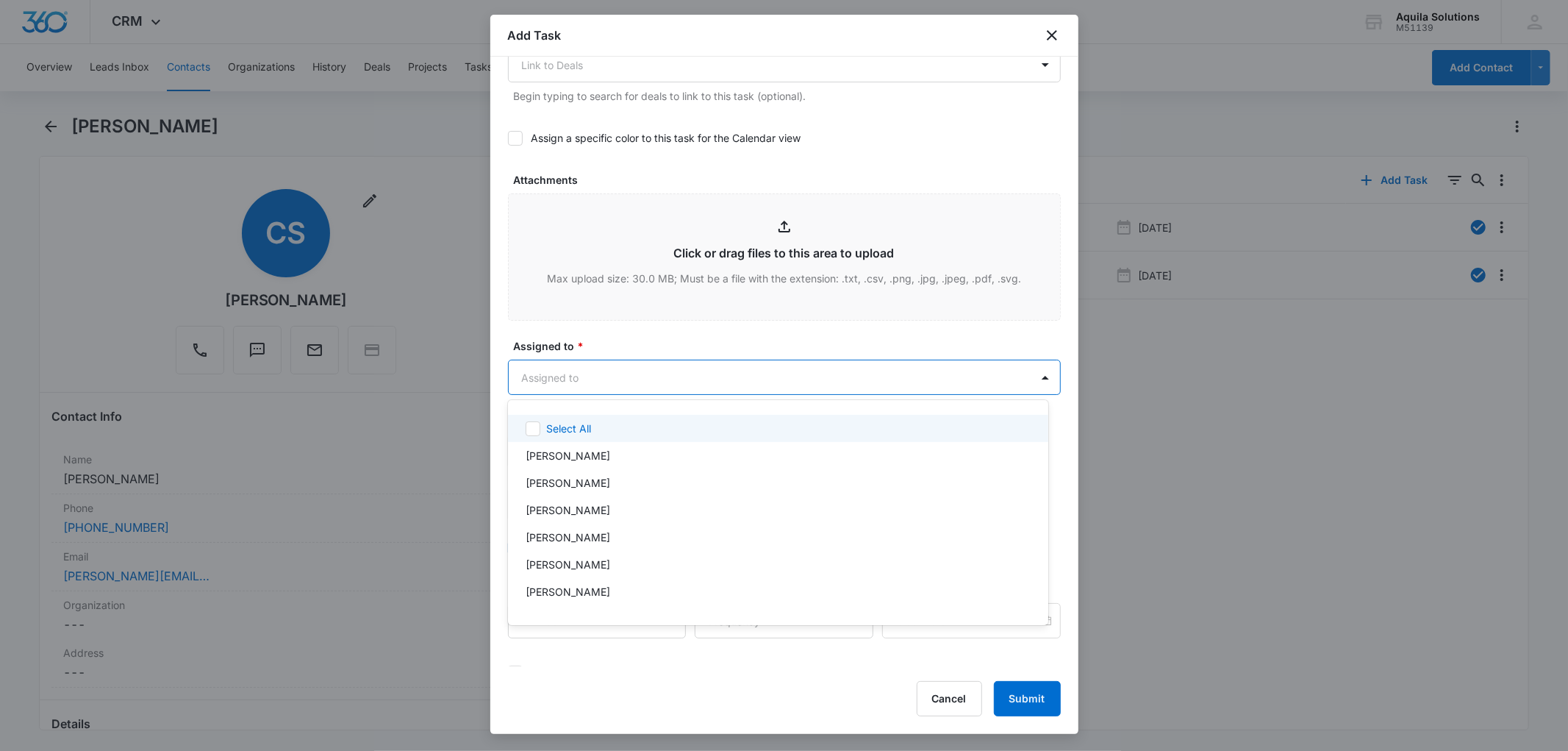
click at [559, 379] on body "CRM Apps Reputation Websites Forms CRM Email Social Payments POS Content Ads In…" at bounding box center [784, 375] width 1568 height 751
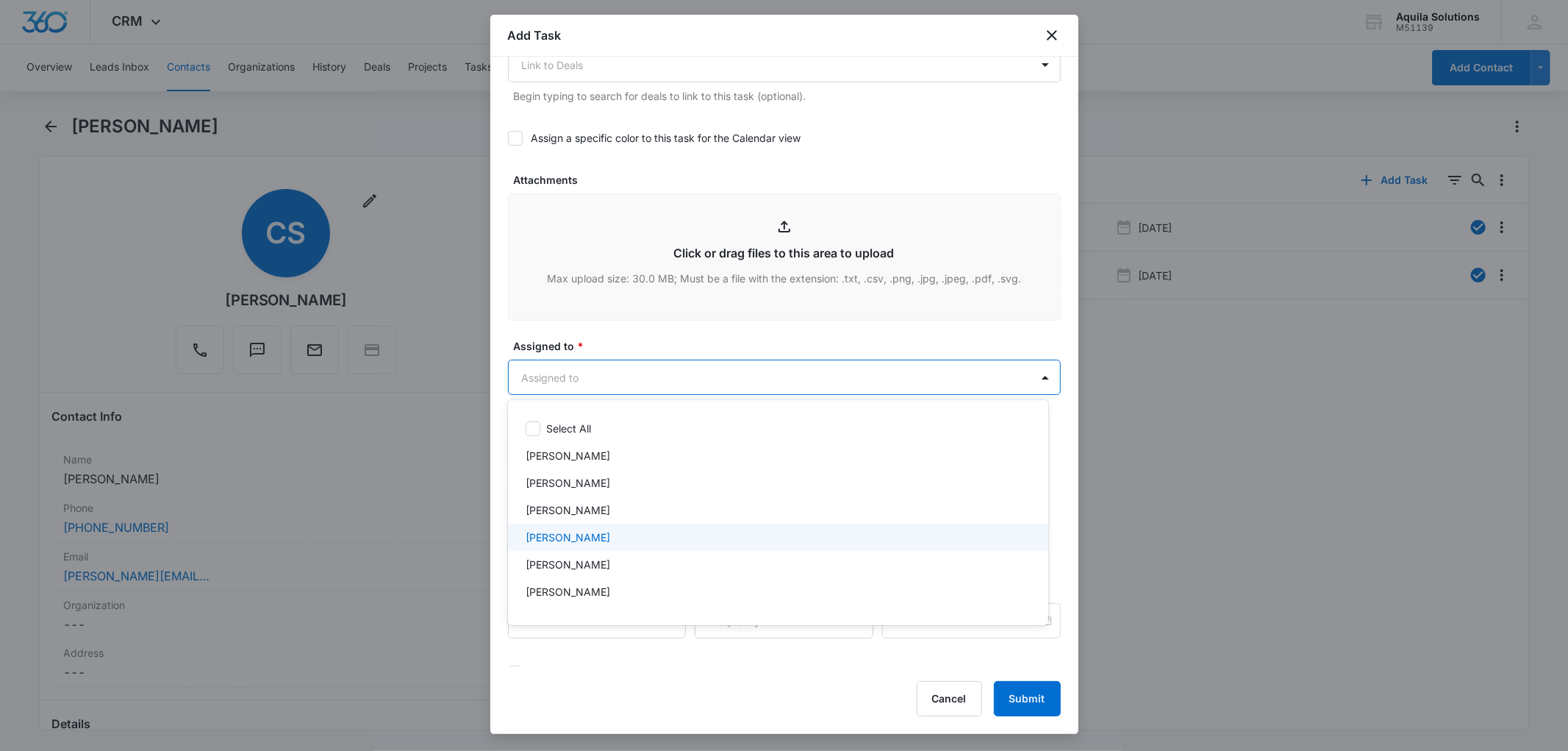
scroll to position [48, 0]
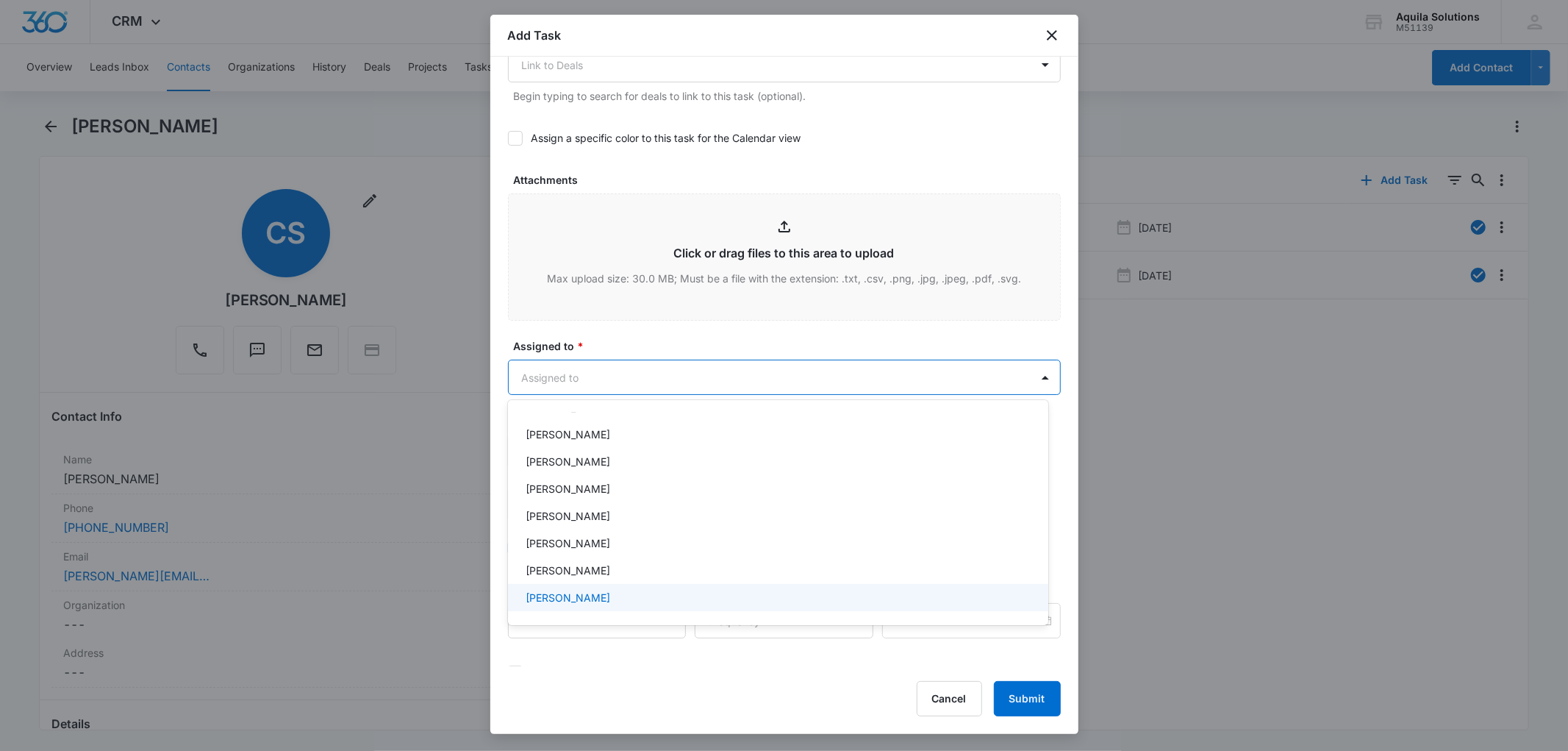
click at [571, 595] on p "[PERSON_NAME]" at bounding box center [567, 597] width 84 height 16
click at [641, 331] on div at bounding box center [784, 375] width 1568 height 751
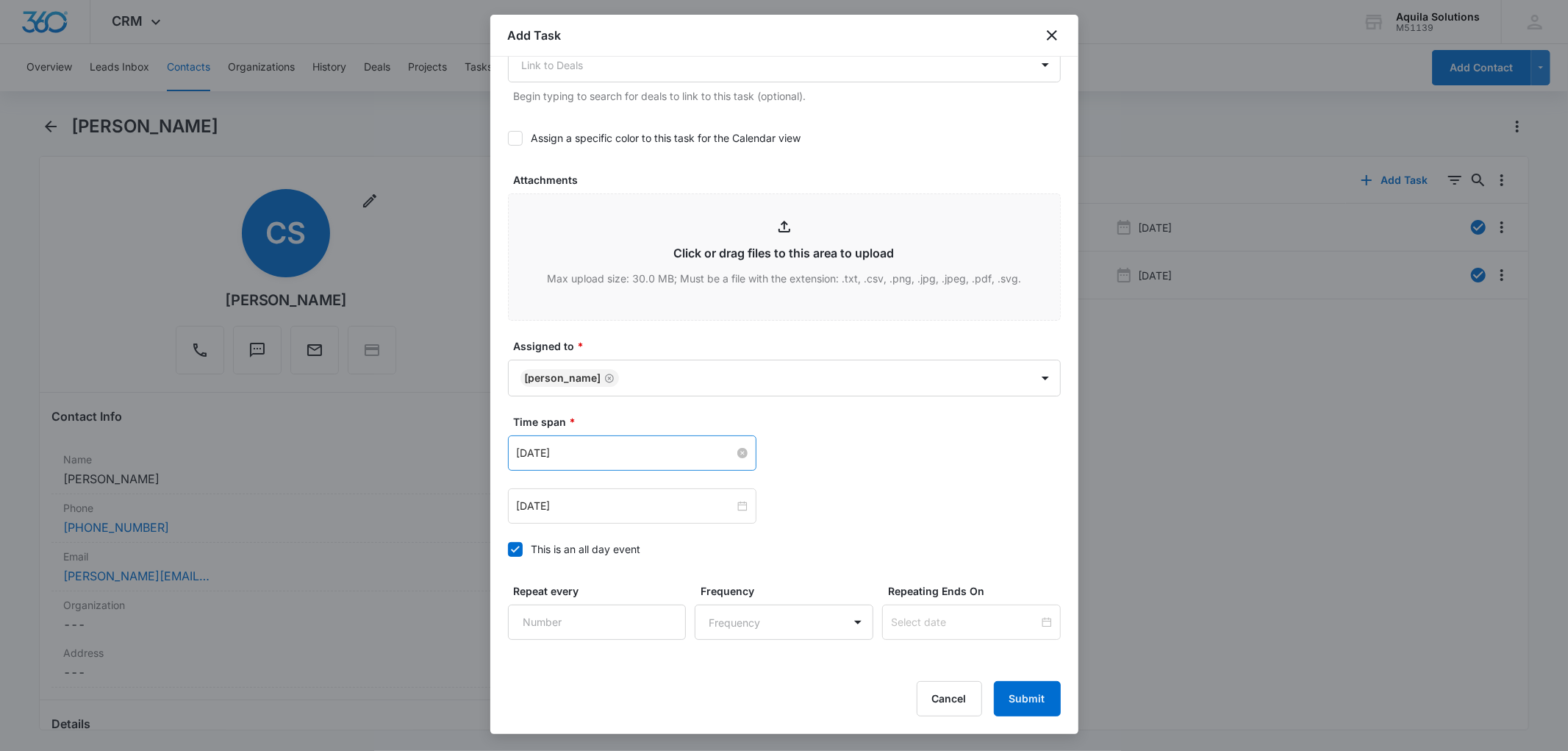
click at [615, 453] on input "[DATE]" at bounding box center [625, 453] width 218 height 16
click at [683, 482] on button "button" at bounding box center [682, 486] width 16 height 29
click at [682, 482] on button "button" at bounding box center [682, 486] width 16 height 29
type input "[DATE]"
click at [585, 629] on div "28" at bounding box center [582, 631] width 17 height 17
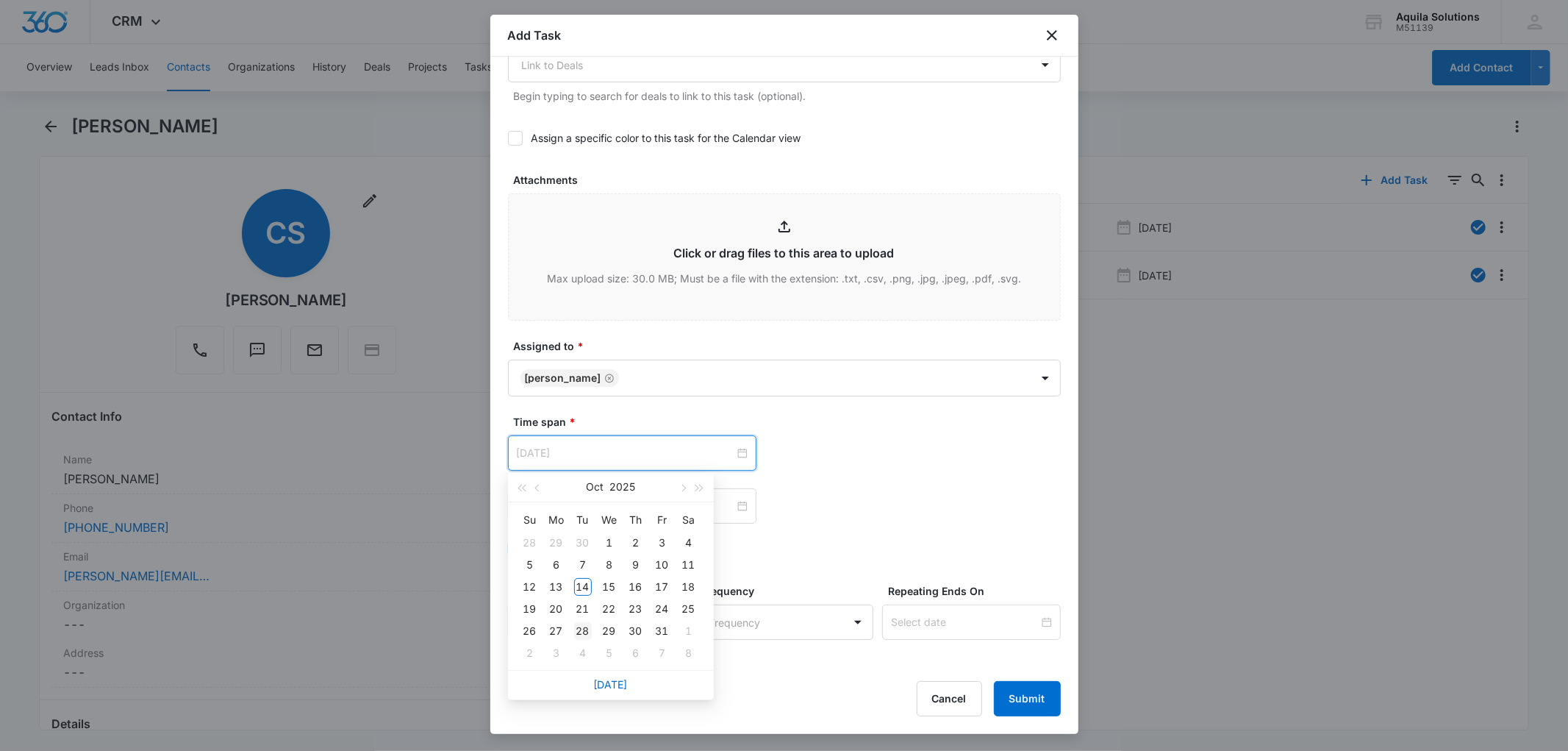
click at [585, 629] on form "Select Template Check-In Create Task Templates in Settings Flag this task as ur…" at bounding box center [784, 93] width 552 height 1343
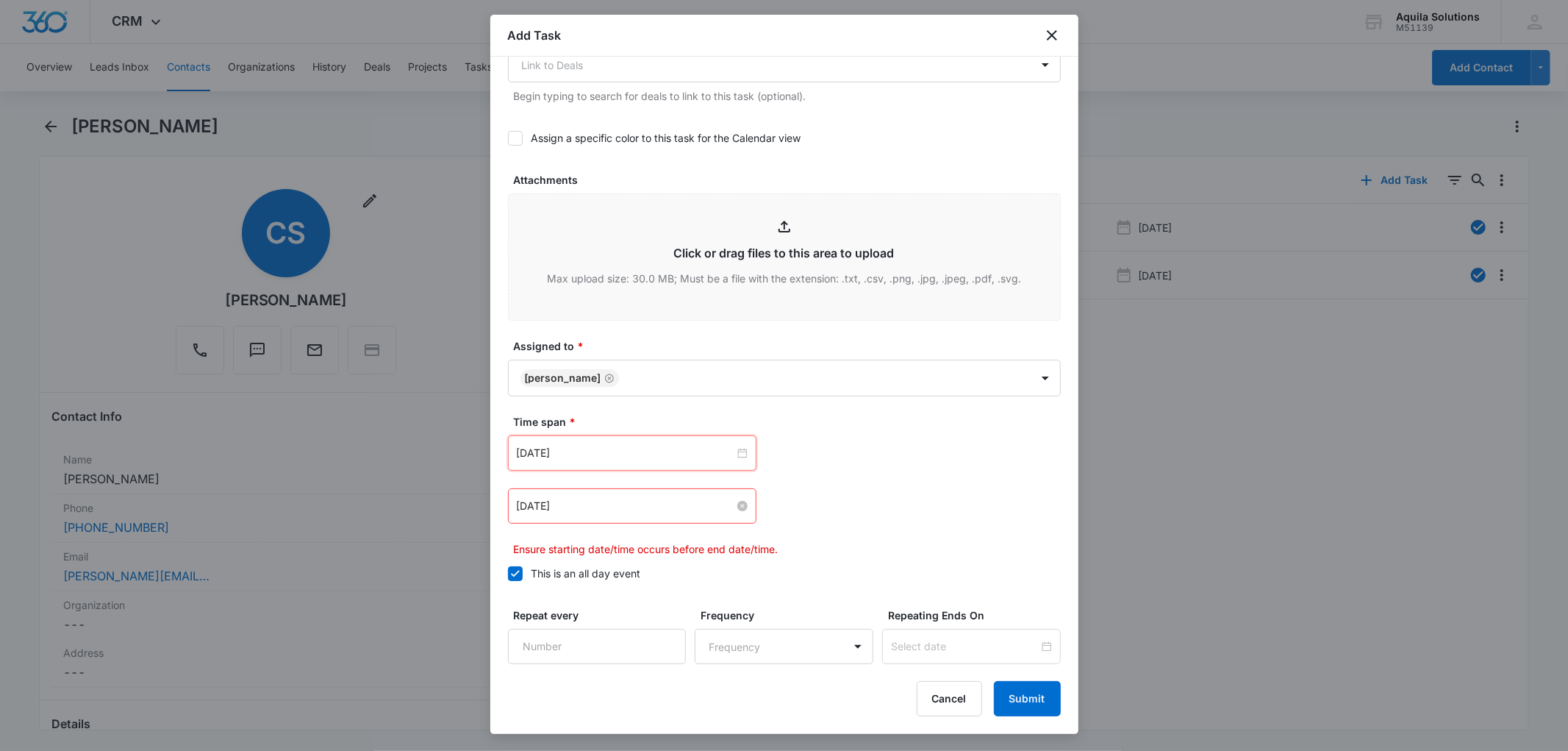
click at [677, 510] on input "[DATE]" at bounding box center [625, 506] width 218 height 16
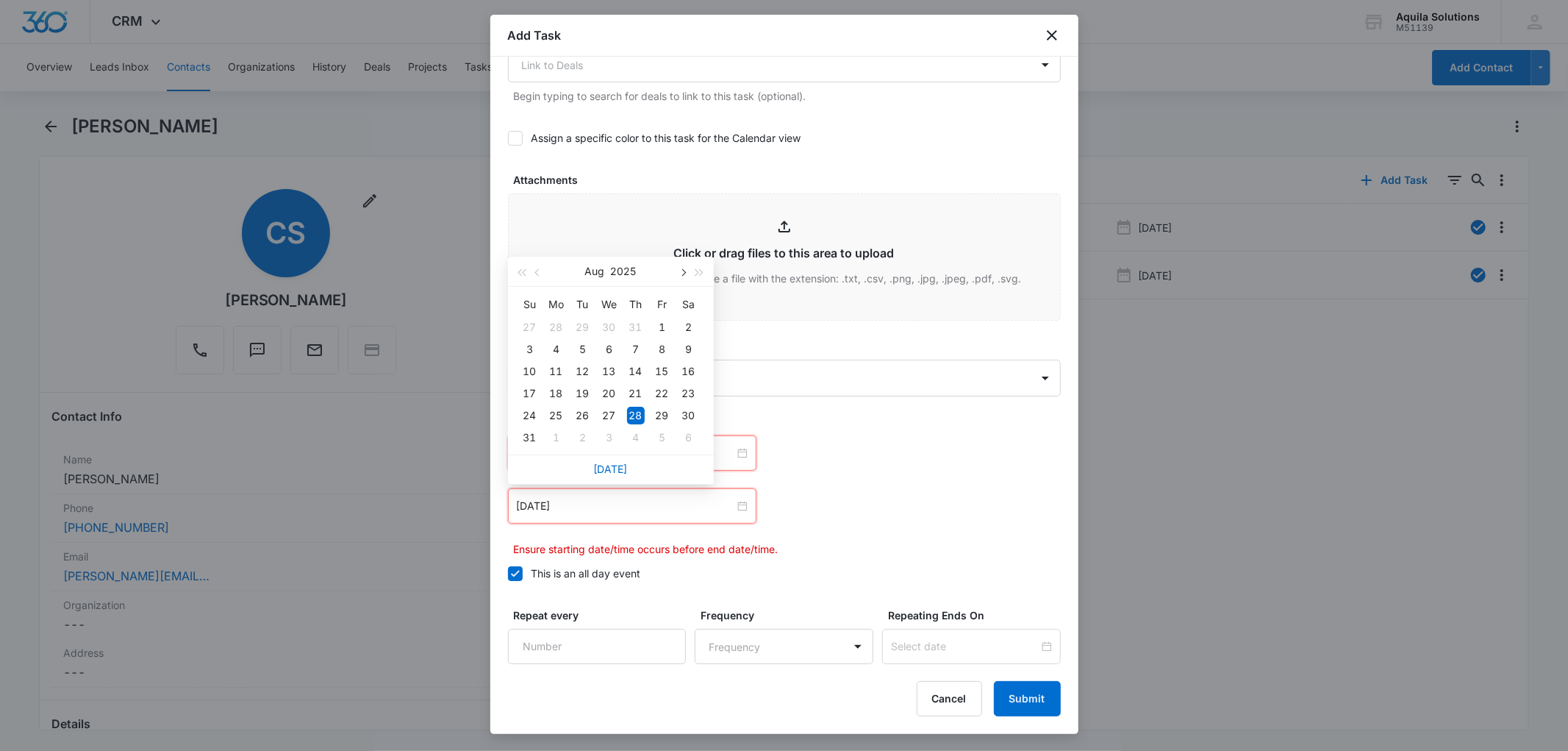
click at [680, 266] on button "button" at bounding box center [682, 271] width 16 height 29
click at [541, 269] on span "button" at bounding box center [538, 273] width 8 height 8
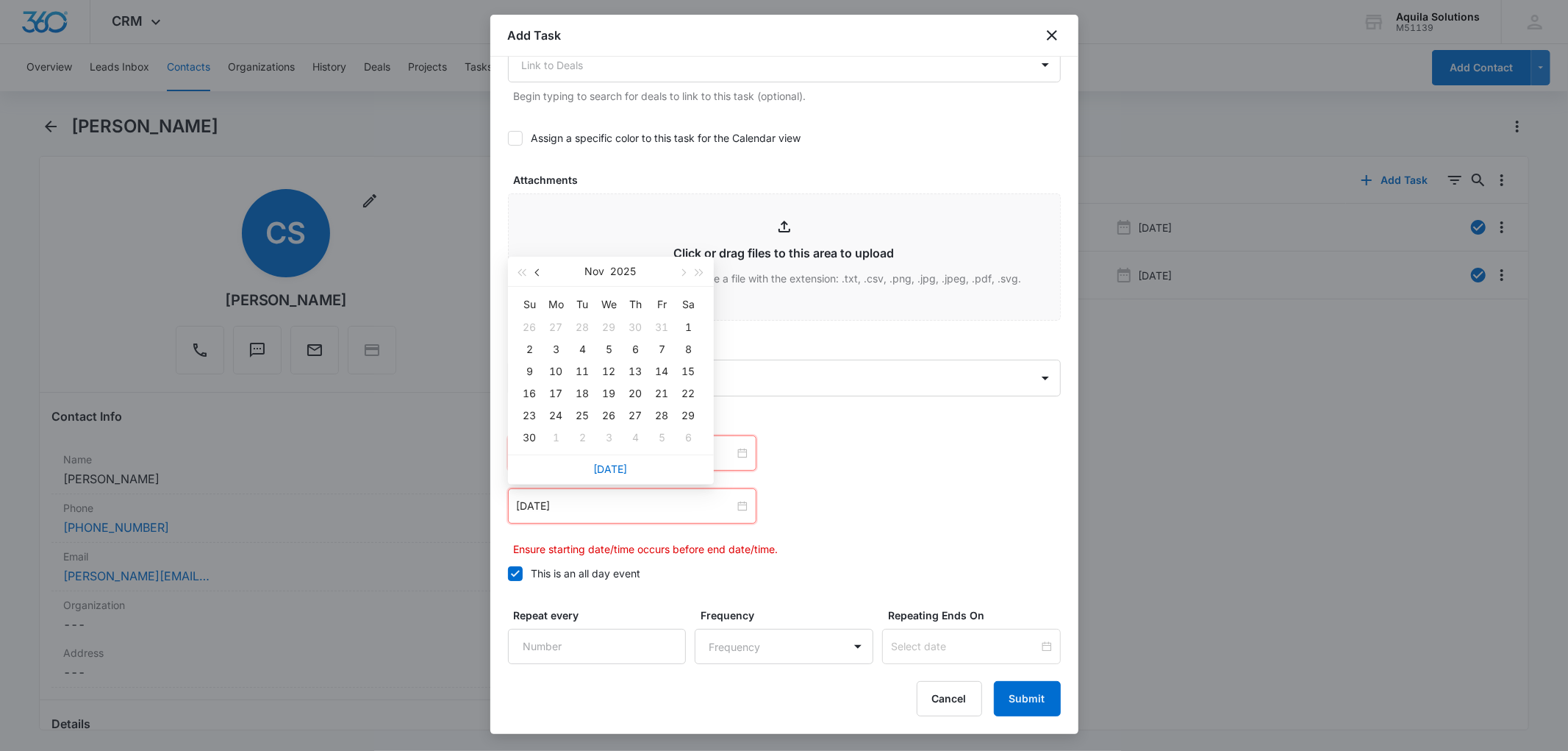
click at [539, 269] on span "button" at bounding box center [538, 273] width 8 height 8
click at [677, 270] on button "button" at bounding box center [682, 271] width 16 height 29
type input "[DATE]"
click at [582, 415] on div "28" at bounding box center [582, 416] width 17 height 17
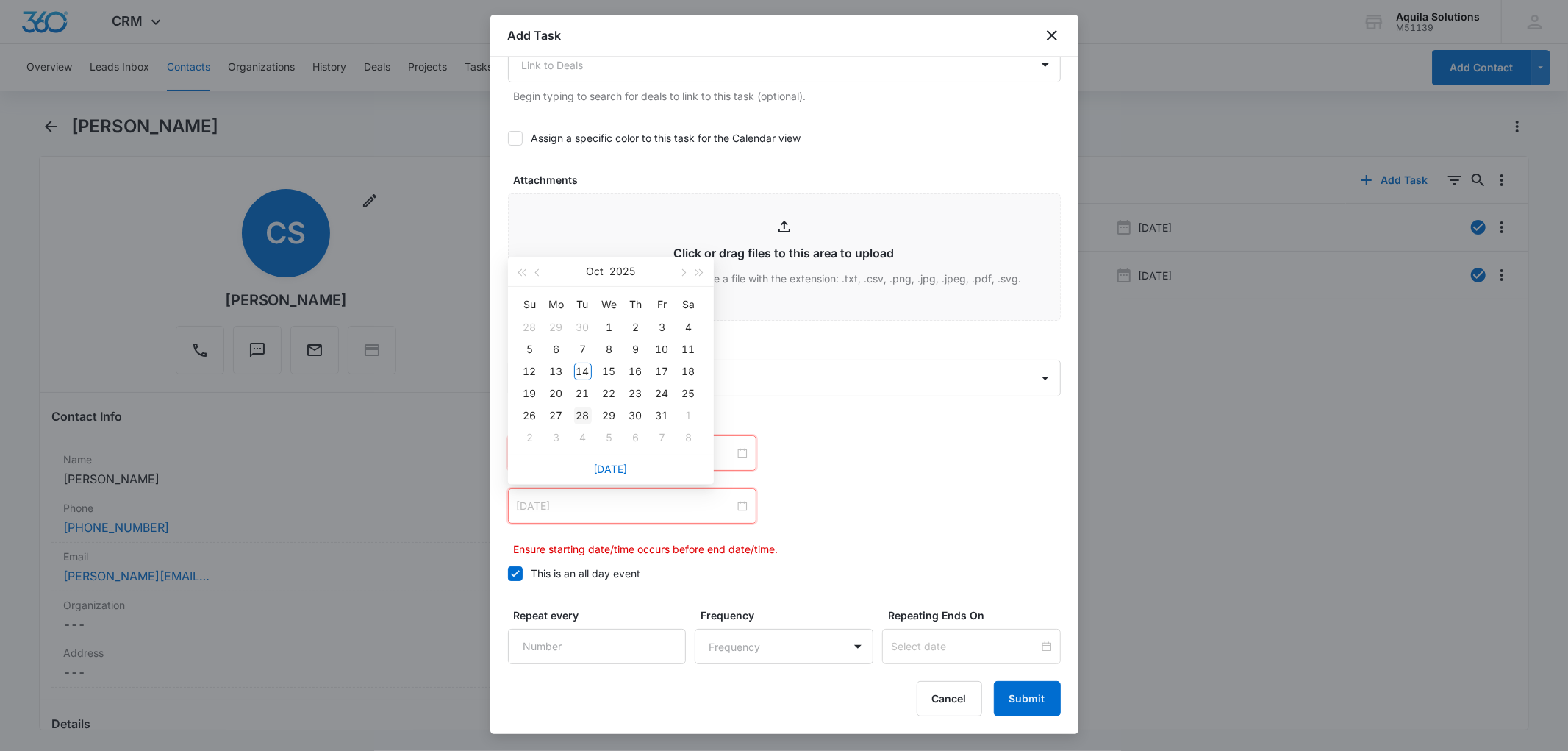
click at [582, 415] on div "28" at bounding box center [582, 416] width 17 height 17
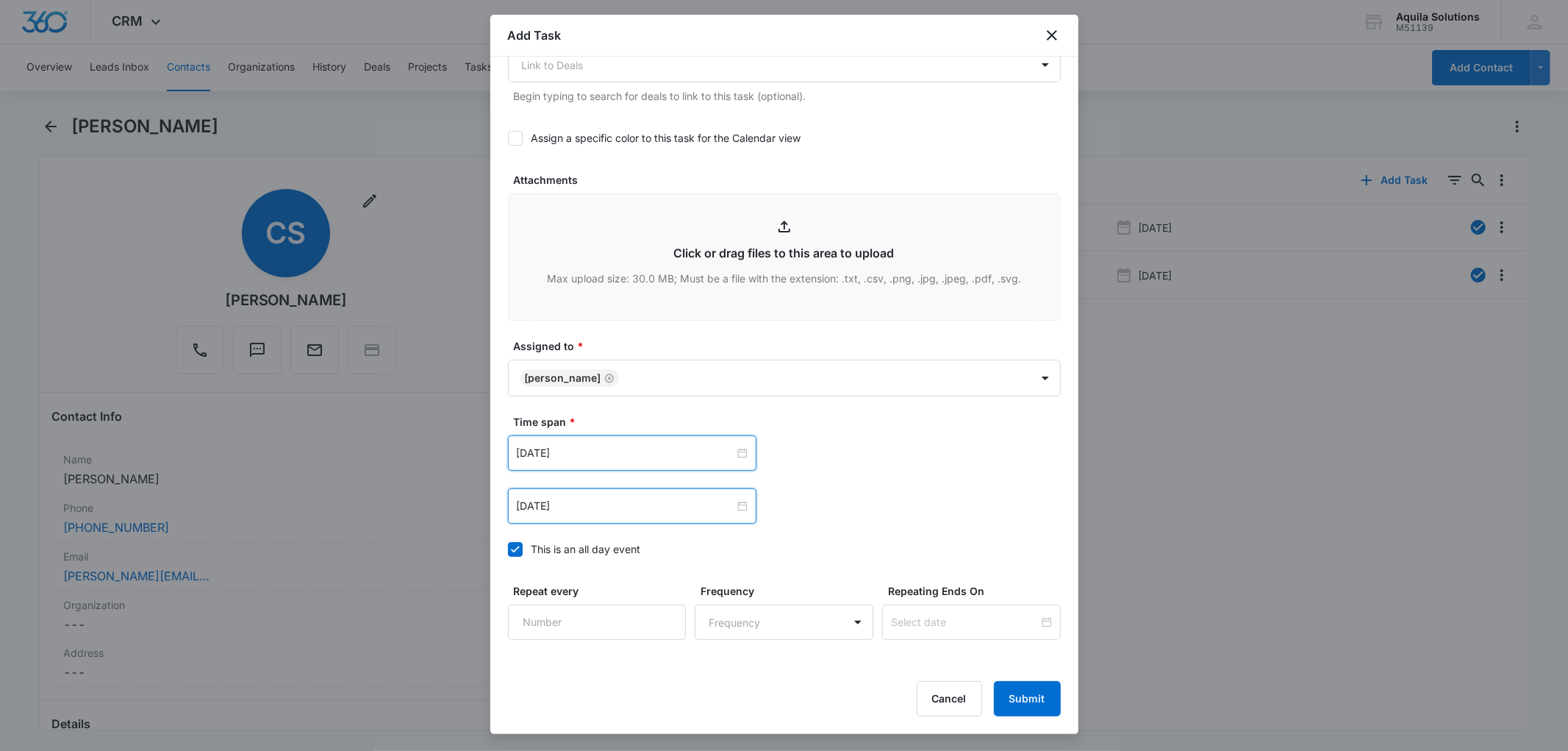
click at [805, 452] on div "Oct 28, 2025 Oct 2025 Su Mo Tu We Th Fr Sa 28 29 30 1 2 3 4 5 6 7 8 9 10 11 12 …" at bounding box center [784, 453] width 552 height 35
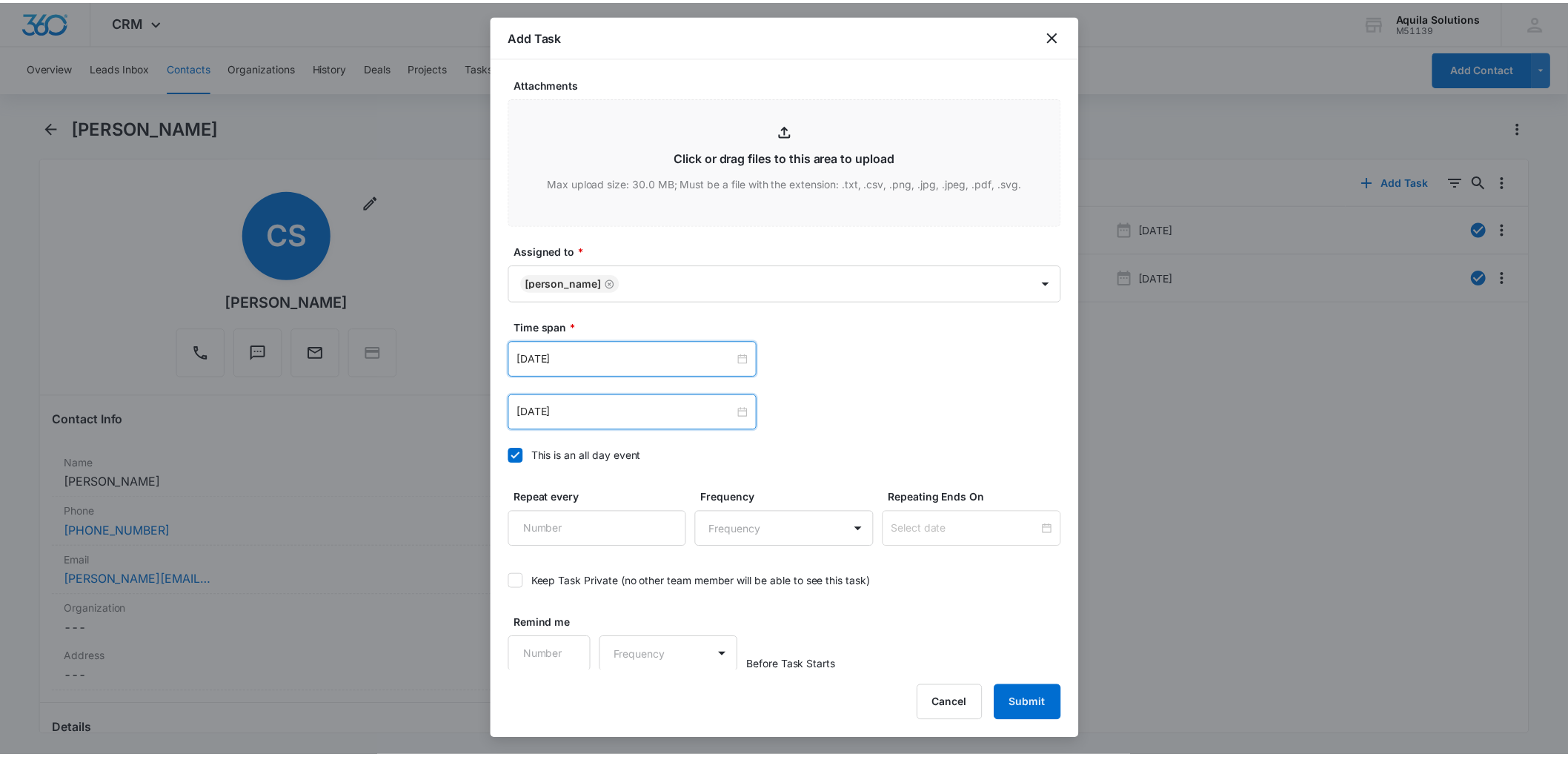
scroll to position [757, 0]
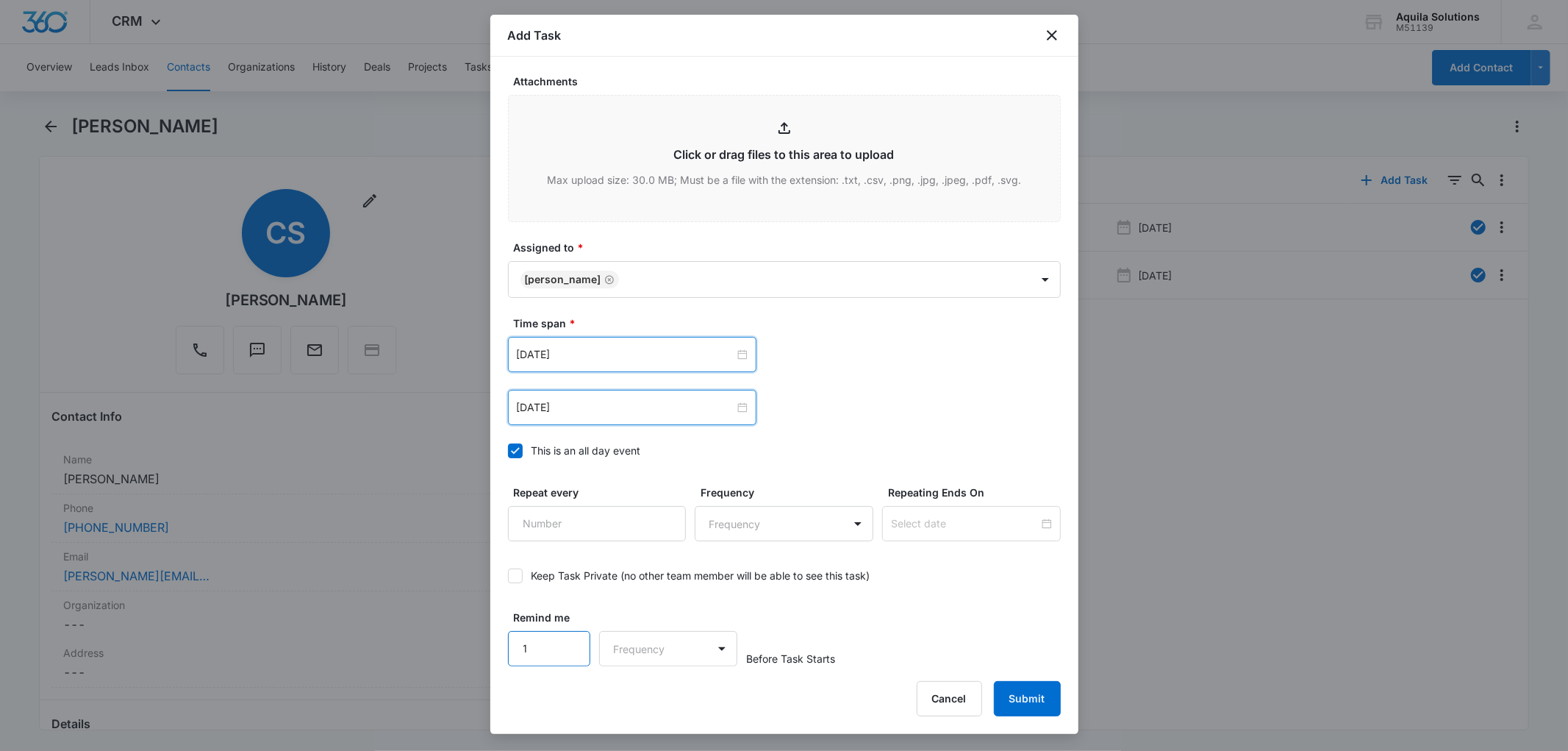
type input "1"
click at [565, 644] on input "1" at bounding box center [549, 648] width 83 height 35
click at [642, 643] on body "CRM Apps Reputation Websites Forms CRM Email Social Payments POS Content Ads In…" at bounding box center [784, 375] width 1568 height 751
click at [647, 700] on div "Days" at bounding box center [664, 701] width 97 height 16
click at [1022, 702] on button "Submit" at bounding box center [1027, 698] width 67 height 35
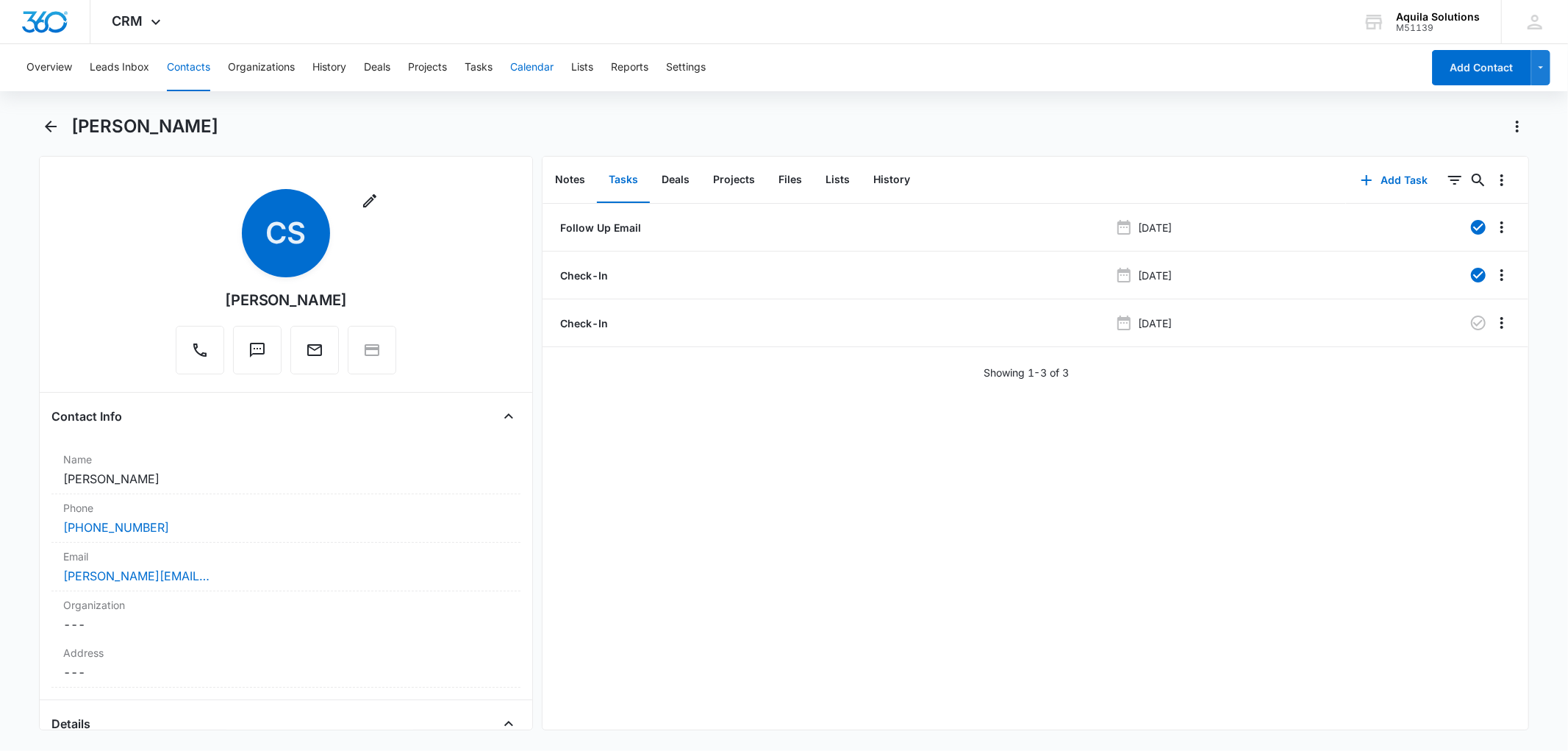
click at [535, 65] on button "Calendar" at bounding box center [531, 68] width 44 height 47
